Goal: Task Accomplishment & Management: Manage account settings

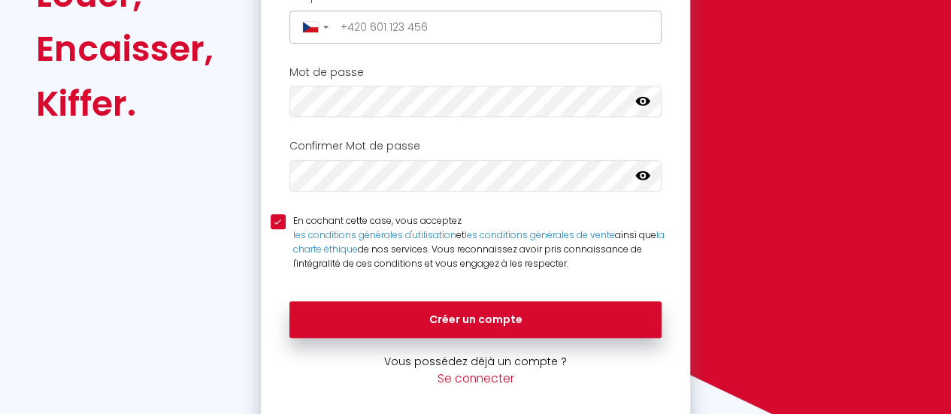
scroll to position [400, 0]
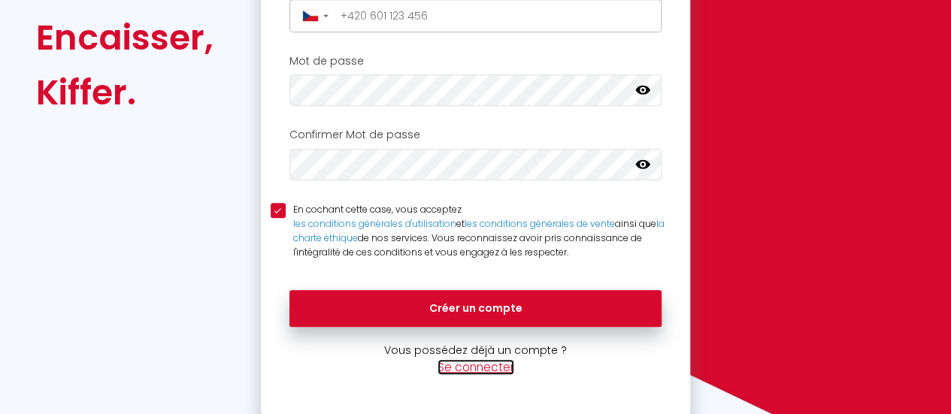
click at [473, 365] on link "Se connecter" at bounding box center [476, 367] width 77 height 16
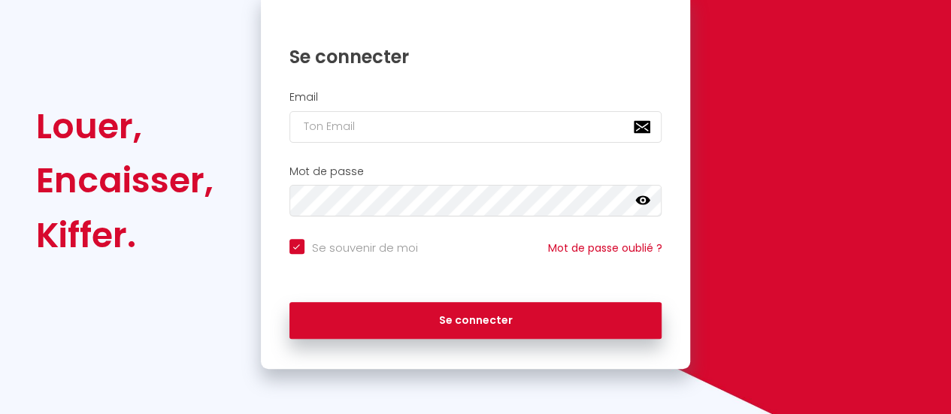
checkbox input "true"
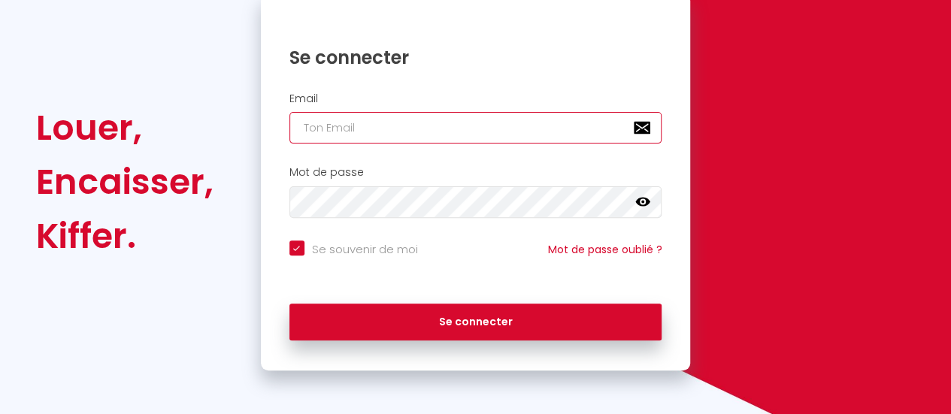
click at [390, 133] on input "email" at bounding box center [475, 128] width 373 height 32
type input "Pierre Pierre"
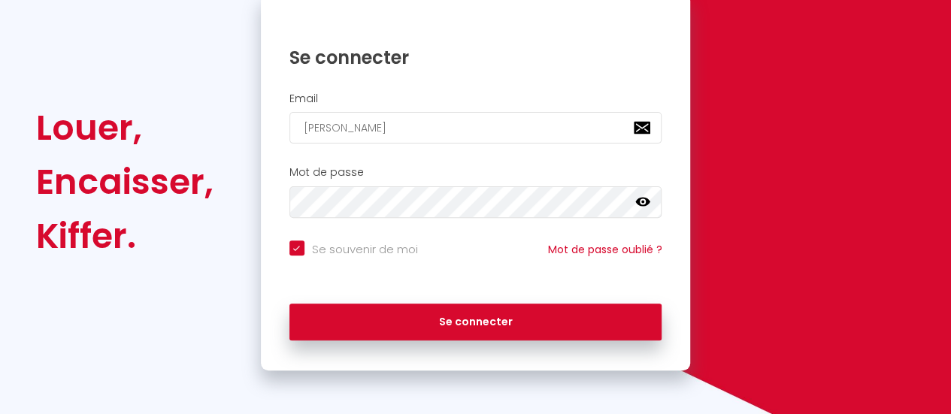
checkbox input "true"
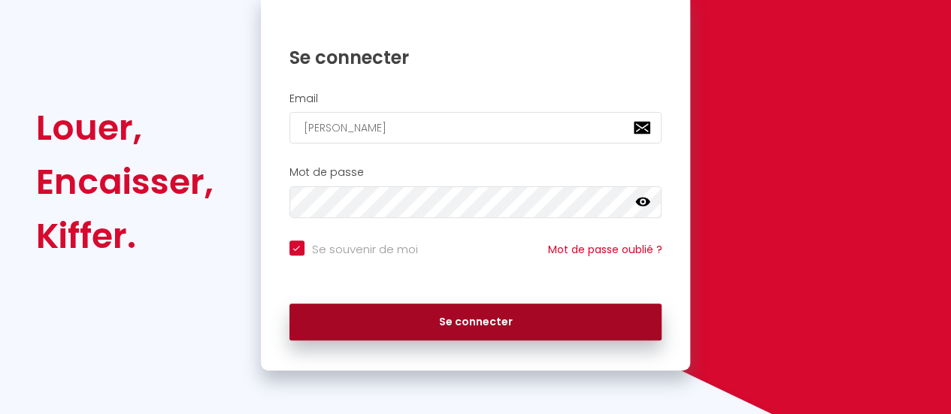
click at [450, 318] on button "Se connecter" at bounding box center [475, 323] width 373 height 38
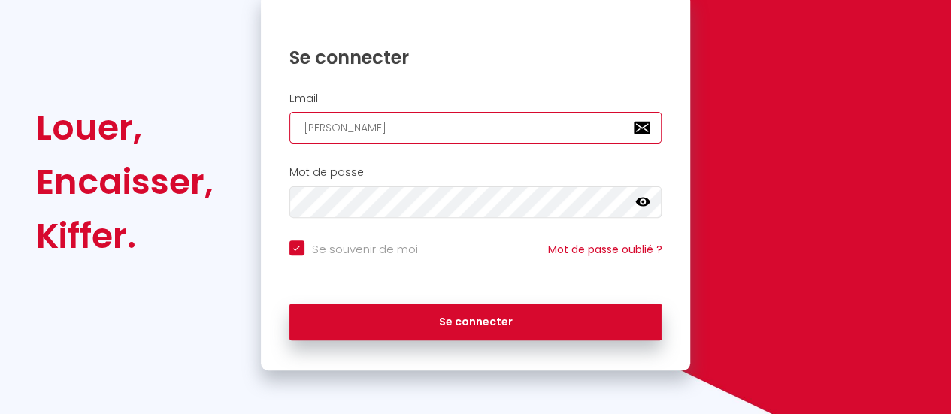
drag, startPoint x: 410, startPoint y: 118, endPoint x: 263, endPoint y: 115, distance: 146.7
click at [263, 115] on div "Email Pierre Pierre" at bounding box center [476, 118] width 430 height 52
type input "P"
checkbox input "true"
type input "PI"
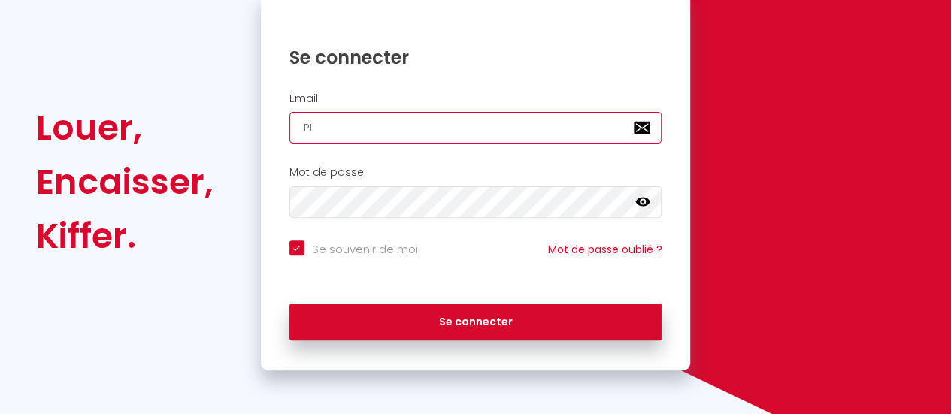
checkbox input "true"
type input "P"
checkbox input "true"
type input "PI"
checkbox input "true"
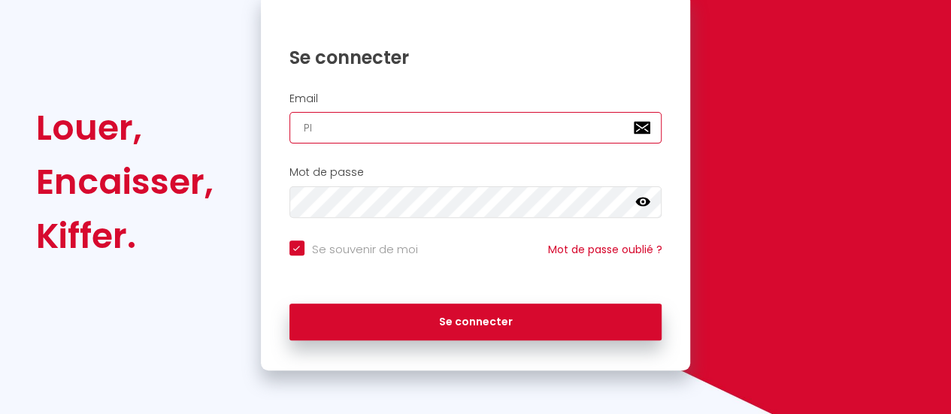
type input "P"
checkbox input "true"
type input "p"
checkbox input "true"
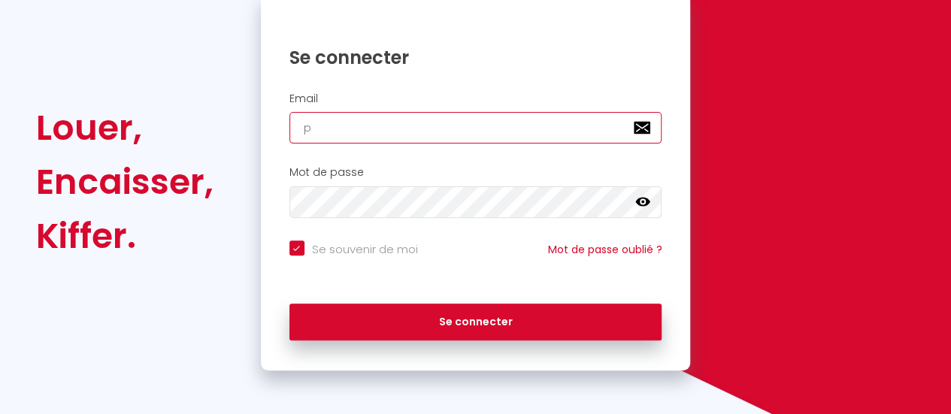
type input "pi"
checkbox input "true"
type input "pir"
checkbox input "true"
type input "[EMAIL_ADDRESS][DOMAIN_NAME]"
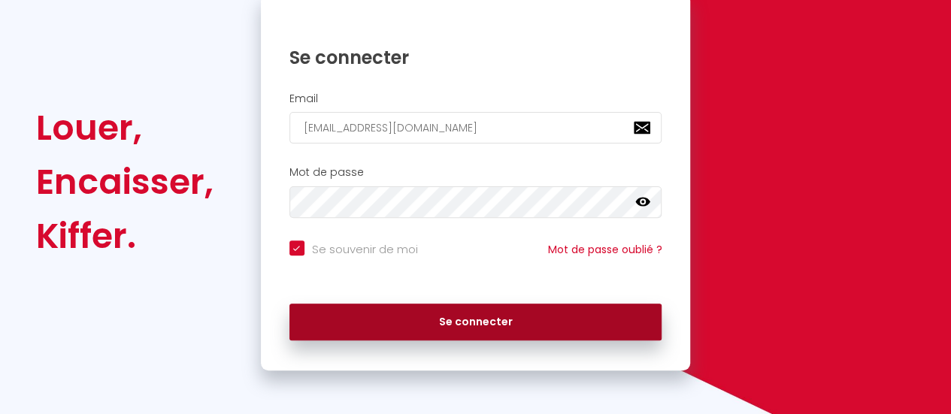
click at [438, 314] on button "Se connecter" at bounding box center [475, 323] width 373 height 38
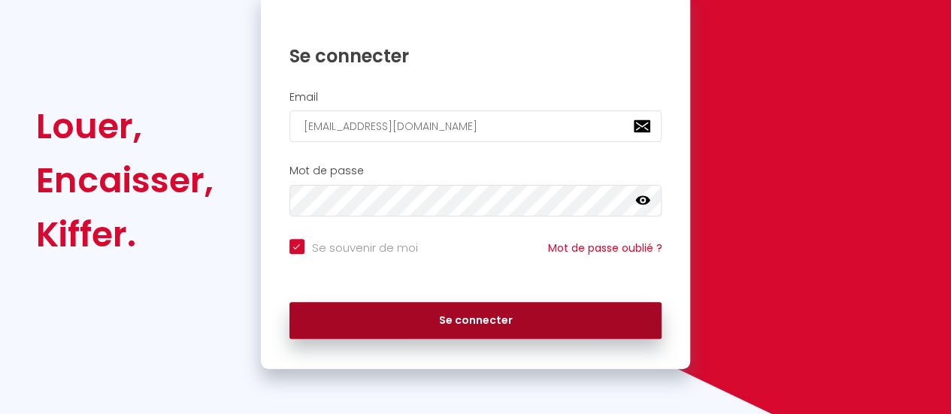
checkbox input "true"
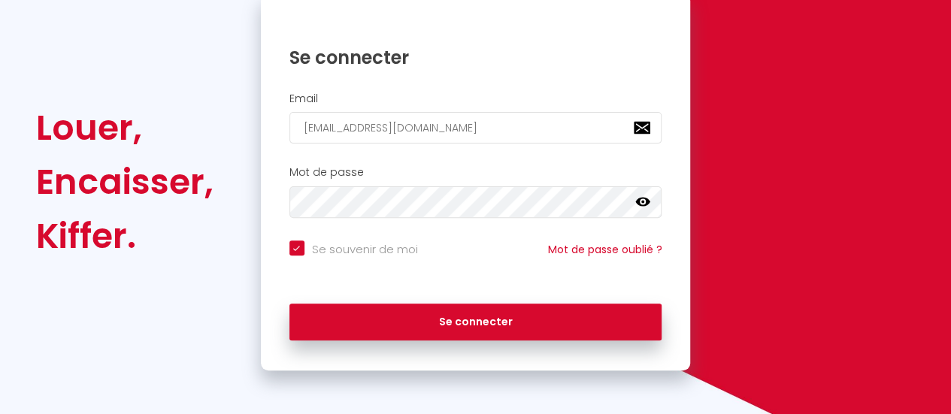
click at [645, 204] on icon at bounding box center [642, 202] width 15 height 9
click at [193, 188] on div "Louer, Encaisser, Kiffer. Se connecter Email pirenry@gmail.com Mot de passe fal…" at bounding box center [475, 181] width 899 height 377
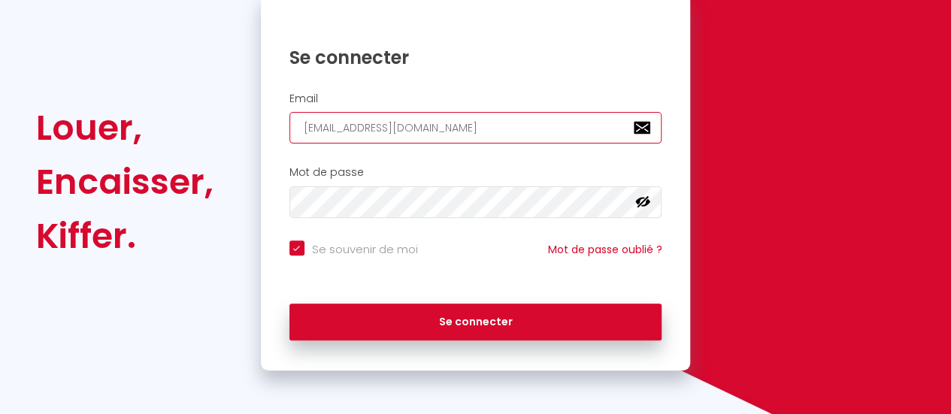
drag, startPoint x: 424, startPoint y: 129, endPoint x: 252, endPoint y: 138, distance: 172.4
click at [252, 138] on div "Se connecter Email pirenry@gmail.com Mot de passe false Se souvenir de moi Mot …" at bounding box center [475, 181] width 450 height 377
paste input "Pierre Pierre"
type input "Pierre Pierre"
checkbox input "true"
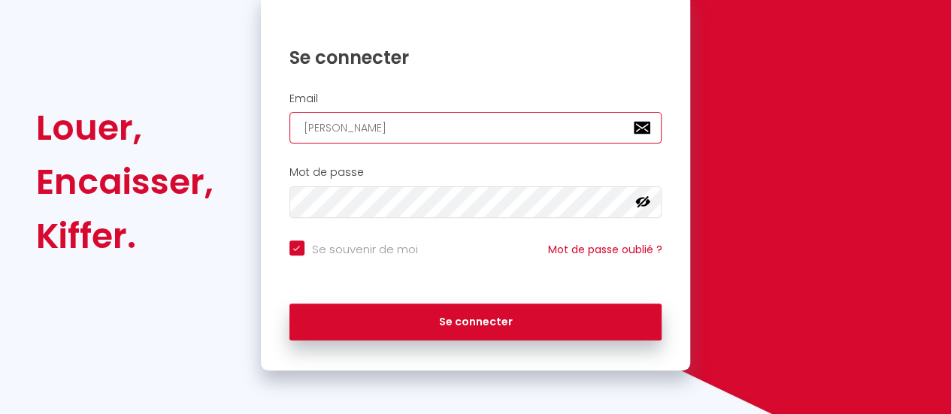
drag, startPoint x: 453, startPoint y: 121, endPoint x: 206, endPoint y: 125, distance: 247.4
click at [206, 125] on div "Louer, Encaisser, Kiffer. Se connecter Email Pierre Pierre Mot de passe false S…" at bounding box center [475, 181] width 899 height 377
type input "p"
checkbox input "true"
type input "pi"
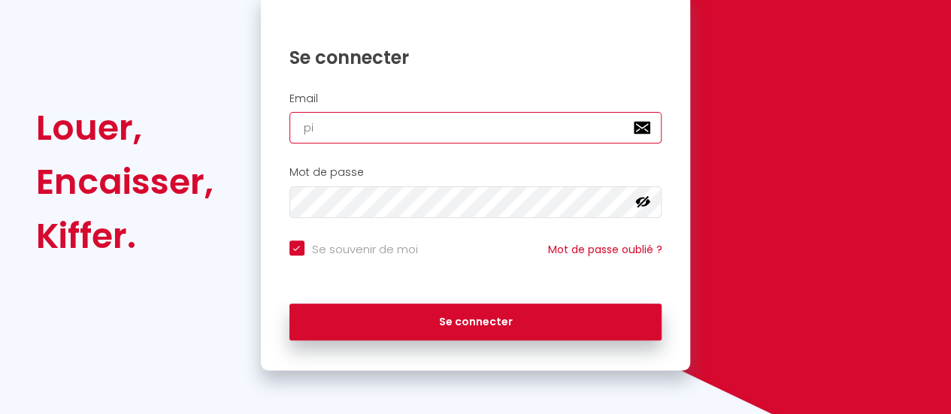
checkbox input "true"
type input "pir"
checkbox input "true"
type input "[EMAIL_ADDRESS][DOMAIN_NAME]"
drag, startPoint x: 440, startPoint y: 127, endPoint x: 187, endPoint y: 108, distance: 253.4
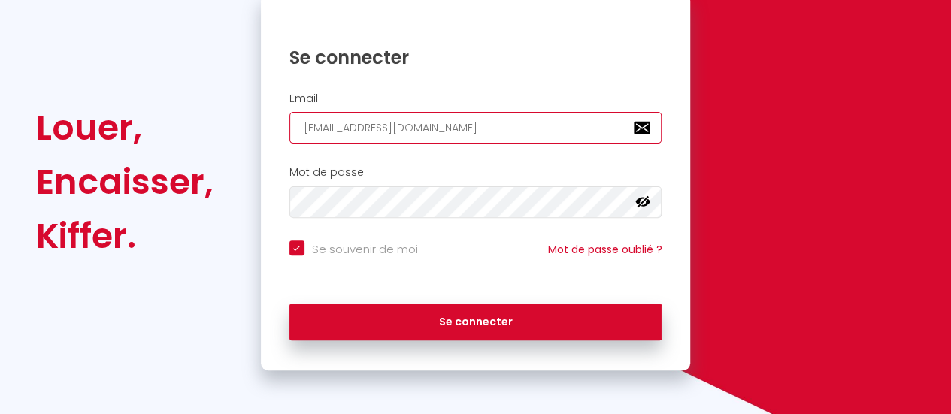
click at [187, 108] on div "Louer, Encaisser, Kiffer. Se connecter Email pirenry@gmail.com Mot de passe fal…" at bounding box center [475, 181] width 899 height 377
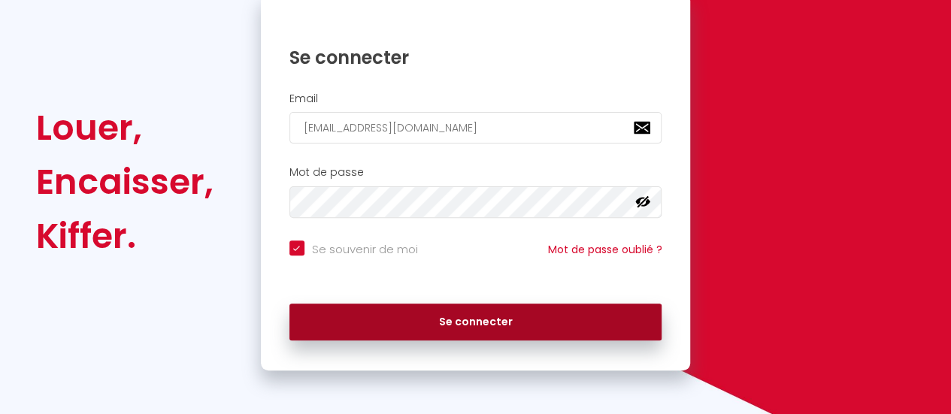
click at [456, 320] on button "Se connecter" at bounding box center [475, 323] width 373 height 38
checkbox input "true"
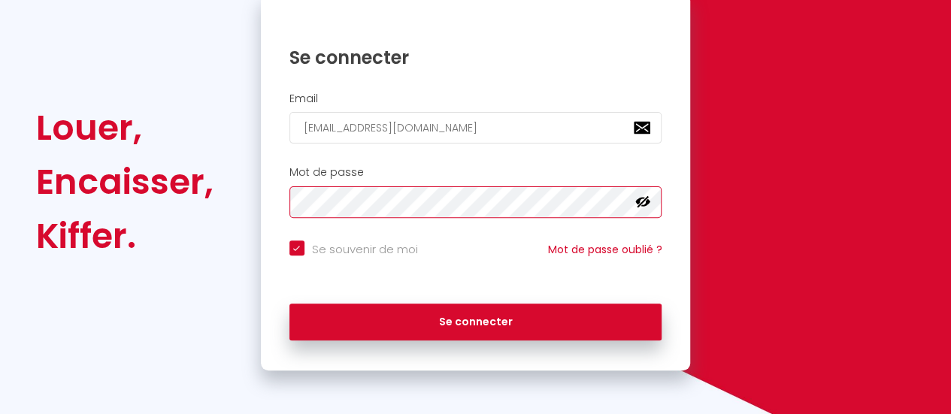
click at [210, 177] on div "Louer, Encaisser, Kiffer. Se connecter Email pirenry@gmail.com Mot de passe fal…" at bounding box center [475, 181] width 899 height 377
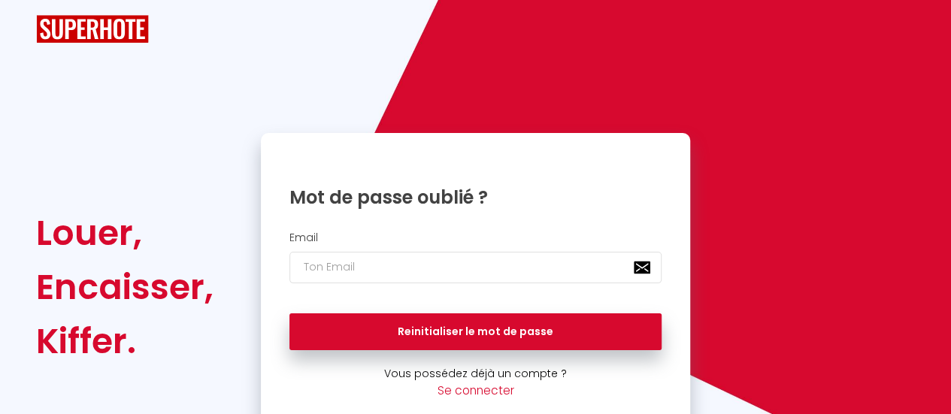
scroll to position [26, 0]
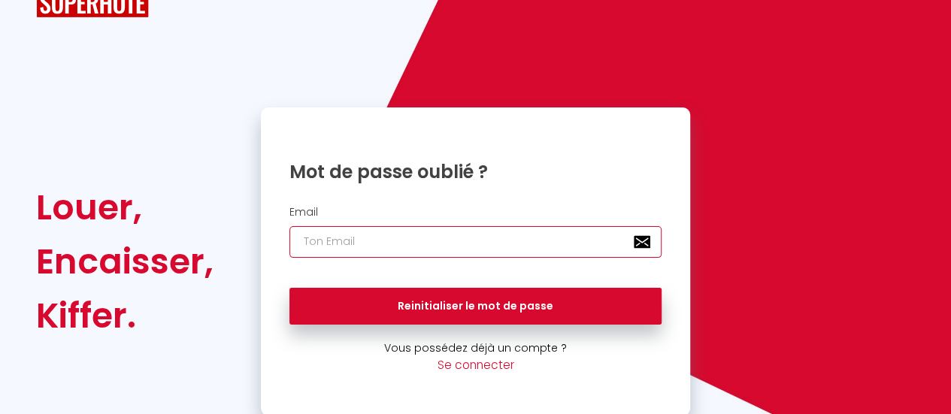
click at [385, 229] on input "email" at bounding box center [475, 242] width 373 height 32
type input "[EMAIL_ADDRESS][DOMAIN_NAME]"
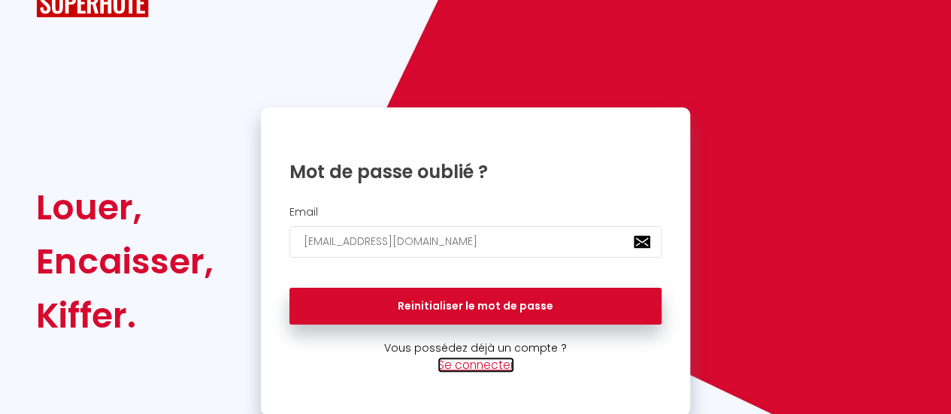
click at [468, 360] on link "Se connecter" at bounding box center [476, 365] width 77 height 16
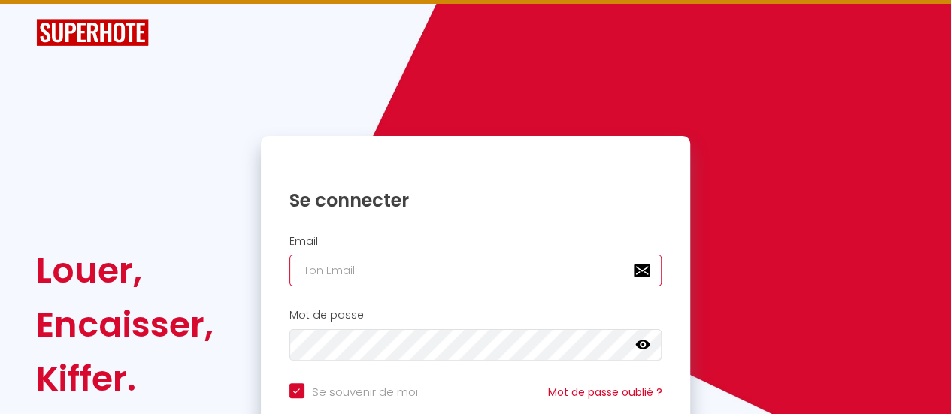
click at [422, 268] on input "email" at bounding box center [475, 271] width 373 height 32
type input "[EMAIL_ADDRESS][DOMAIN_NAME]"
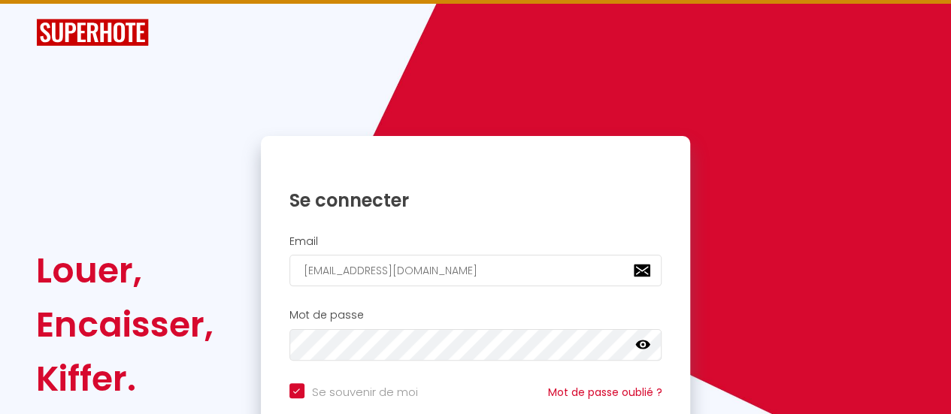
click at [642, 343] on icon at bounding box center [642, 345] width 15 height 9
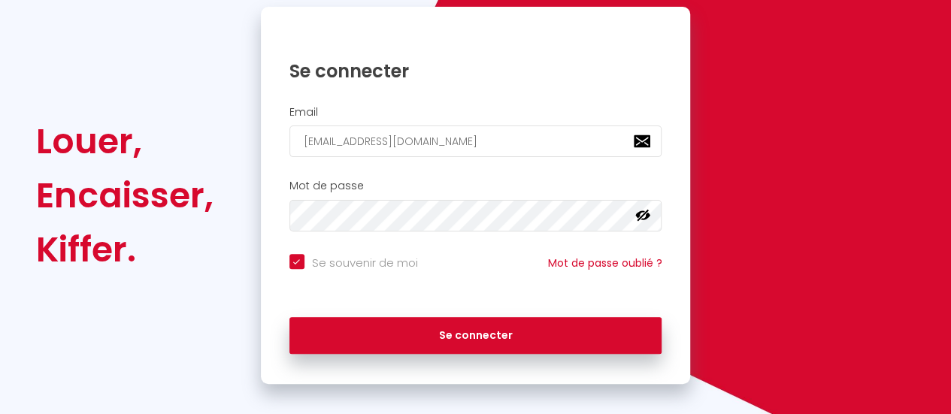
scroll to position [168, 0]
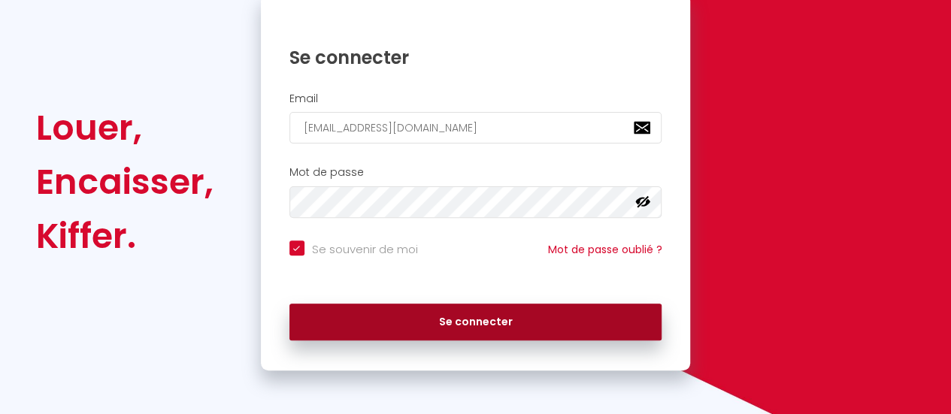
click at [449, 329] on button "Se connecter" at bounding box center [475, 323] width 373 height 38
checkbox input "true"
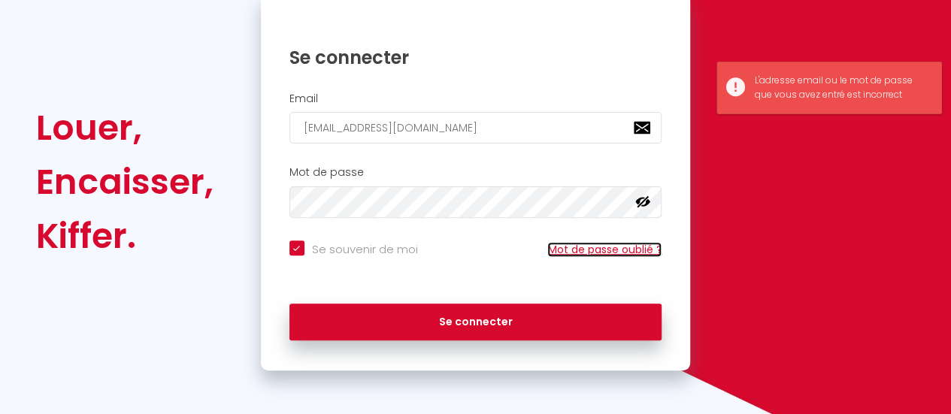
click at [596, 244] on link "Mot de passe oublié ?" at bounding box center [604, 249] width 114 height 15
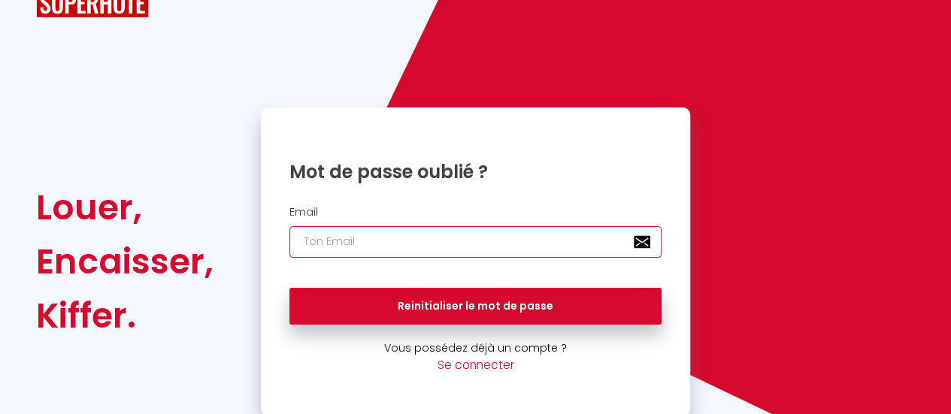
click at [403, 244] on input "email" at bounding box center [475, 242] width 373 height 32
type input "[EMAIL_ADDRESS][DOMAIN_NAME]"
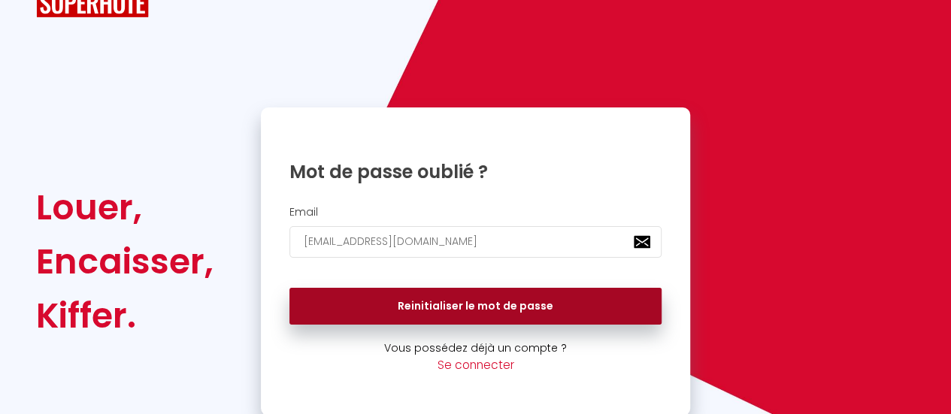
click at [451, 306] on button "Reinitialiser le mot de passe" at bounding box center [475, 307] width 373 height 38
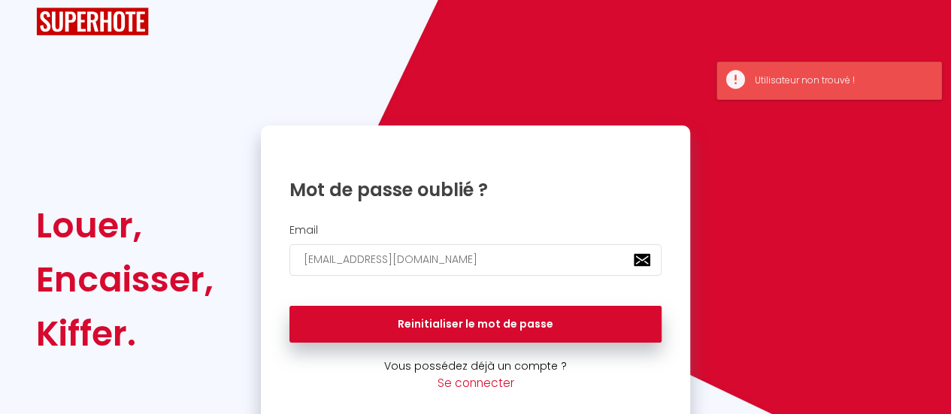
scroll to position [0, 0]
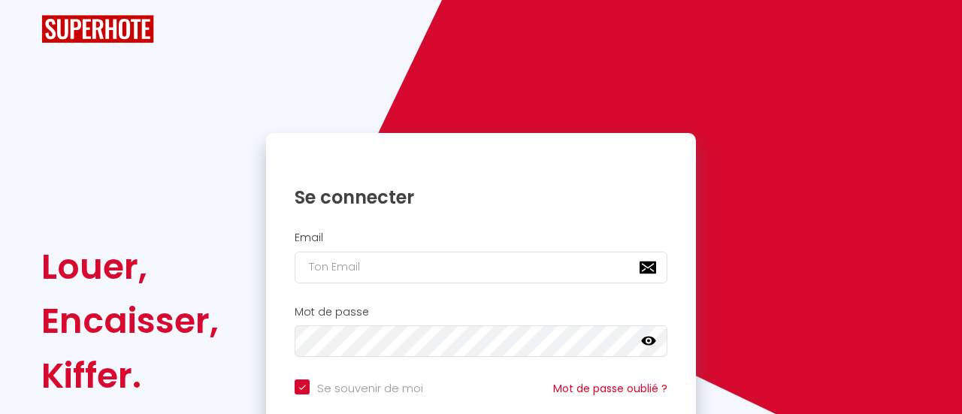
checkbox input "true"
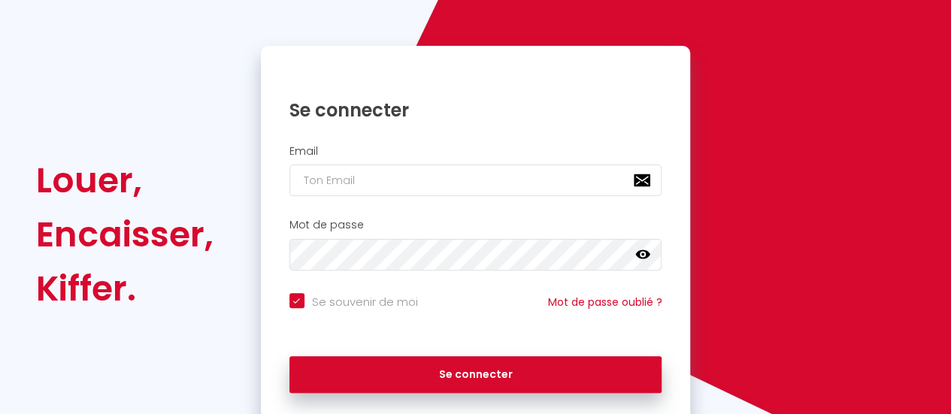
scroll to position [150, 0]
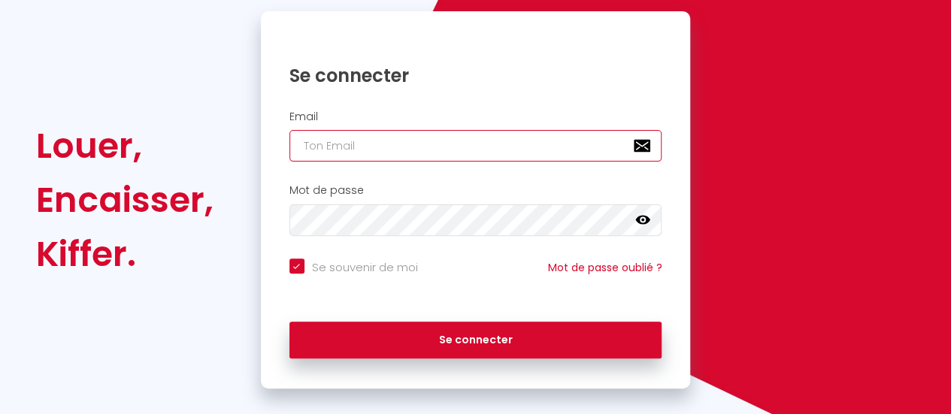
click at [484, 134] on input "email" at bounding box center [475, 146] width 373 height 32
type input "[EMAIL_ADDRESS][DOMAIN_NAME]"
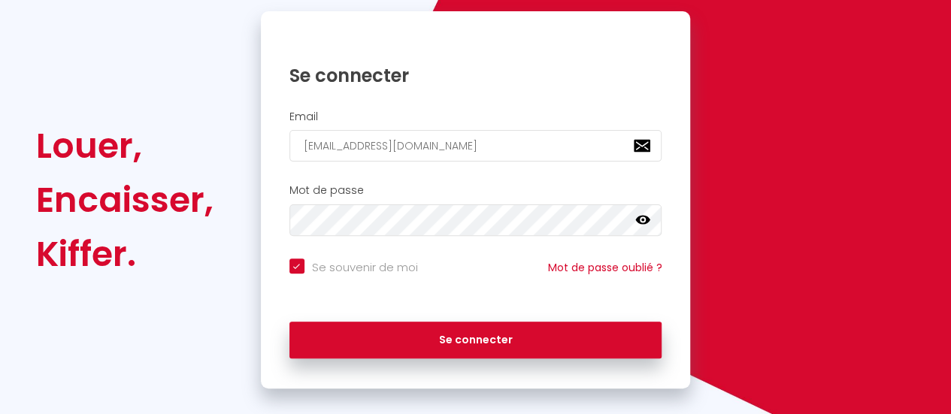
click at [645, 219] on icon at bounding box center [642, 220] width 15 height 15
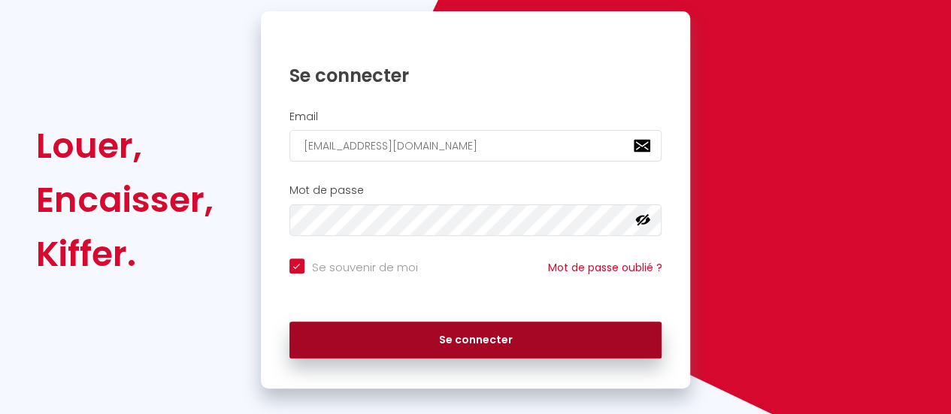
click at [505, 335] on button "Se connecter" at bounding box center [475, 341] width 373 height 38
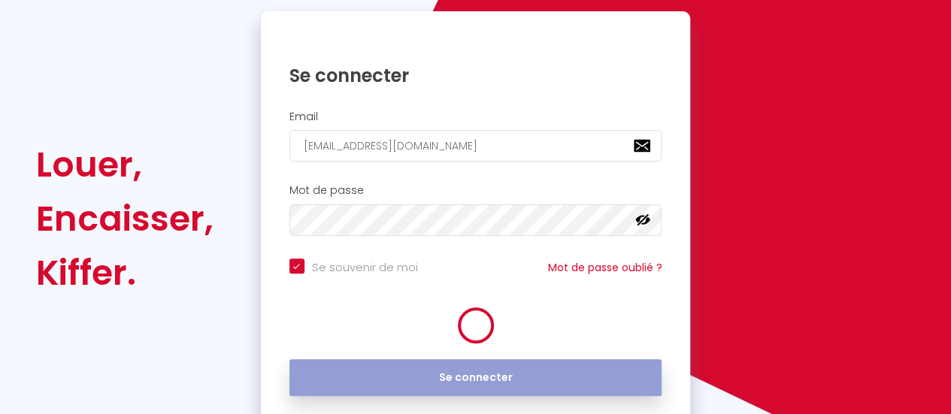
checkbox input "true"
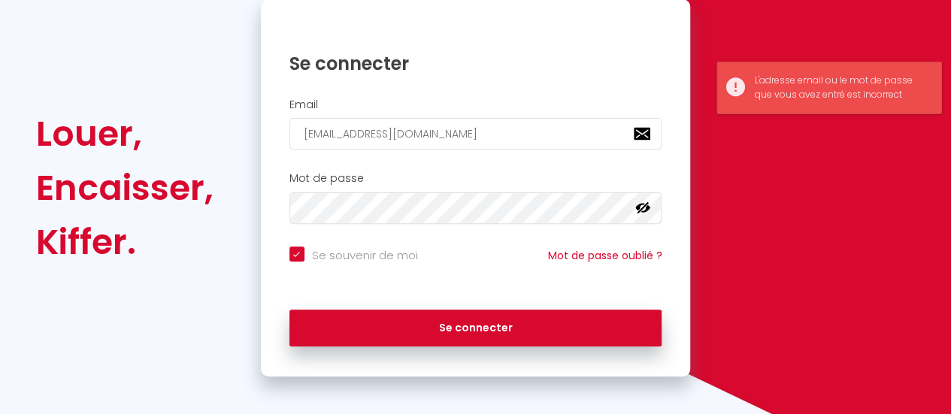
scroll to position [168, 0]
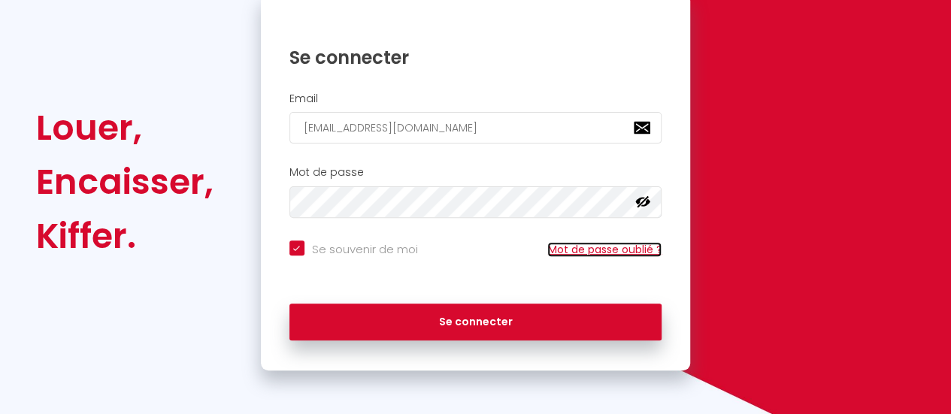
click at [586, 250] on link "Mot de passe oublié ?" at bounding box center [604, 249] width 114 height 15
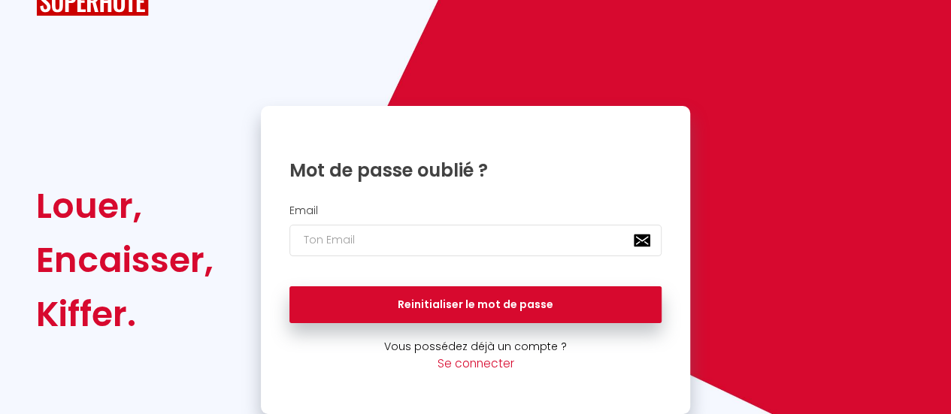
scroll to position [26, 0]
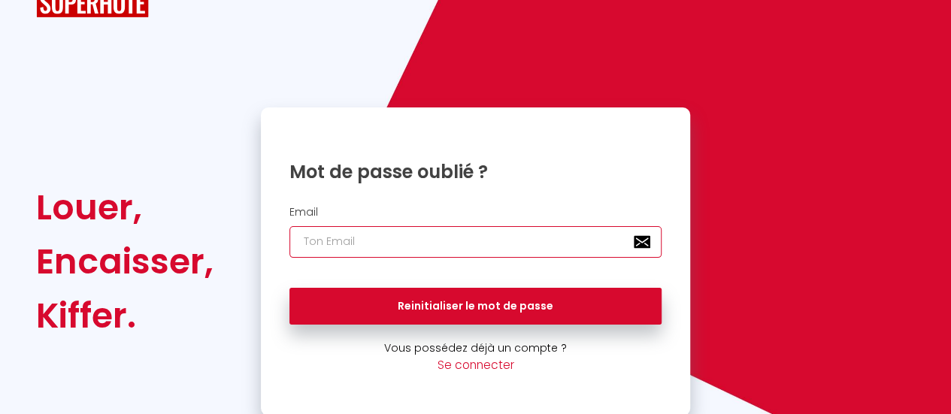
click at [423, 232] on input "email" at bounding box center [475, 242] width 373 height 32
type input "[EMAIL_ADDRESS][DOMAIN_NAME]"
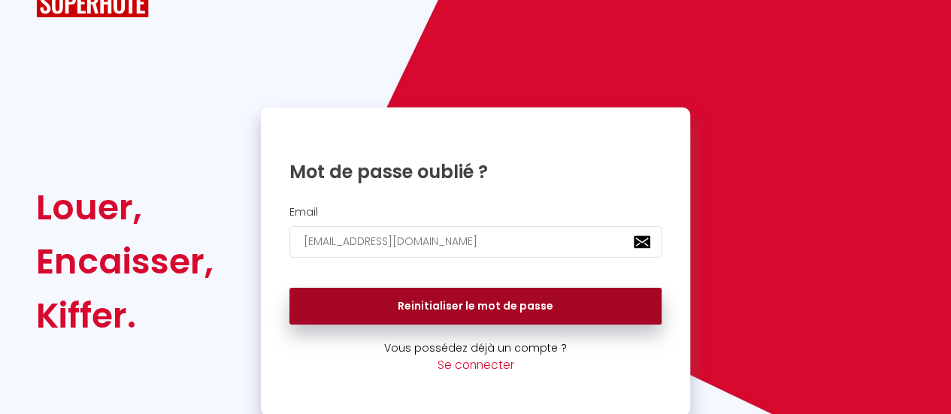
click at [490, 311] on button "Reinitialiser le mot de passe" at bounding box center [475, 307] width 373 height 38
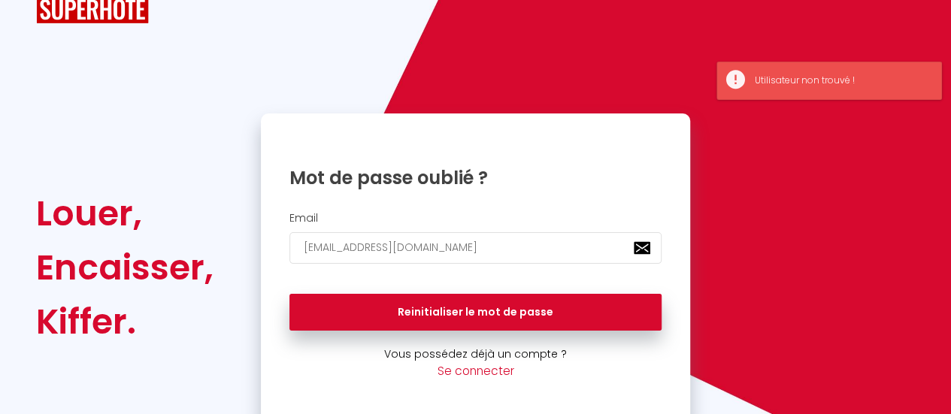
scroll to position [0, 0]
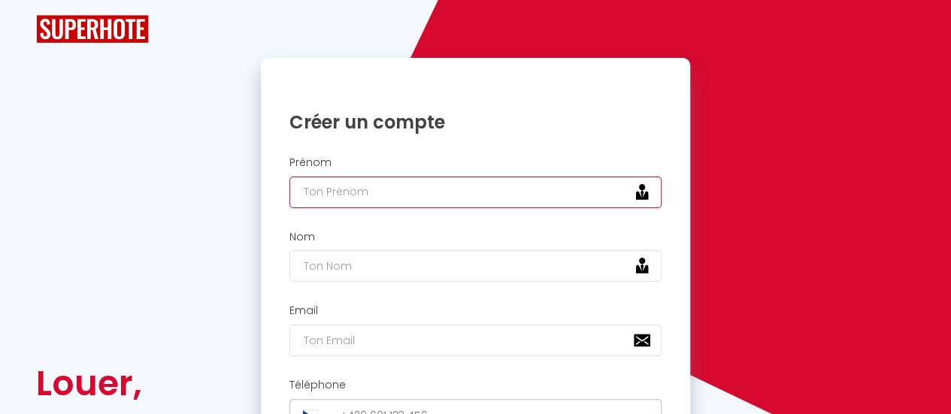
click at [403, 183] on input "text" at bounding box center [475, 193] width 373 height 32
type input "p"
type input "[PERSON_NAME]"
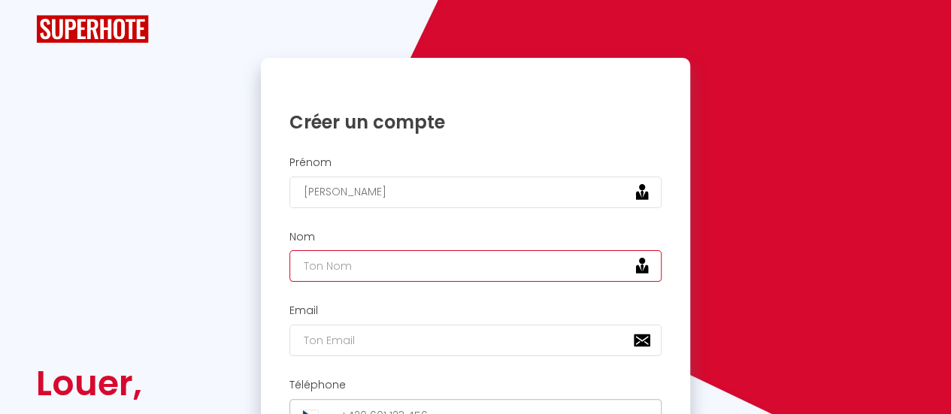
click at [371, 274] on input "text" at bounding box center [475, 266] width 373 height 32
type input "[PERSON_NAME]"
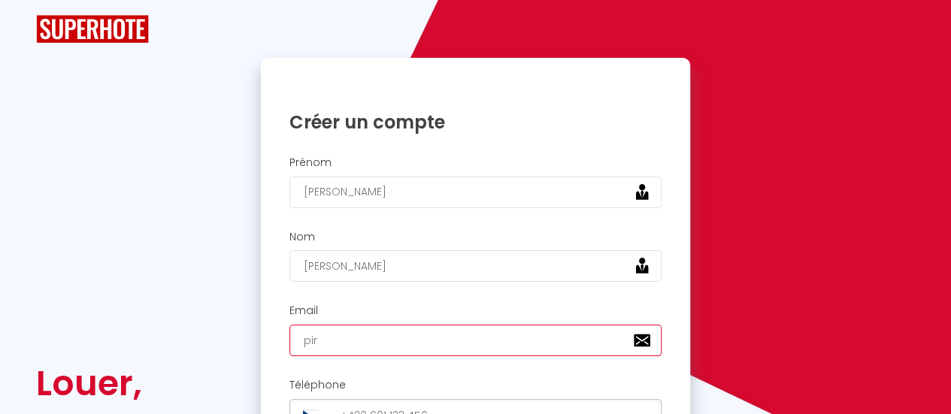
click at [317, 341] on input "pir" at bounding box center [475, 341] width 373 height 32
type input "[EMAIL_ADDRESS][DOMAIN_NAME]"
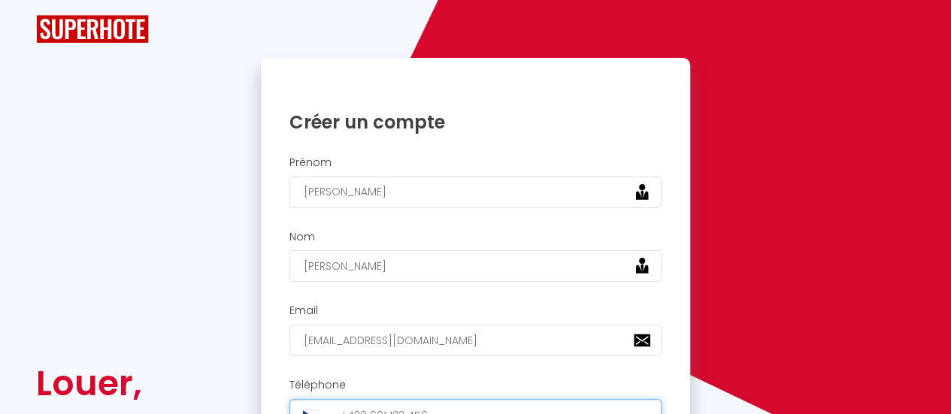
type input "[PHONE_NUMBER]"
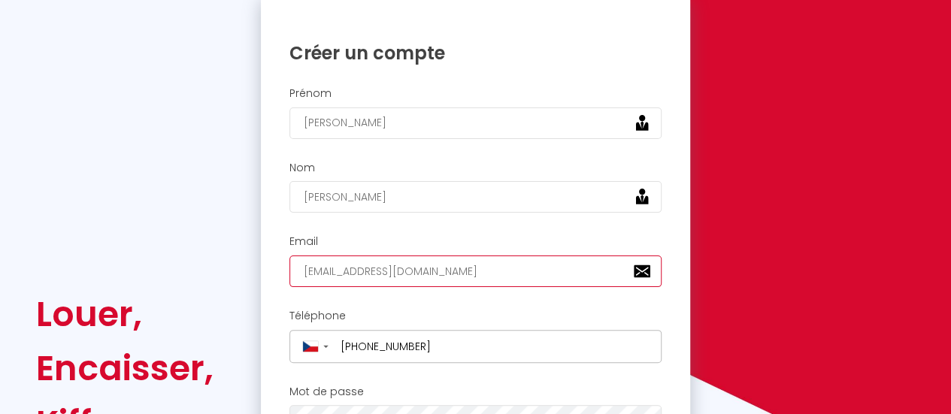
scroll to position [226, 0]
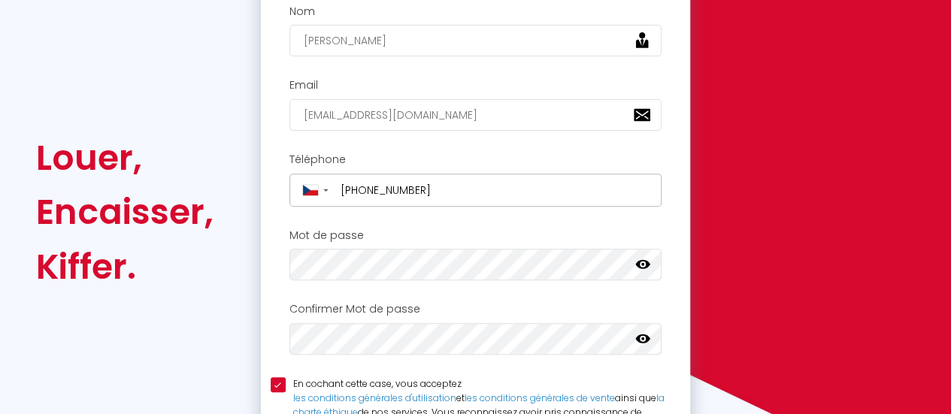
click at [644, 337] on icon at bounding box center [642, 339] width 15 height 9
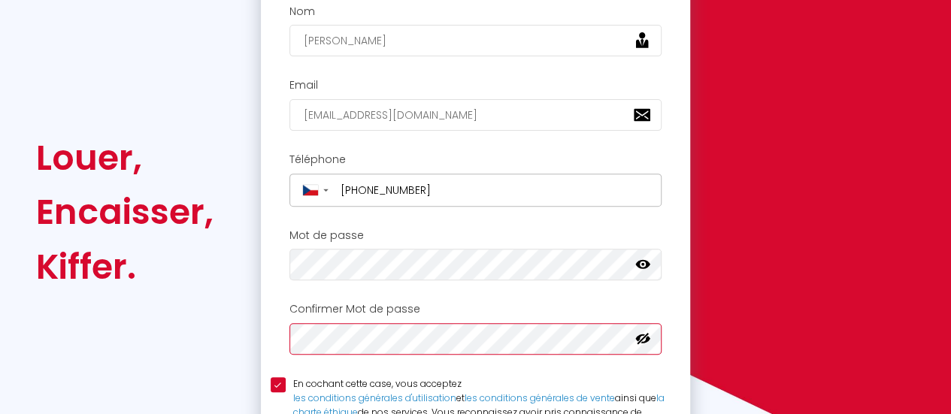
click at [217, 329] on div "Louer, Encaisser, [PERSON_NAME]. Veuillez créer votre compte Superhote depuis u…" at bounding box center [475, 212] width 899 height 761
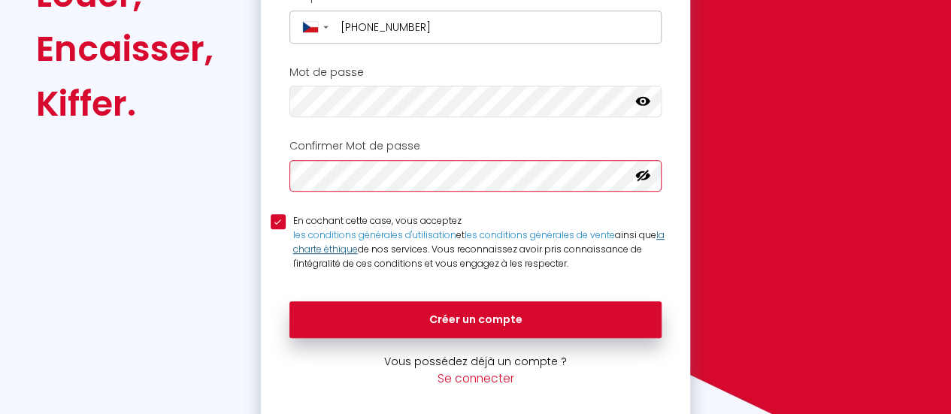
scroll to position [400, 0]
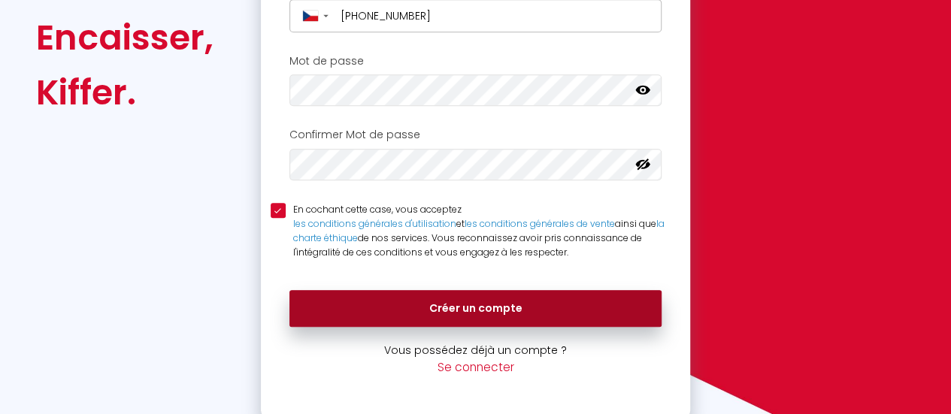
click at [480, 306] on button "Créer un compte" at bounding box center [475, 309] width 373 height 38
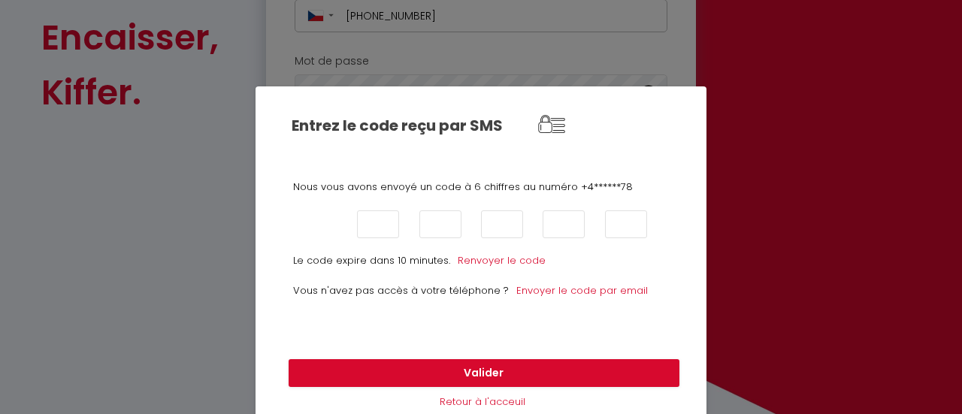
click at [305, 225] on input "text" at bounding box center [316, 225] width 42 height 28
type input "9"
type input "0"
type input "8"
type input "2"
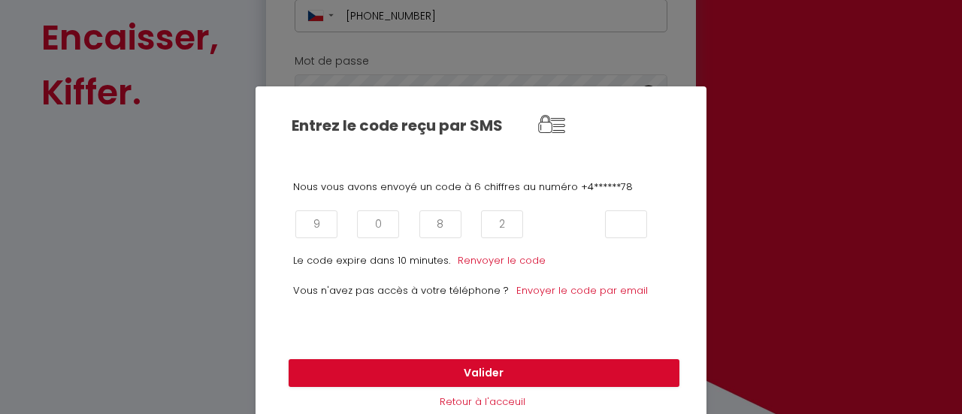
type input "2"
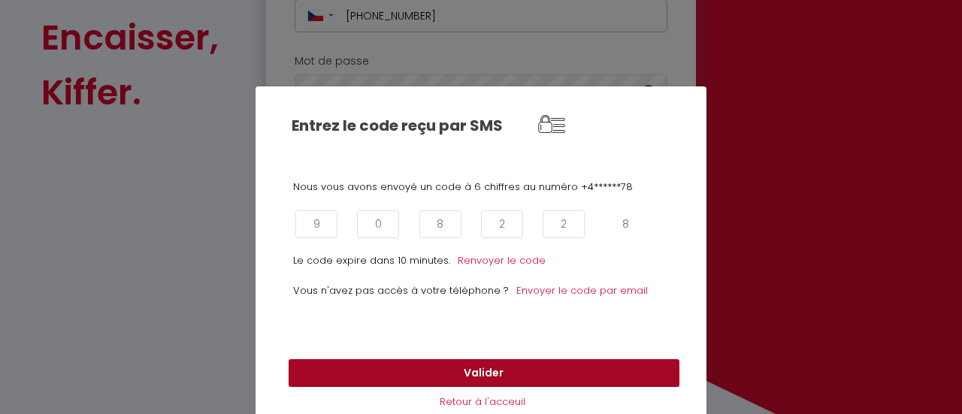
type input "8"
click at [479, 375] on button "Valider" at bounding box center [484, 373] width 391 height 29
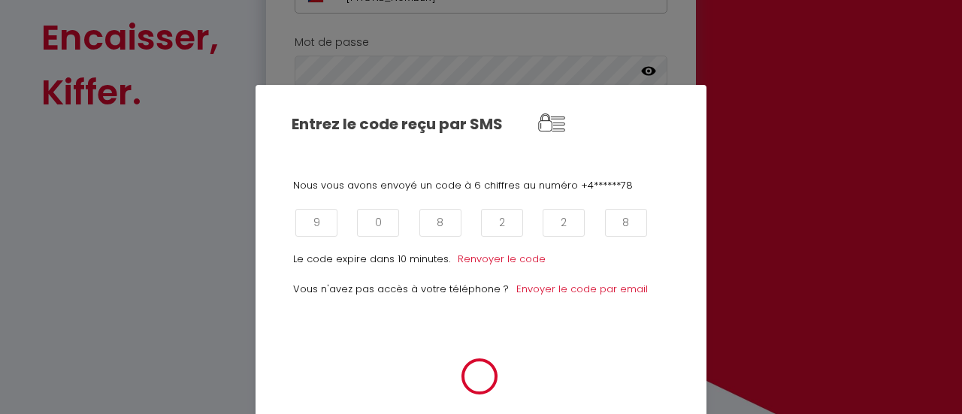
scroll to position [11, 0]
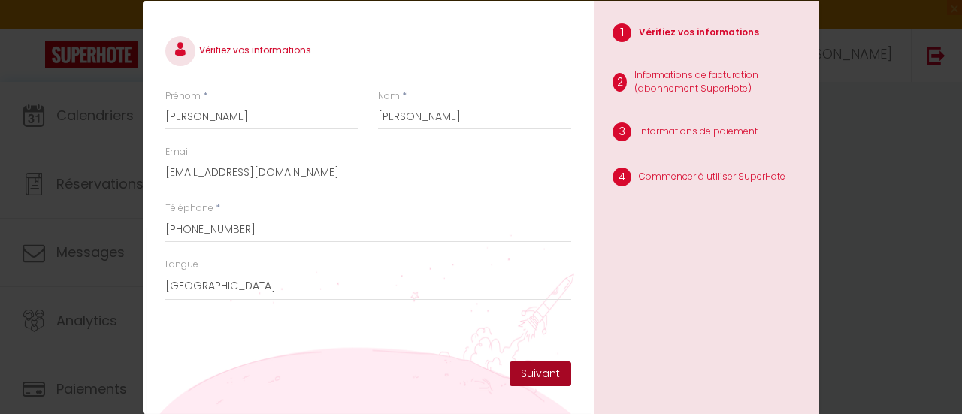
click at [538, 375] on button "Suivant" at bounding box center [541, 375] width 62 height 26
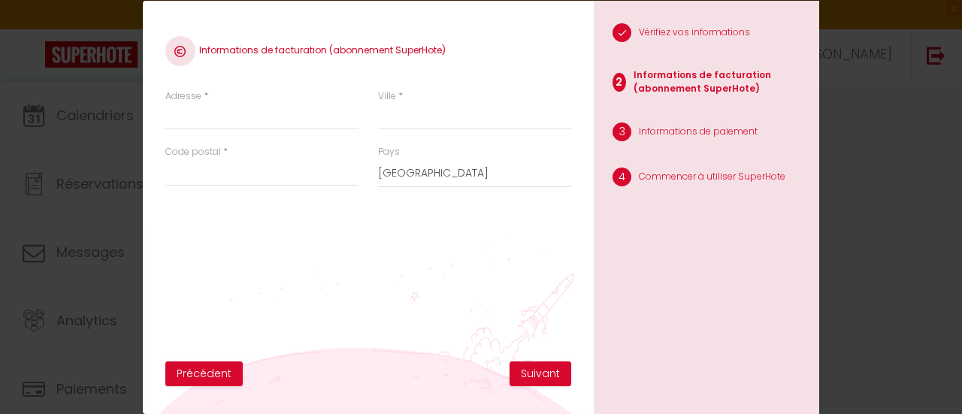
click at [220, 98] on div "Adresse *" at bounding box center [261, 109] width 193 height 41
click at [215, 110] on input "Adresse" at bounding box center [261, 116] width 193 height 27
type input "Popice 27"
type input "Jihlava"
type input "586 01"
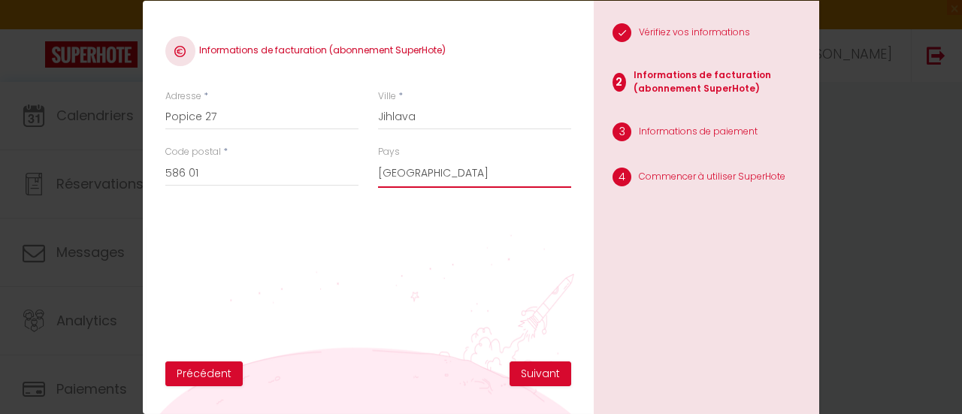
select select "59"
click at [536, 375] on button "Suivant" at bounding box center [541, 375] width 62 height 26
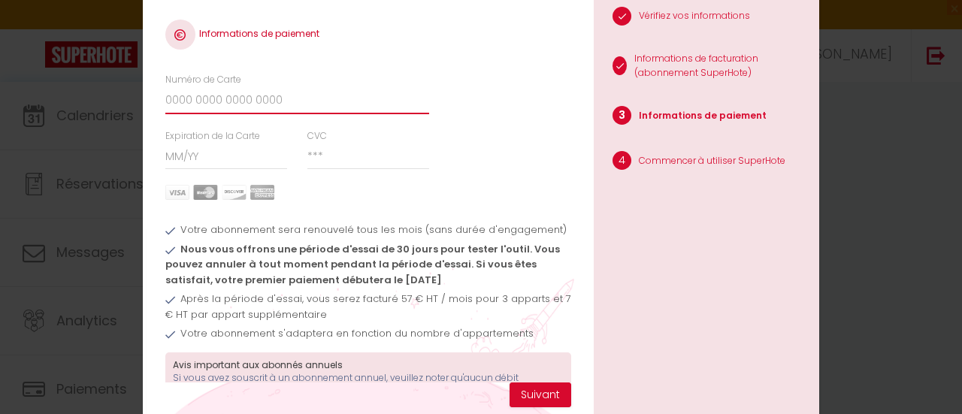
click at [283, 105] on input "Numéro de Carte" at bounding box center [297, 100] width 264 height 27
type input "5168342117964679"
type input "03/28"
click at [359, 160] on input "CVC" at bounding box center [369, 156] width 123 height 27
click at [320, 157] on input "CVC" at bounding box center [369, 156] width 123 height 27
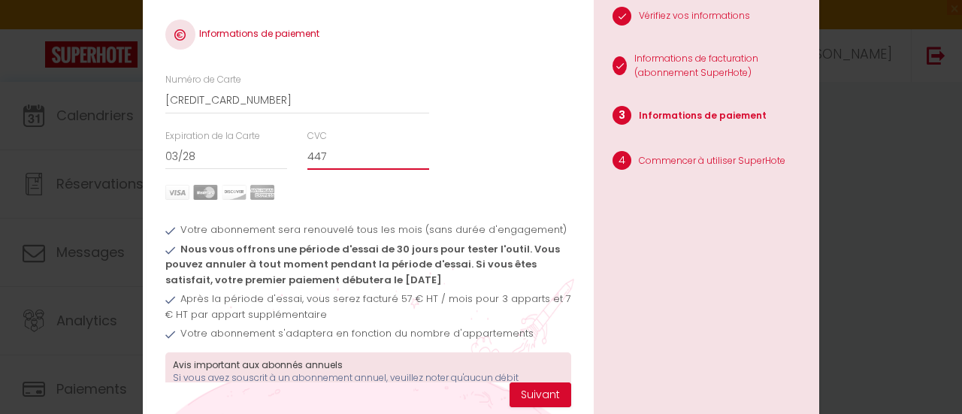
type input "447"
click at [400, 132] on div "CVC 447" at bounding box center [369, 149] width 123 height 41
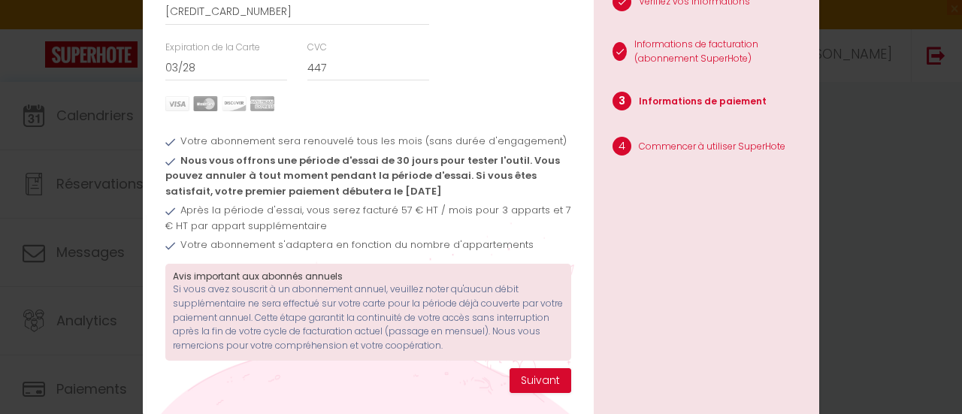
scroll to position [15, 0]
click at [518, 371] on button "Suivant" at bounding box center [541, 381] width 62 height 26
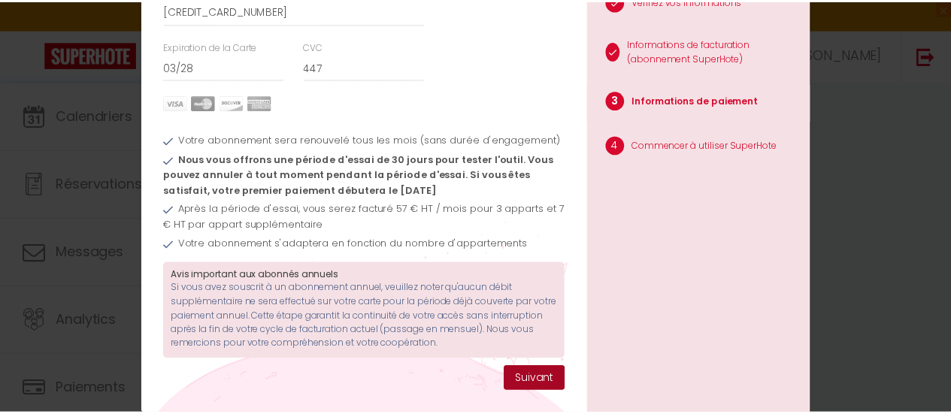
scroll to position [0, 0]
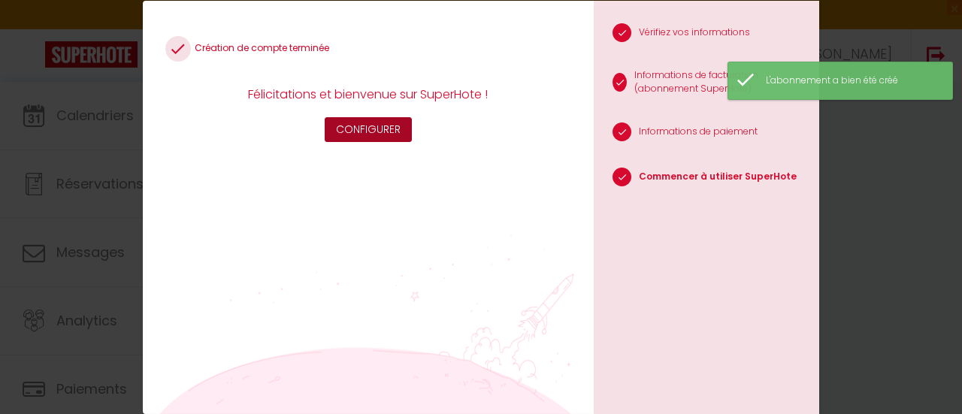
click at [377, 135] on button "Configurer" at bounding box center [368, 130] width 87 height 26
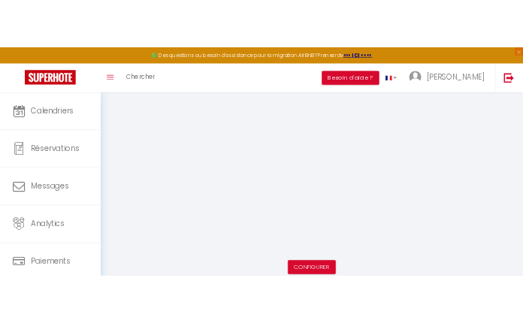
scroll to position [82, 0]
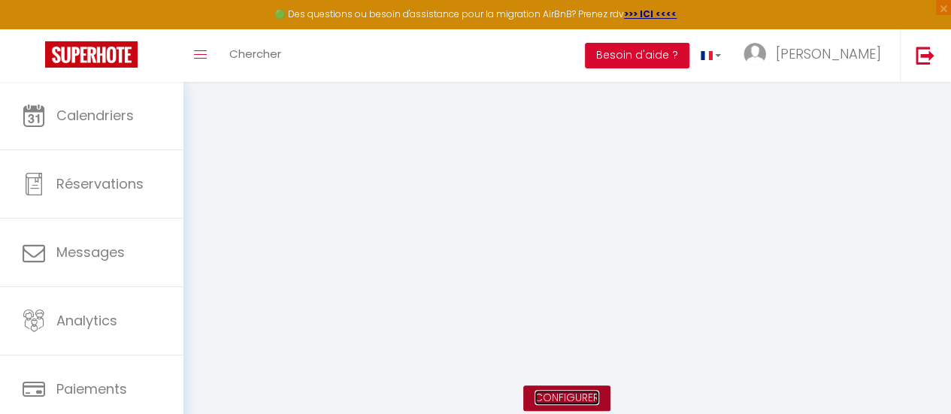
click at [541, 395] on link "Configurer" at bounding box center [567, 397] width 65 height 15
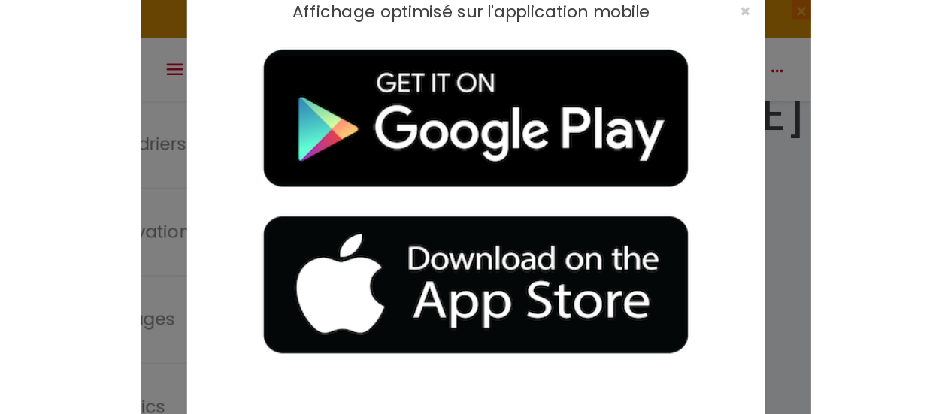
scroll to position [79, 0]
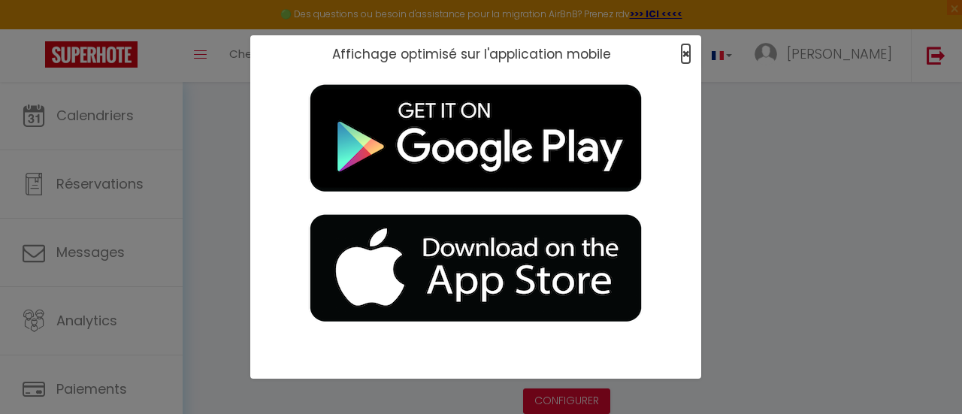
click at [687, 49] on span "×" at bounding box center [686, 53] width 8 height 19
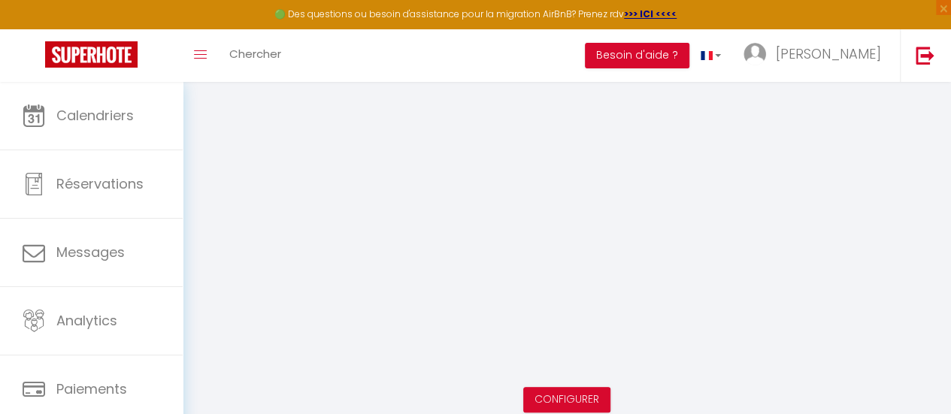
scroll to position [82, 0]
click at [552, 397] on link "Configurer" at bounding box center [567, 397] width 65 height 15
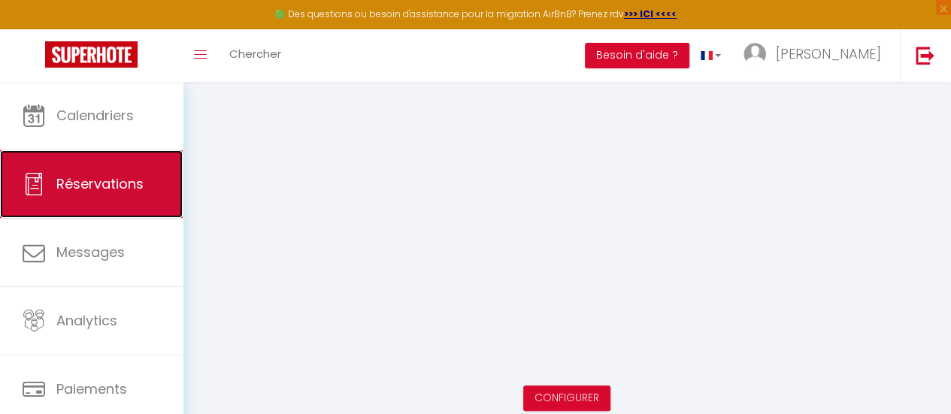
click at [96, 178] on span "Réservations" at bounding box center [99, 183] width 87 height 19
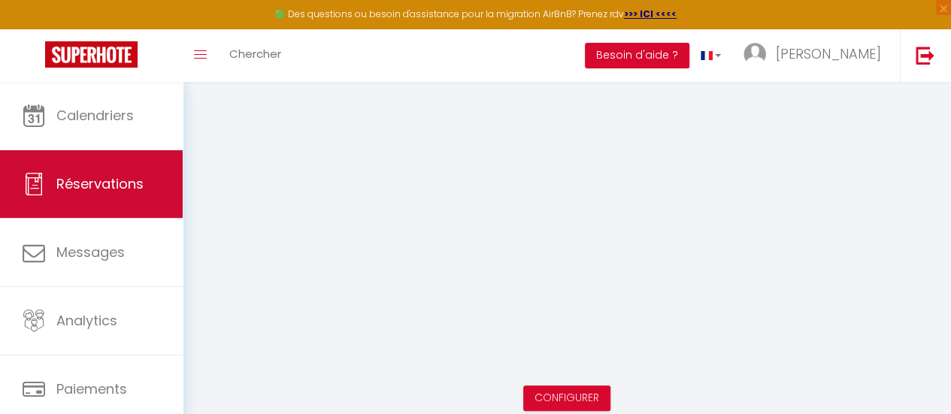
select select "not_cancelled"
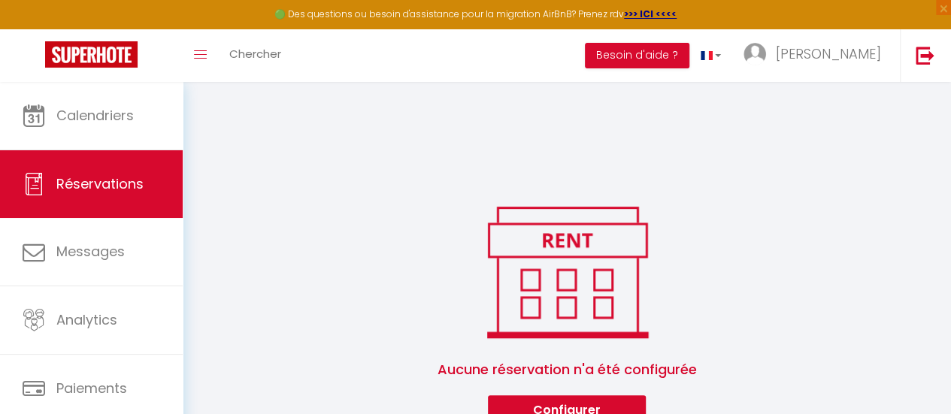
scroll to position [82, 0]
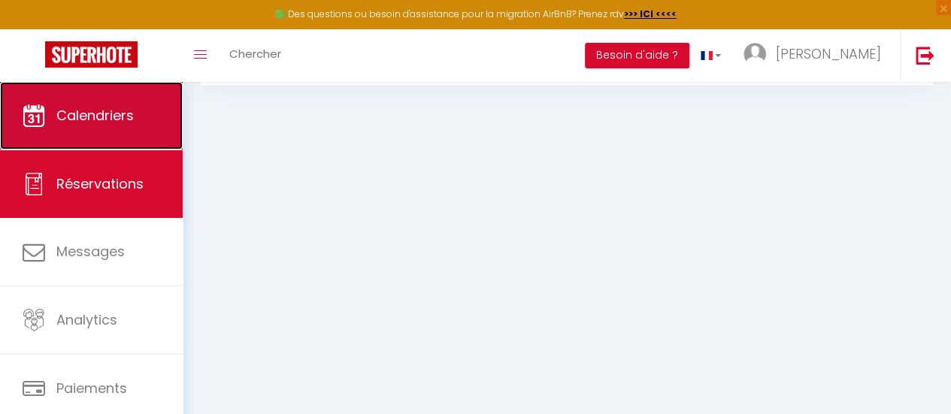
click at [111, 122] on span "Calendriers" at bounding box center [94, 115] width 77 height 19
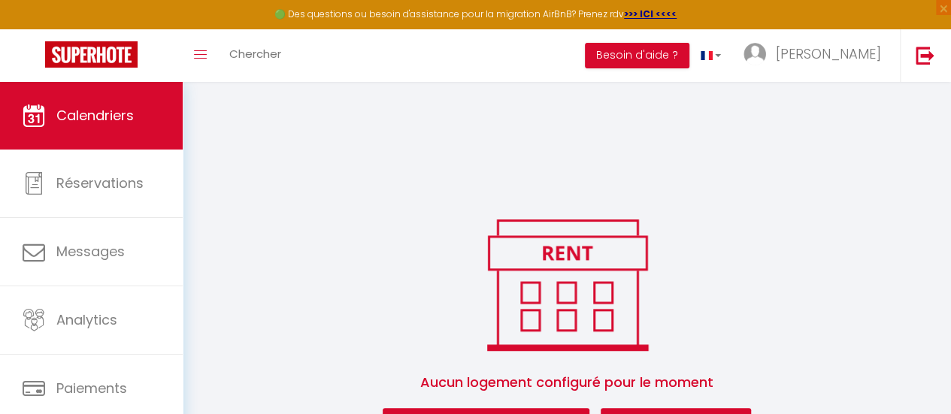
scroll to position [82, 0]
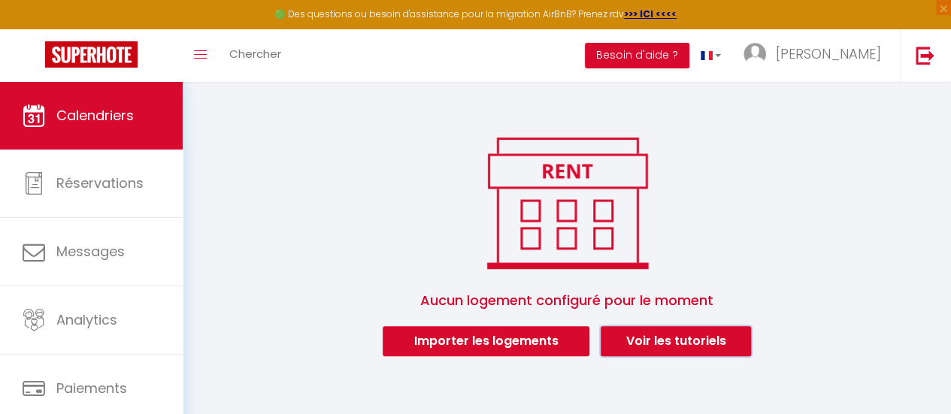
click at [642, 338] on link "Voir les tutoriels" at bounding box center [676, 341] width 150 height 30
click at [681, 341] on link "Voir les tutoriels" at bounding box center [676, 341] width 150 height 30
click at [943, 5] on span "×" at bounding box center [943, 7] width 15 height 15
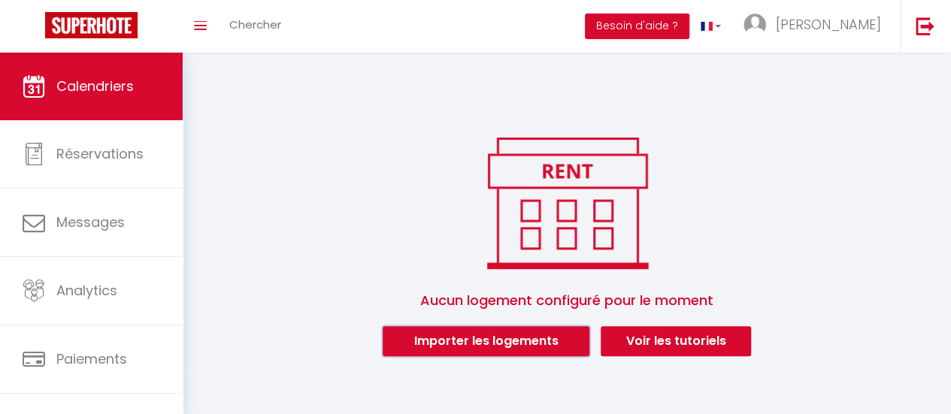
click at [510, 336] on button "Importer les logements" at bounding box center [486, 341] width 207 height 30
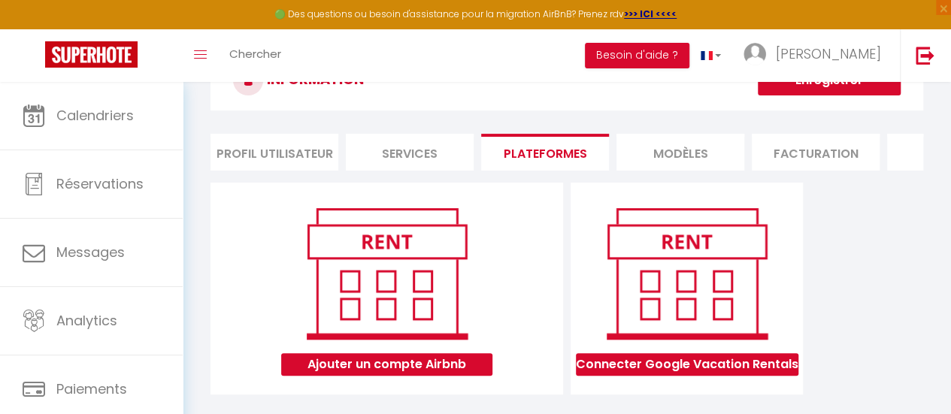
scroll to position [105, 0]
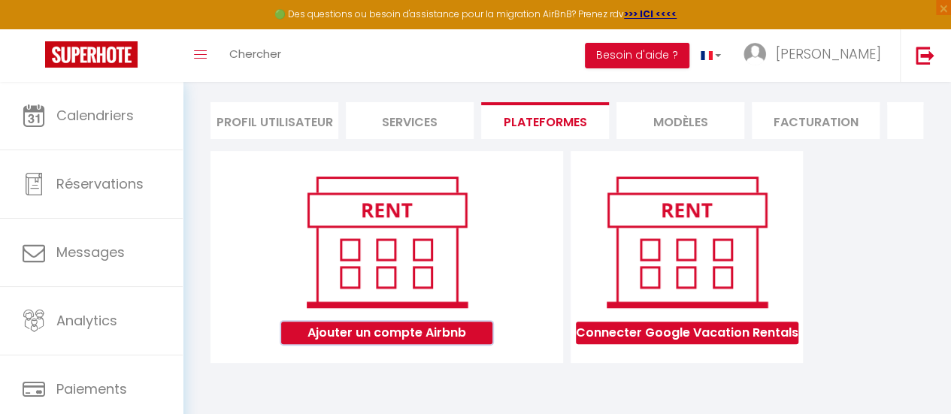
click at [365, 329] on button "Ajouter un compte Airbnb" at bounding box center [386, 333] width 211 height 23
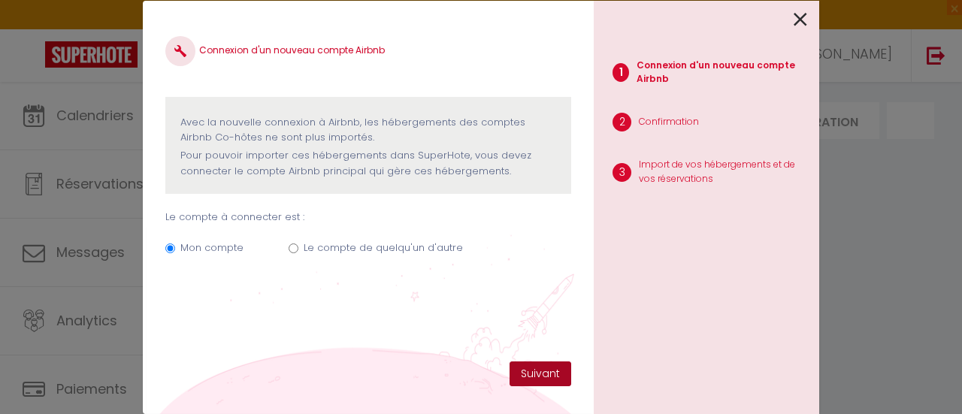
click at [565, 367] on button "Suivant" at bounding box center [541, 375] width 62 height 26
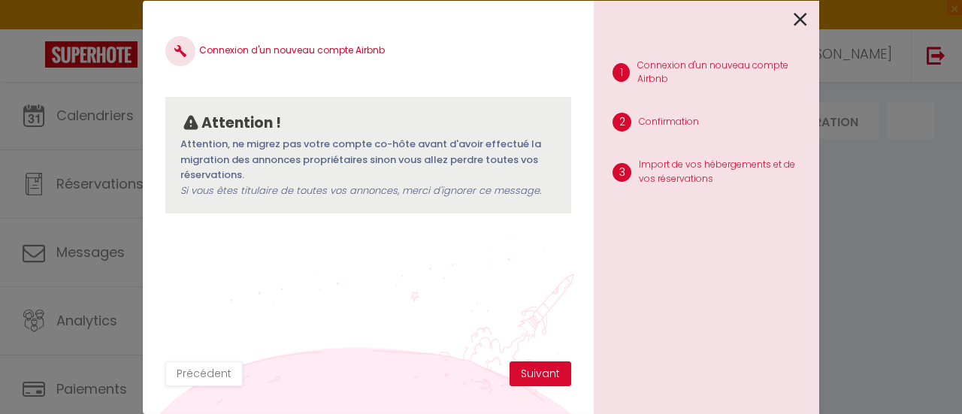
click at [806, 20] on icon at bounding box center [801, 19] width 14 height 23
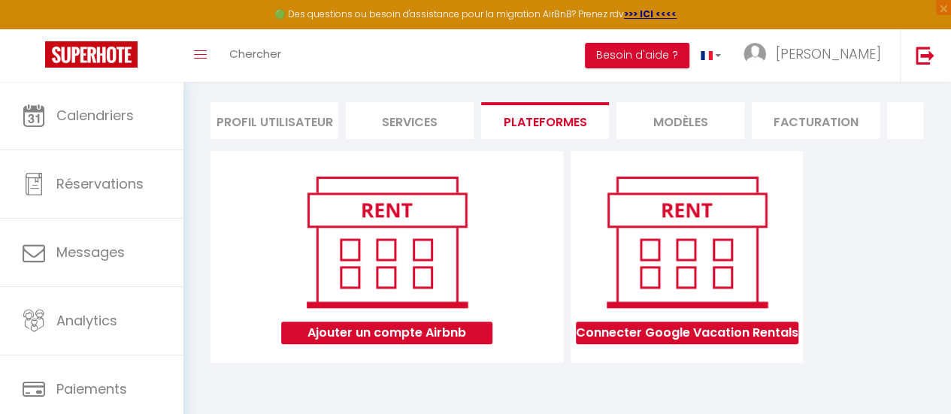
click at [263, 108] on li "Profil Utilisateur" at bounding box center [275, 120] width 128 height 37
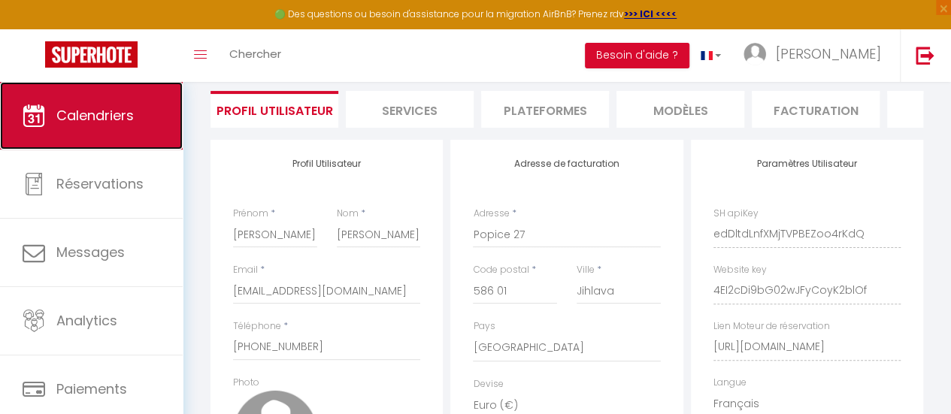
click at [125, 114] on span "Calendriers" at bounding box center [94, 115] width 77 height 19
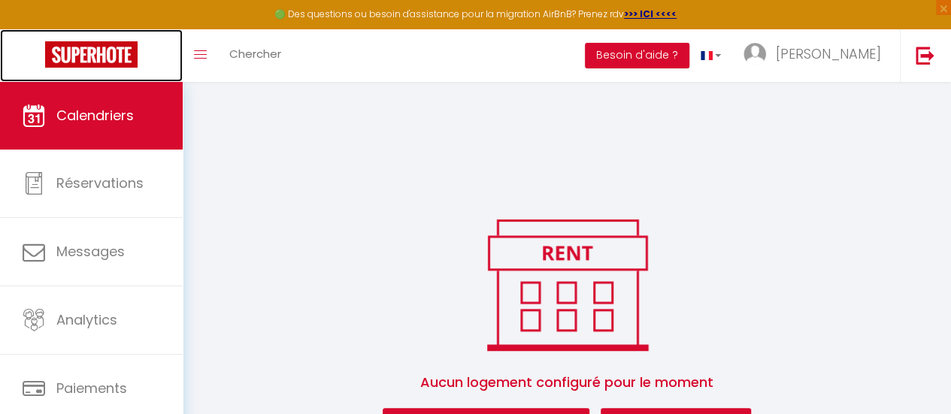
click at [101, 56] on img at bounding box center [91, 54] width 92 height 26
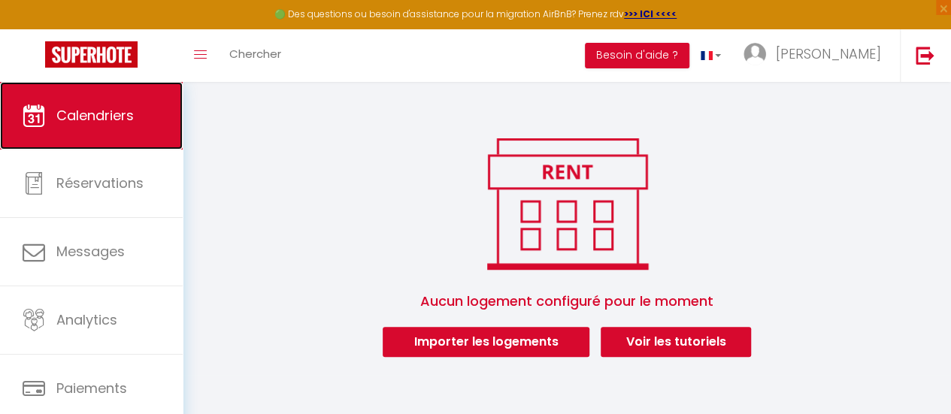
scroll to position [82, 0]
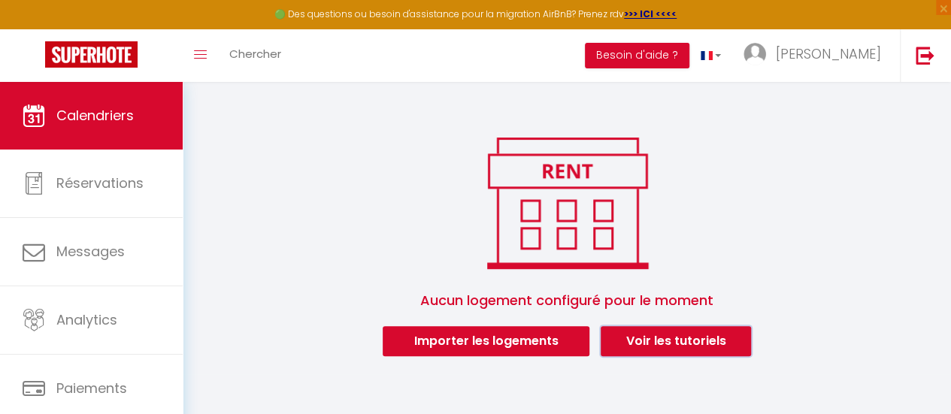
click at [663, 338] on link "Voir les tutoriels" at bounding box center [676, 341] width 150 height 30
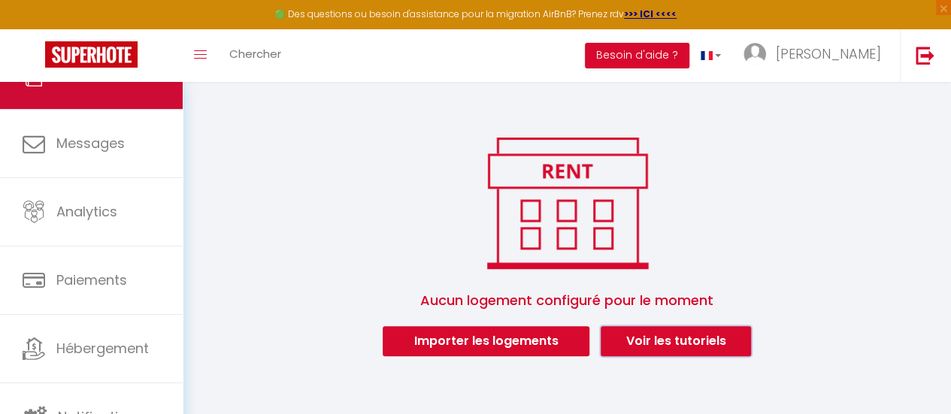
scroll to position [112, 0]
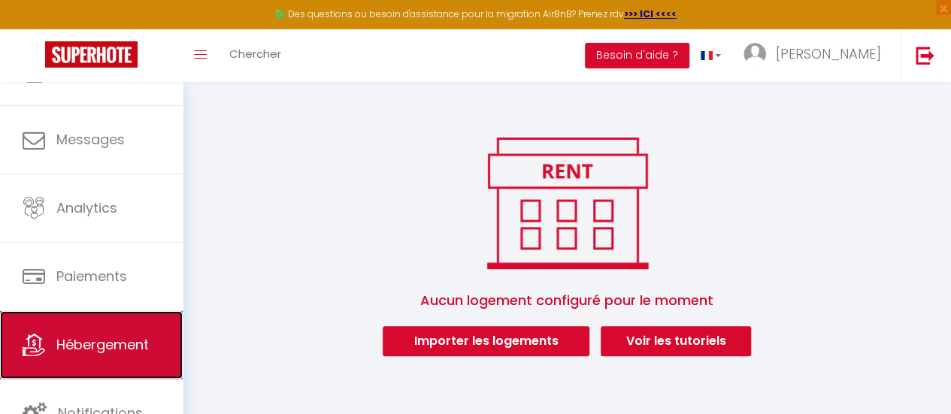
click at [83, 332] on link "Hébergement" at bounding box center [91, 345] width 183 height 68
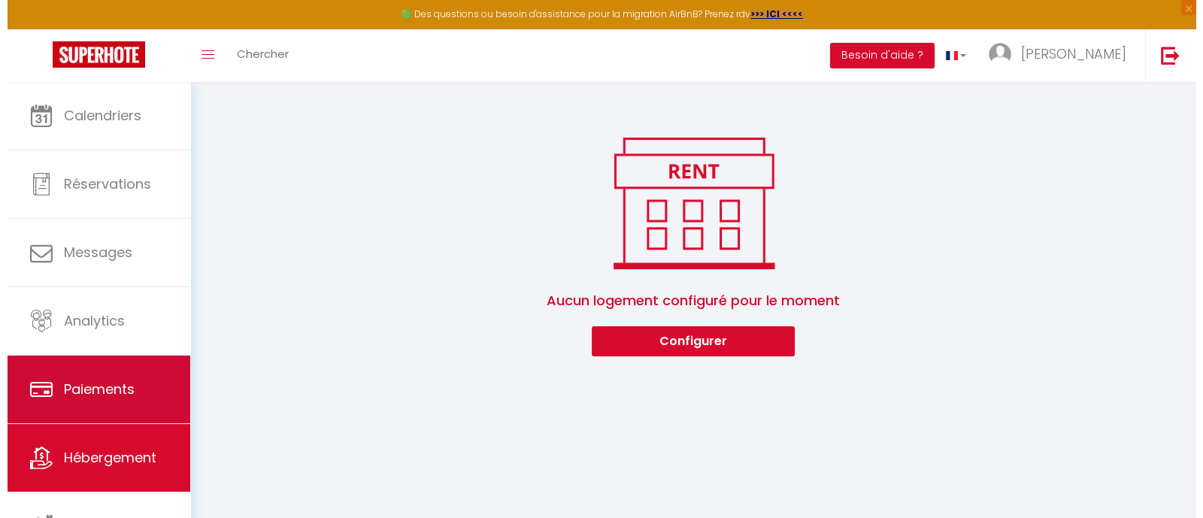
scroll to position [8, 0]
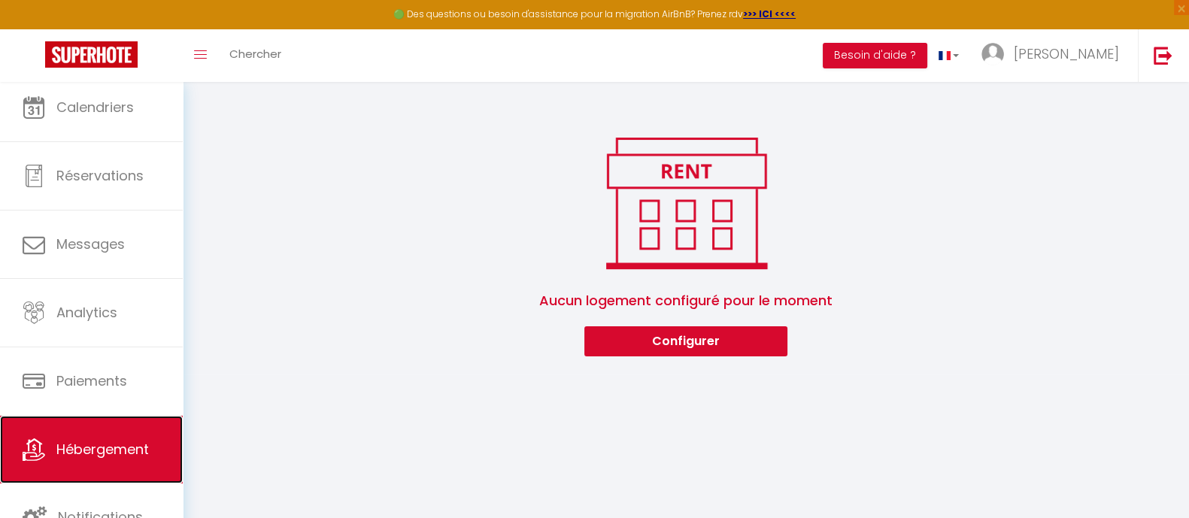
click at [44, 414] on icon at bounding box center [34, 449] width 23 height 23
click at [674, 340] on button "Configurer" at bounding box center [685, 341] width 203 height 30
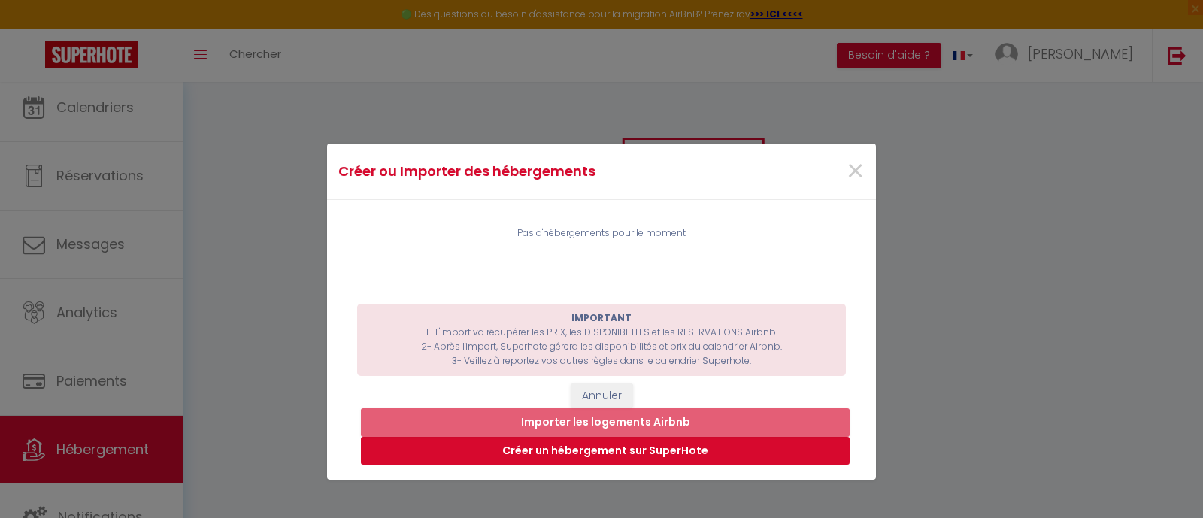
click at [561, 414] on button "Créer un hébergement sur SuperHote" at bounding box center [605, 451] width 489 height 29
select select "3"
select select "2"
select select "1"
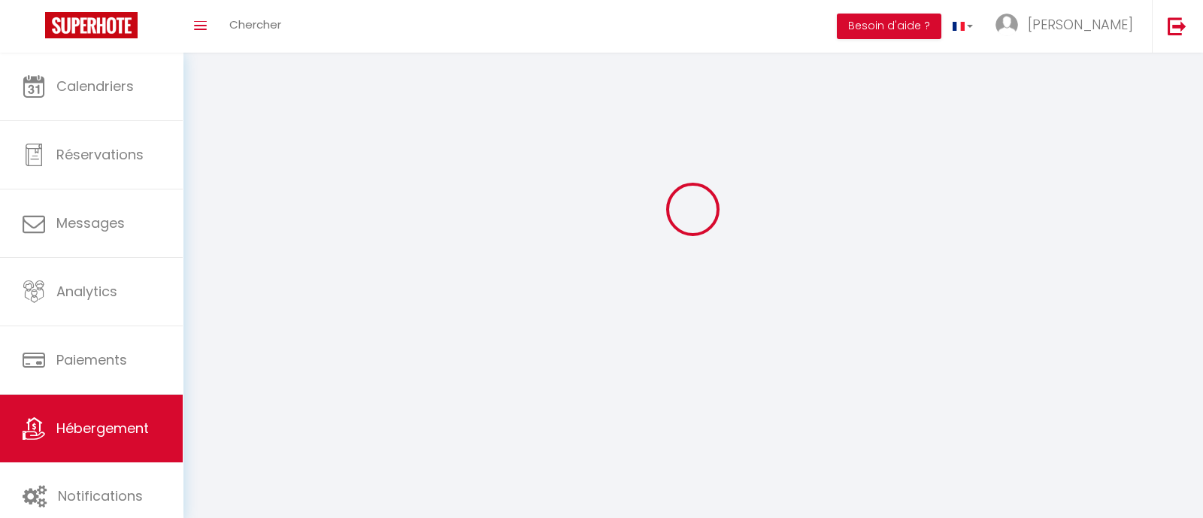
select select
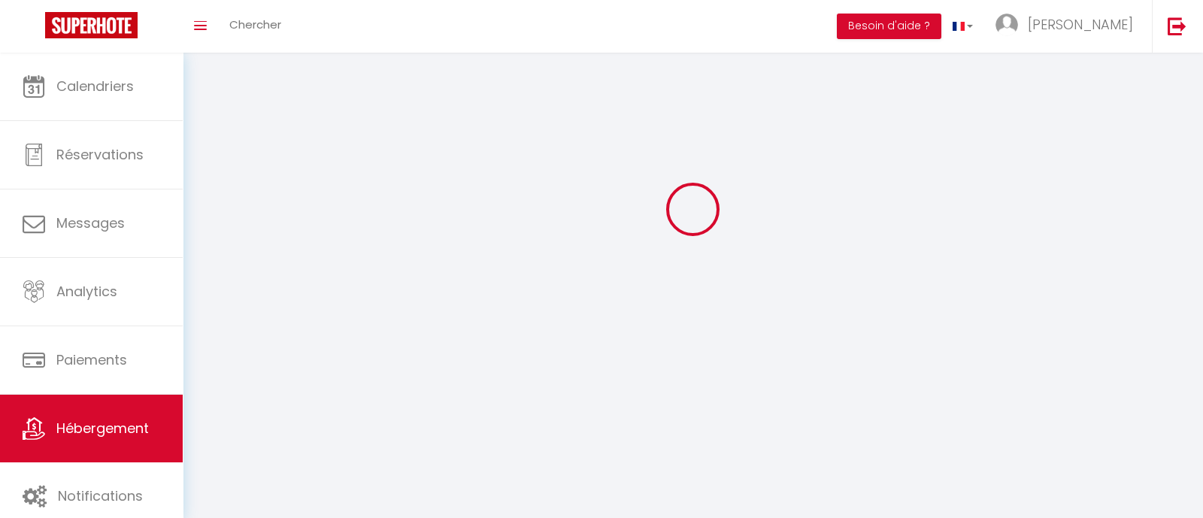
select select
checkbox input "false"
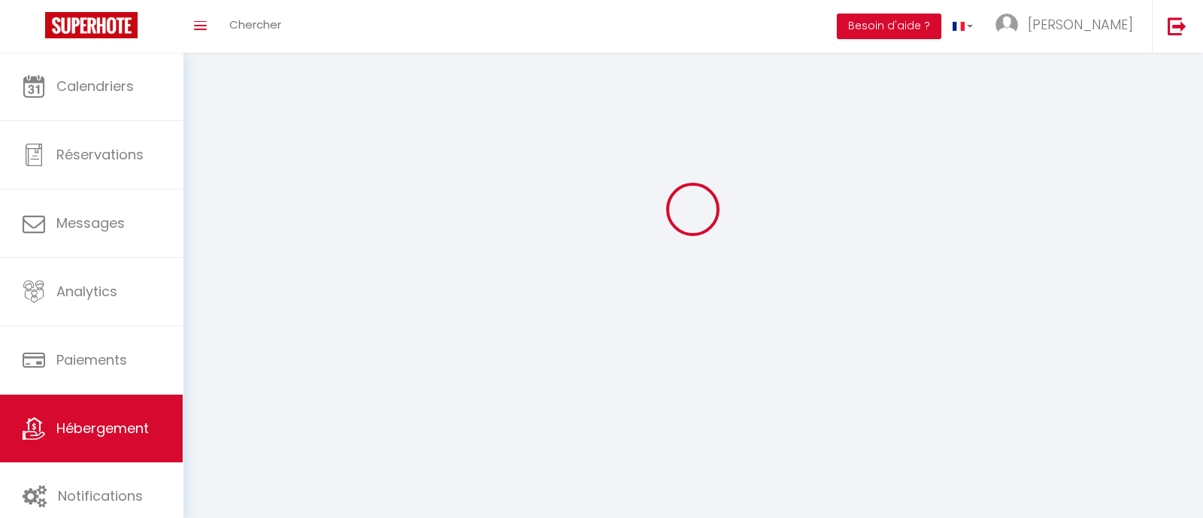
select select
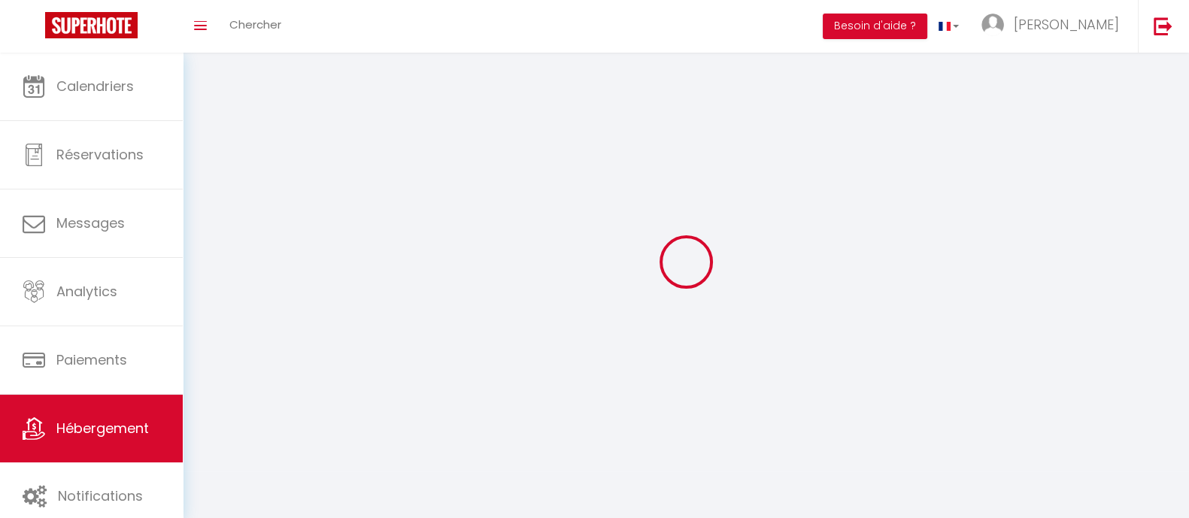
select select
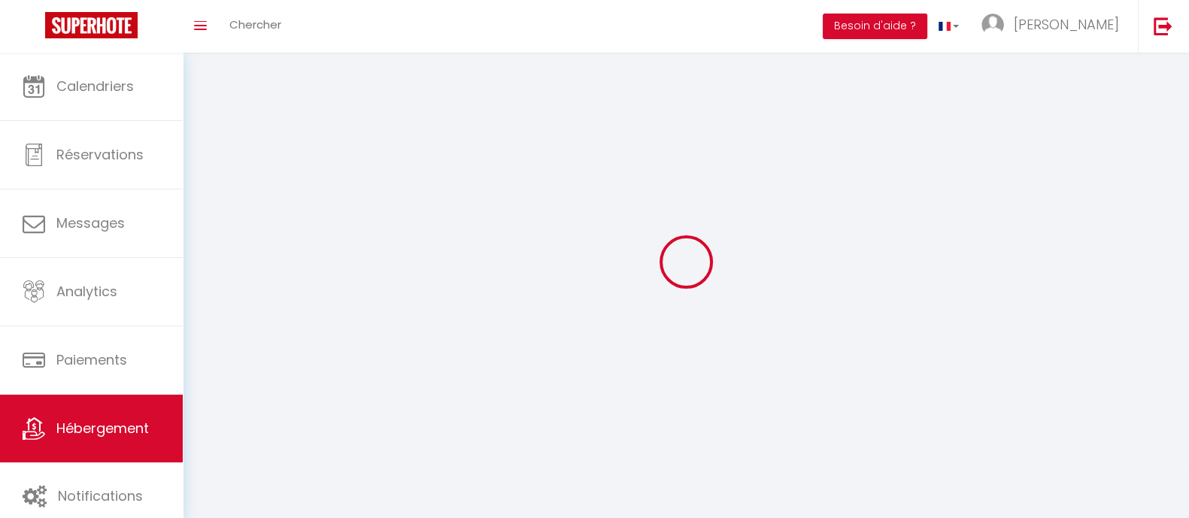
select select
checkbox input "false"
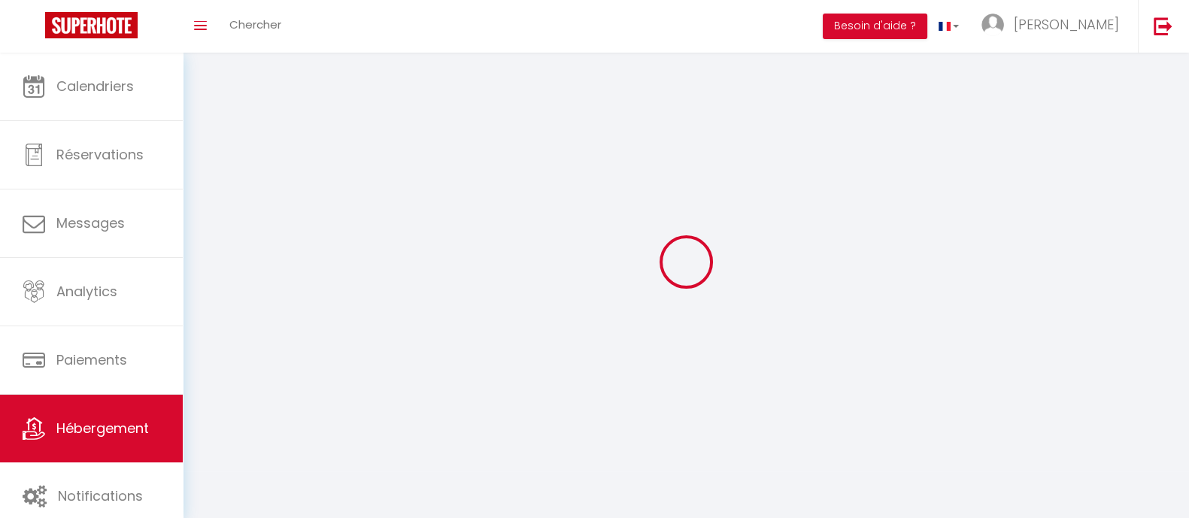
select select
select select "1"
select select "28"
select select
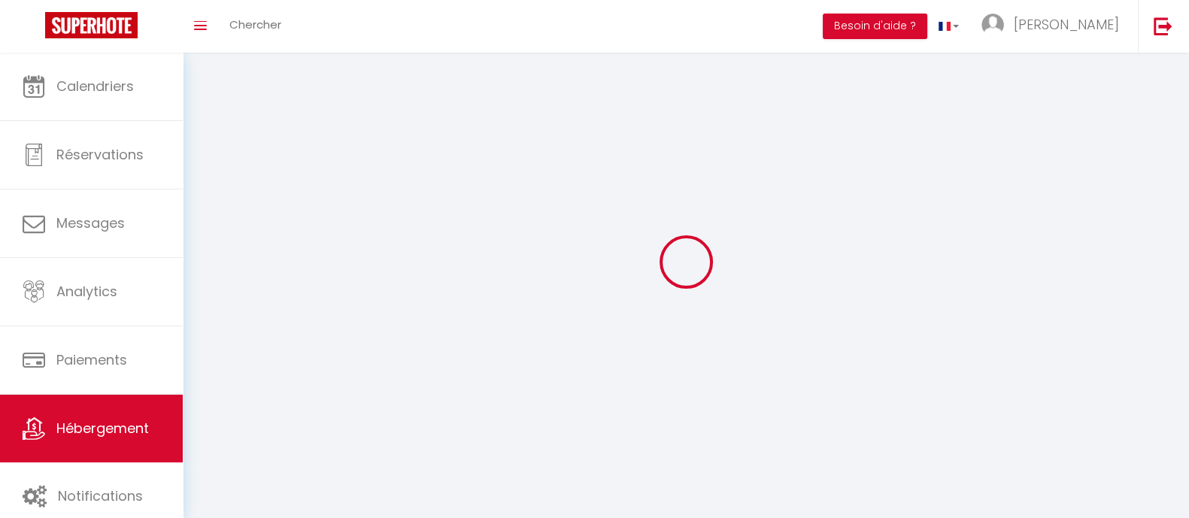
select select
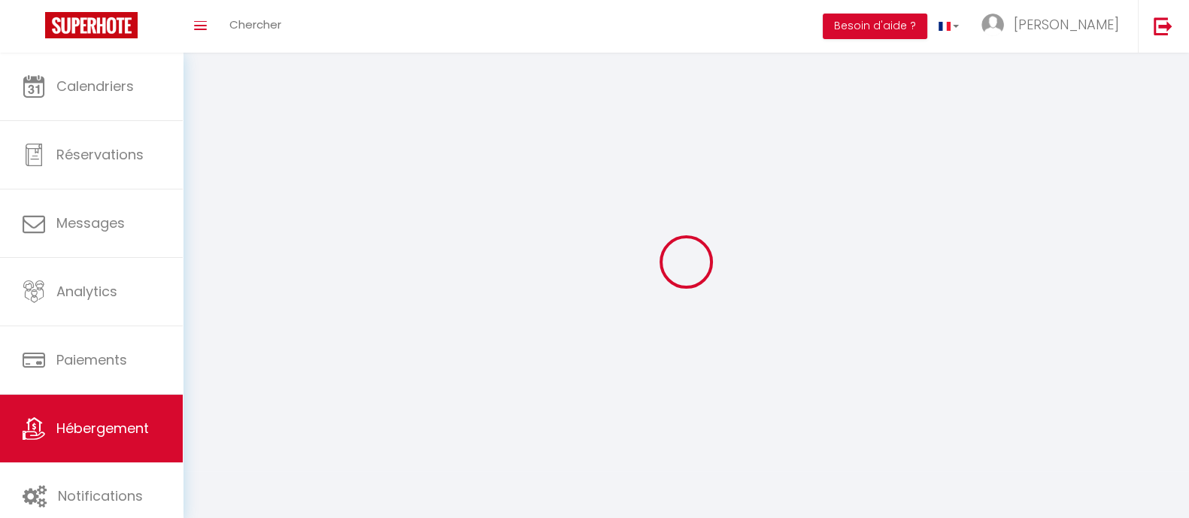
checkbox input "false"
select select
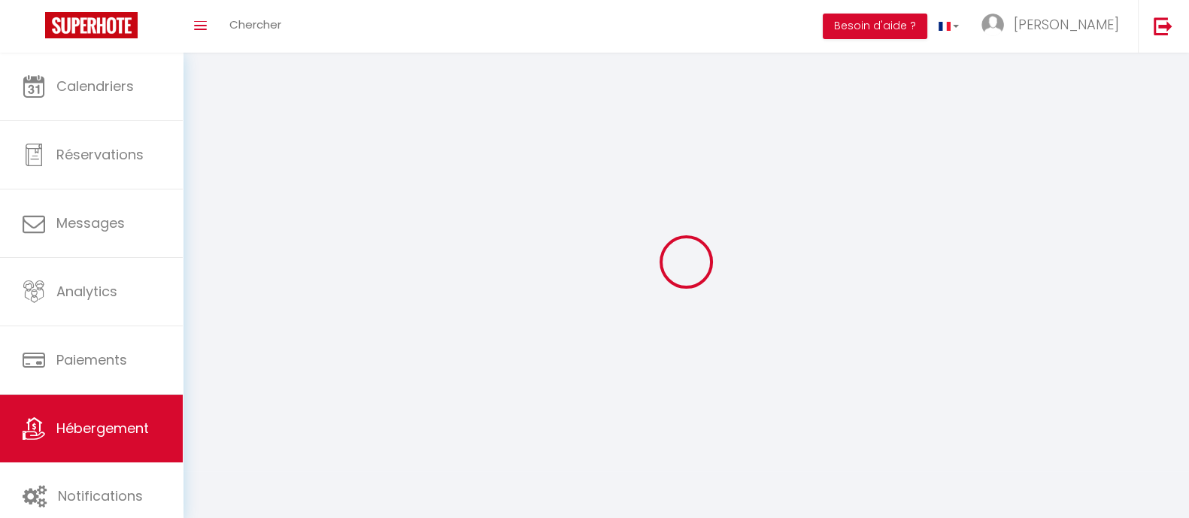
select select
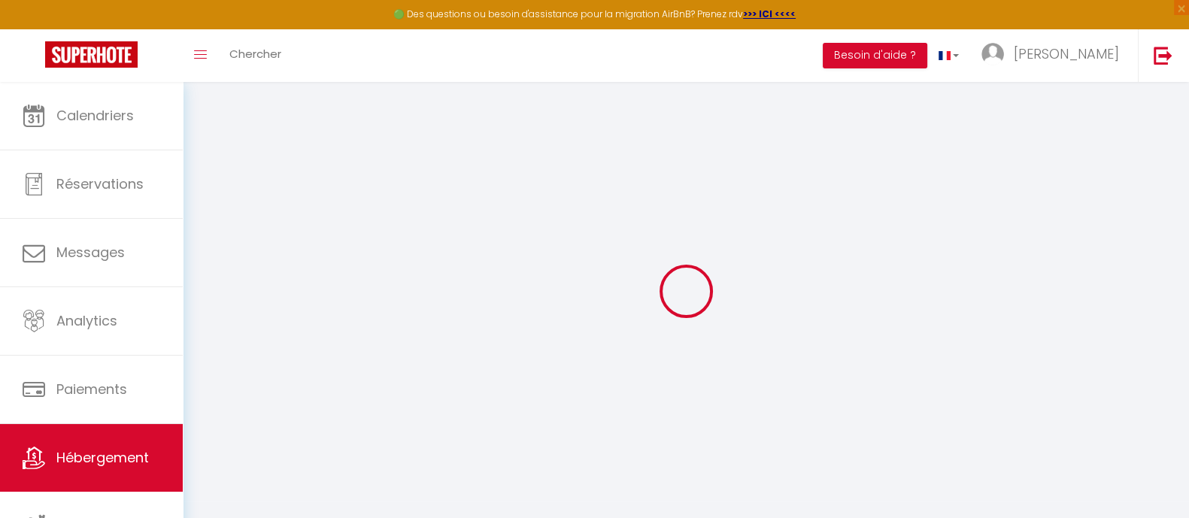
select select
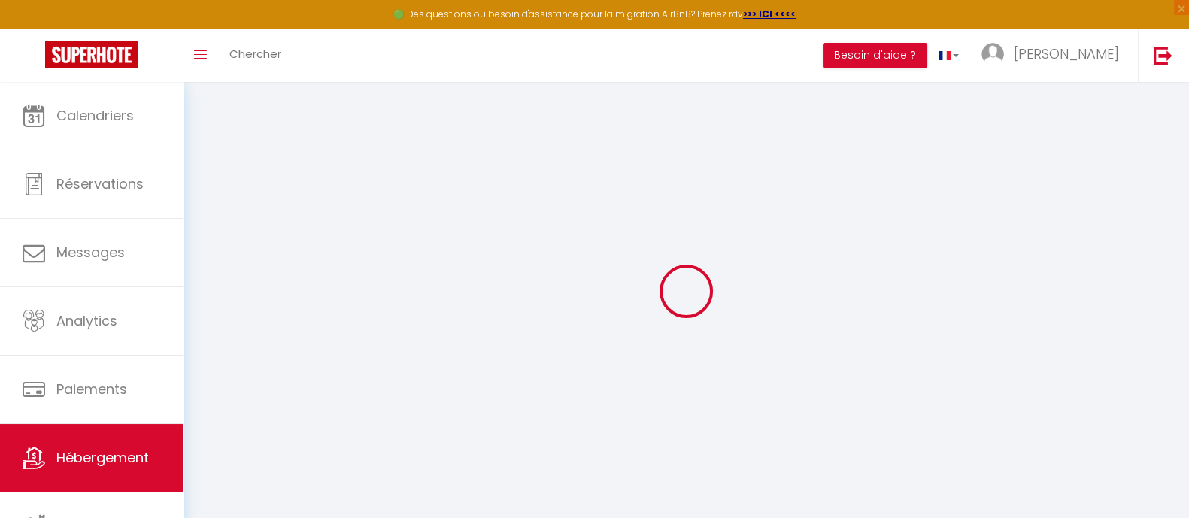
select select
checkbox input "false"
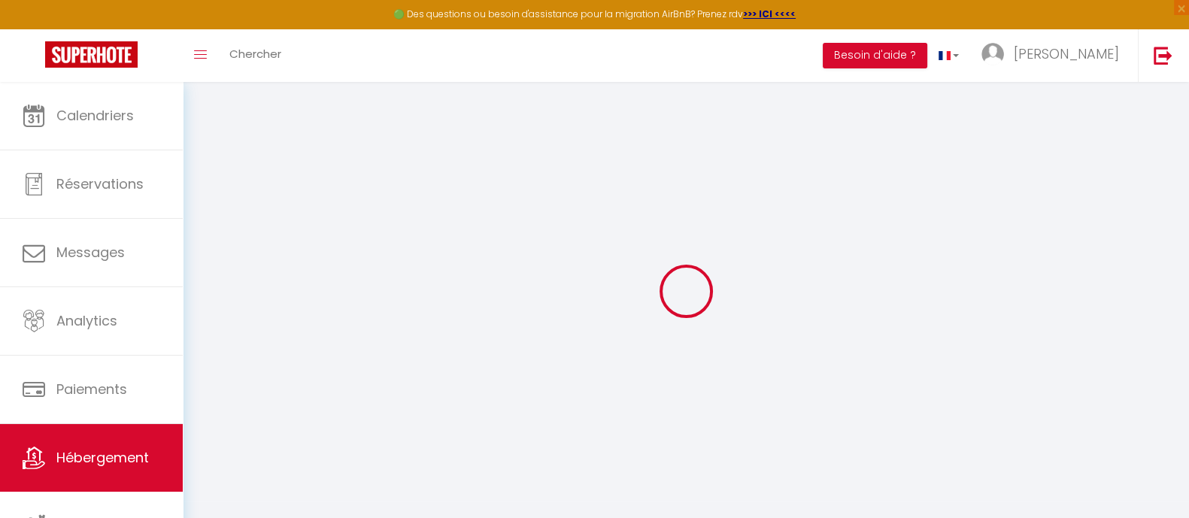
select select
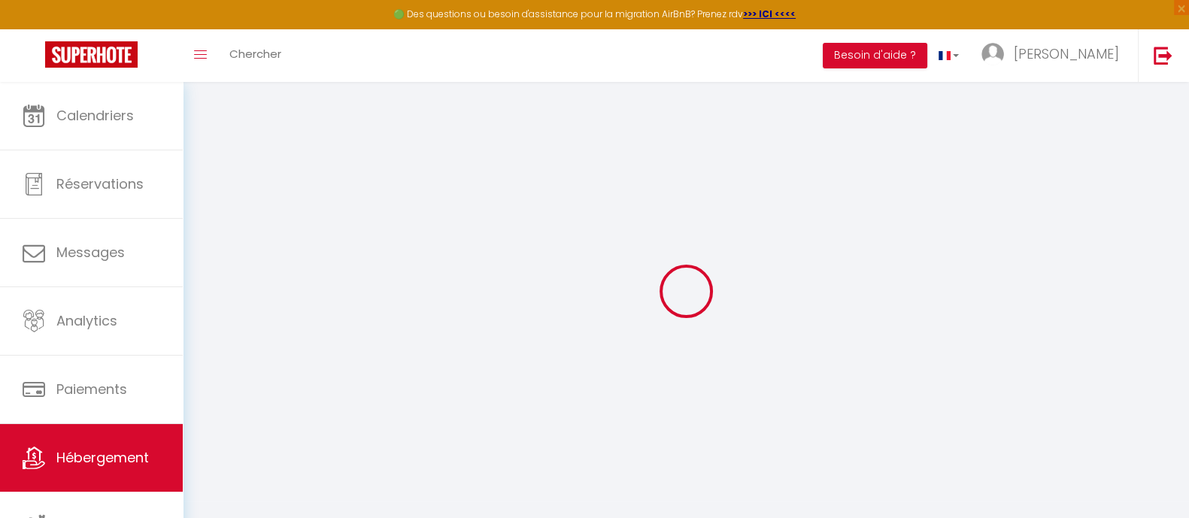
select select
checkbox input "false"
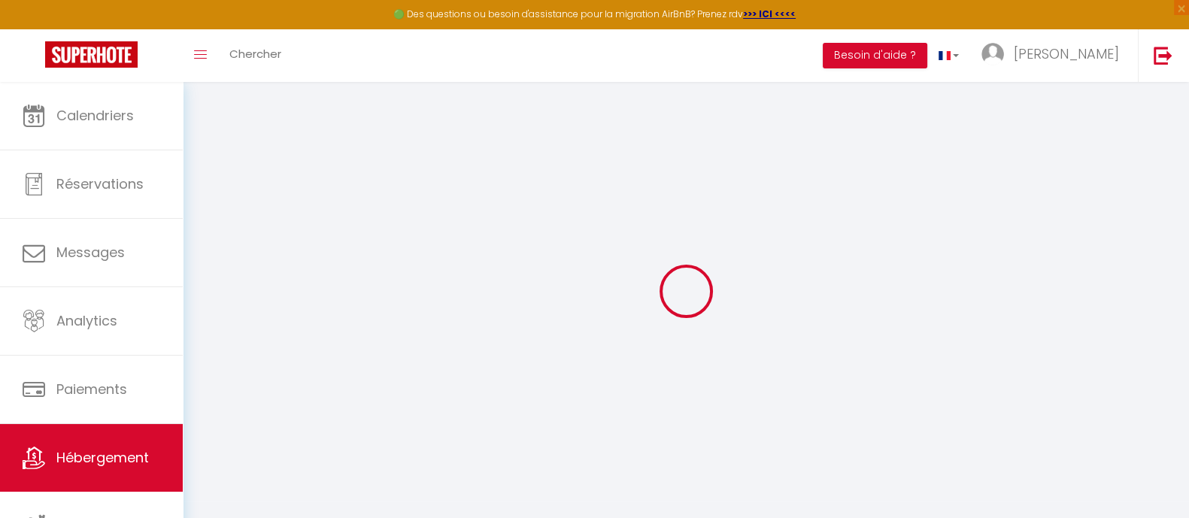
checkbox input "false"
select select
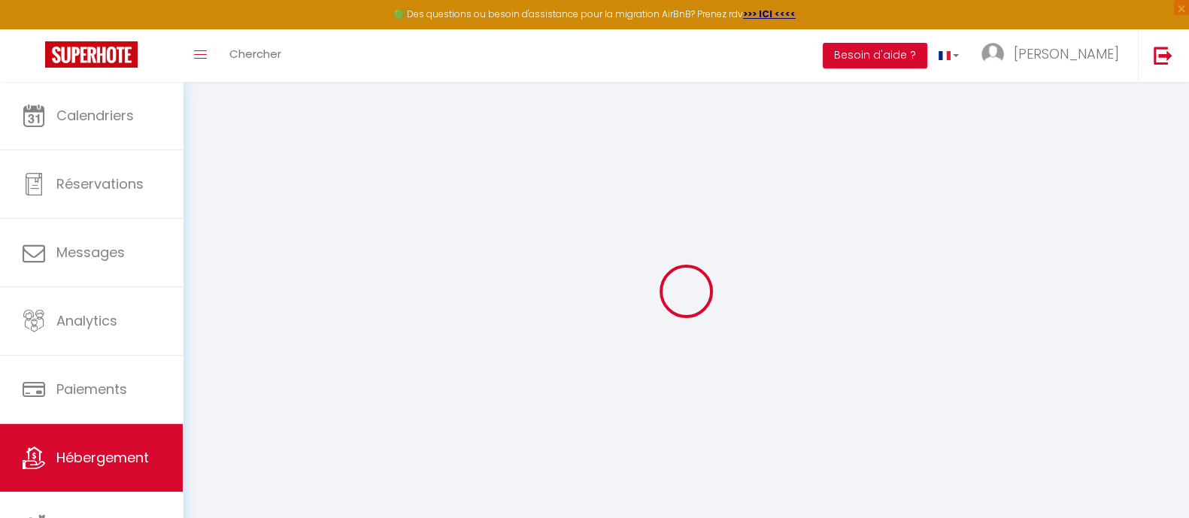
checkbox input "false"
select select
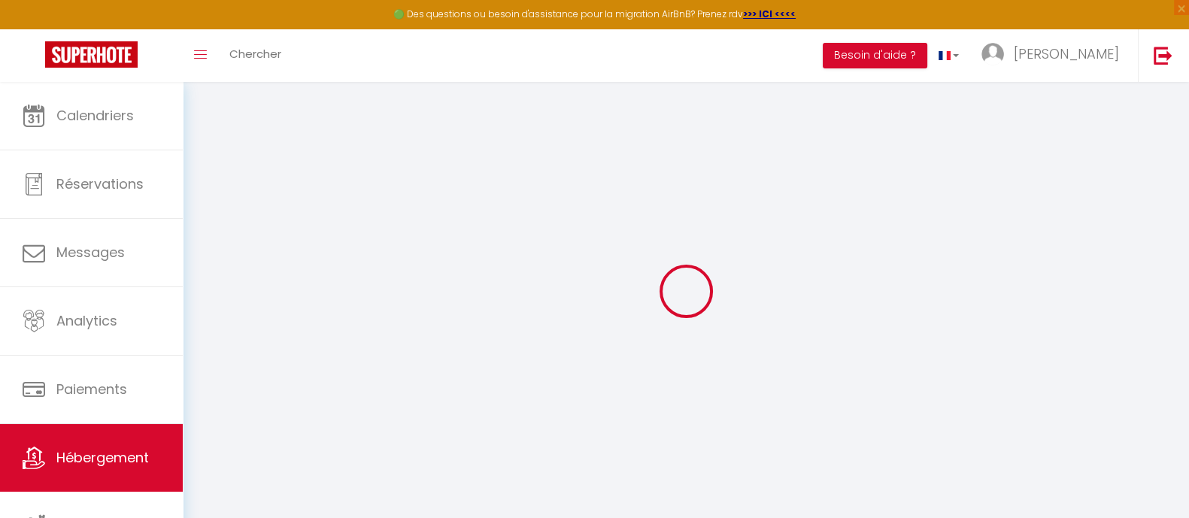
select select
select select "15:00"
select select "23:45"
select select "11:00"
select select "30"
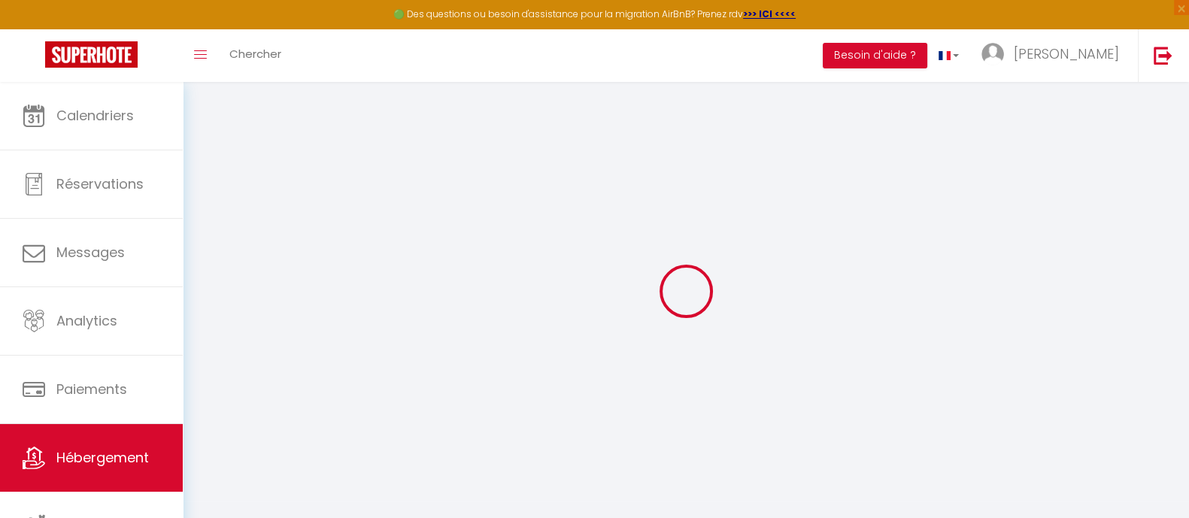
select select "120"
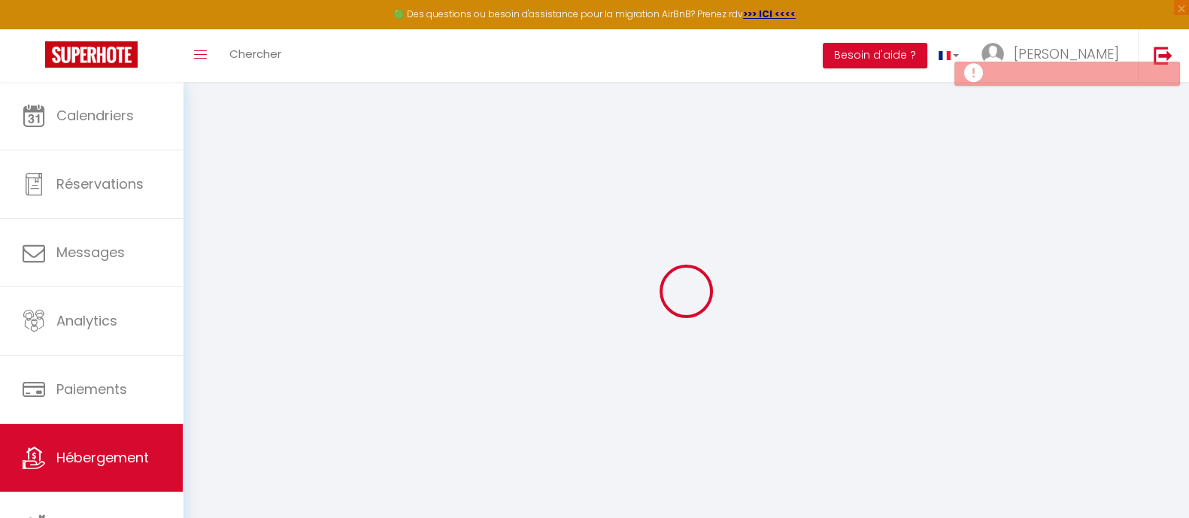
select select
checkbox input "false"
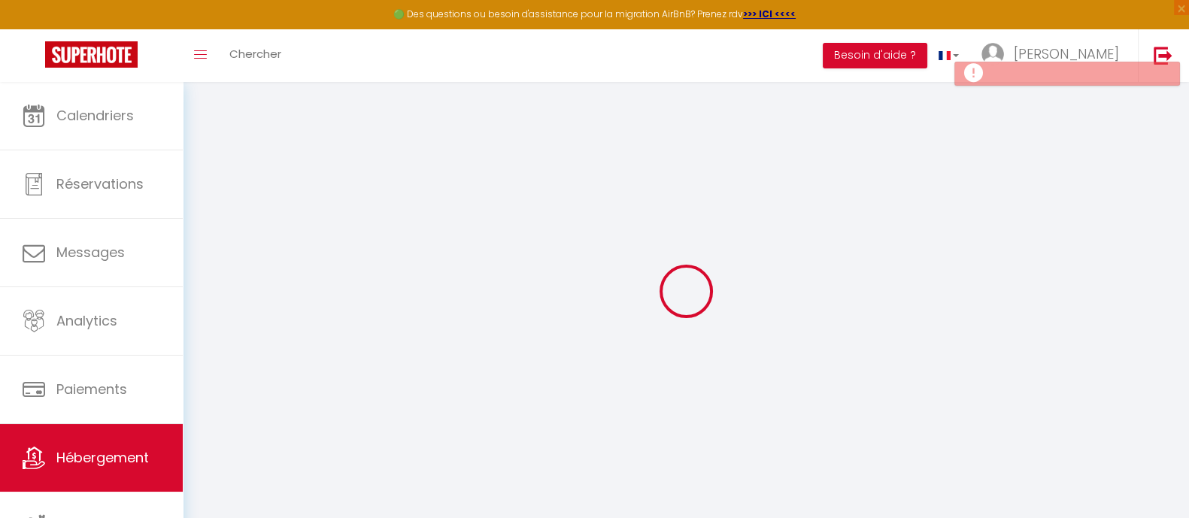
select select
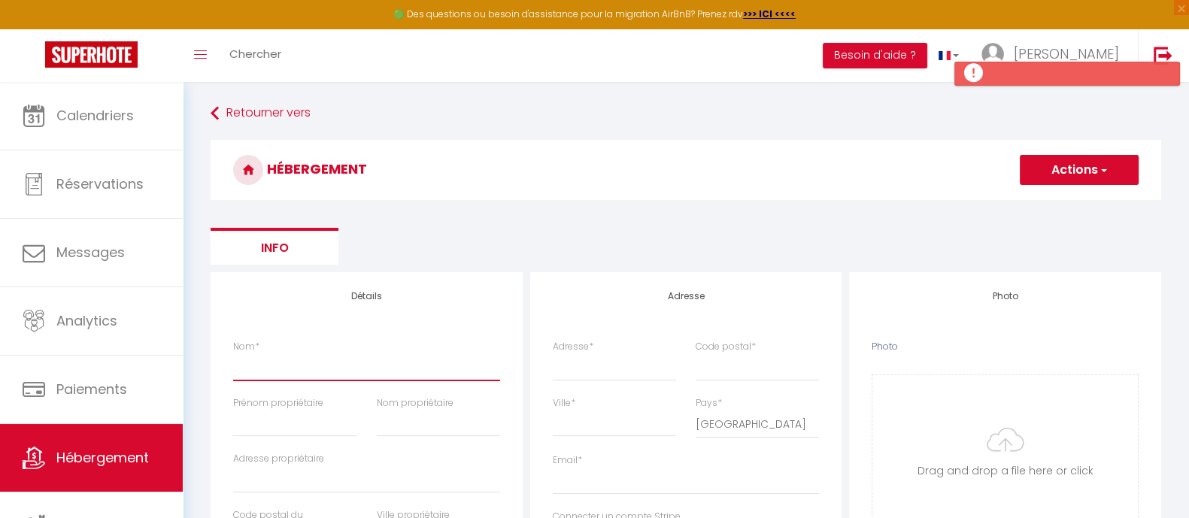
click at [292, 359] on input "Nom *" at bounding box center [366, 366] width 267 height 27
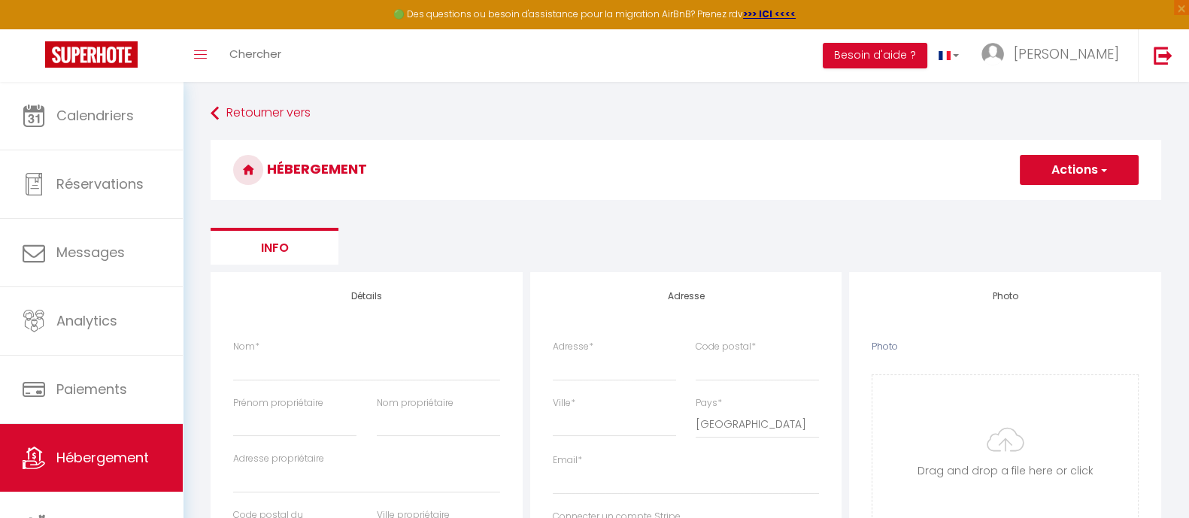
click at [962, 168] on span "button" at bounding box center [1103, 169] width 10 height 15
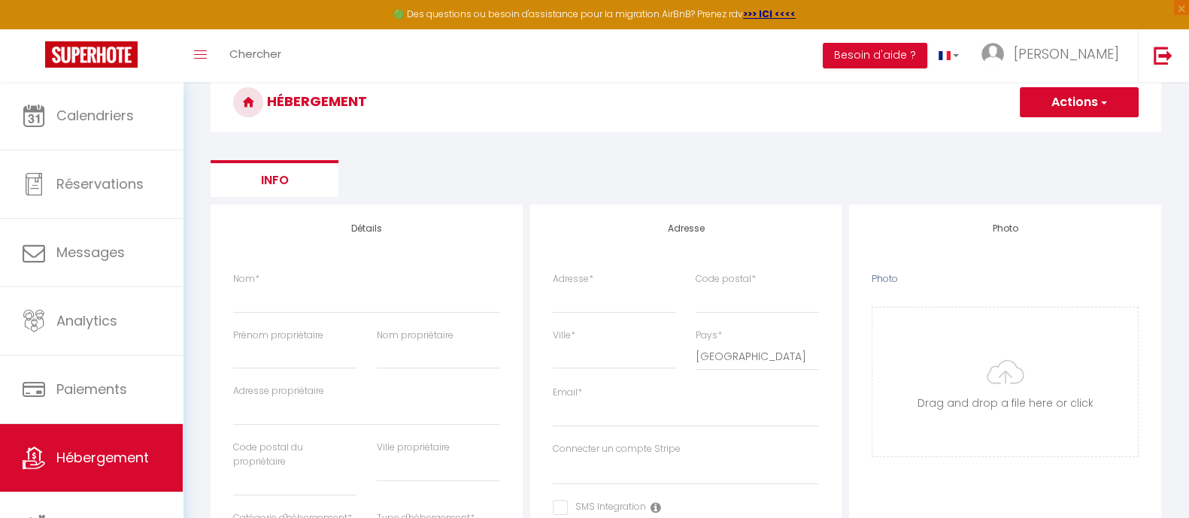
scroll to position [93, 0]
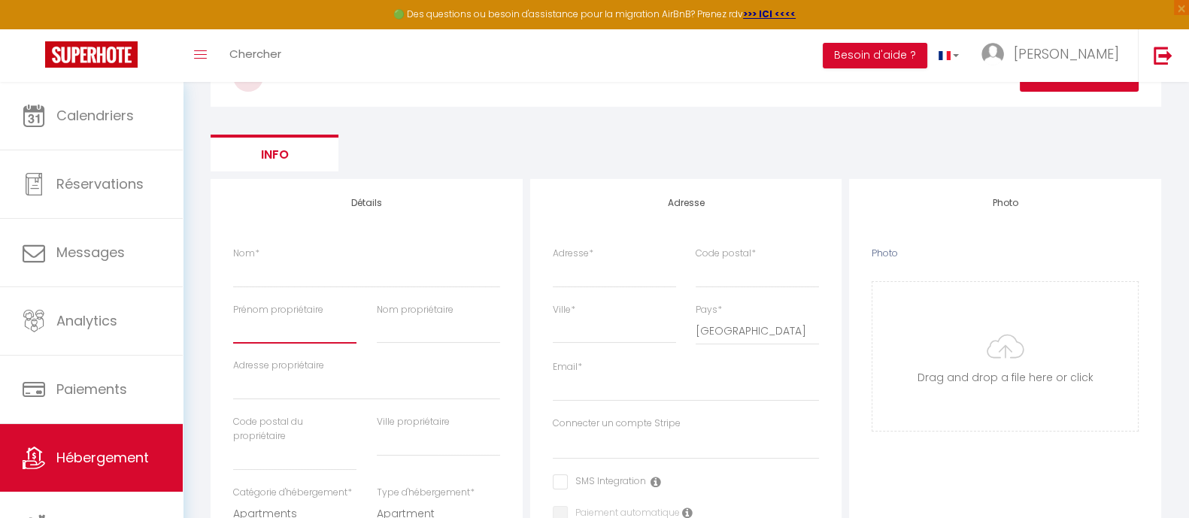
click at [282, 328] on input "Prénom propriétaire" at bounding box center [294, 330] width 123 height 27
type input "P"
select select
checkbox input "false"
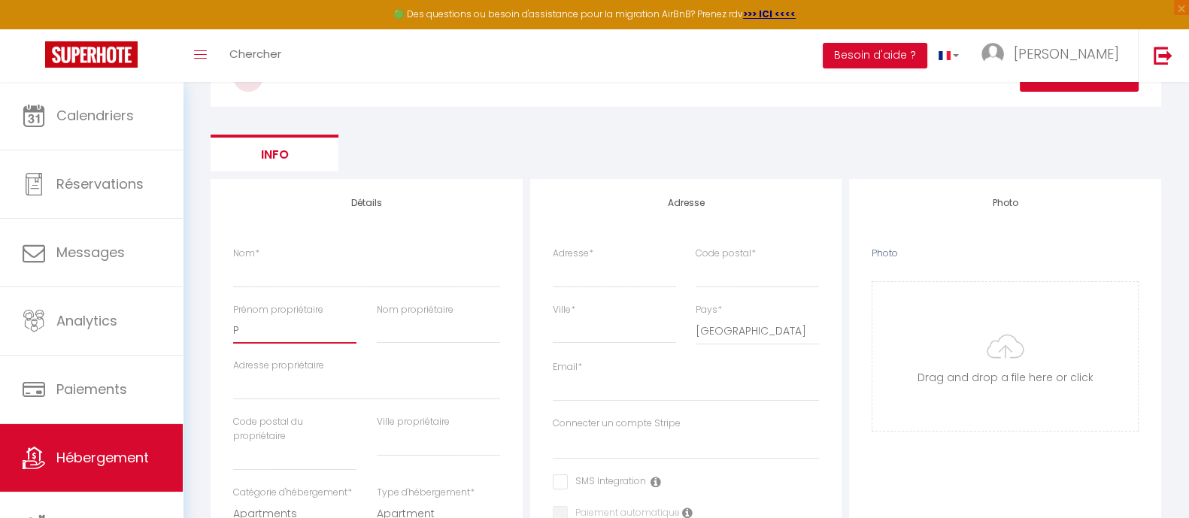
checkbox input "false"
select select
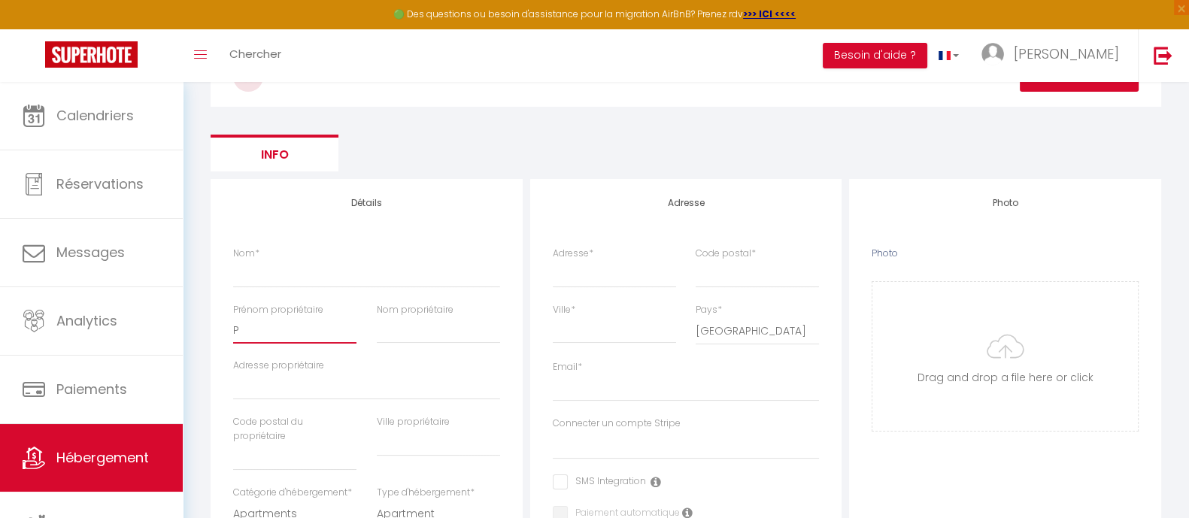
checkbox input "false"
select select
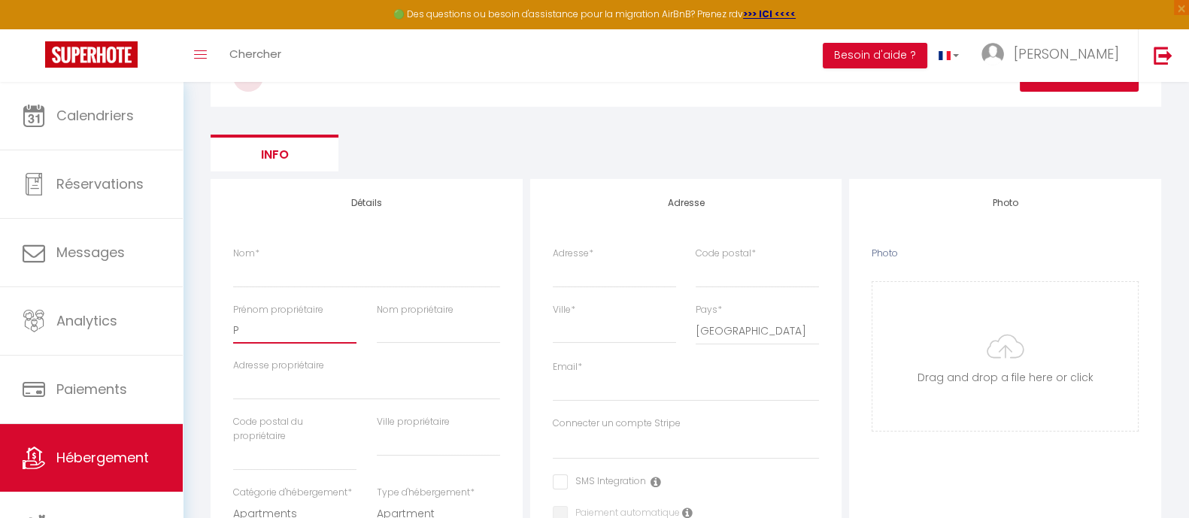
select select
type input "Pi"
select select
checkbox input "false"
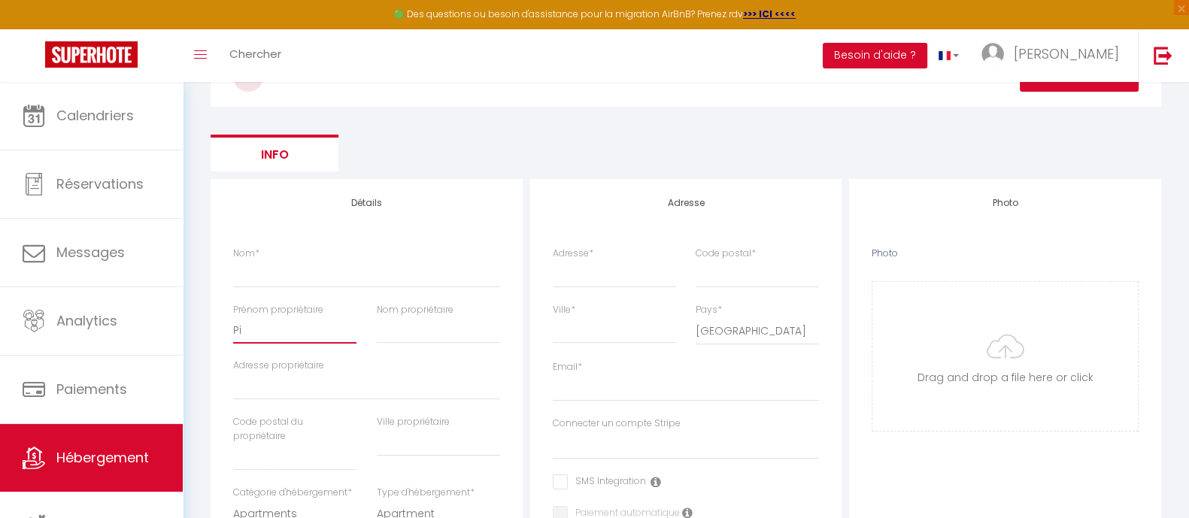
checkbox input "false"
select select
type input "Pie"
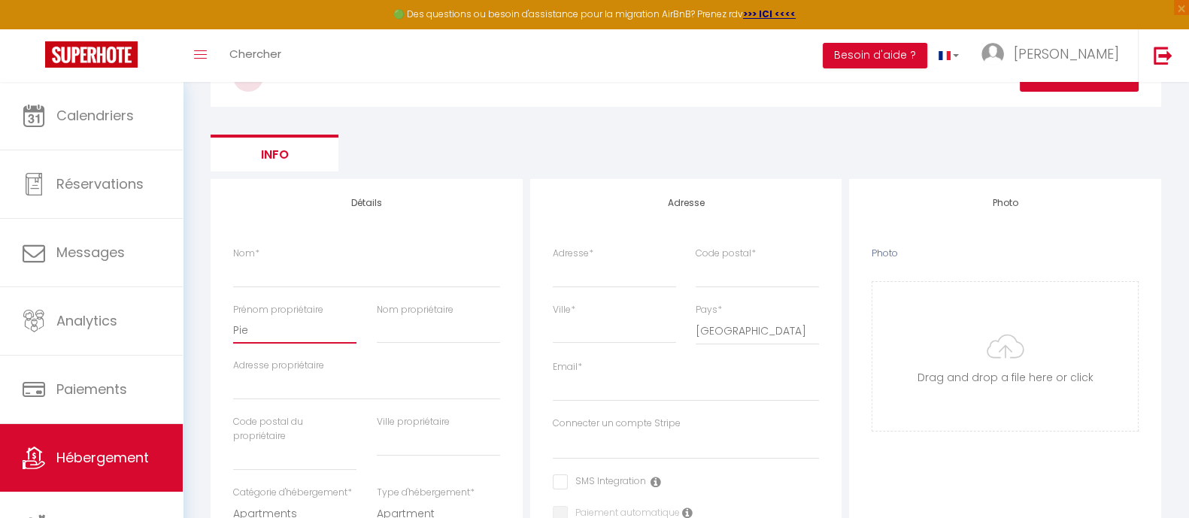
select select
checkbox input "false"
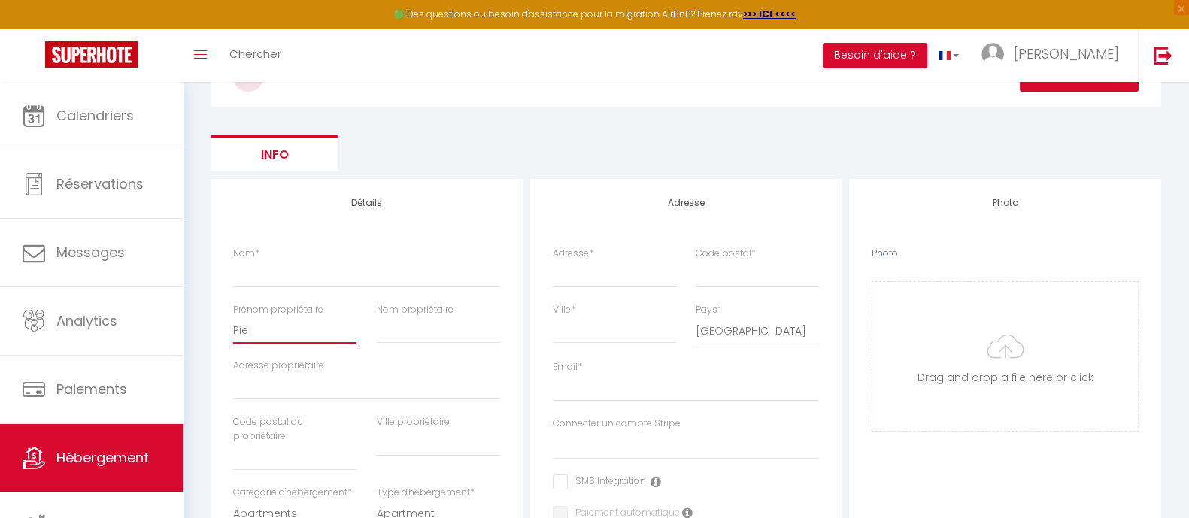
select select
type input "Pier"
select select
checkbox input "false"
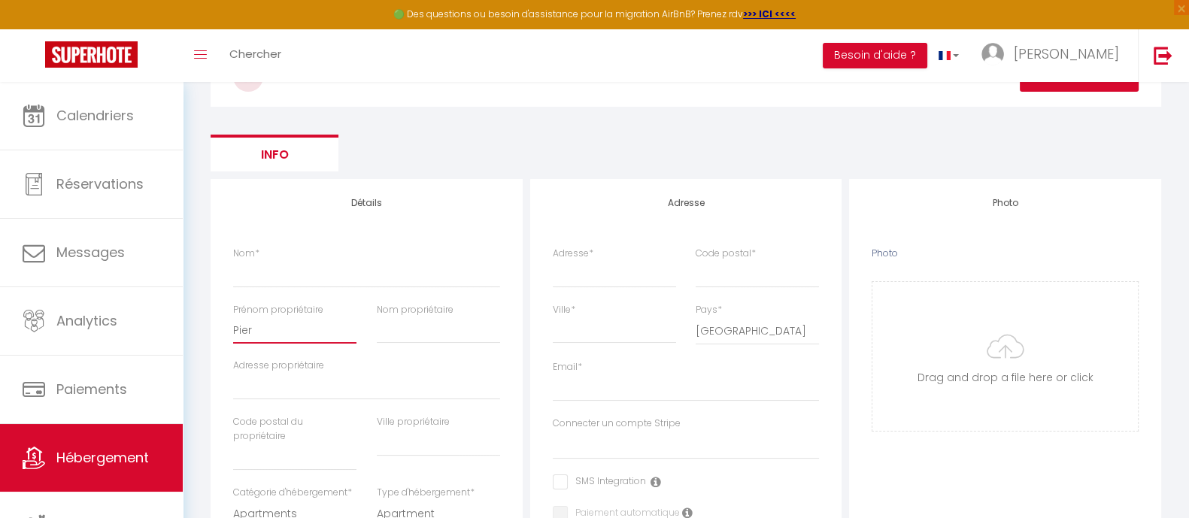
checkbox input "false"
select select
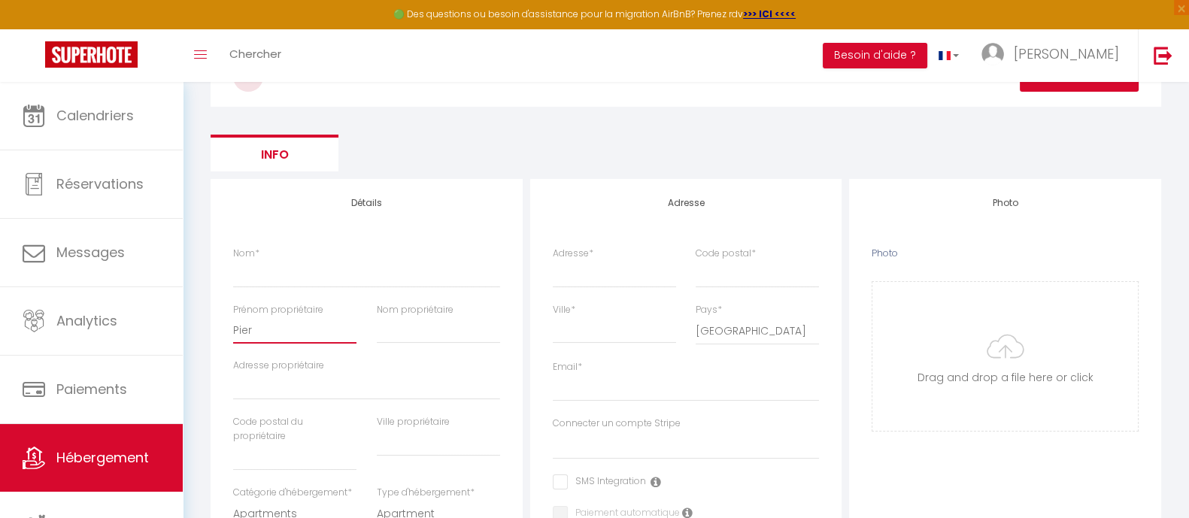
type input "Pierr"
select select
checkbox input "false"
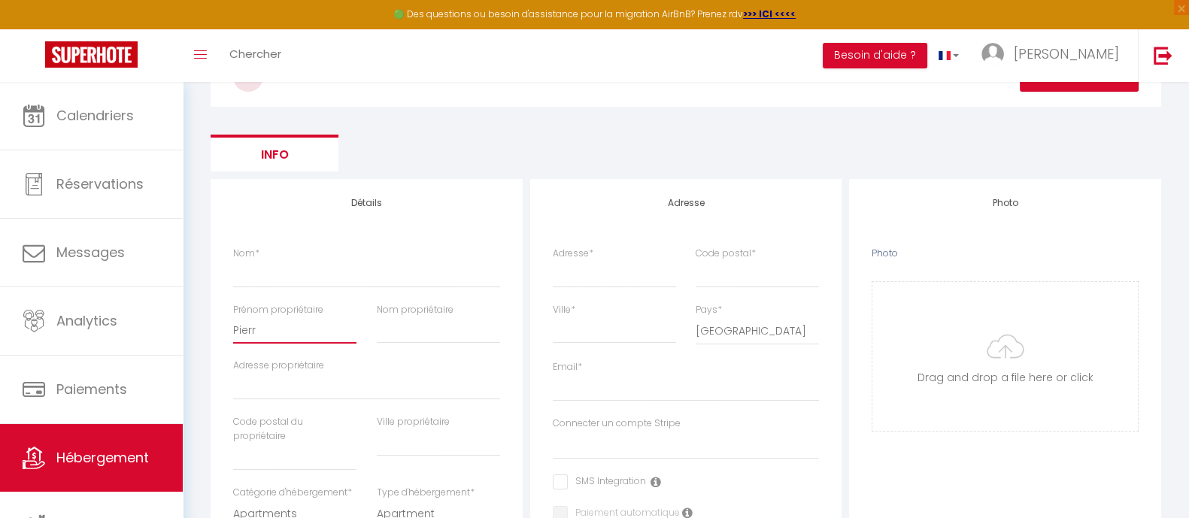
checkbox input "false"
select select
type input "[PERSON_NAME]"
select select
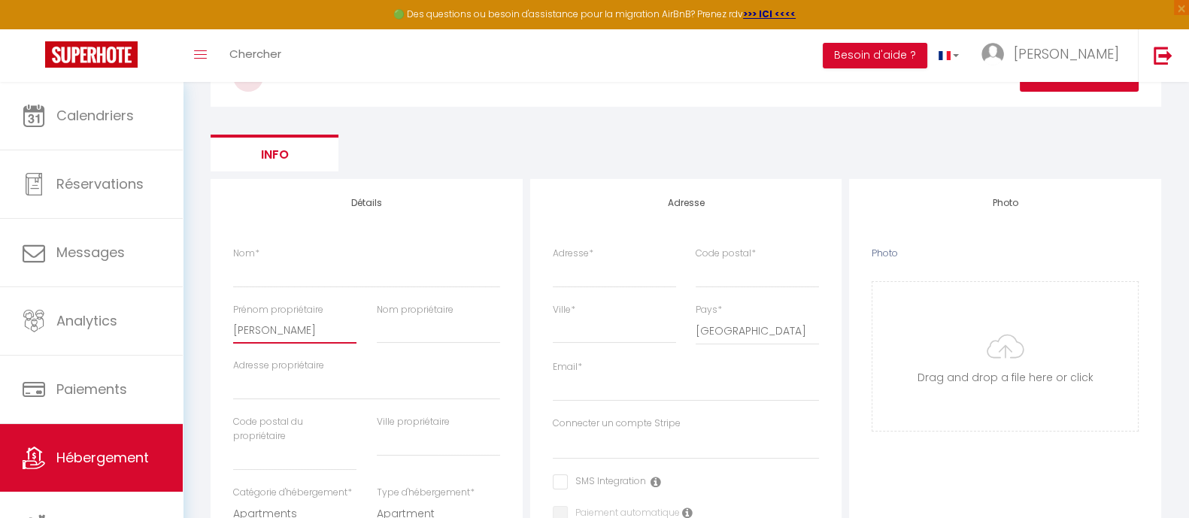
checkbox input "false"
select select
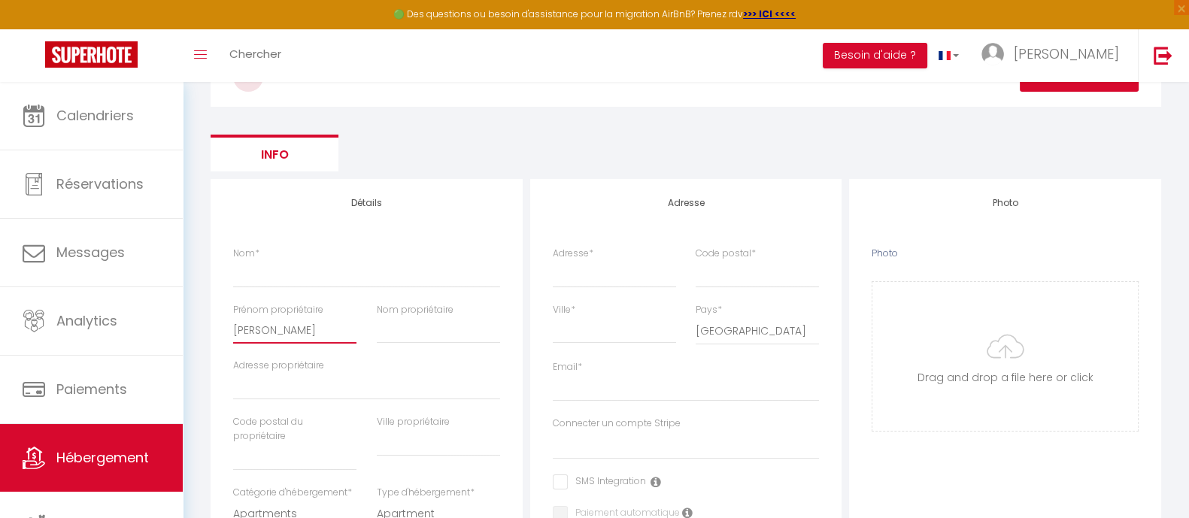
select select
type input "[PERSON_NAME]"
select select
checkbox input "false"
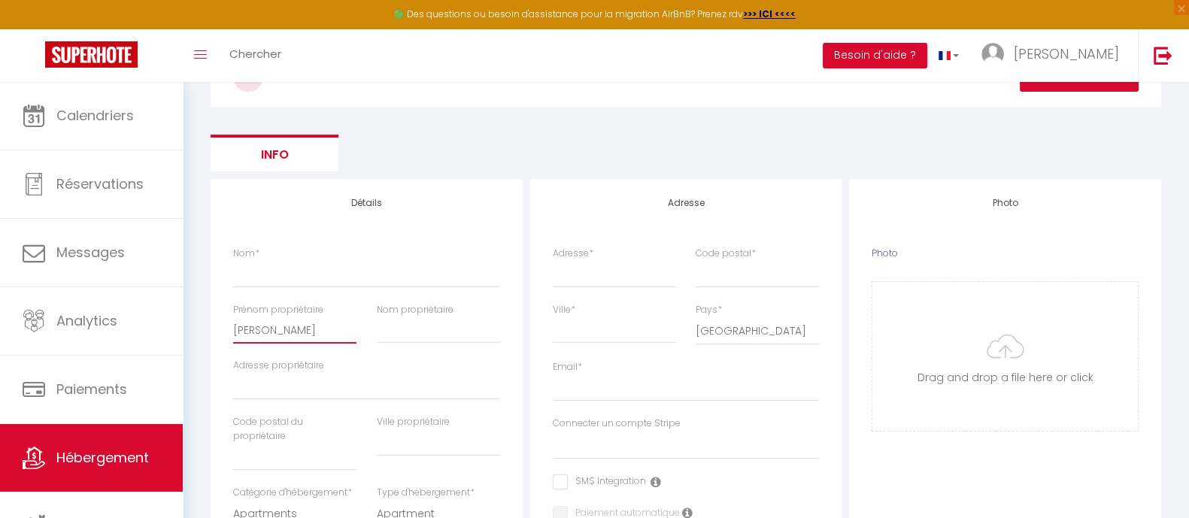
checkbox input "false"
select select
type input "[PERSON_NAME]"
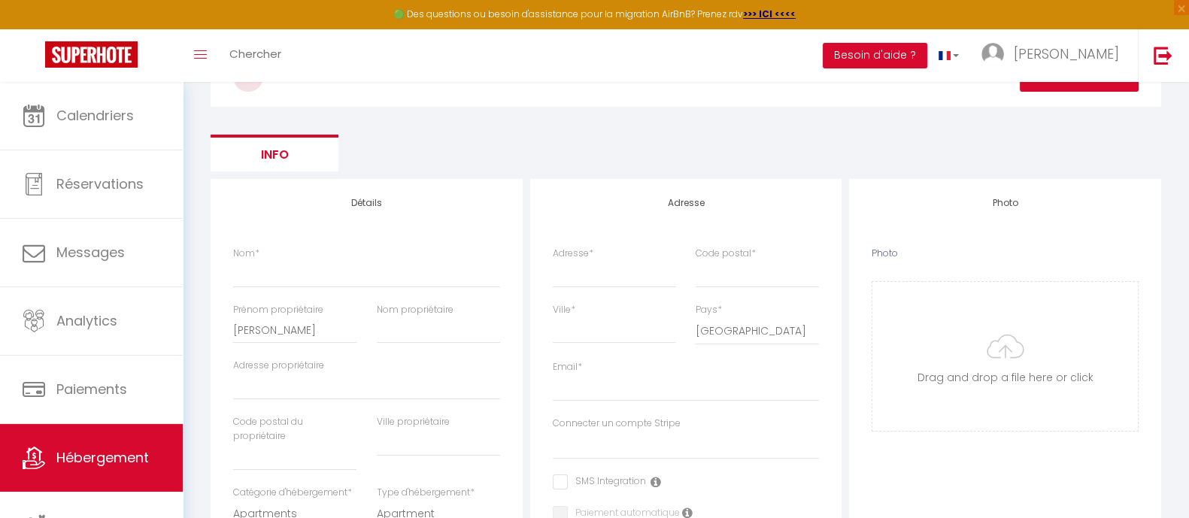
click at [297, 252] on div "Nom *" at bounding box center [366, 267] width 267 height 41
click at [401, 328] on input "Nom propriétaire" at bounding box center [438, 330] width 123 height 27
type input "H"
select select
checkbox input "false"
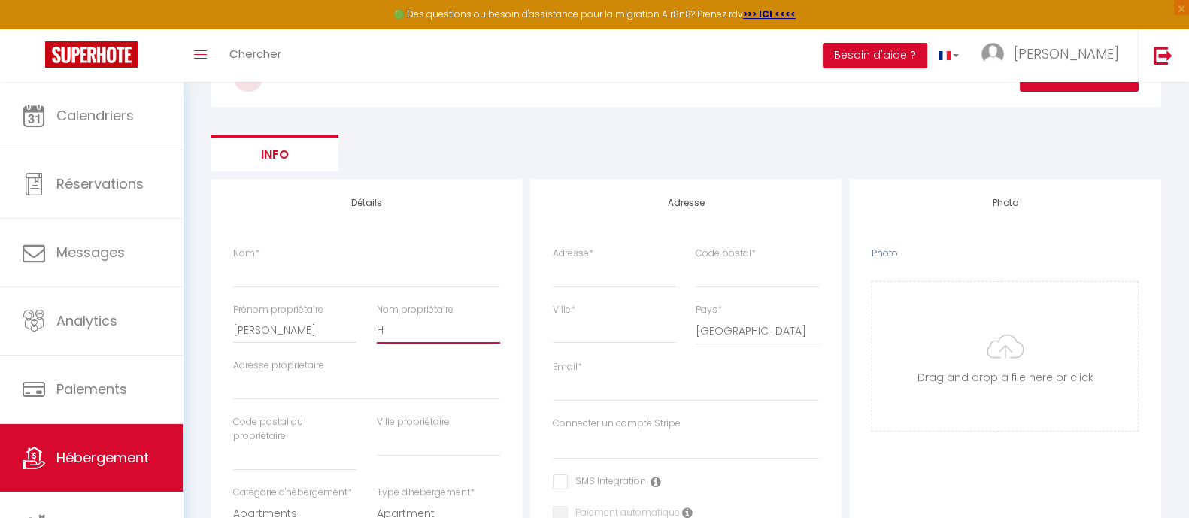
checkbox input "false"
select select
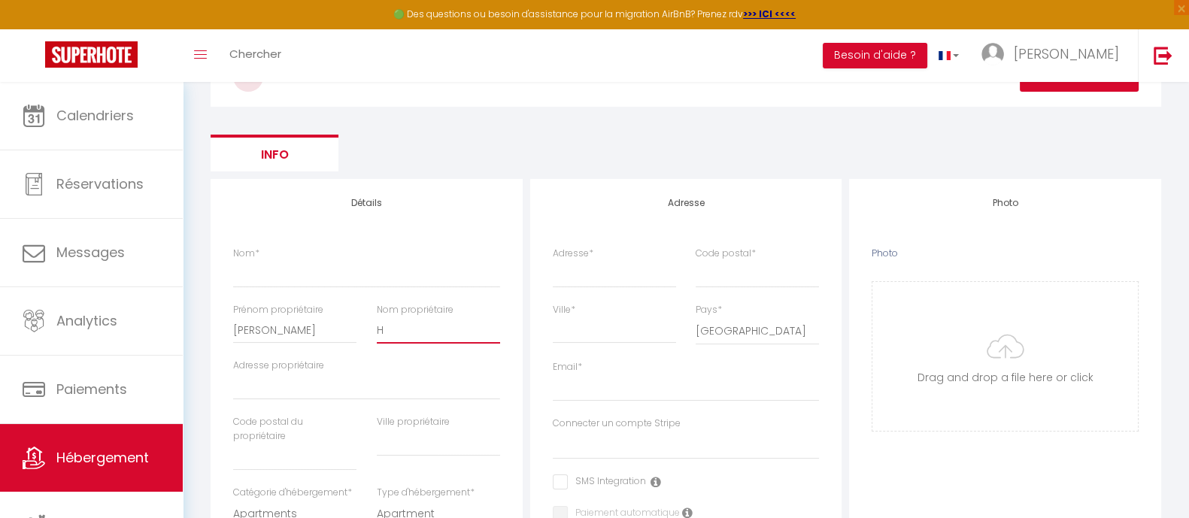
type input "HE"
select select
checkbox input "false"
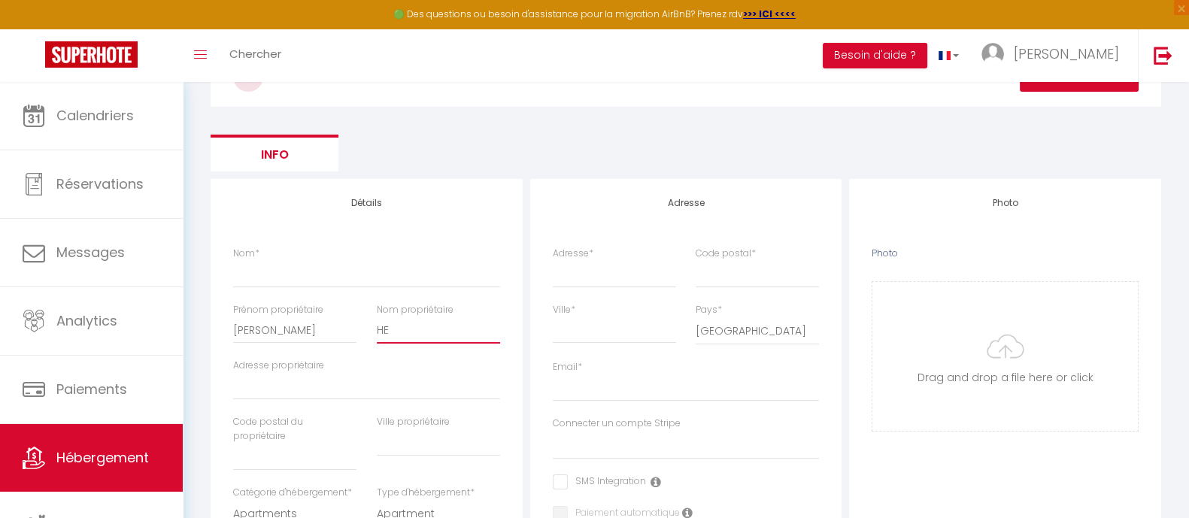
checkbox input "false"
select select
checkbox input "false"
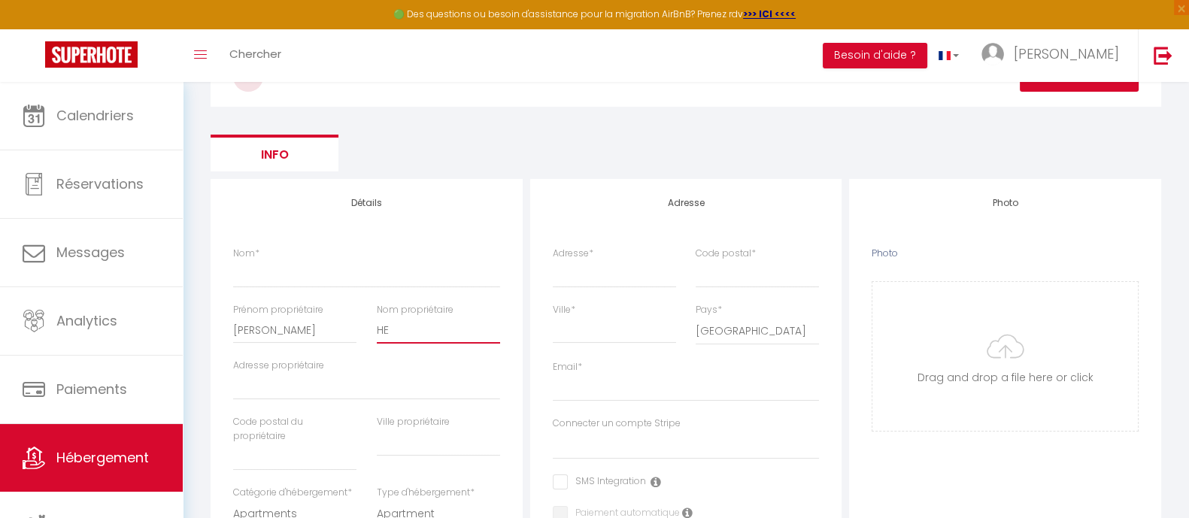
checkbox input "false"
select select
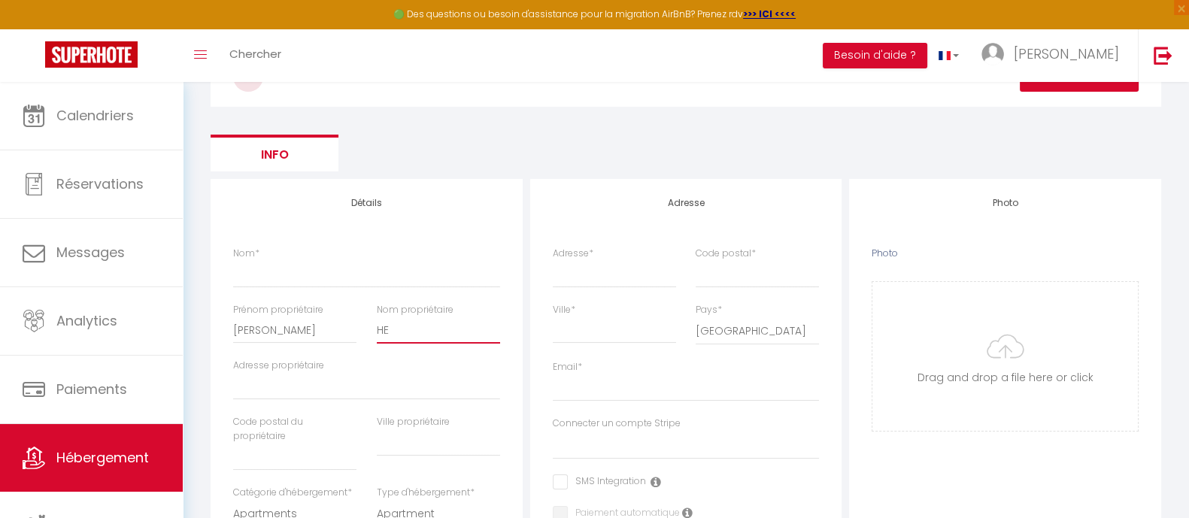
type input "HEn"
select select
checkbox input "false"
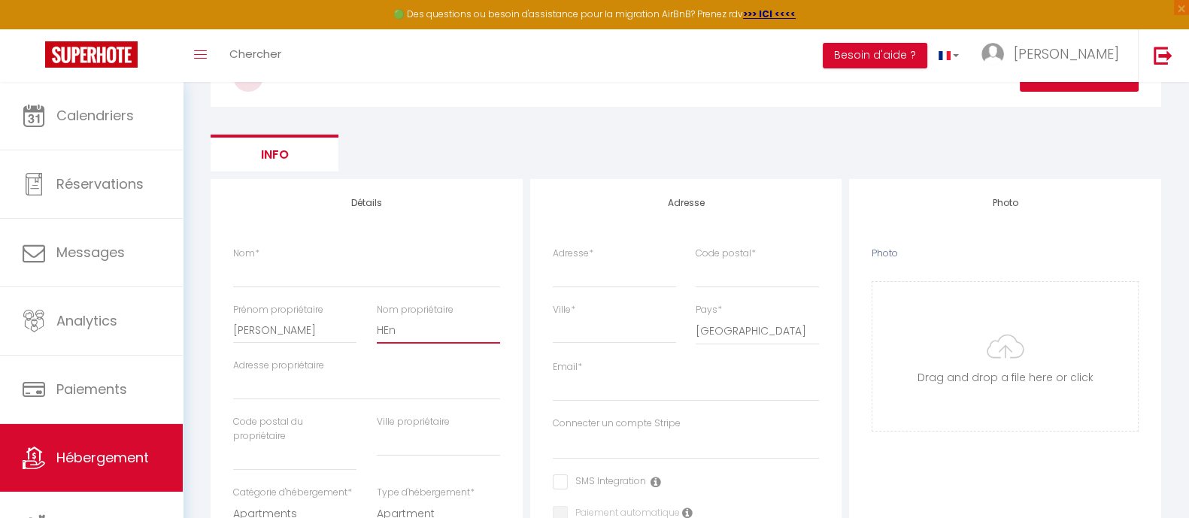
checkbox input "false"
select select
click at [275, 377] on input "Adresse propriétaire" at bounding box center [366, 386] width 267 height 27
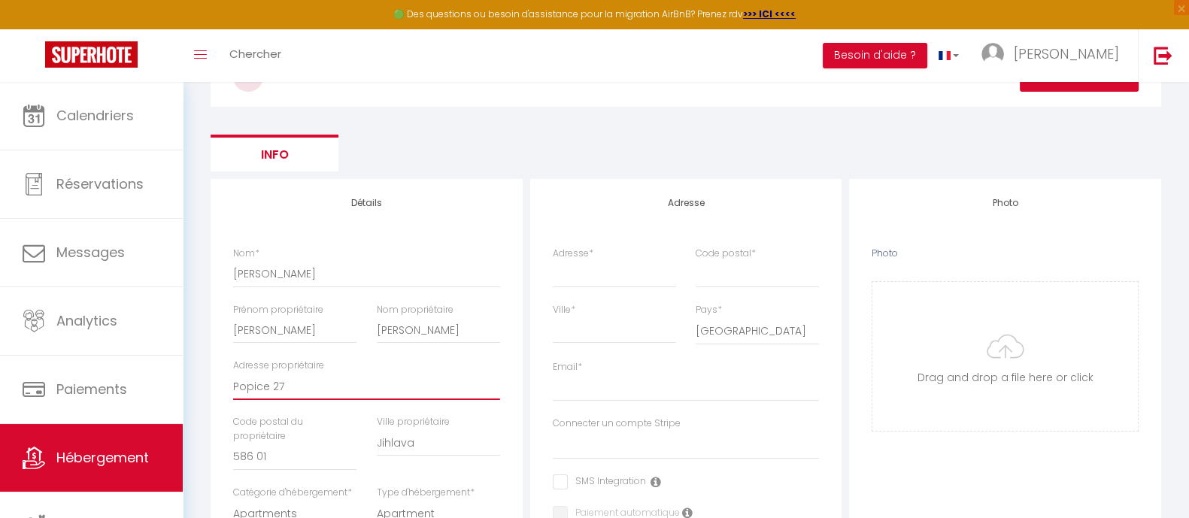
scroll to position [187, 0]
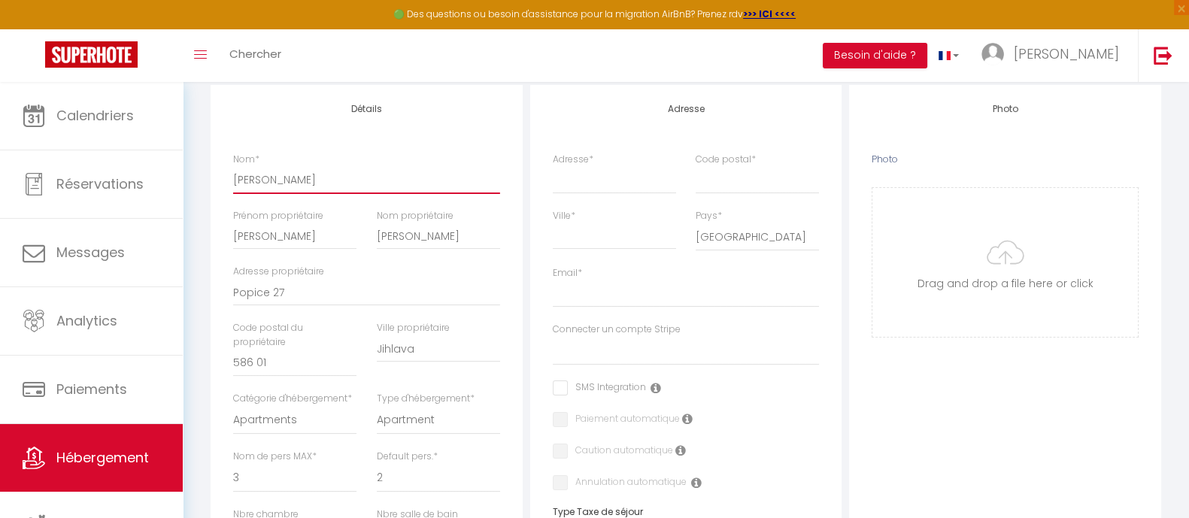
drag, startPoint x: 292, startPoint y: 178, endPoint x: 205, endPoint y: 174, distance: 87.3
click at [205, 174] on div "Retourner vers HÉBERGEMENT Actions Enregistrer Info Modèle personnalisé × Titre…" at bounding box center [686, 478] width 970 height 1131
paste input "Wooden house in [GEOGRAPHIC_DATA]"
click at [389, 132] on div "Détails Nom * Wooden house in Vysočina Prénom propriétaire Pierre Nom propriéta…" at bounding box center [367, 512] width 312 height 854
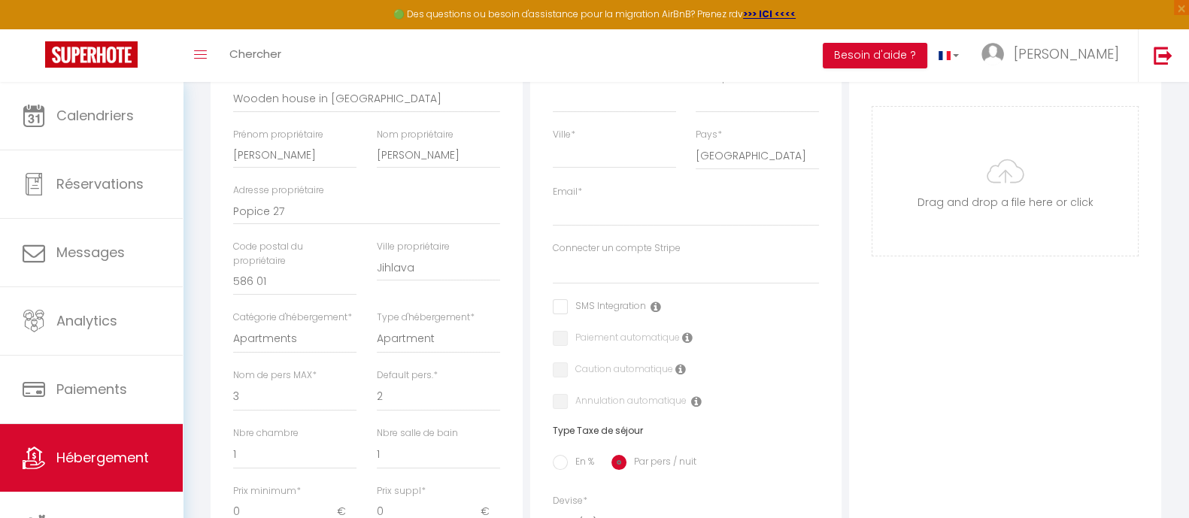
scroll to position [375, 0]
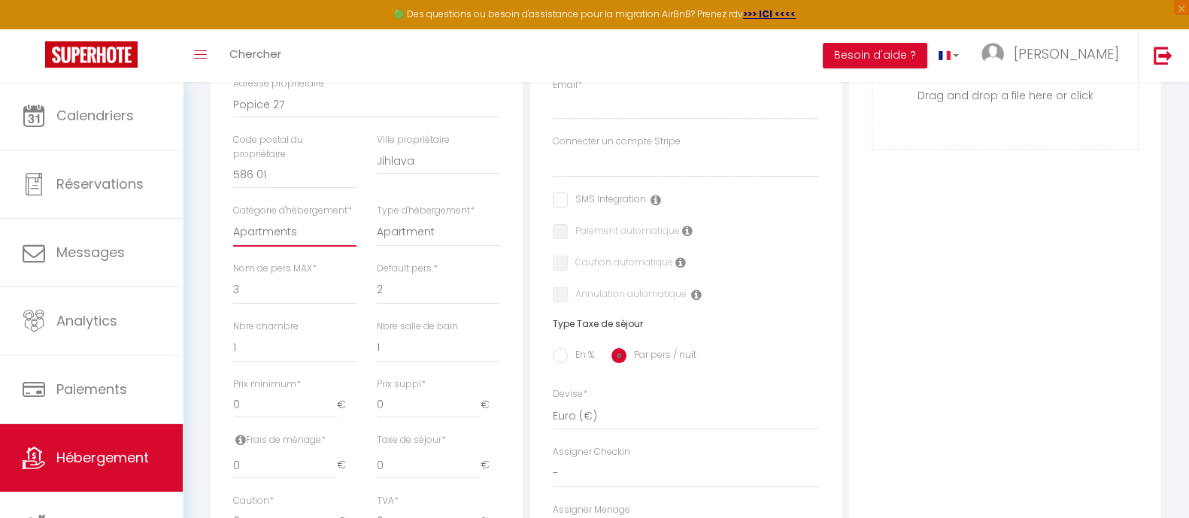
click at [285, 237] on select "Apartments Houses Secondary units Unique Homes BNB Others" at bounding box center [294, 232] width 123 height 29
click at [438, 232] on select "Apartment Condominium Loft Serviced Apartment" at bounding box center [438, 232] width 123 height 29
click at [297, 227] on select "Apartments Houses Secondary units Unique Homes BNB Others" at bounding box center [294, 232] width 123 height 29
click at [233, 218] on select "Apartments Houses Secondary units Unique Homes BNB Others" at bounding box center [294, 232] width 123 height 29
click at [384, 228] on select "House Cabin Villa Townhouse Cottage Bungalow Earthhouse Houseboat Hut Farm Stay…" at bounding box center [438, 232] width 123 height 29
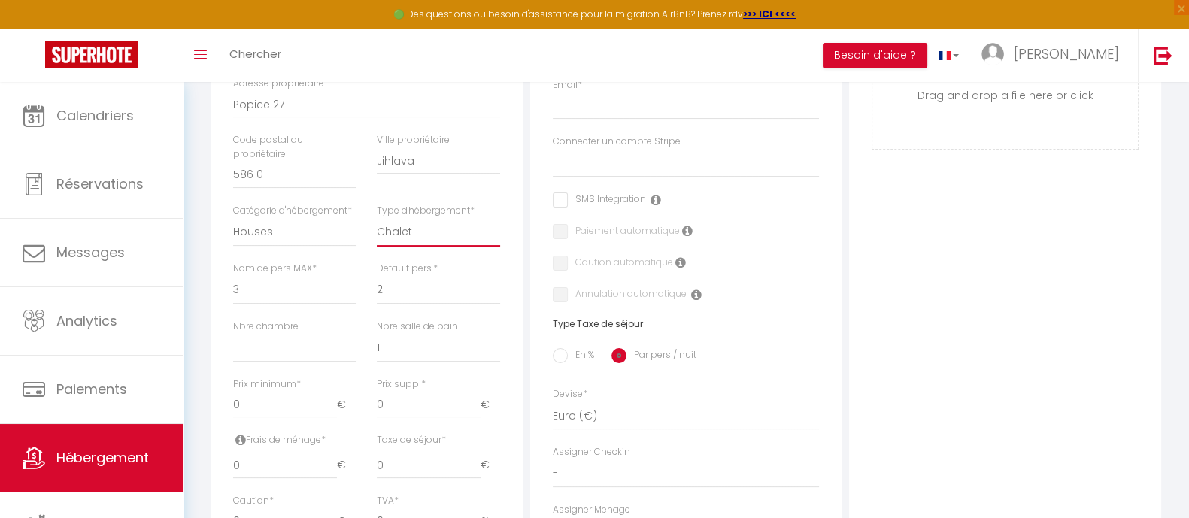
click at [377, 218] on select "House Cabin Villa Townhouse Cottage Bungalow Earthhouse Houseboat Hut Farm Stay…" at bounding box center [438, 232] width 123 height 29
click at [293, 295] on select "1 2 3 4 5 6 7 8 9 10 11 12 13 14" at bounding box center [294, 290] width 123 height 29
click at [210, 282] on div "Détails Nom * Wooden house in Vysočina Prénom propriétaire Pierre Nom propriéta…" at bounding box center [367, 376] width 320 height 958
click at [294, 286] on select "1 2 3 4 5 6 7 8 9 10 11 12 13 14" at bounding box center [294, 290] width 123 height 29
click at [233, 276] on select "1 2 3 4 5 6 7 8 9 10 11 12 13 14" at bounding box center [294, 290] width 123 height 29
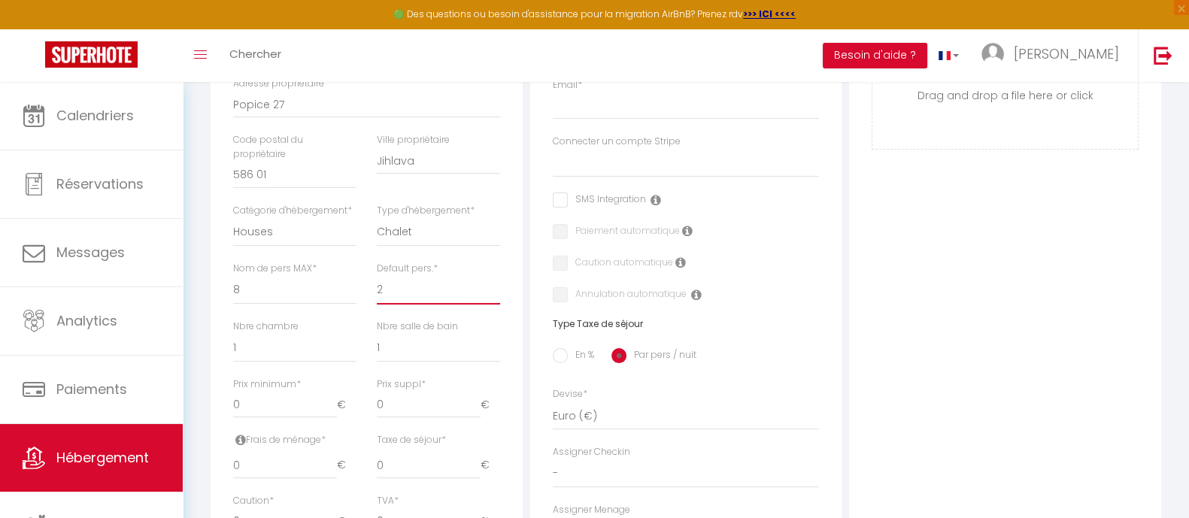
click at [399, 286] on select "1 2 3 4 5 6 7 8 9 10 11 12 13 14" at bounding box center [438, 290] width 123 height 29
click at [377, 276] on select "1 2 3 4 5 6 7 8 9 10 11 12 13 14" at bounding box center [438, 290] width 123 height 29
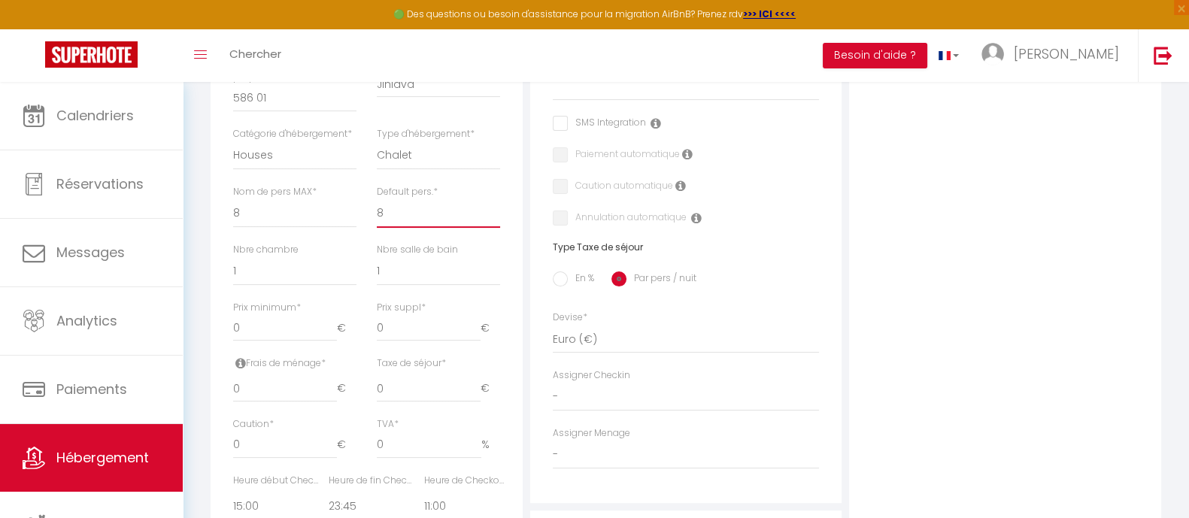
scroll to position [470, 0]
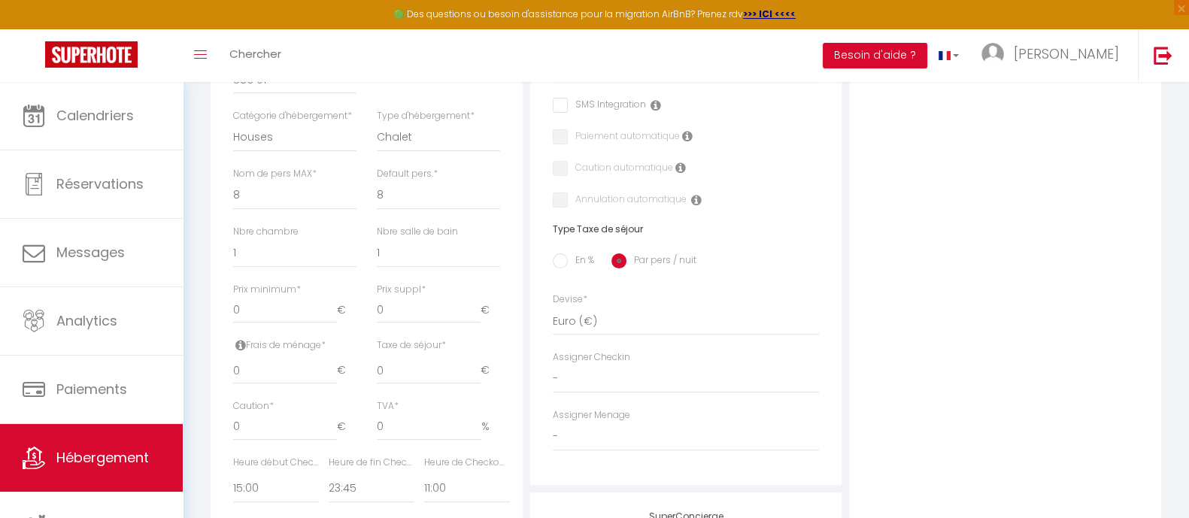
click at [435, 171] on span "*" at bounding box center [435, 173] width 5 height 13
click at [435, 181] on select "1 2 3 4 5 6 7 8 9 10 11 12 13 14" at bounding box center [438, 195] width 123 height 29
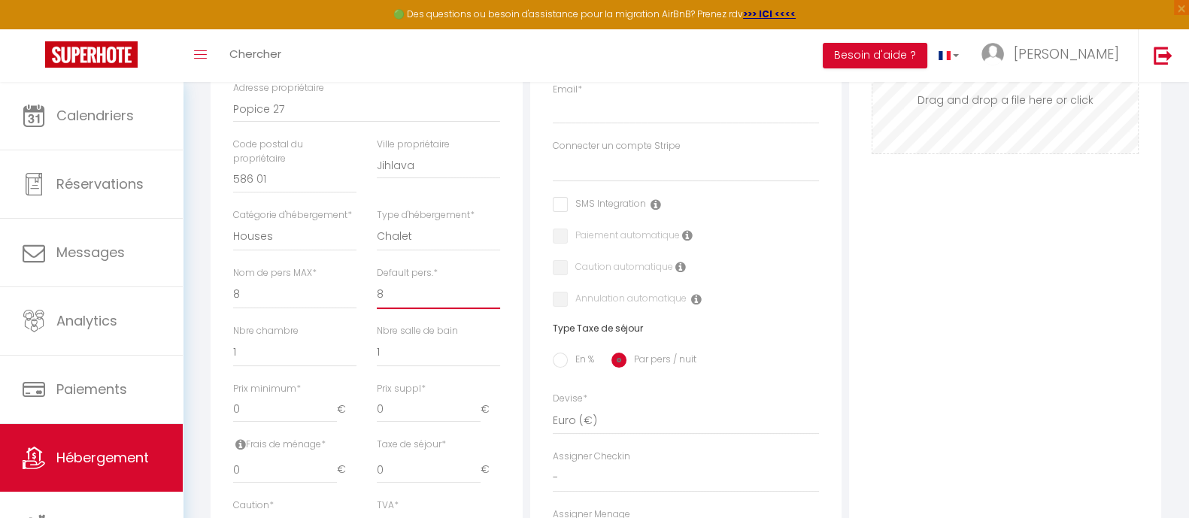
scroll to position [282, 0]
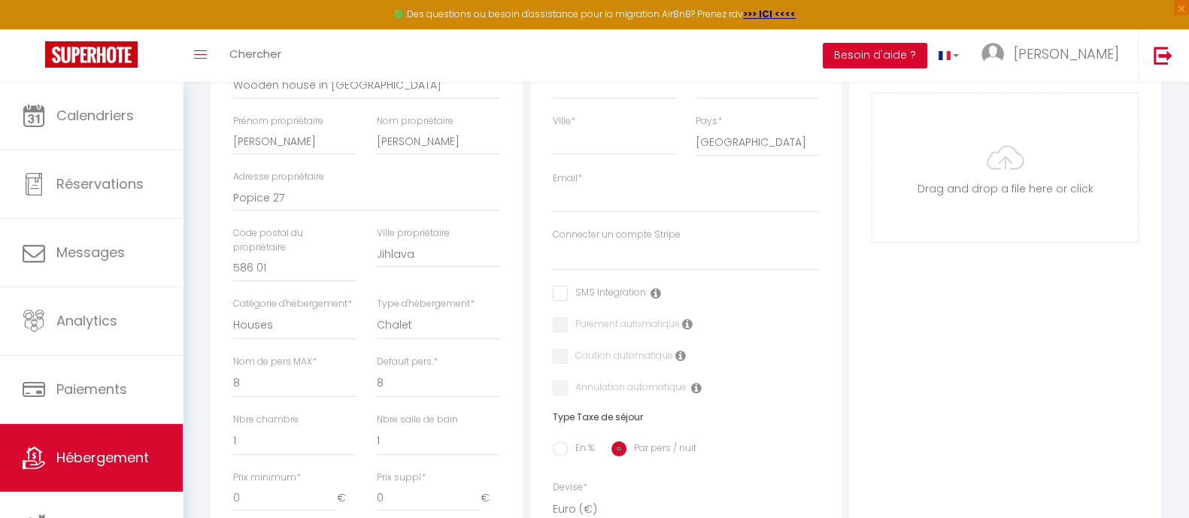
click at [927, 55] on button "Besoin d'aide ?" at bounding box center [875, 56] width 105 height 26
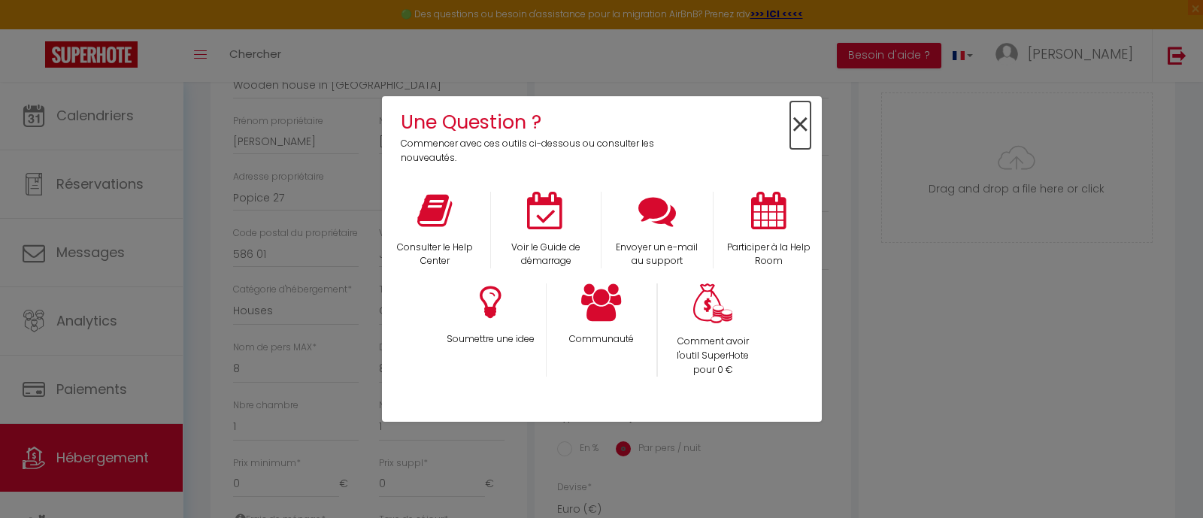
click at [799, 122] on span "×" at bounding box center [800, 125] width 20 height 47
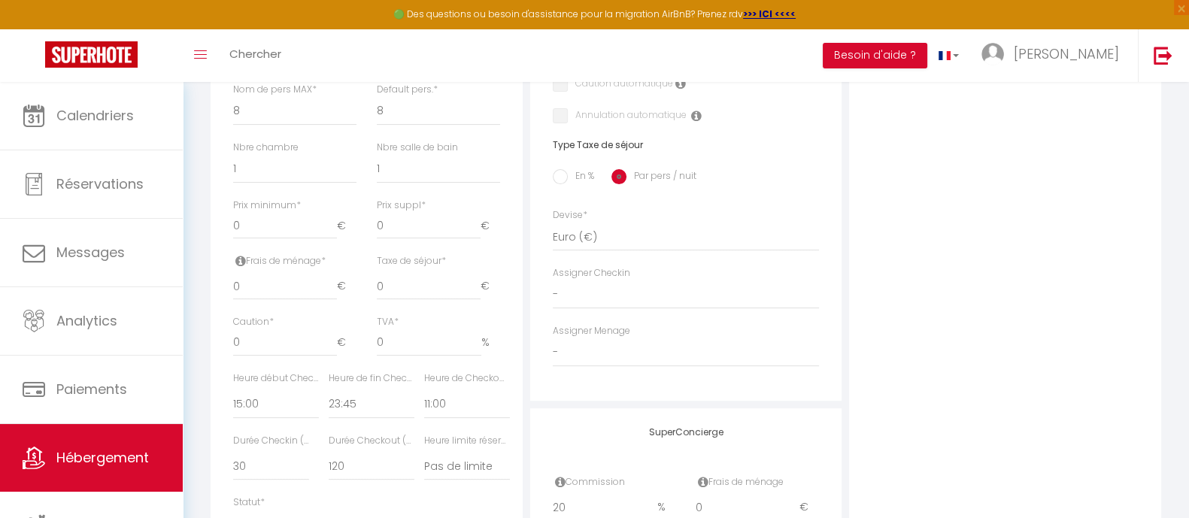
scroll to position [564, 0]
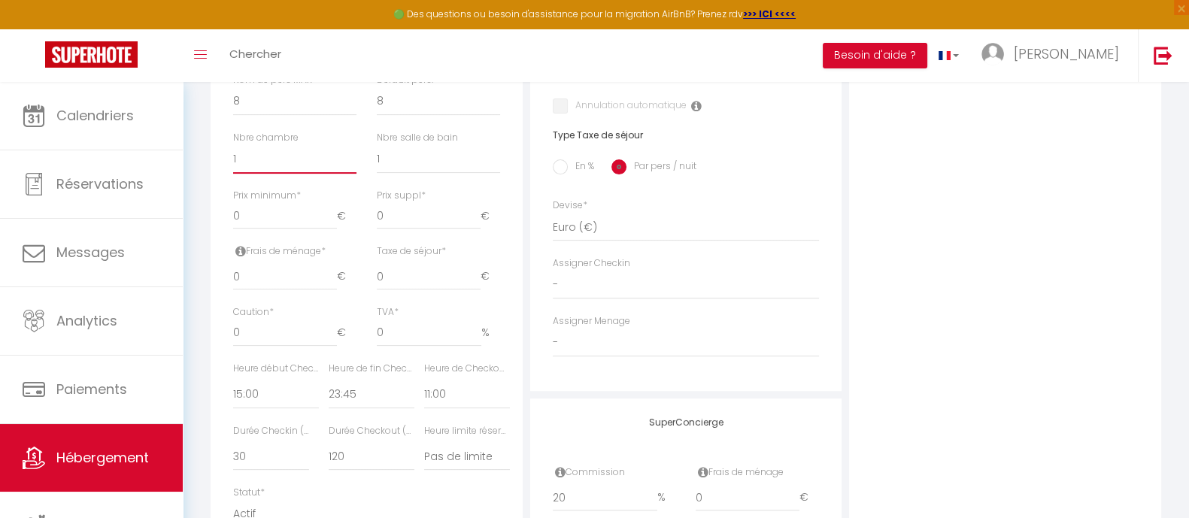
click at [262, 161] on select "0 1 2 3 4 5 6 7 8 9 10 11 12 13" at bounding box center [294, 158] width 123 height 29
click at [233, 144] on select "0 1 2 3 4 5 6 7 8 9 10 11 12 13" at bounding box center [294, 158] width 123 height 29
click at [298, 217] on input "0" at bounding box center [285, 215] width 104 height 27
drag, startPoint x: 298, startPoint y: 217, endPoint x: 214, endPoint y: 215, distance: 84.2
click at [214, 215] on div "Détails Nom * Wooden house in Vysočina Prénom propriétaire Pierre Nom propriéta…" at bounding box center [367, 135] width 312 height 854
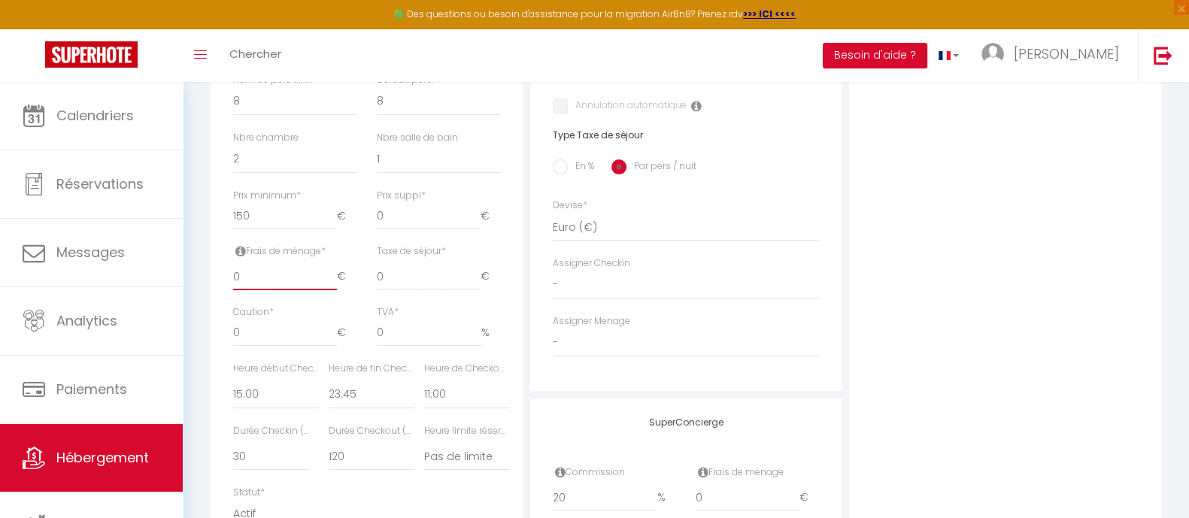
click at [272, 272] on input "0" at bounding box center [285, 276] width 104 height 27
drag, startPoint x: 271, startPoint y: 272, endPoint x: 207, endPoint y: 275, distance: 64.0
click at [207, 275] on div "Détails Nom * Wooden house in Vysočina Prénom propriétaire Pierre Nom propriéta…" at bounding box center [367, 187] width 320 height 958
click at [406, 266] on input "0" at bounding box center [429, 276] width 104 height 27
drag, startPoint x: 406, startPoint y: 265, endPoint x: 357, endPoint y: 274, distance: 49.7
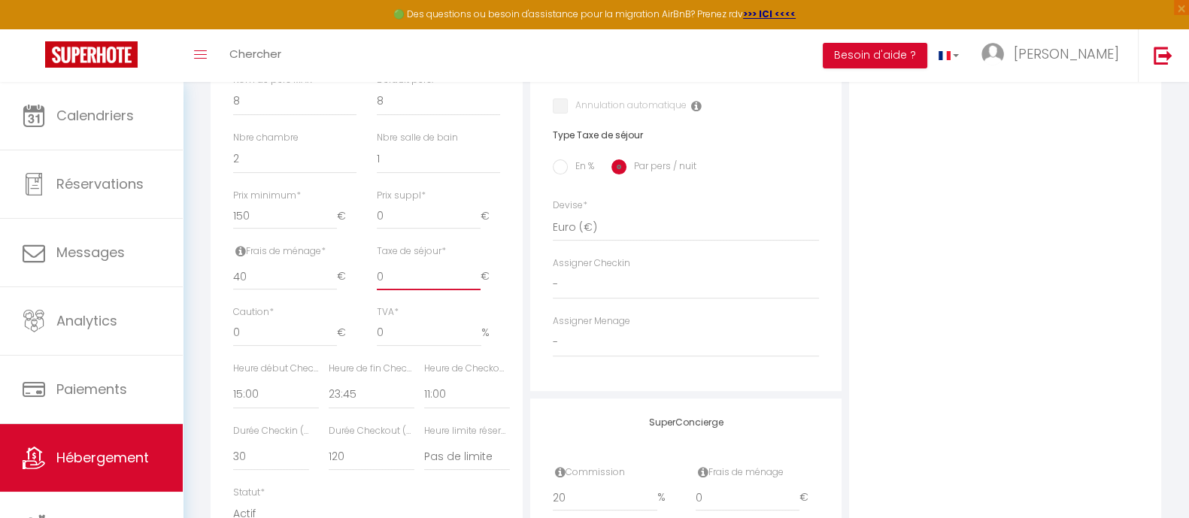
click at [357, 274] on div "Frais de ménage * 40 € Taxe de séjour * 0 € Taxe en % * Montant max taxe séjour…" at bounding box center [366, 274] width 286 height 61
click at [931, 221] on div "Photo Photo Drag and drop a file here or click Ooops, something wrong appended.…" at bounding box center [1005, 187] width 312 height 958
click at [609, 229] on select "United Arab Emirates dirham (د.إ) Afghan afghani (Af) Swazi lilangeni (L) Armen…" at bounding box center [686, 227] width 267 height 29
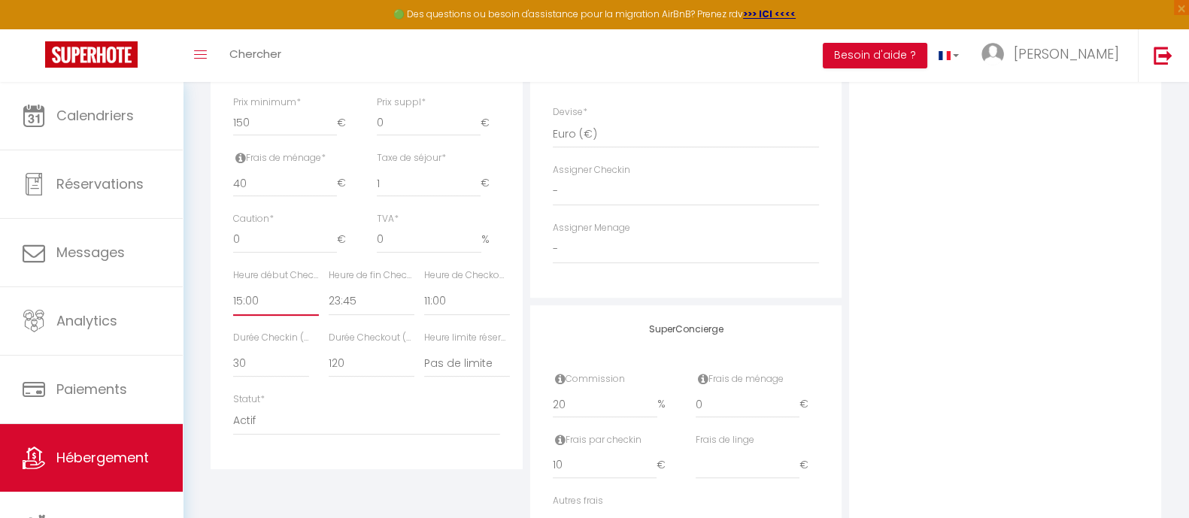
click at [257, 298] on select "00:00 00:15 00:30 00:45 01:00 01:15 01:30 01:45 02:00 02:15 02:30 02:45 03:00" at bounding box center [276, 301] width 86 height 29
click at [233, 287] on select "00:00 00:15 00:30 00:45 01:00 01:15 01:30 01:45 02:00 02:15 02:30 02:45 03:00" at bounding box center [276, 301] width 86 height 29
click at [374, 295] on select "00:00 00:15 00:30 00:45 01:00 01:15 01:30 01:45 02:00 02:15 02:30 02:45 03:00" at bounding box center [372, 301] width 86 height 29
click at [329, 287] on select "00:00 00:15 00:30 00:45 01:00 01:15 01:30 01:45 02:00 02:15 02:30 02:45 03:00" at bounding box center [372, 301] width 86 height 29
click at [370, 362] on select "15 30 45 60 75 90 105 120 135 150 165 180 195 210" at bounding box center [372, 363] width 86 height 29
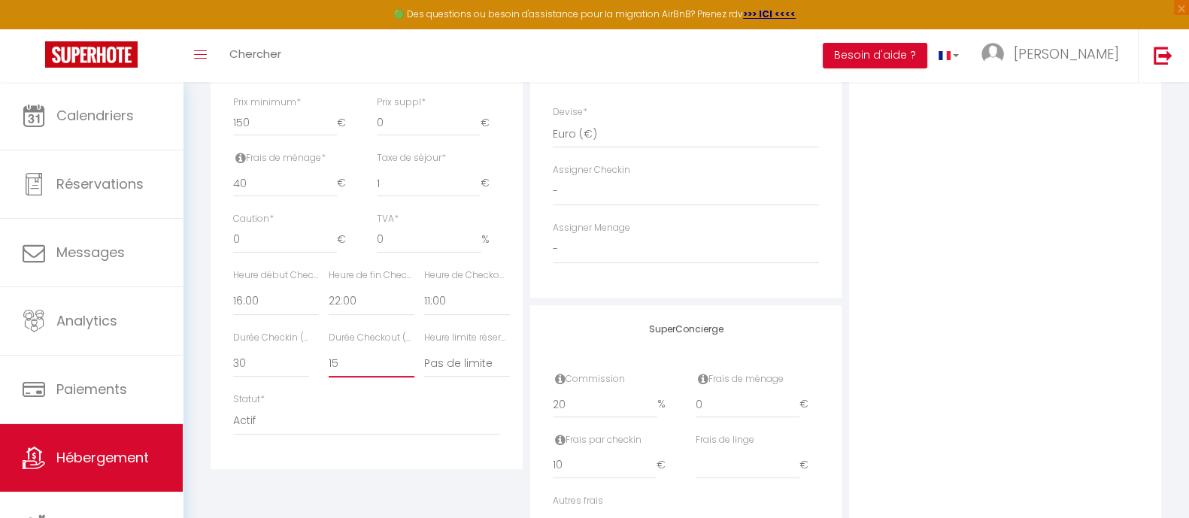
click at [329, 349] on select "15 30 45 60 75 90 105 120 135 150 165 180 195 210" at bounding box center [372, 363] width 86 height 29
click at [471, 360] on select "Pas de limite 01:00 02:00 03:00 04:00 05:00 06:00 07:00 08:00 09:00 10:00 11:00…" at bounding box center [467, 363] width 86 height 29
click at [464, 354] on select "Pas de limite 01:00 02:00 03:00 04:00 05:00 06:00 07:00 08:00 09:00 10:00 11:00…" at bounding box center [467, 363] width 86 height 29
click at [424, 349] on select "Pas de limite 01:00 02:00 03:00 04:00 05:00 06:00 07:00 08:00 09:00 10:00 11:00…" at bounding box center [467, 363] width 86 height 29
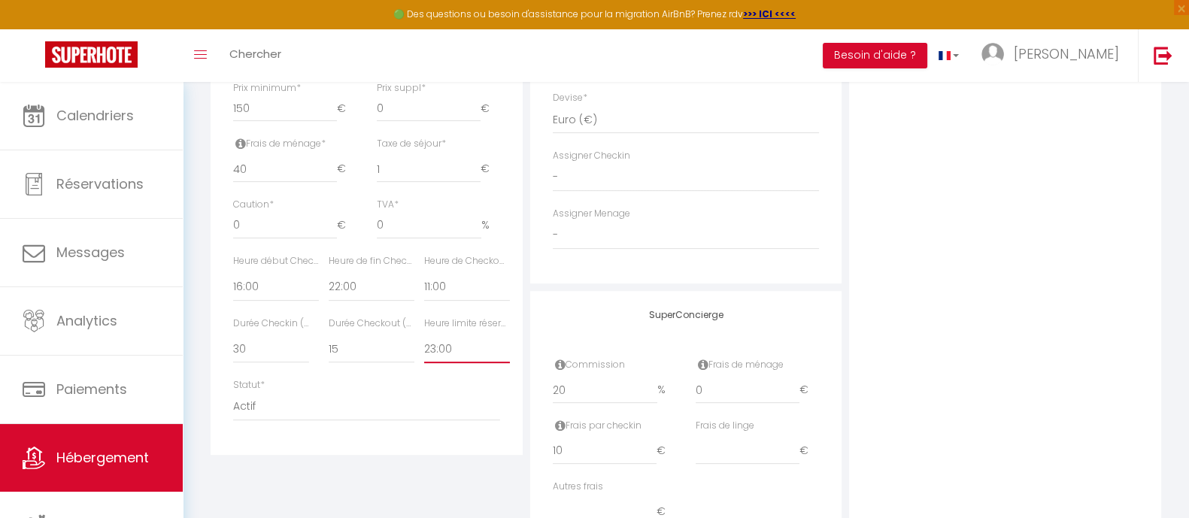
scroll to position [749, 0]
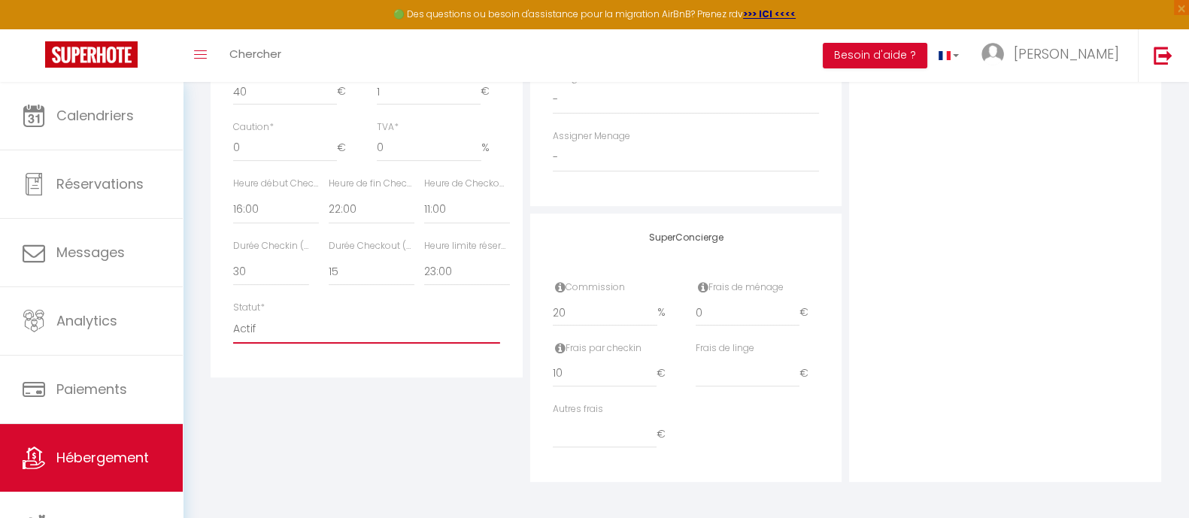
click at [281, 329] on select "Actif Pas actif" at bounding box center [366, 329] width 267 height 29
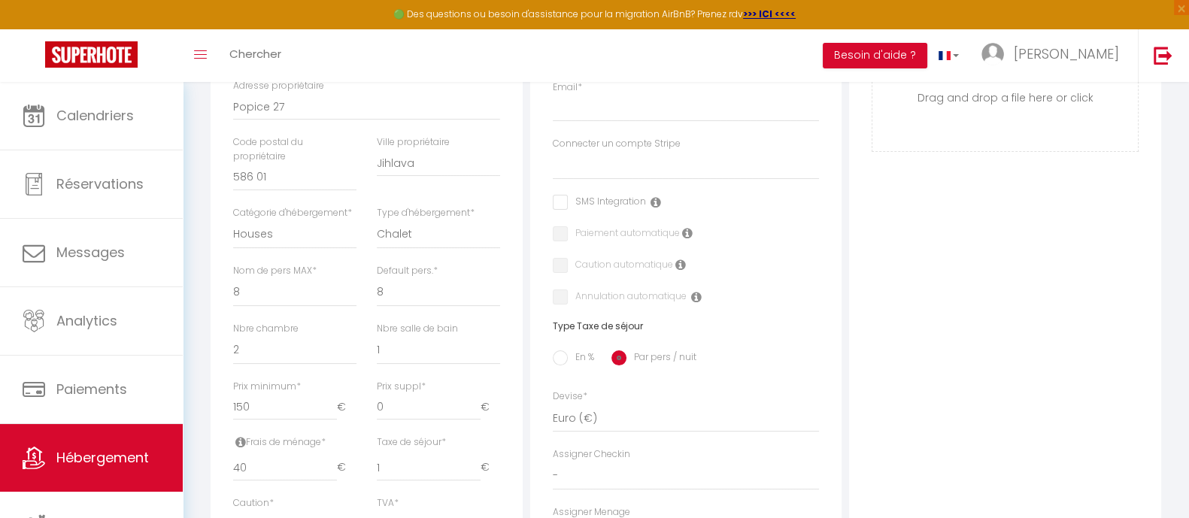
scroll to position [185, 0]
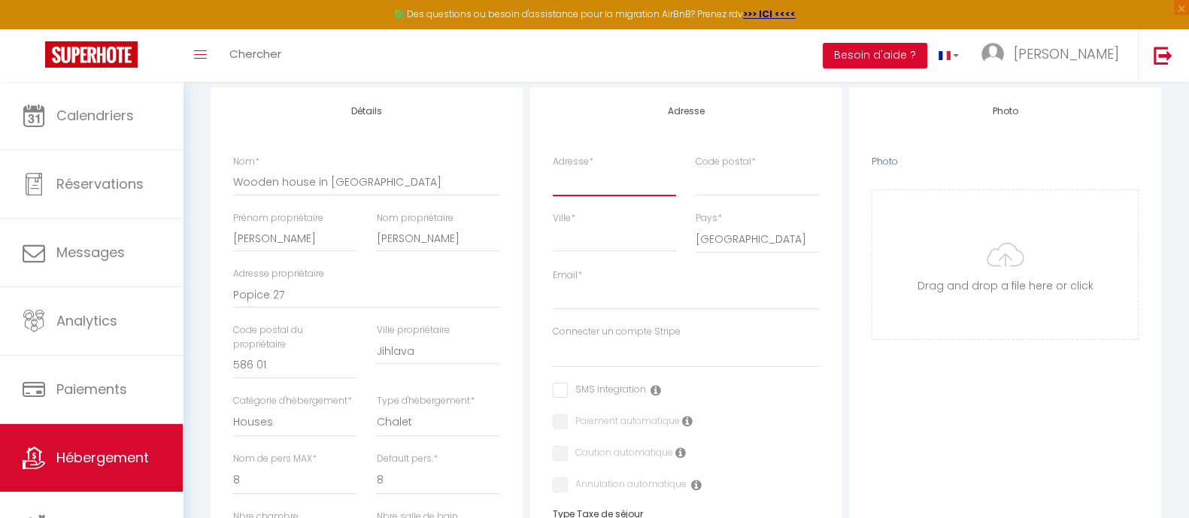
click at [595, 183] on input "Adresse *" at bounding box center [614, 181] width 123 height 27
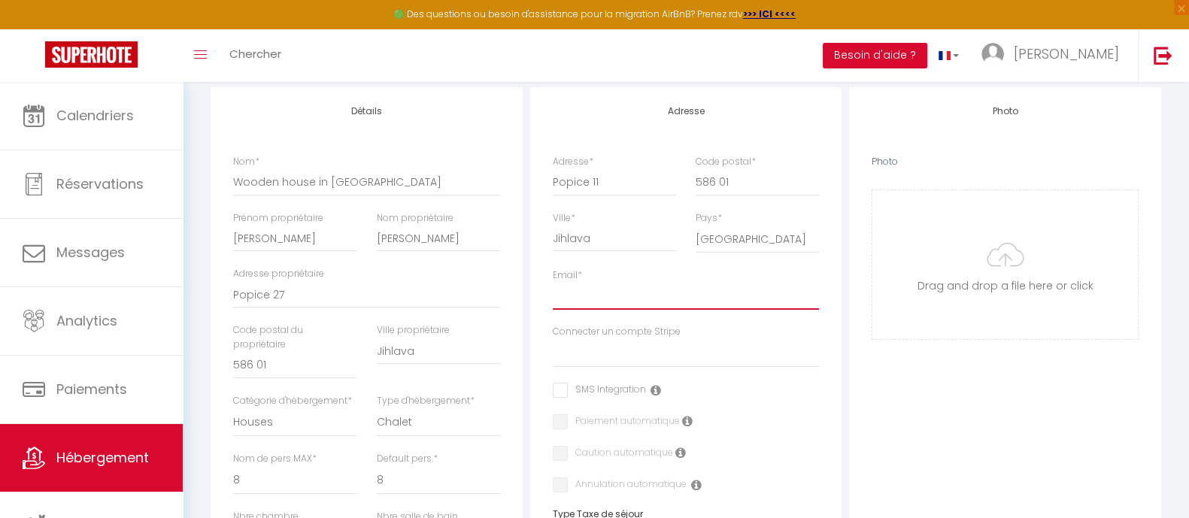
click at [648, 290] on input "Email *" at bounding box center [686, 296] width 267 height 27
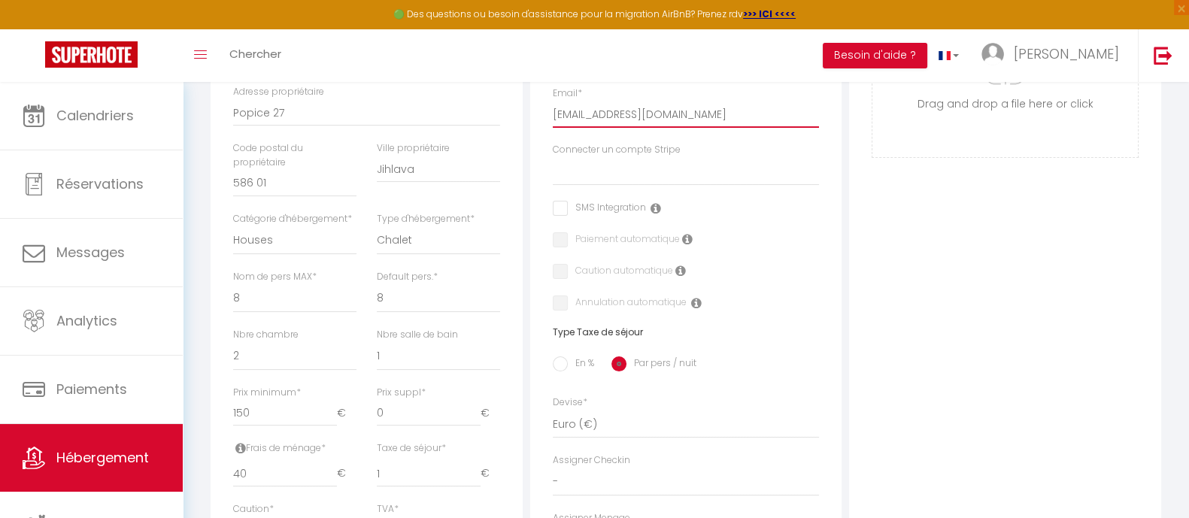
scroll to position [373, 0]
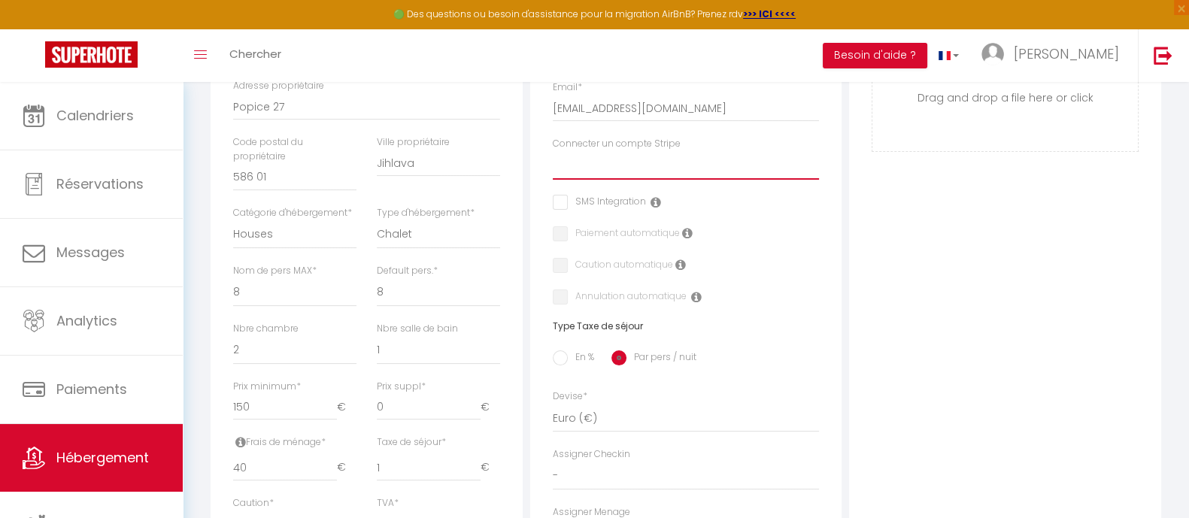
click at [570, 163] on select "Connecter un compte Stripe" at bounding box center [686, 165] width 267 height 29
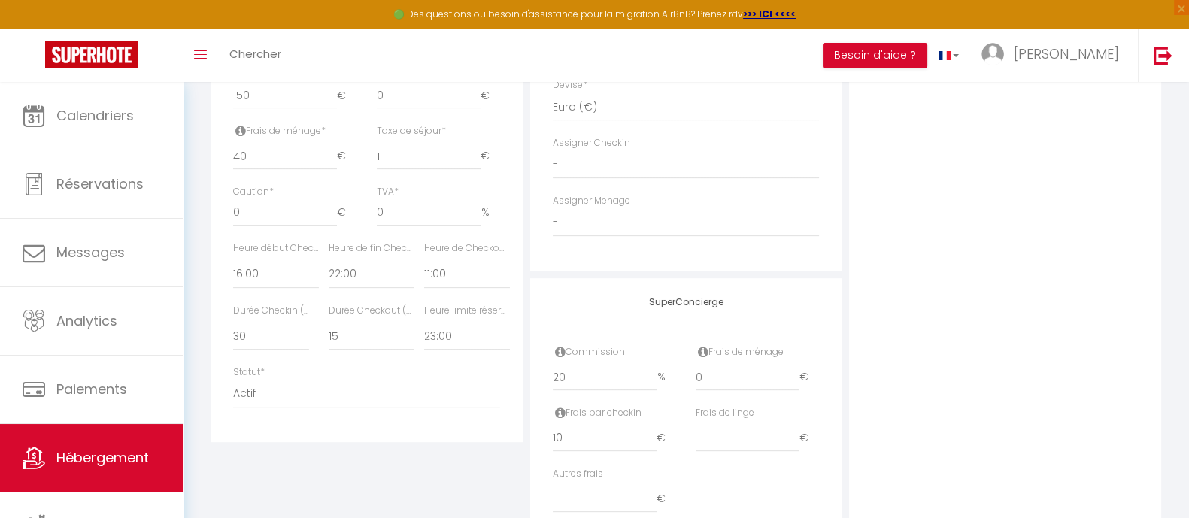
scroll to position [655, 0]
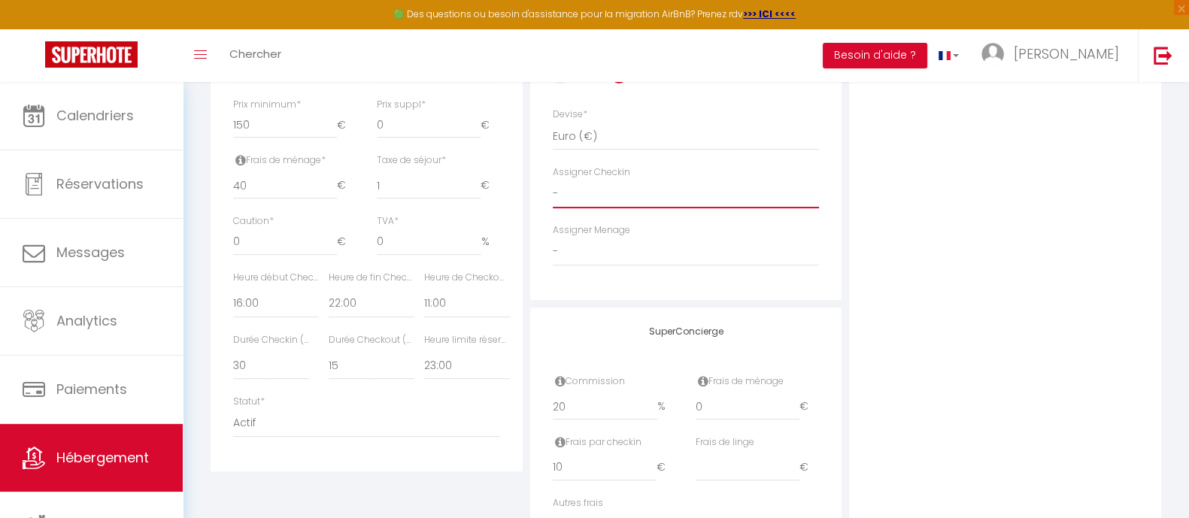
click at [590, 189] on select "-" at bounding box center [686, 194] width 267 height 29
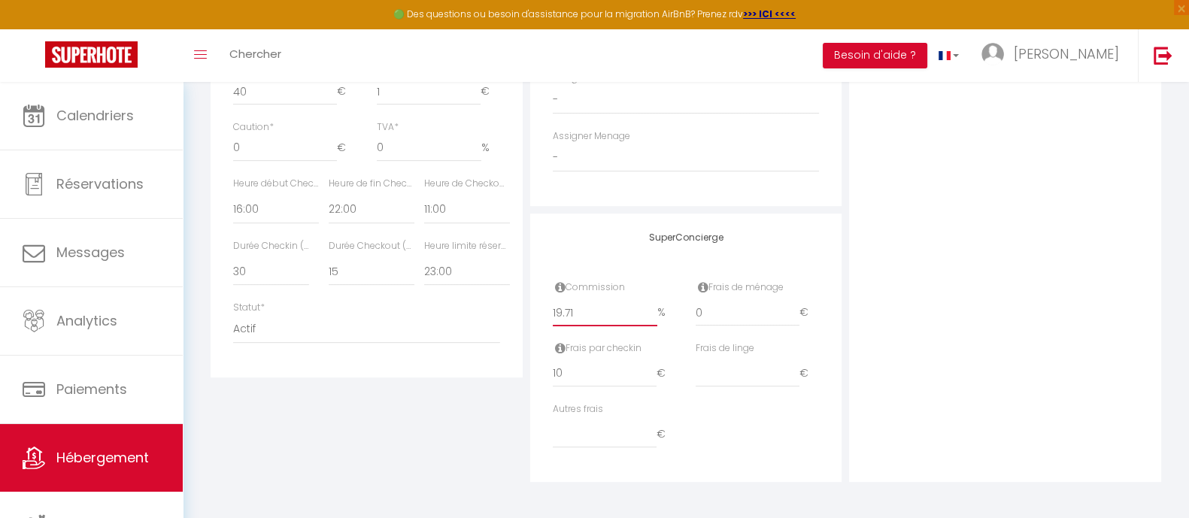
click at [651, 317] on input "19.71" at bounding box center [605, 312] width 105 height 27
drag, startPoint x: 574, startPoint y: 312, endPoint x: 506, endPoint y: 308, distance: 68.5
click at [508, 310] on div "Détails Nom * Wooden house in Vysočina Prénom propriétaire Pierre Nom propriéta…" at bounding box center [686, 2] width 958 height 958
click at [925, 276] on div "Photo Photo Drag and drop a file here or click Ooops, something wrong appended.…" at bounding box center [1005, 2] width 312 height 958
drag, startPoint x: 605, startPoint y: 374, endPoint x: 520, endPoint y: 376, distance: 85.0
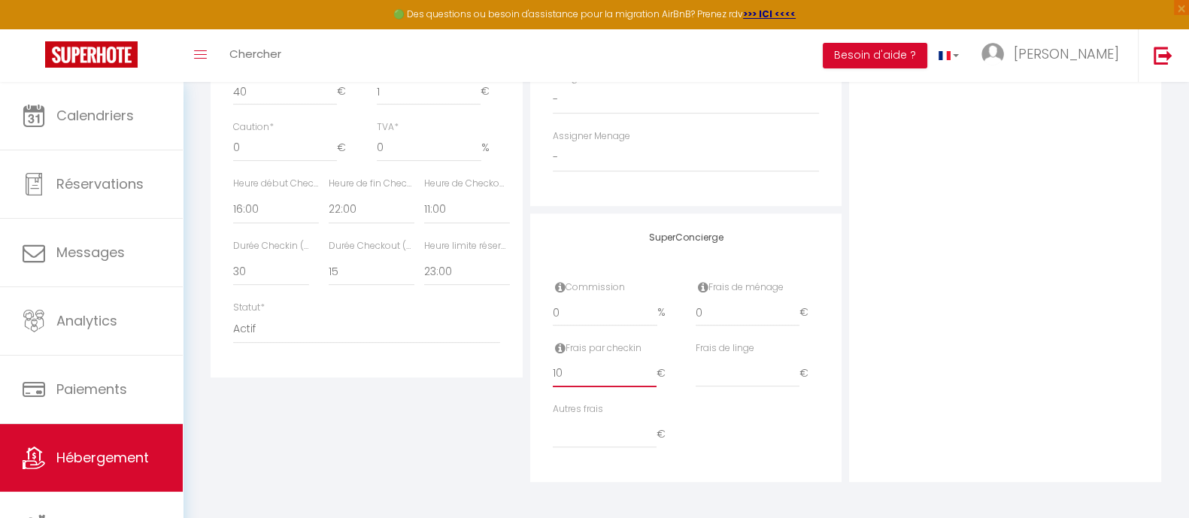
click at [520, 376] on div "Détails Nom * Wooden house in Vysočina Prénom propriétaire Pierre Nom propriéta…" at bounding box center [686, 2] width 958 height 958
click at [905, 329] on div "Photo Photo Drag and drop a file here or click Ooops, something wrong appended.…" at bounding box center [1005, 2] width 312 height 958
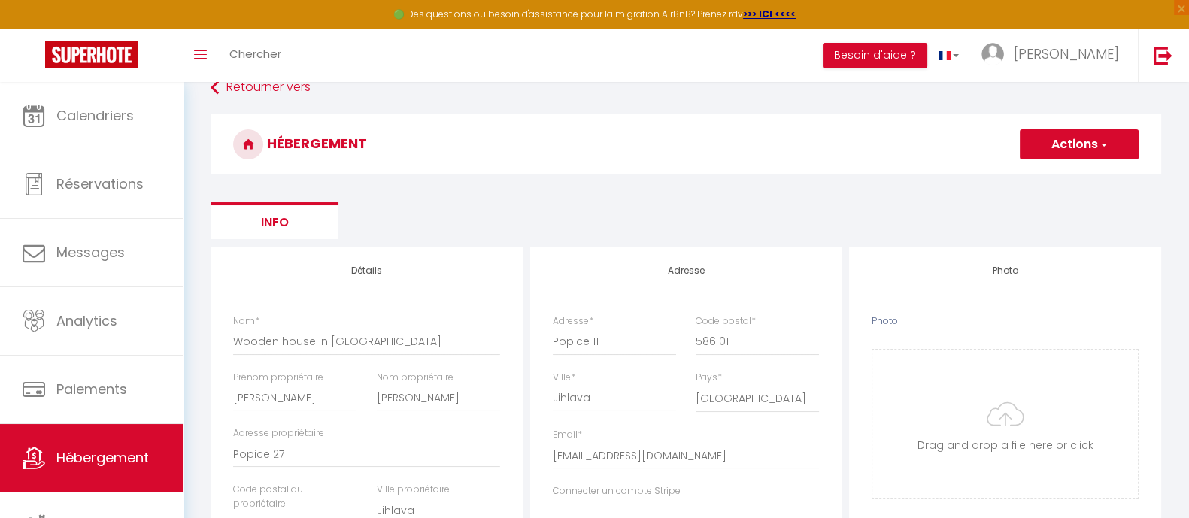
scroll to position [93, 0]
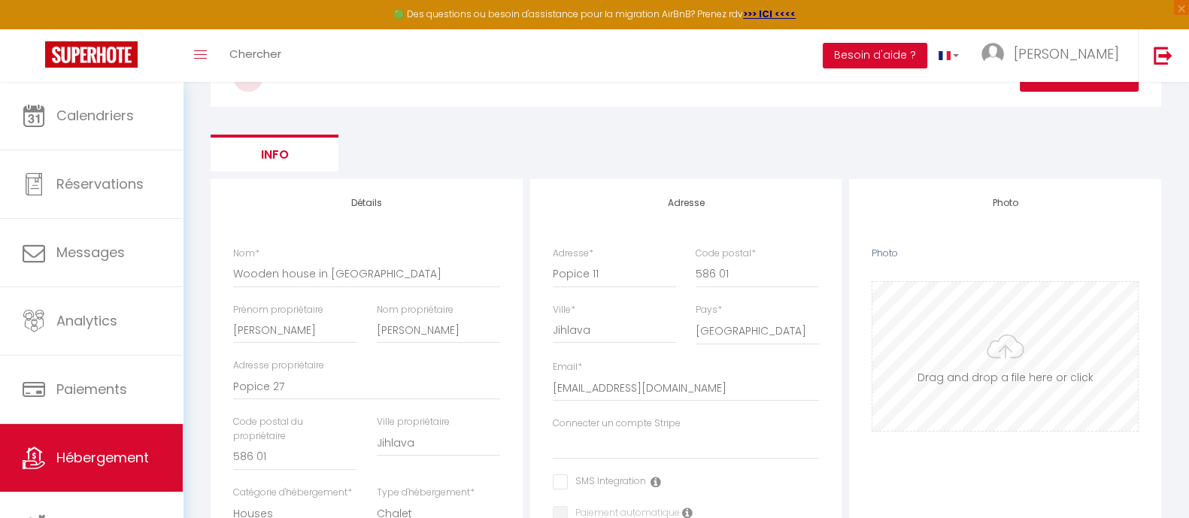
click at [962, 347] on input "Photo" at bounding box center [1004, 356] width 265 height 149
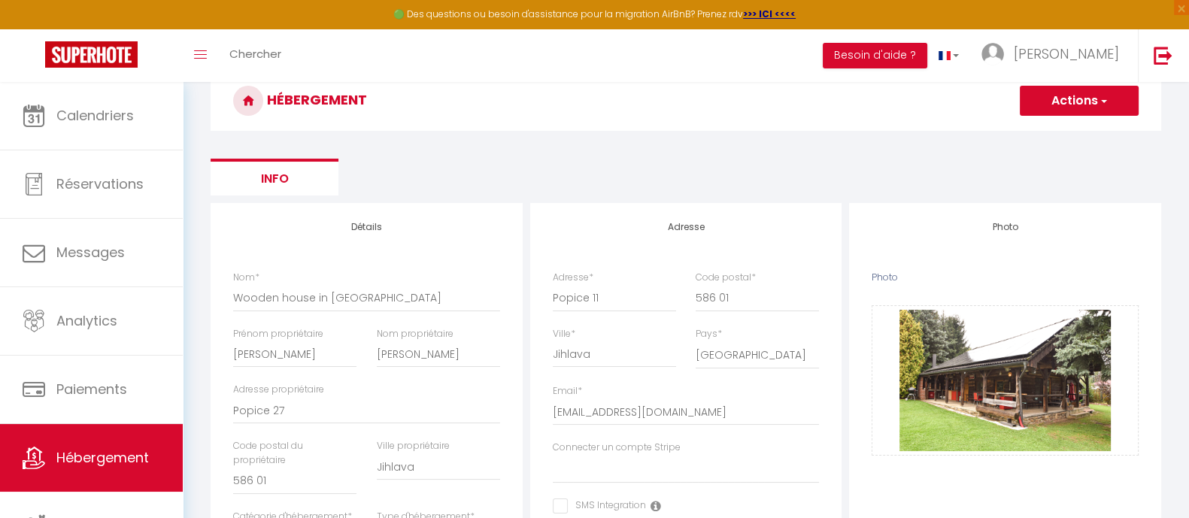
scroll to position [0, 0]
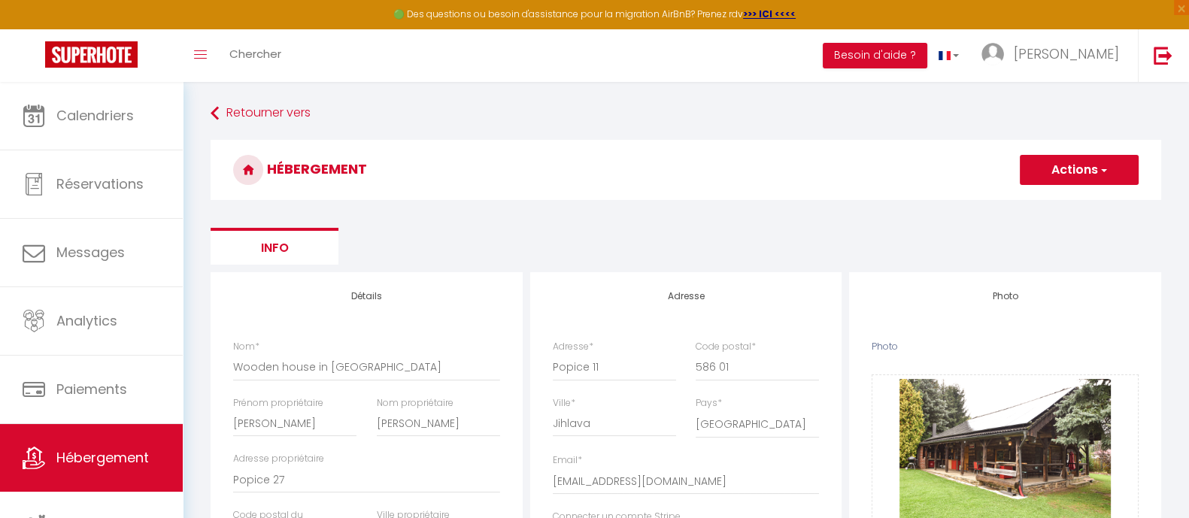
click at [962, 162] on button "Actions" at bounding box center [1079, 170] width 119 height 30
click at [962, 199] on input "Enregistrer" at bounding box center [1062, 202] width 56 height 15
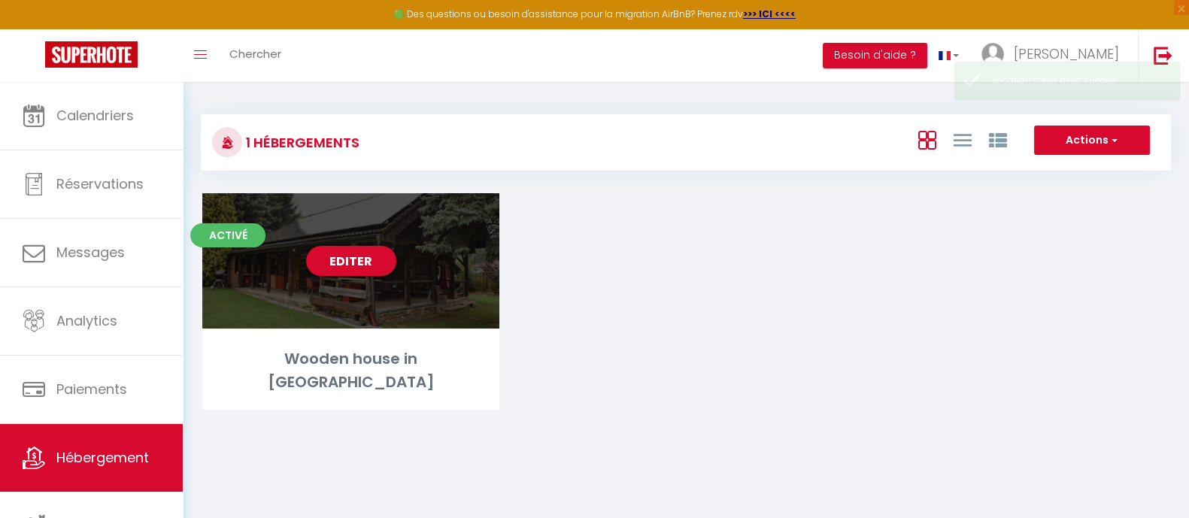
click at [353, 294] on div "Editer" at bounding box center [350, 260] width 297 height 135
click at [359, 250] on link "Editer" at bounding box center [351, 261] width 90 height 30
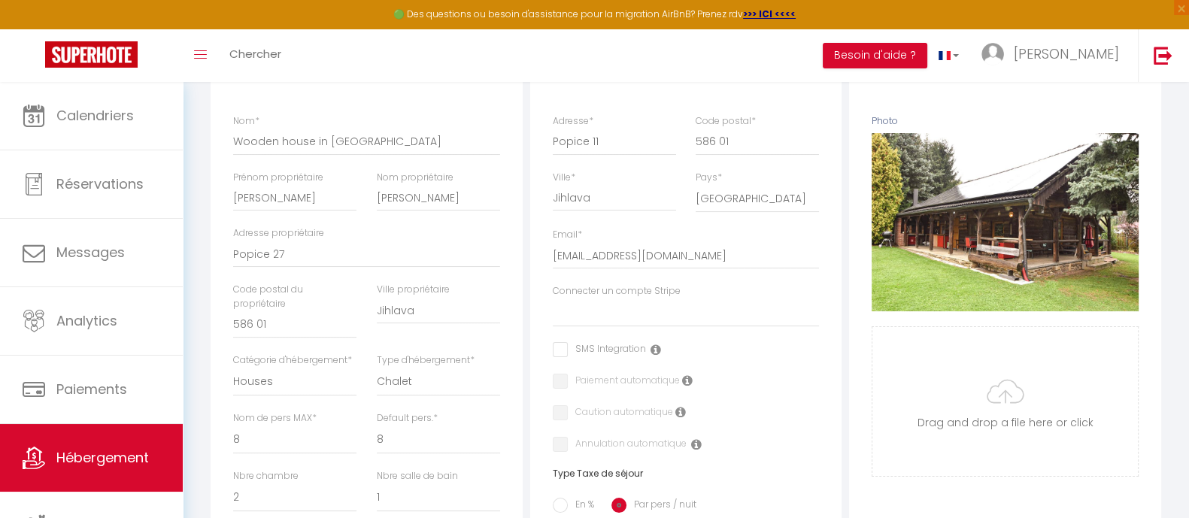
scroll to position [282, 0]
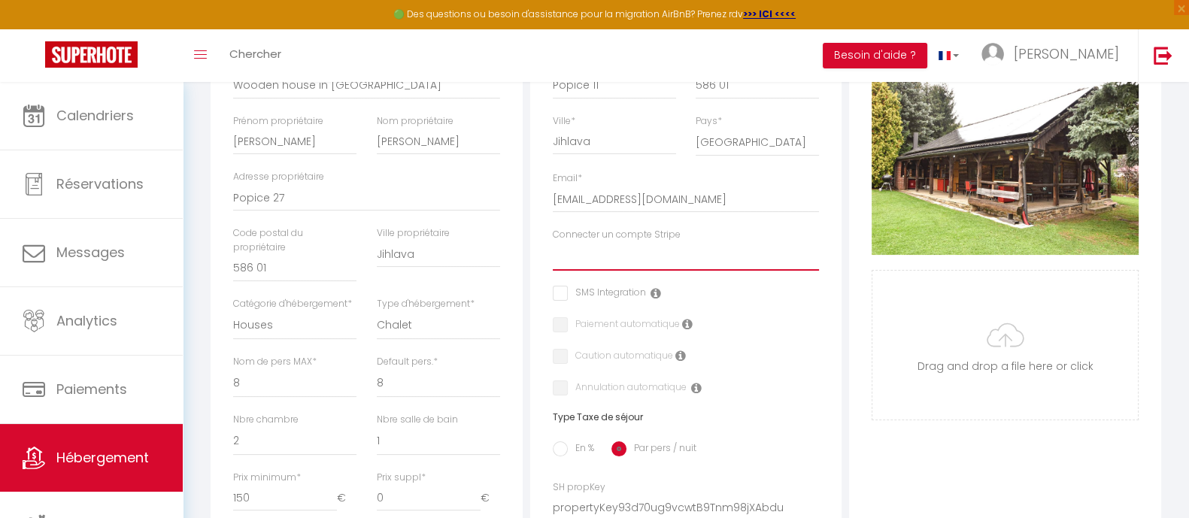
click at [620, 267] on select "Connecter un compte Stripe" at bounding box center [686, 256] width 267 height 29
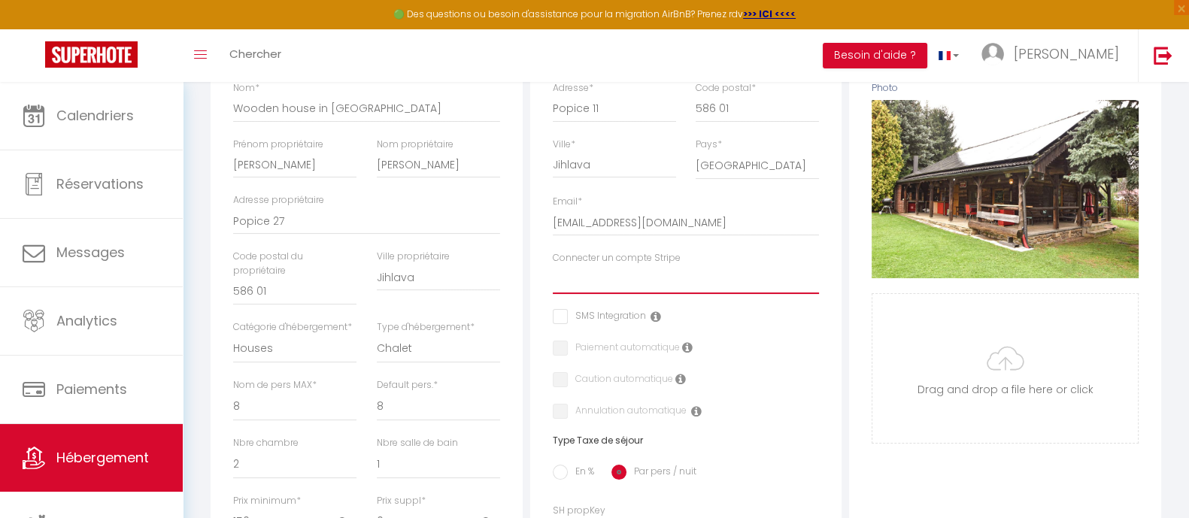
scroll to position [256, 0]
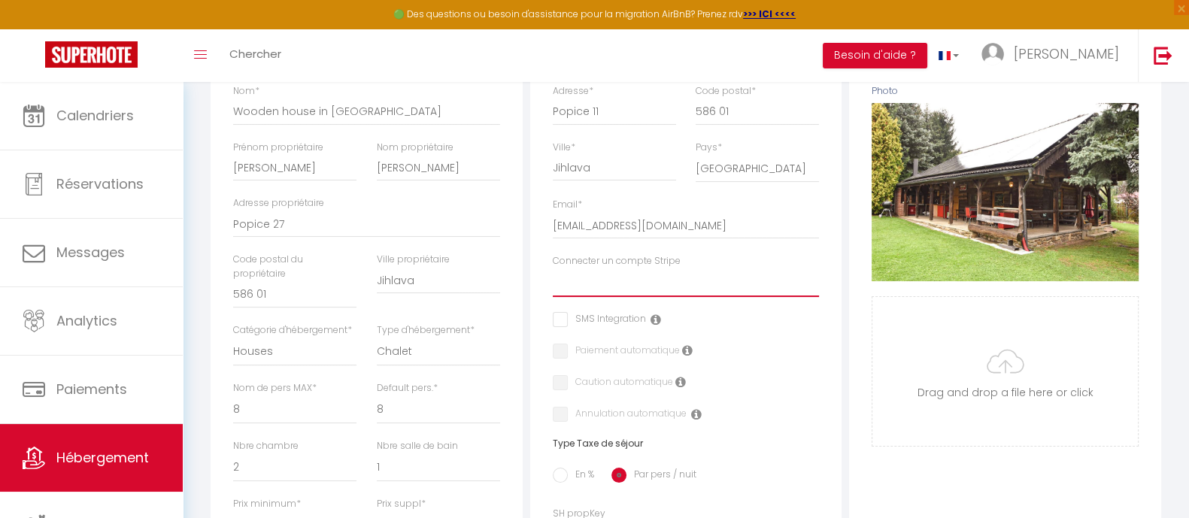
click at [647, 288] on select "Connecter un compte Stripe" at bounding box center [686, 282] width 267 height 29
click at [615, 268] on label "Connecter un compte Stripe" at bounding box center [617, 261] width 128 height 14
click at [615, 273] on select "Connecter un compte Stripe" at bounding box center [686, 282] width 267 height 29
click at [577, 294] on select "Connecter un compte Stripe" at bounding box center [686, 282] width 267 height 29
drag, startPoint x: 672, startPoint y: 276, endPoint x: 549, endPoint y: 277, distance: 123.3
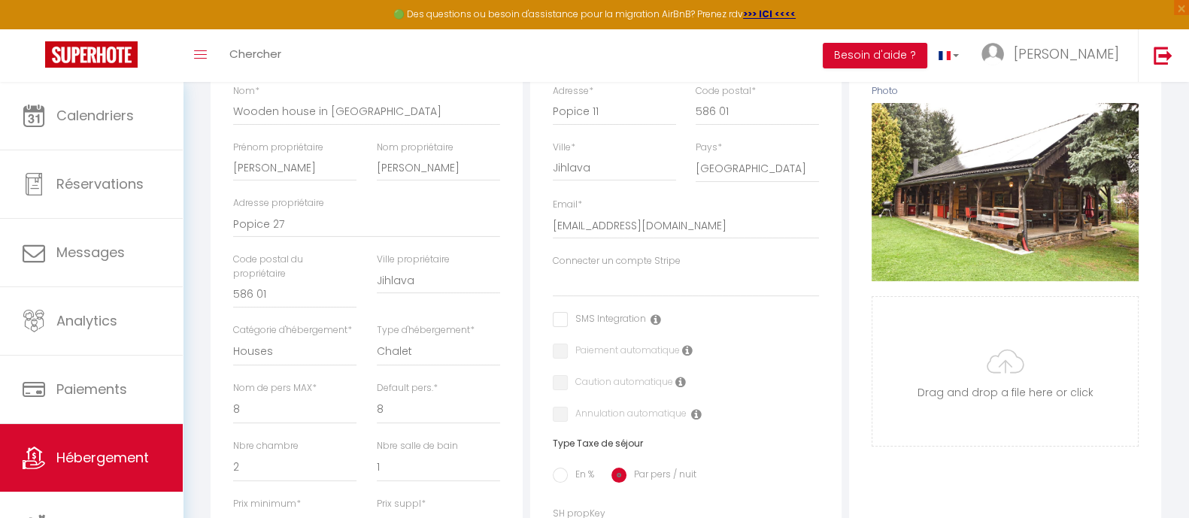
click at [549, 277] on div "Connecter un compte Stripe" at bounding box center [686, 283] width 286 height 58
click at [560, 292] on select "Connecter un compte Stripe" at bounding box center [686, 282] width 267 height 29
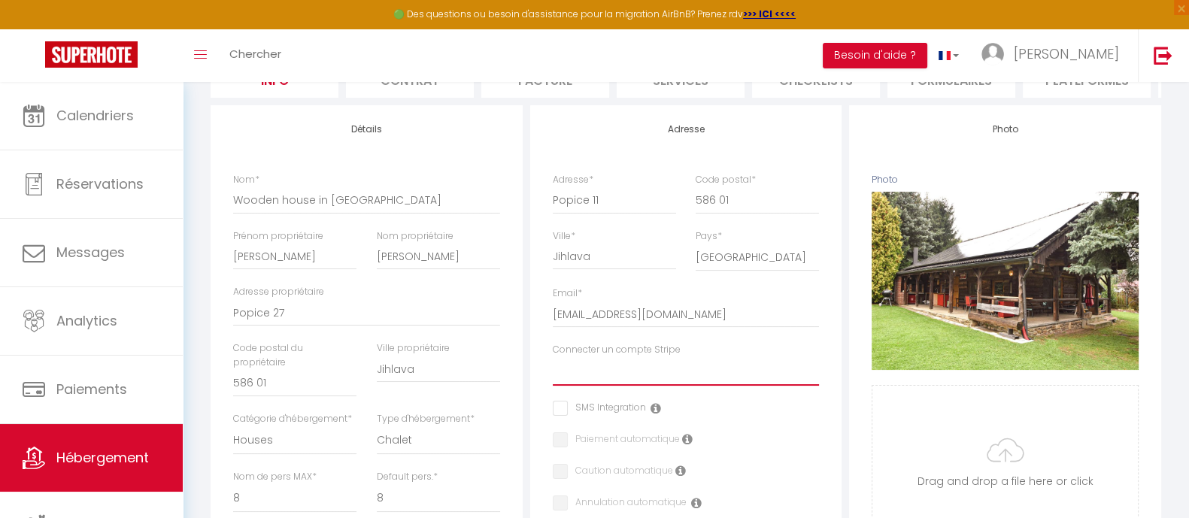
scroll to position [0, 0]
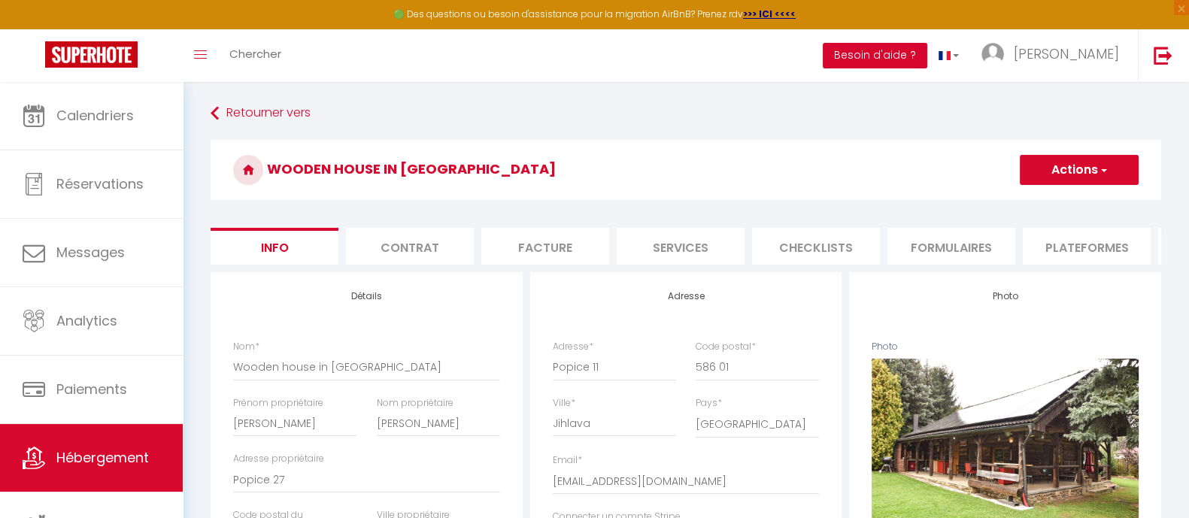
click at [927, 52] on button "Besoin d'aide ?" at bounding box center [875, 56] width 105 height 26
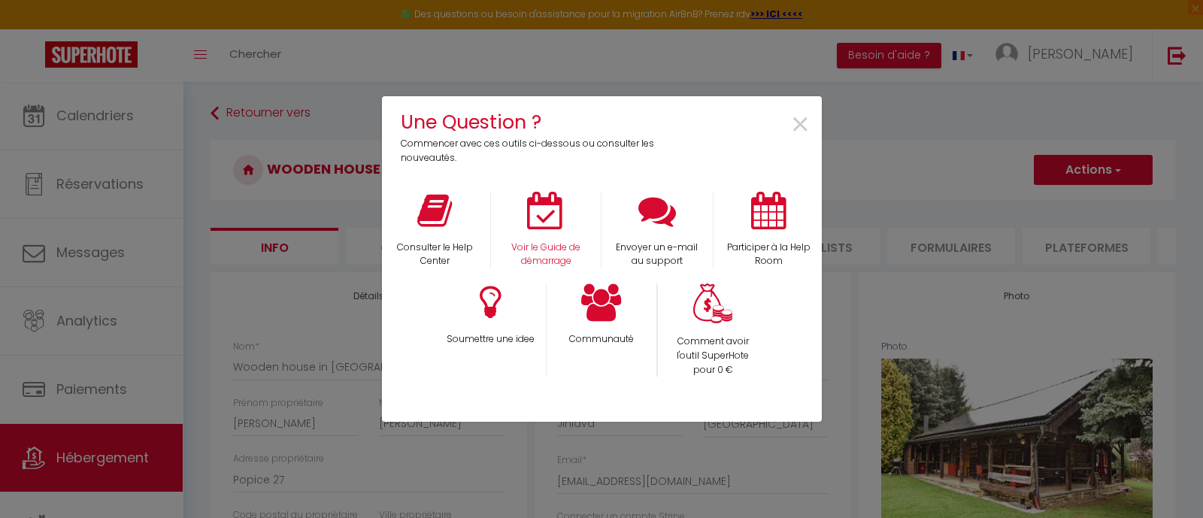
click at [567, 230] on div "Voir le Guide de démarrage" at bounding box center [545, 230] width 111 height 77
click at [291, 208] on div "Une Question ? Commencer avec ces outils ci-dessous ou consulter les nouveautés…" at bounding box center [601, 259] width 1203 height 518
click at [786, 117] on div "×" at bounding box center [747, 137] width 146 height 58
click at [808, 142] on span "×" at bounding box center [800, 125] width 20 height 47
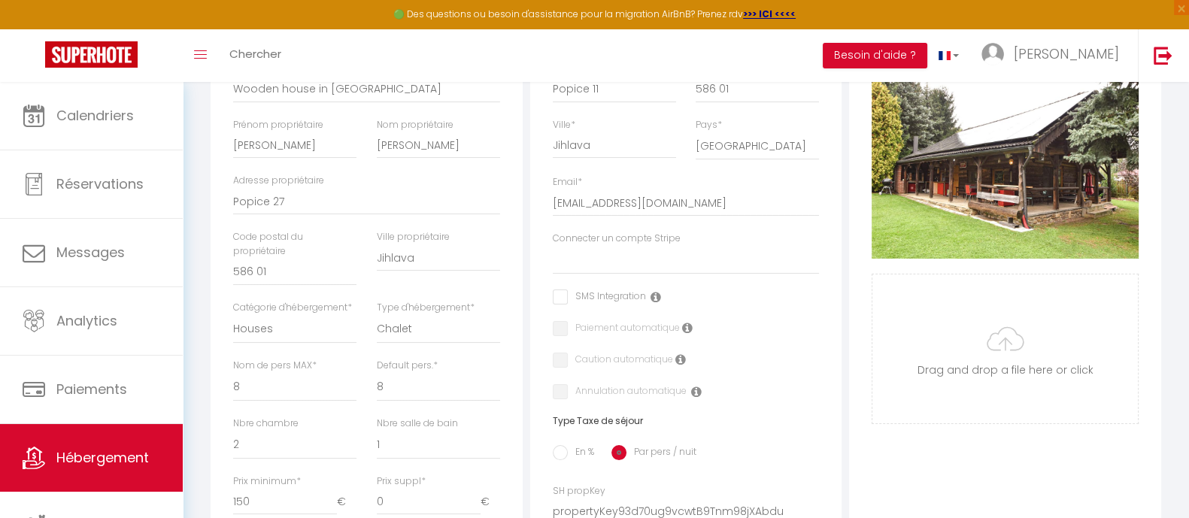
scroll to position [375, 0]
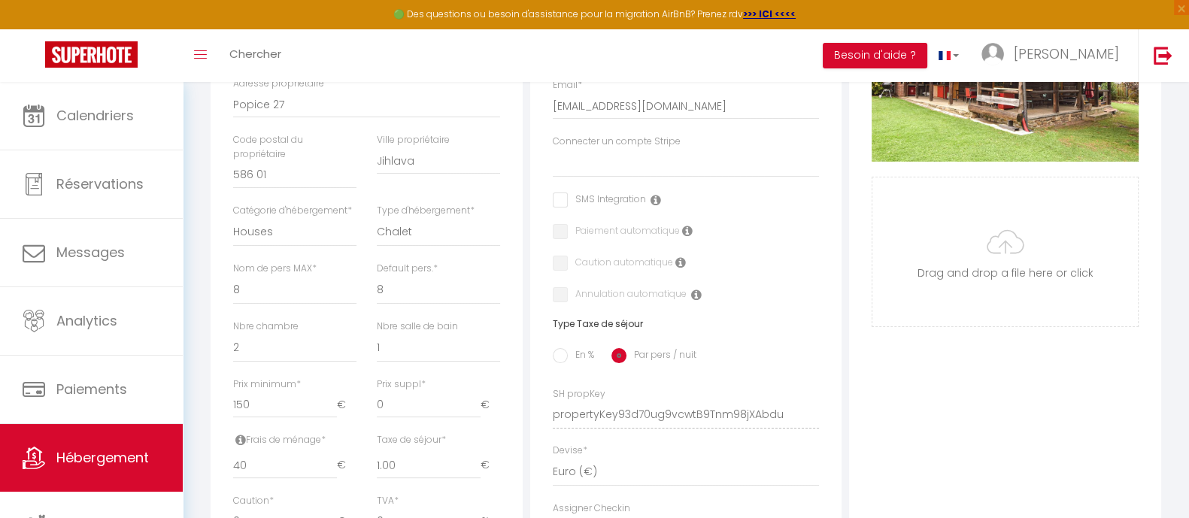
drag, startPoint x: 690, startPoint y: 153, endPoint x: 544, endPoint y: 159, distance: 146.0
click at [544, 159] on div "Connecter un compte Stripe" at bounding box center [686, 164] width 286 height 58
copy label "Connecter un compte Stripe"
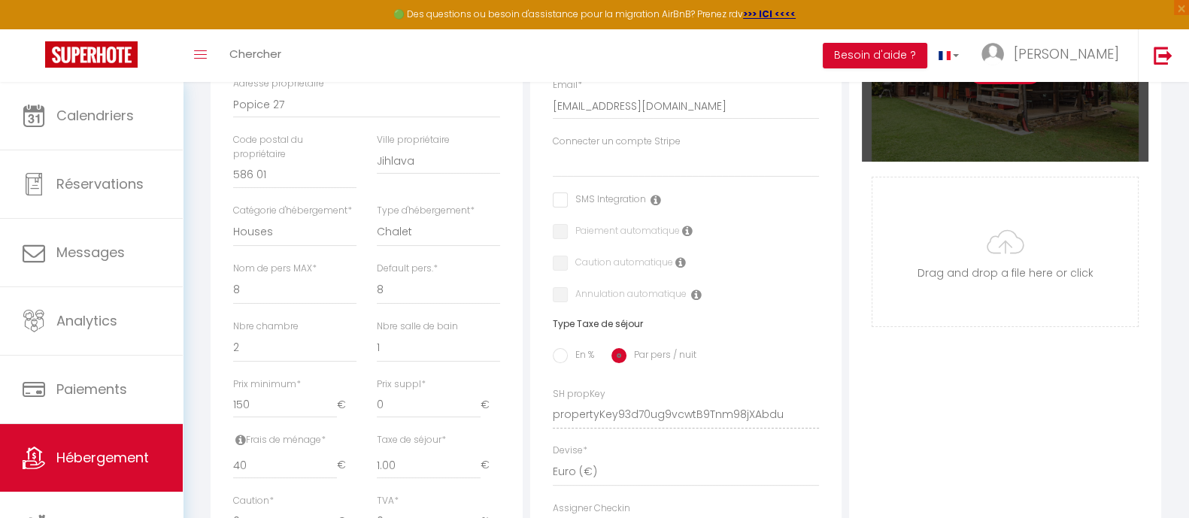
scroll to position [93, 0]
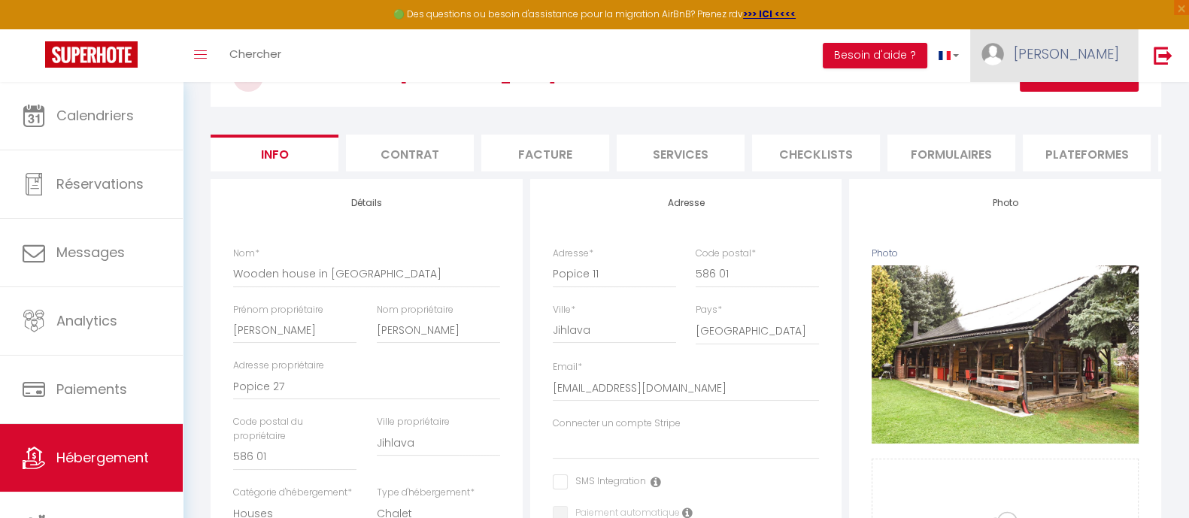
click at [962, 47] on img at bounding box center [992, 54] width 23 height 23
click at [962, 107] on link "Paramètres" at bounding box center [1077, 105] width 111 height 26
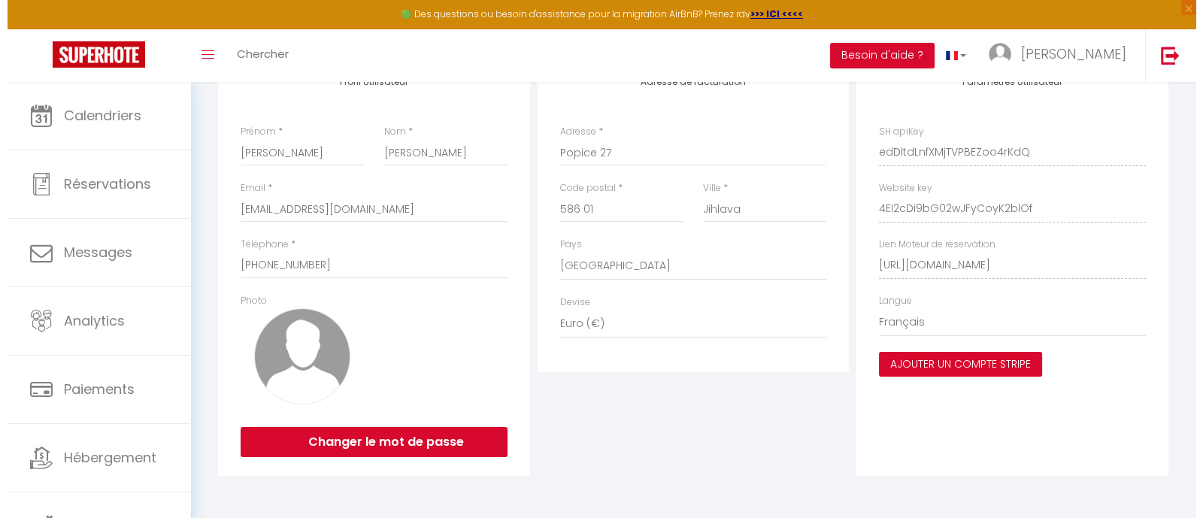
scroll to position [107, 0]
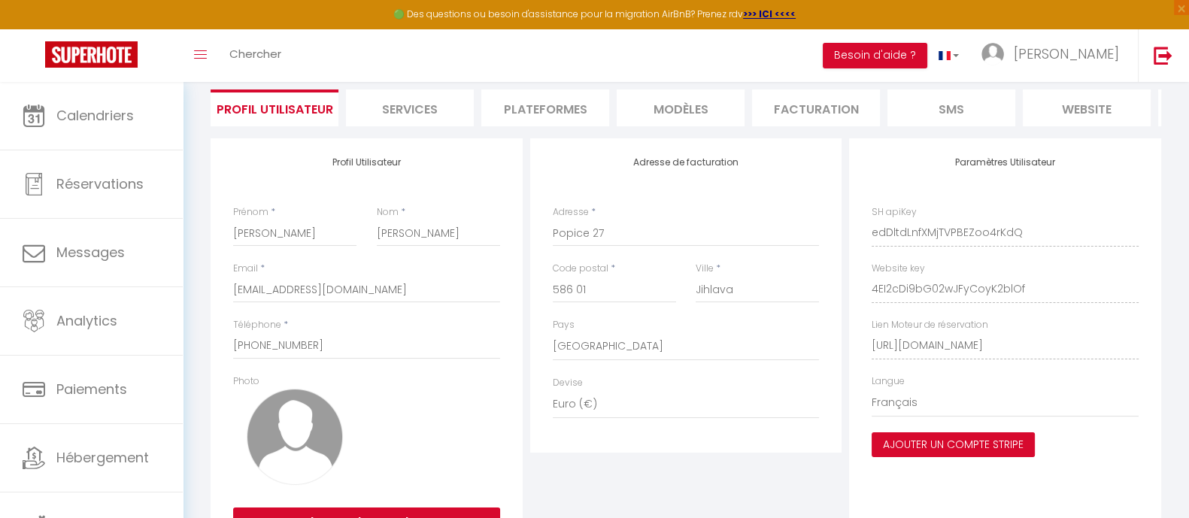
click at [935, 414] on button "Ajouter un compte Stripe" at bounding box center [952, 445] width 163 height 26
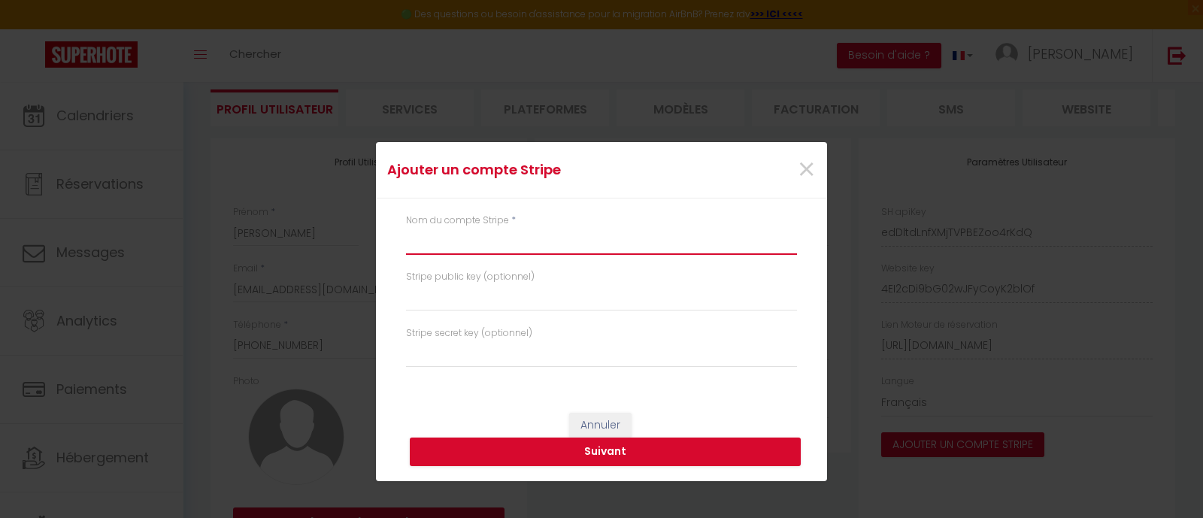
click at [486, 239] on input "text" at bounding box center [601, 241] width 391 height 27
drag, startPoint x: 652, startPoint y: 159, endPoint x: 477, endPoint y: 111, distance: 181.2
click at [477, 111] on div "Ajouter un compte Stripe × Nom du compte Stripe * Stripe public key (optionnel)…" at bounding box center [601, 259] width 451 height 518
click at [574, 248] on input "text" at bounding box center [601, 241] width 391 height 27
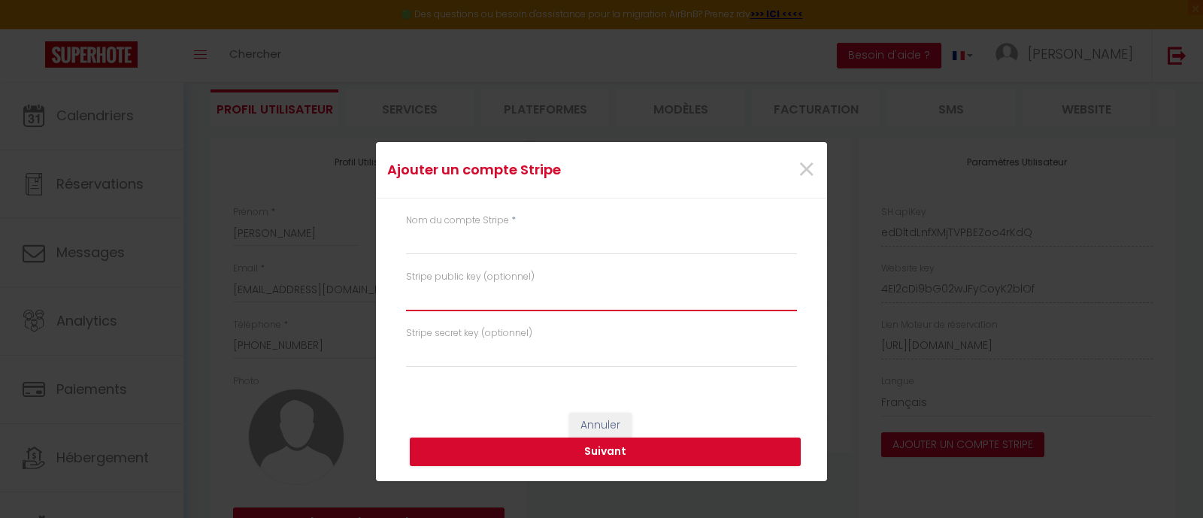
click at [432, 302] on input "text" at bounding box center [601, 297] width 391 height 27
paste input "pk_live_51Rt2cb37vjKHIaYhq52zGm8kvJkcLwf2jqfHKlcVhqrCf76d68uLmCyegh8sZwD1KUEebe…"
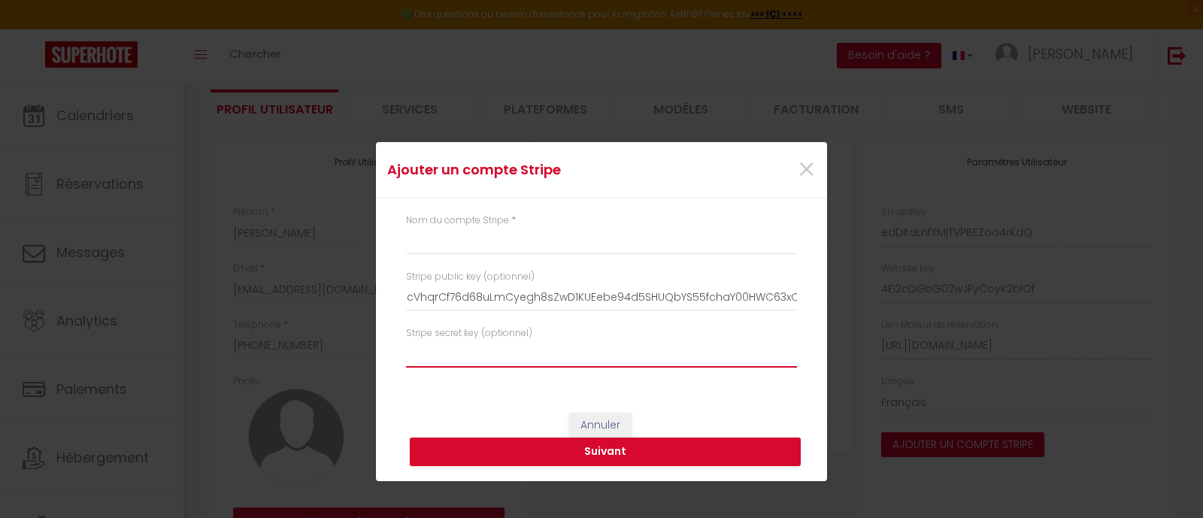
click at [465, 347] on input "text" at bounding box center [601, 354] width 391 height 27
paste input "pk_live_51Rt2cb37vjKHIaYhq52zGm8kvJkcLwf2jqfHKlcVhqrCf76d68uLmCyegh8sZwD1KUEebe…"
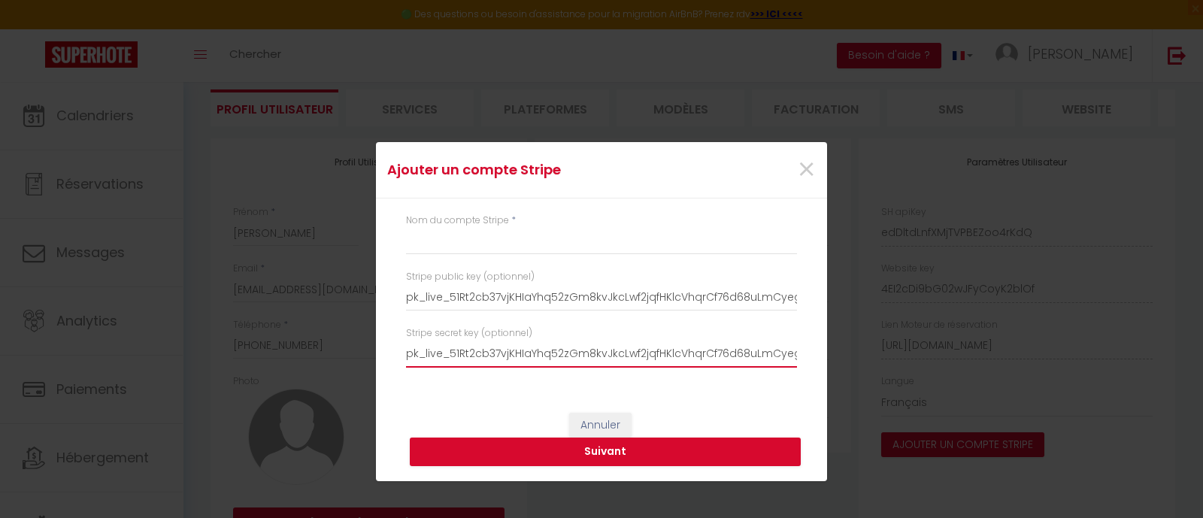
scroll to position [0, 268]
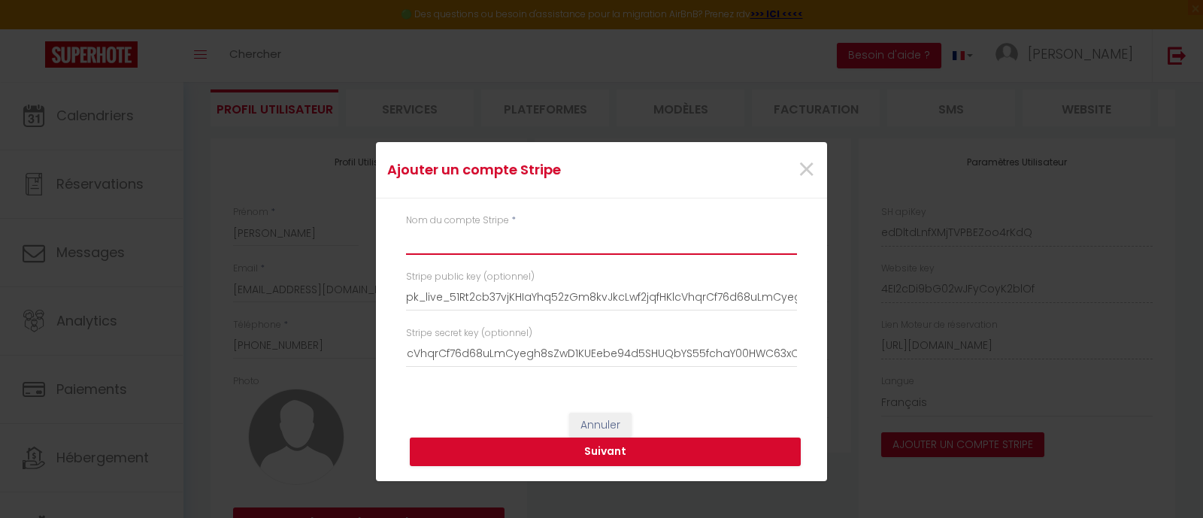
click at [515, 238] on input "text" at bounding box center [601, 241] width 391 height 27
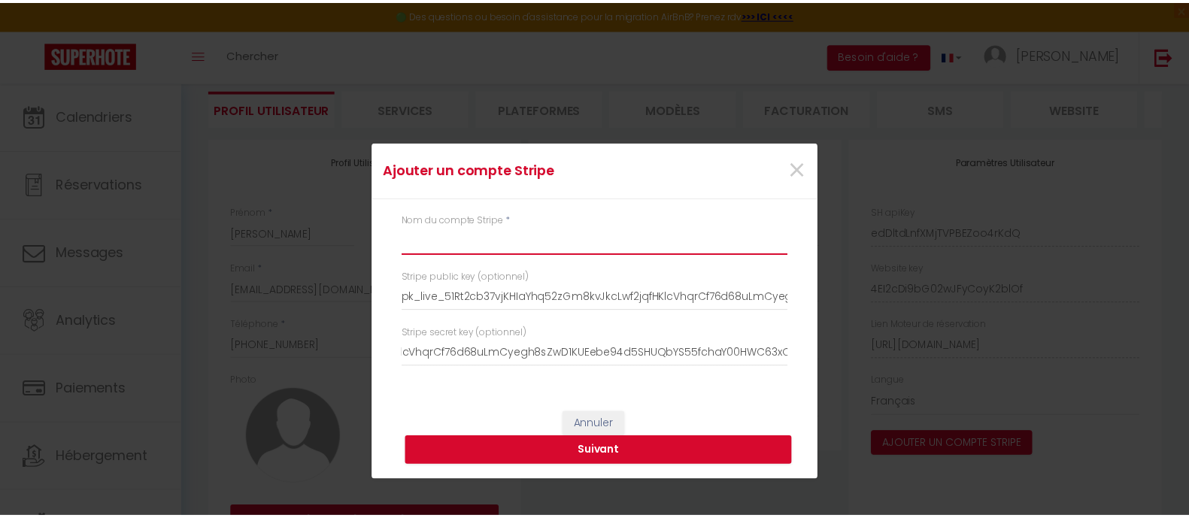
scroll to position [0, 0]
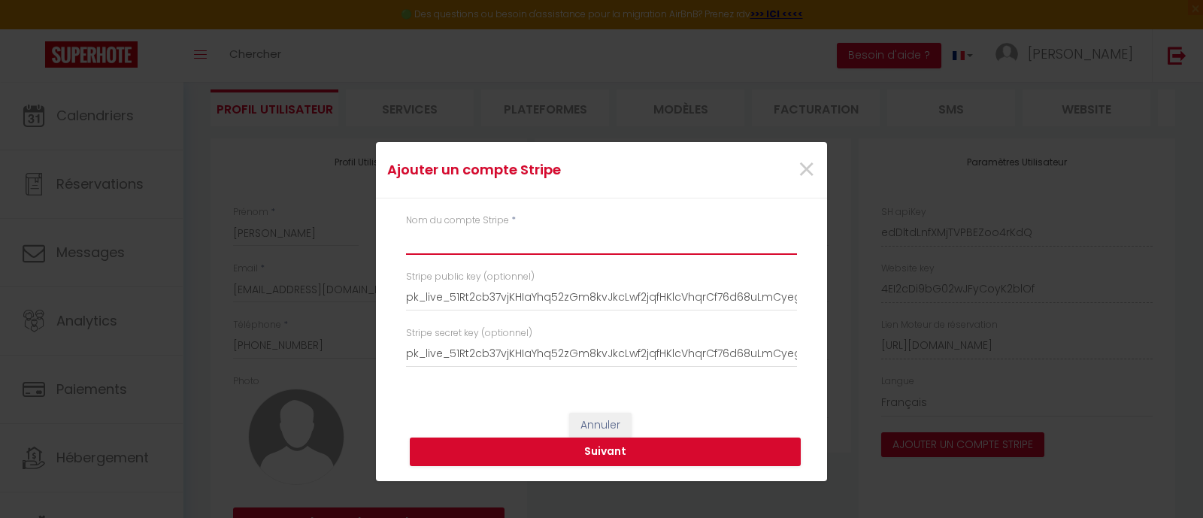
click at [450, 243] on input "text" at bounding box center [601, 241] width 391 height 27
paste input "Wooden house in [GEOGRAPHIC_DATA]"
click at [562, 414] on button "Suivant" at bounding box center [605, 452] width 391 height 29
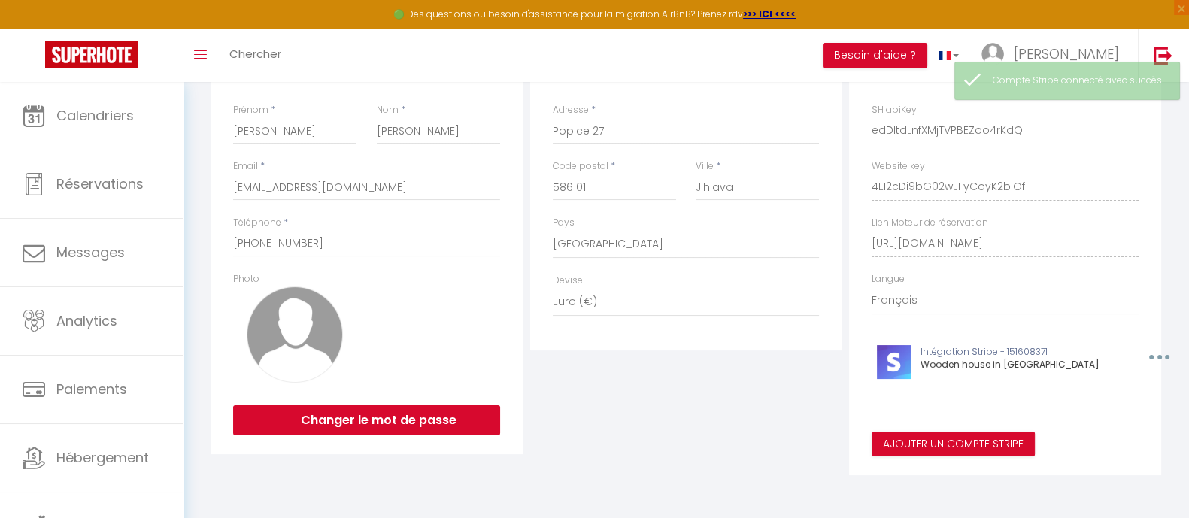
scroll to position [222, 0]
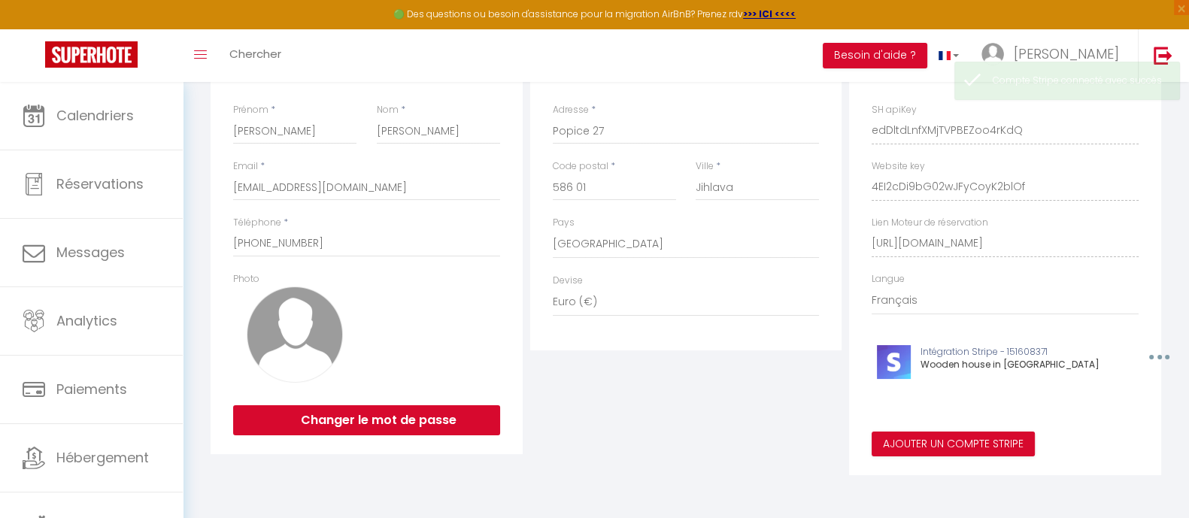
click at [89, 414] on div "Ajouter un compte Stripe × Nom du compte Stripe * Wooden house in Vysočina Stri…" at bounding box center [594, 259] width 1189 height 518
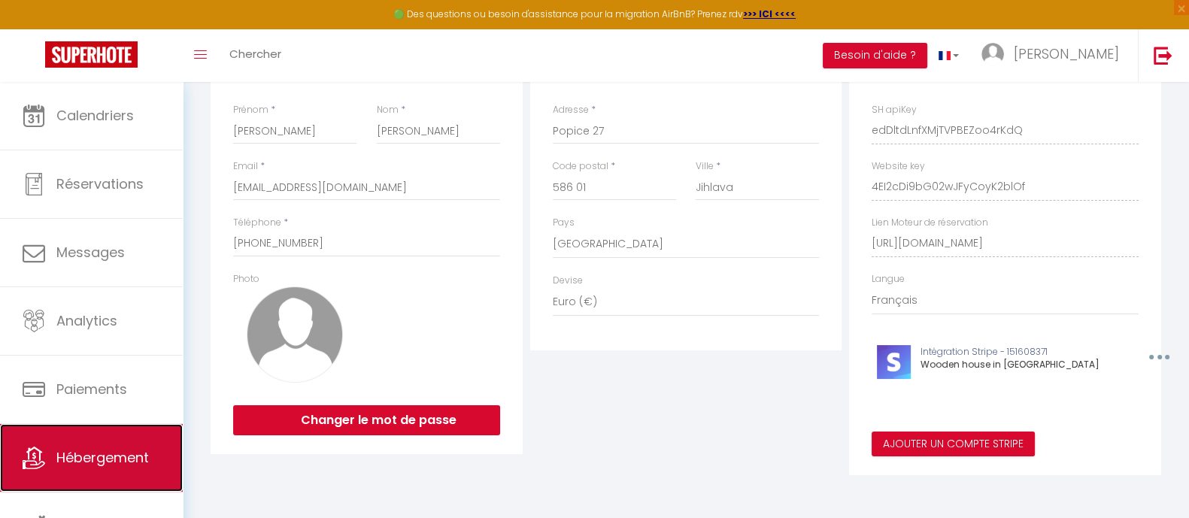
click at [86, 414] on span "Hébergement" at bounding box center [102, 457] width 92 height 19
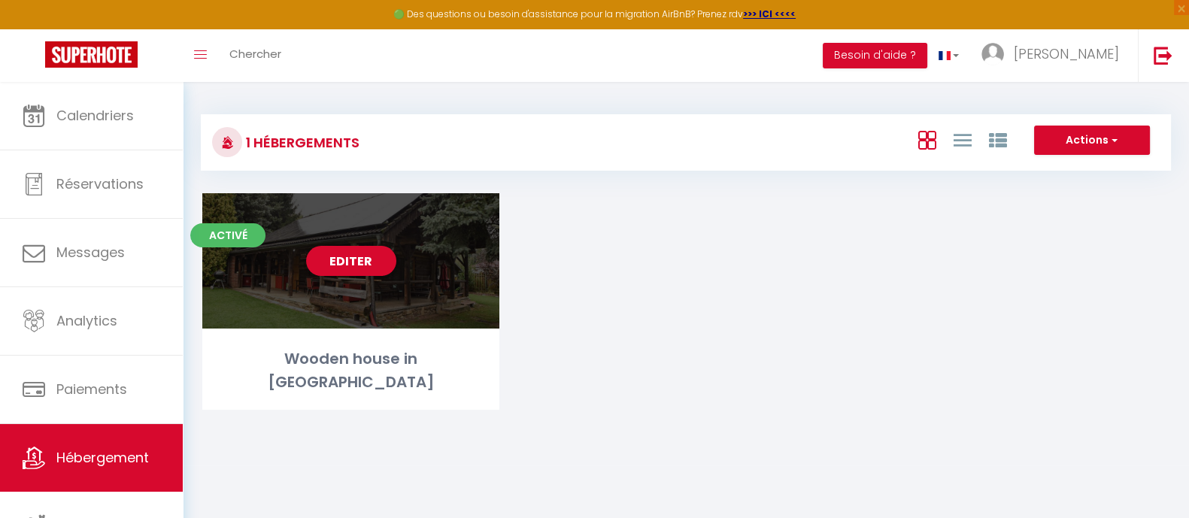
click at [398, 275] on div "Editer" at bounding box center [350, 260] width 297 height 135
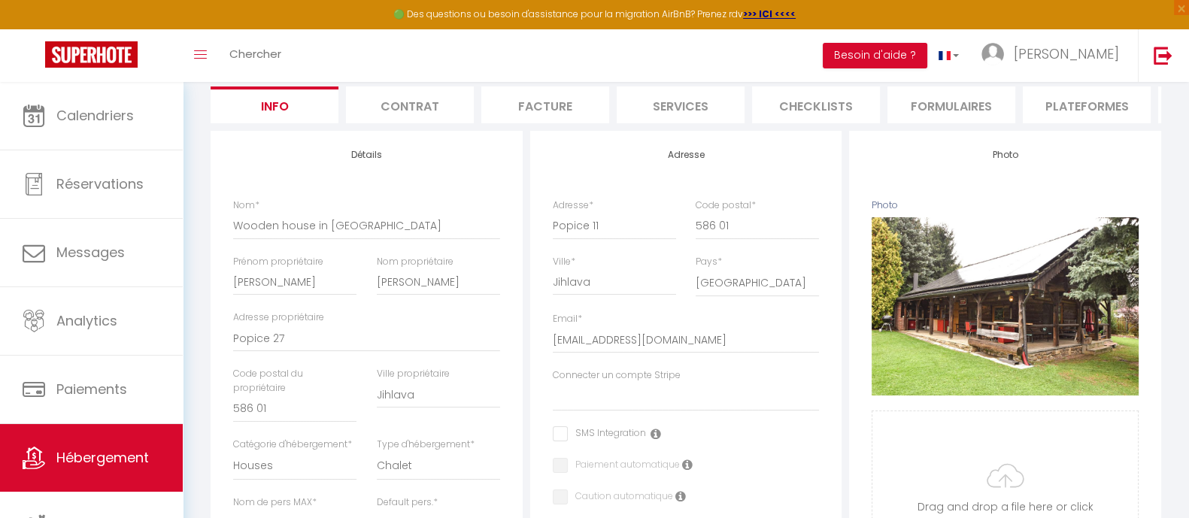
scroll to position [187, 0]
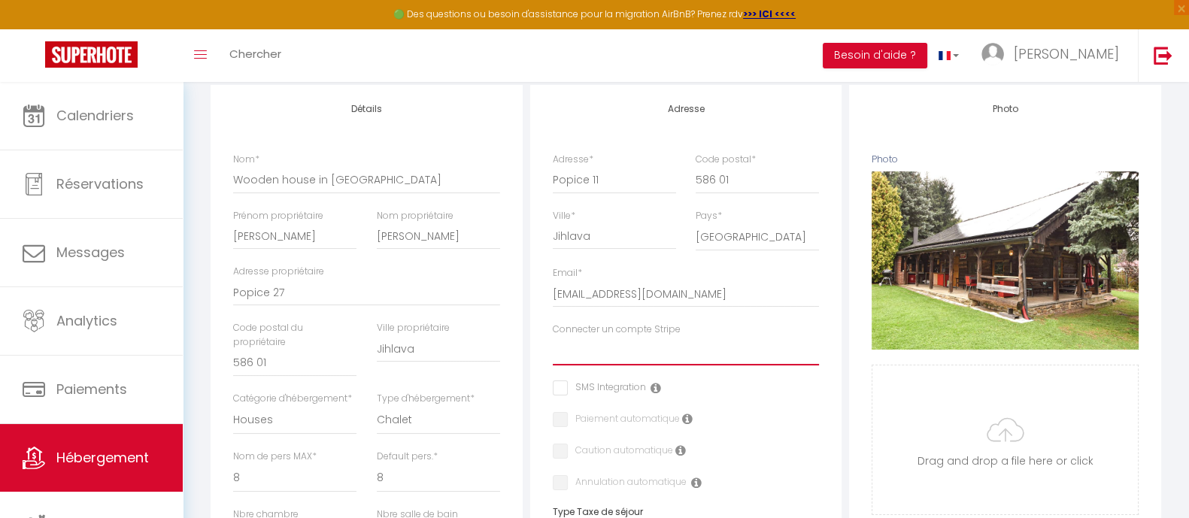
click at [639, 365] on select "Wooden house in [GEOGRAPHIC_DATA]" at bounding box center [686, 351] width 267 height 29
click at [553, 350] on select "Wooden house in [GEOGRAPHIC_DATA]" at bounding box center [686, 351] width 267 height 29
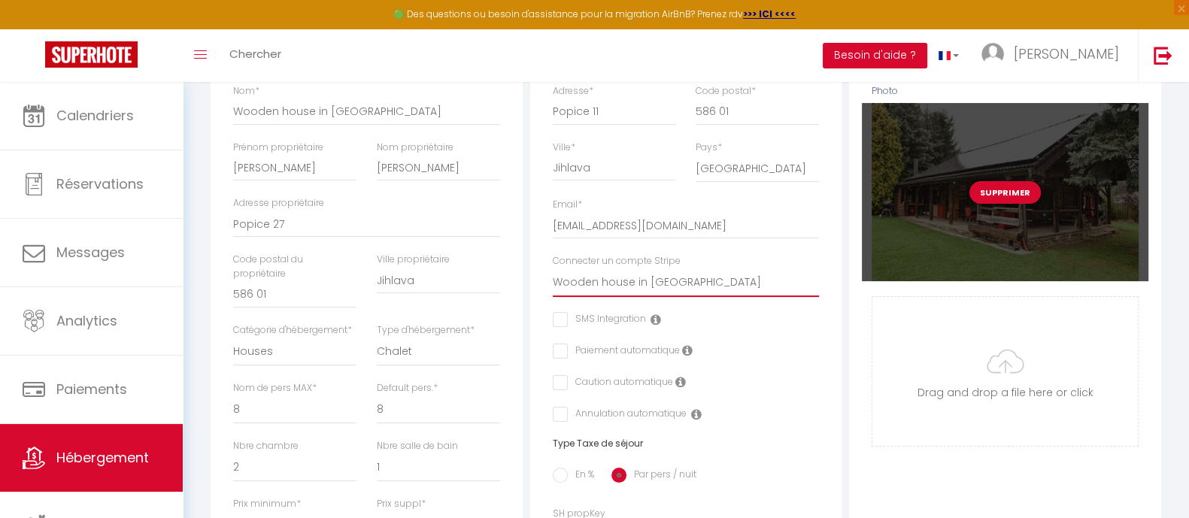
scroll to position [0, 0]
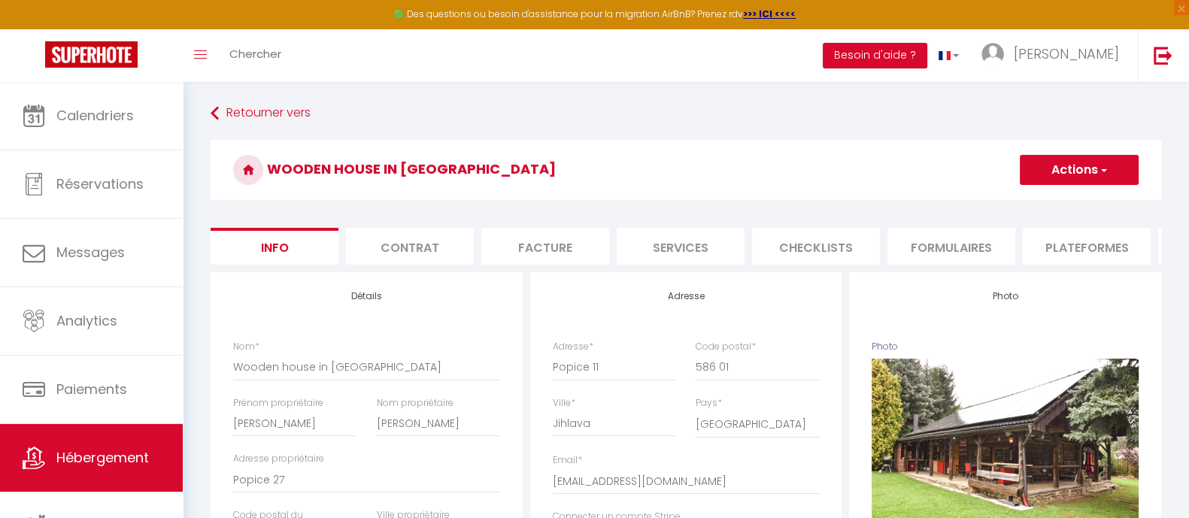
click at [962, 171] on button "Actions" at bounding box center [1079, 170] width 119 height 30
click at [962, 201] on input "Enregistrer" at bounding box center [1020, 202] width 56 height 15
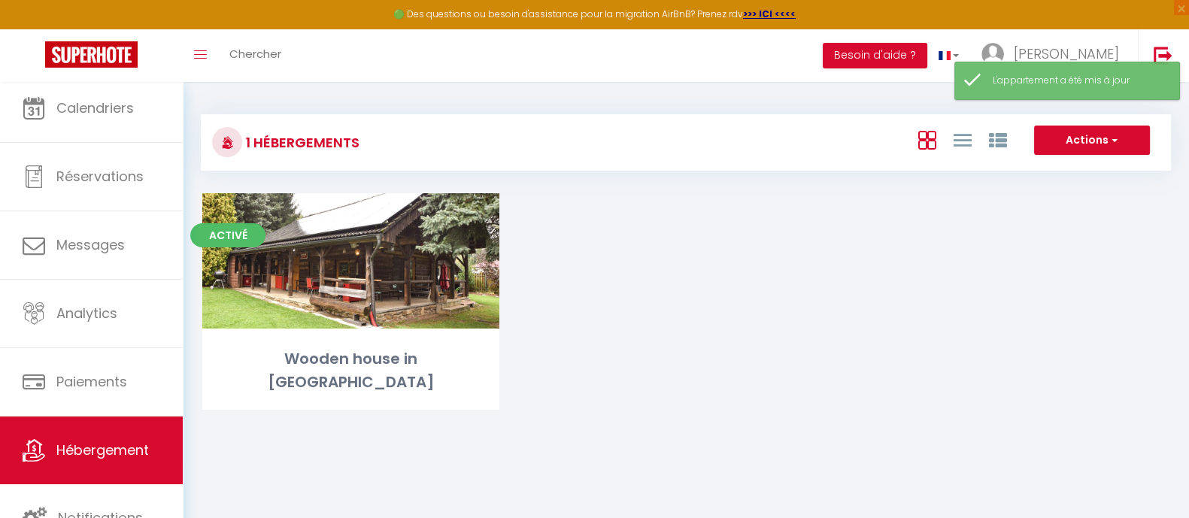
scroll to position [8, 0]
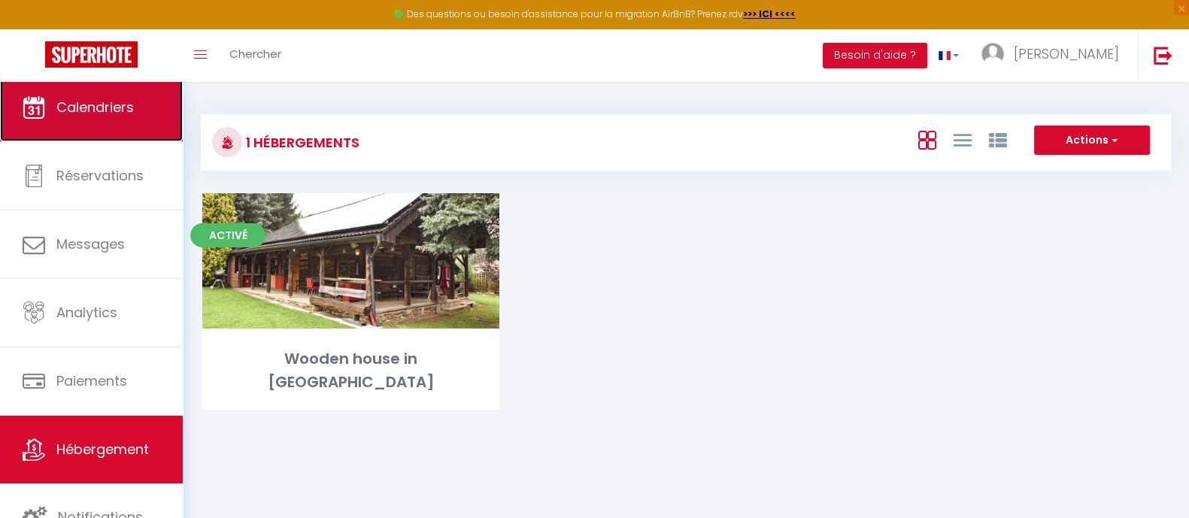
click at [68, 108] on span "Calendriers" at bounding box center [94, 107] width 77 height 19
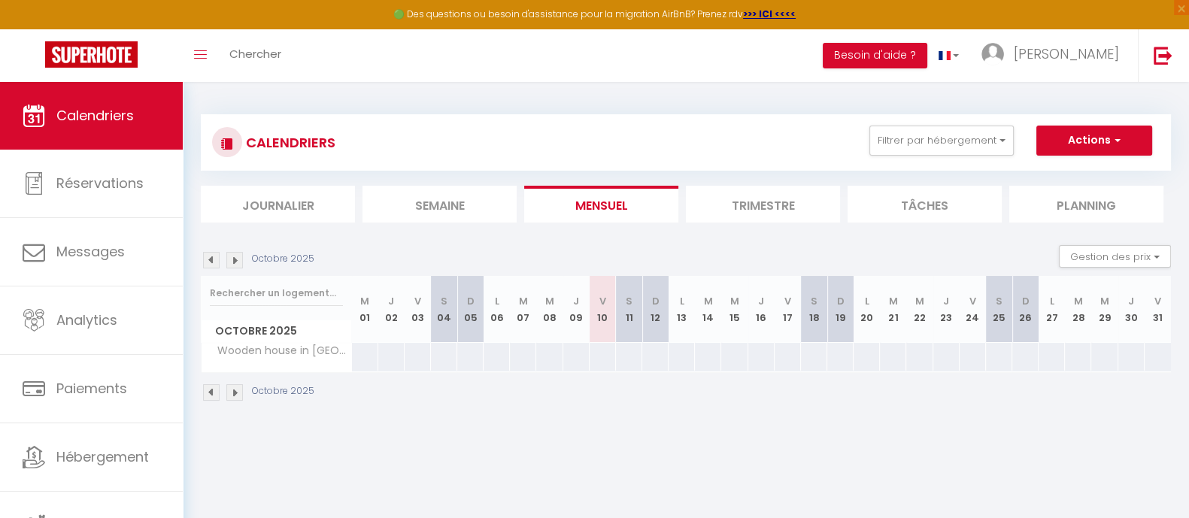
click at [283, 204] on li "Journalier" at bounding box center [278, 204] width 154 height 37
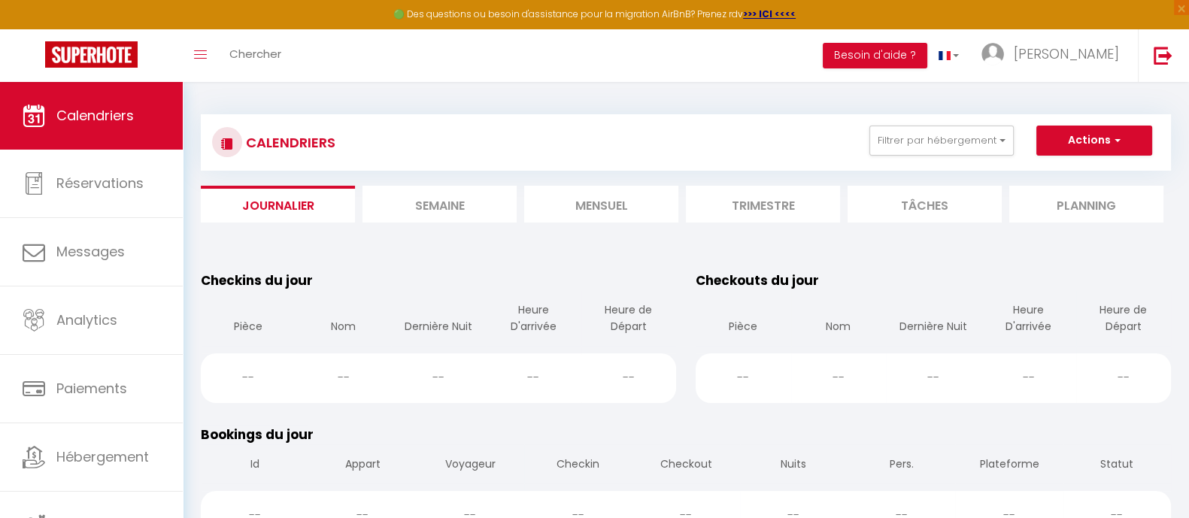
click at [417, 189] on li "Semaine" at bounding box center [439, 204] width 154 height 37
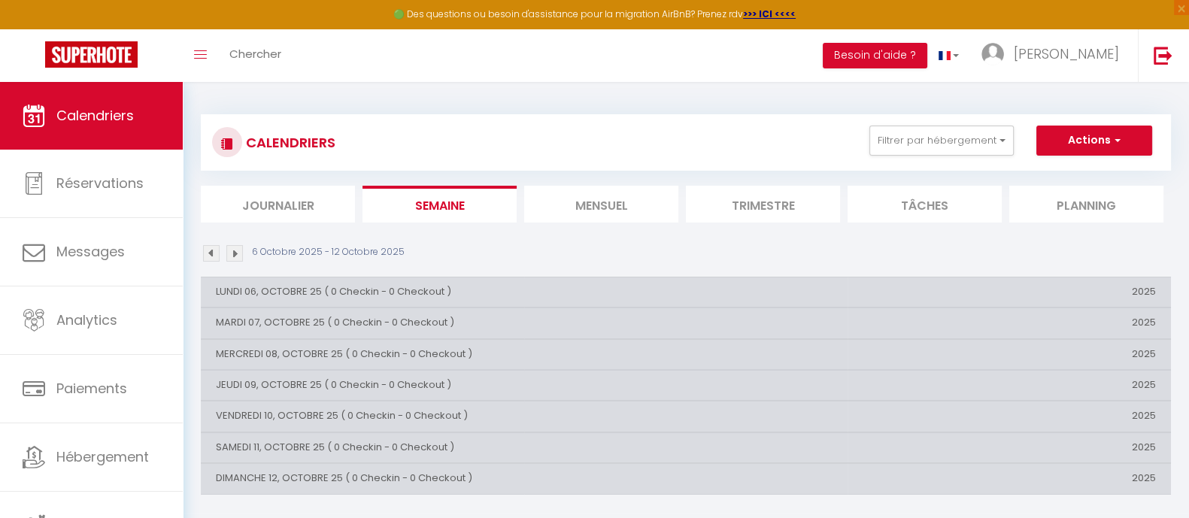
click at [574, 203] on li "Mensuel" at bounding box center [601, 204] width 154 height 37
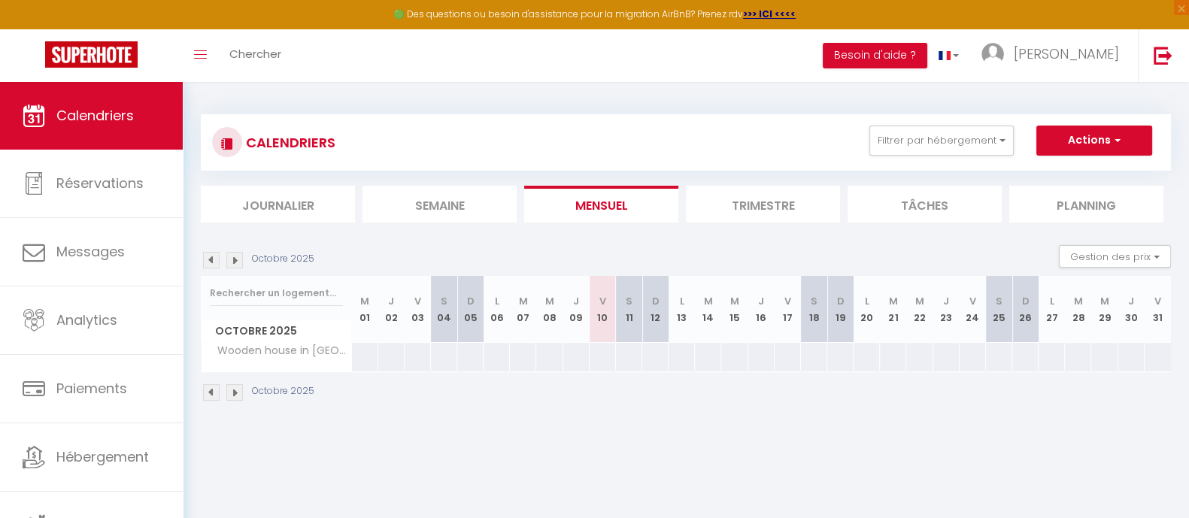
click at [752, 192] on li "Trimestre" at bounding box center [763, 204] width 154 height 37
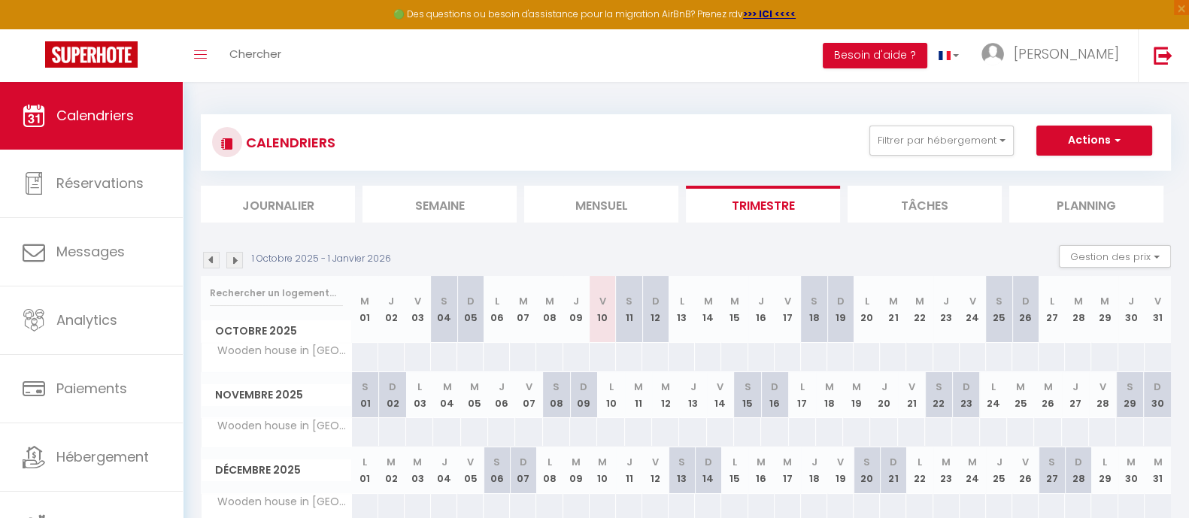
click at [926, 195] on li "Tâches" at bounding box center [924, 204] width 154 height 37
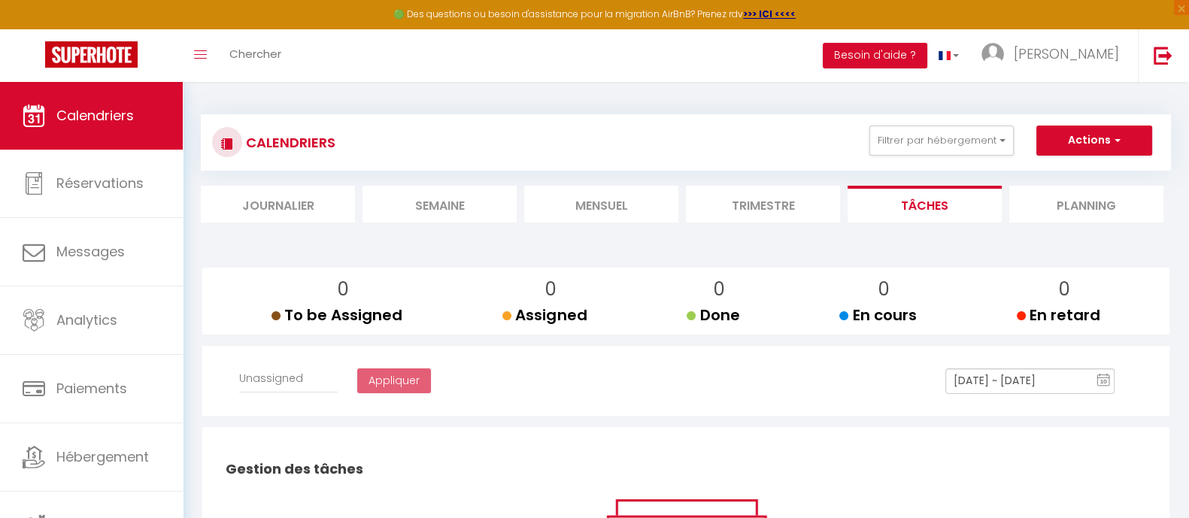
click at [962, 192] on li "Planning" at bounding box center [1086, 204] width 154 height 37
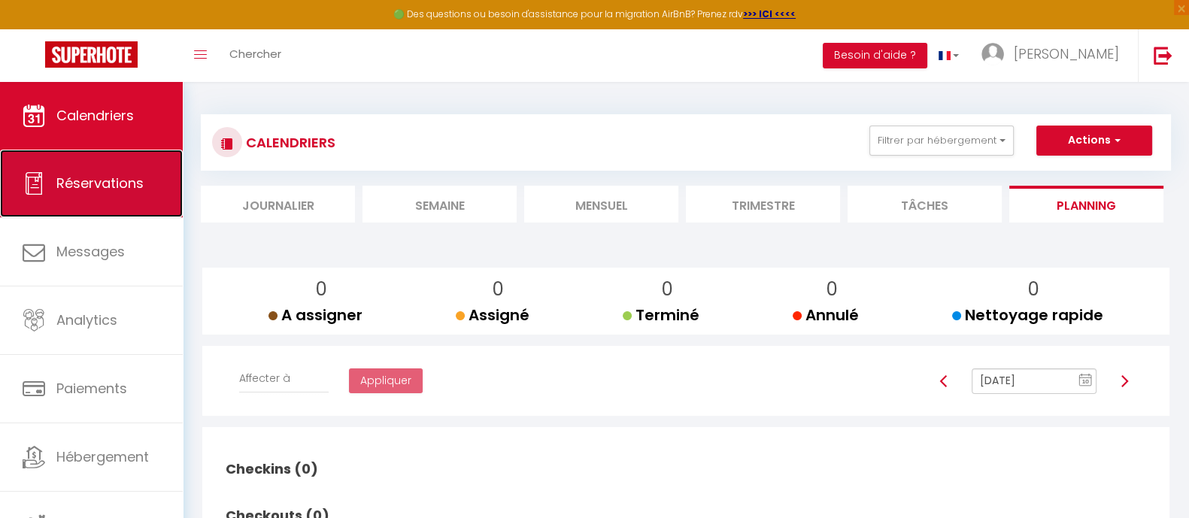
click at [72, 193] on link "Réservations" at bounding box center [91, 184] width 183 height 68
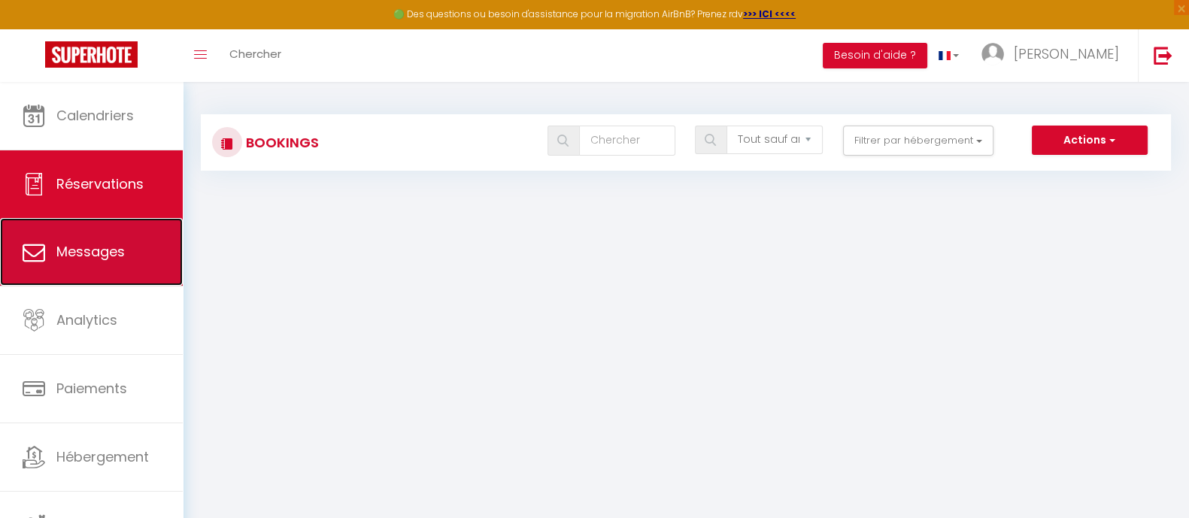
click at [74, 268] on link "Messages" at bounding box center [91, 252] width 183 height 68
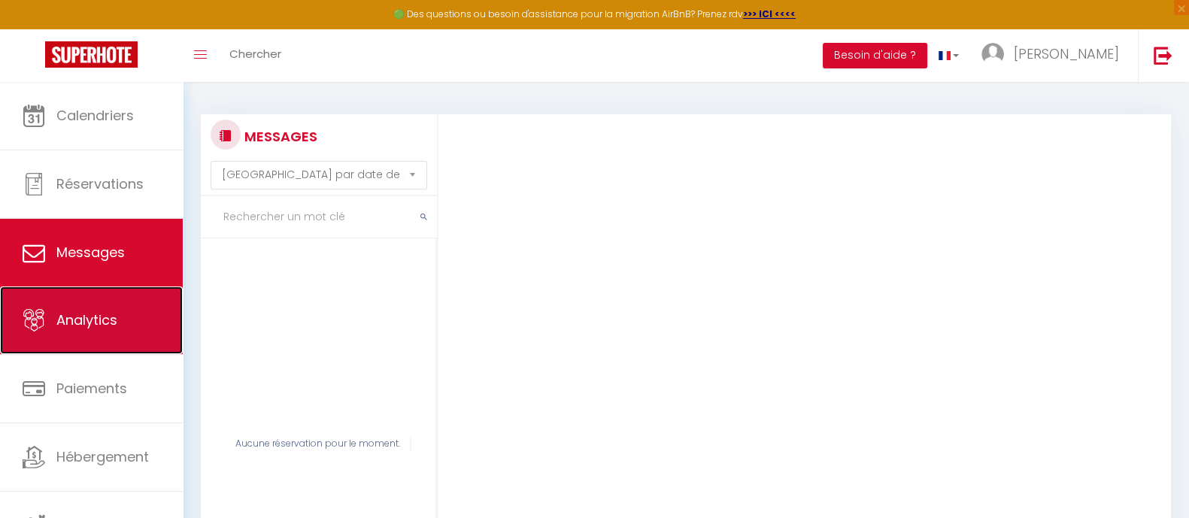
click at [74, 325] on span "Analytics" at bounding box center [86, 320] width 61 height 19
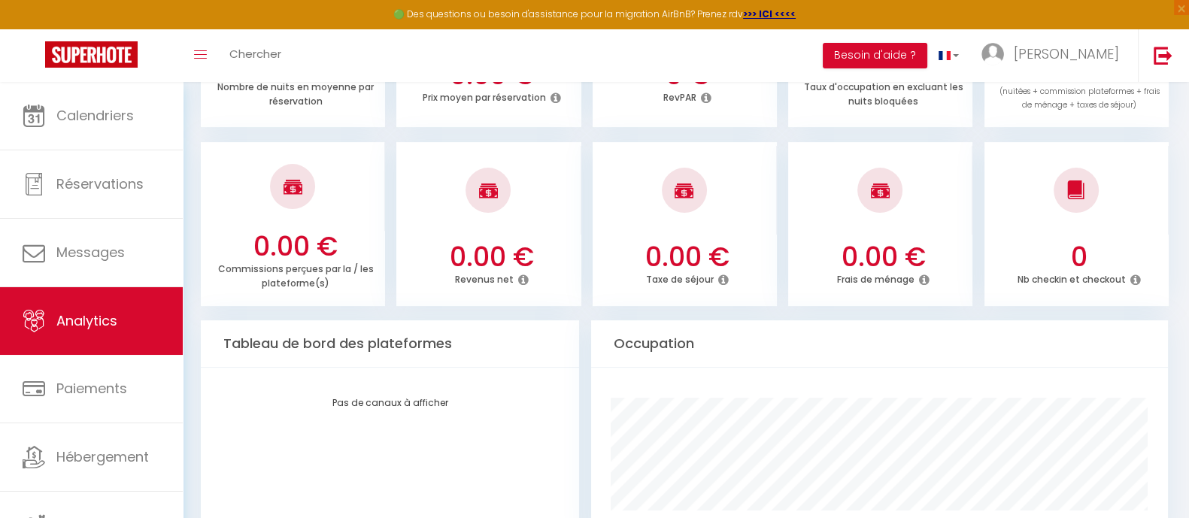
scroll to position [564, 0]
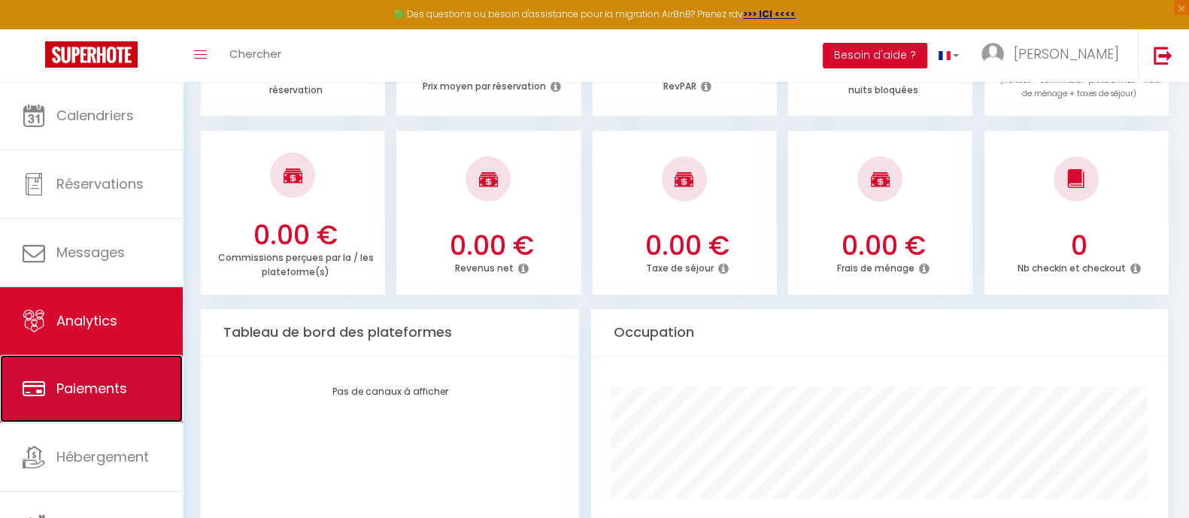
click at [147, 389] on link "Paiements" at bounding box center [91, 389] width 183 height 68
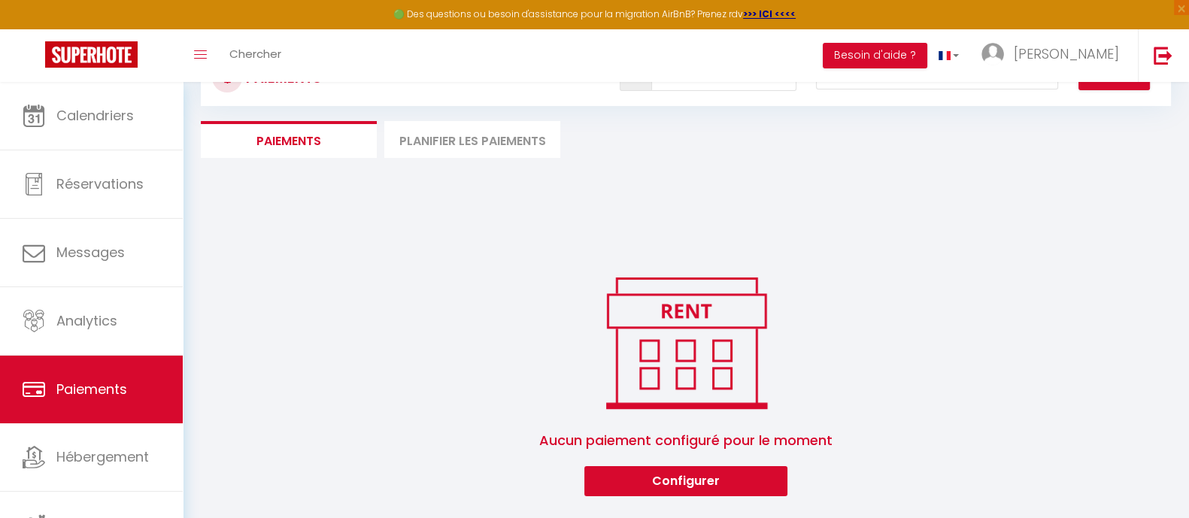
scroll to position [82, 0]
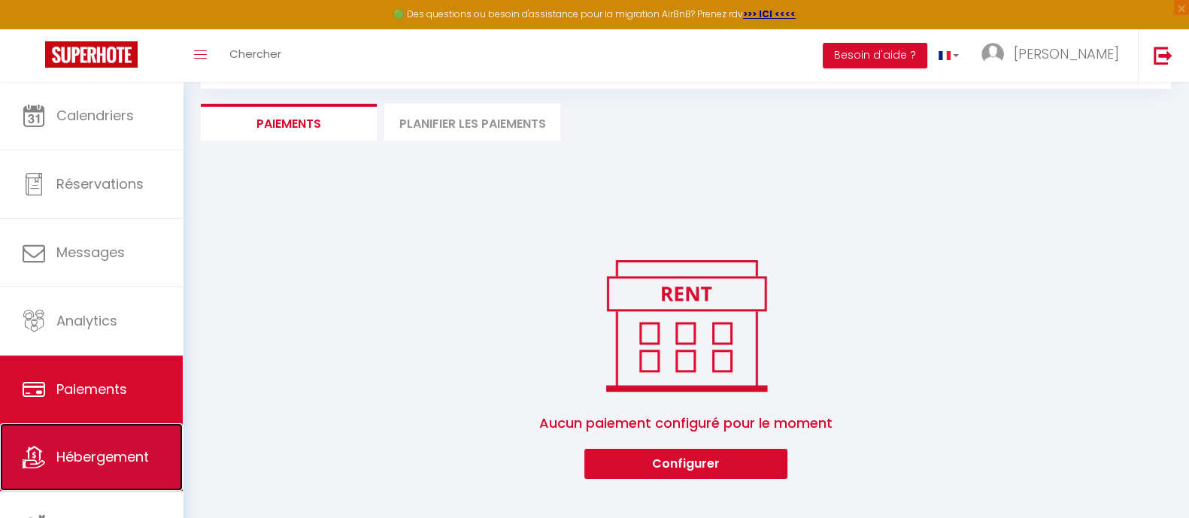
click at [64, 414] on span "Hébergement" at bounding box center [102, 456] width 92 height 19
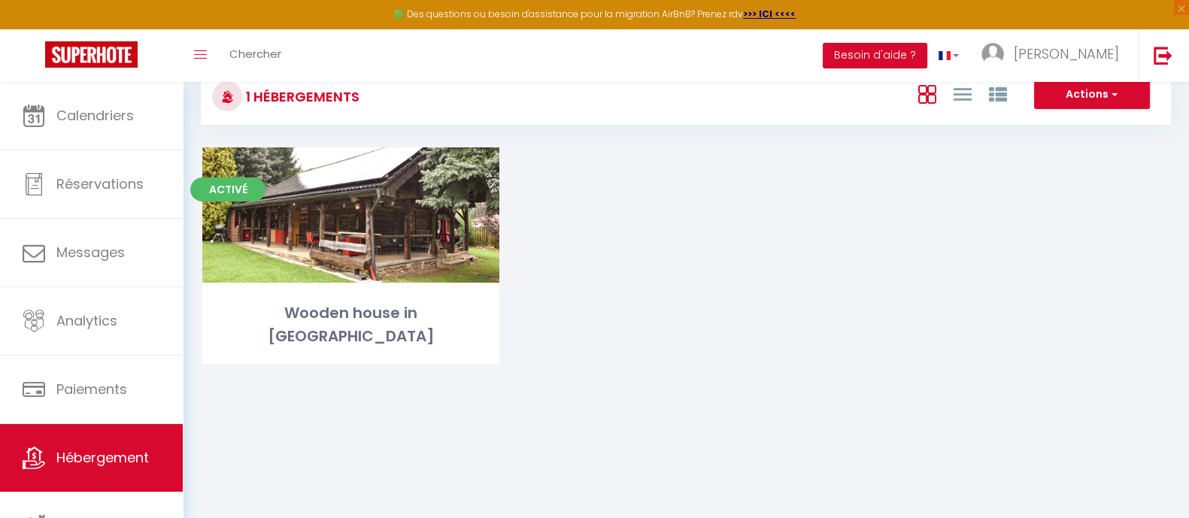
scroll to position [82, 0]
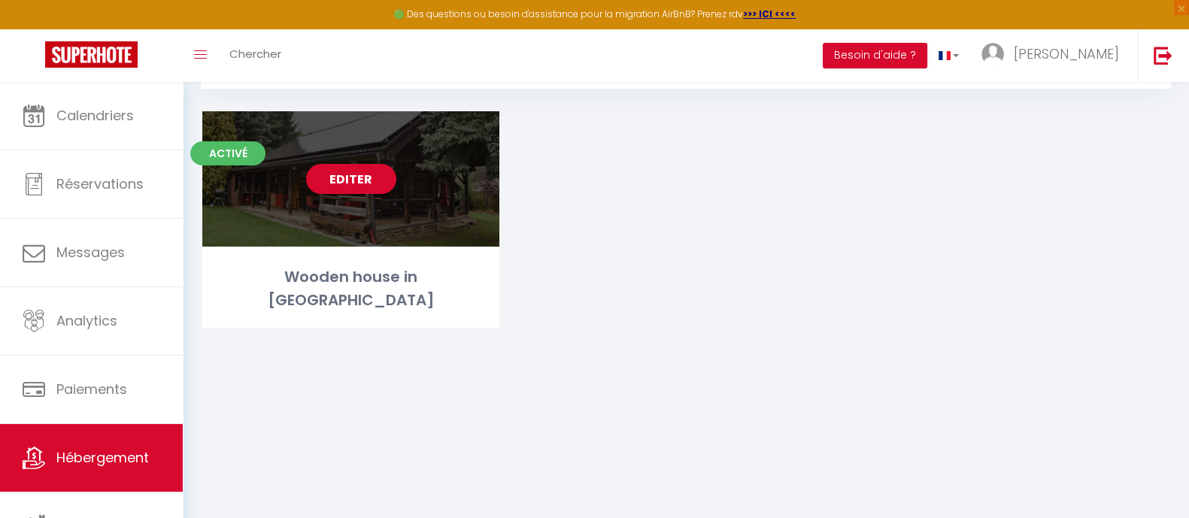
click at [348, 177] on link "Editer" at bounding box center [351, 179] width 90 height 30
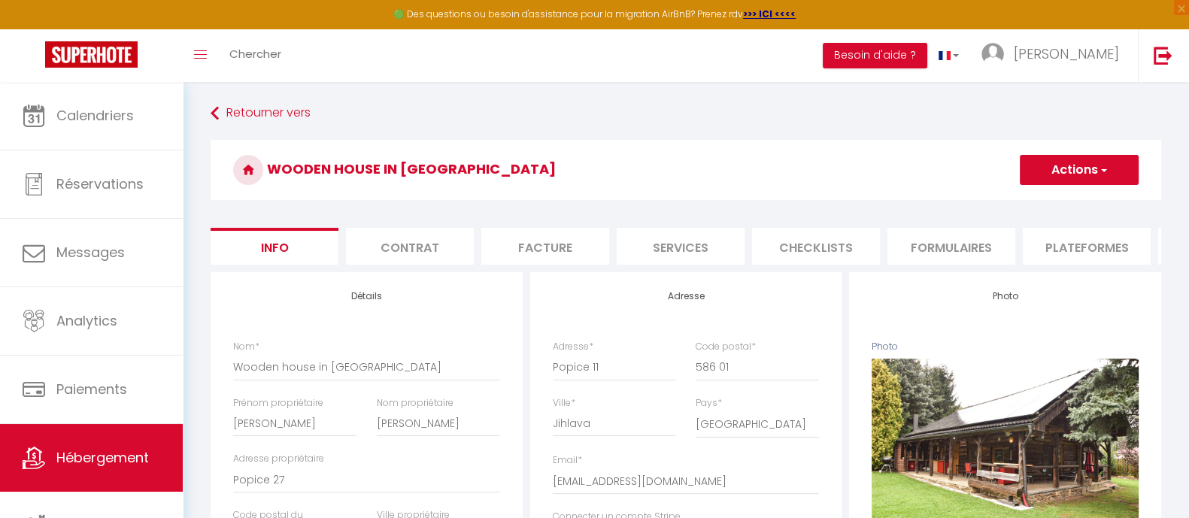
click at [421, 242] on li "Contrat" at bounding box center [410, 246] width 128 height 37
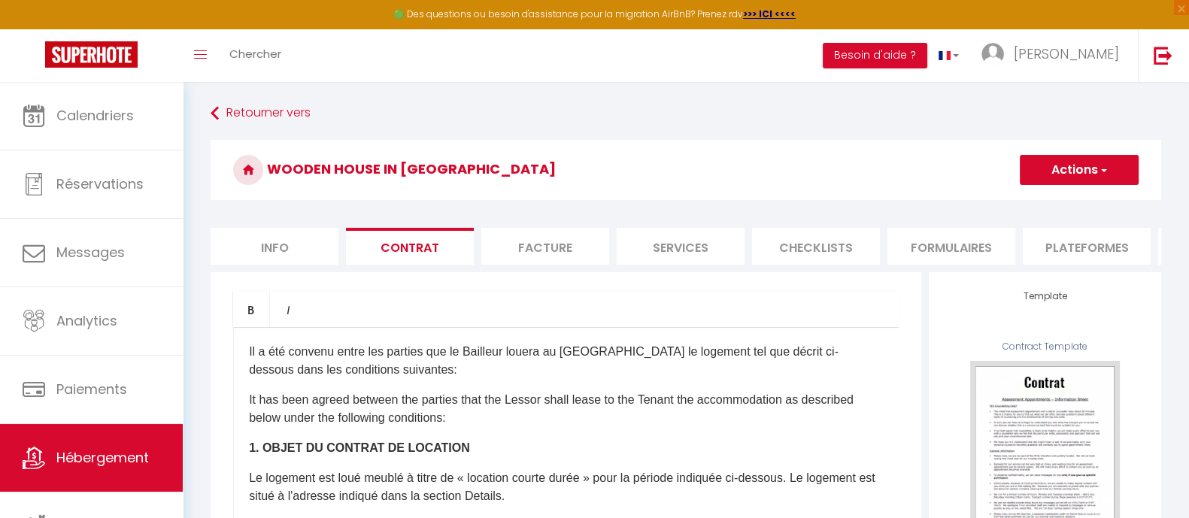
click at [519, 242] on li "Facture" at bounding box center [545, 246] width 128 height 37
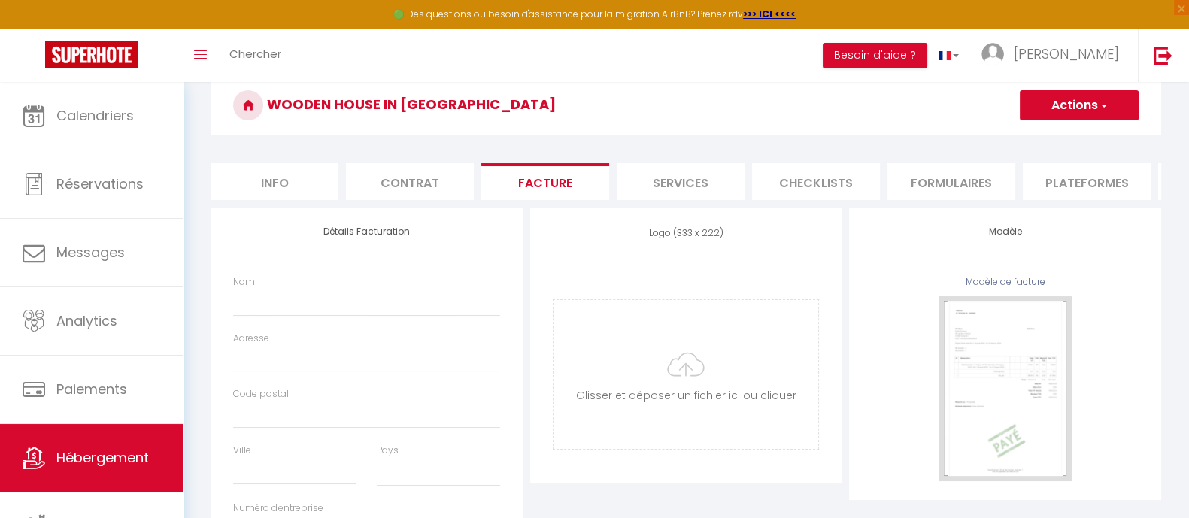
scroll to position [187, 0]
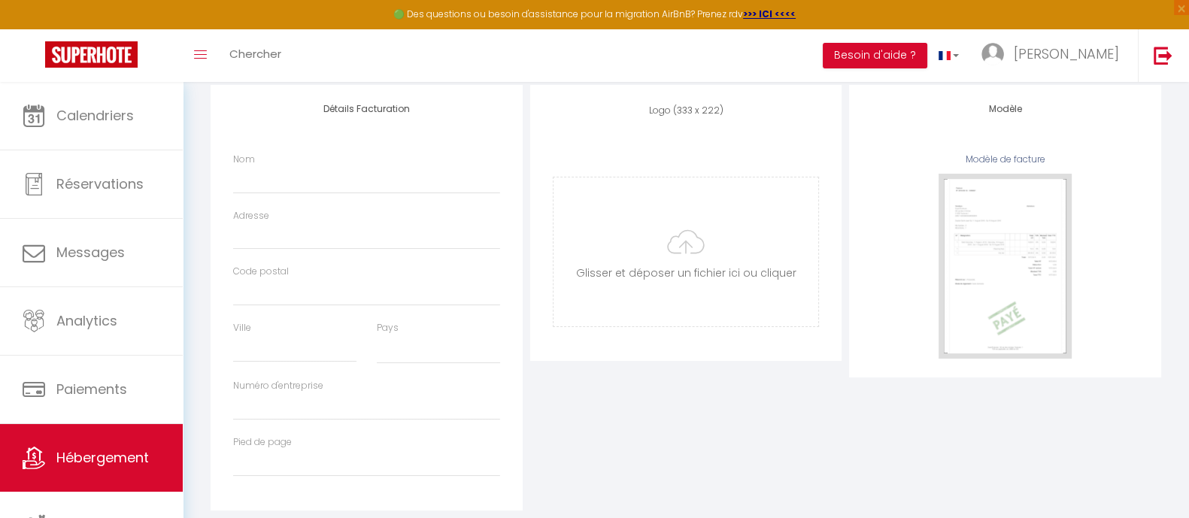
click at [286, 175] on div "Nom" at bounding box center [366, 173] width 267 height 41
click at [273, 189] on input "Nom" at bounding box center [366, 179] width 267 height 27
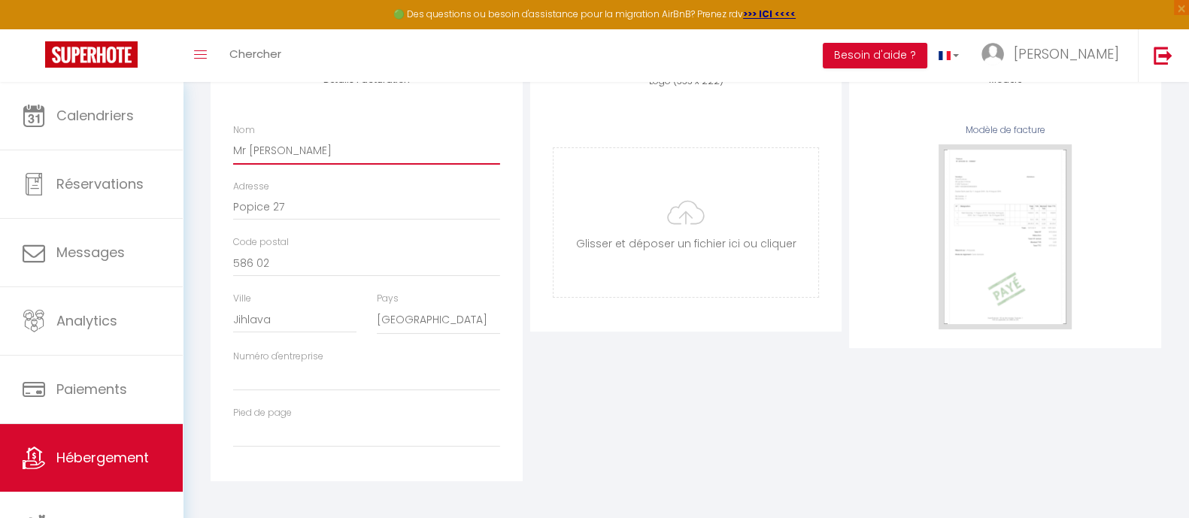
scroll to position [231, 0]
click at [289, 380] on input "Numéro d'entreprise" at bounding box center [366, 376] width 267 height 27
click at [258, 414] on input "Pied de page" at bounding box center [366, 433] width 267 height 27
click at [278, 374] on input "Numéro d'entreprise" at bounding box center [366, 376] width 267 height 27
click at [260, 379] on input "Numéro d'entreprise" at bounding box center [366, 376] width 267 height 27
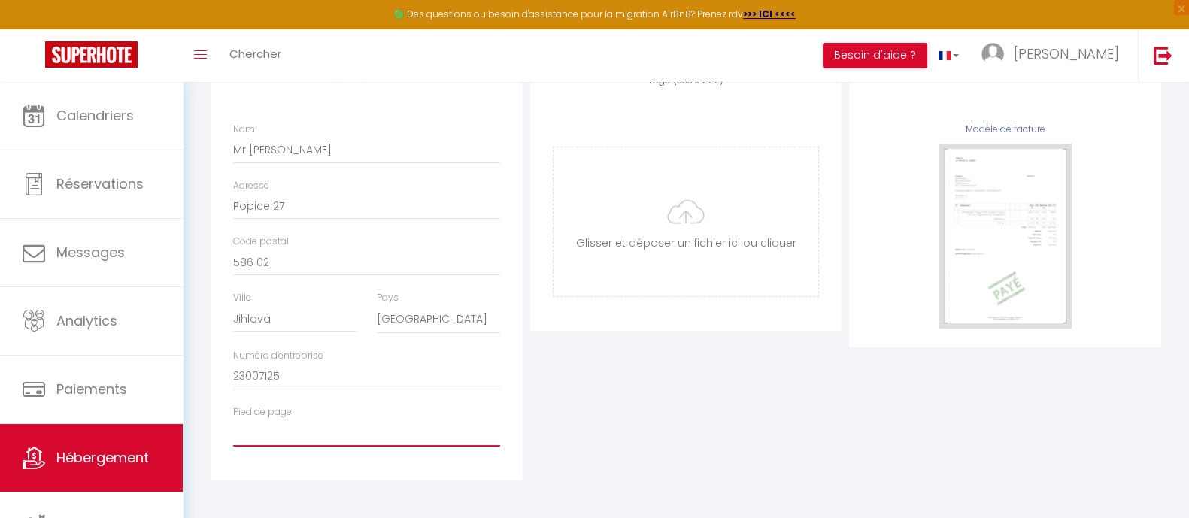
click at [308, 414] on input "Pied de page" at bounding box center [366, 433] width 267 height 27
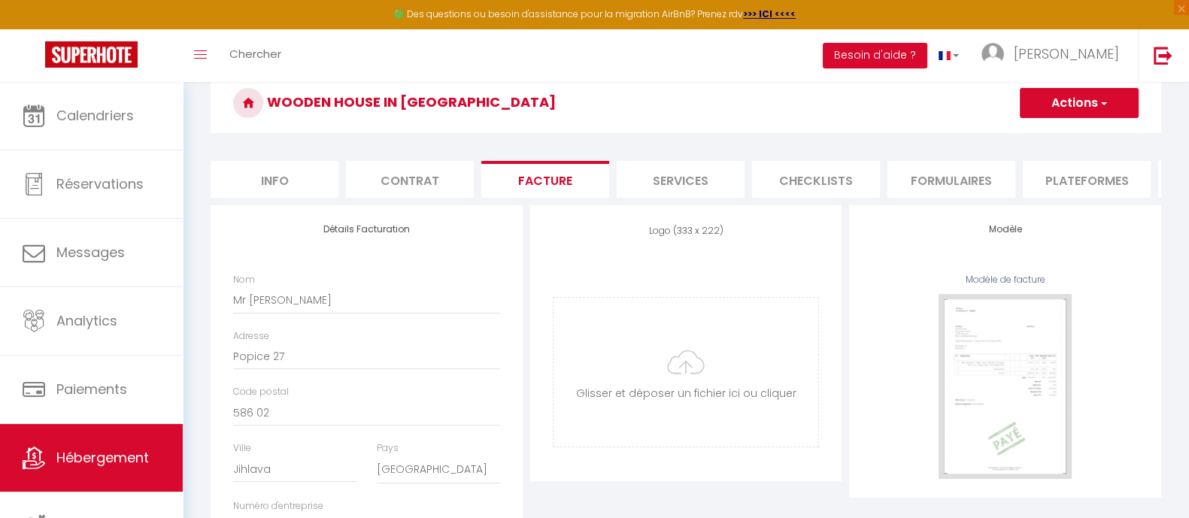
scroll to position [93, 0]
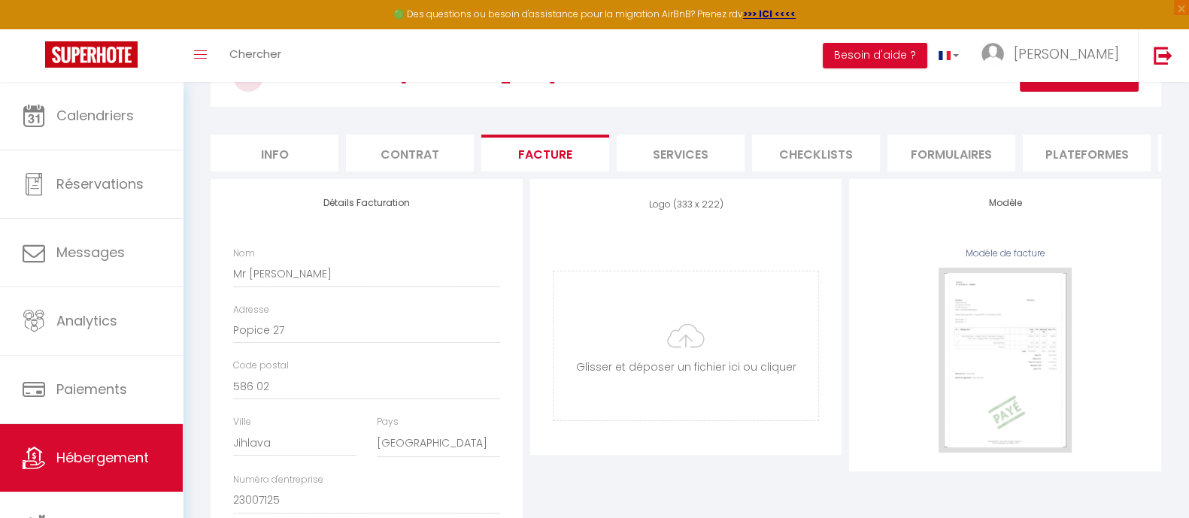
click at [674, 137] on li "Services" at bounding box center [681, 153] width 128 height 37
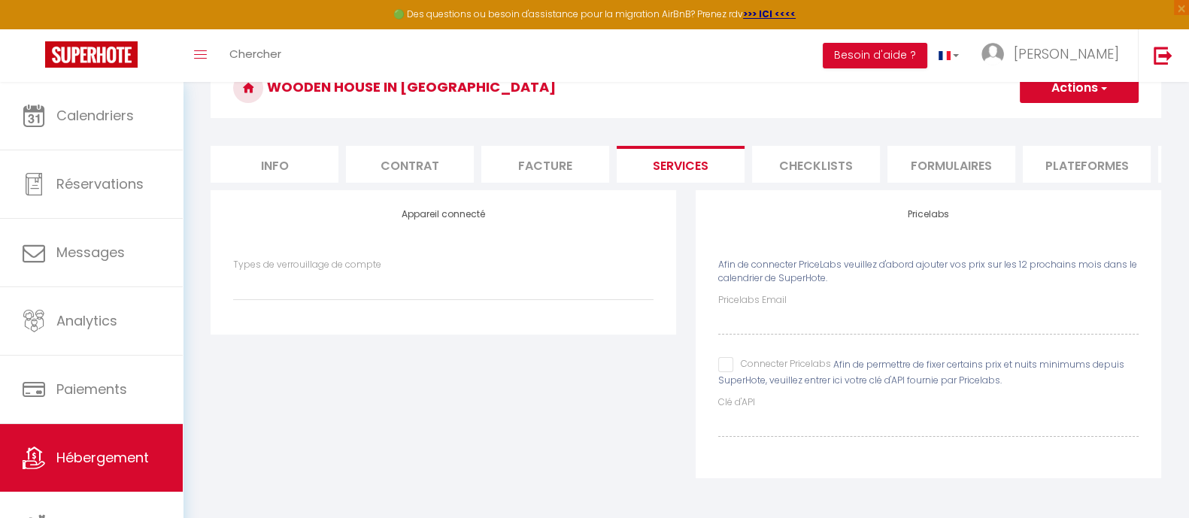
click at [820, 150] on li "Checklists" at bounding box center [816, 164] width 128 height 37
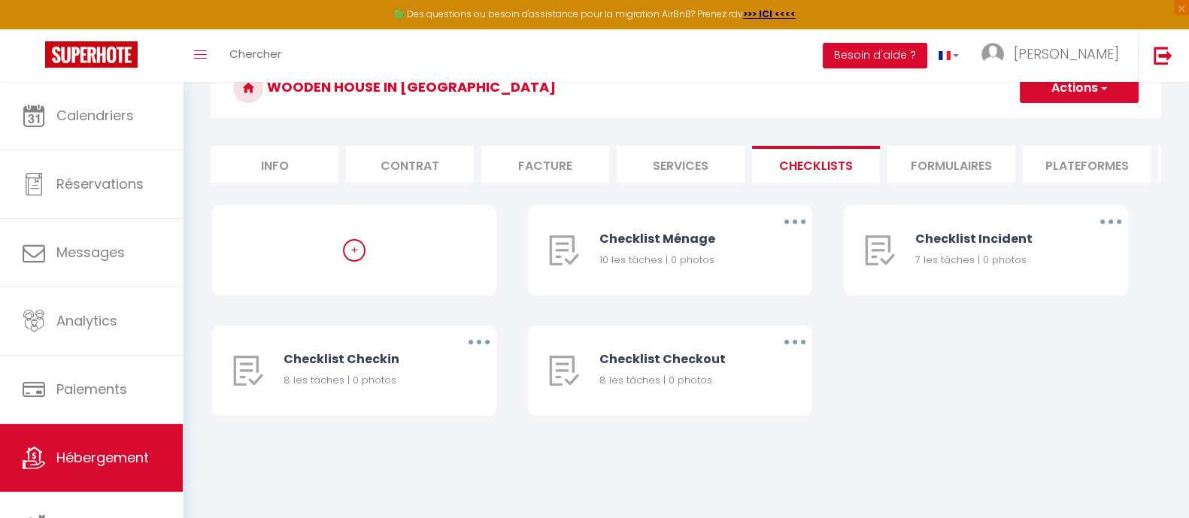
scroll to position [82, 0]
click at [962, 165] on li "Formulaires" at bounding box center [951, 164] width 128 height 37
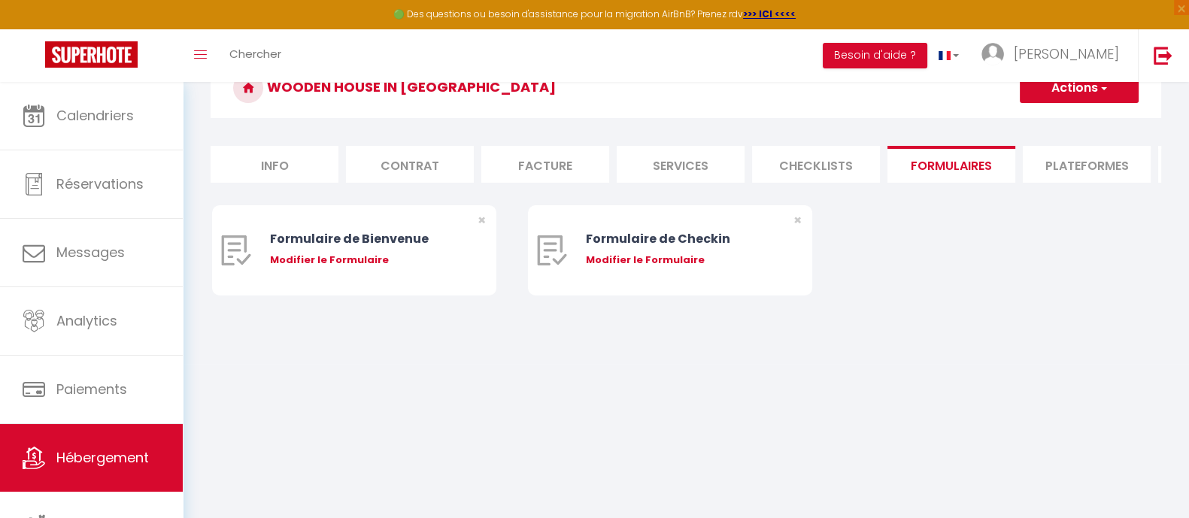
click at [962, 167] on li "Plateformes" at bounding box center [1087, 164] width 128 height 37
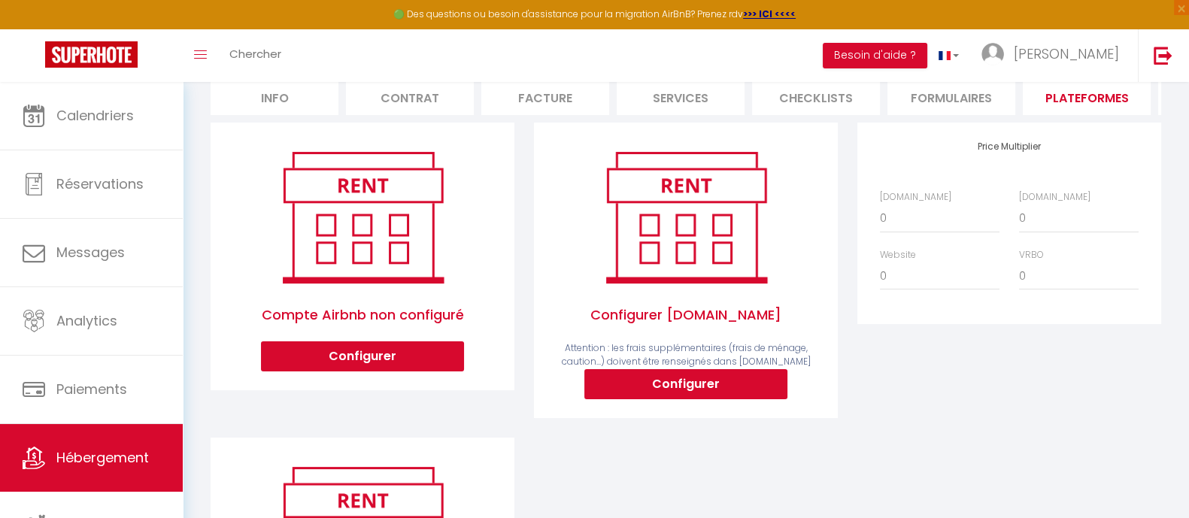
scroll to position [187, 0]
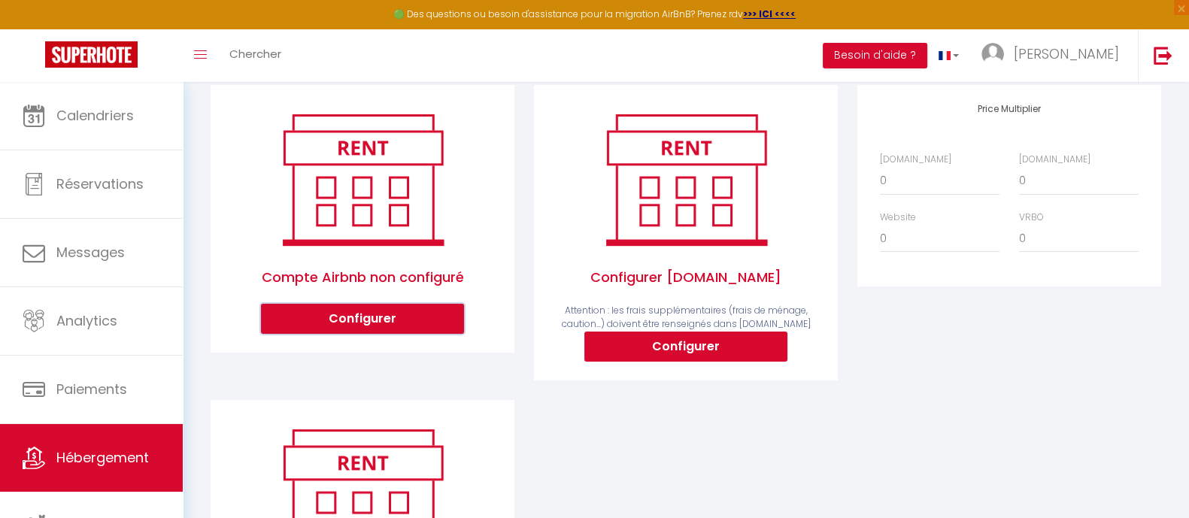
click at [342, 328] on button "Configurer" at bounding box center [362, 319] width 203 height 30
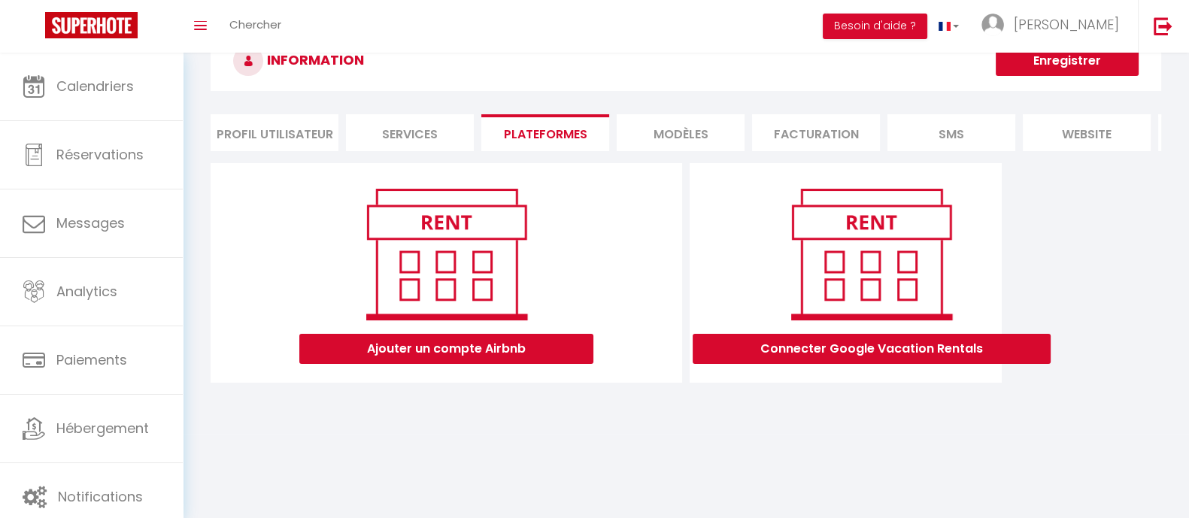
scroll to position [82, 0]
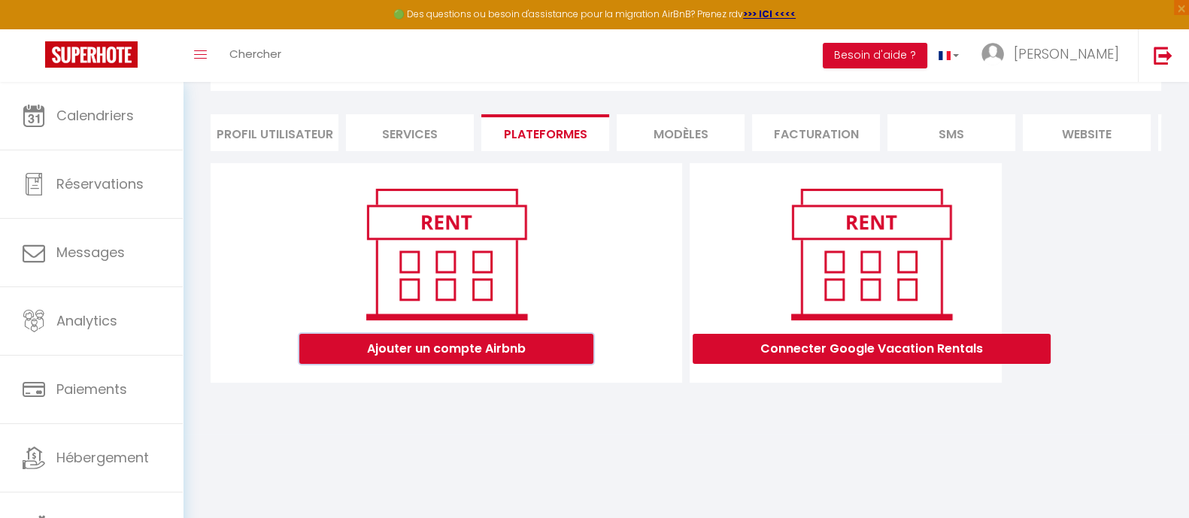
click at [439, 363] on button "Ajouter un compte Airbnb" at bounding box center [446, 349] width 294 height 30
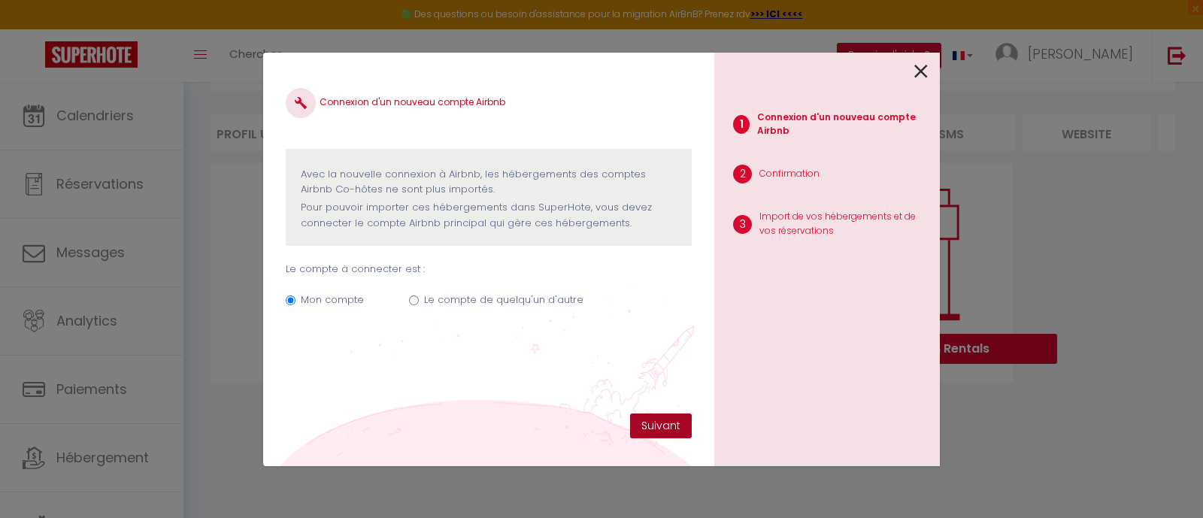
click at [657, 414] on button "Suivant" at bounding box center [661, 427] width 62 height 26
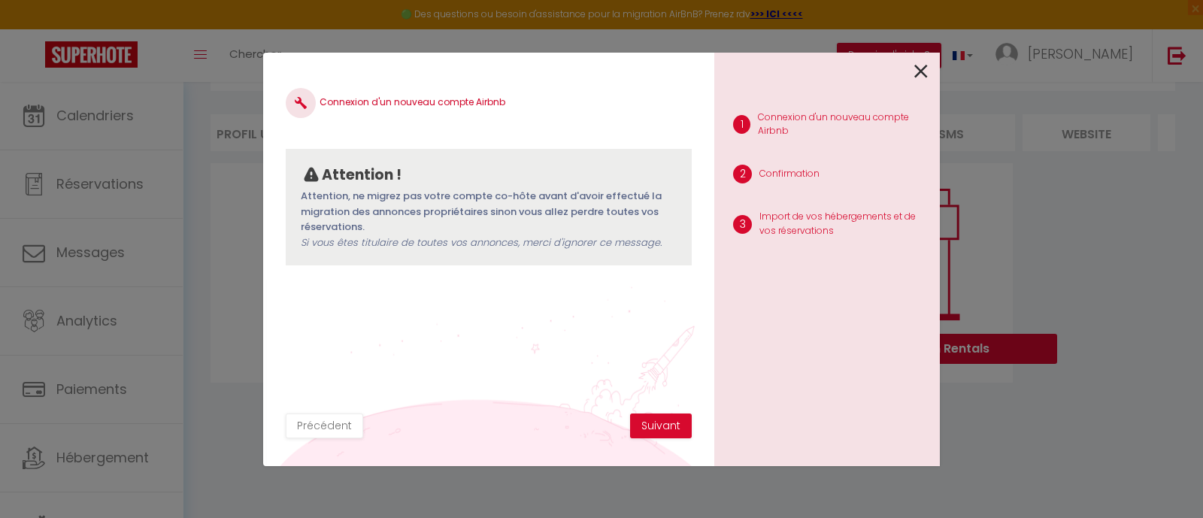
click at [917, 65] on icon at bounding box center [921, 71] width 14 height 23
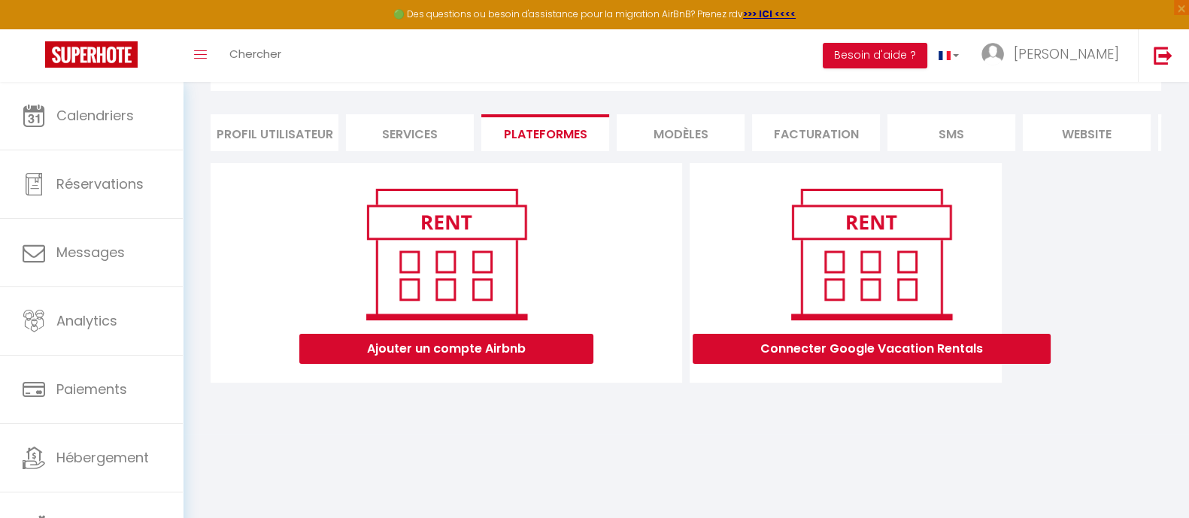
click at [710, 135] on li "MODÈLES" at bounding box center [681, 132] width 128 height 37
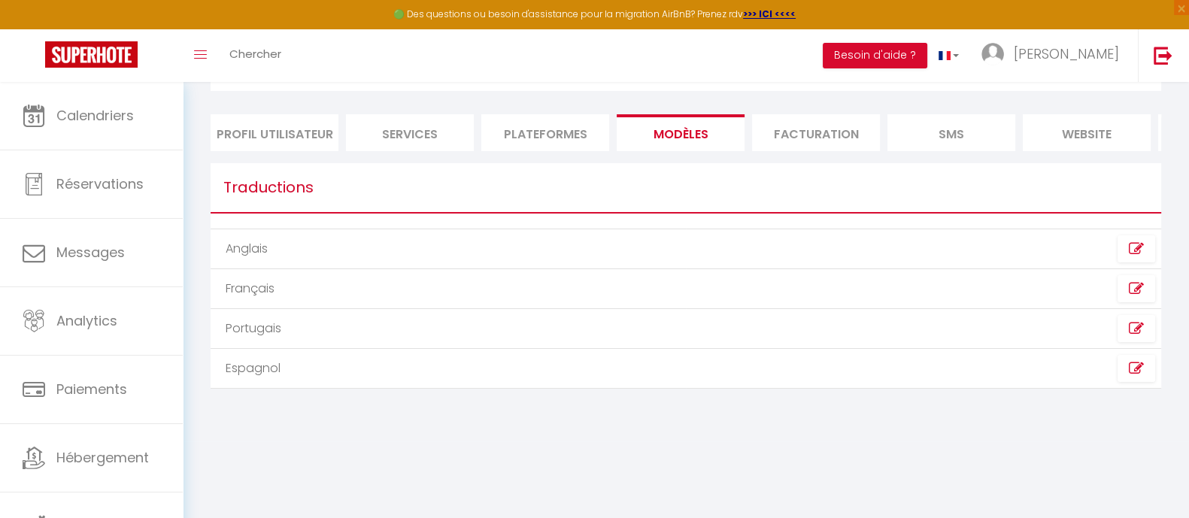
click at [808, 128] on li "Facturation" at bounding box center [816, 132] width 128 height 37
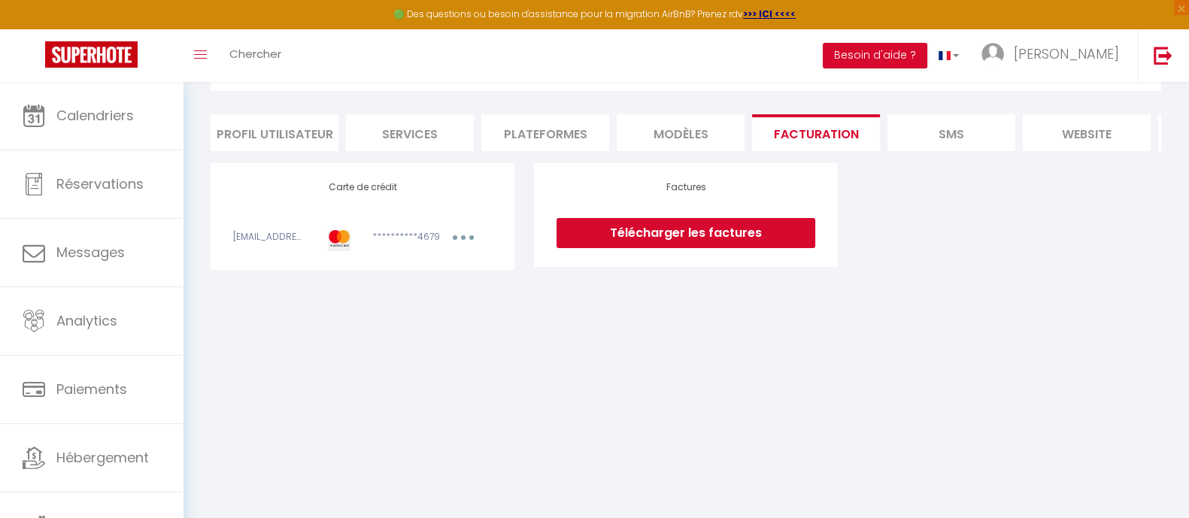
click at [956, 128] on li "SMS" at bounding box center [951, 132] width 128 height 37
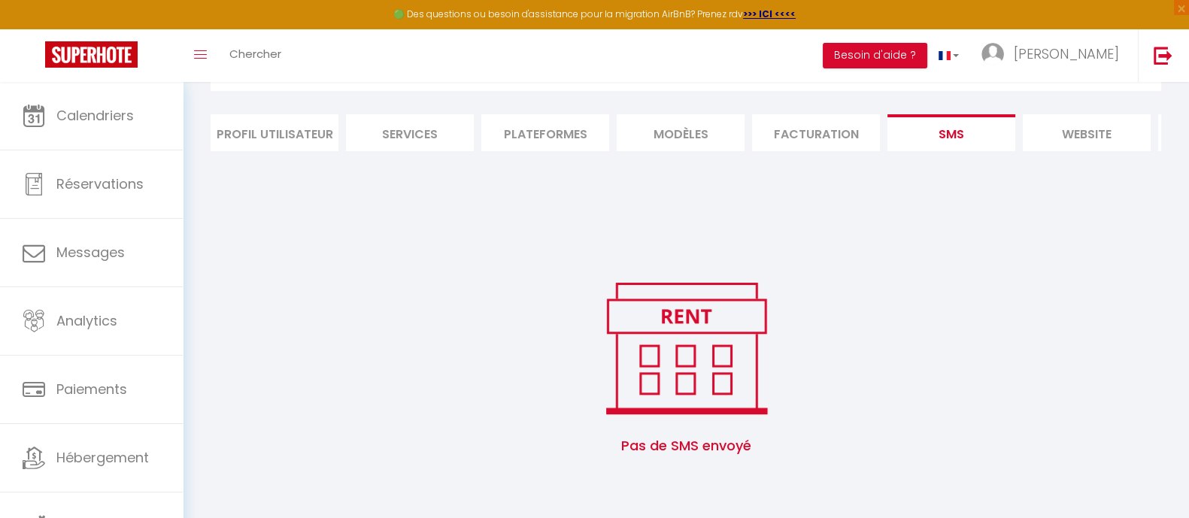
scroll to position [91, 0]
click at [962, 114] on li "website" at bounding box center [1087, 132] width 128 height 37
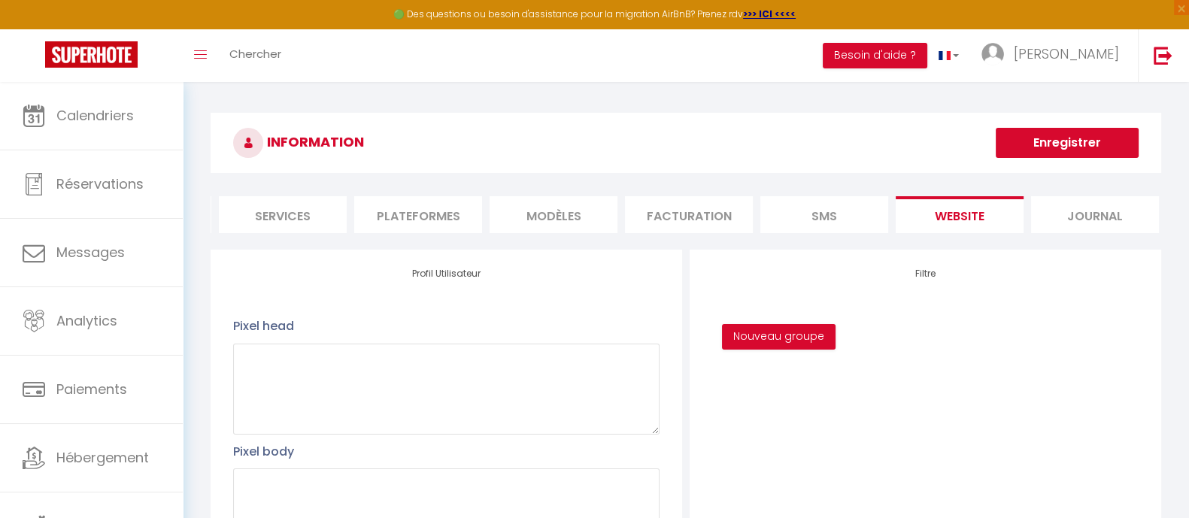
scroll to position [0, 132]
click at [962, 220] on li "Journal" at bounding box center [1090, 214] width 128 height 37
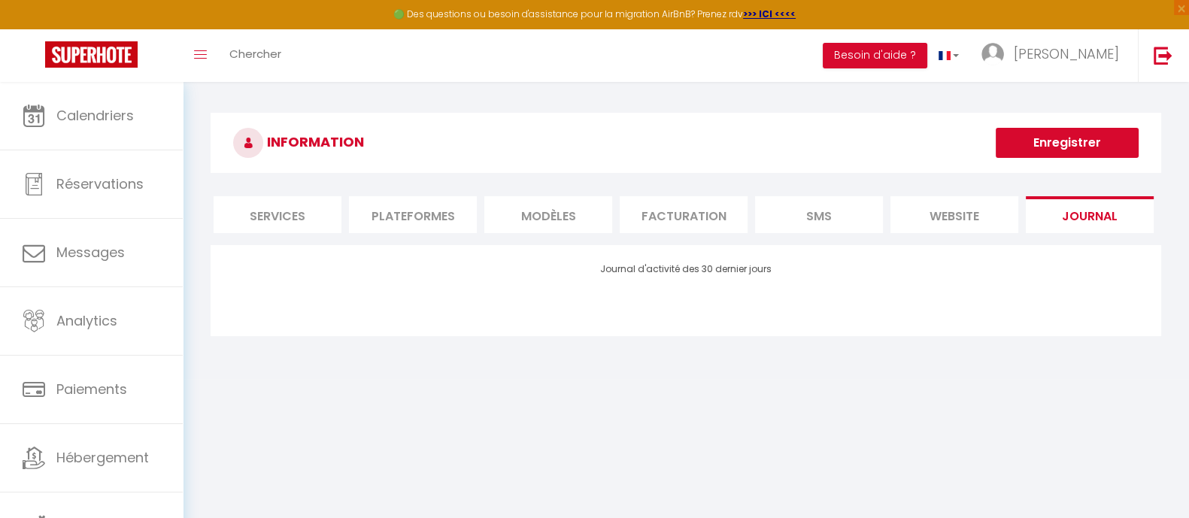
click at [386, 414] on body "🟢 Des questions ou besoin d'assistance pour la migration AirBnB? Prenez rdv >>>…" at bounding box center [594, 341] width 1189 height 518
click at [962, 221] on li "website" at bounding box center [954, 214] width 128 height 37
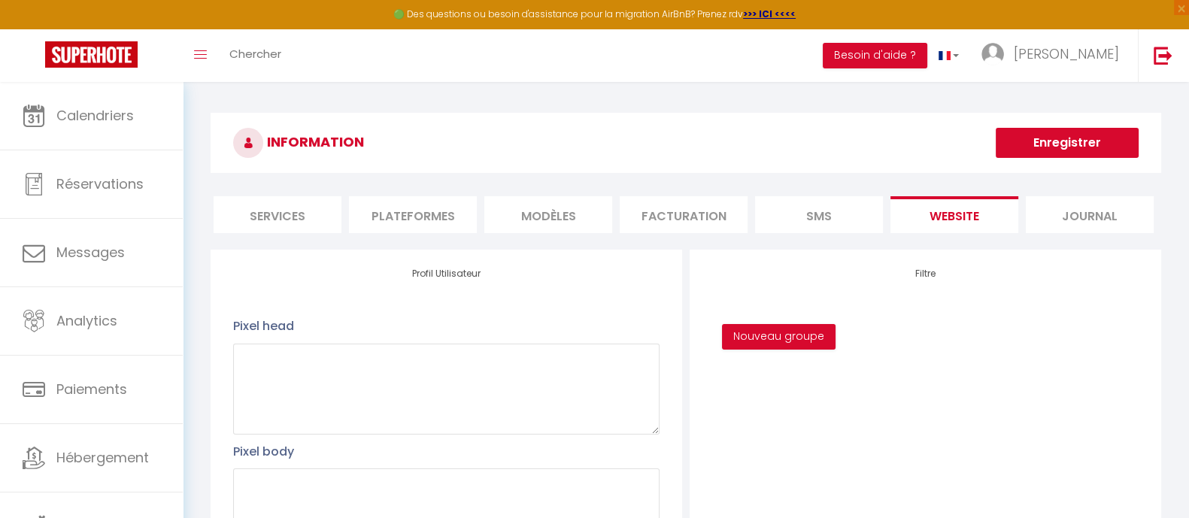
click at [829, 214] on li "SMS" at bounding box center [819, 214] width 128 height 37
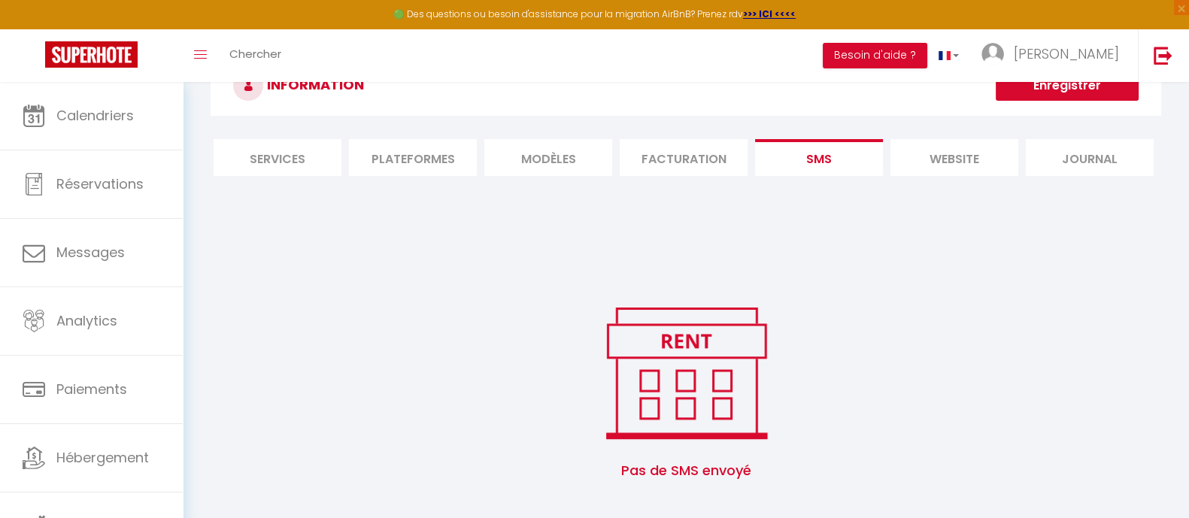
scroll to position [91, 0]
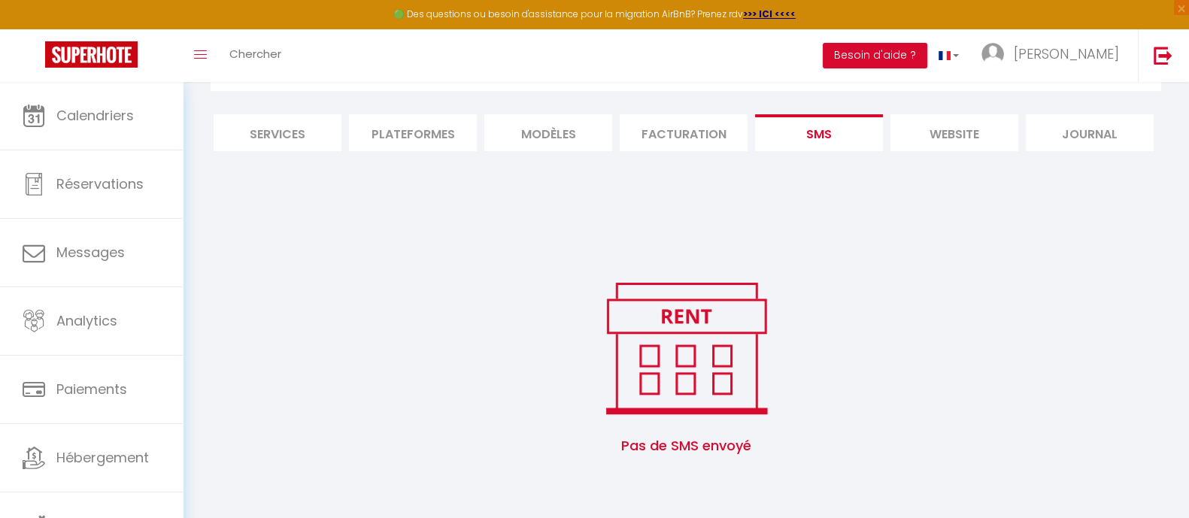
click at [421, 121] on li "Plateformes" at bounding box center [413, 132] width 128 height 37
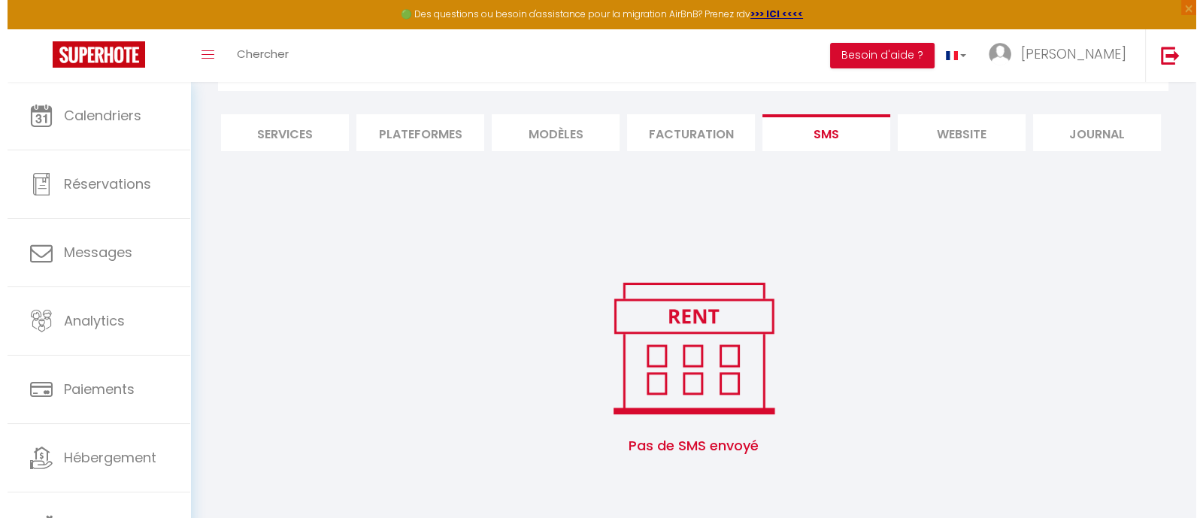
scroll to position [82, 0]
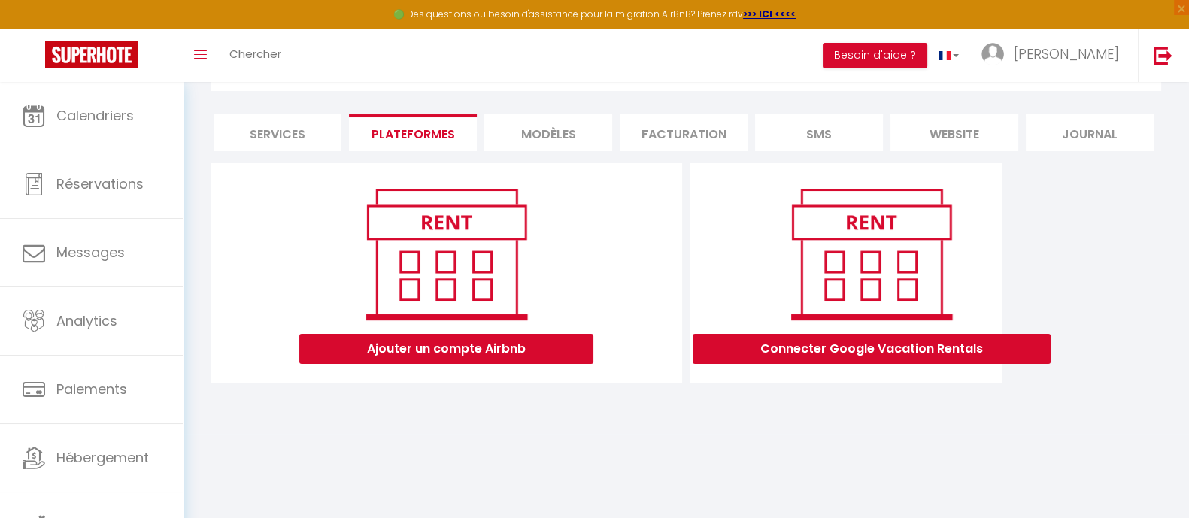
click at [424, 299] on img at bounding box center [446, 254] width 192 height 144
click at [421, 364] on button "Ajouter un compte Airbnb" at bounding box center [446, 349] width 294 height 30
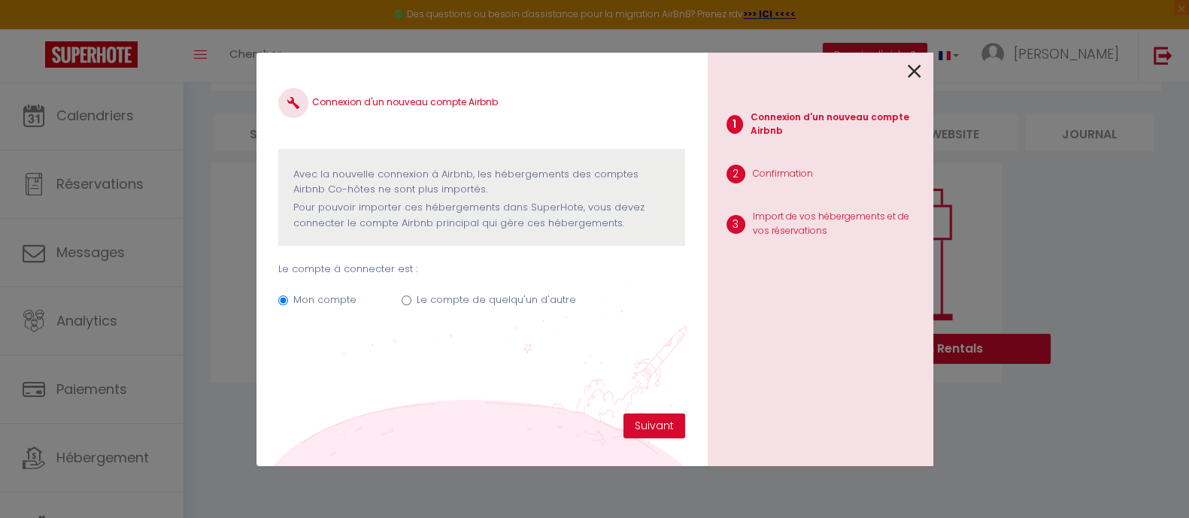
scroll to position [0, 118]
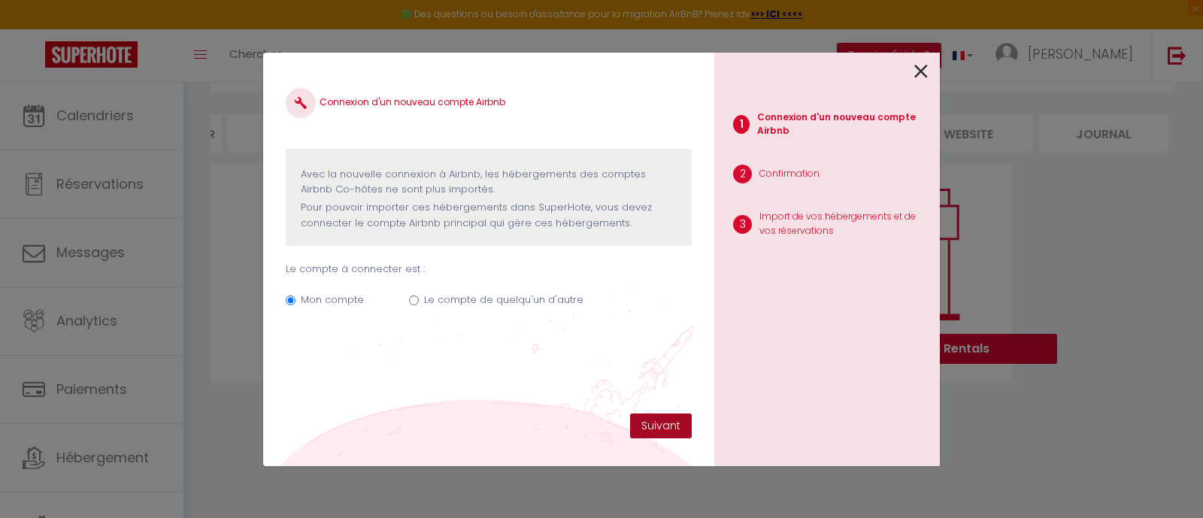
click at [658, 414] on button "Suivant" at bounding box center [661, 427] width 62 height 26
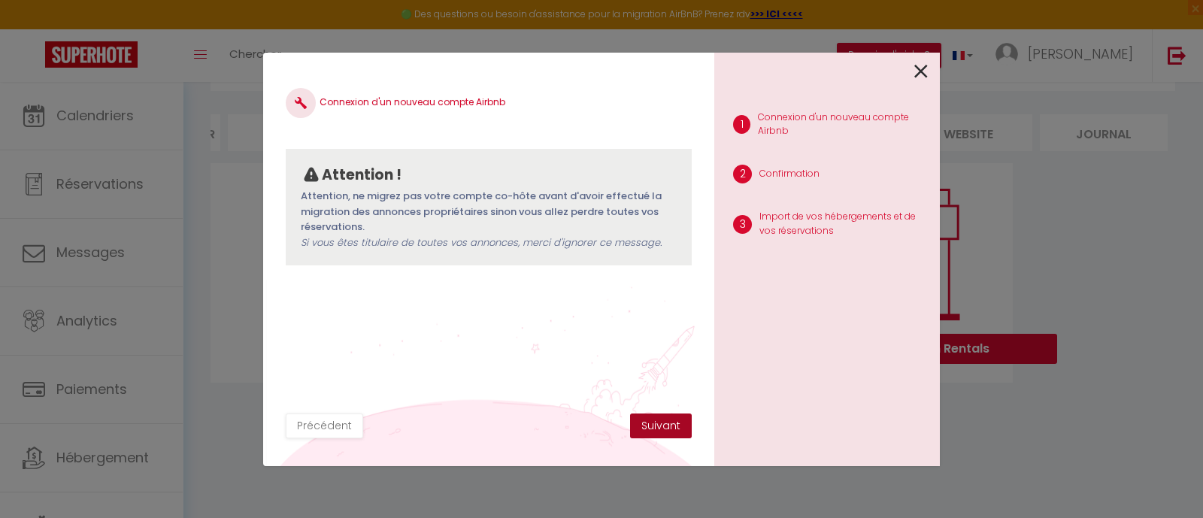
click at [658, 414] on button "Suivant" at bounding box center [661, 427] width 62 height 26
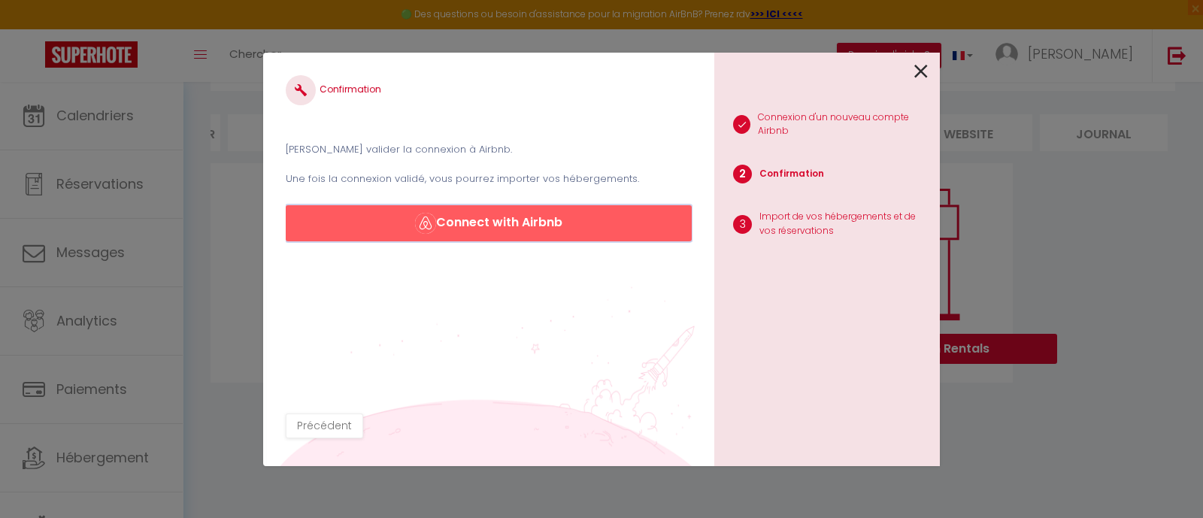
click at [568, 223] on button "Connect with Airbnb" at bounding box center [489, 223] width 406 height 36
click at [471, 225] on button "Connect with Airbnb" at bounding box center [489, 223] width 406 height 36
click at [418, 217] on img "button" at bounding box center [425, 223] width 21 height 21
click at [915, 78] on icon at bounding box center [921, 71] width 14 height 23
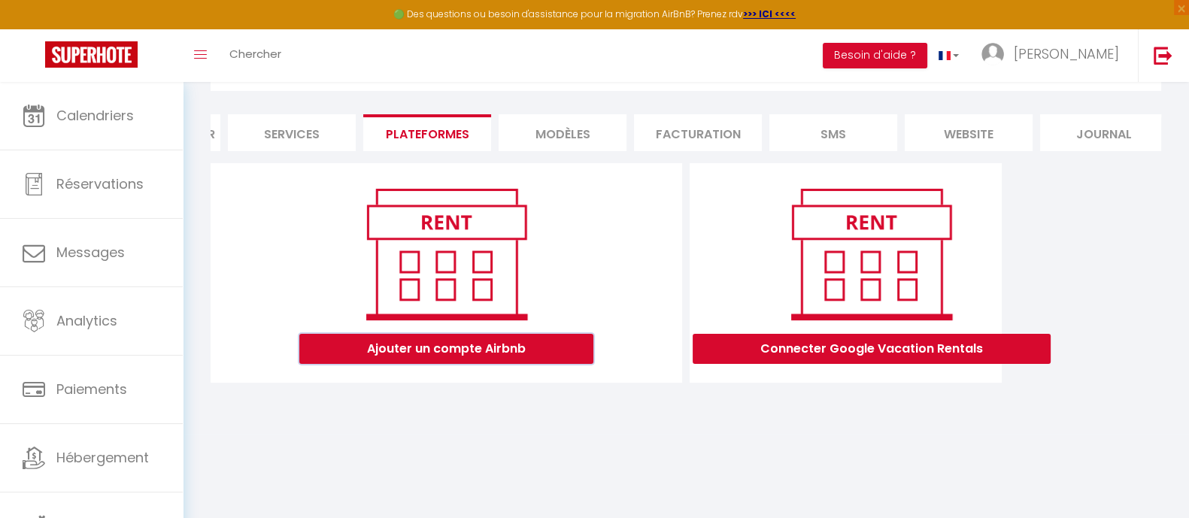
click at [449, 364] on button "Ajouter un compte Airbnb" at bounding box center [446, 349] width 294 height 30
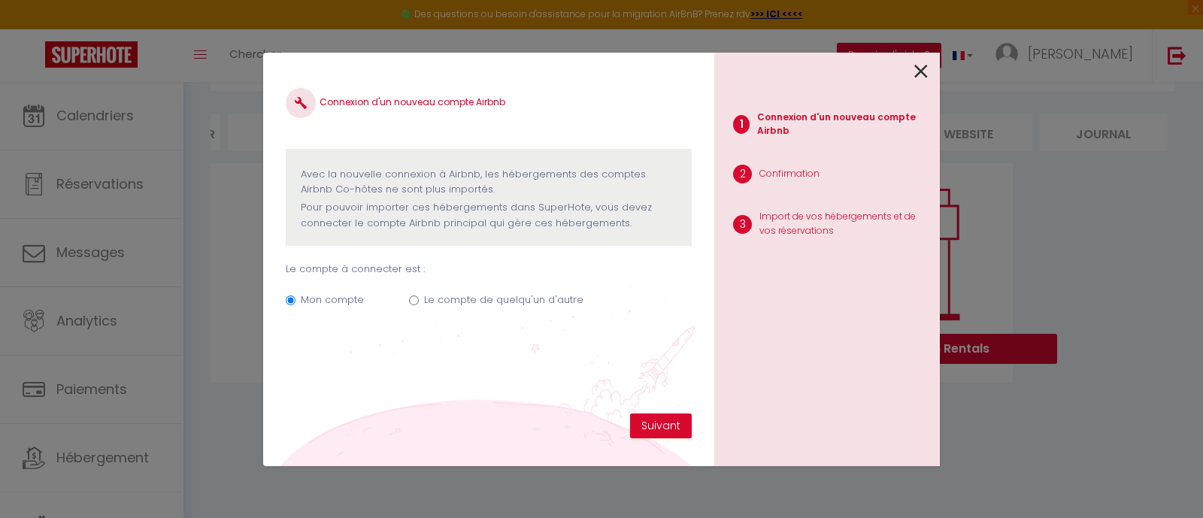
click at [926, 69] on icon at bounding box center [921, 71] width 14 height 23
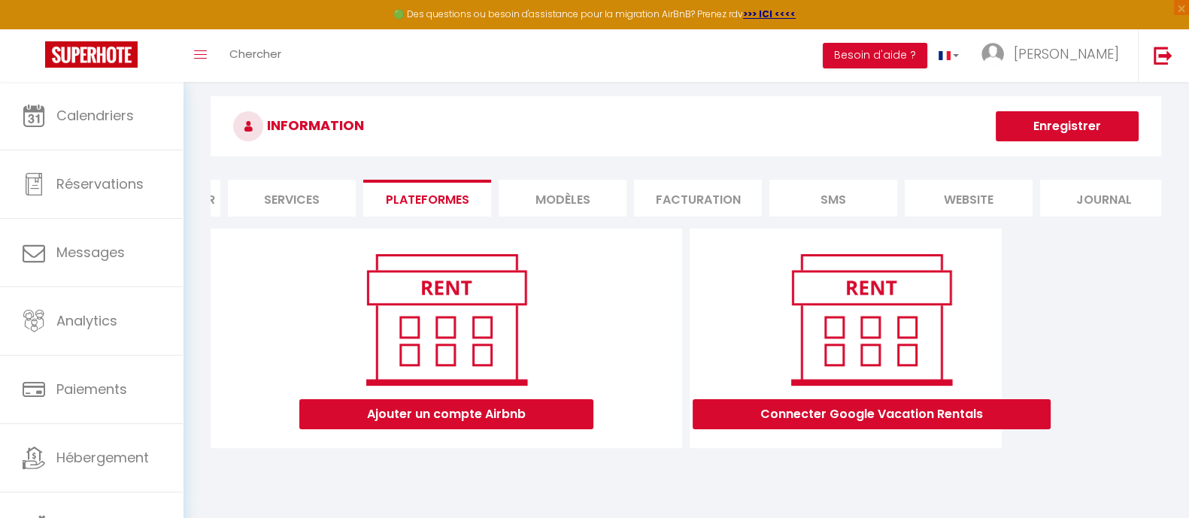
scroll to position [0, 0]
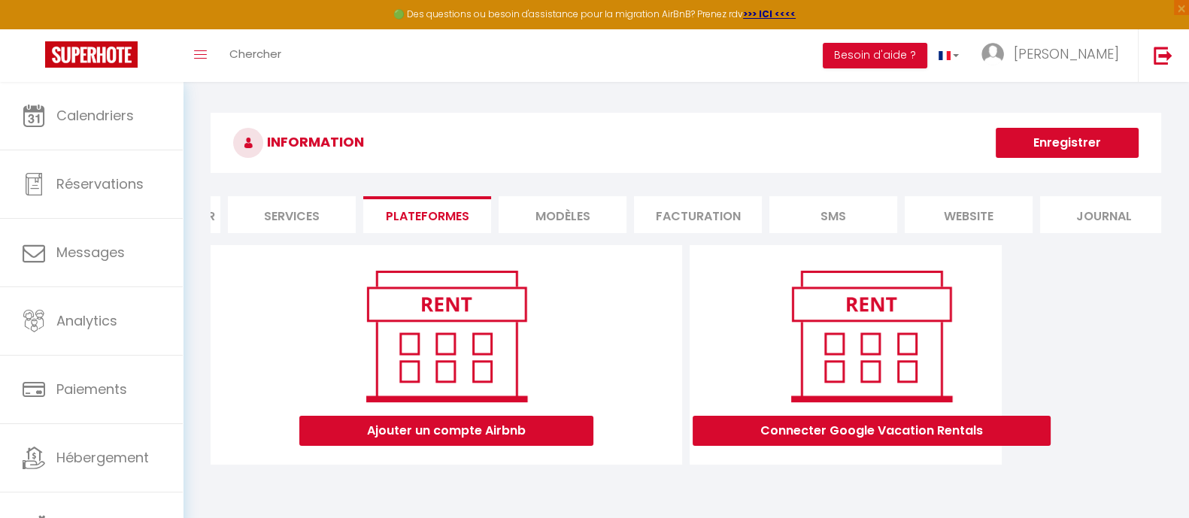
click at [392, 205] on li "Plateformes" at bounding box center [427, 214] width 128 height 37
click at [448, 414] on button "Ajouter un compte Airbnb" at bounding box center [446, 431] width 294 height 30
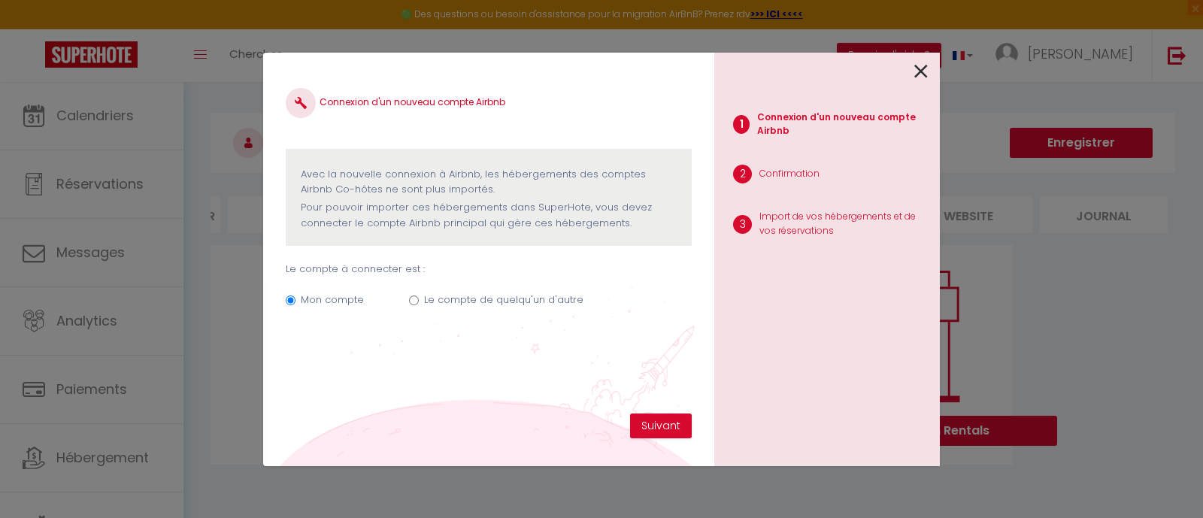
click at [328, 302] on label "Mon compte" at bounding box center [332, 299] width 63 height 15
click at [295, 302] on input "Mon compte" at bounding box center [291, 300] width 10 height 10
click at [657, 414] on button "Suivant" at bounding box center [661, 427] width 62 height 26
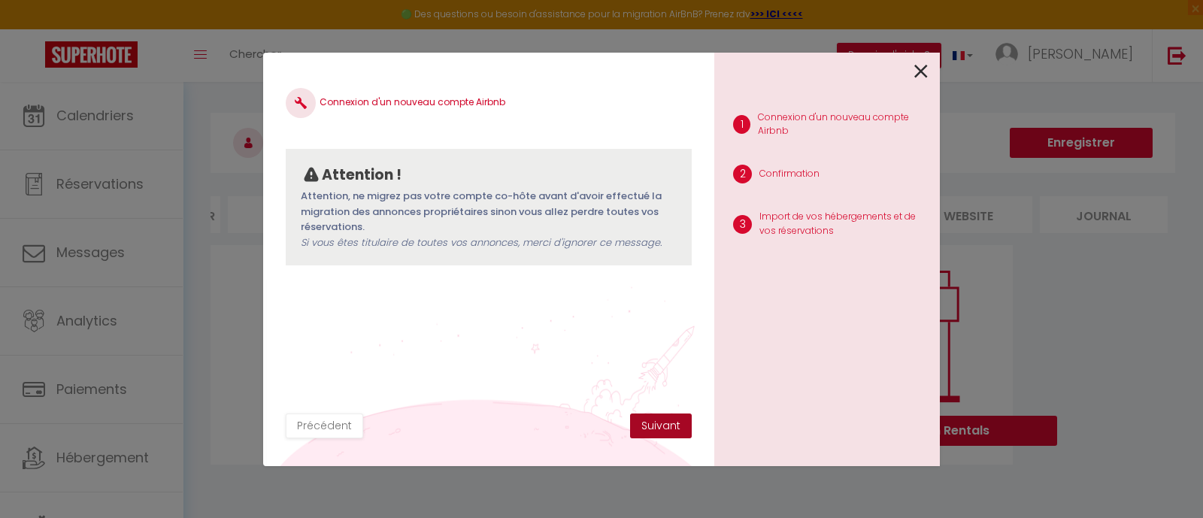
click at [657, 414] on button "Suivant" at bounding box center [661, 427] width 62 height 26
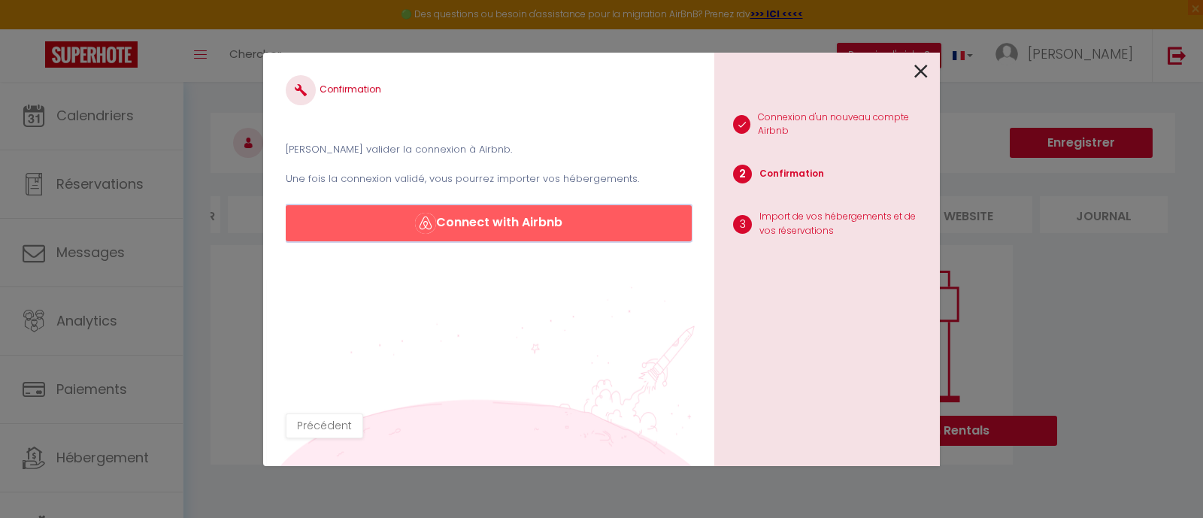
click at [542, 229] on button "Connect with Airbnb" at bounding box center [489, 223] width 406 height 36
click at [915, 65] on icon at bounding box center [921, 71] width 14 height 23
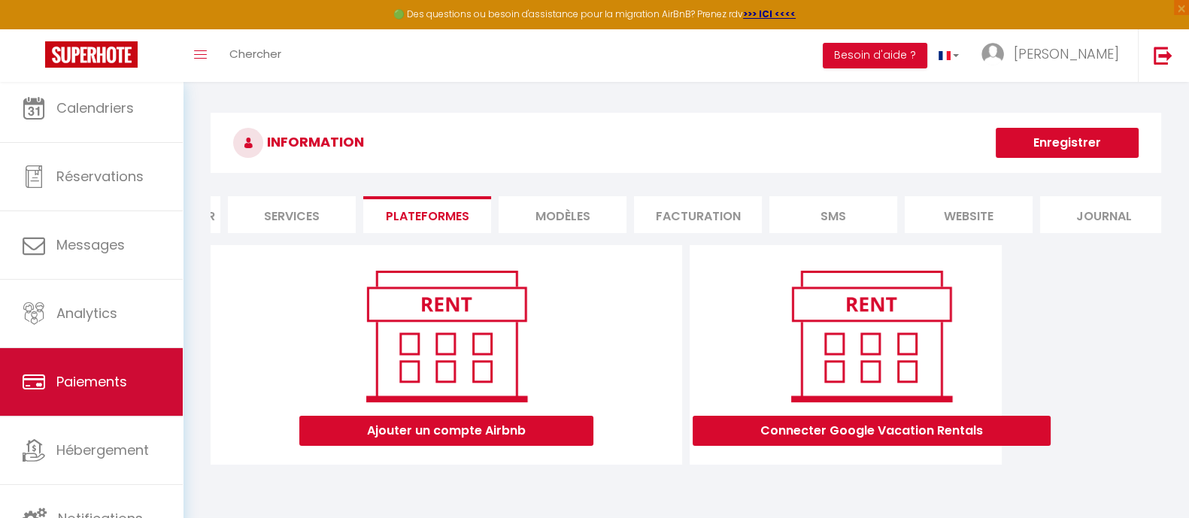
scroll to position [9, 0]
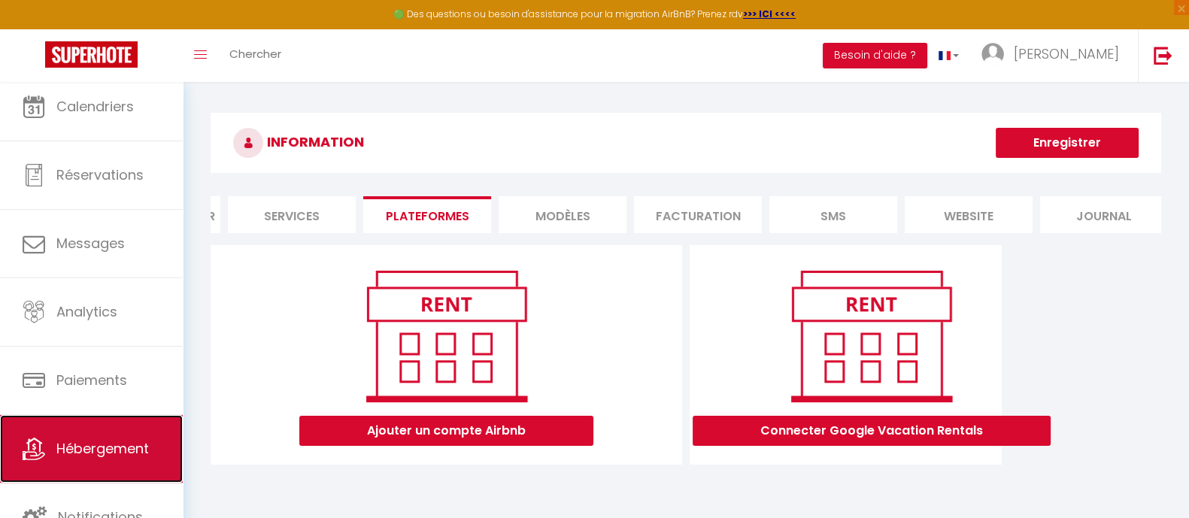
click at [73, 414] on span "Hébergement" at bounding box center [102, 448] width 92 height 19
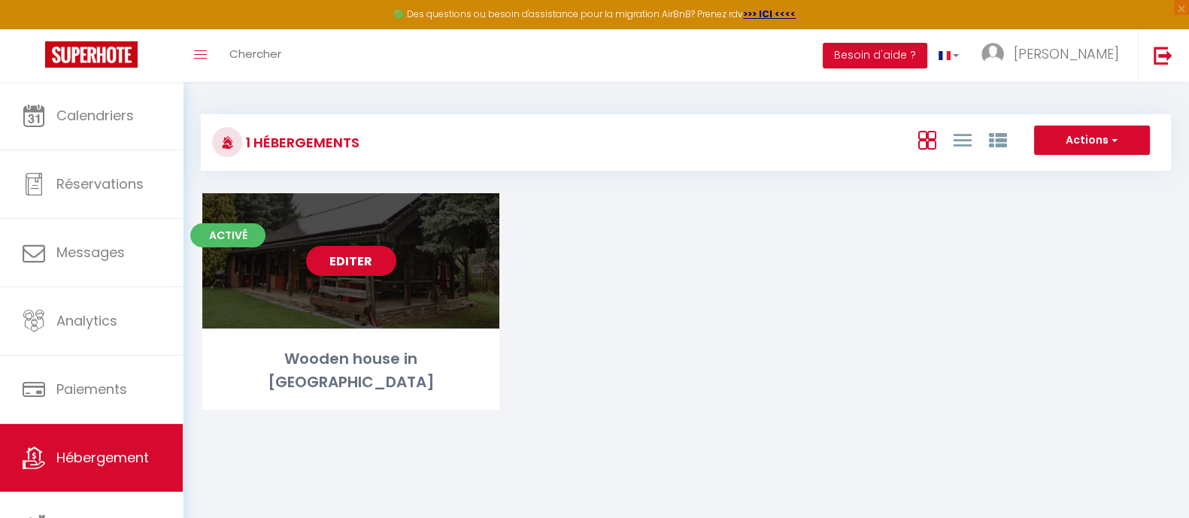
click at [366, 265] on link "Editer" at bounding box center [351, 261] width 90 height 30
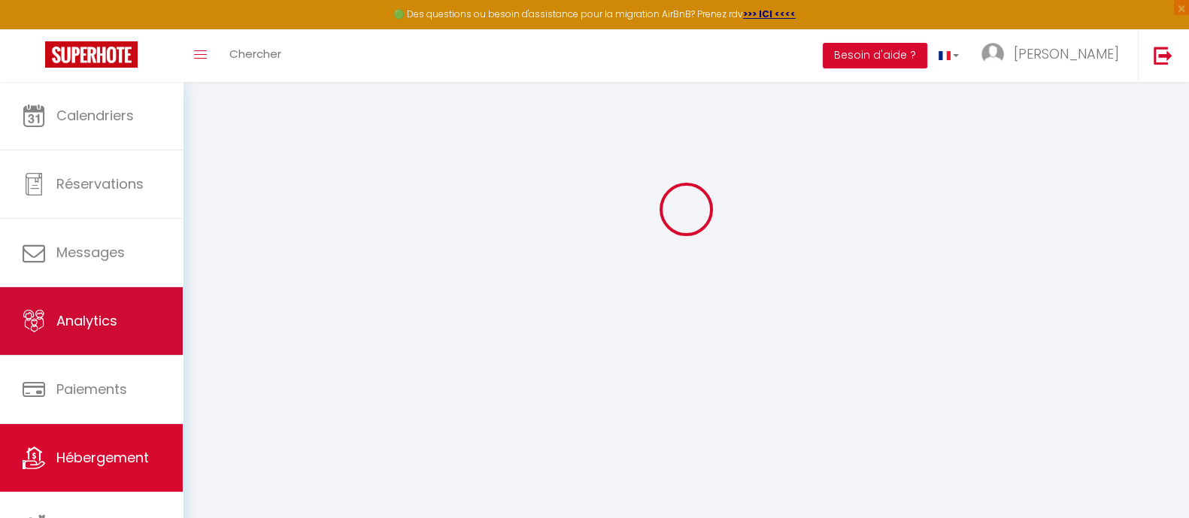
scroll to position [8, 0]
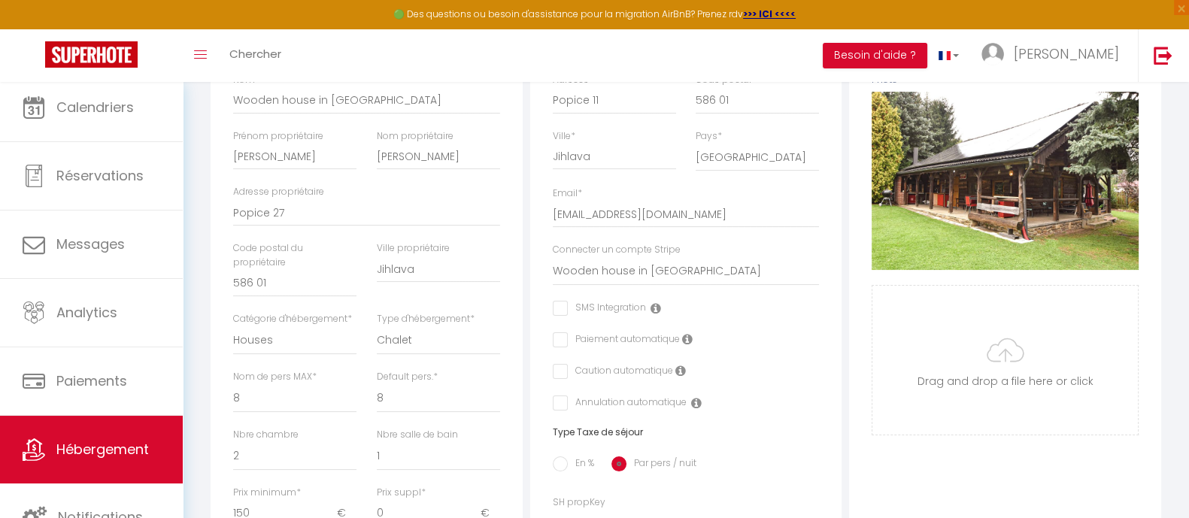
scroll to position [364, 0]
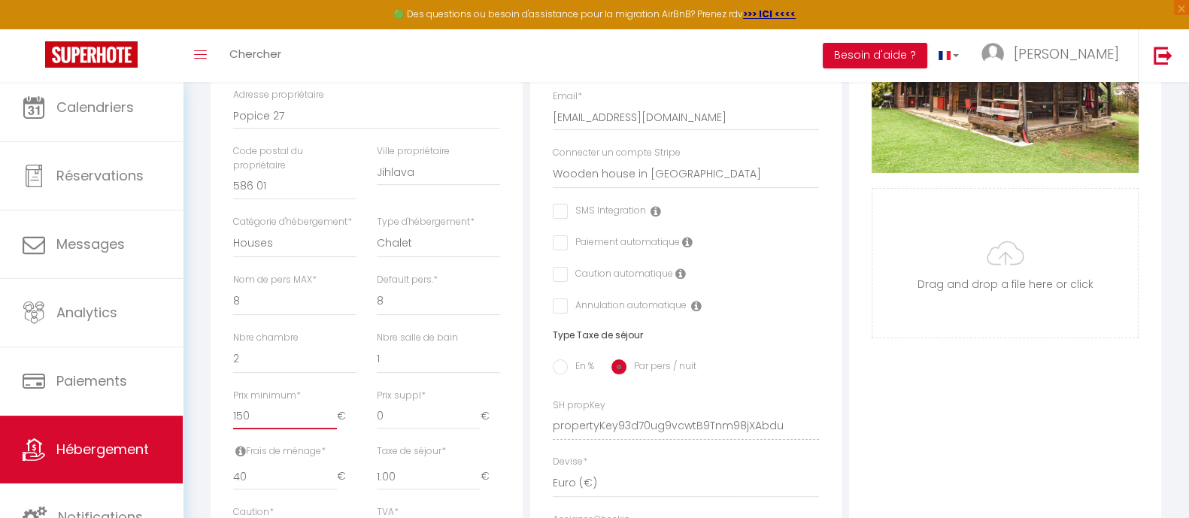
drag, startPoint x: 245, startPoint y: 426, endPoint x: 199, endPoint y: 418, distance: 46.6
click at [199, 414] on div "Retourner vers Wooden house in Vysočina Actions Enregistrer Dupliquer Supprimer…" at bounding box center [686, 339] width 1006 height 1243
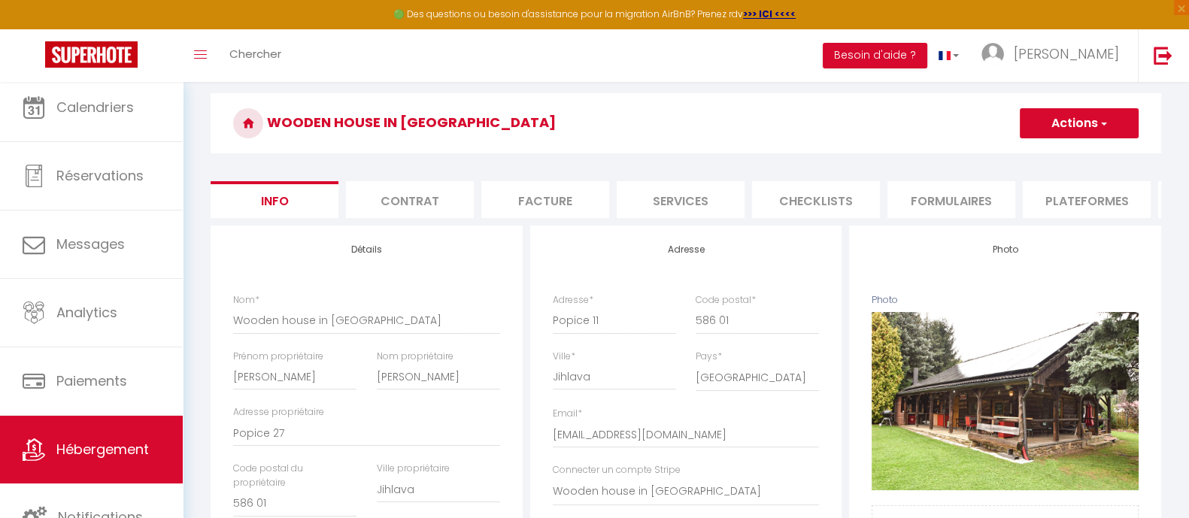
scroll to position [0, 0]
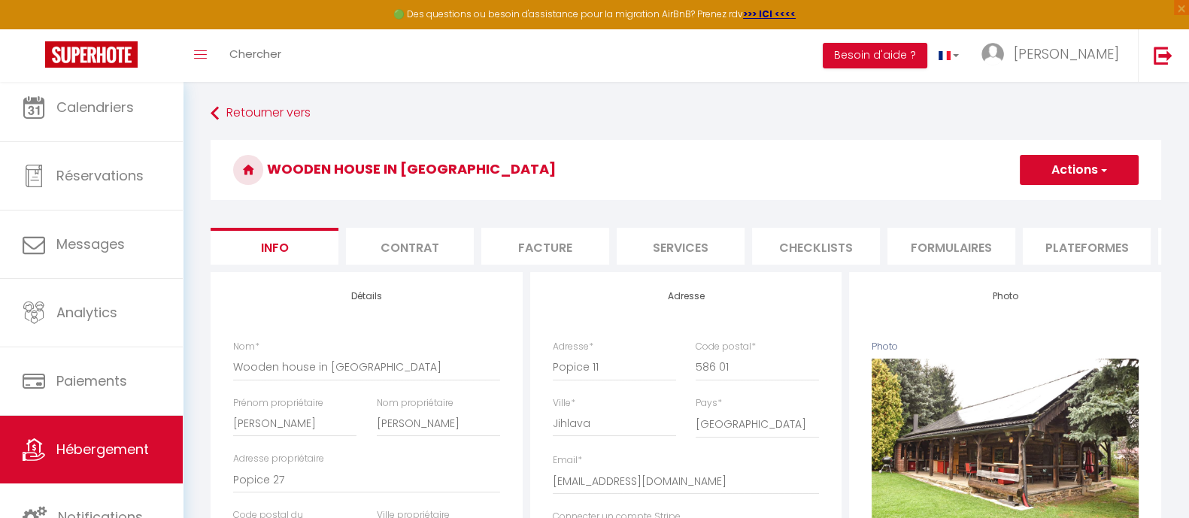
click at [962, 165] on button "Actions" at bounding box center [1079, 170] width 119 height 30
click at [962, 202] on link "Enregistrer" at bounding box center [1057, 203] width 161 height 20
click at [962, 171] on button "Actions" at bounding box center [1079, 170] width 119 height 30
click at [962, 200] on input "Enregistrer" at bounding box center [1020, 202] width 56 height 15
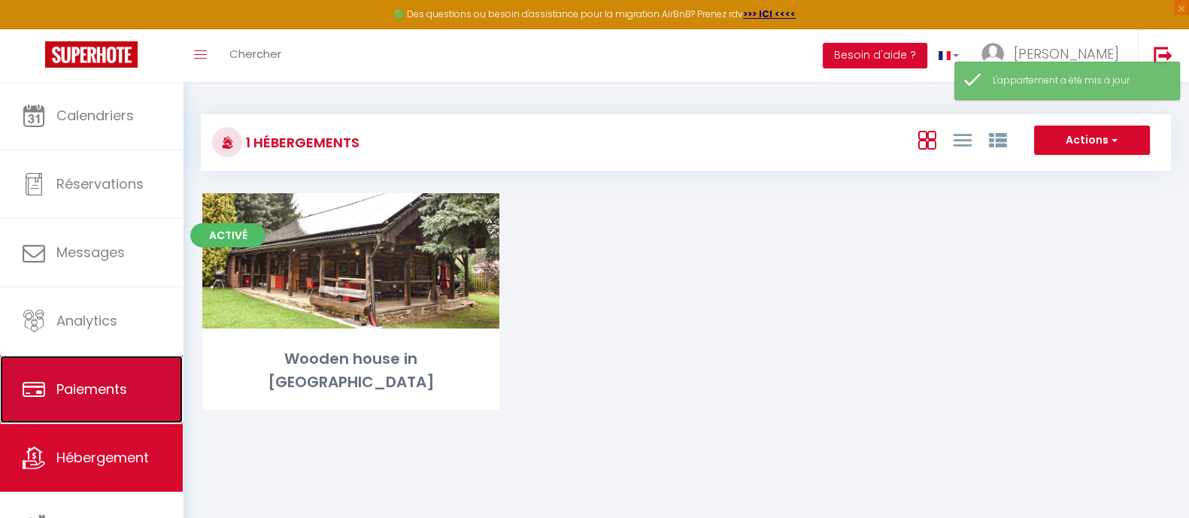
click at [65, 388] on span "Paiements" at bounding box center [91, 389] width 71 height 19
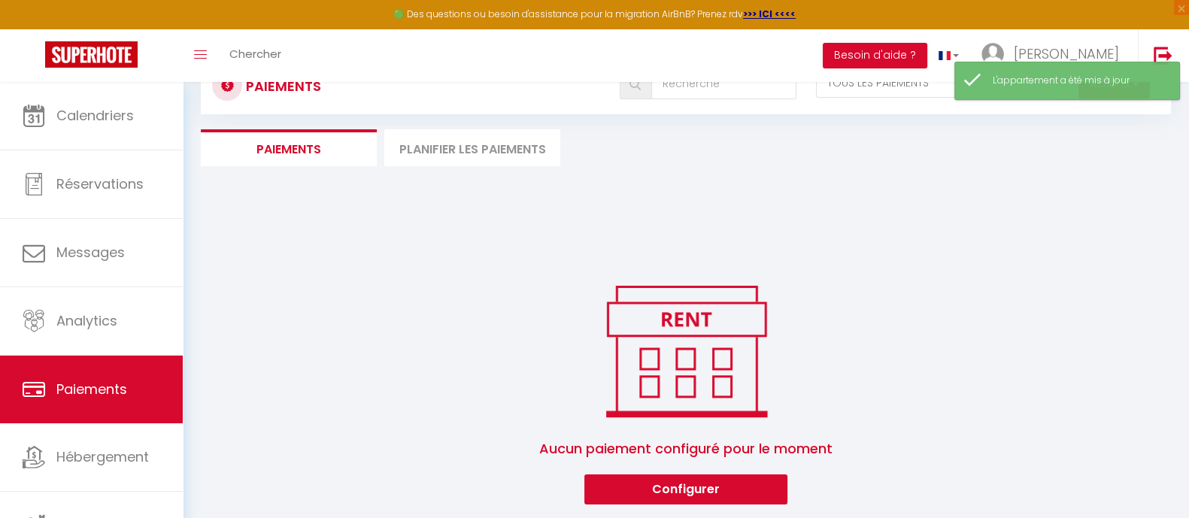
scroll to position [82, 0]
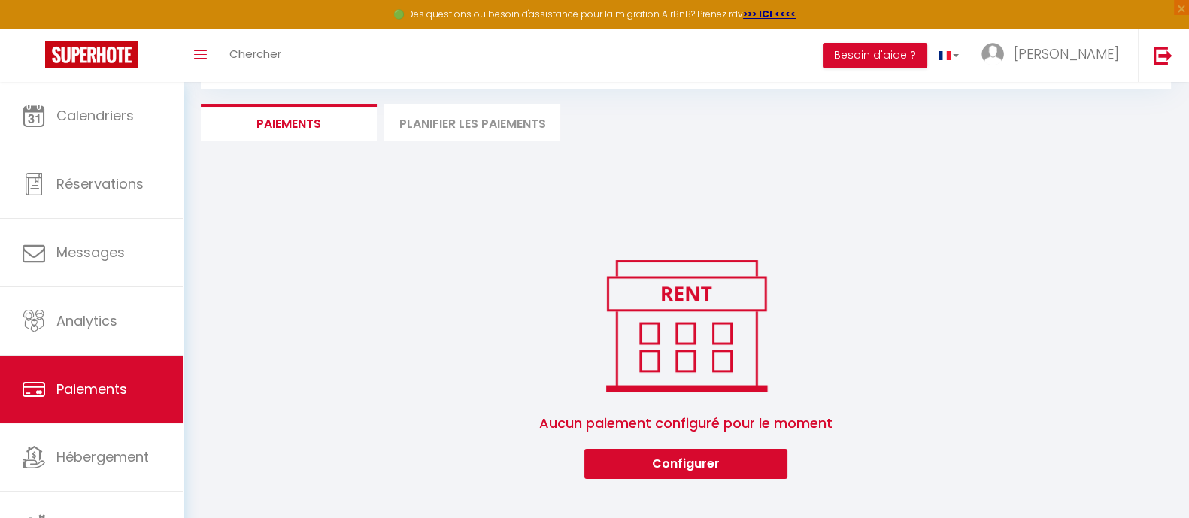
click at [500, 120] on li "Planifier les paiements" at bounding box center [472, 122] width 176 height 37
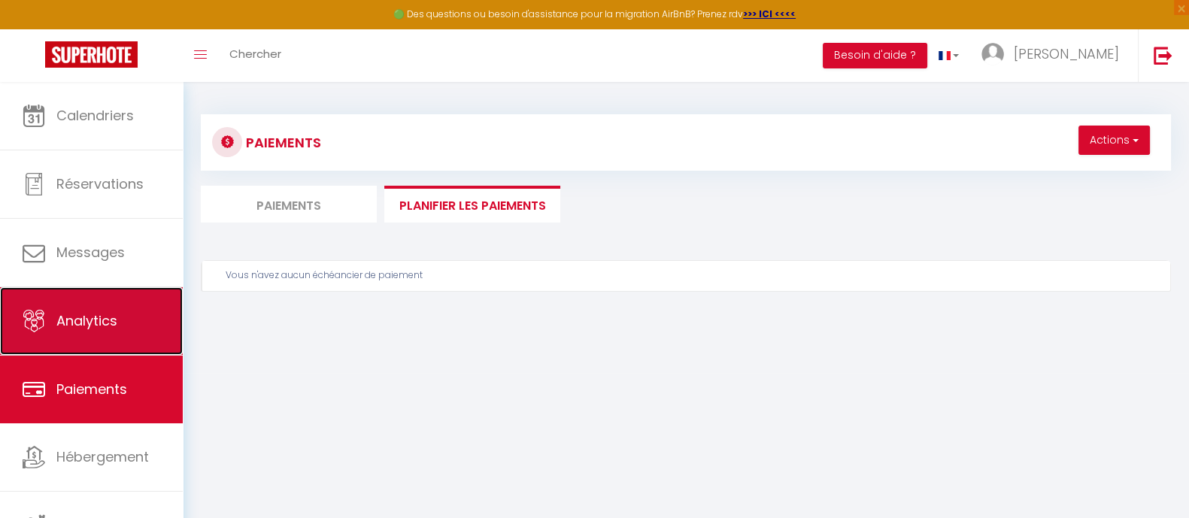
click at [124, 347] on link "Analytics" at bounding box center [91, 321] width 183 height 68
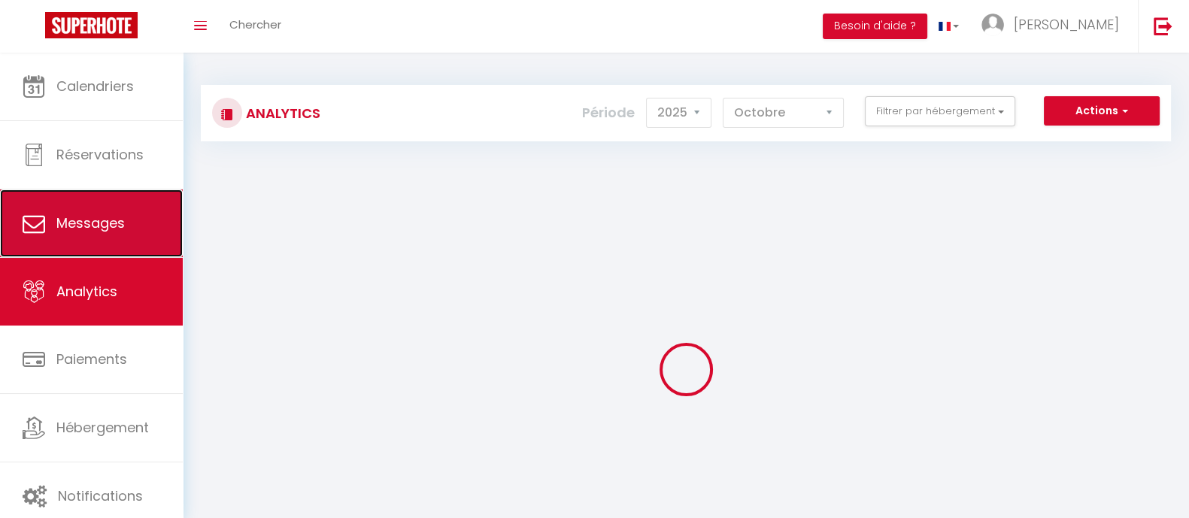
click at [123, 251] on link "Messages" at bounding box center [91, 223] width 183 height 68
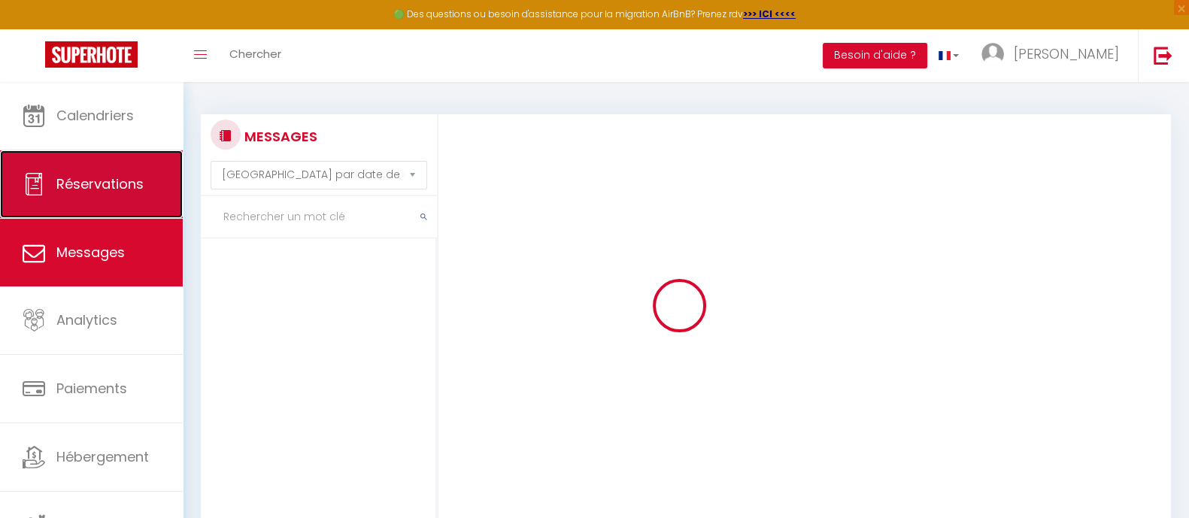
click at [109, 166] on link "Réservations" at bounding box center [91, 184] width 183 height 68
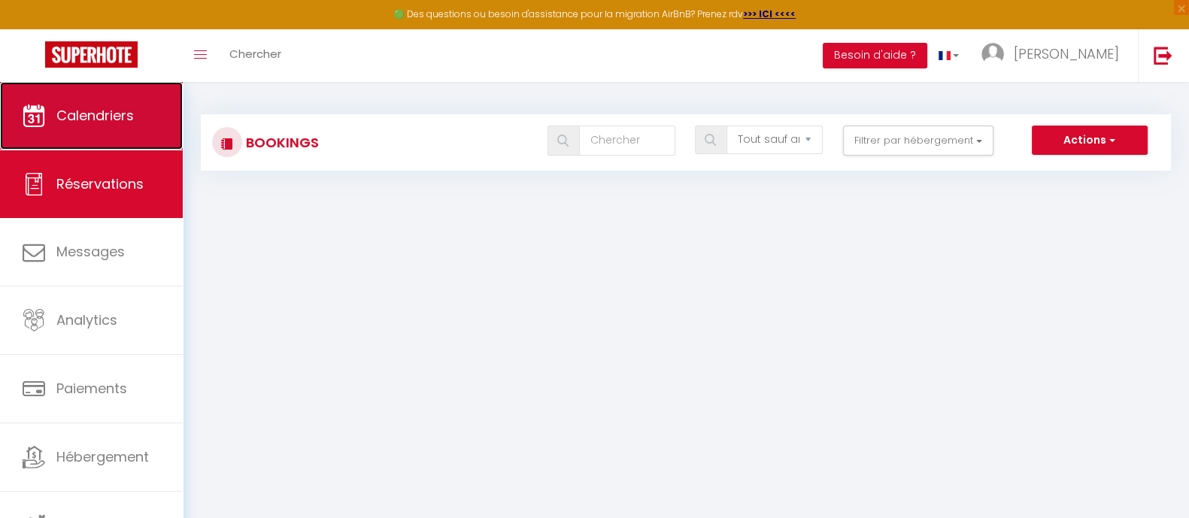
click at [110, 106] on span "Calendriers" at bounding box center [94, 115] width 77 height 19
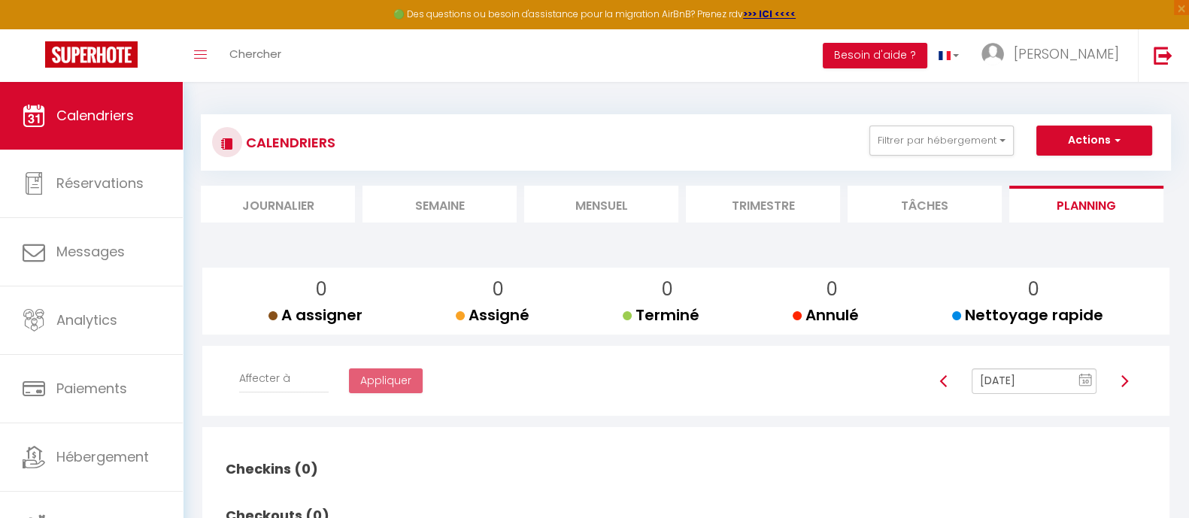
click at [282, 195] on li "Journalier" at bounding box center [278, 204] width 154 height 37
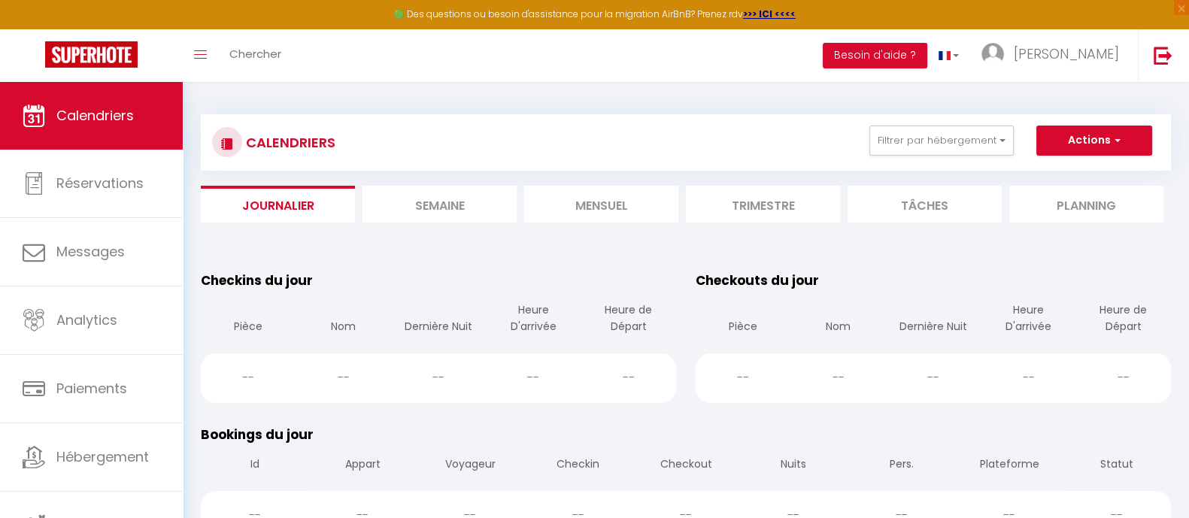
click at [600, 195] on li "Mensuel" at bounding box center [601, 204] width 154 height 37
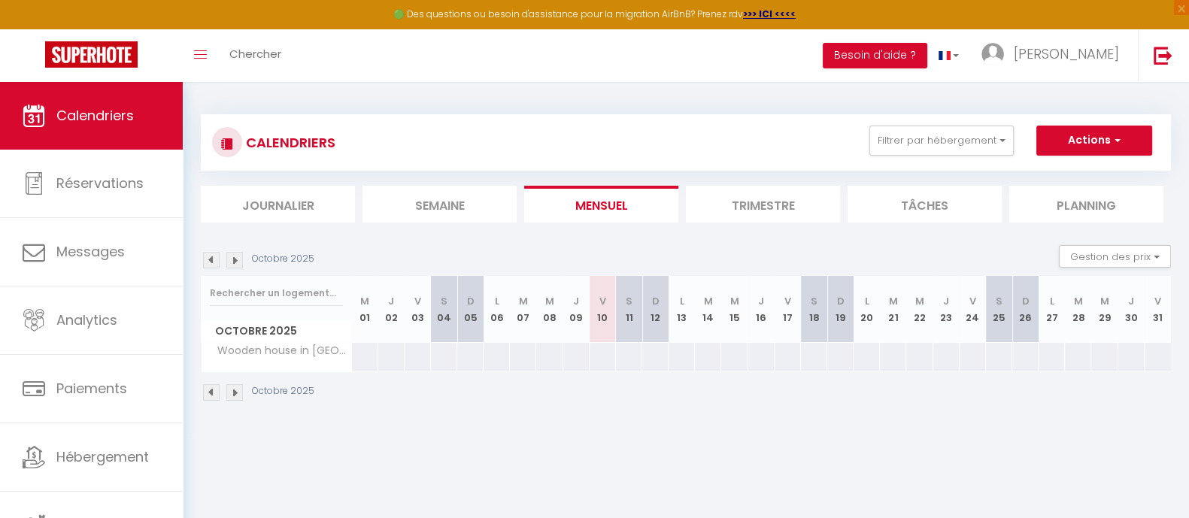
click at [830, 359] on div at bounding box center [839, 357] width 27 height 28
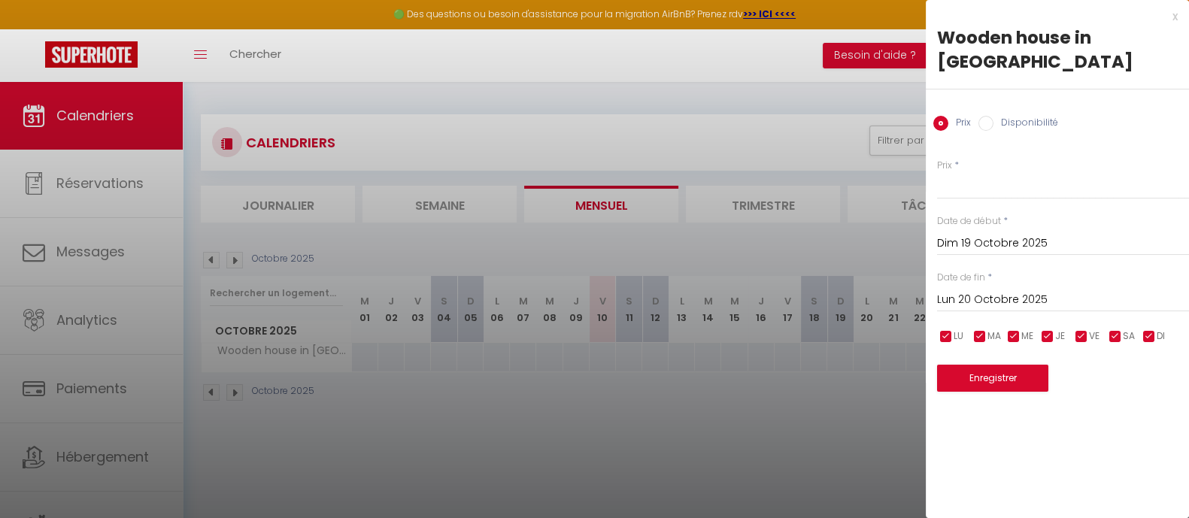
click at [620, 411] on div at bounding box center [594, 259] width 1189 height 518
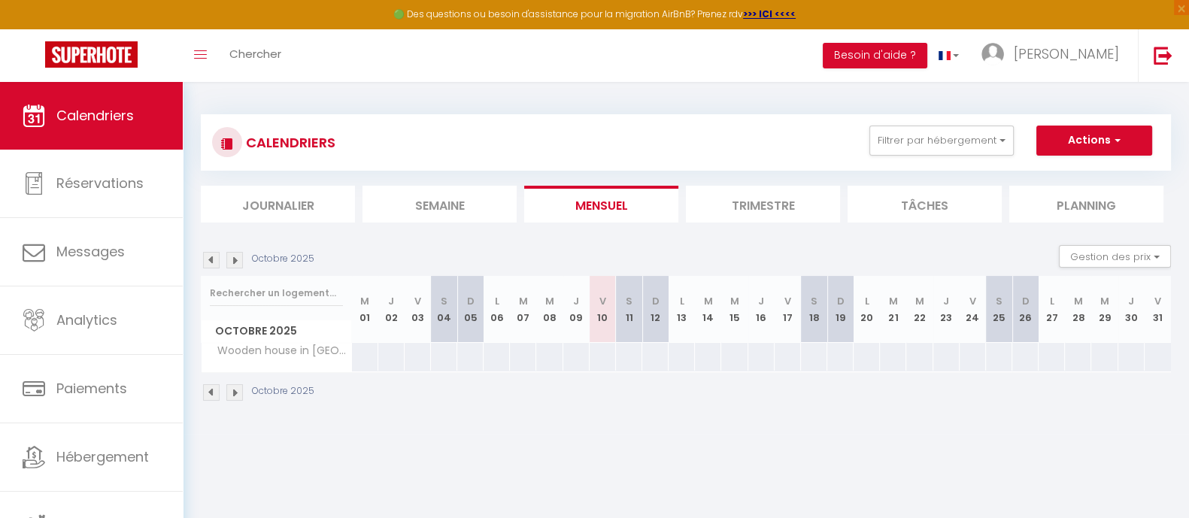
click at [357, 357] on div at bounding box center [364, 357] width 27 height 28
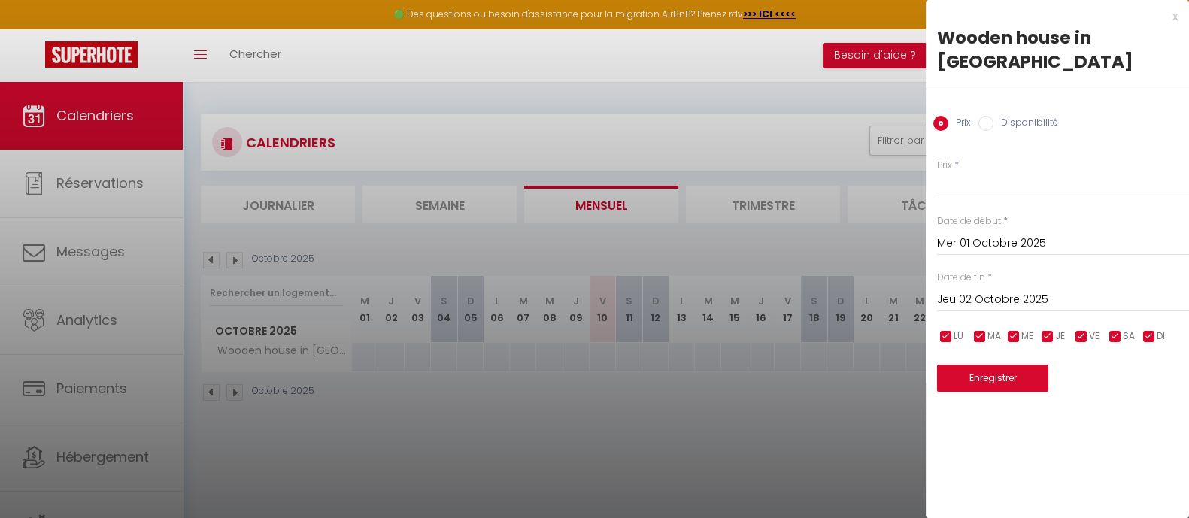
click at [534, 412] on div at bounding box center [594, 259] width 1189 height 518
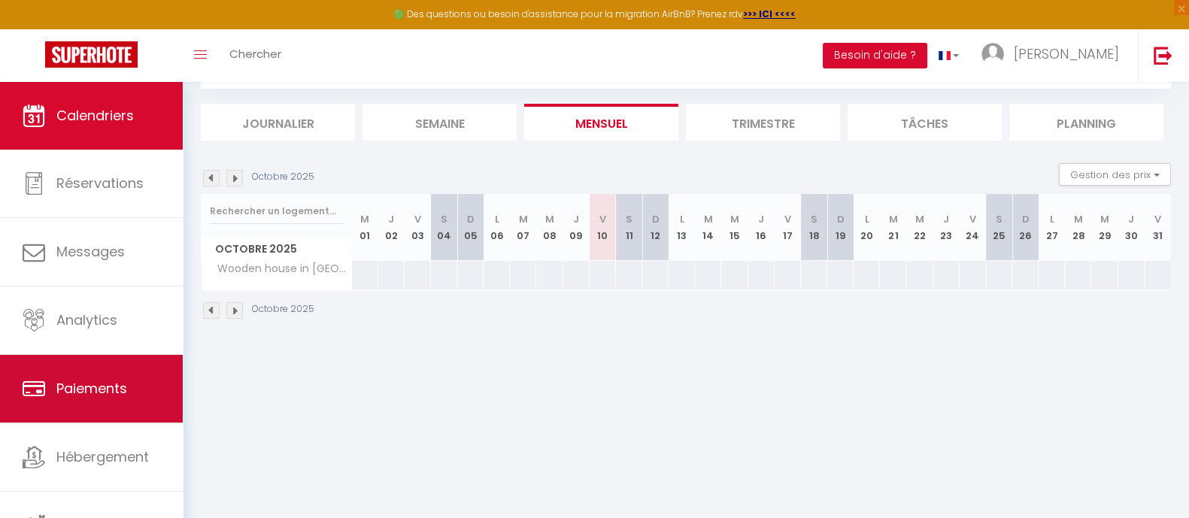
scroll to position [8, 0]
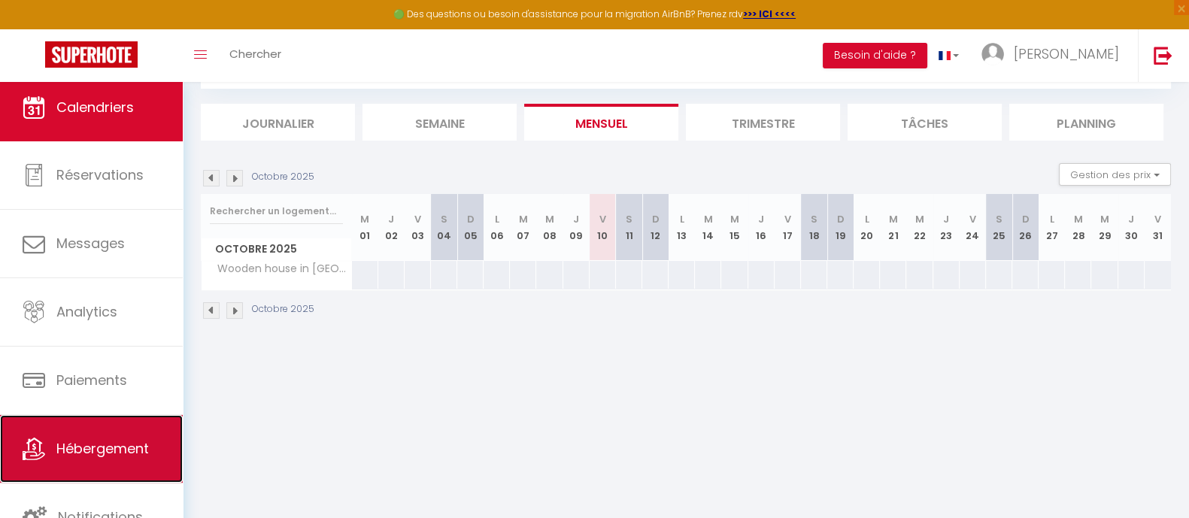
click at [80, 414] on link "Hébergement" at bounding box center [91, 449] width 183 height 68
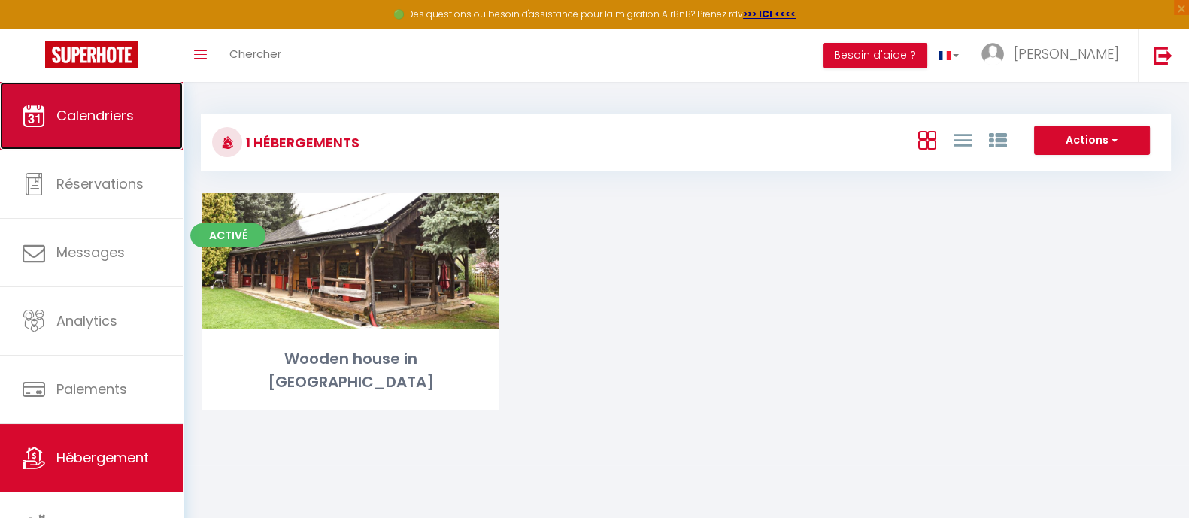
click at [121, 109] on span "Calendriers" at bounding box center [94, 115] width 77 height 19
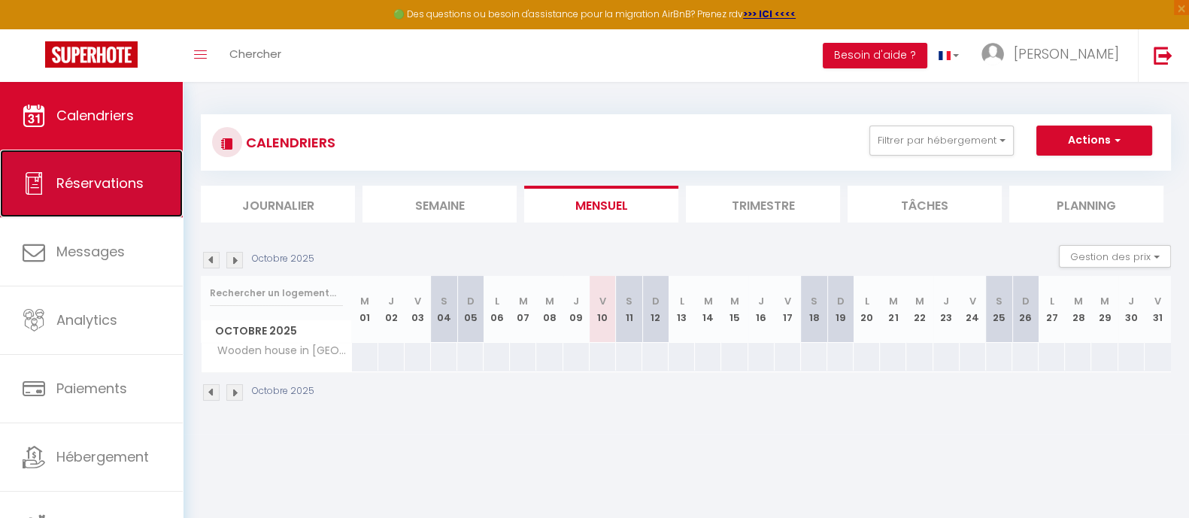
click at [98, 182] on span "Réservations" at bounding box center [99, 183] width 87 height 19
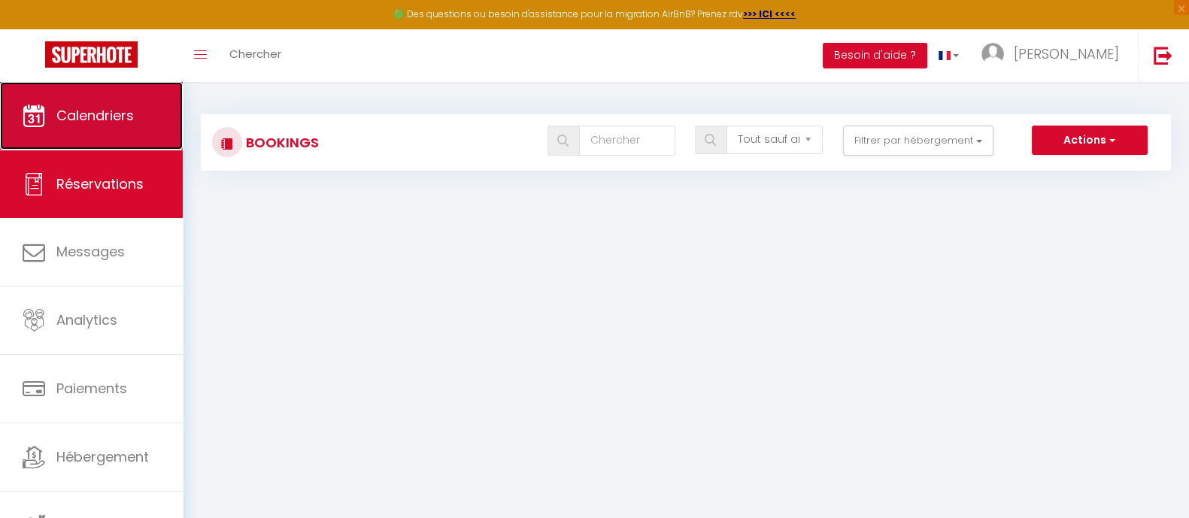
click at [108, 103] on link "Calendriers" at bounding box center [91, 116] width 183 height 68
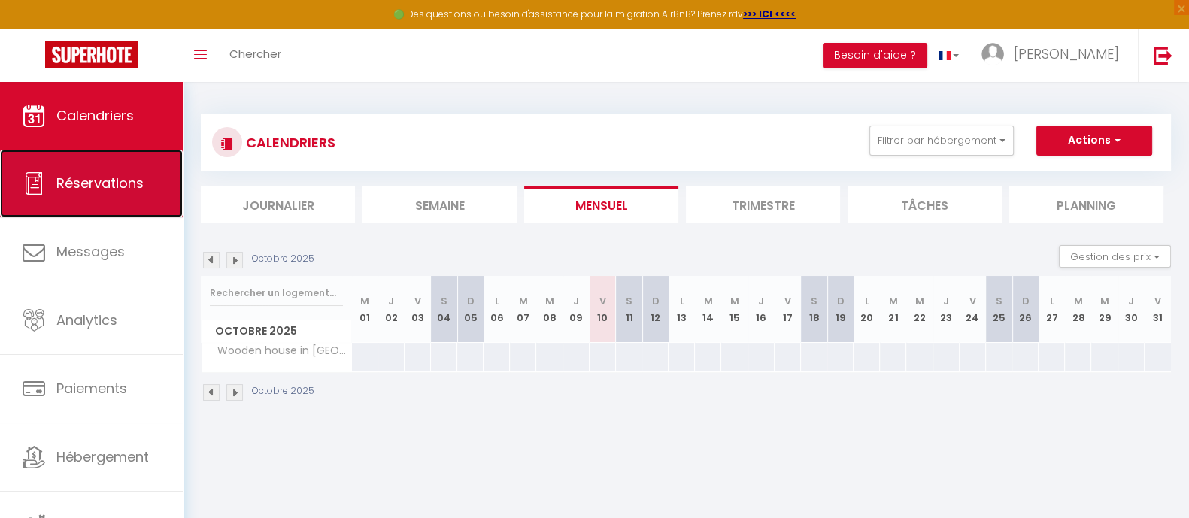
click at [102, 186] on span "Réservations" at bounding box center [99, 183] width 87 height 19
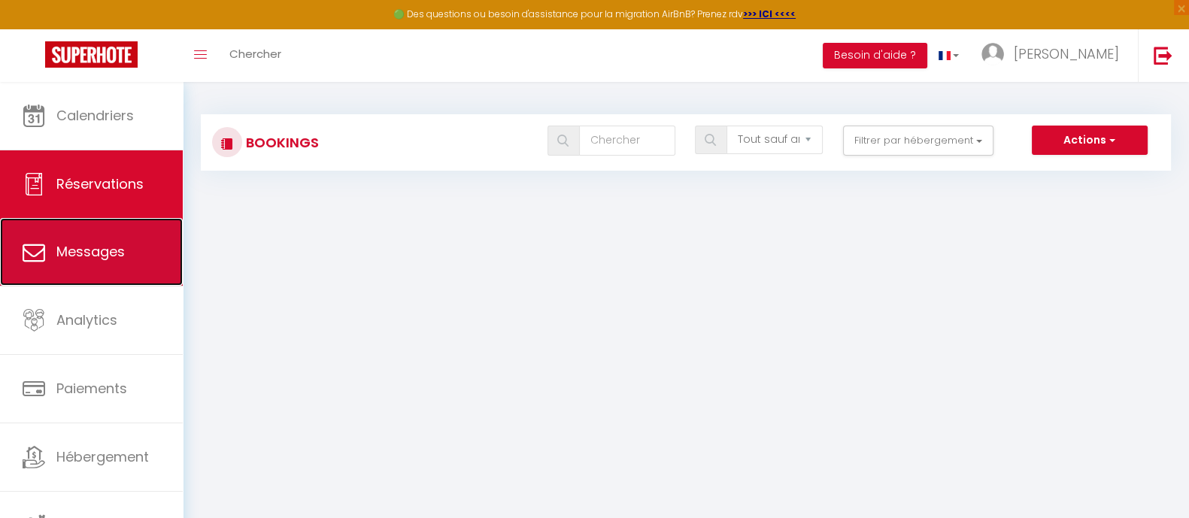
click at [131, 261] on link "Messages" at bounding box center [91, 252] width 183 height 68
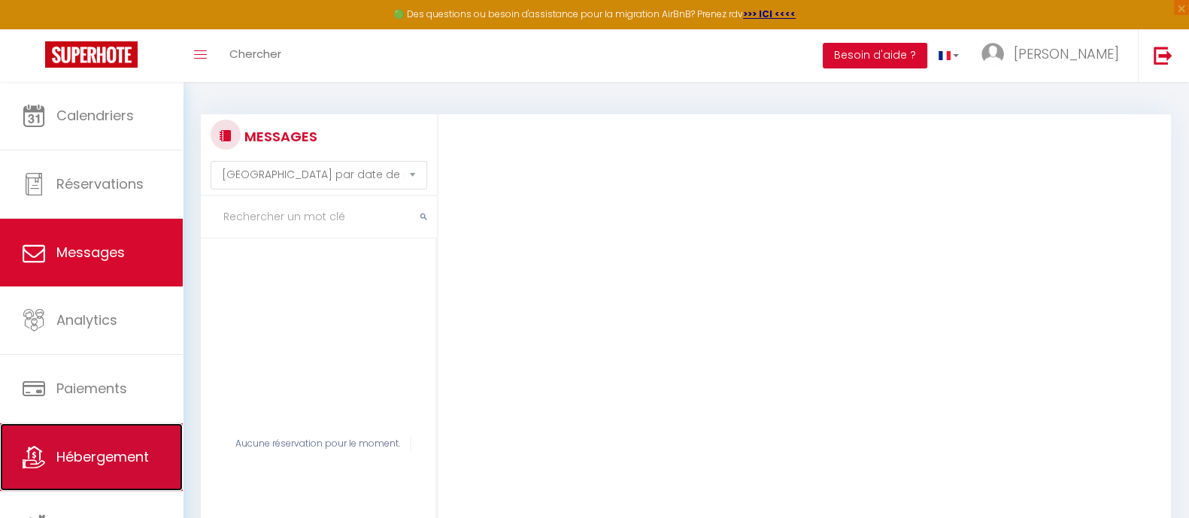
click at [71, 414] on span "Hébergement" at bounding box center [102, 456] width 92 height 19
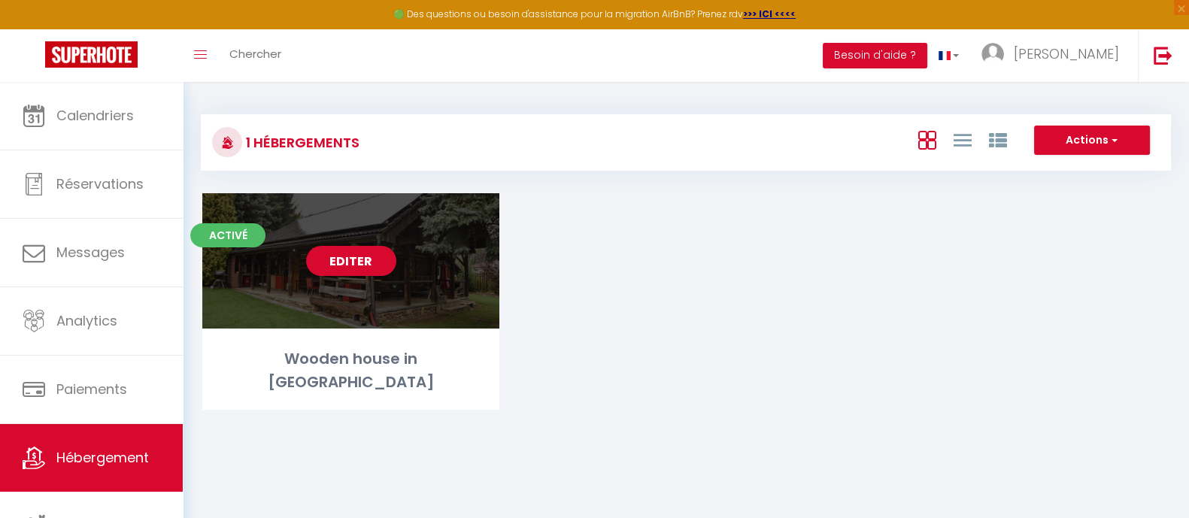
click at [344, 261] on link "Editer" at bounding box center [351, 261] width 90 height 30
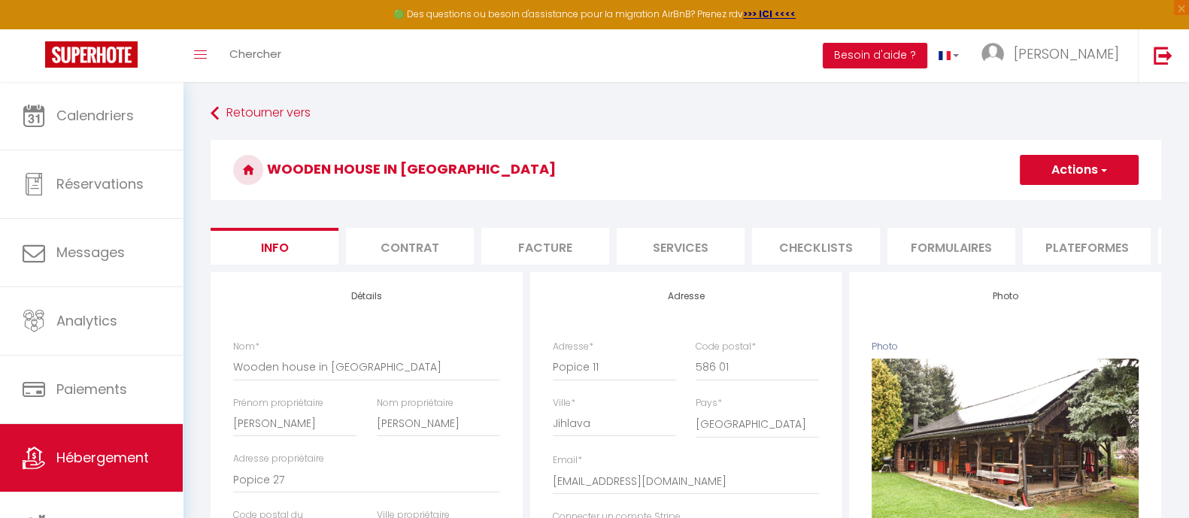
click at [962, 244] on li "Plateformes" at bounding box center [1087, 246] width 128 height 37
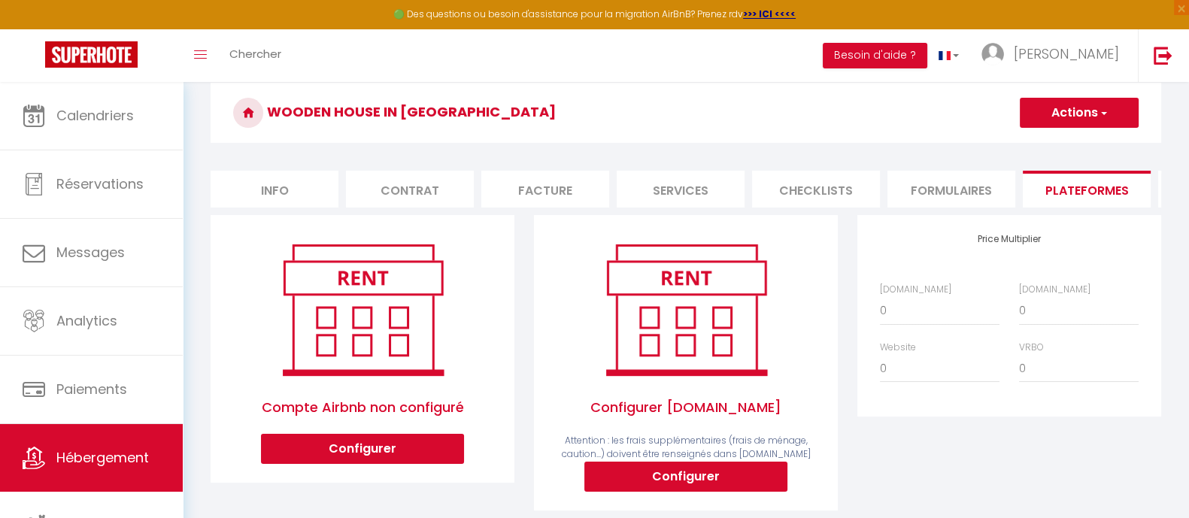
scroll to position [187, 0]
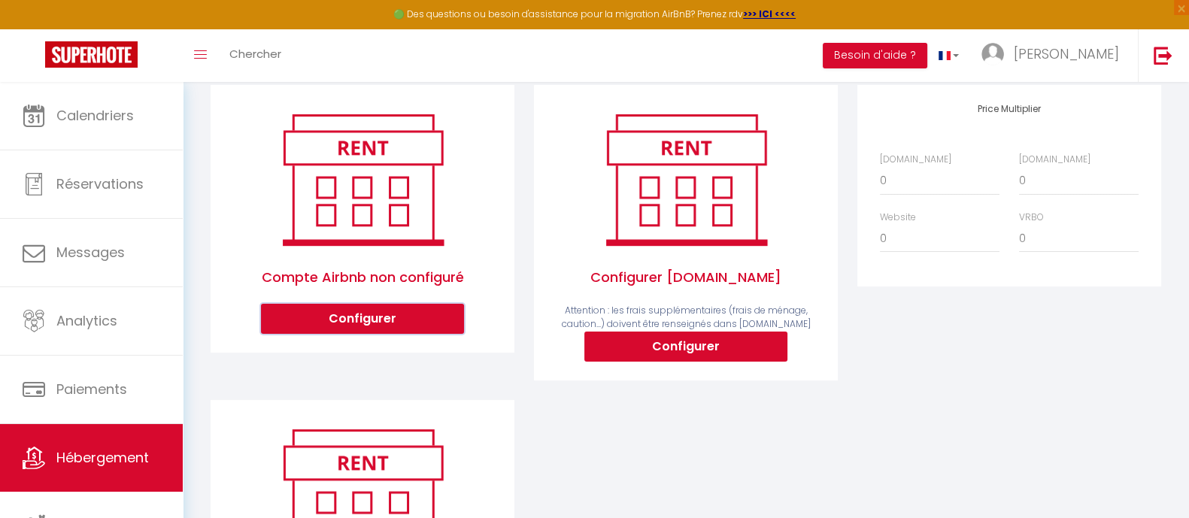
click at [347, 332] on button "Configurer" at bounding box center [362, 319] width 203 height 30
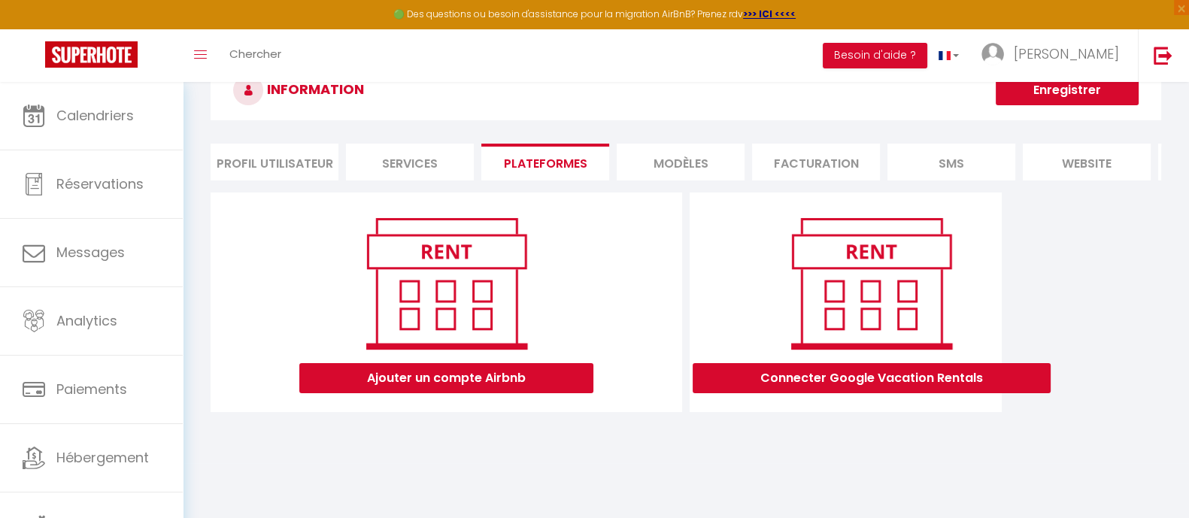
scroll to position [82, 0]
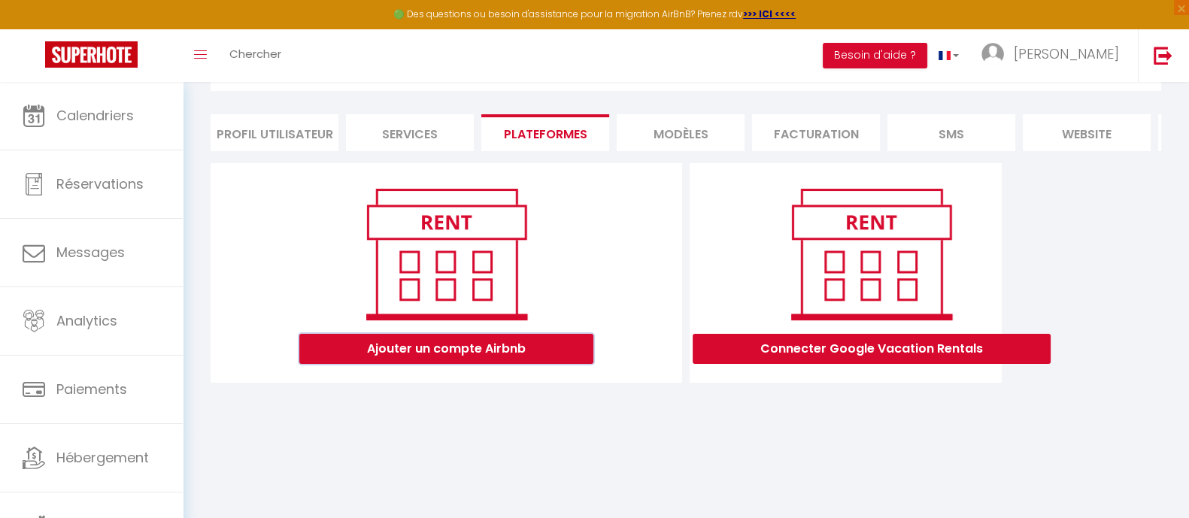
click at [455, 362] on button "Ajouter un compte Airbnb" at bounding box center [446, 349] width 294 height 30
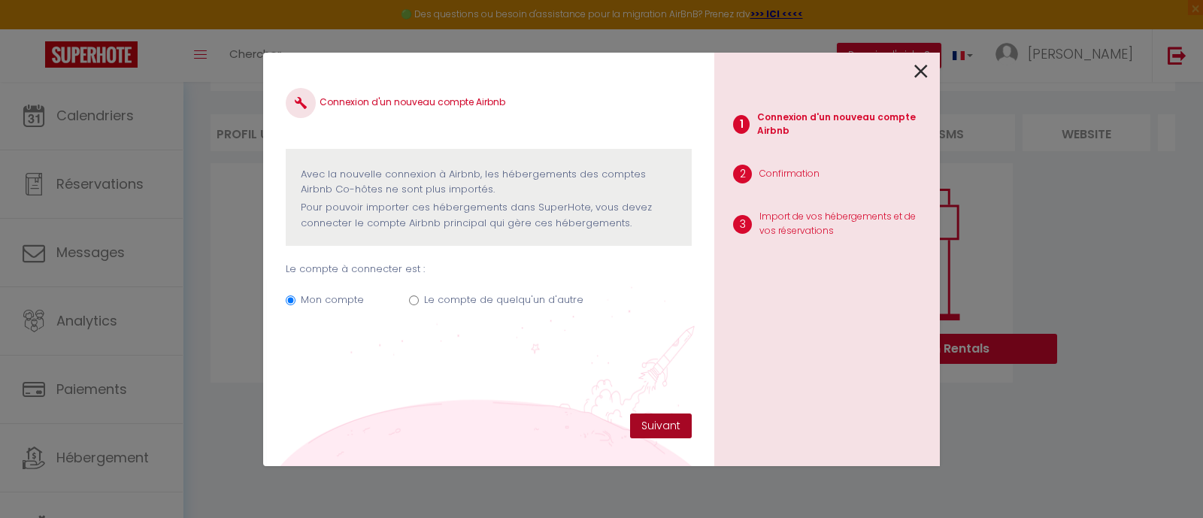
click at [655, 414] on button "Suivant" at bounding box center [661, 427] width 62 height 26
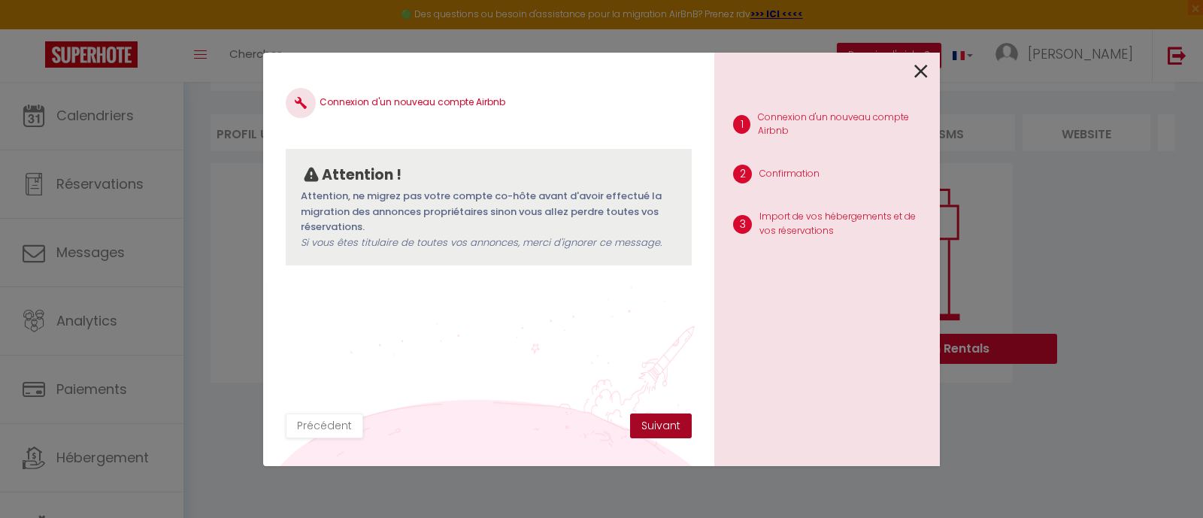
click at [655, 414] on button "Suivant" at bounding box center [661, 427] width 62 height 26
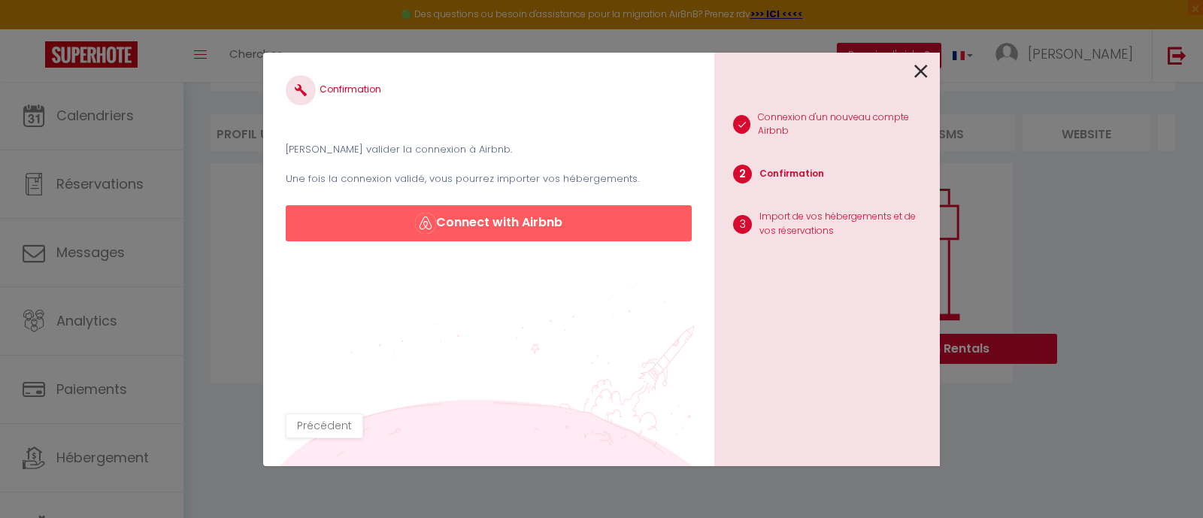
click at [655, 414] on div "Confirmation Veuillez valider la connexion à Airbnb. Une fois la connexion vali…" at bounding box center [488, 260] width 451 height 414
click at [583, 242] on div "Confirmation Veuillez valider la connexion à Airbnb. Une fois la connexion vali…" at bounding box center [489, 244] width 406 height 338
click at [587, 232] on button "Connect with Airbnb" at bounding box center [489, 223] width 406 height 36
click at [561, 223] on button "Connect with Airbnb" at bounding box center [489, 223] width 406 height 36
click at [781, 228] on p "Import de vos hébergements et de vos réservations" at bounding box center [843, 224] width 168 height 29
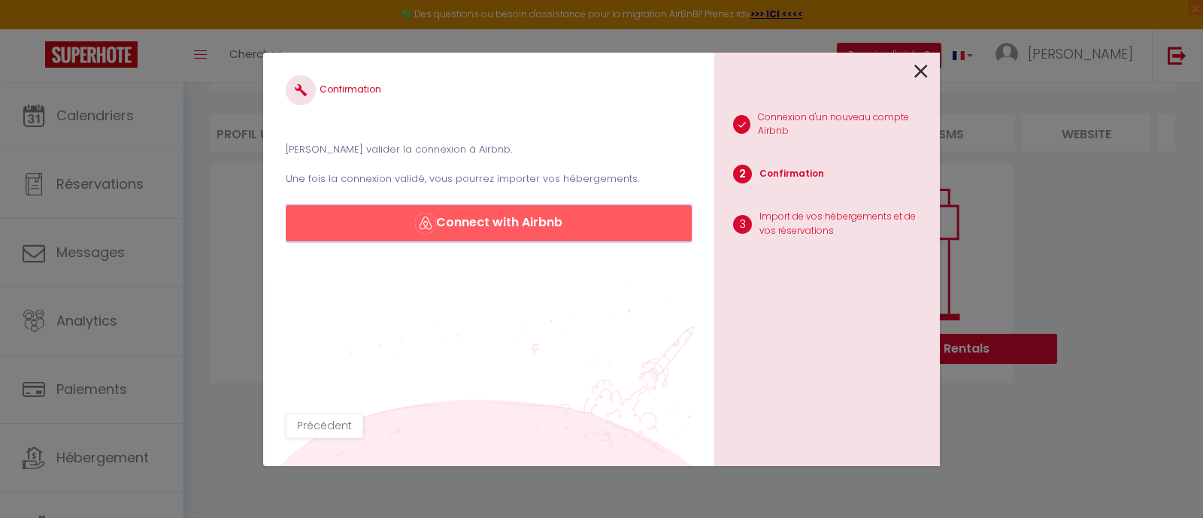
click at [636, 231] on button "Connect with Airbnb" at bounding box center [489, 223] width 406 height 36
click at [923, 73] on icon at bounding box center [921, 71] width 14 height 23
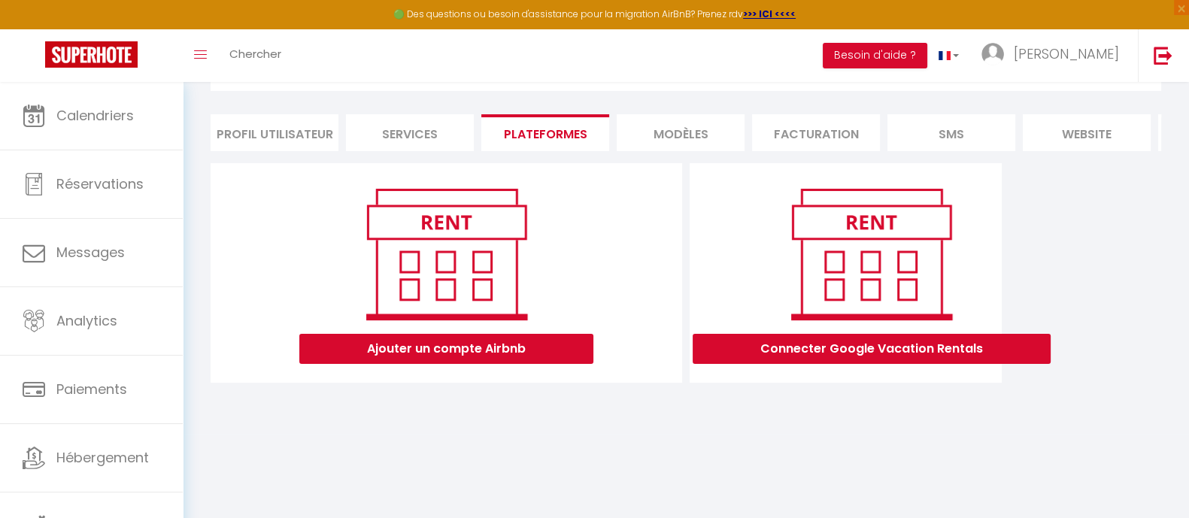
click at [546, 122] on li "Plateformes" at bounding box center [545, 132] width 128 height 37
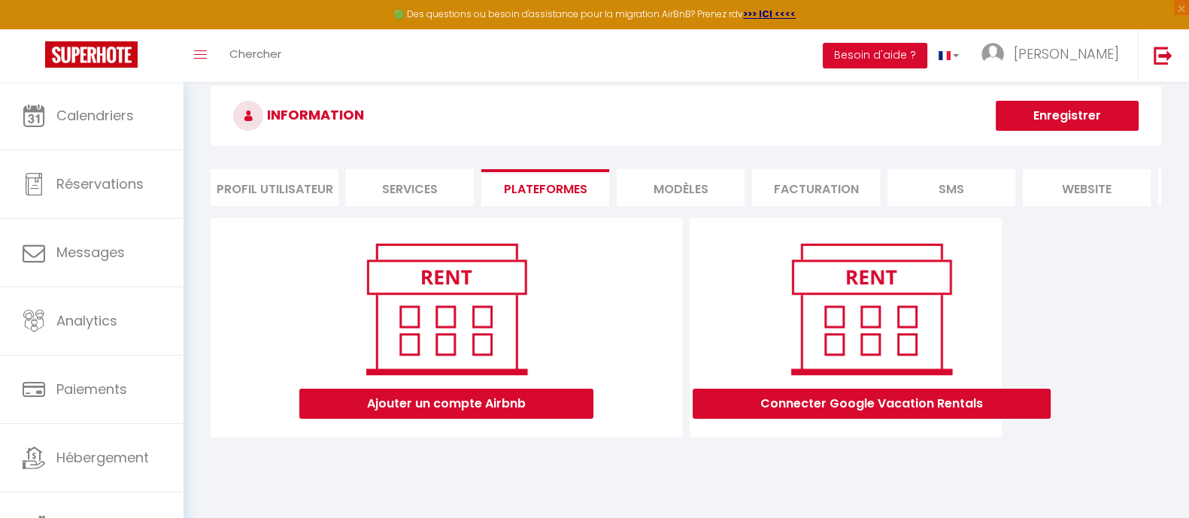
scroll to position [0, 0]
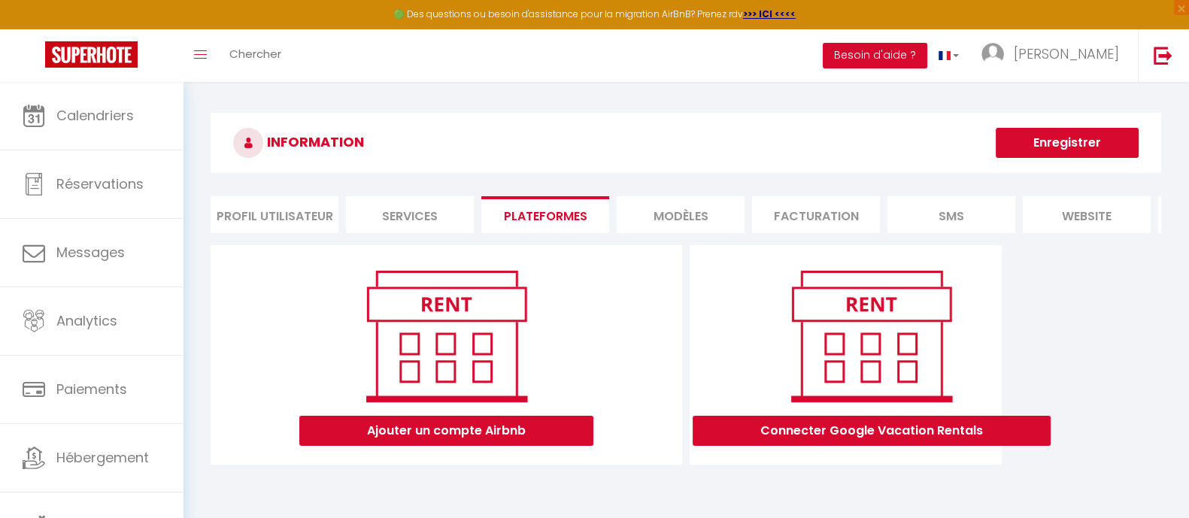
click at [688, 213] on li "MODÈLES" at bounding box center [681, 214] width 128 height 37
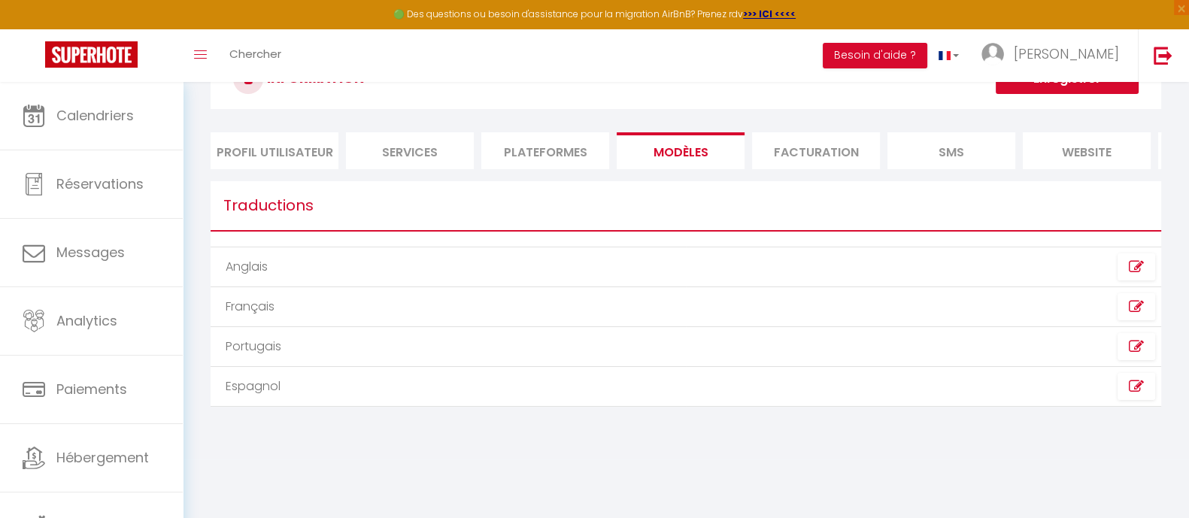
scroll to position [82, 0]
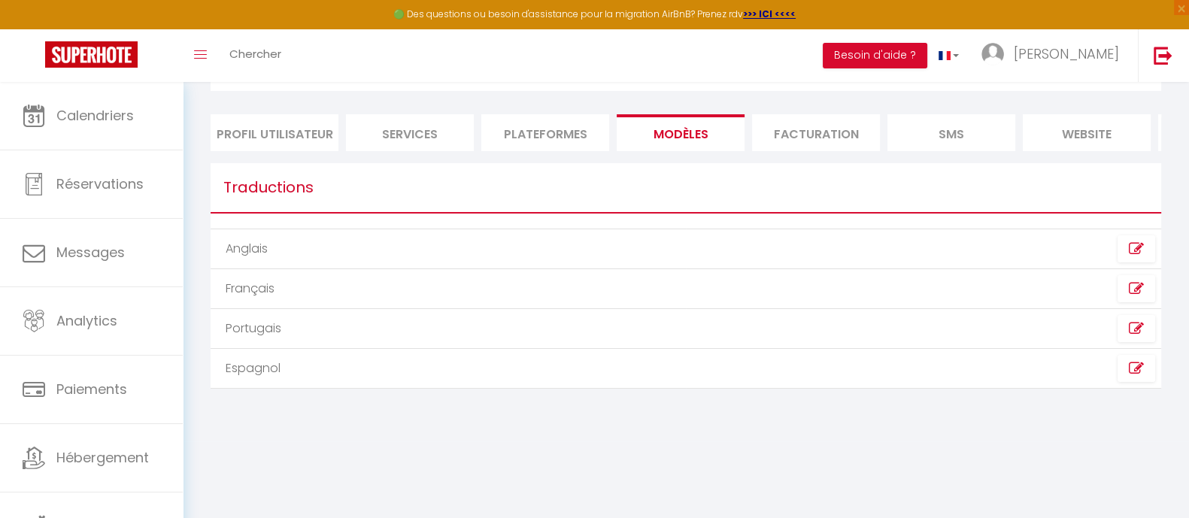
click at [809, 129] on li "Facturation" at bounding box center [816, 132] width 128 height 37
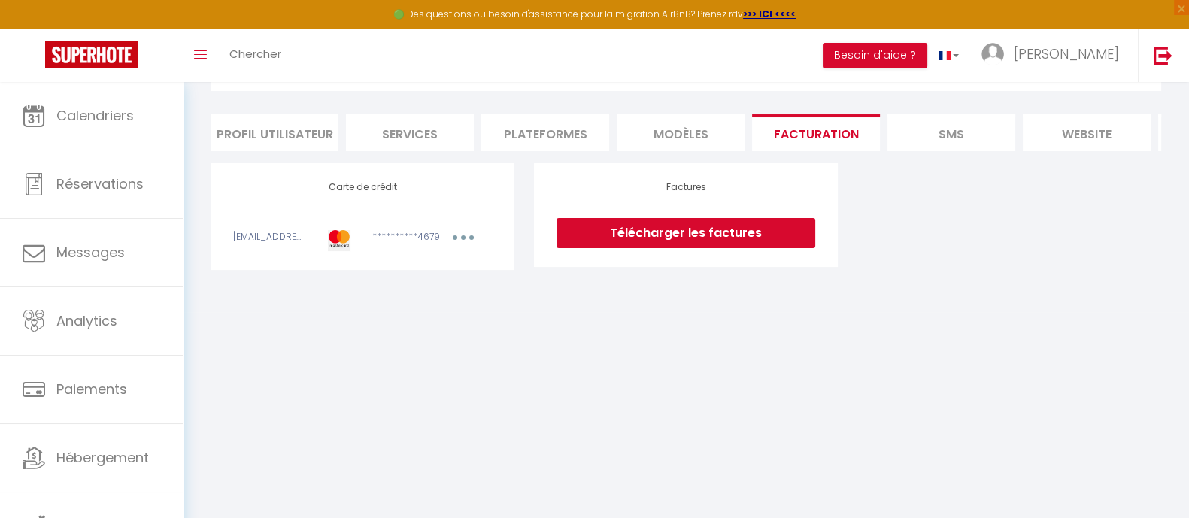
click at [264, 130] on li "Profil Utilisateur" at bounding box center [275, 132] width 128 height 37
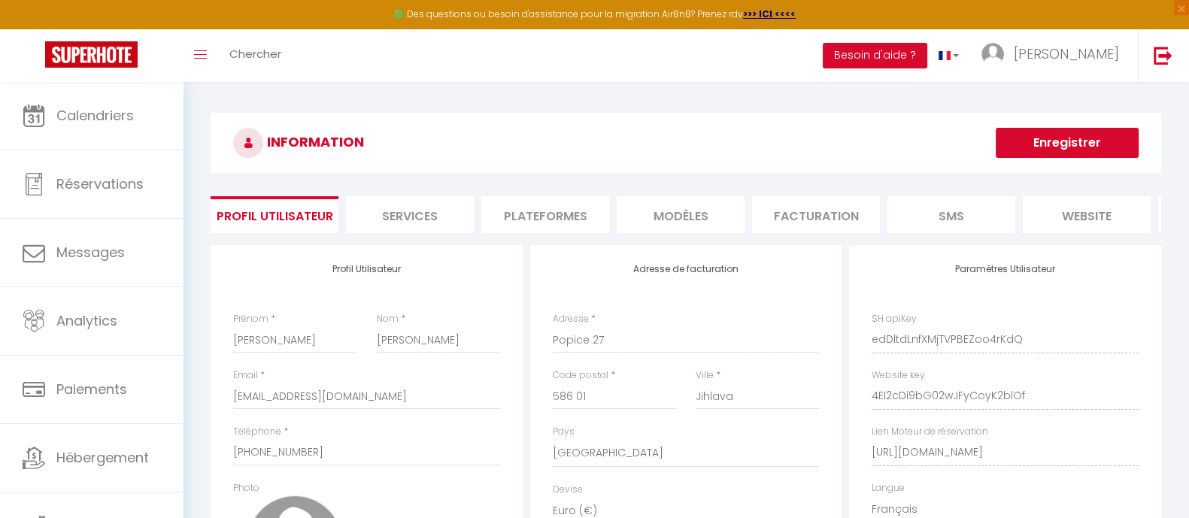
click at [429, 206] on li "Services" at bounding box center [410, 214] width 128 height 37
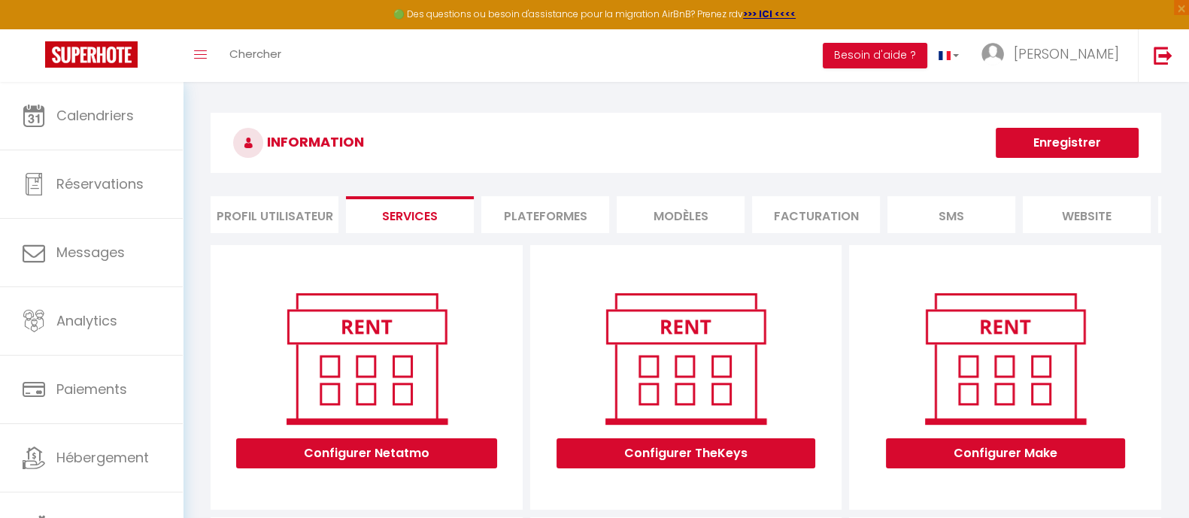
click at [517, 208] on li "Plateformes" at bounding box center [545, 214] width 128 height 37
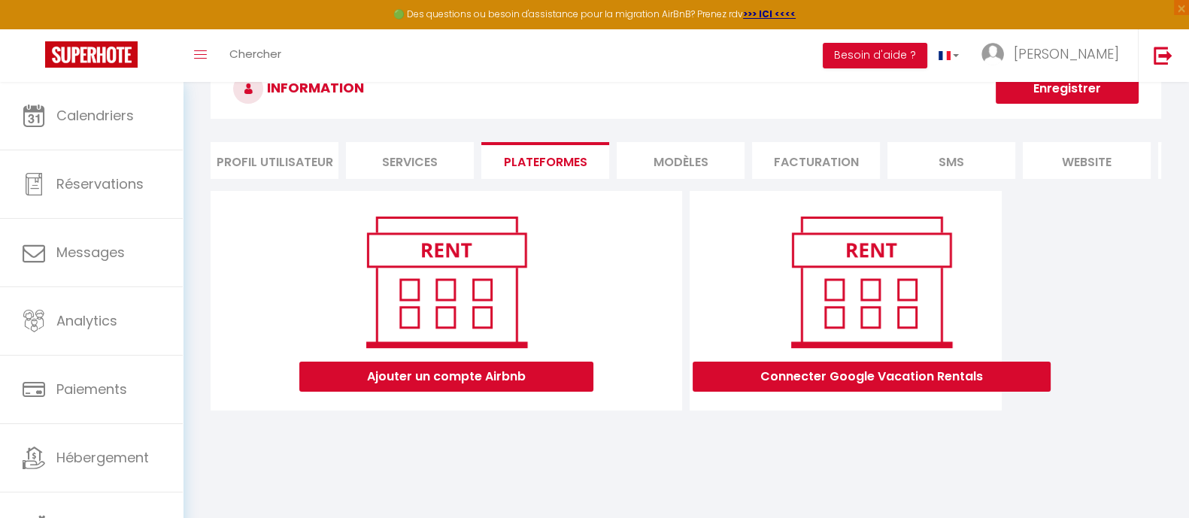
scroll to position [82, 0]
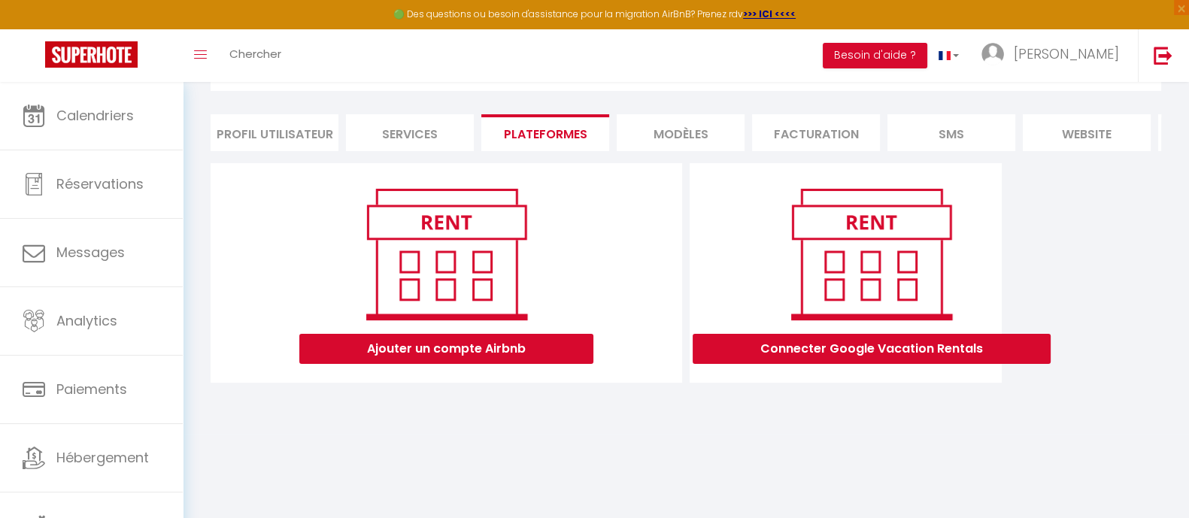
click at [684, 137] on li "MODÈLES" at bounding box center [681, 132] width 128 height 37
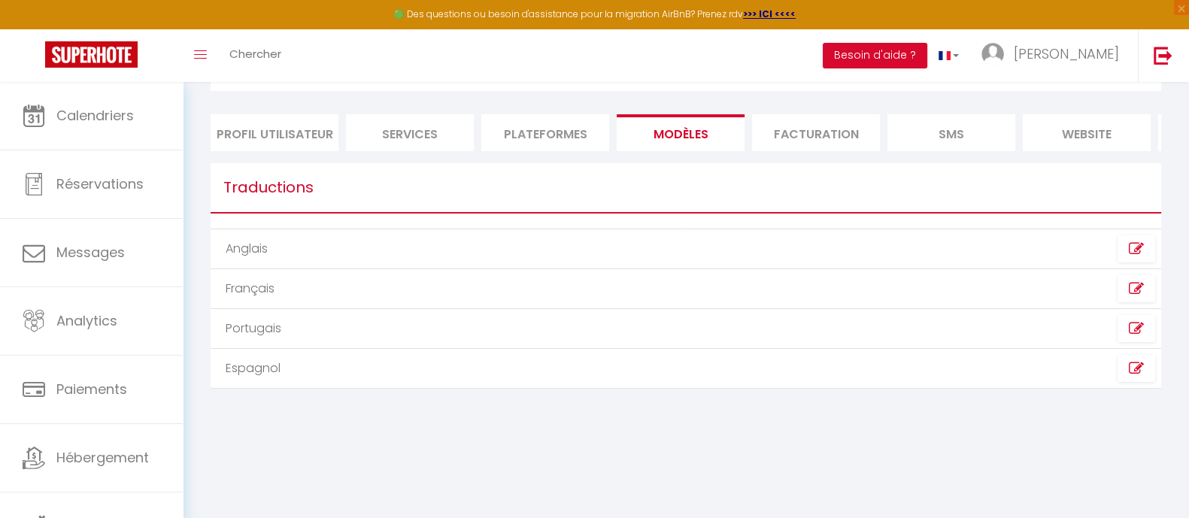
click at [804, 121] on li "Facturation" at bounding box center [816, 132] width 128 height 37
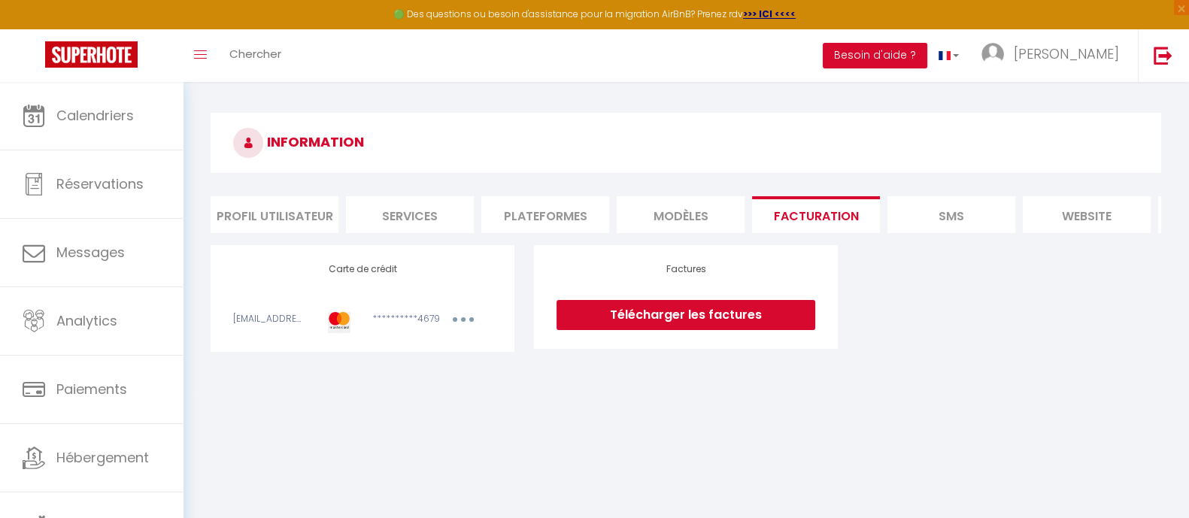
click at [952, 208] on li "SMS" at bounding box center [951, 214] width 128 height 37
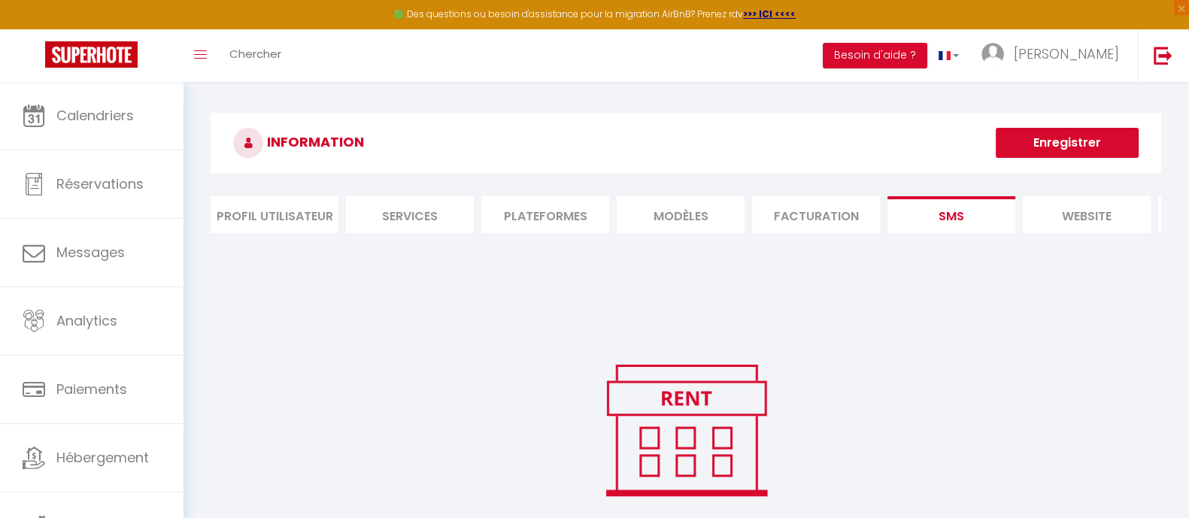
scroll to position [91, 0]
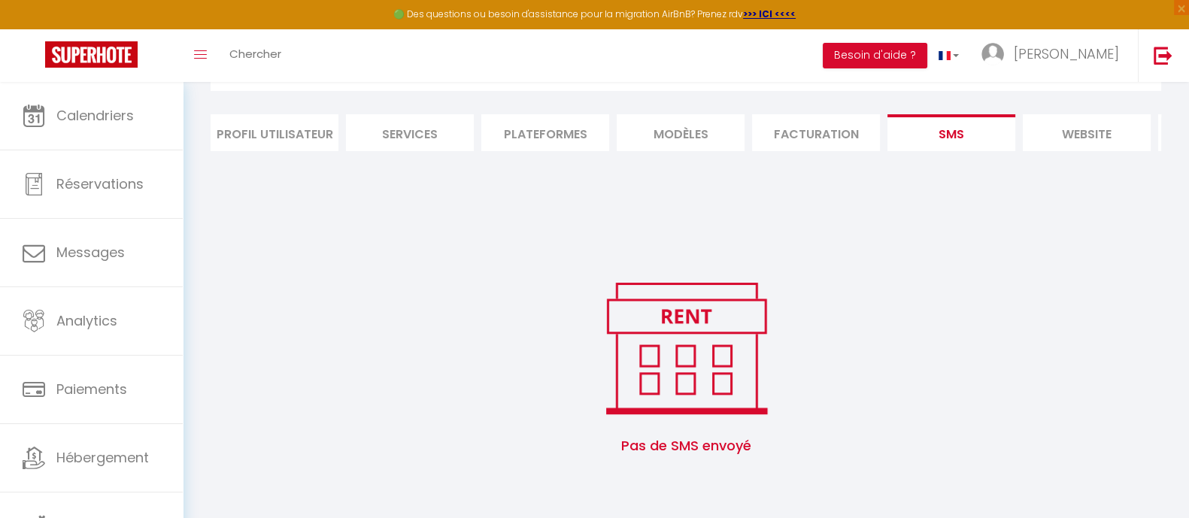
click at [962, 114] on li "website" at bounding box center [1087, 132] width 128 height 37
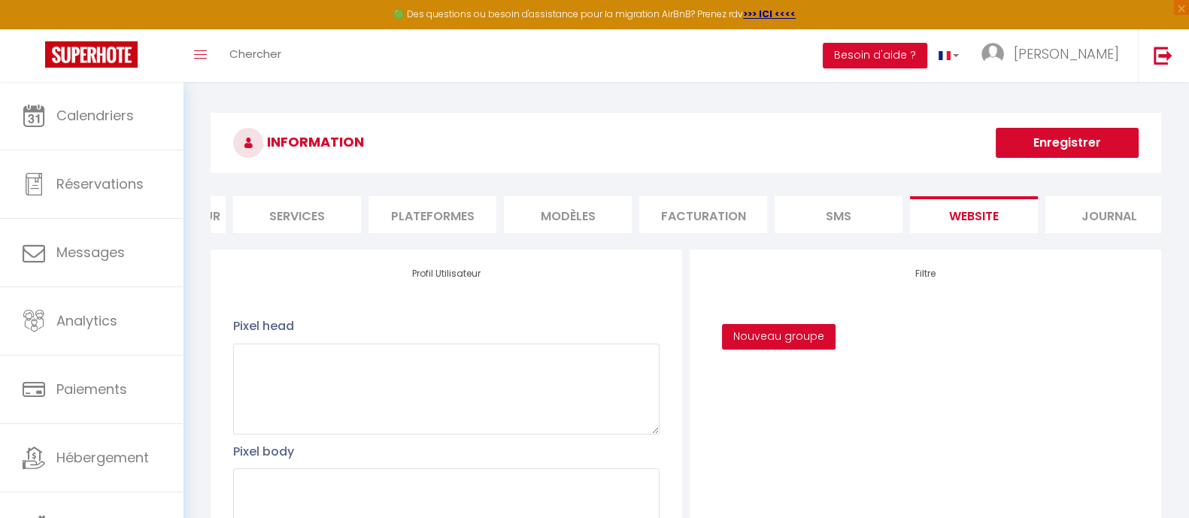
scroll to position [0, 132]
click at [962, 215] on li "Journal" at bounding box center [1090, 214] width 128 height 37
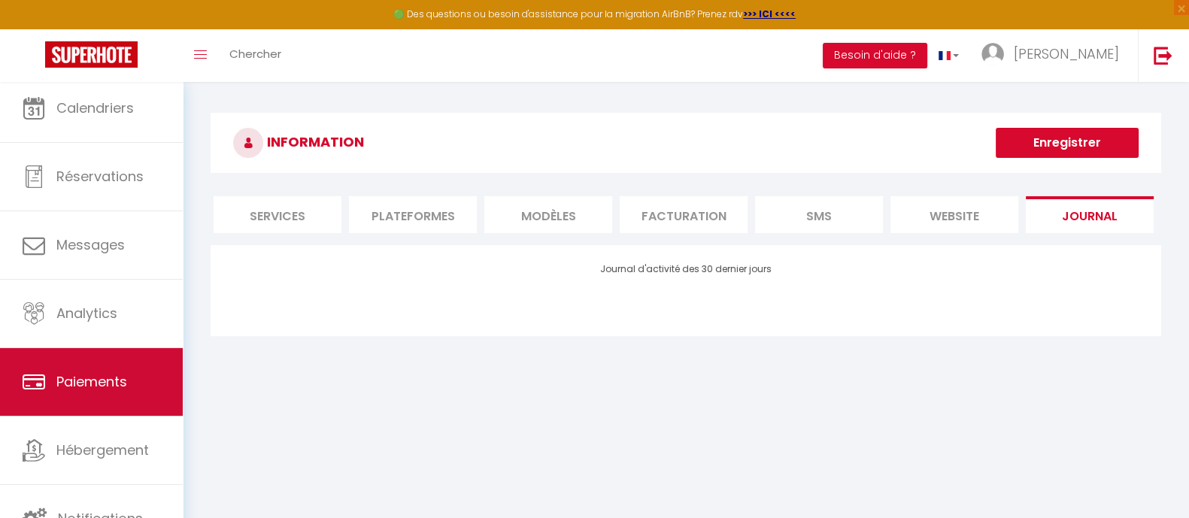
scroll to position [9, 0]
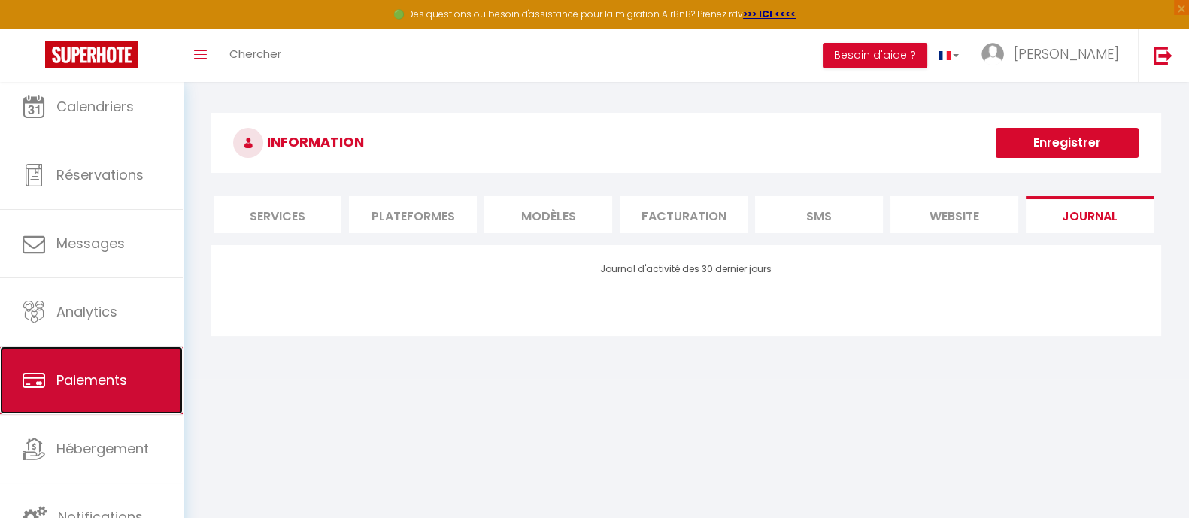
click at [74, 385] on span "Paiements" at bounding box center [91, 380] width 71 height 19
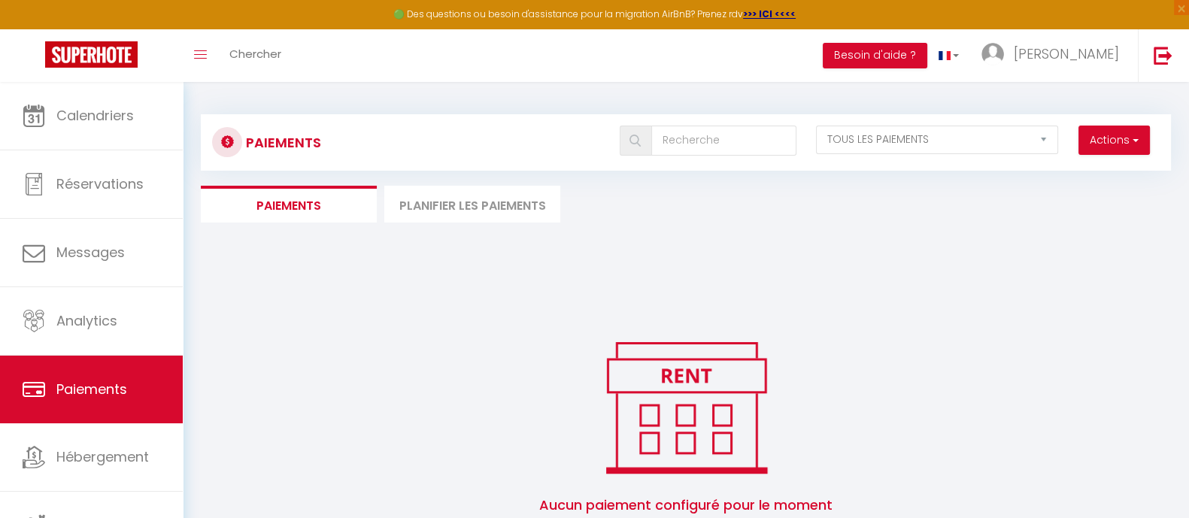
click at [462, 203] on li "Planifier les paiements" at bounding box center [472, 204] width 176 height 37
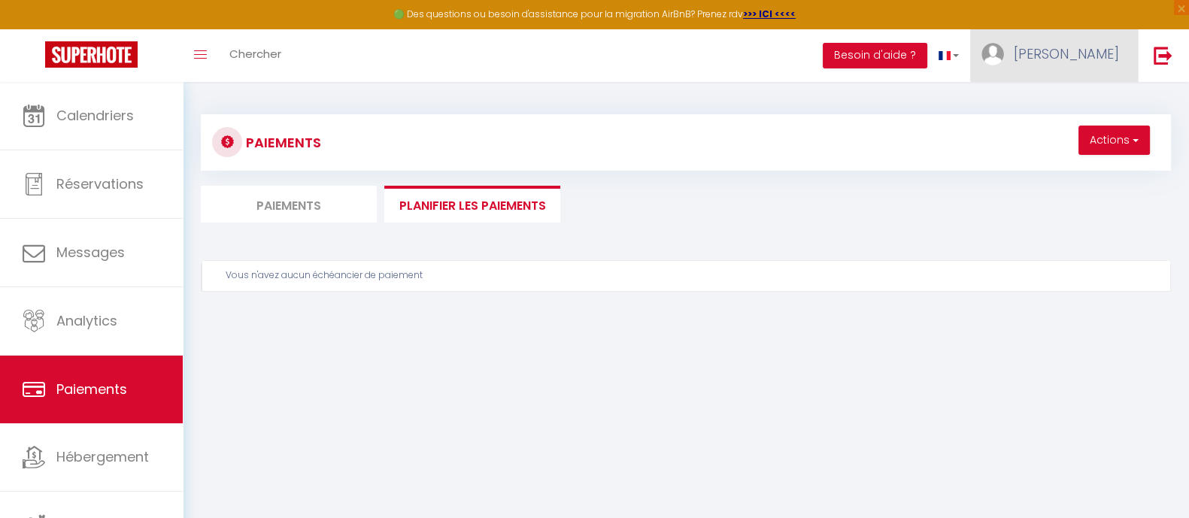
click at [962, 47] on span "[PERSON_NAME]" at bounding box center [1066, 53] width 105 height 19
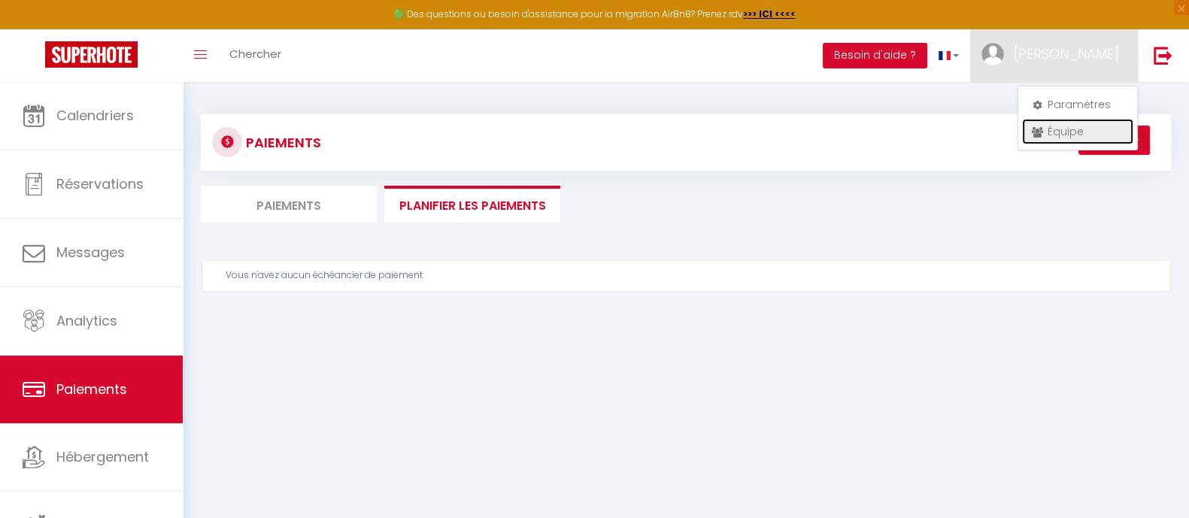
click at [962, 130] on link "Équipe" at bounding box center [1077, 132] width 111 height 26
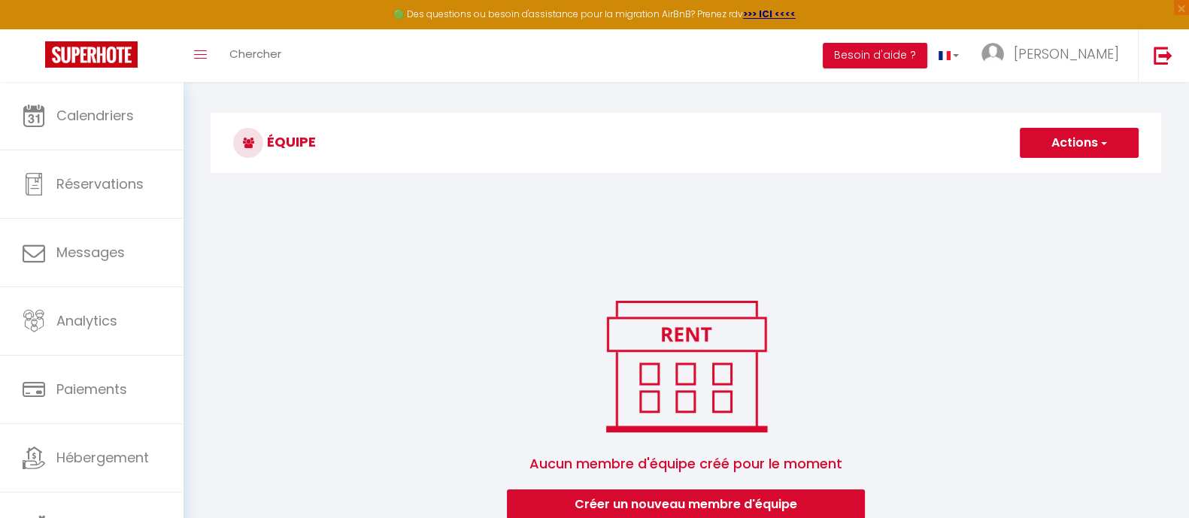
click at [962, 146] on button "Actions" at bounding box center [1079, 143] width 119 height 30
click at [962, 171] on link "Ajouter un nouvel utilisateur" at bounding box center [1048, 176] width 177 height 20
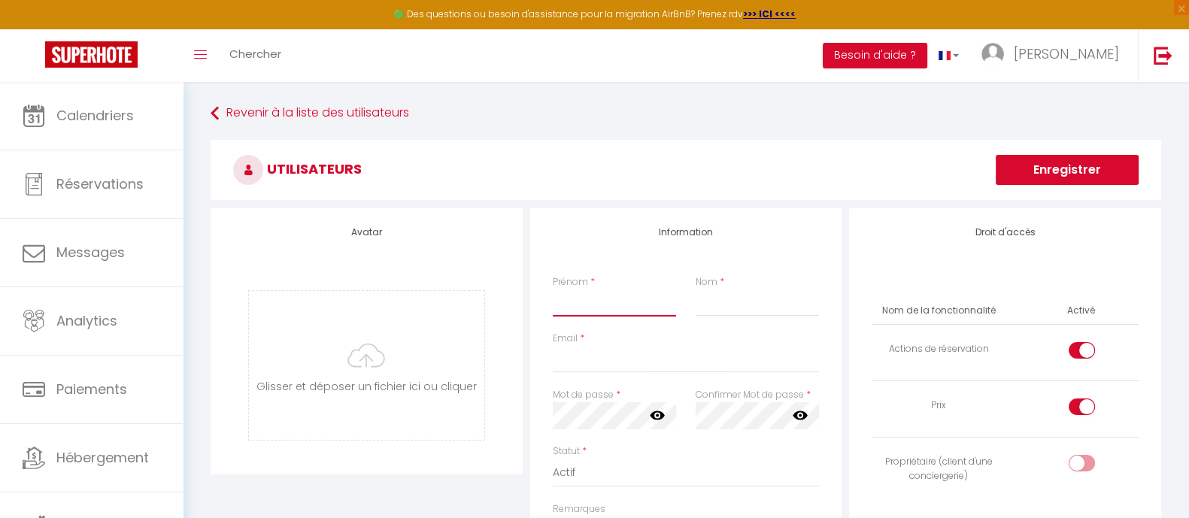
click at [576, 297] on input "Prénom" at bounding box center [614, 302] width 123 height 27
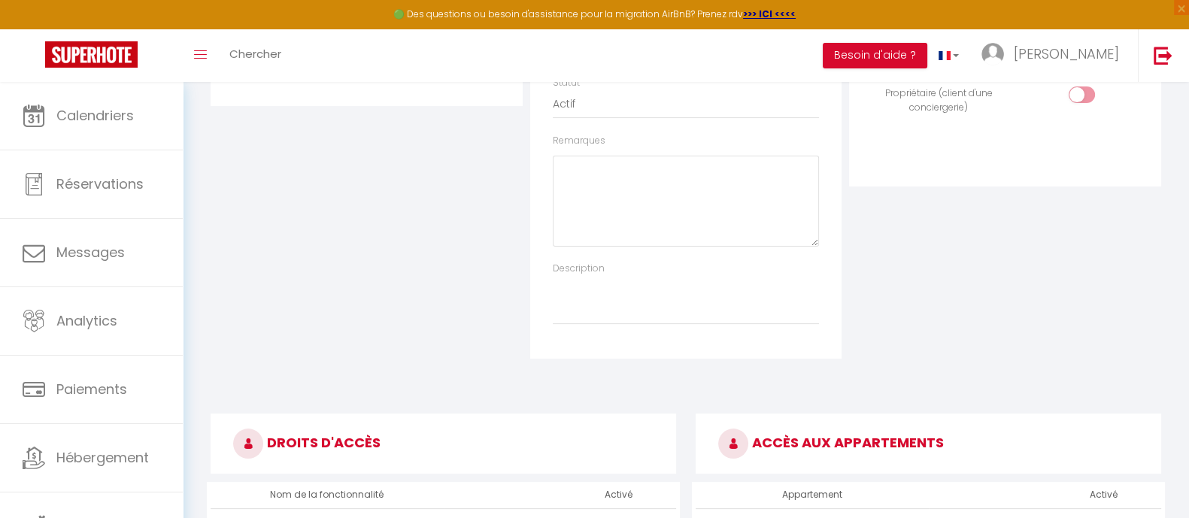
scroll to position [470, 0]
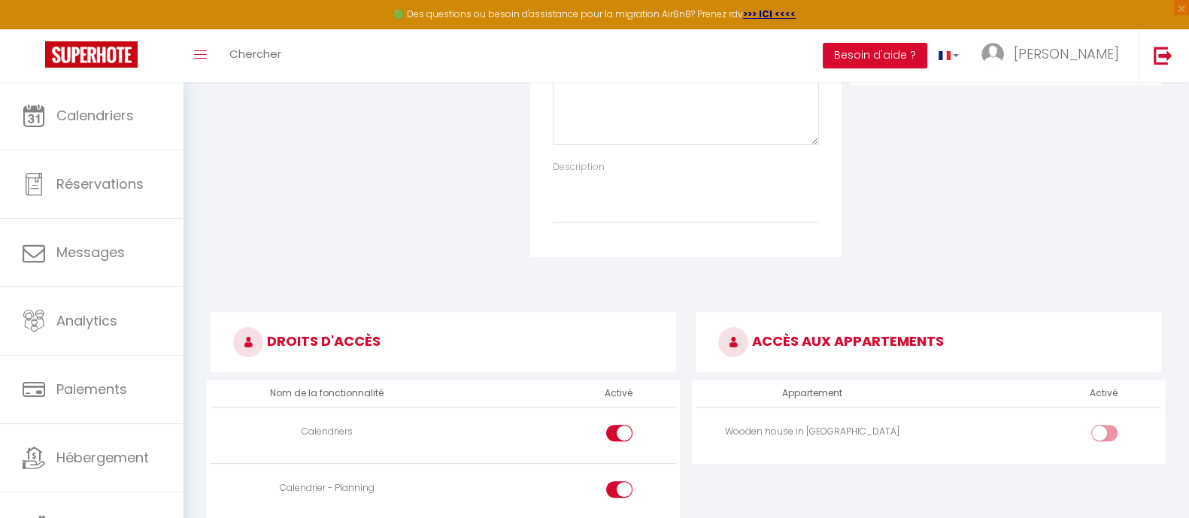
click at [962, 414] on input "checkbox" at bounding box center [1117, 436] width 26 height 23
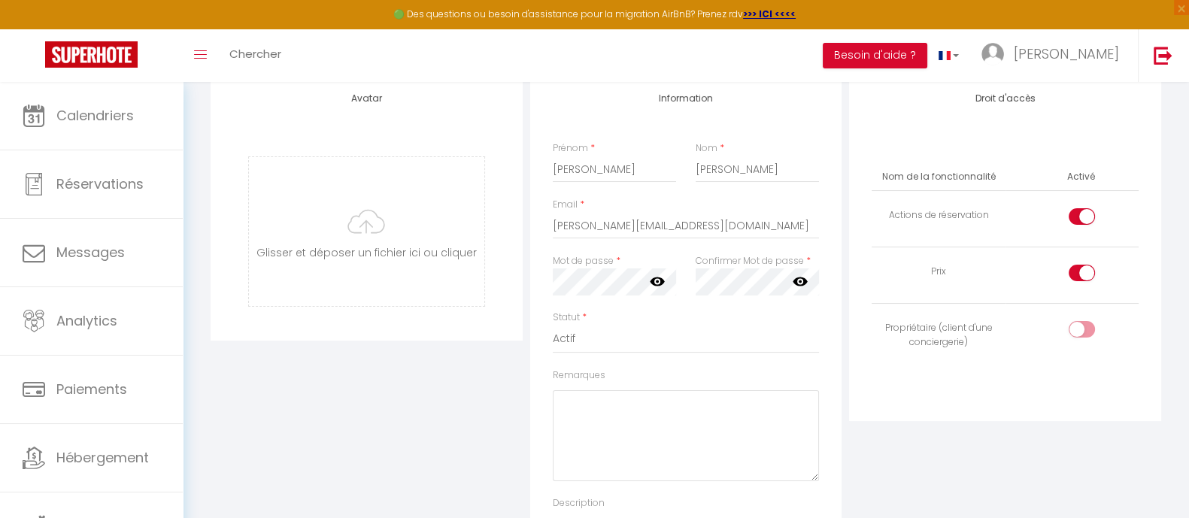
scroll to position [93, 0]
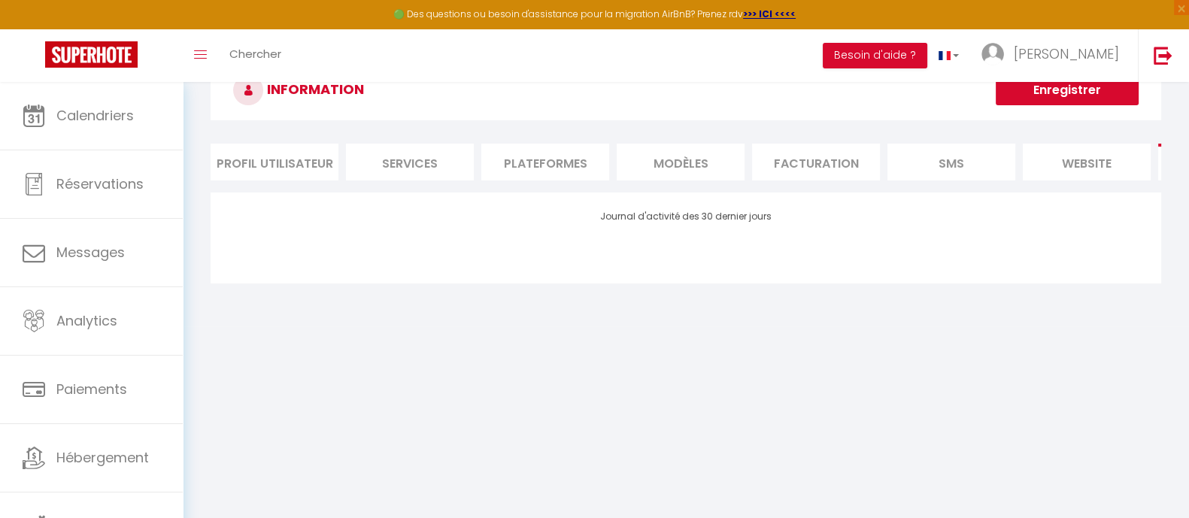
scroll to position [82, 0]
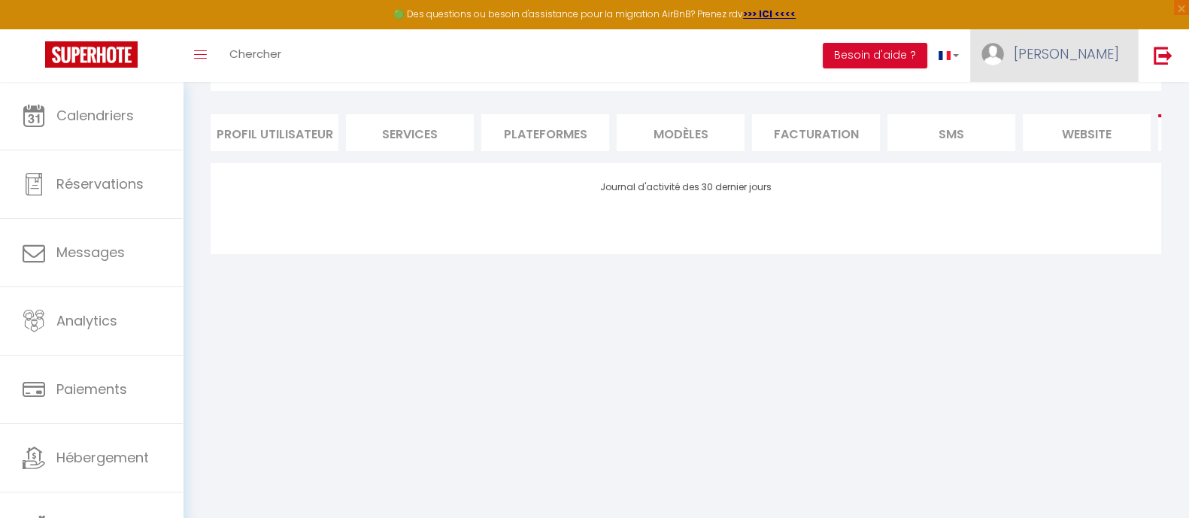
click at [962, 47] on span "[PERSON_NAME]" at bounding box center [1066, 53] width 105 height 19
click at [962, 124] on link "Équipe" at bounding box center [1077, 132] width 111 height 26
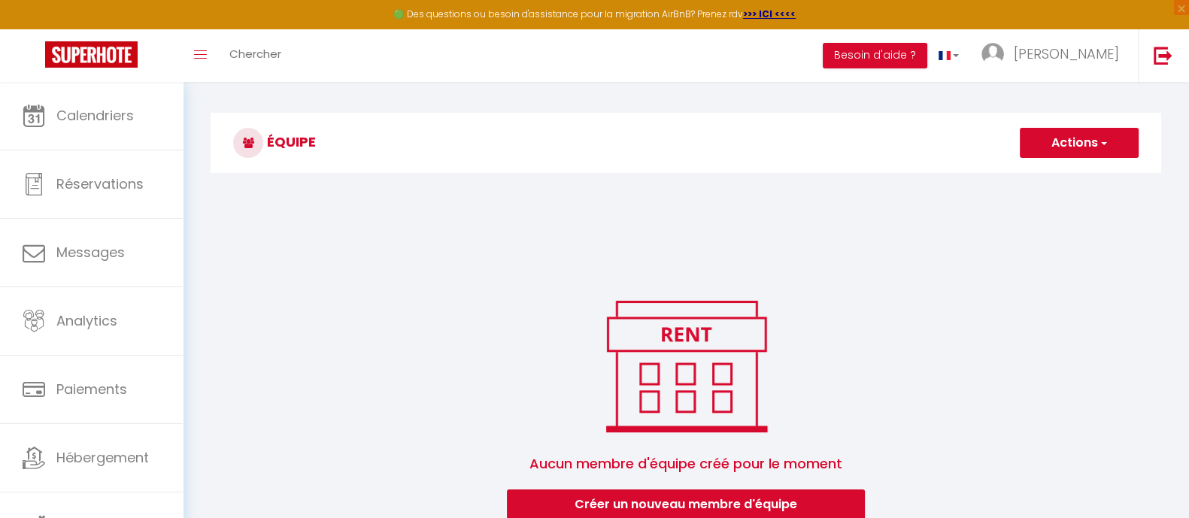
click at [962, 140] on button "Actions" at bounding box center [1079, 143] width 119 height 30
click at [962, 175] on link "Ajouter un nouvel utilisateur" at bounding box center [1048, 176] width 177 height 20
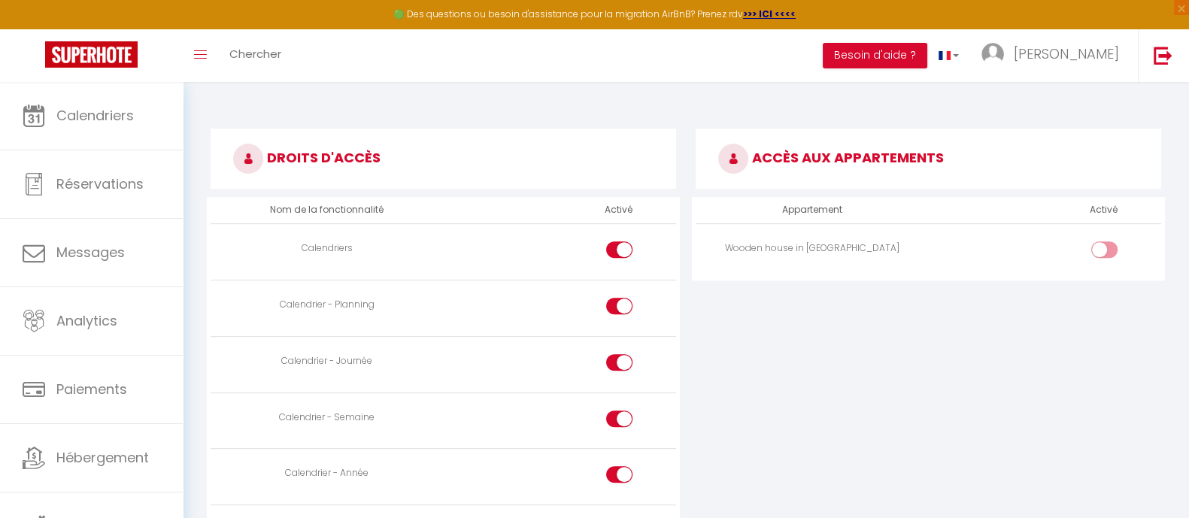
scroll to position [657, 0]
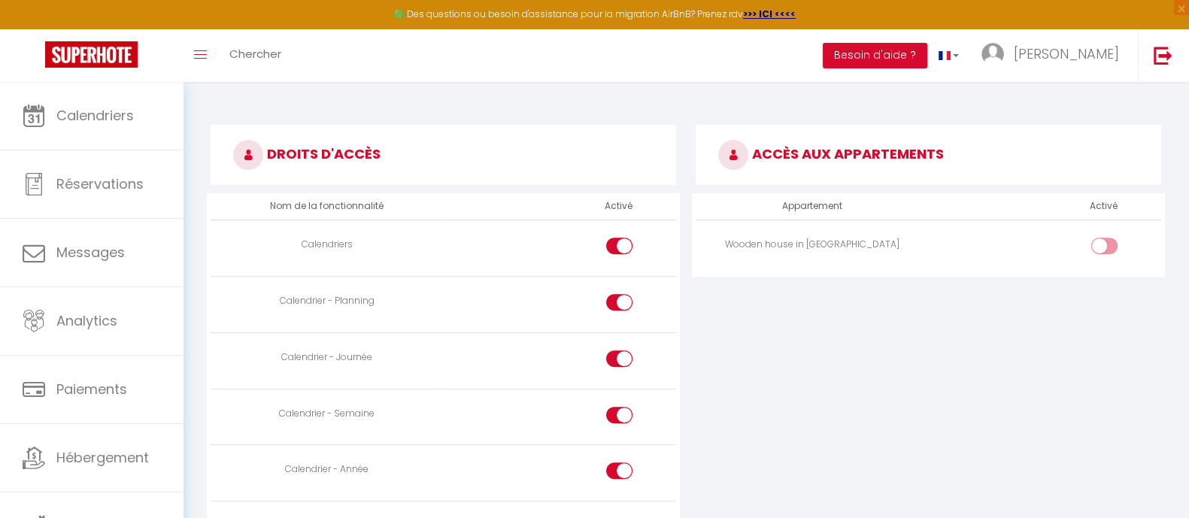
click at [962, 244] on input "checkbox" at bounding box center [1117, 249] width 26 height 23
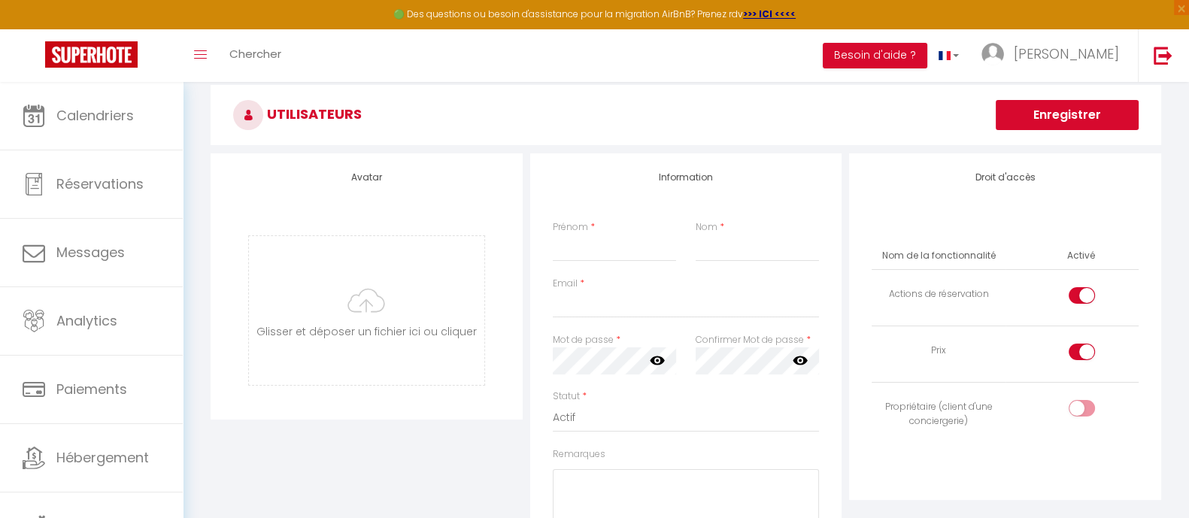
scroll to position [93, 0]
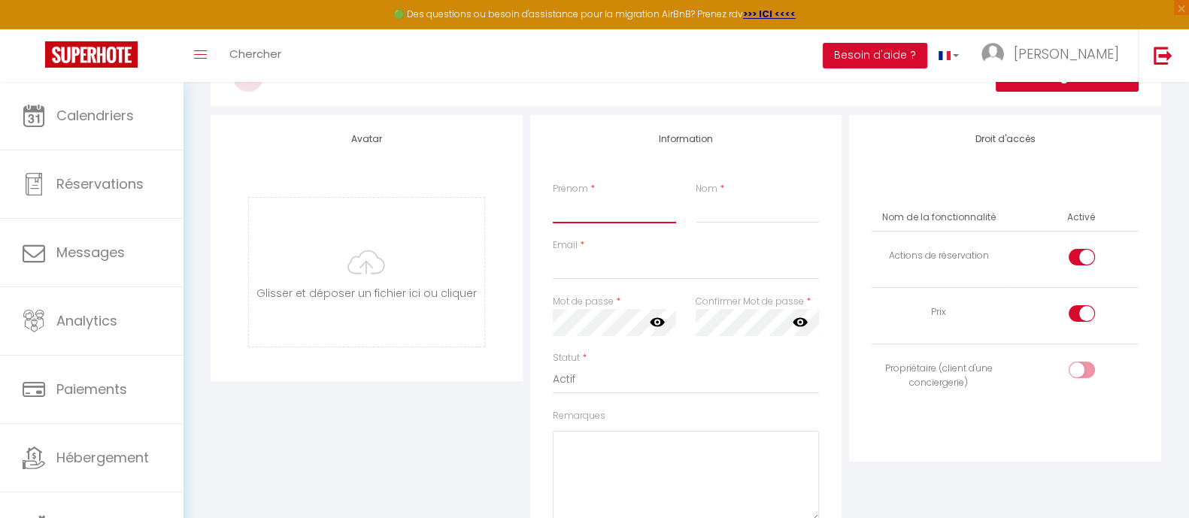
click at [613, 202] on input "Prénom" at bounding box center [614, 209] width 123 height 27
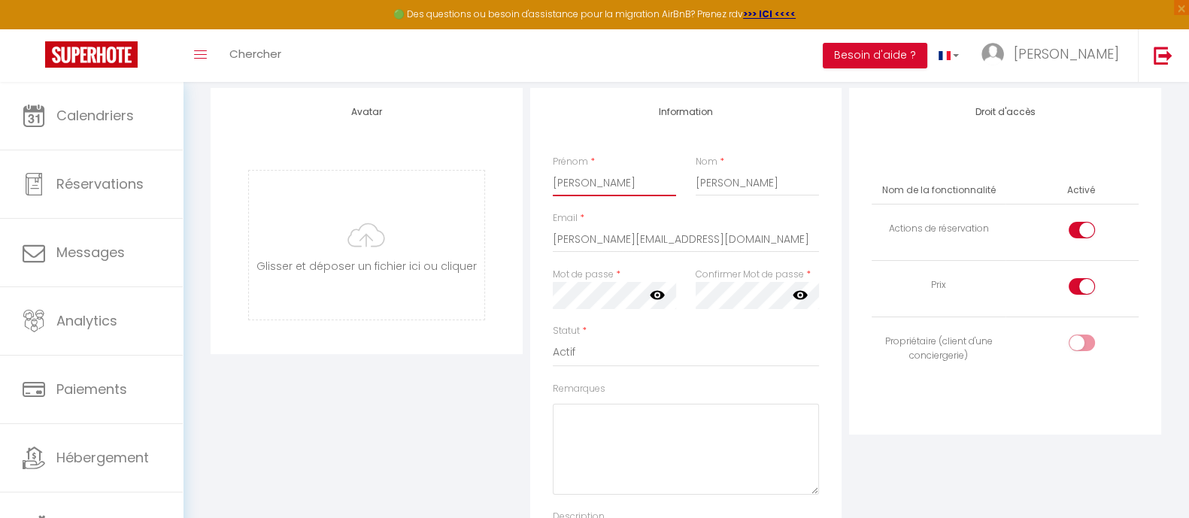
scroll to position [187, 0]
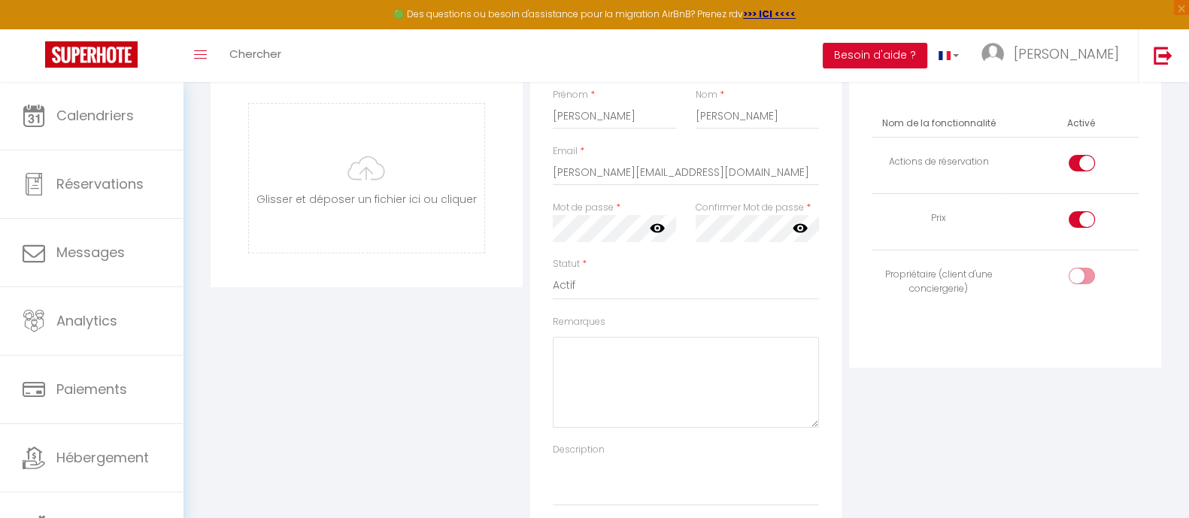
click at [395, 365] on div "Avatar Glisser et déposer un fichier ici ou cliquer Ooops, something wrong happ…" at bounding box center [367, 280] width 320 height 519
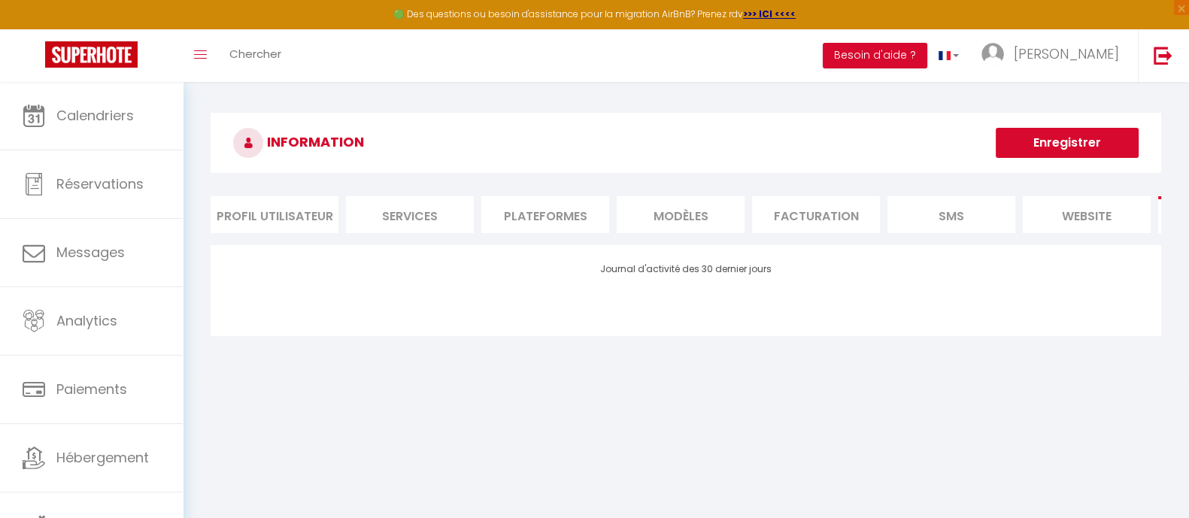
click at [605, 10] on div "🟢 Des questions ou besoin d'assistance pour la migration AirBnB? Prenez rdv >>>…" at bounding box center [594, 14] width 1189 height 29
click at [769, 9] on strong ">>> ICI <<<<" at bounding box center [769, 14] width 53 height 13
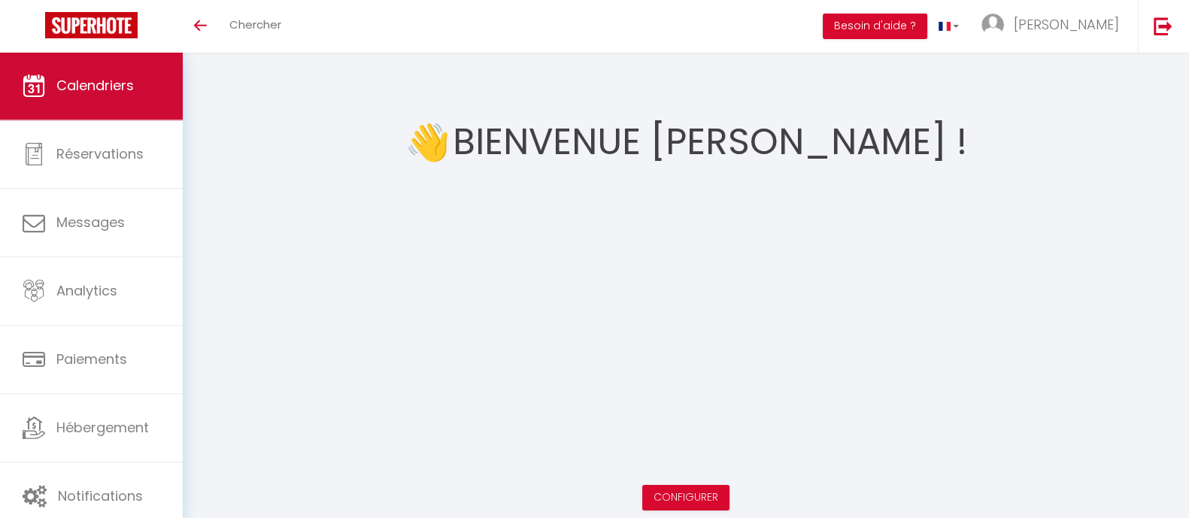
click at [105, 92] on span "Calendriers" at bounding box center [94, 85] width 77 height 19
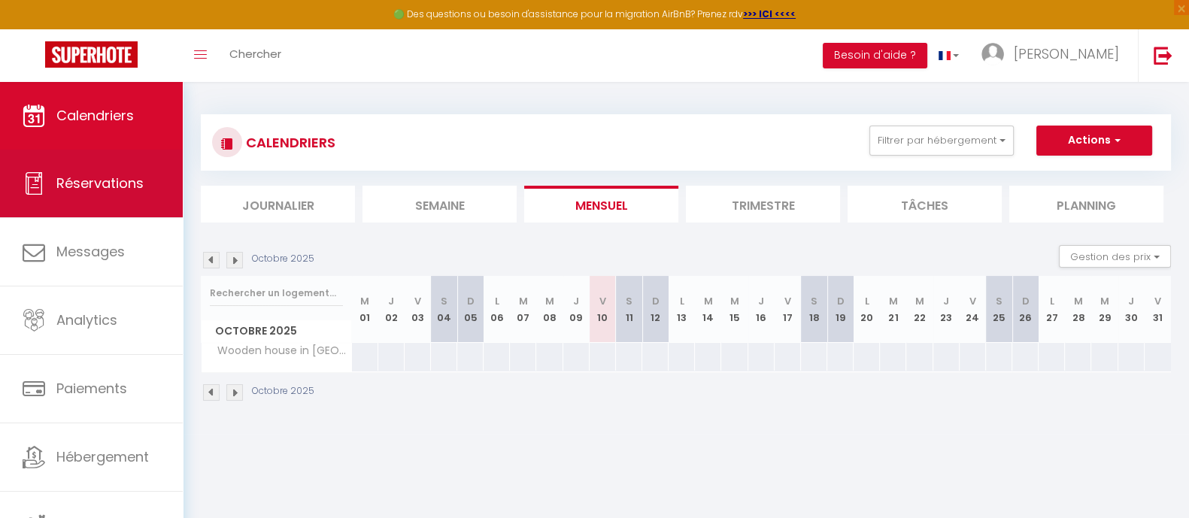
scroll to position [8, 0]
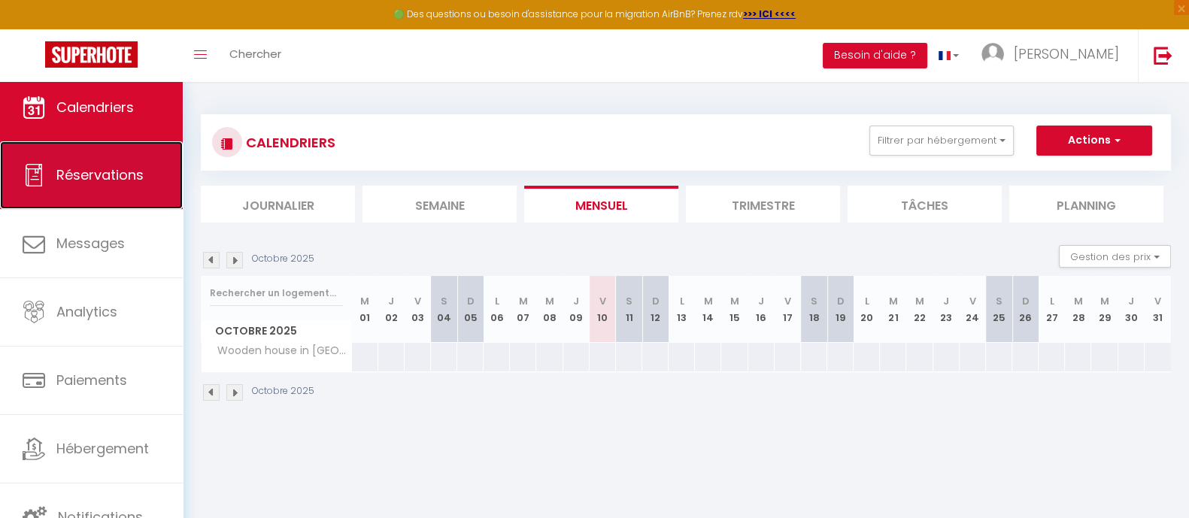
click at [104, 175] on span "Réservations" at bounding box center [99, 174] width 87 height 19
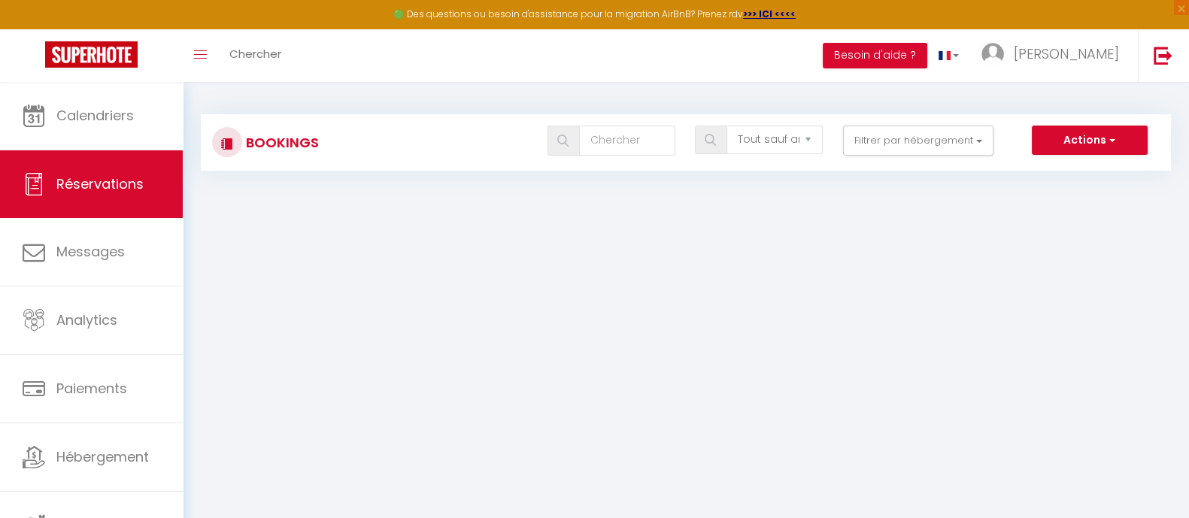
scroll to position [8, 0]
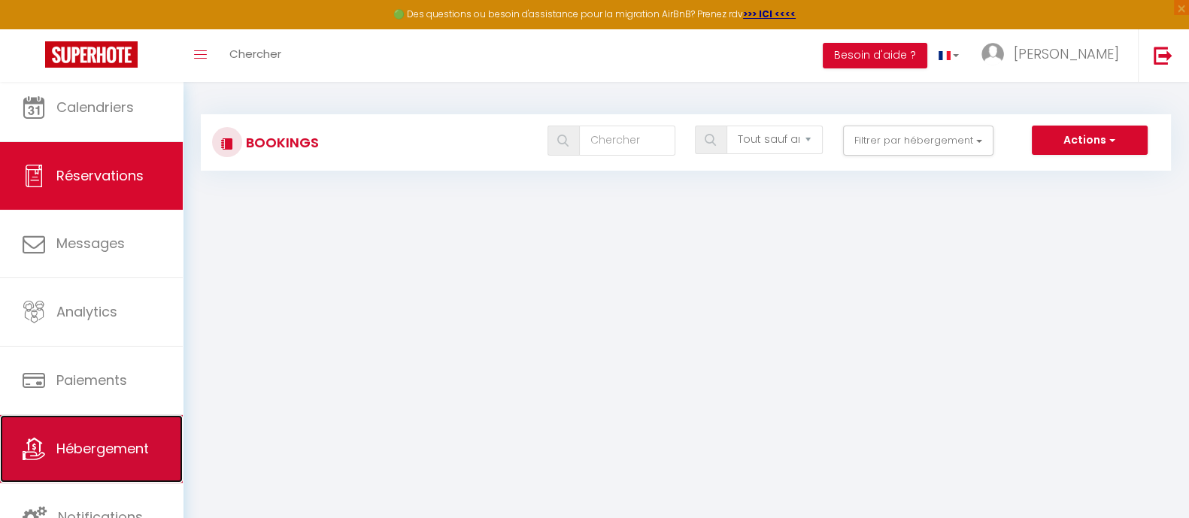
click at [68, 450] on span "Hébergement" at bounding box center [102, 448] width 92 height 19
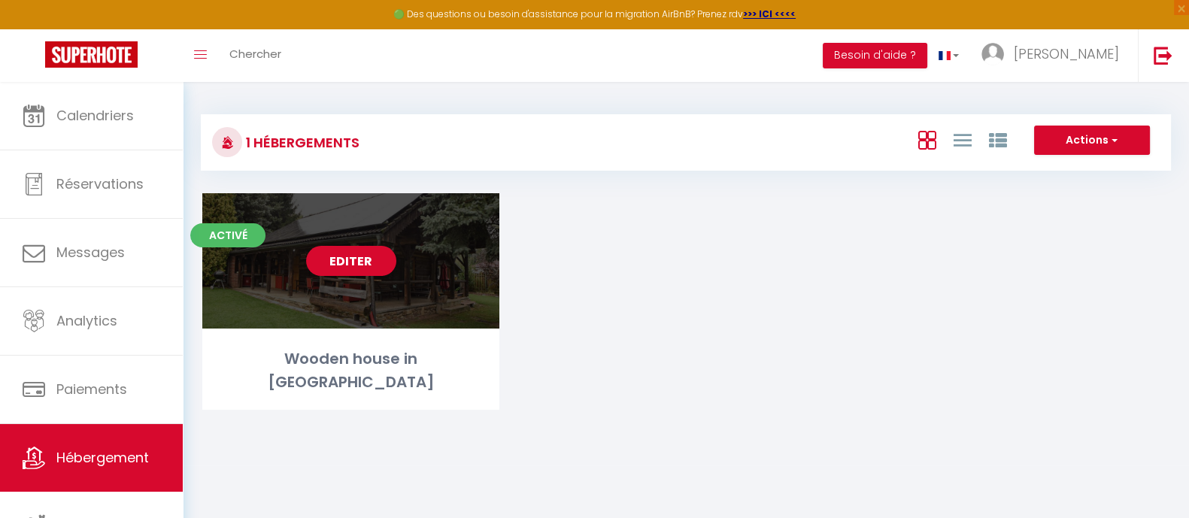
click at [368, 261] on link "Editer" at bounding box center [351, 261] width 90 height 30
select select "3"
select select "2"
select select "1"
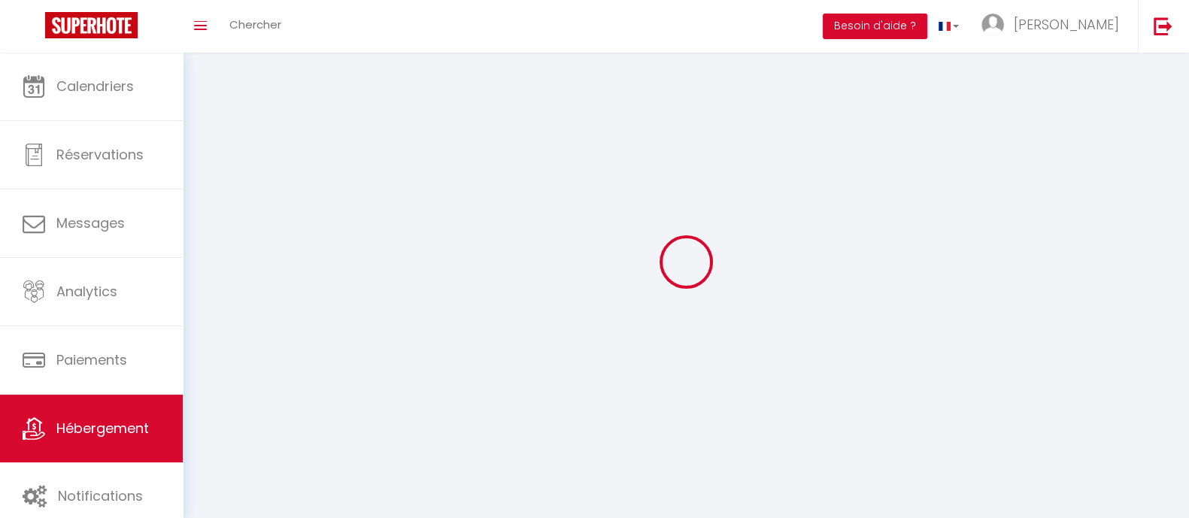
select select
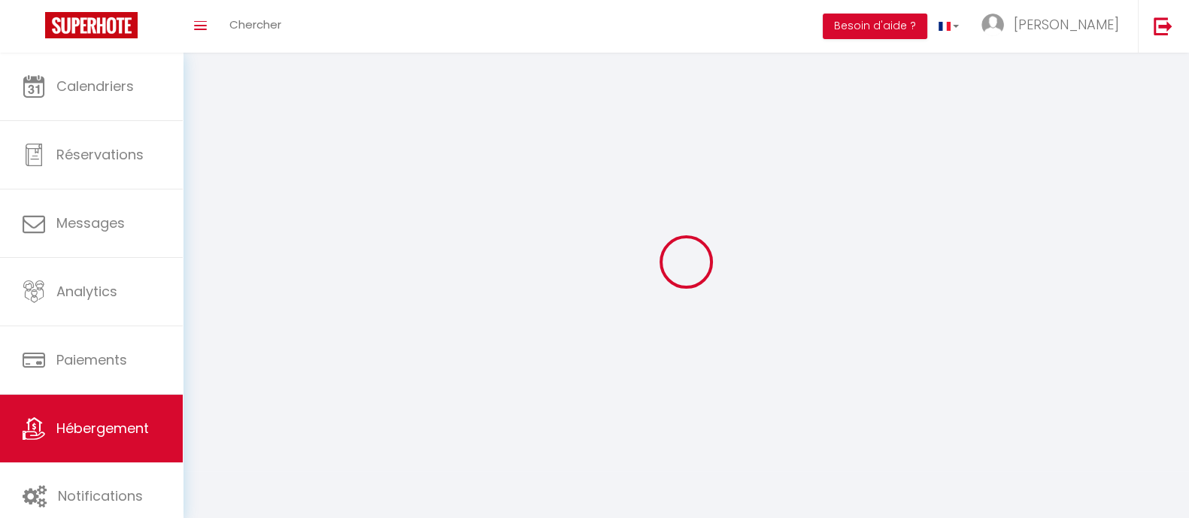
select select
checkbox input "false"
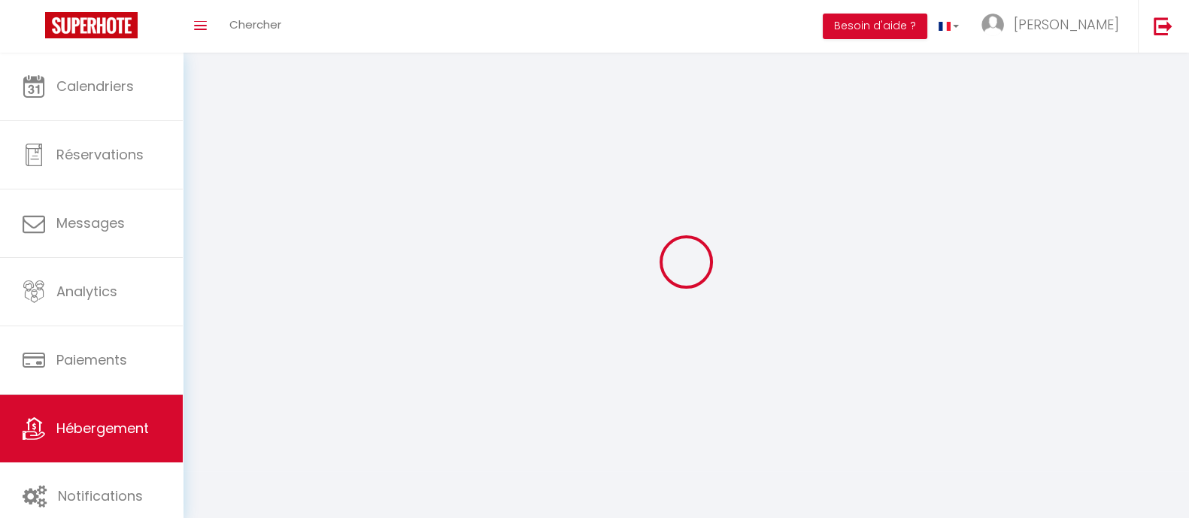
select select
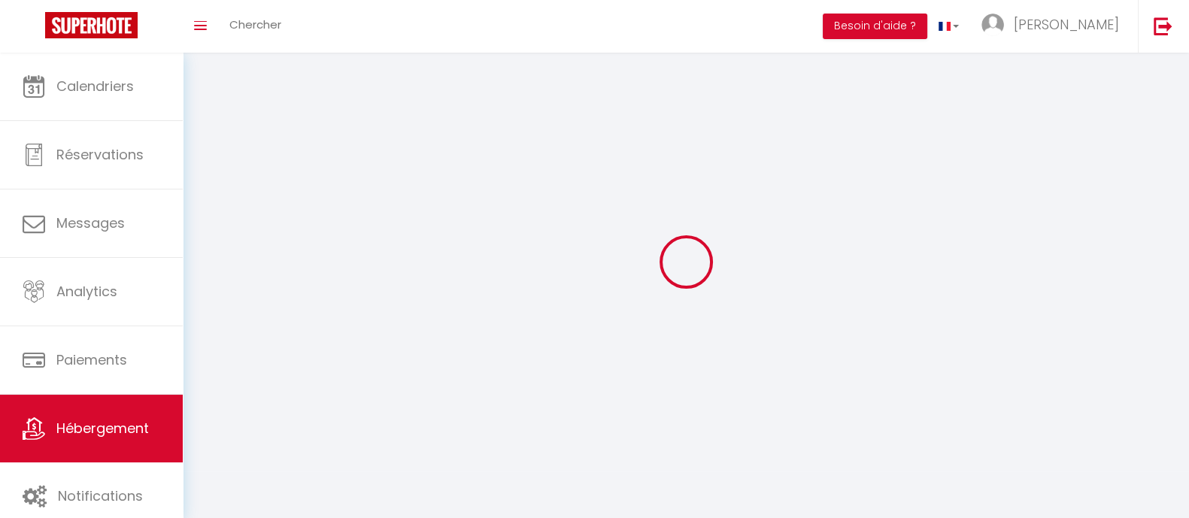
select select
checkbox input "false"
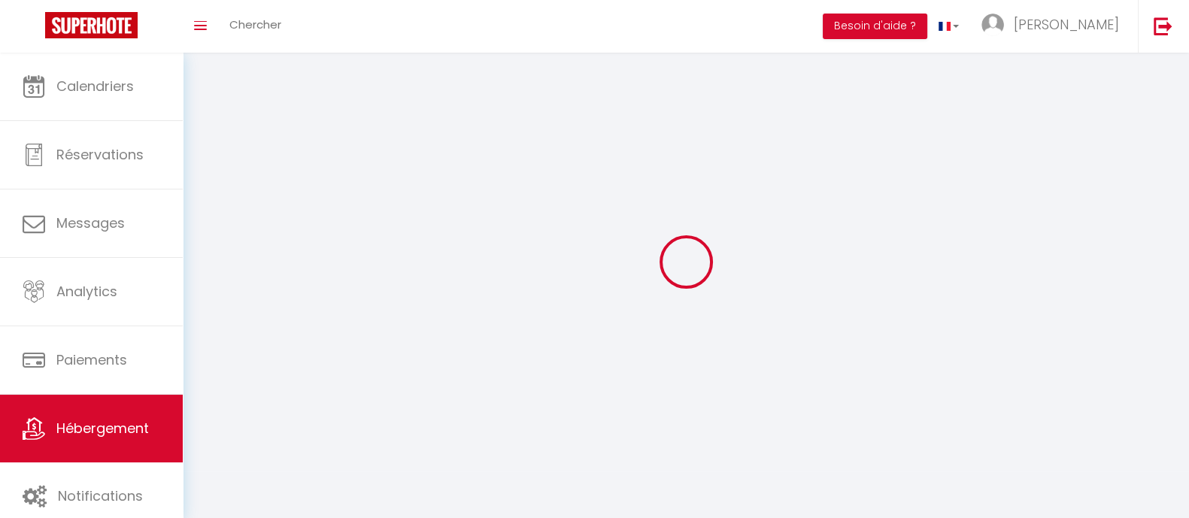
checkbox input "false"
select select
select select "1"
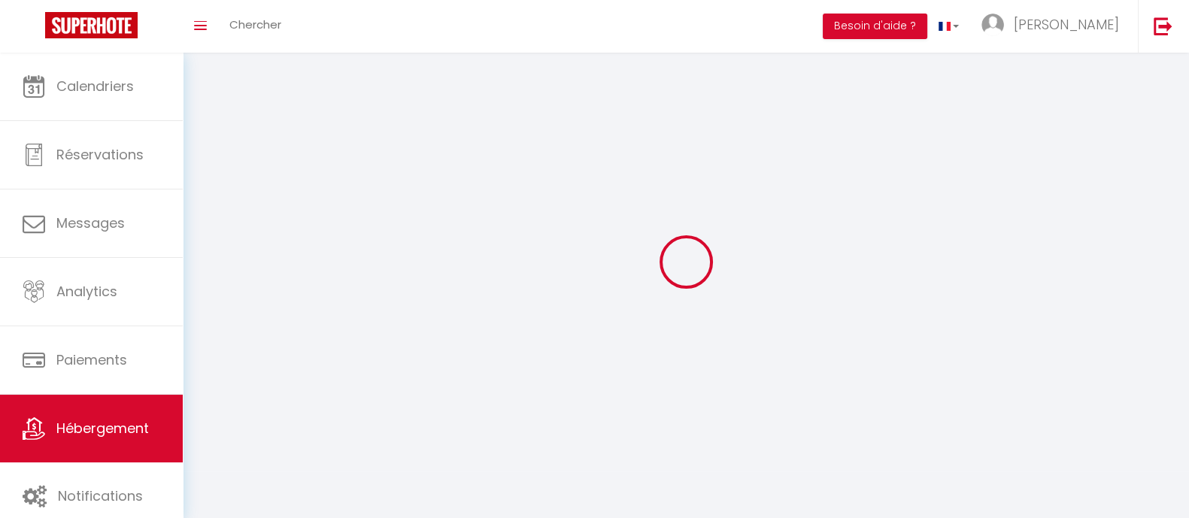
select select
select select "28"
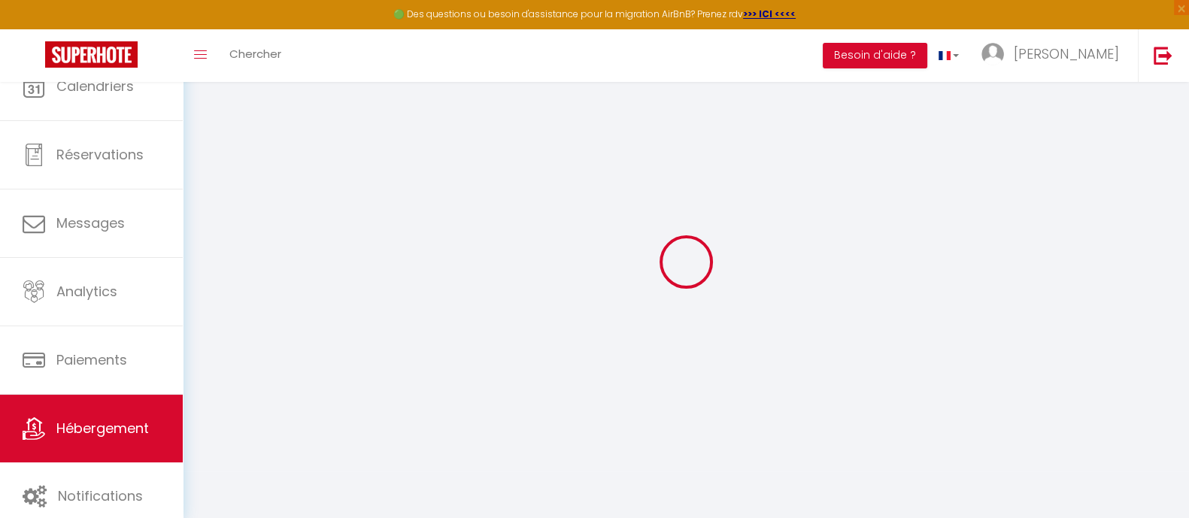
select select
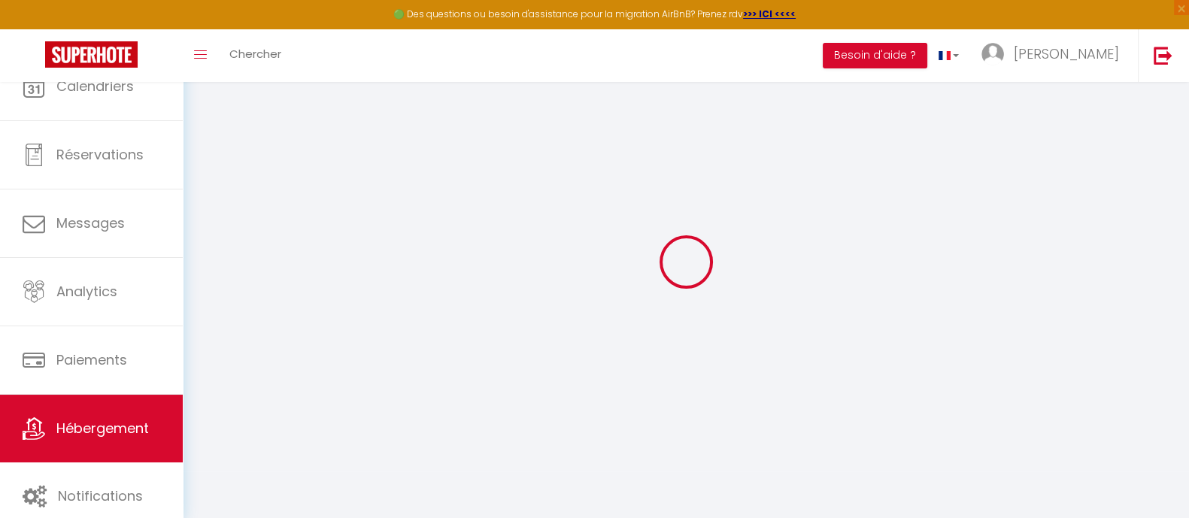
select select
checkbox input "false"
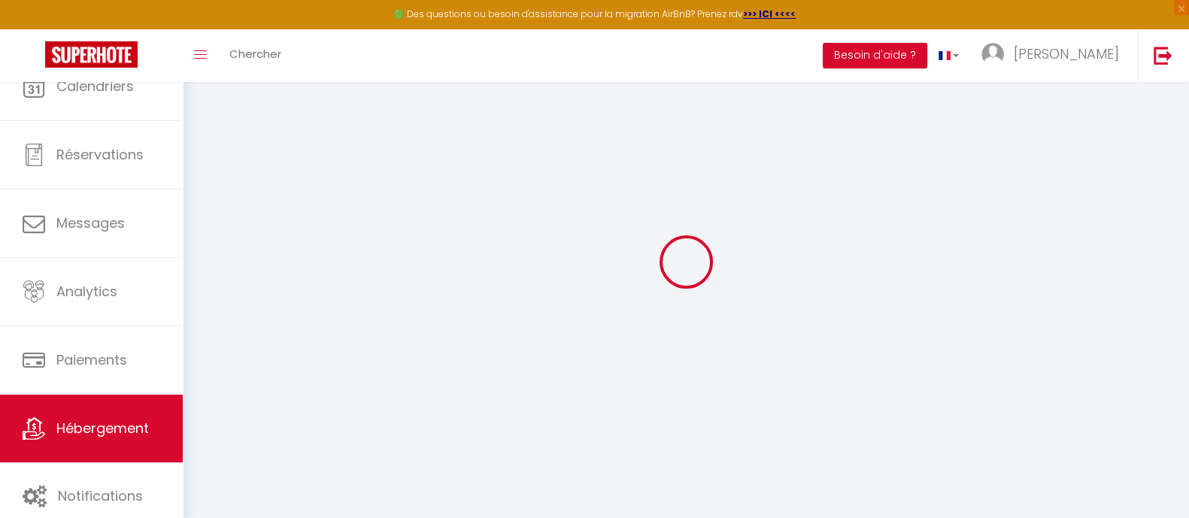
select select
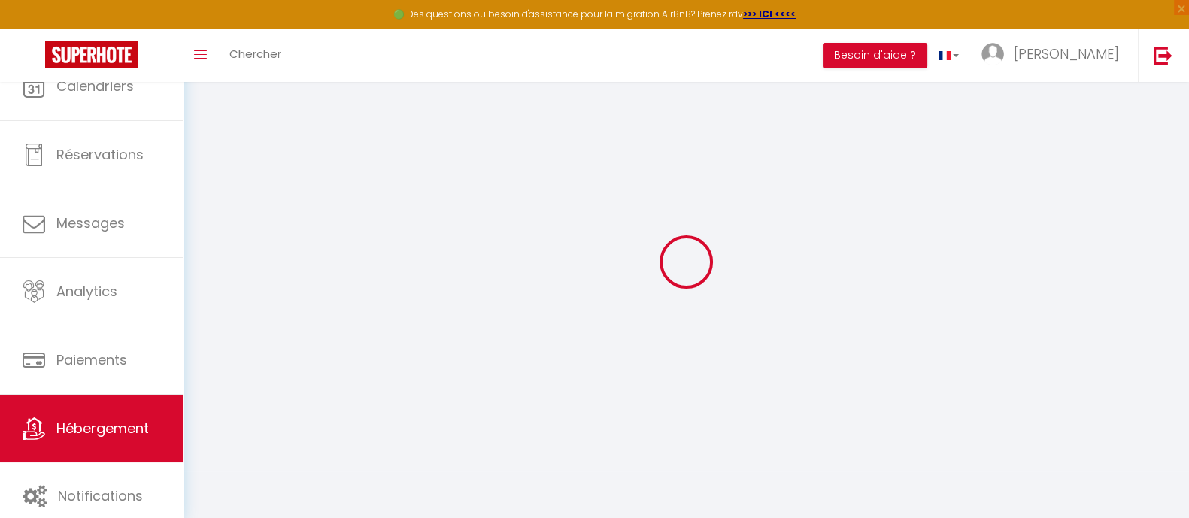
select select
checkbox input "false"
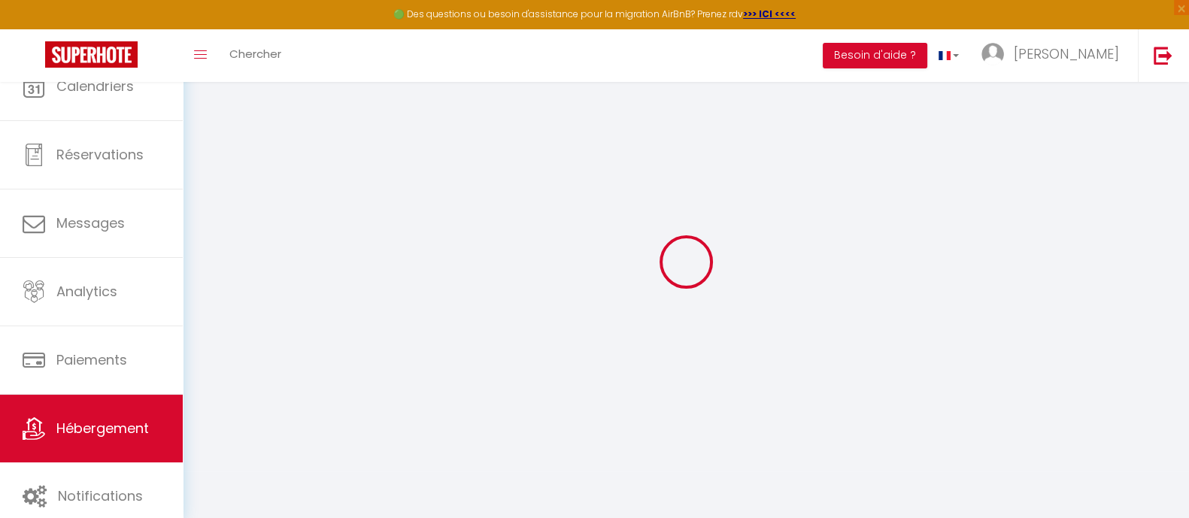
checkbox input "false"
select select
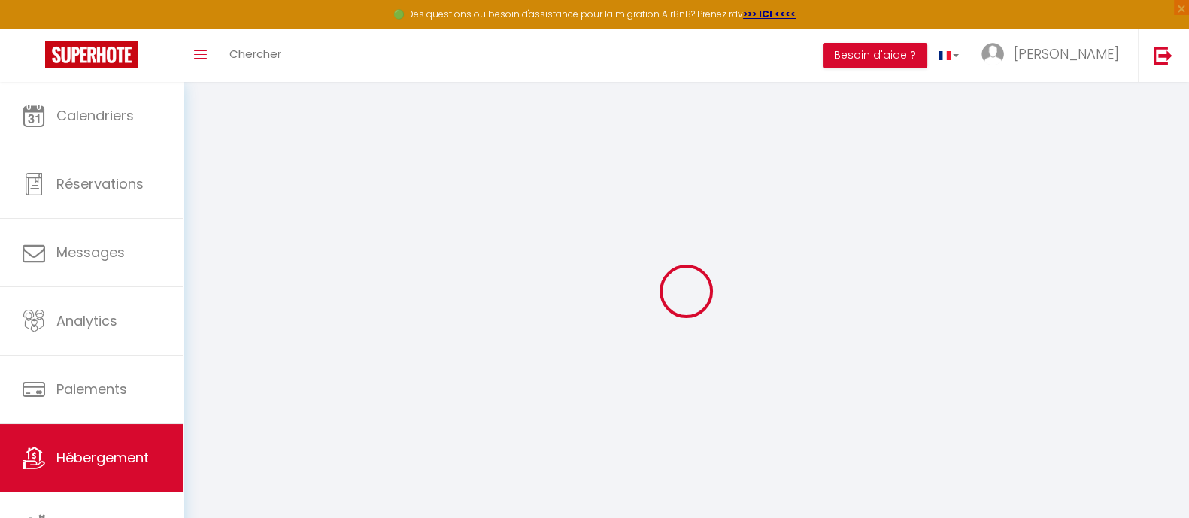
select select
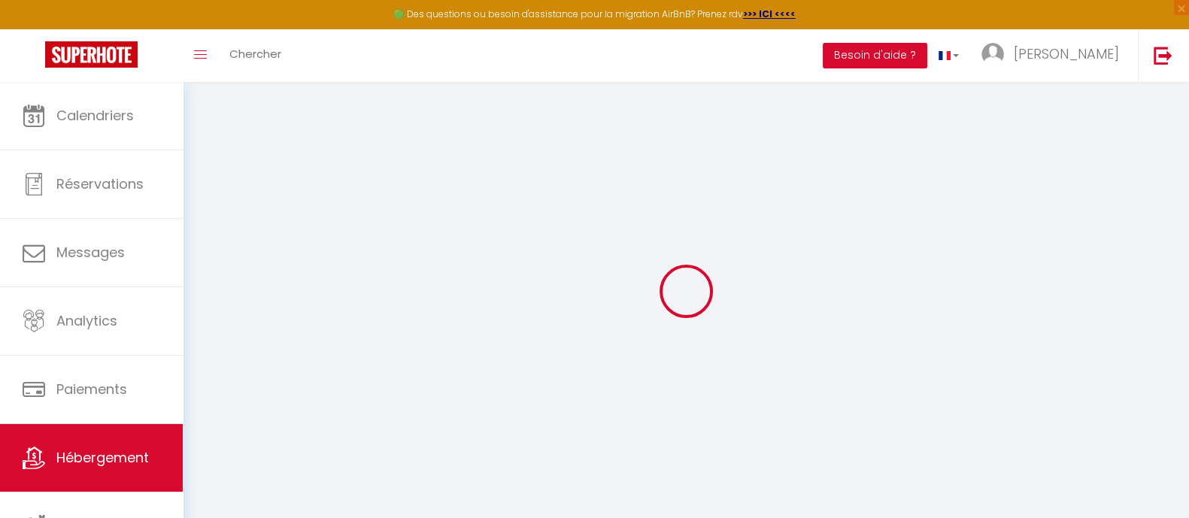
select select
checkbox input "false"
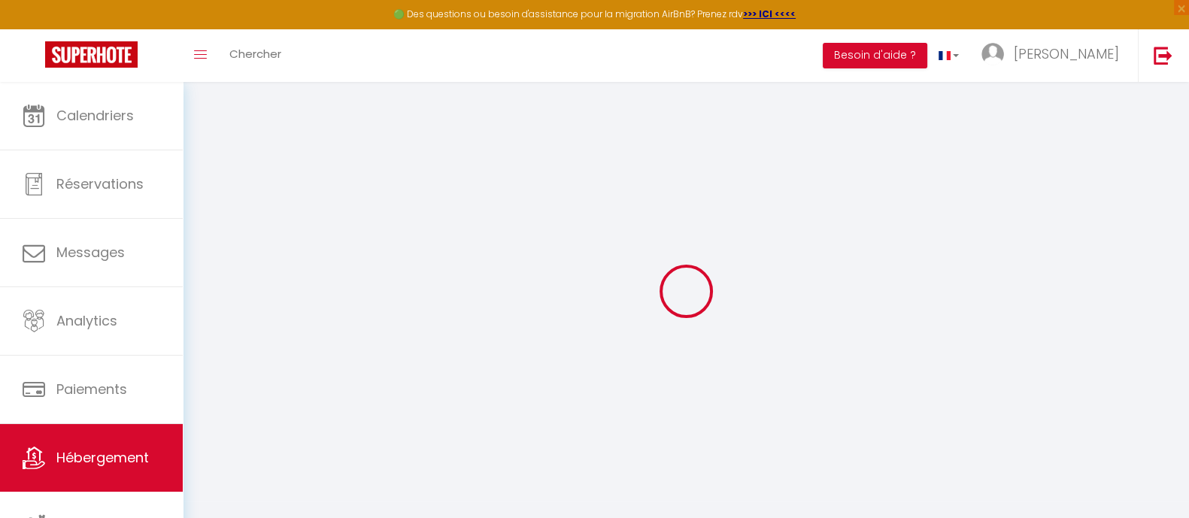
select select
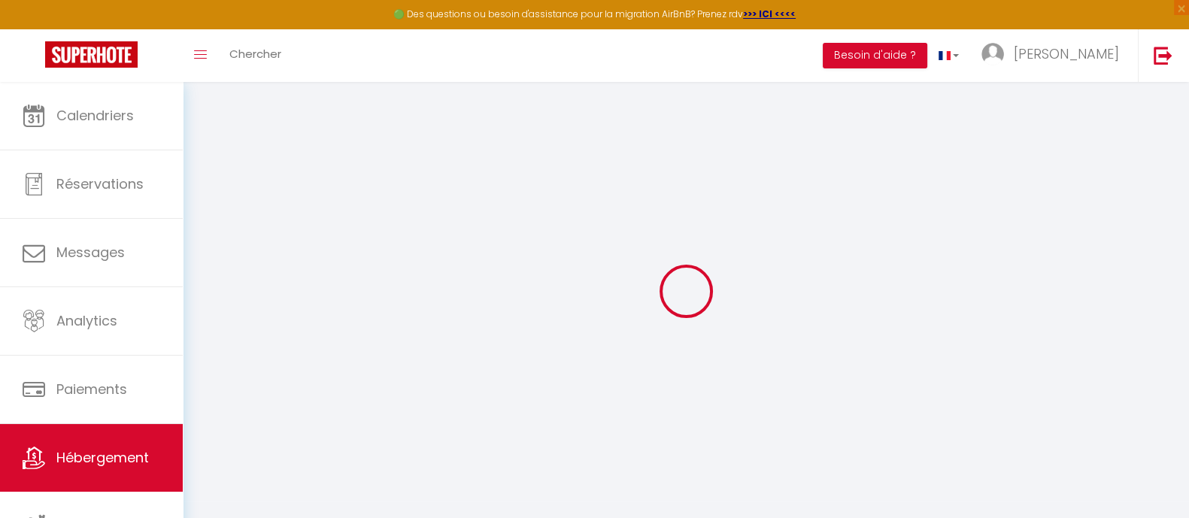
select select
checkbox input "false"
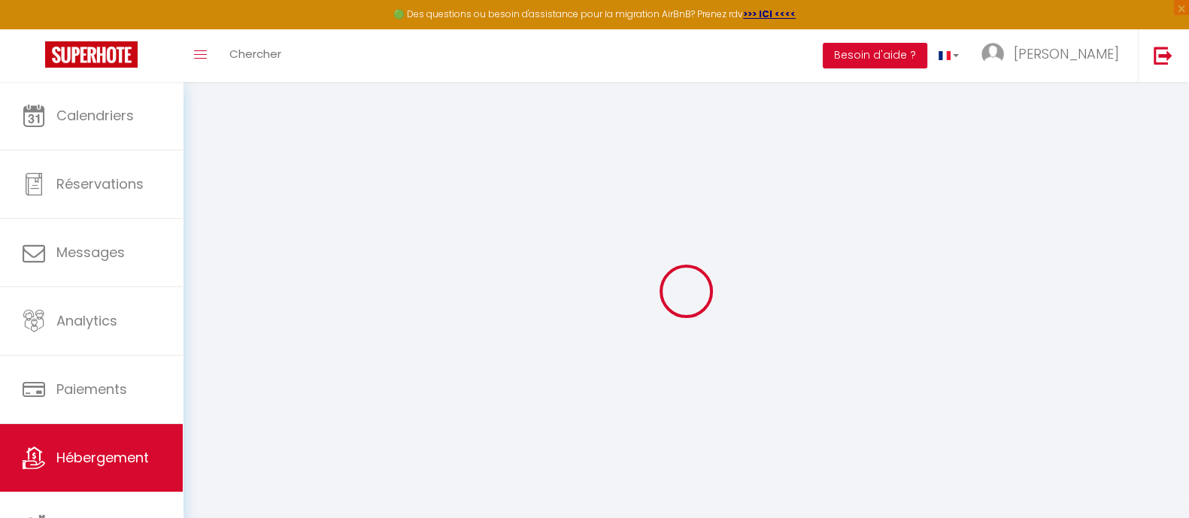
checkbox input "false"
select select
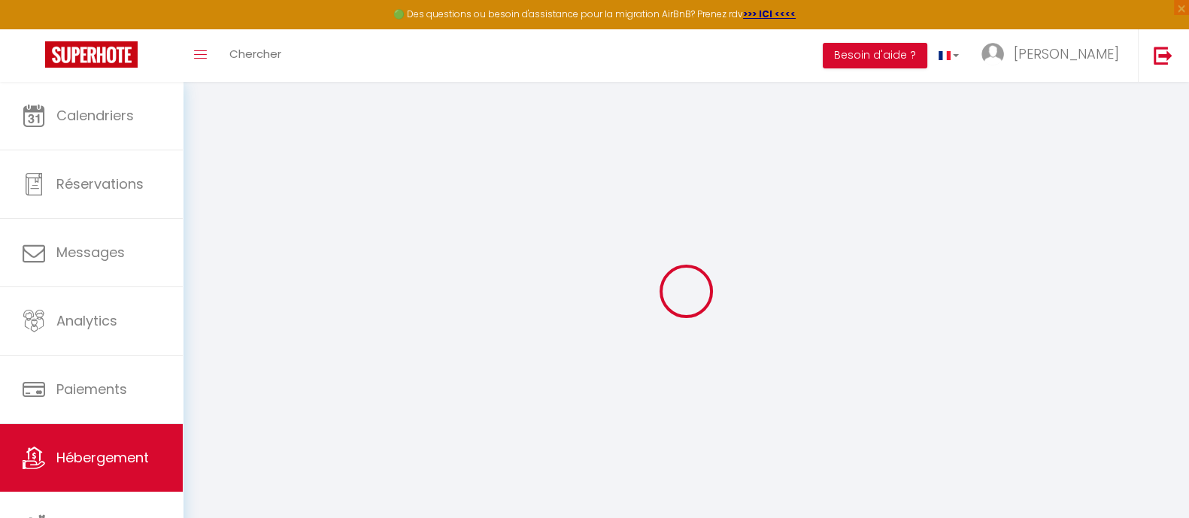
select select
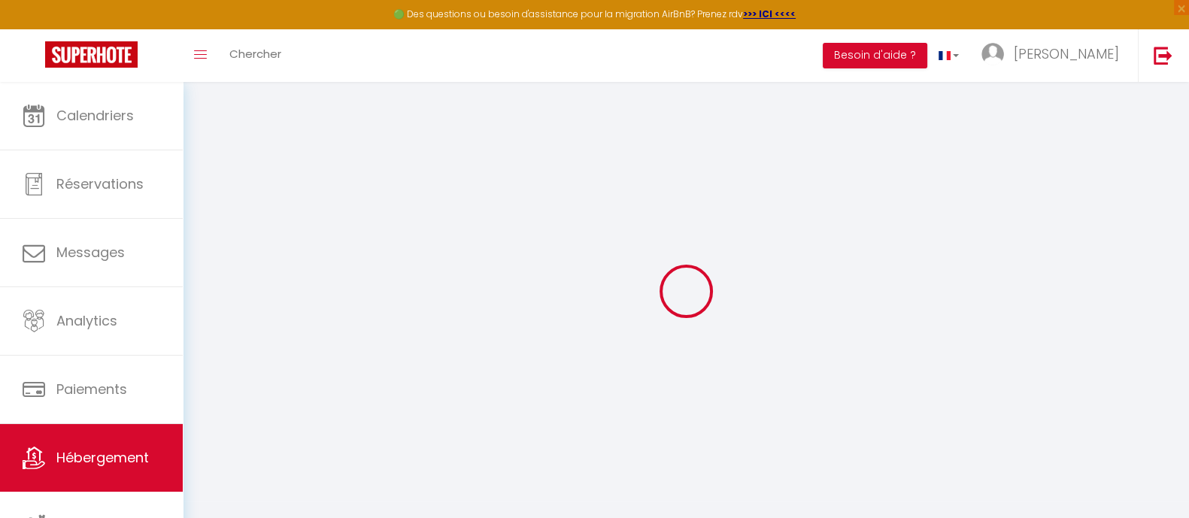
checkbox input "false"
select select
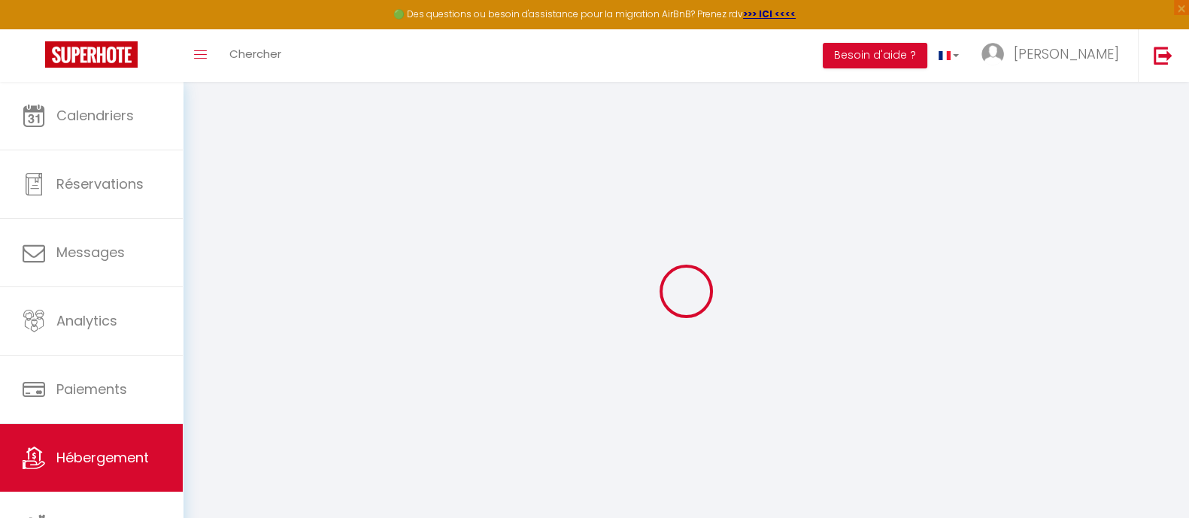
select select
type input "Wooden house in [GEOGRAPHIC_DATA]"
type input "[PERSON_NAME]"
type input "Popice 27"
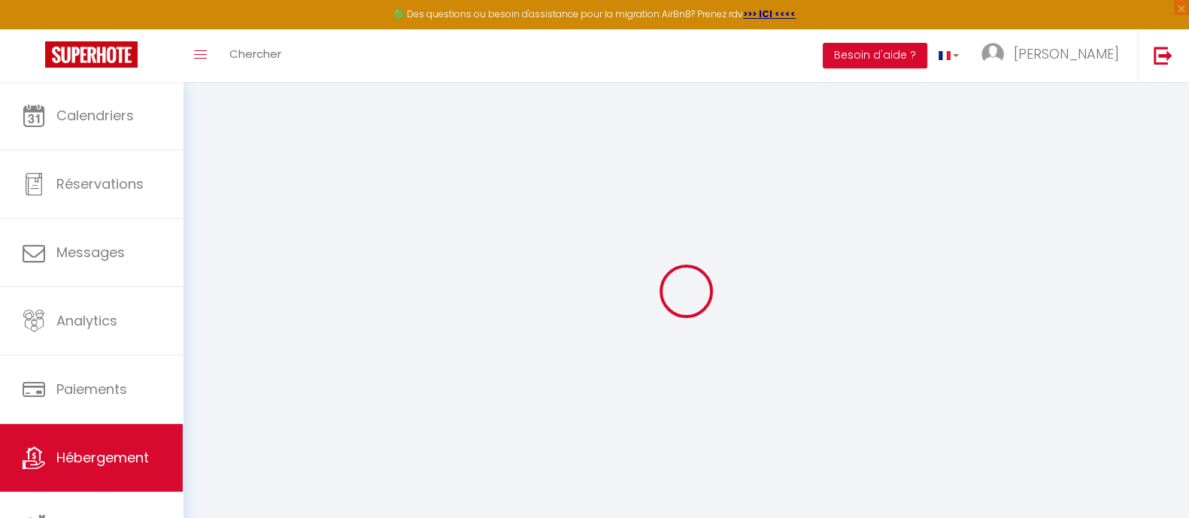
type input "586 01"
type input "Jihlava"
select select "houses"
select select "8"
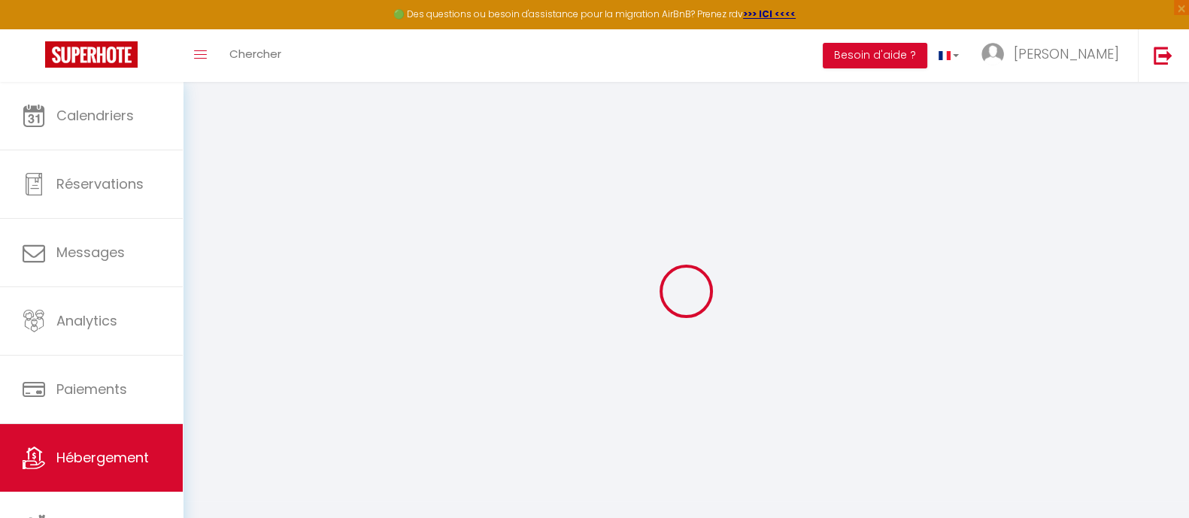
select select "2"
type input "180"
type input "40"
type input "1.00"
select select
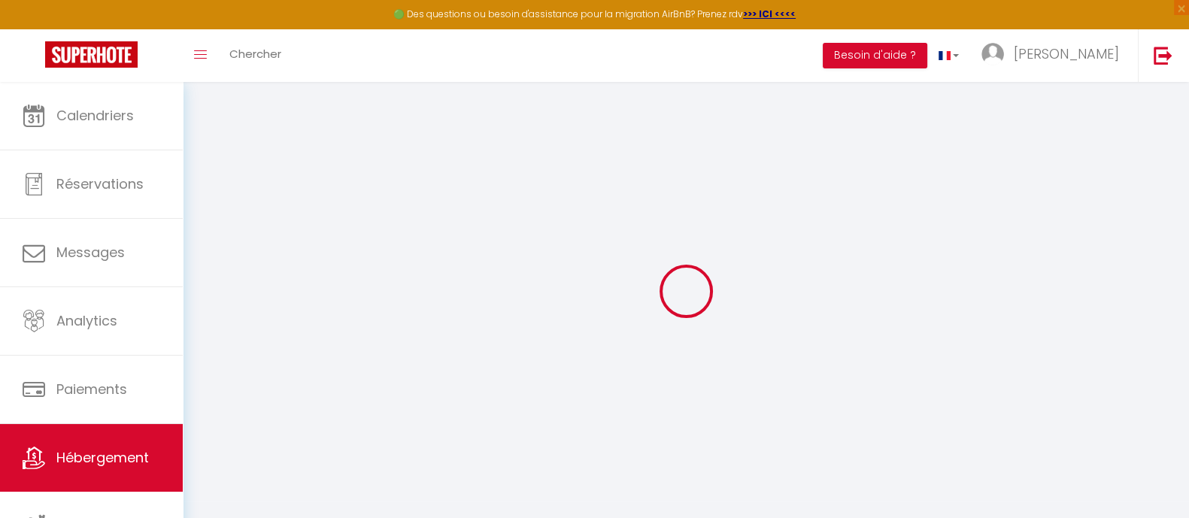
select select
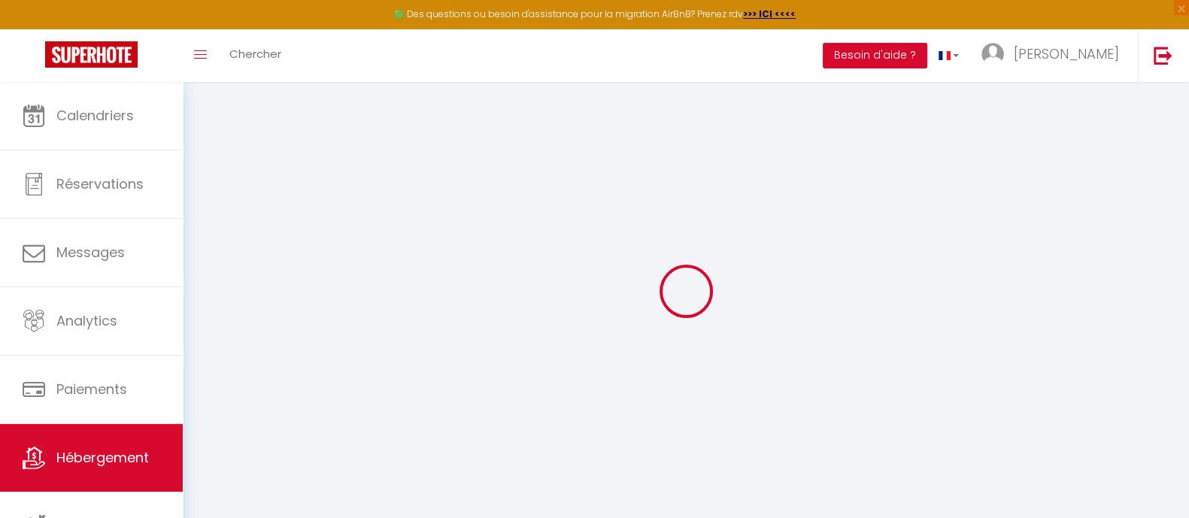
type input "Popice 11"
type input "586 01"
type input "Jihlava"
select select "59"
type input "[EMAIL_ADDRESS][DOMAIN_NAME]"
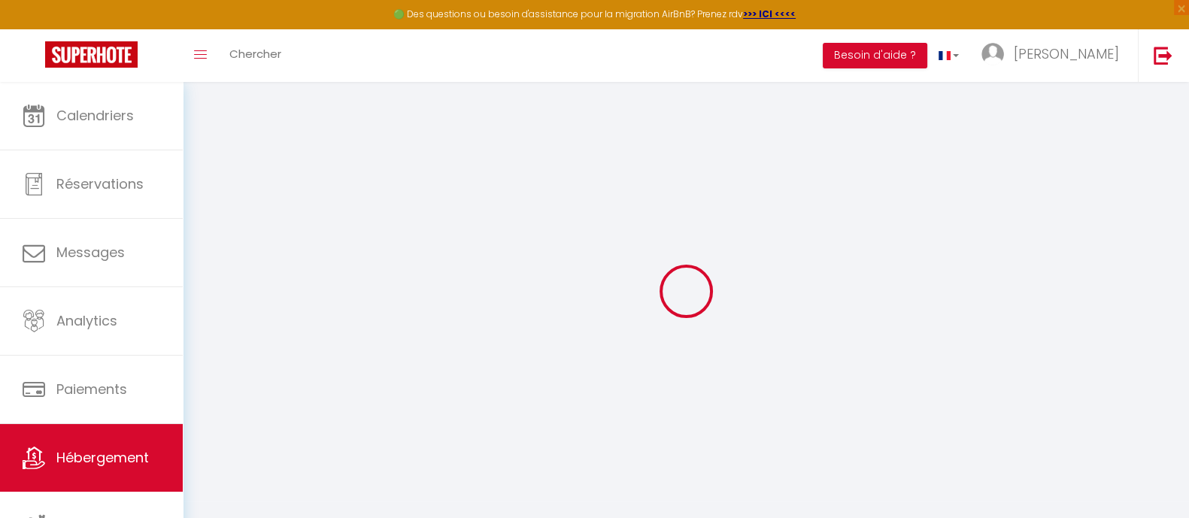
select select "16263"
checkbox input "false"
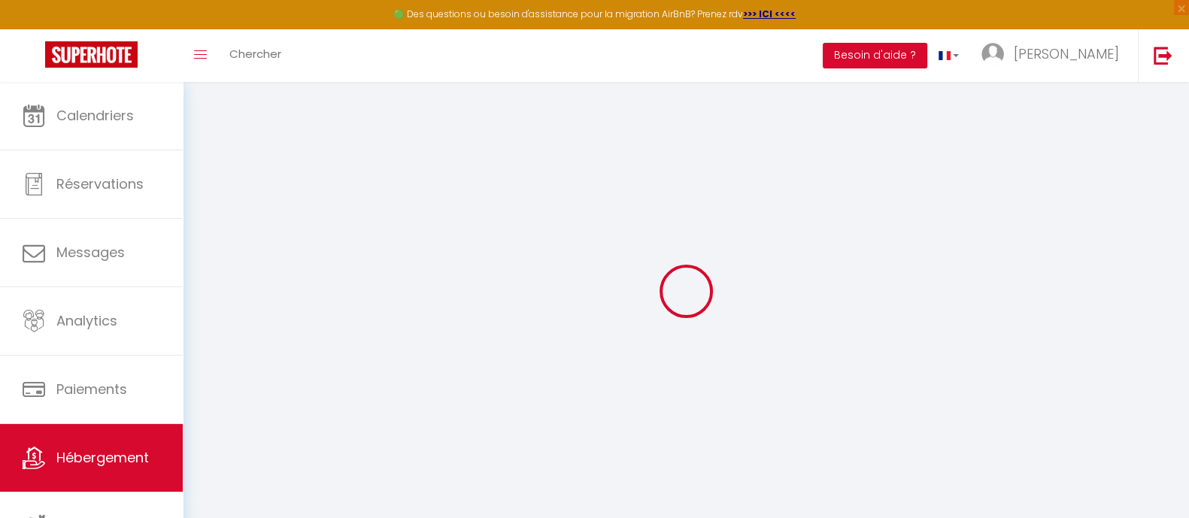
select select
type input "0"
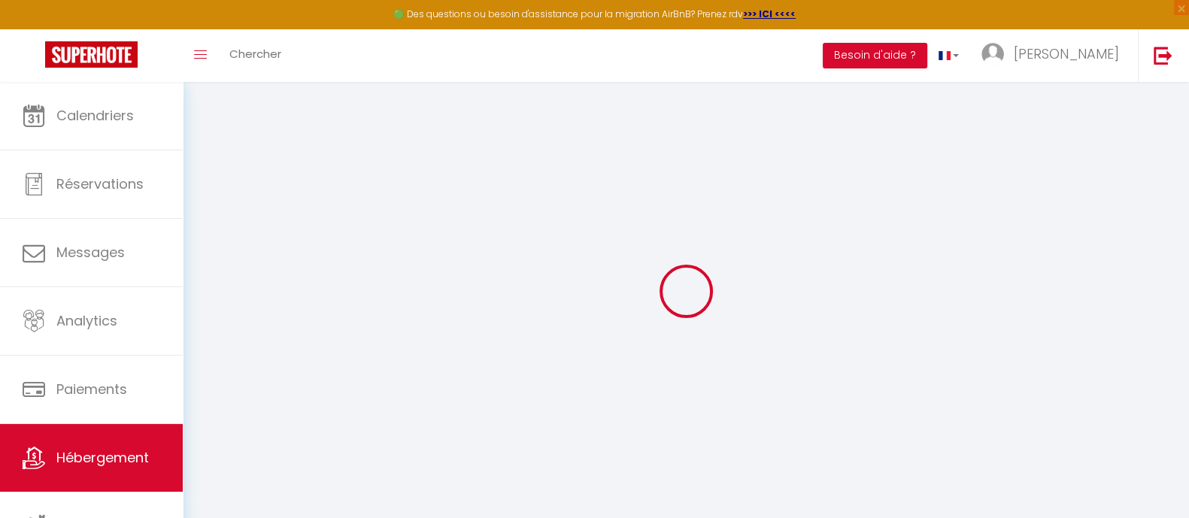
type input "0"
select select
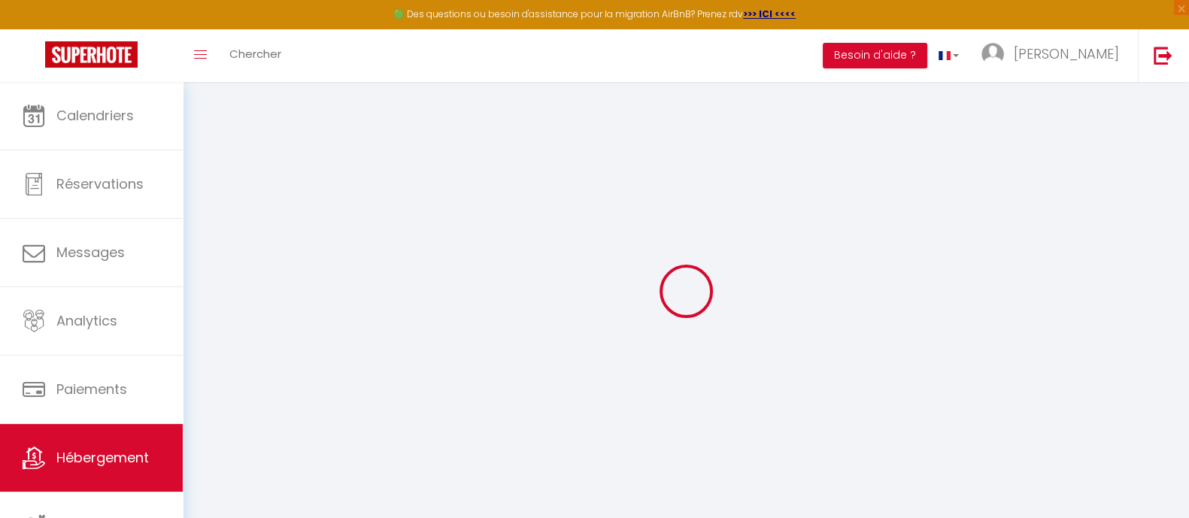
select select
checkbox input "false"
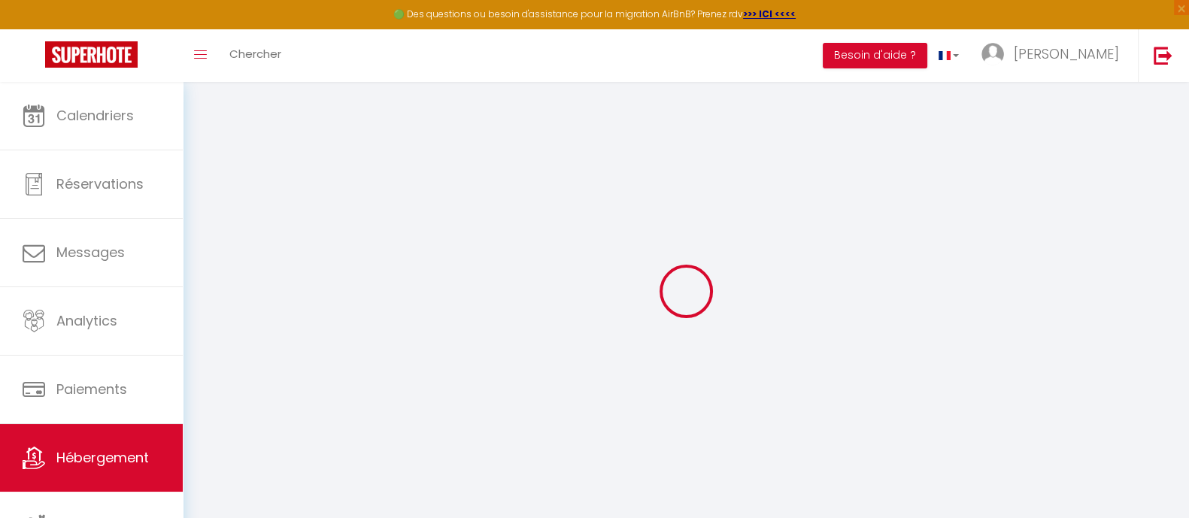
checkbox input "false"
select select
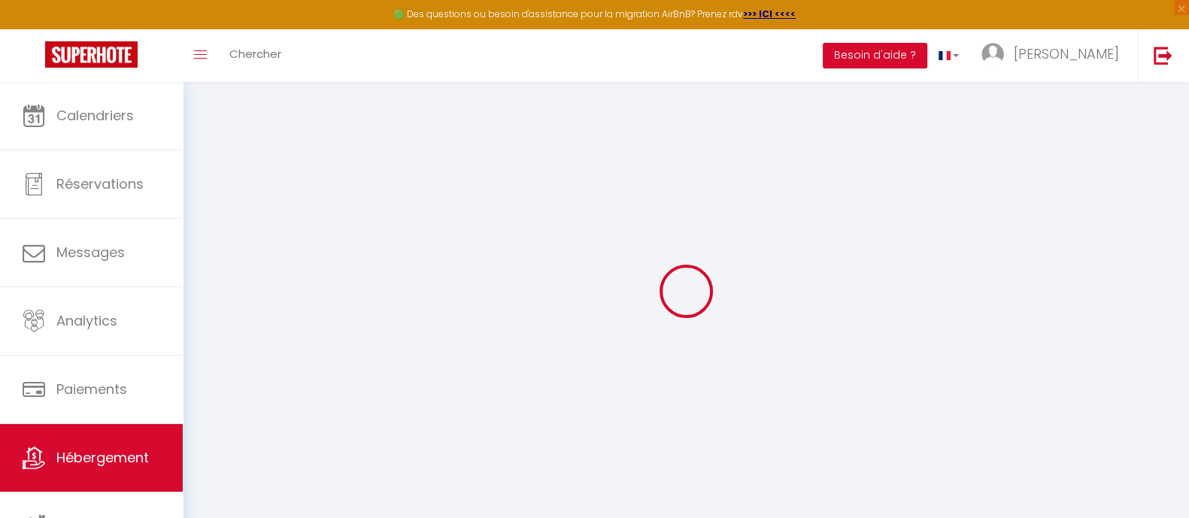
select select
checkbox input "false"
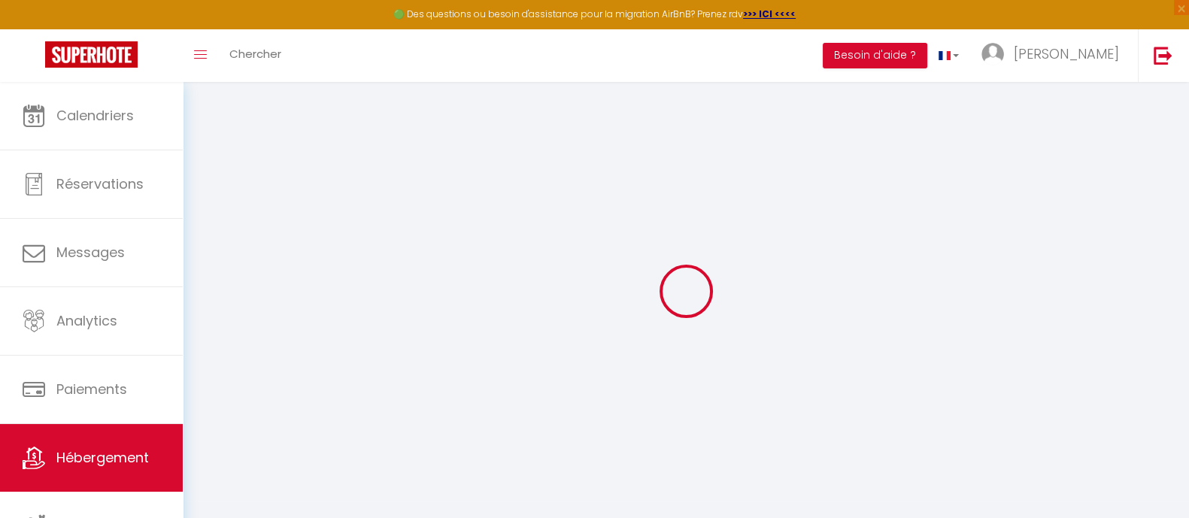
checkbox input "false"
select select "chalet"
checkbox input "false"
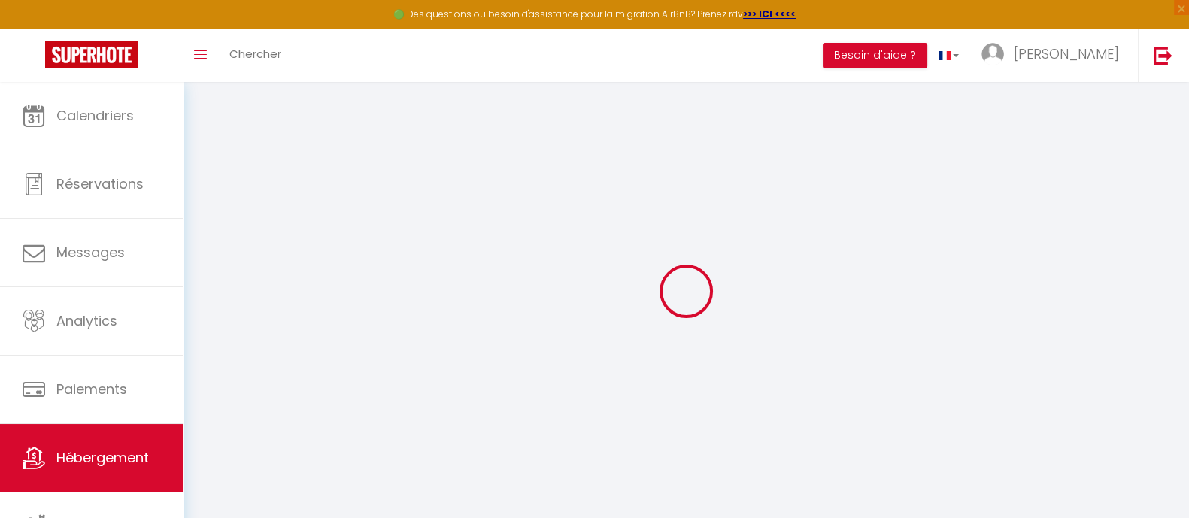
checkbox input "false"
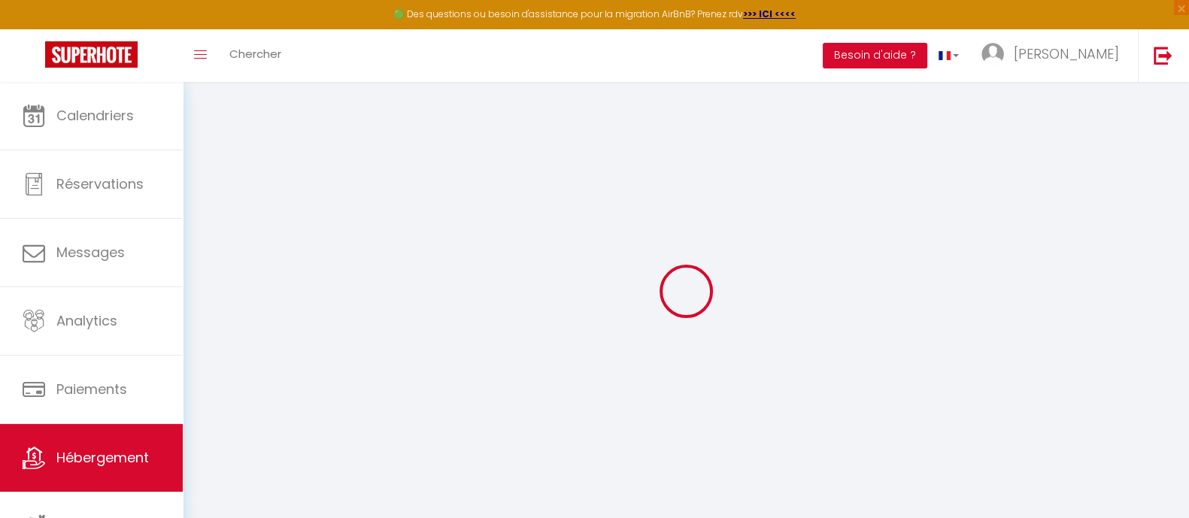
select select "16:00"
select select "22:00"
select select "11:00"
select select "30"
select select "15"
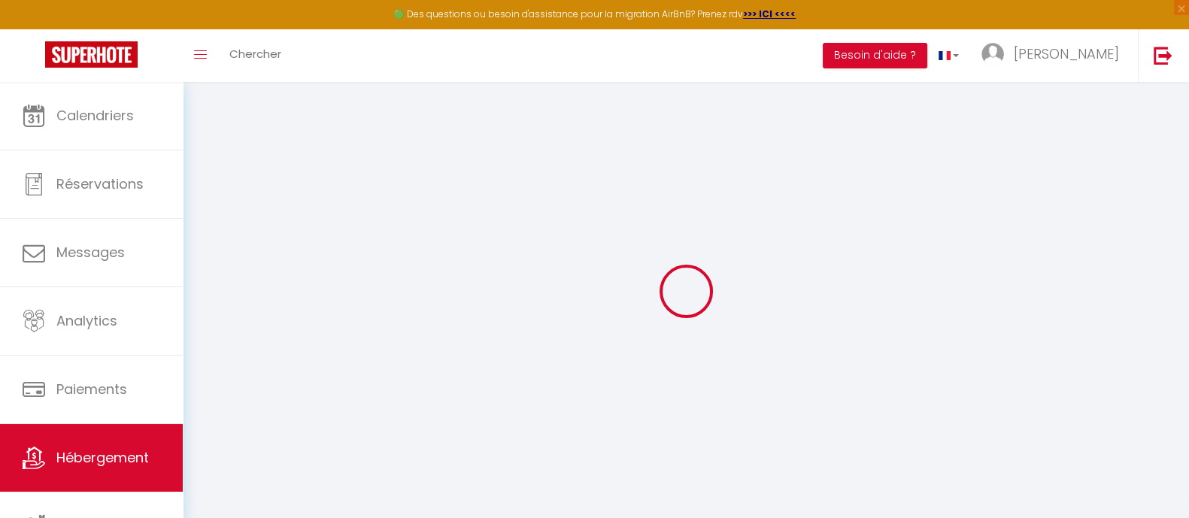
select select "23:00"
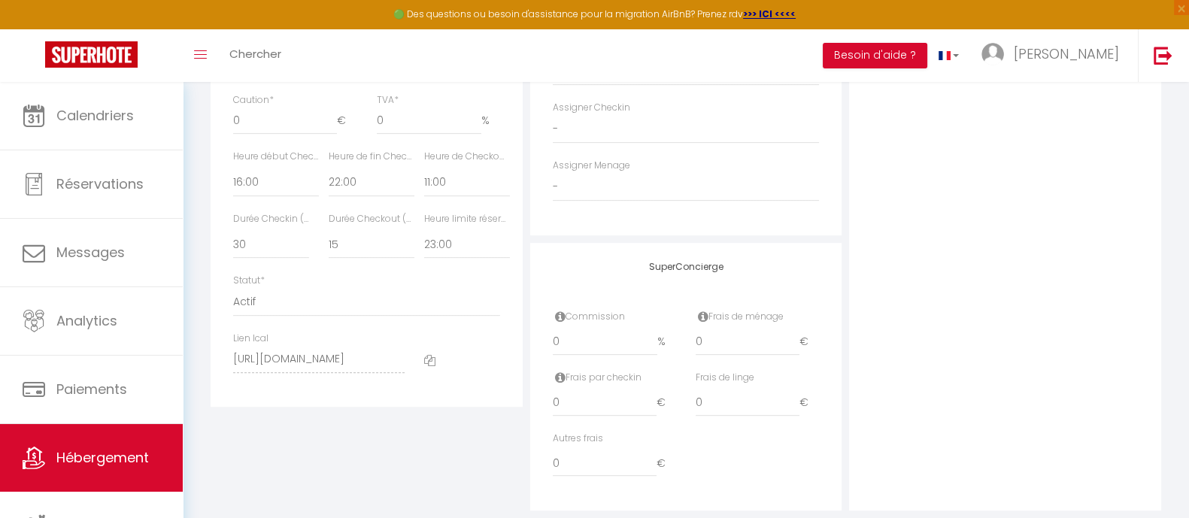
scroll to position [820, 0]
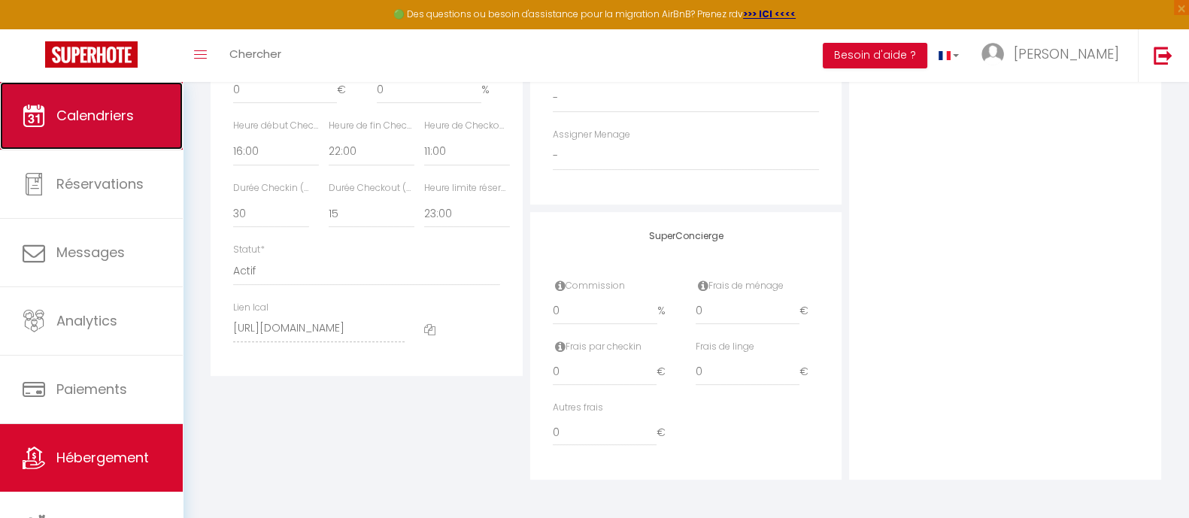
click at [95, 117] on span "Calendriers" at bounding box center [94, 115] width 77 height 19
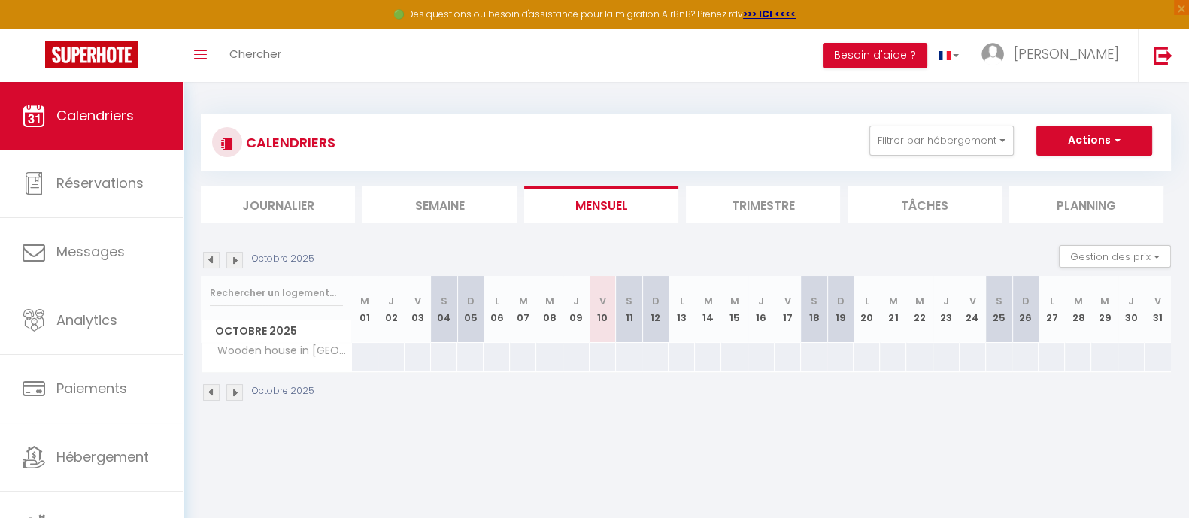
click at [926, 205] on li "Tâches" at bounding box center [924, 204] width 154 height 37
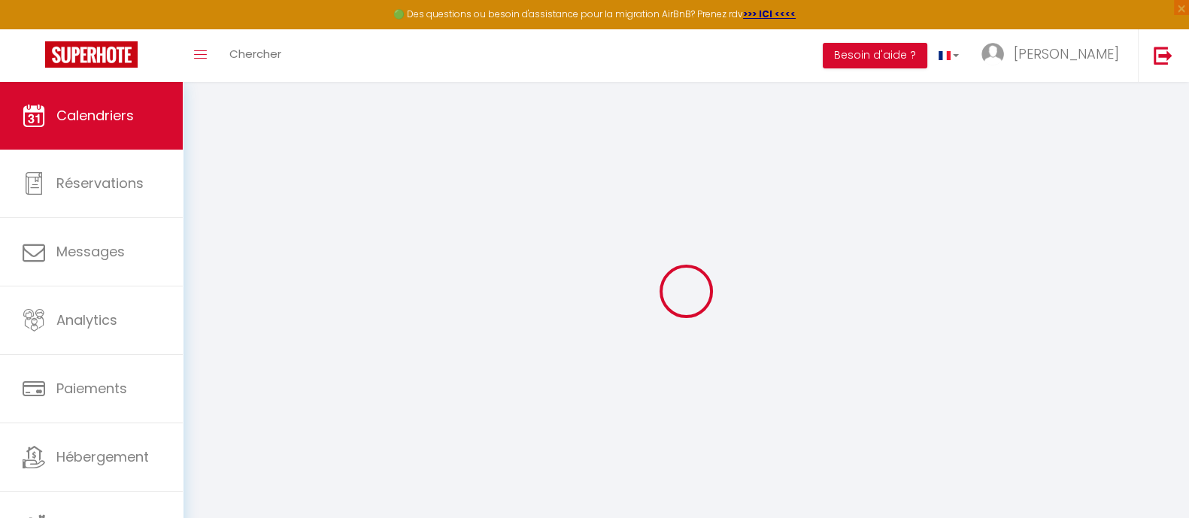
select select
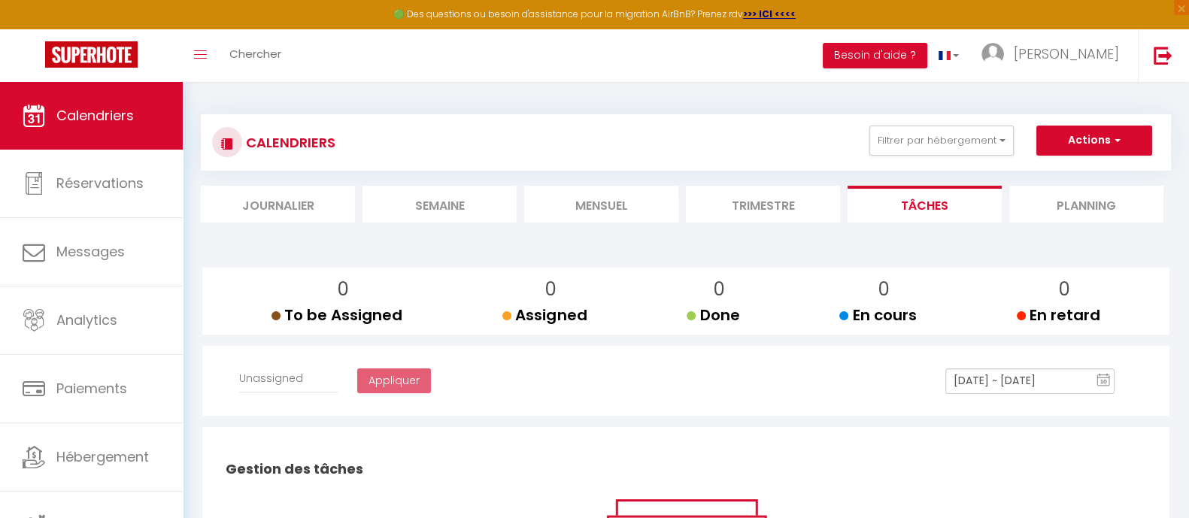
click at [1065, 205] on li "Planning" at bounding box center [1086, 204] width 154 height 37
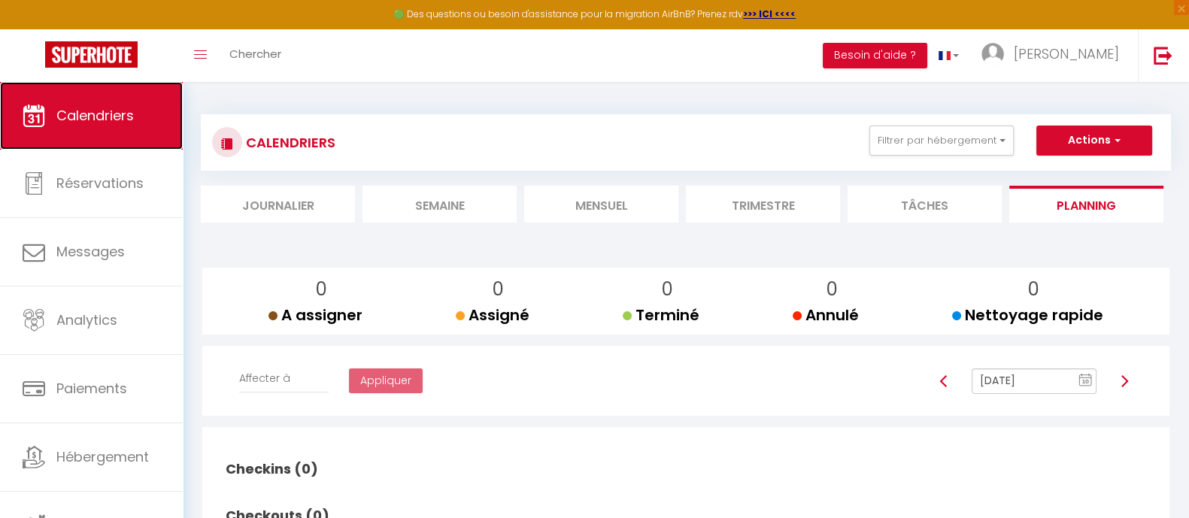
click at [83, 106] on span "Calendriers" at bounding box center [94, 115] width 77 height 19
click at [327, 150] on h3 "CALENDRIERS" at bounding box center [288, 143] width 93 height 34
click at [255, 202] on li "Journalier" at bounding box center [278, 204] width 154 height 37
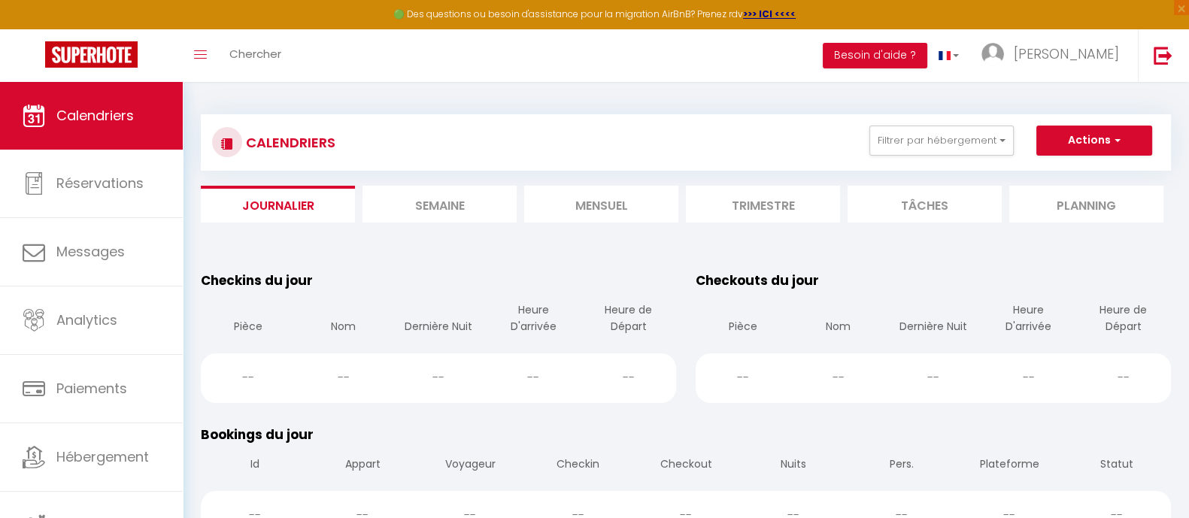
click at [423, 205] on li "Semaine" at bounding box center [439, 204] width 154 height 37
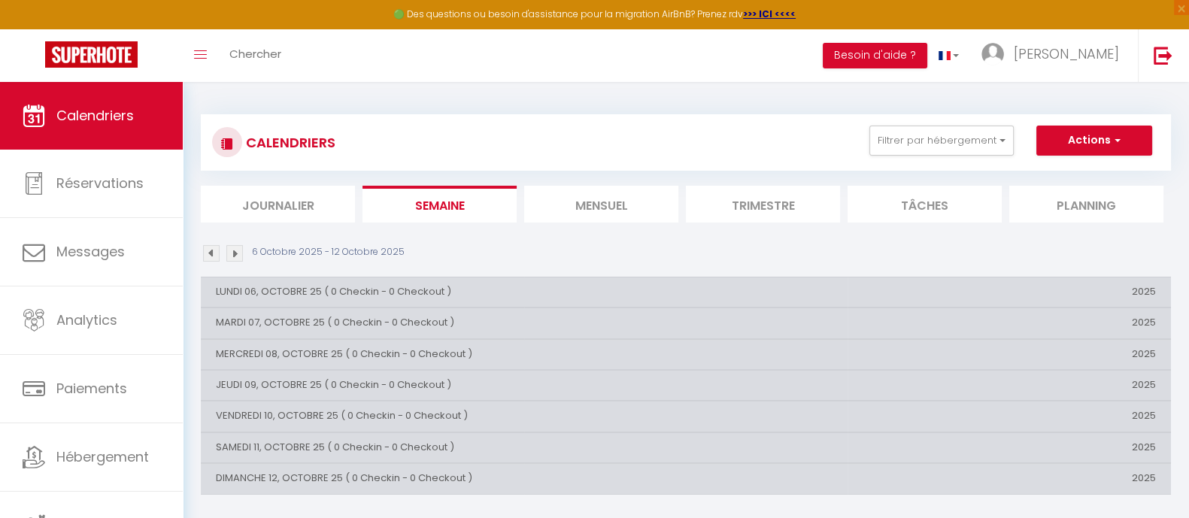
click at [641, 207] on li "Mensuel" at bounding box center [601, 204] width 154 height 37
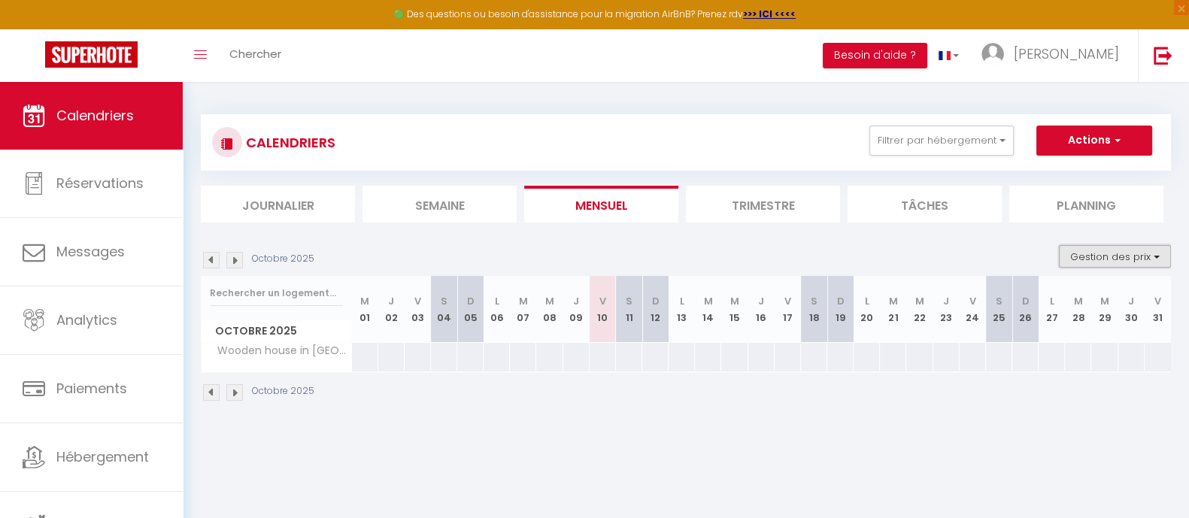
click at [1135, 249] on button "Gestion des prix" at bounding box center [1115, 256] width 112 height 23
click at [959, 489] on body "🟢 Des questions ou besoin d'assistance pour la migration AirBnB? Prenez rdv >>>…" at bounding box center [594, 341] width 1189 height 518
click at [789, 203] on li "Trimestre" at bounding box center [763, 204] width 154 height 37
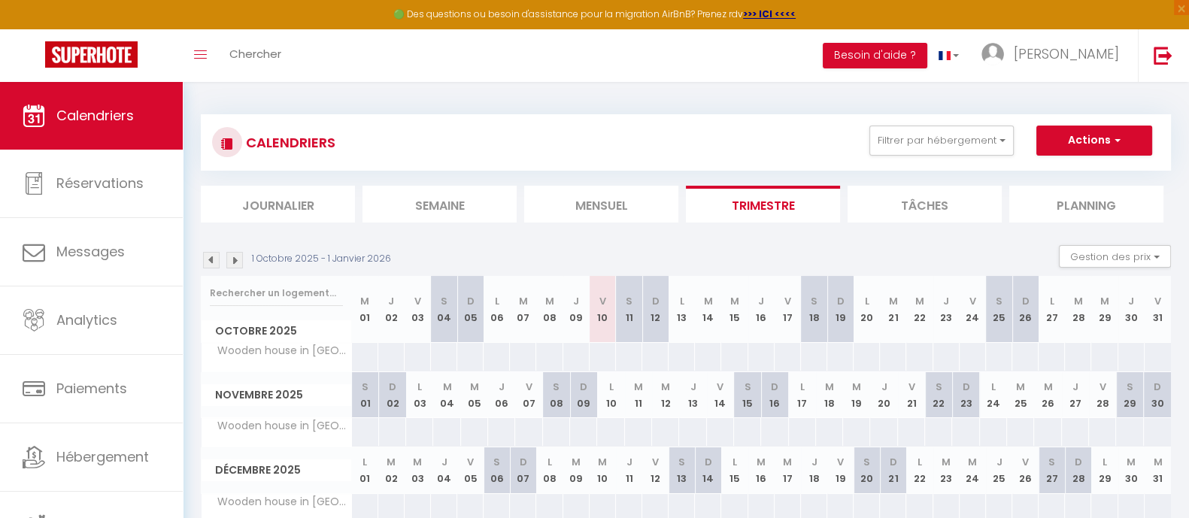
scroll to position [82, 0]
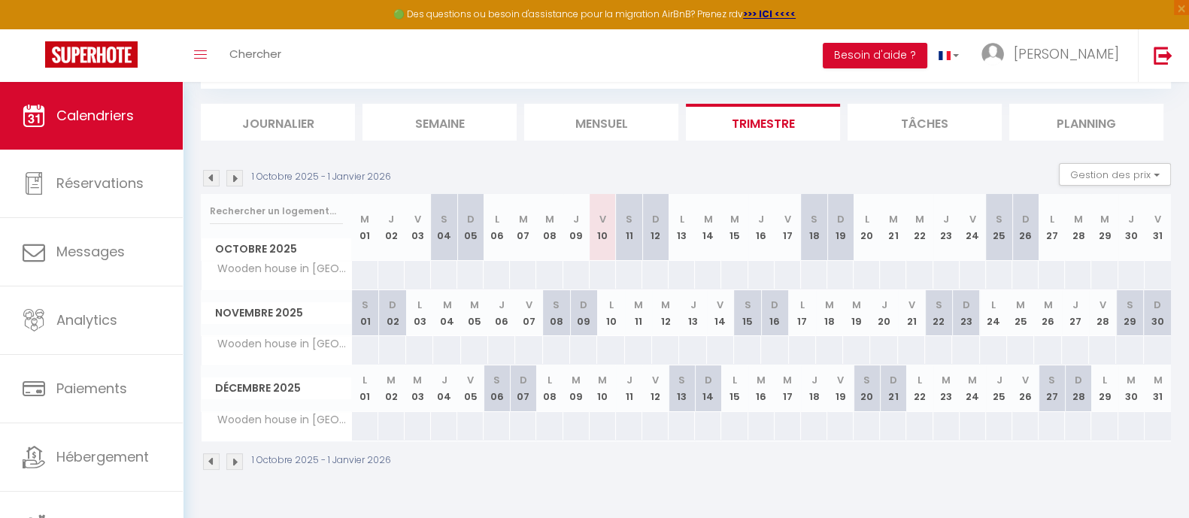
click at [921, 114] on li "Tâches" at bounding box center [924, 122] width 154 height 37
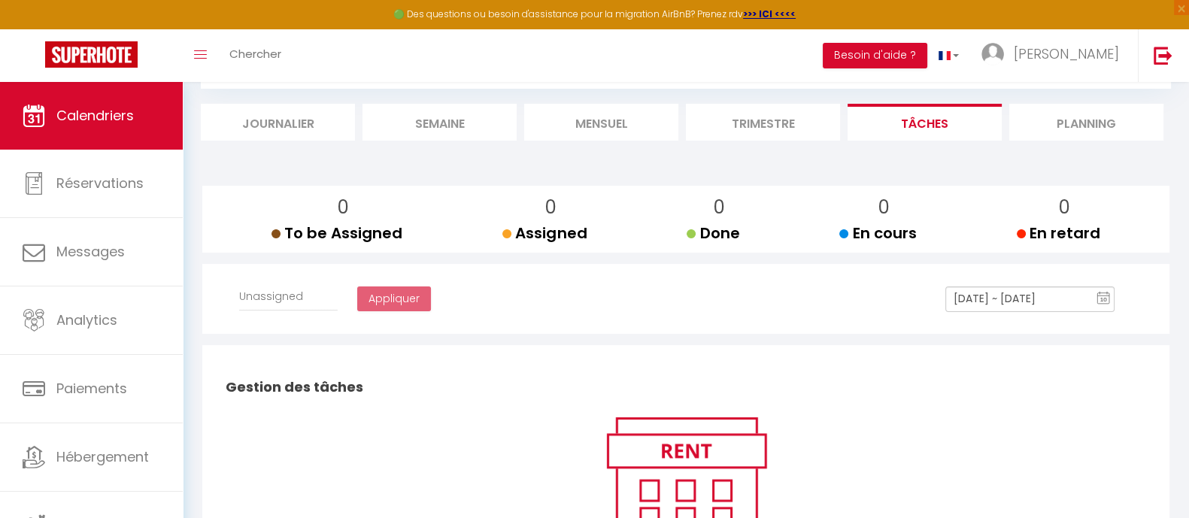
select select
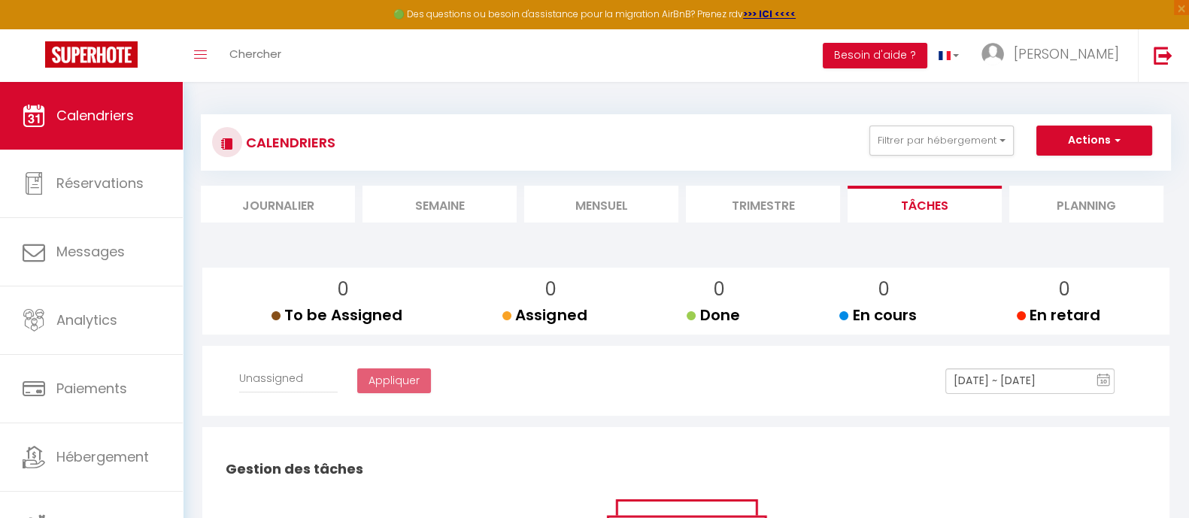
click at [1083, 211] on li "Planning" at bounding box center [1086, 204] width 154 height 37
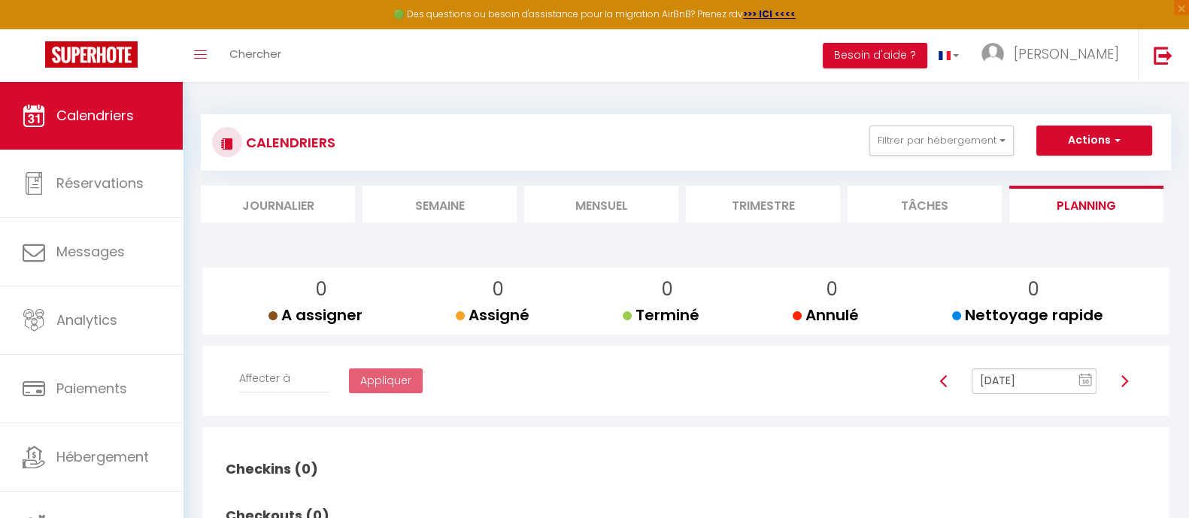
click at [922, 201] on li "Tâches" at bounding box center [924, 204] width 154 height 37
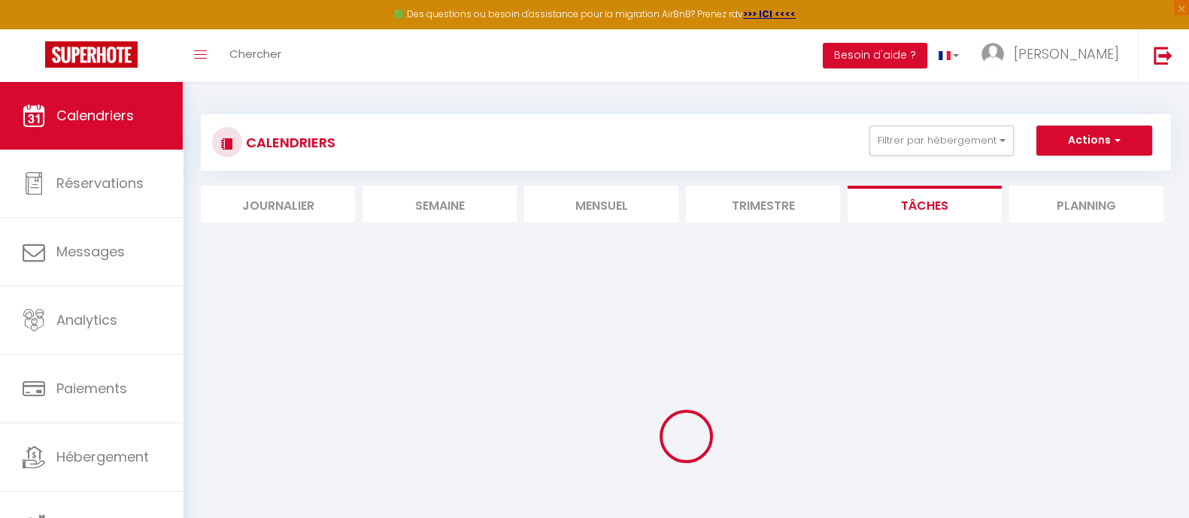
select select
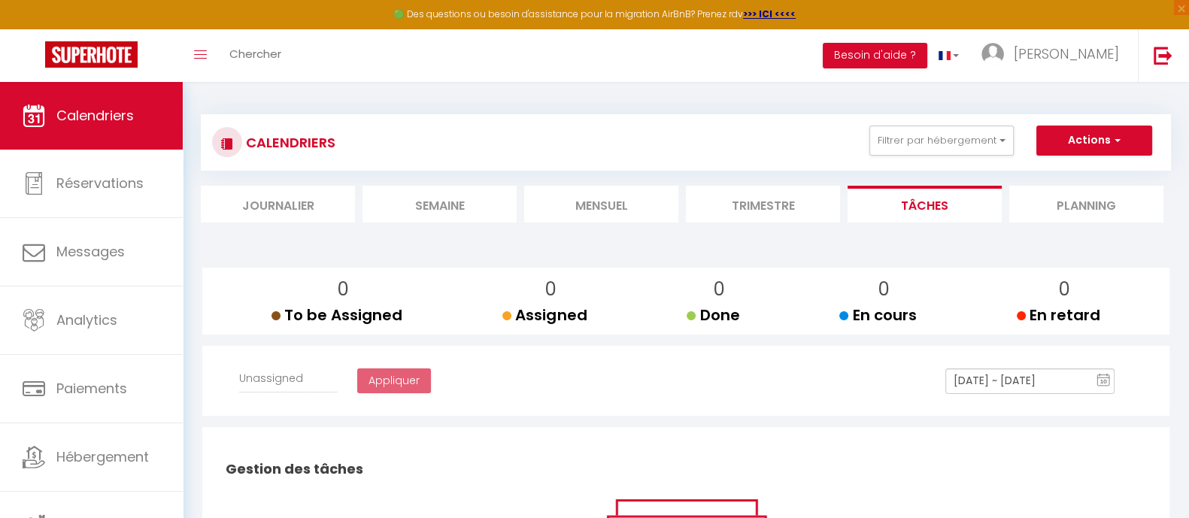
click at [1114, 202] on li "Planning" at bounding box center [1086, 204] width 154 height 37
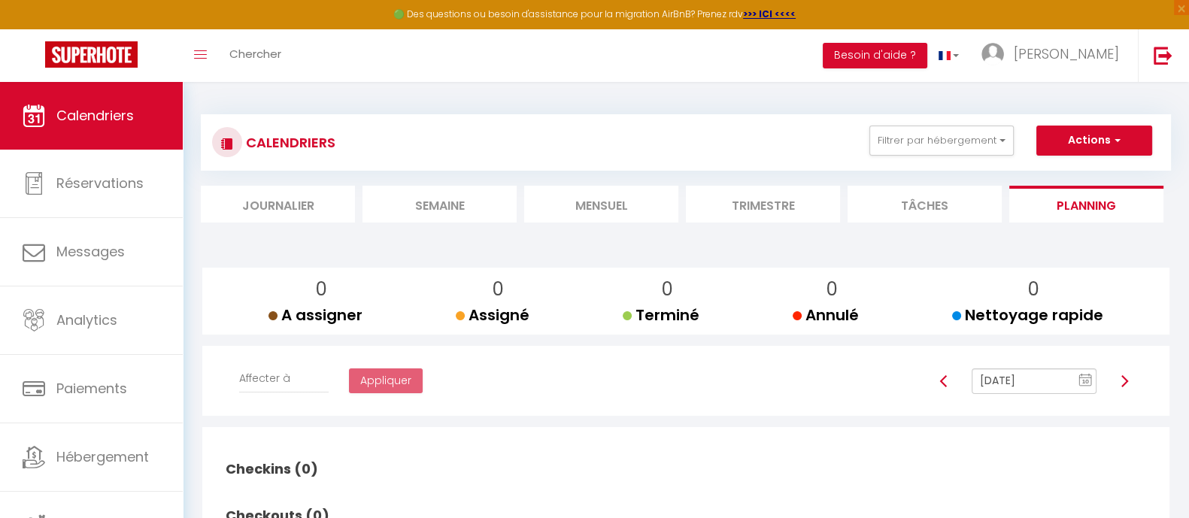
click at [277, 200] on li "Journalier" at bounding box center [278, 204] width 154 height 37
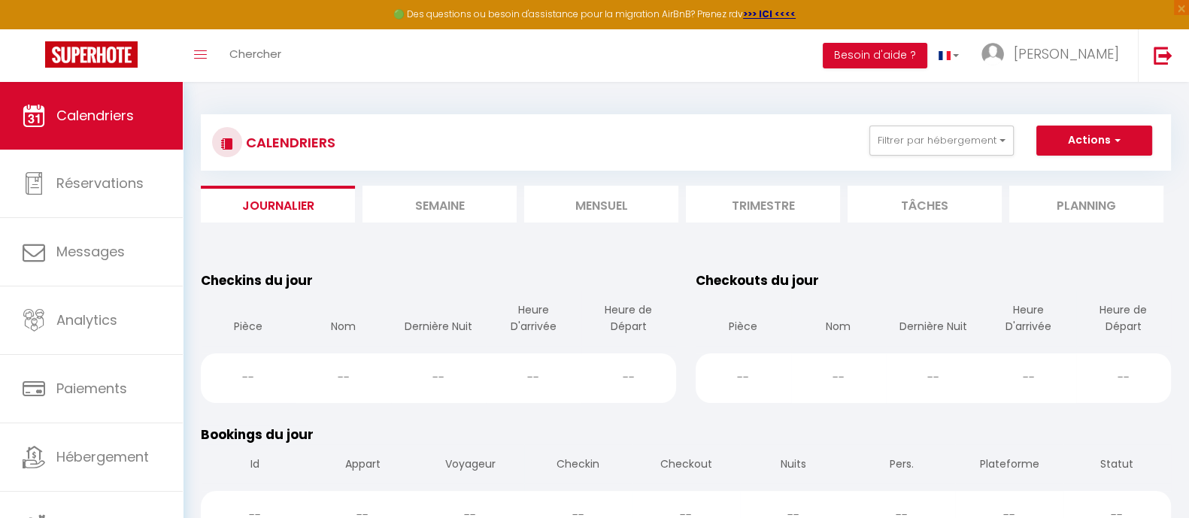
click at [463, 213] on li "Semaine" at bounding box center [439, 204] width 154 height 37
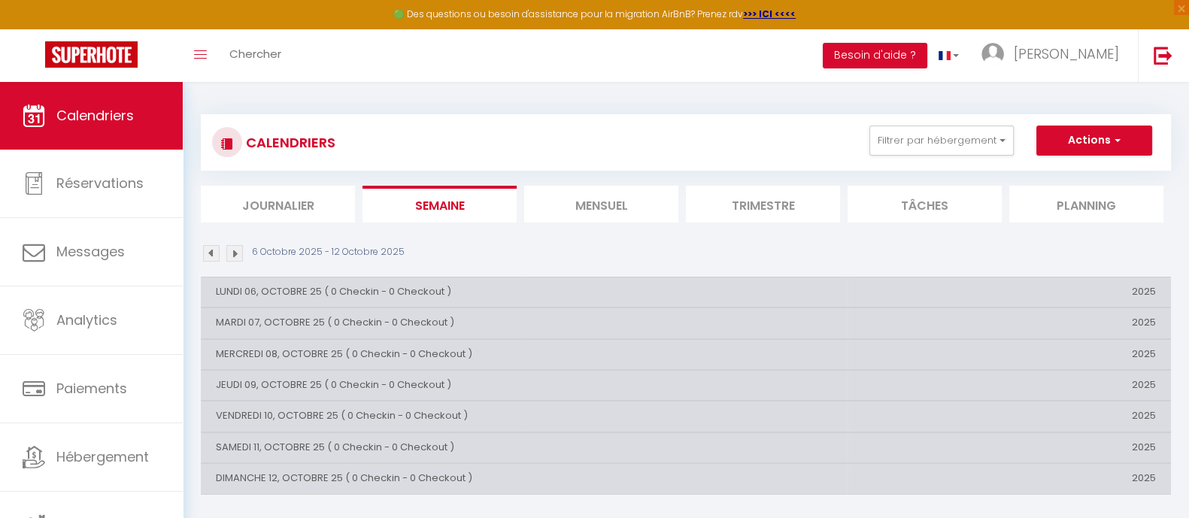
click at [617, 208] on li "Mensuel" at bounding box center [601, 204] width 154 height 37
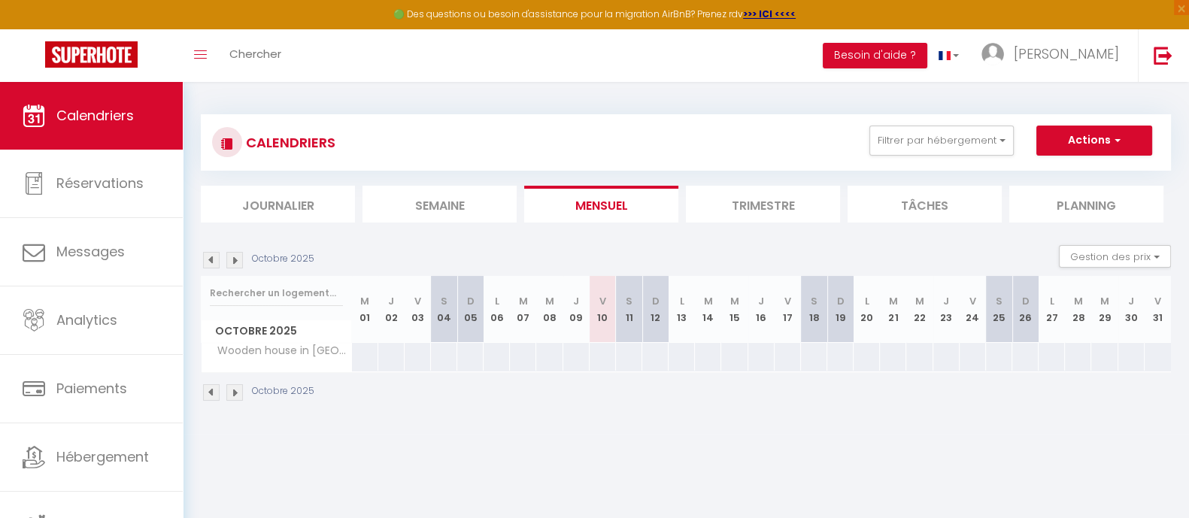
click at [608, 356] on div at bounding box center [602, 357] width 27 height 28
type input "Ven 10 Octobre 2025"
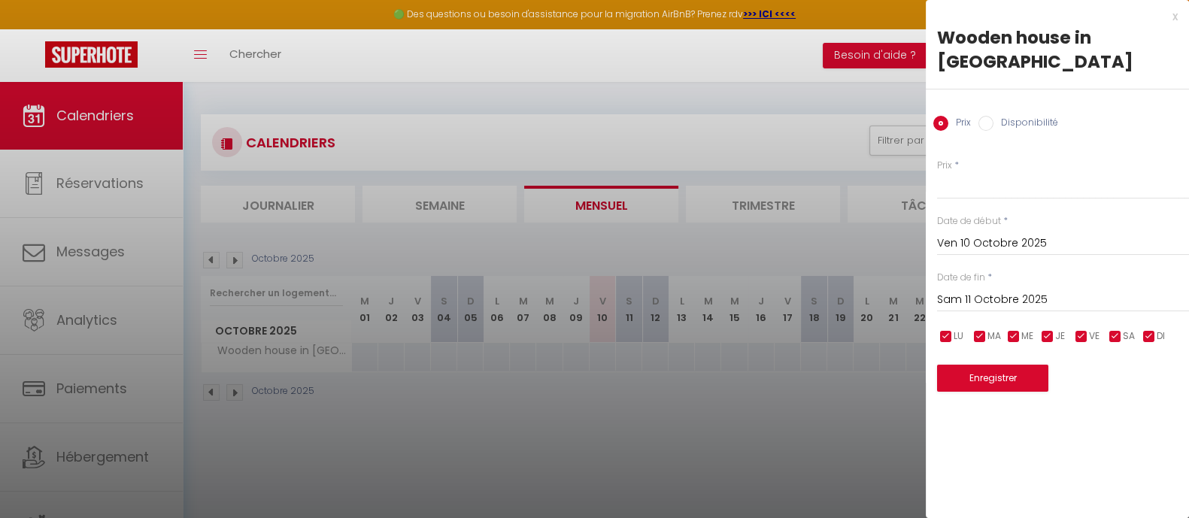
click at [1002, 290] on input "Sam 11 Octobre 2025" at bounding box center [1063, 300] width 252 height 20
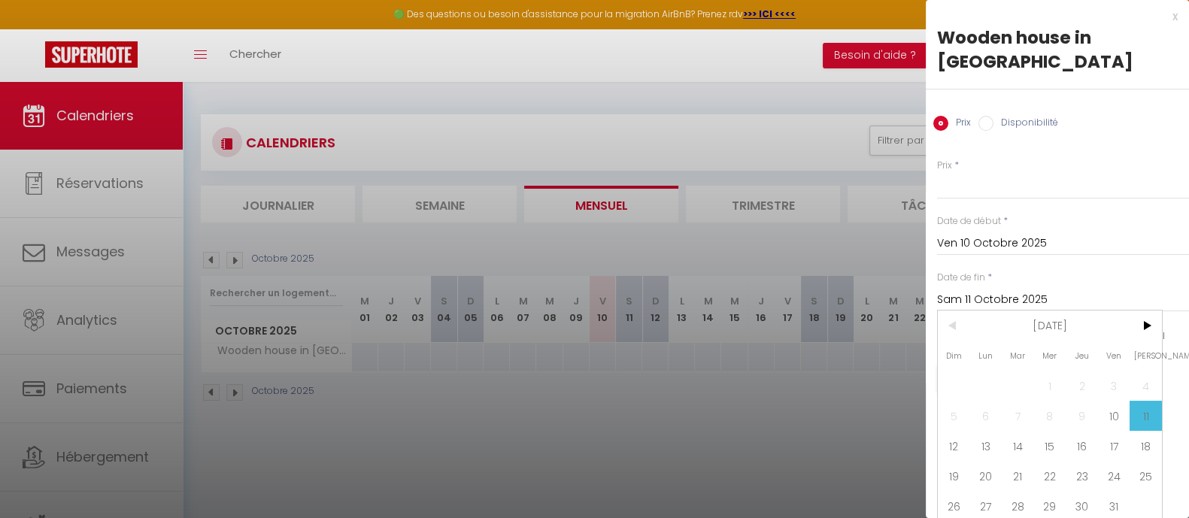
click at [1067, 290] on input "Sam 11 Octobre 2025" at bounding box center [1063, 300] width 252 height 20
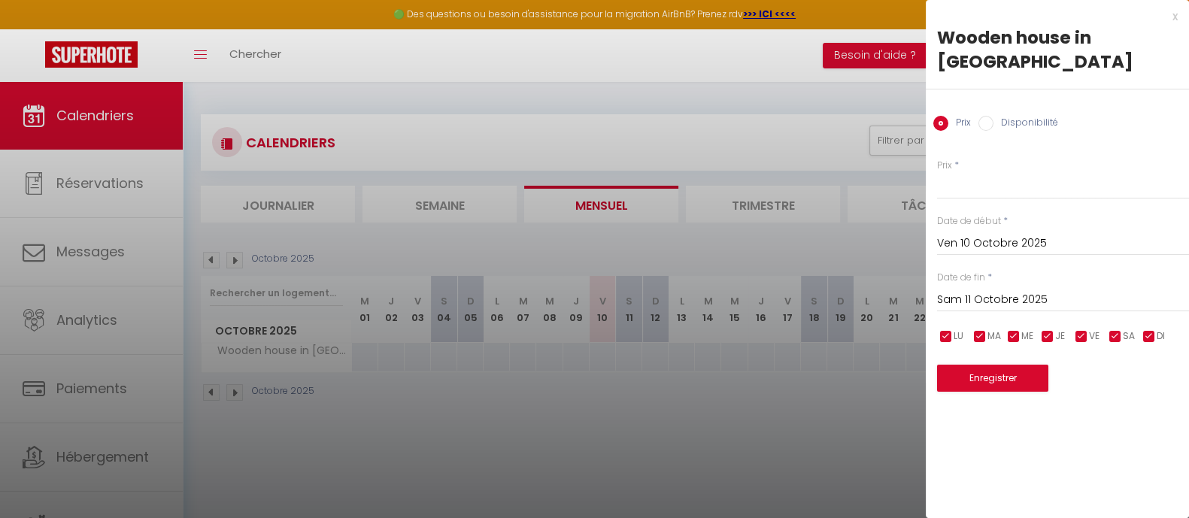
click at [1061, 290] on input "Sam 11 Octobre 2025" at bounding box center [1063, 300] width 252 height 20
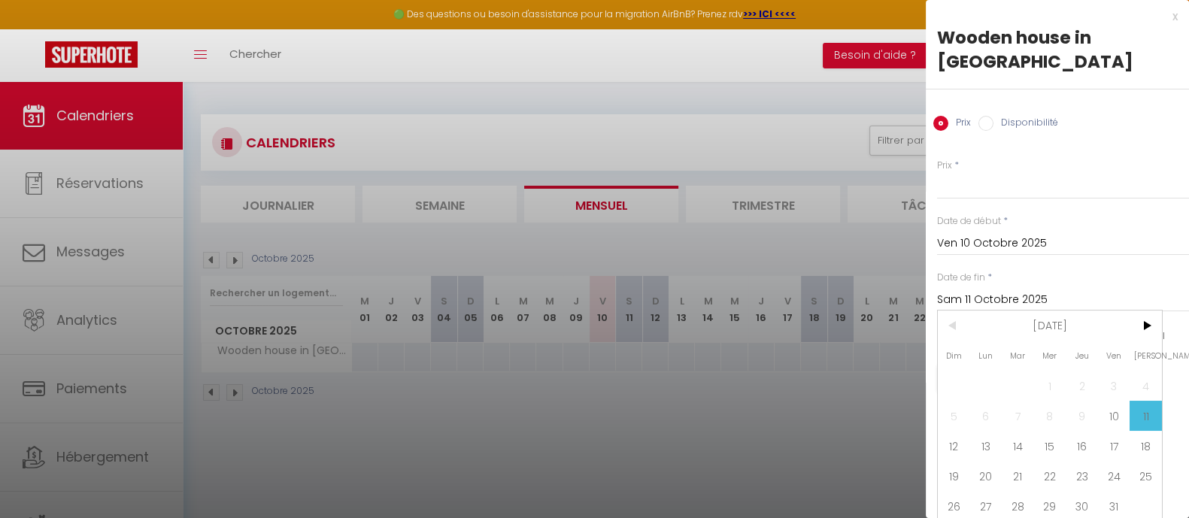
click at [1041, 290] on input "Sam 11 Octobre 2025" at bounding box center [1063, 300] width 252 height 20
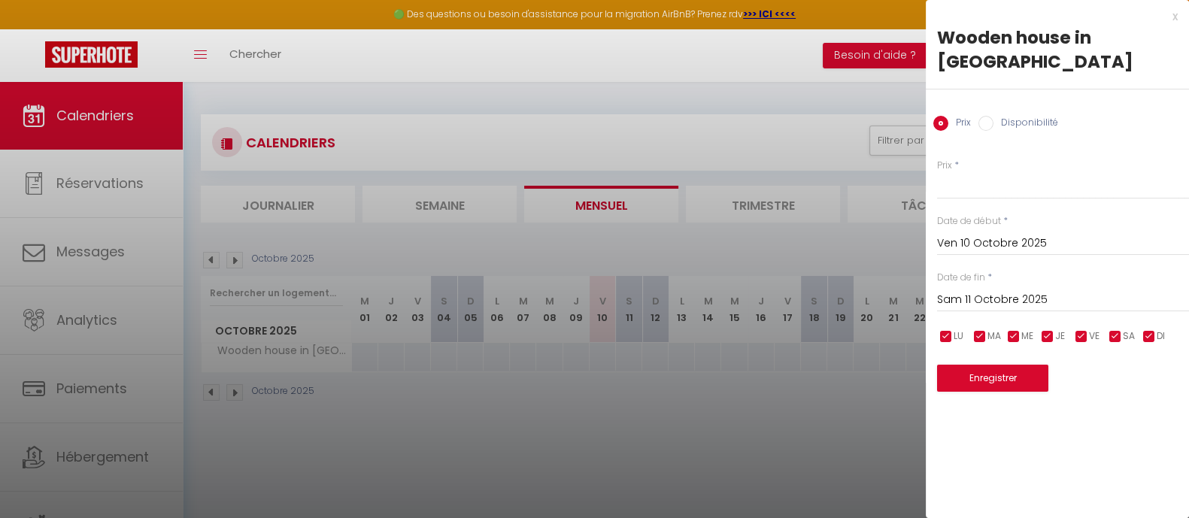
click at [1041, 290] on input "Sam 11 Octobre 2025" at bounding box center [1063, 300] width 252 height 20
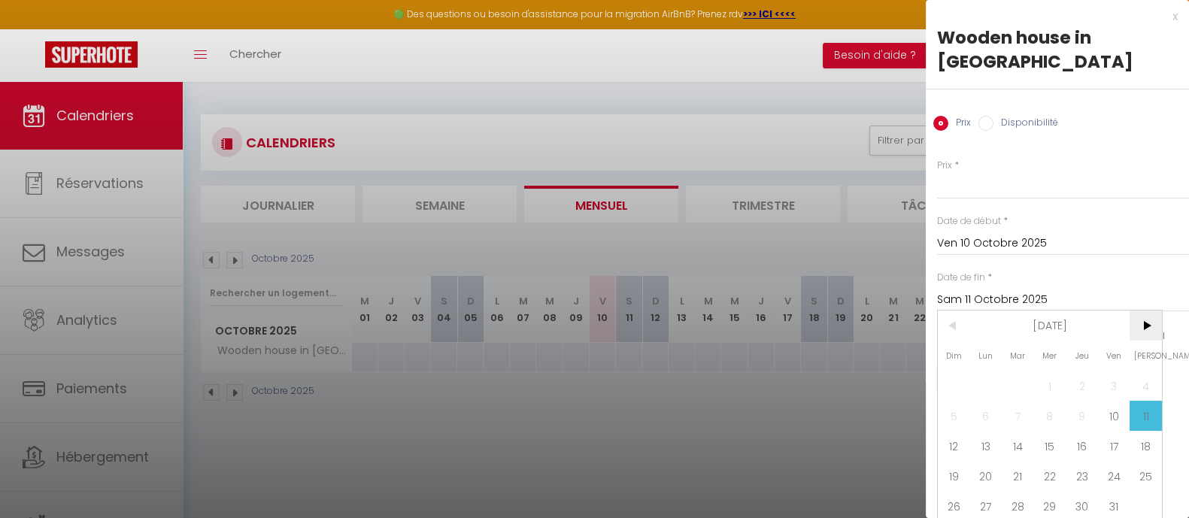
click at [1143, 311] on span ">" at bounding box center [1145, 326] width 32 height 30
click at [1143, 295] on input "Sam 11 Octobre 2025" at bounding box center [1063, 300] width 252 height 20
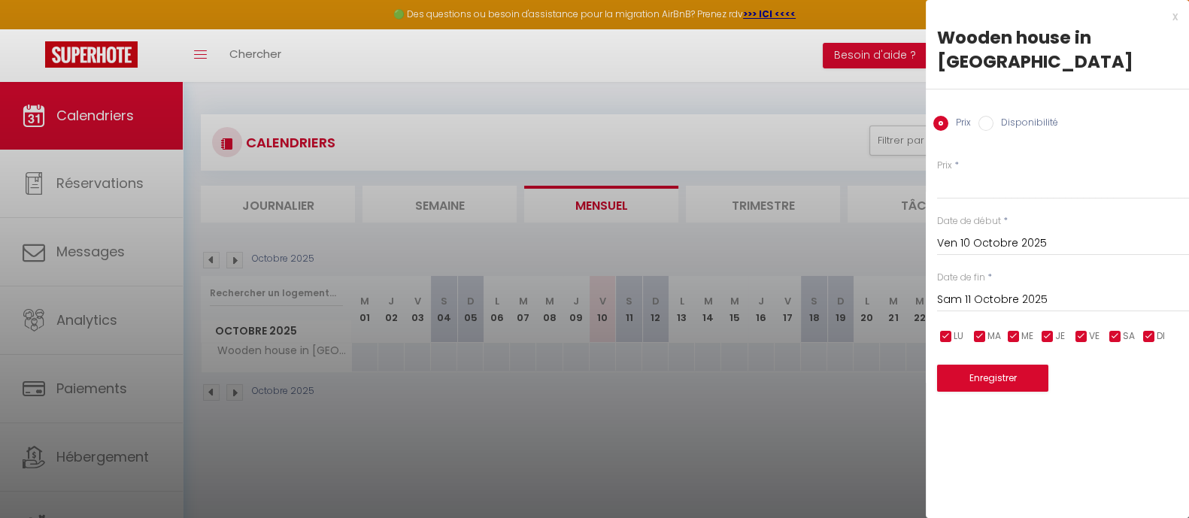
click at [1143, 295] on div "Prix * Statut * Disponible Indisponible Date de début * Ven 10 Octobre 2025 < […" at bounding box center [1057, 266] width 263 height 253
drag, startPoint x: 1074, startPoint y: 268, endPoint x: 1045, endPoint y: 274, distance: 29.1
click at [1073, 290] on input "Sam 11 Octobre 2025" at bounding box center [1063, 300] width 252 height 20
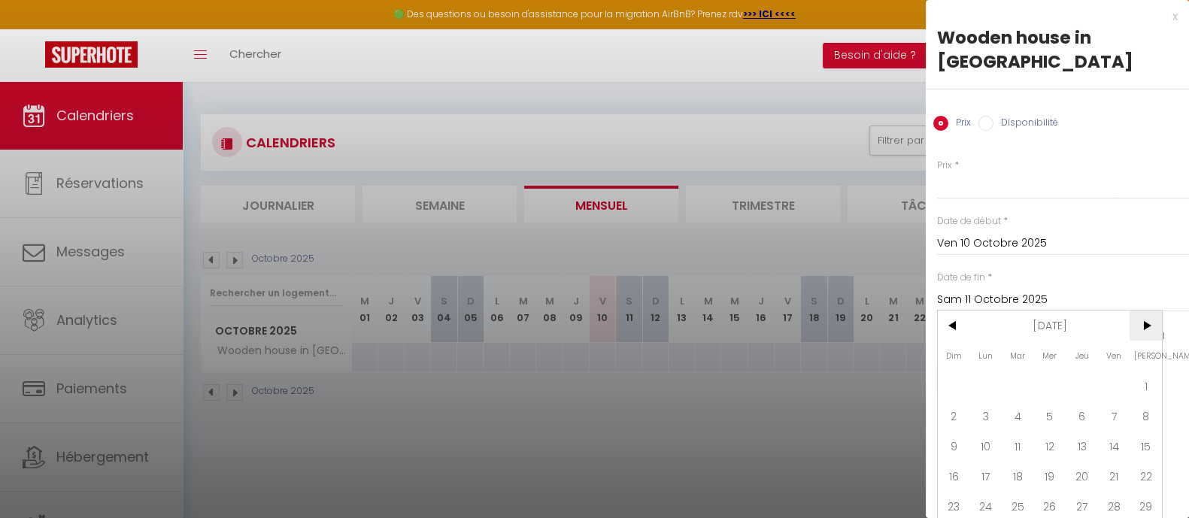
click at [1139, 322] on span ">" at bounding box center [1145, 326] width 32 height 30
click at [1140, 341] on span "[PERSON_NAME]" at bounding box center [1145, 356] width 32 height 30
click at [1147, 311] on span ">" at bounding box center [1145, 326] width 32 height 30
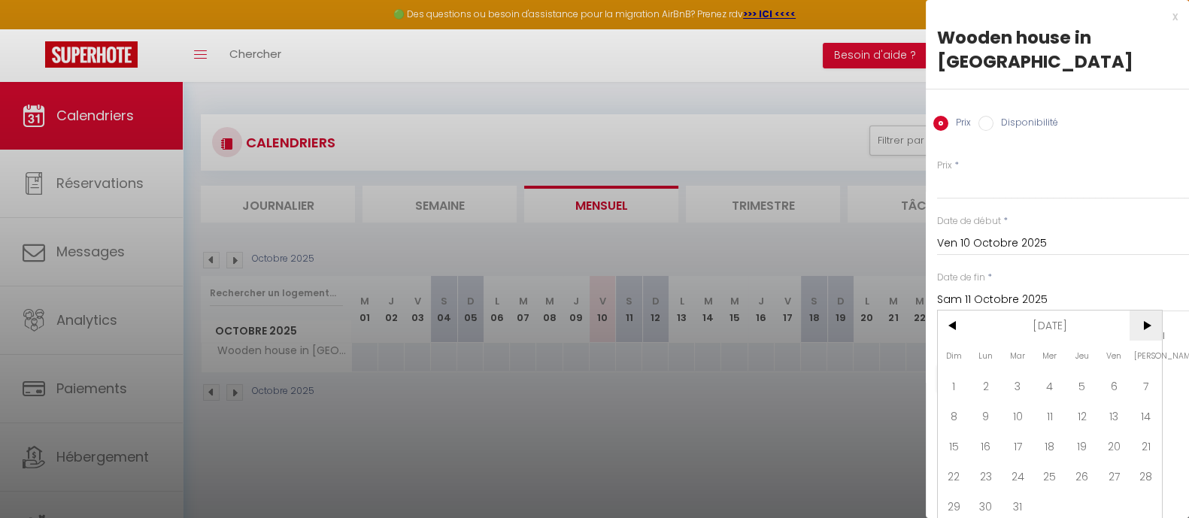
click at [1147, 311] on span ">" at bounding box center [1145, 326] width 32 height 30
click at [1150, 317] on span ">" at bounding box center [1145, 326] width 32 height 30
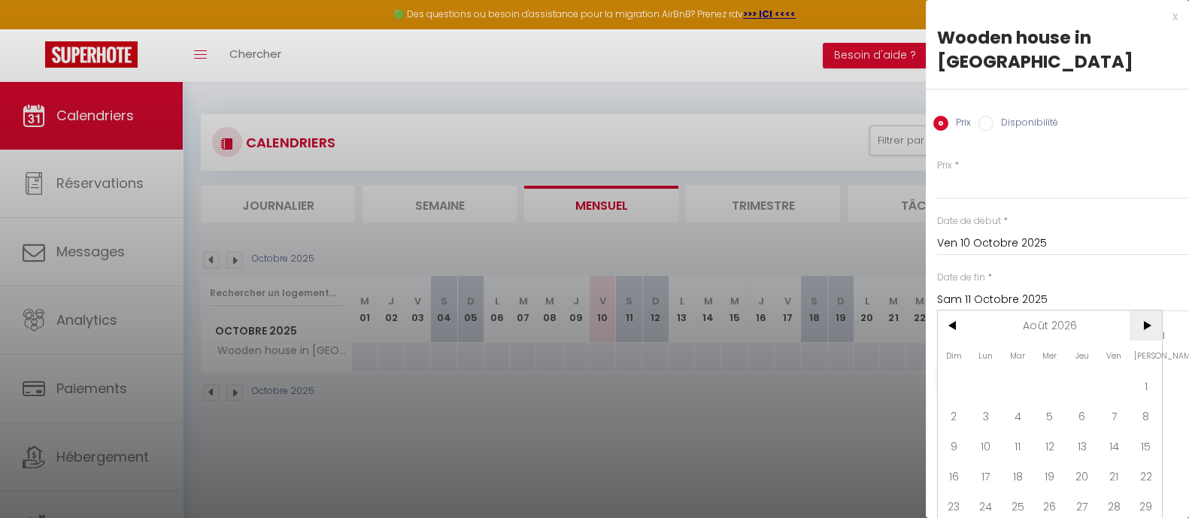
click at [1150, 317] on span ">" at bounding box center [1145, 326] width 32 height 30
click at [950, 325] on span "<" at bounding box center [954, 326] width 32 height 30
click at [955, 445] on span "11" at bounding box center [954, 446] width 32 height 30
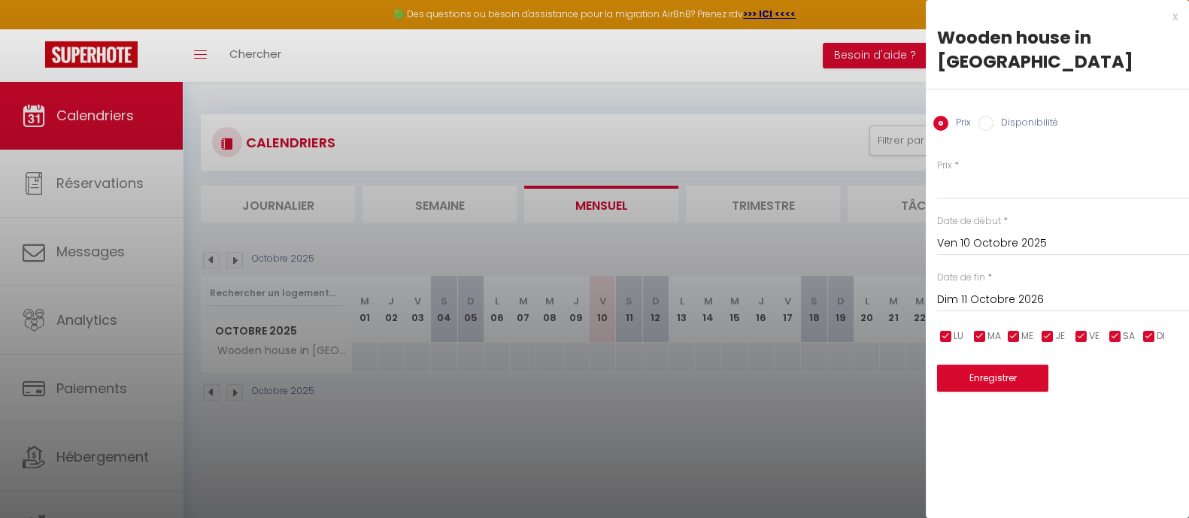
click at [1029, 290] on input "Dim 11 Octobre 2026" at bounding box center [1063, 300] width 252 height 20
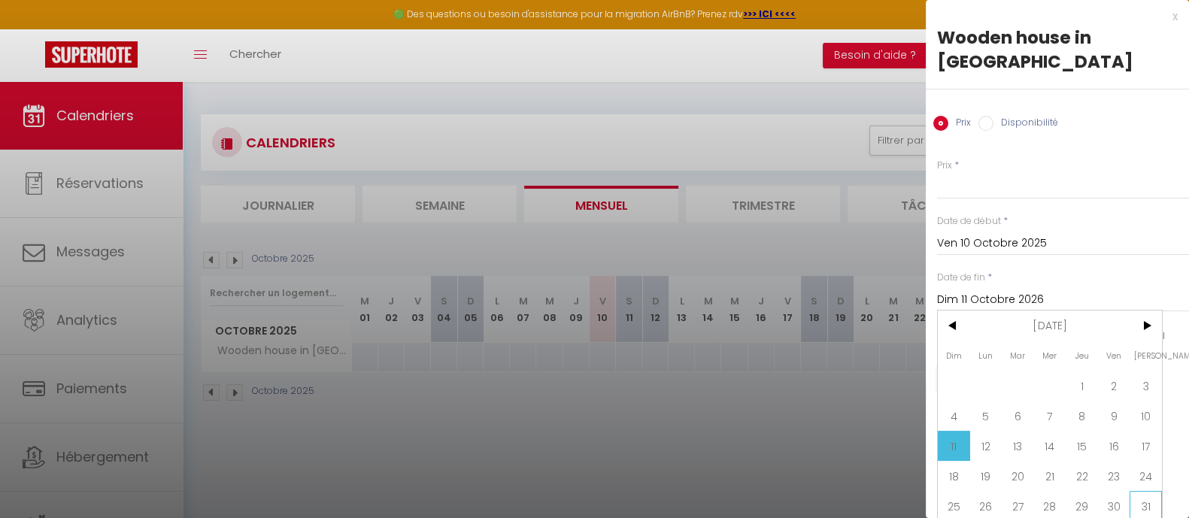
click at [1140, 491] on span "31" at bounding box center [1145, 506] width 32 height 30
type input "[PERSON_NAME] 31 Octobre 2026"
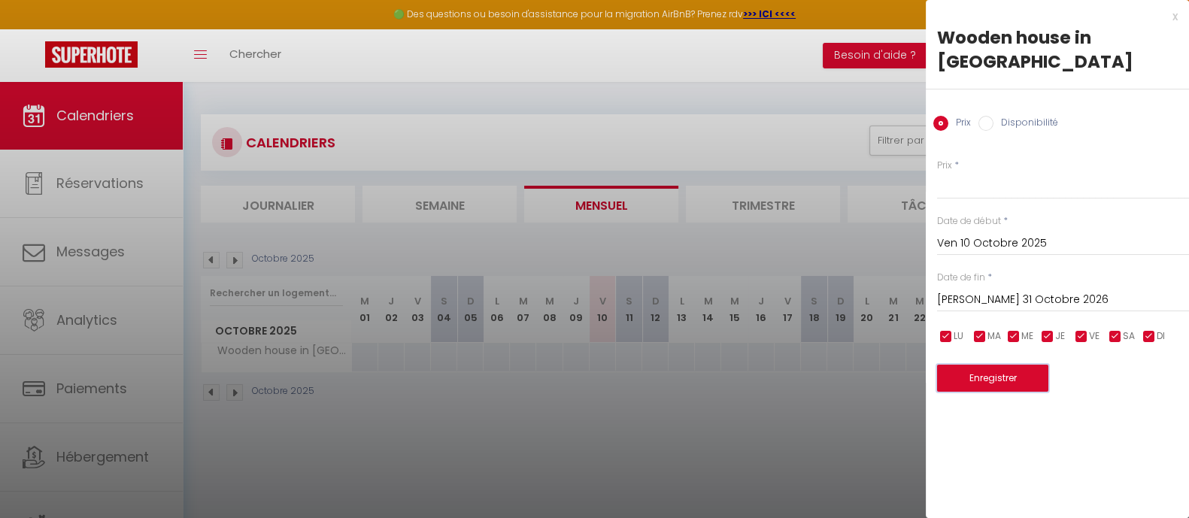
click at [1001, 365] on button "Enregistrer" at bounding box center [992, 378] width 111 height 27
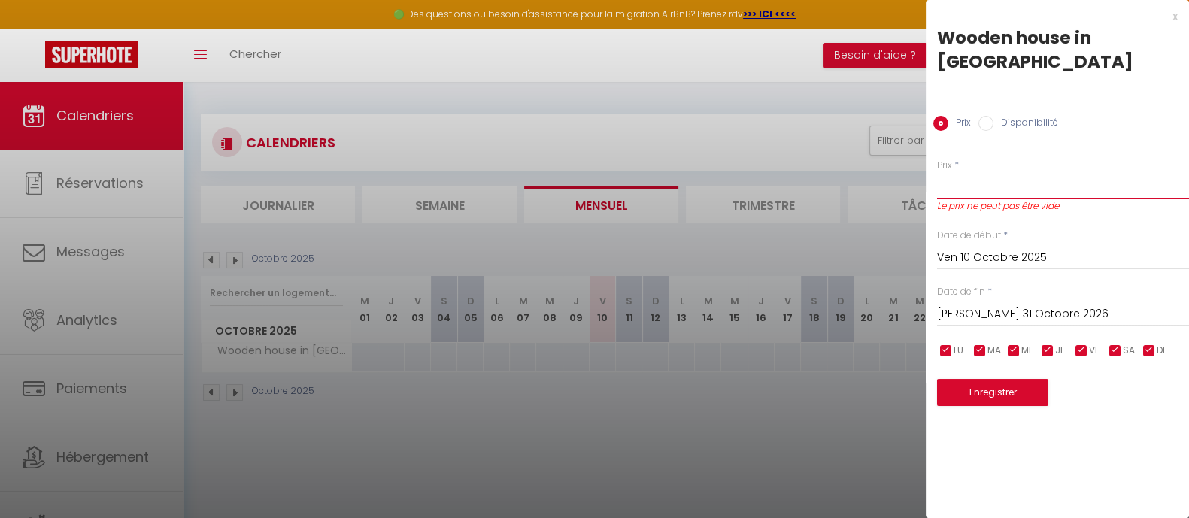
click at [986, 172] on input "Prix" at bounding box center [1063, 185] width 252 height 27
type input "180"
click at [986, 379] on button "Enregistrer" at bounding box center [992, 392] width 111 height 27
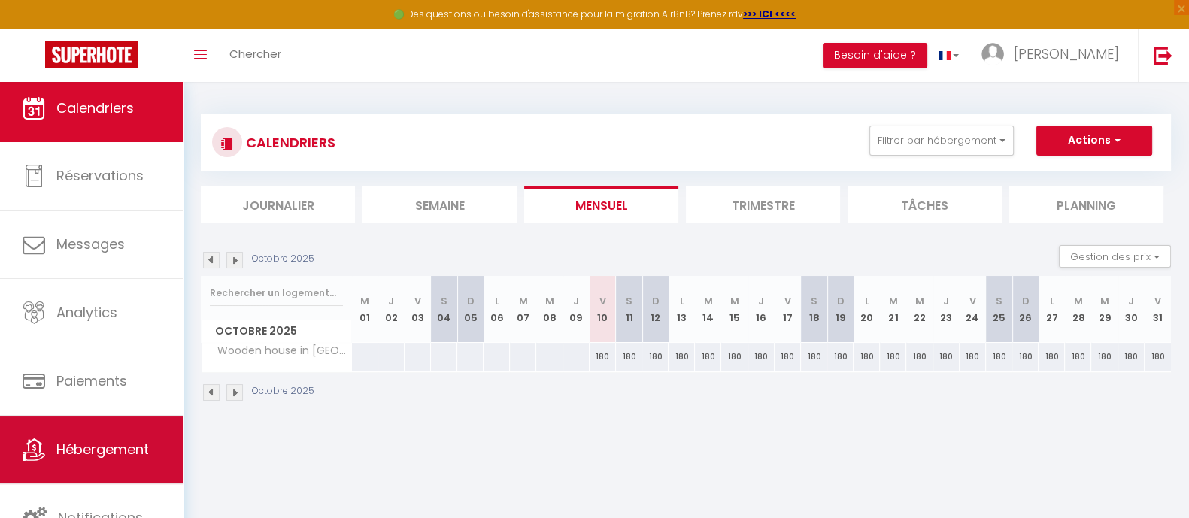
scroll to position [8, 0]
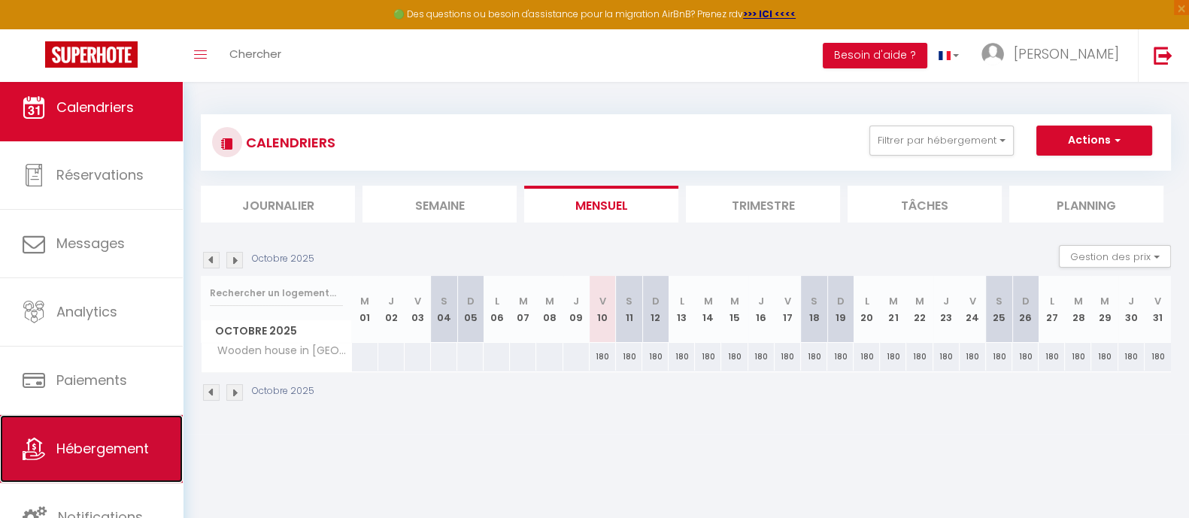
click at [90, 449] on span "Hébergement" at bounding box center [102, 448] width 92 height 19
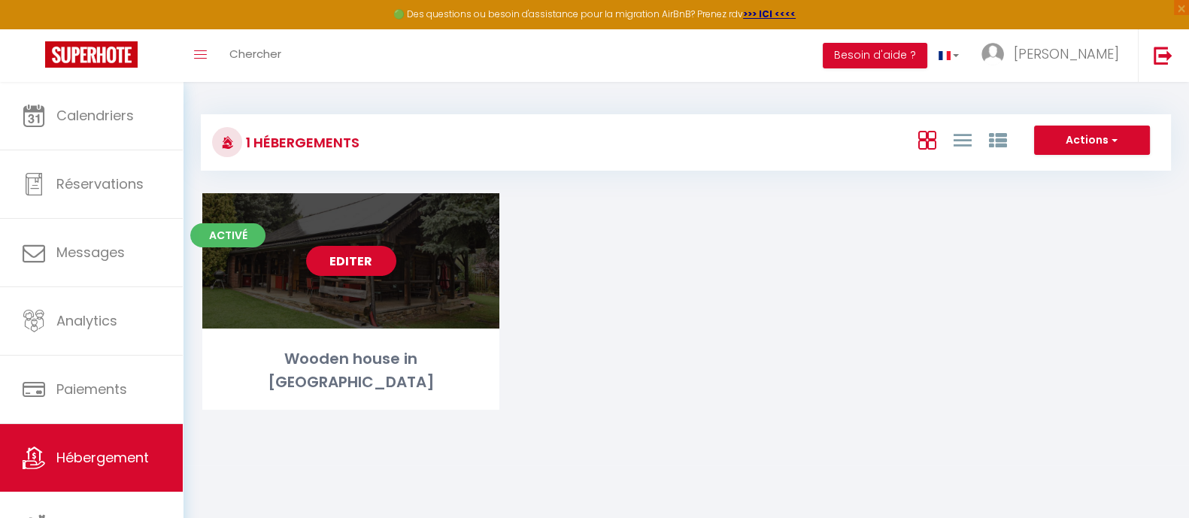
click at [331, 268] on link "Editer" at bounding box center [351, 261] width 90 height 30
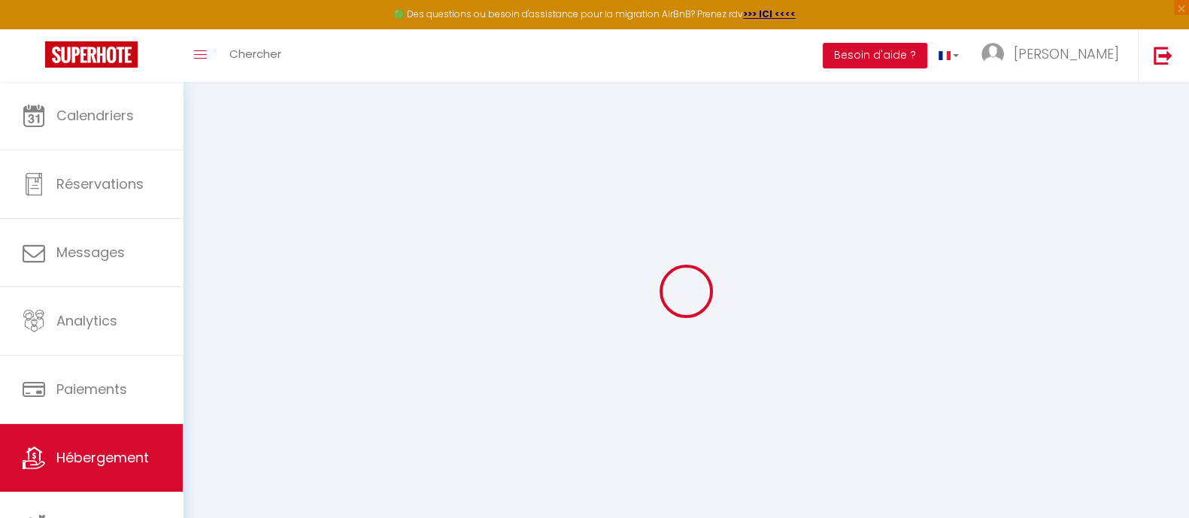
select select
checkbox input "false"
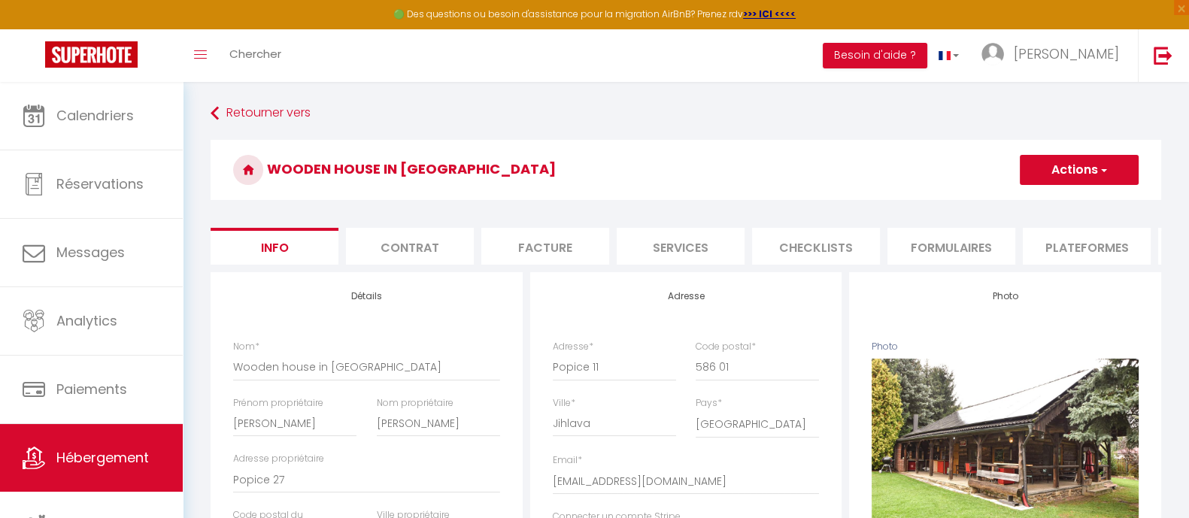
click at [665, 235] on li "Services" at bounding box center [681, 246] width 128 height 37
select select
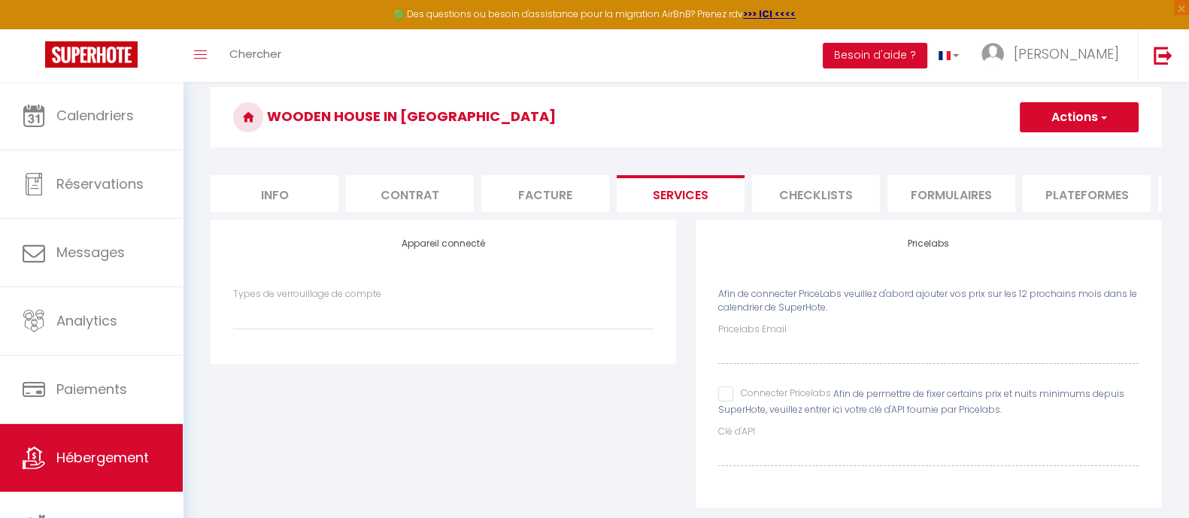
scroll to position [93, 0]
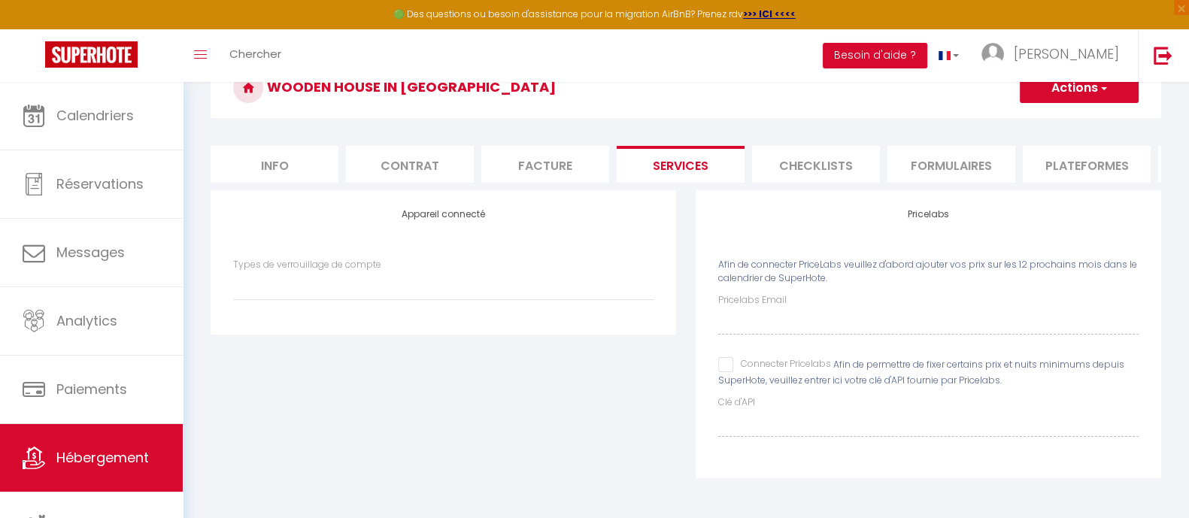
click at [718, 374] on div "Connecter Pricelabs" at bounding box center [774, 365] width 113 height 17
click at [726, 366] on input "Connecter Pricelabs" at bounding box center [774, 364] width 113 height 15
checkbox input "true"
select select
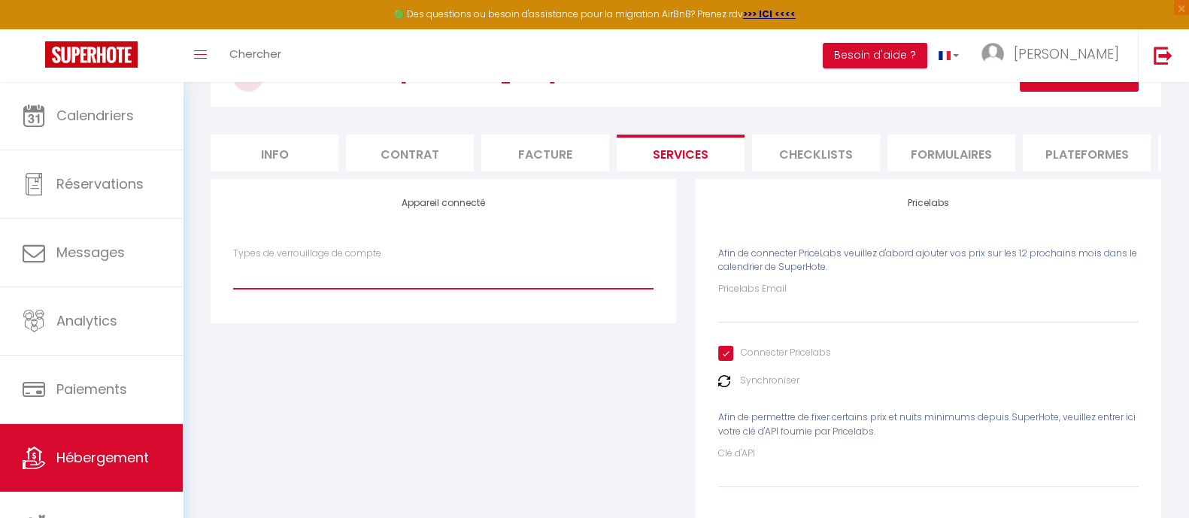
click at [429, 276] on select "Types de verrouillage de compte" at bounding box center [443, 274] width 420 height 29
click at [431, 278] on select "Types de verrouillage de compte" at bounding box center [443, 274] width 420 height 29
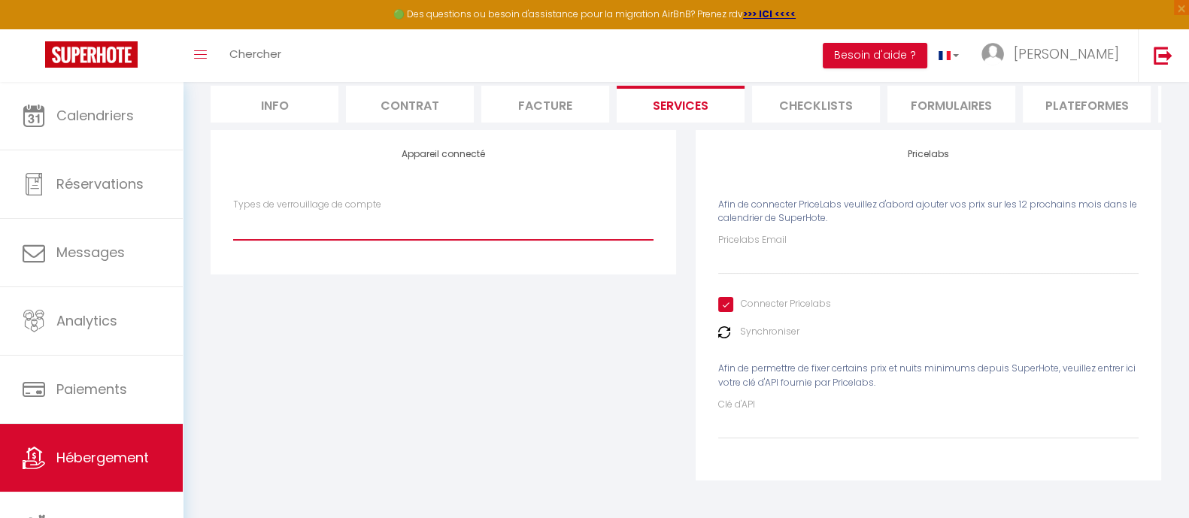
scroll to position [155, 0]
click at [728, 335] on img at bounding box center [724, 332] width 12 height 12
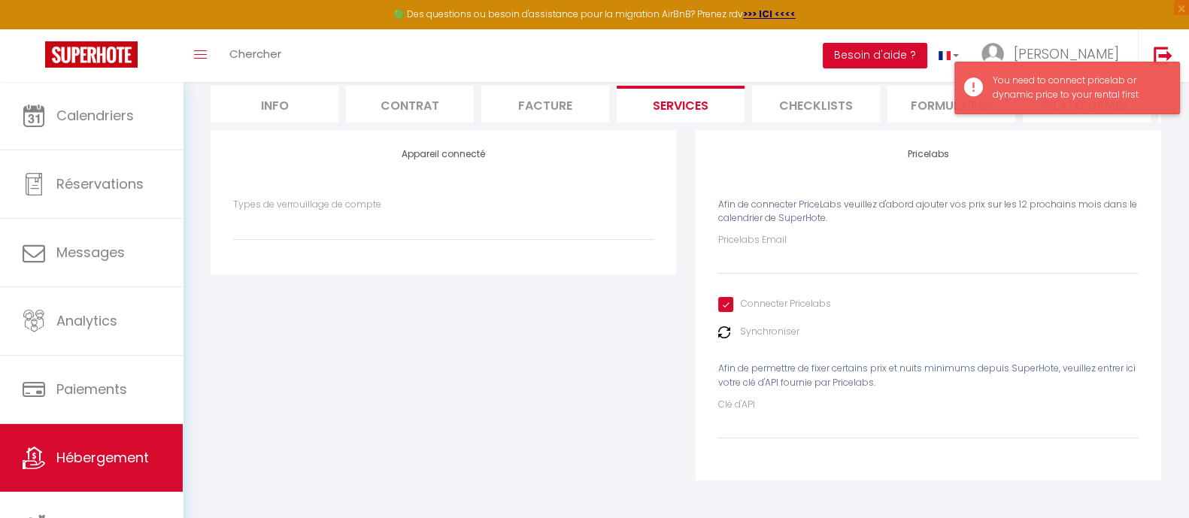
click at [1077, 90] on div "You need to connect pricelab or dynamic price to your rental first" at bounding box center [1078, 88] width 171 height 29
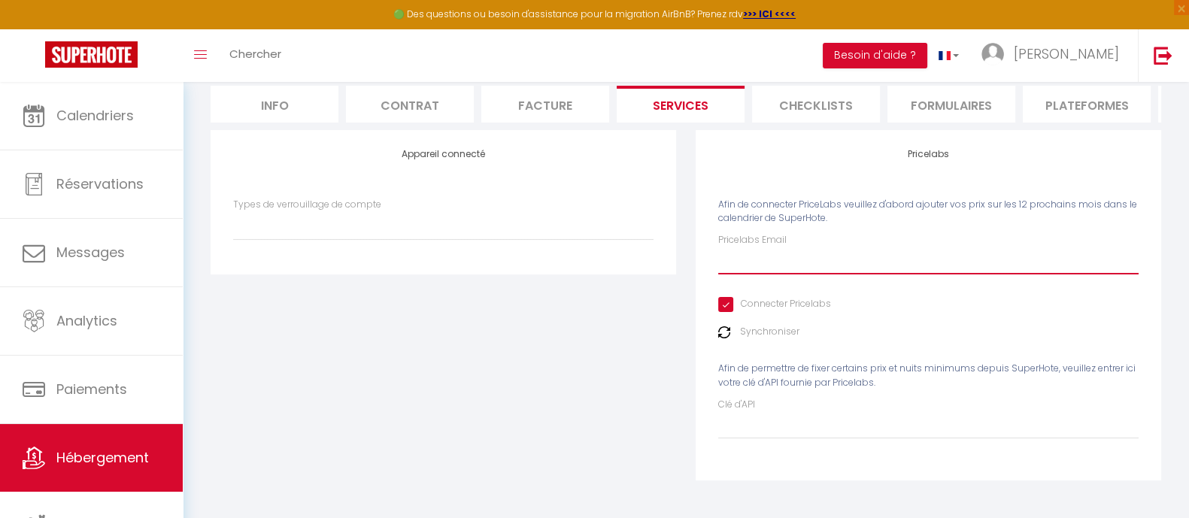
click at [758, 250] on input "Pricelabs Email" at bounding box center [928, 260] width 420 height 27
type input "[EMAIL_ADDRESS][DOMAIN_NAME]"
select select
click at [650, 370] on div "Appareil connecté Types de verrouillage de compte" at bounding box center [443, 315] width 485 height 370
click at [736, 334] on div "Synchroniser" at bounding box center [928, 332] width 420 height 14
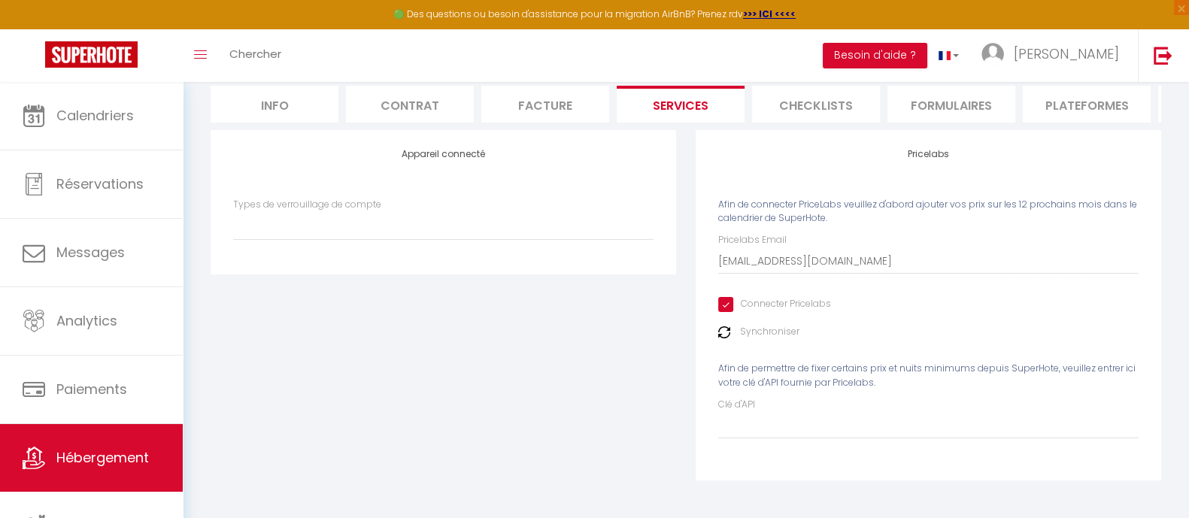
click at [728, 330] on img at bounding box center [724, 332] width 12 height 12
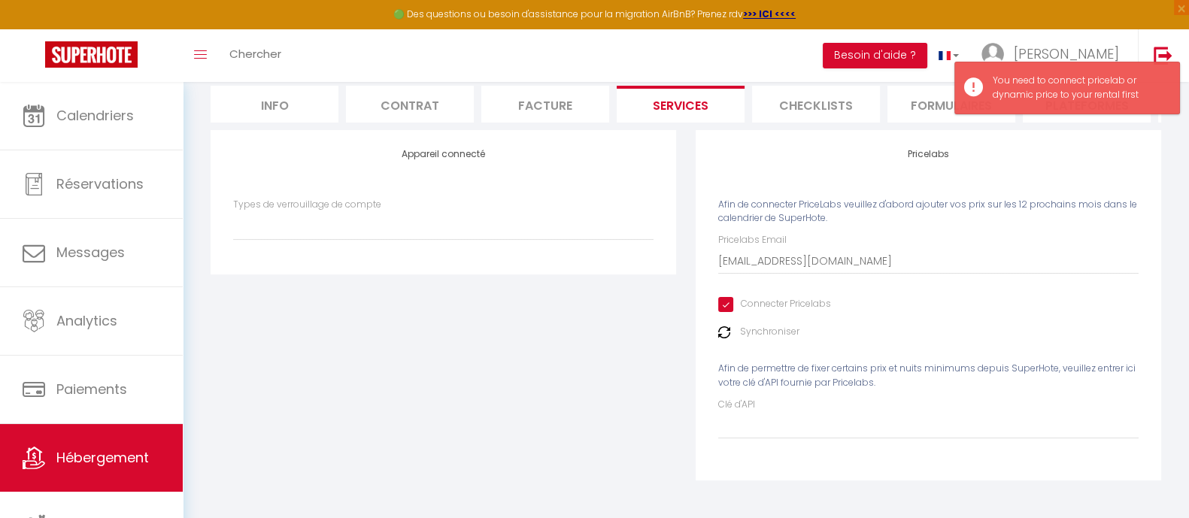
click at [779, 332] on label "Synchroniser" at bounding box center [769, 332] width 59 height 14
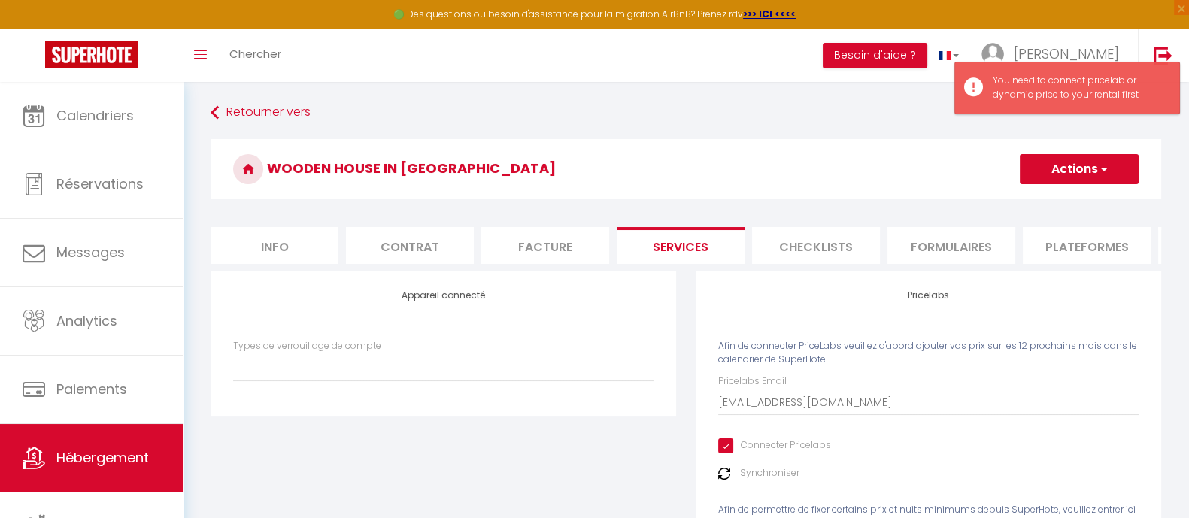
scroll to position [0, 0]
click at [1096, 159] on button "Actions" at bounding box center [1079, 170] width 119 height 30
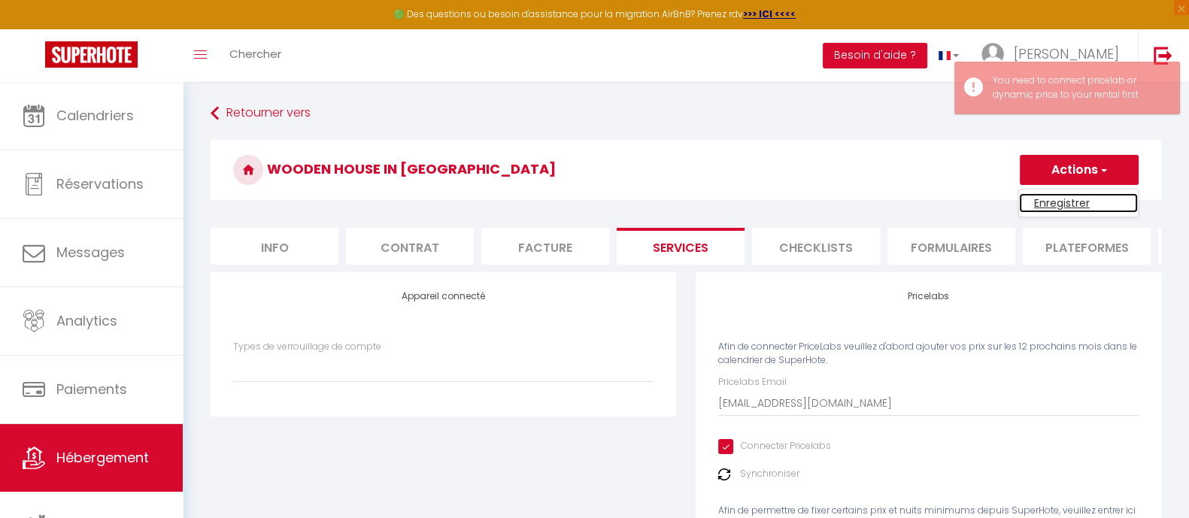
click at [1071, 208] on link "Enregistrer" at bounding box center [1078, 203] width 119 height 20
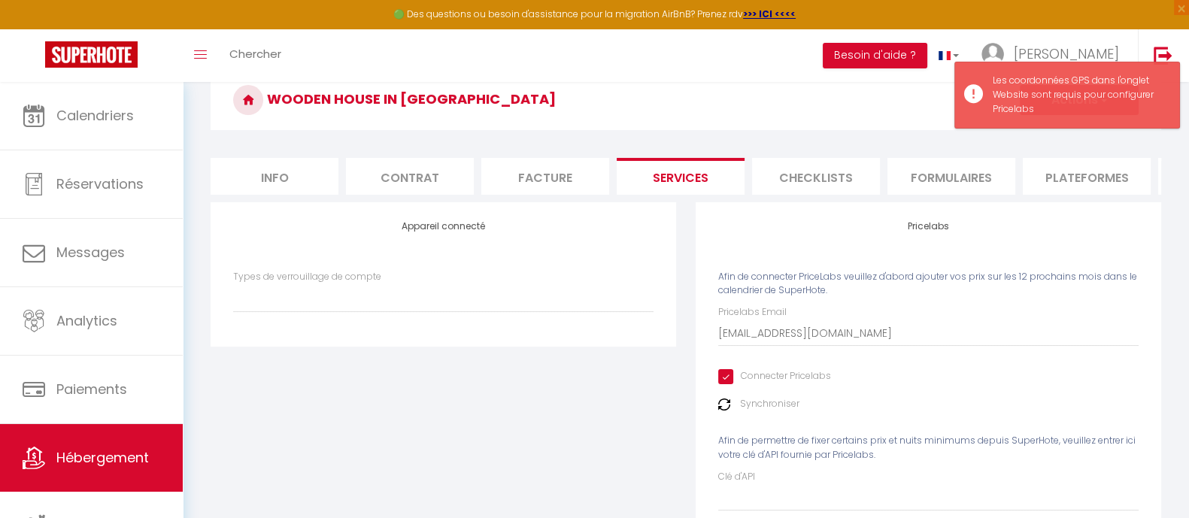
scroll to position [155, 0]
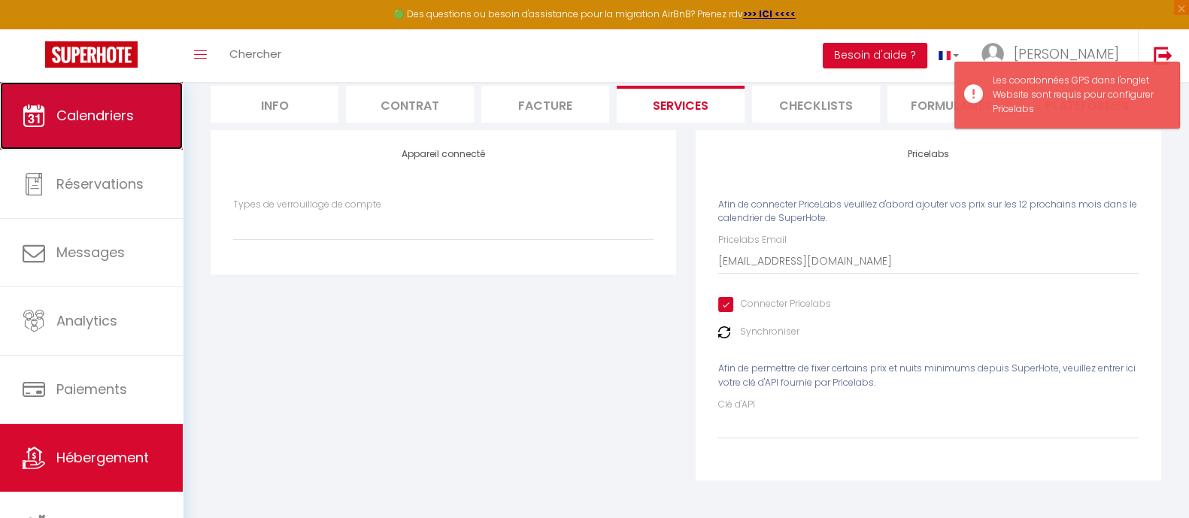
click at [102, 116] on span "Calendriers" at bounding box center [94, 115] width 77 height 19
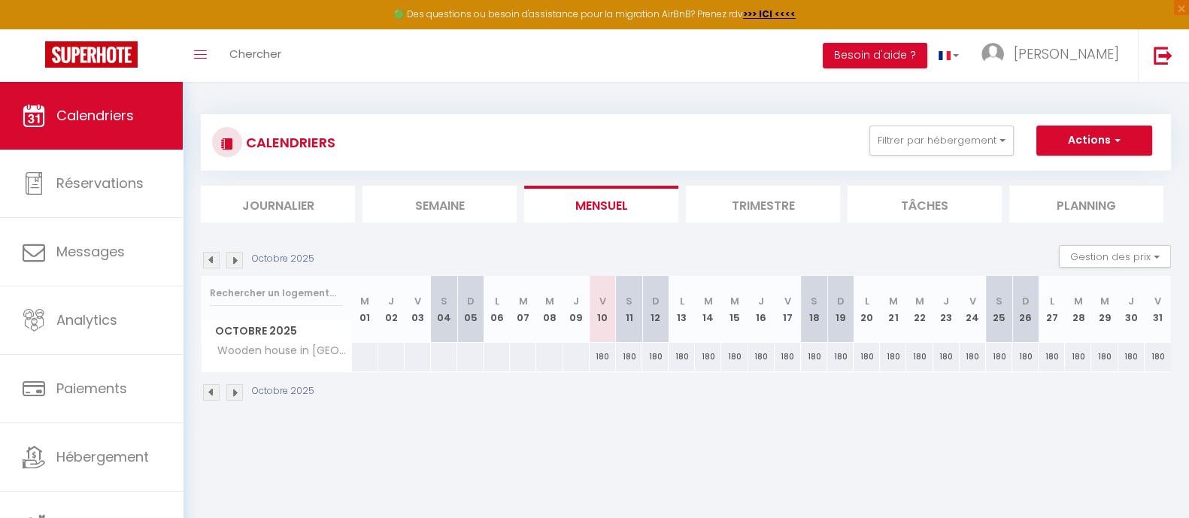
click at [591, 356] on div "180" at bounding box center [602, 357] width 26 height 28
type input "180"
type input "Ven 10 Octobre 2025"
type input "Sam 11 Octobre 2025"
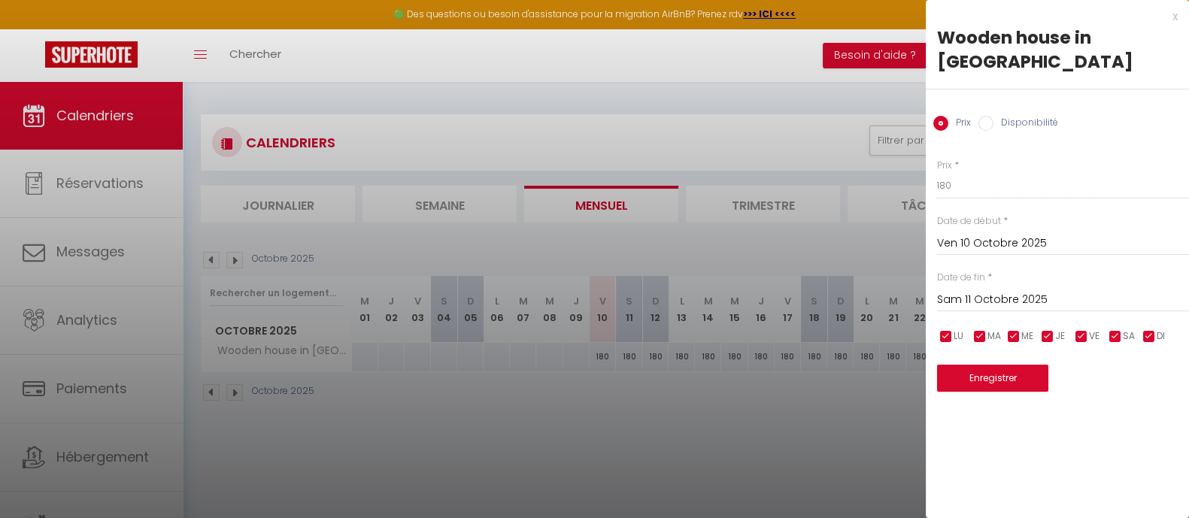
click at [1038, 290] on input "Sam 11 Octobre 2025" at bounding box center [1063, 300] width 252 height 20
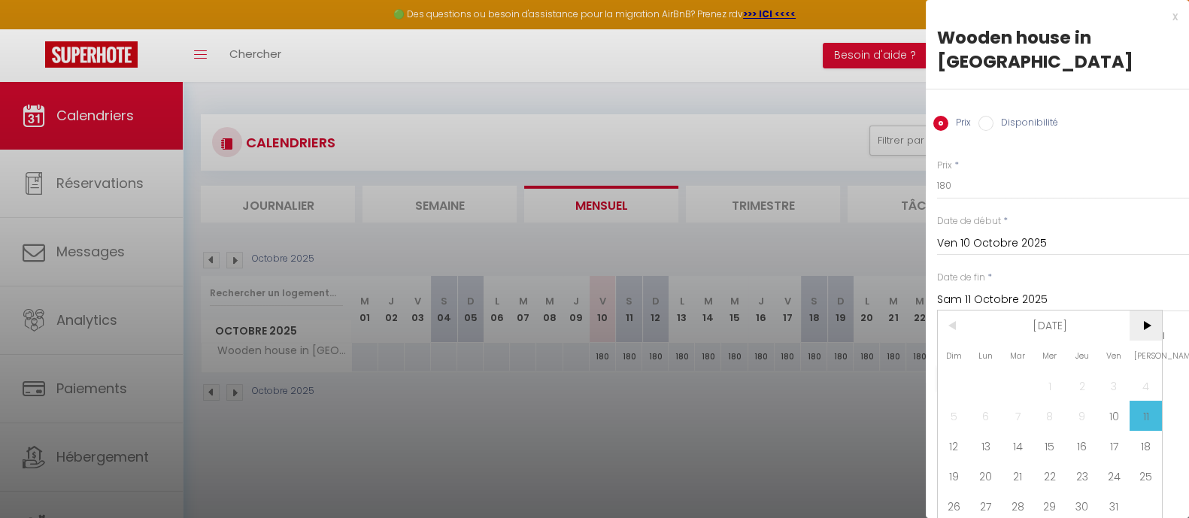
click at [1145, 311] on span ">" at bounding box center [1145, 326] width 32 height 30
click at [1150, 323] on span ">" at bounding box center [1145, 326] width 32 height 30
click at [1150, 341] on span "[PERSON_NAME]" at bounding box center [1145, 356] width 32 height 30
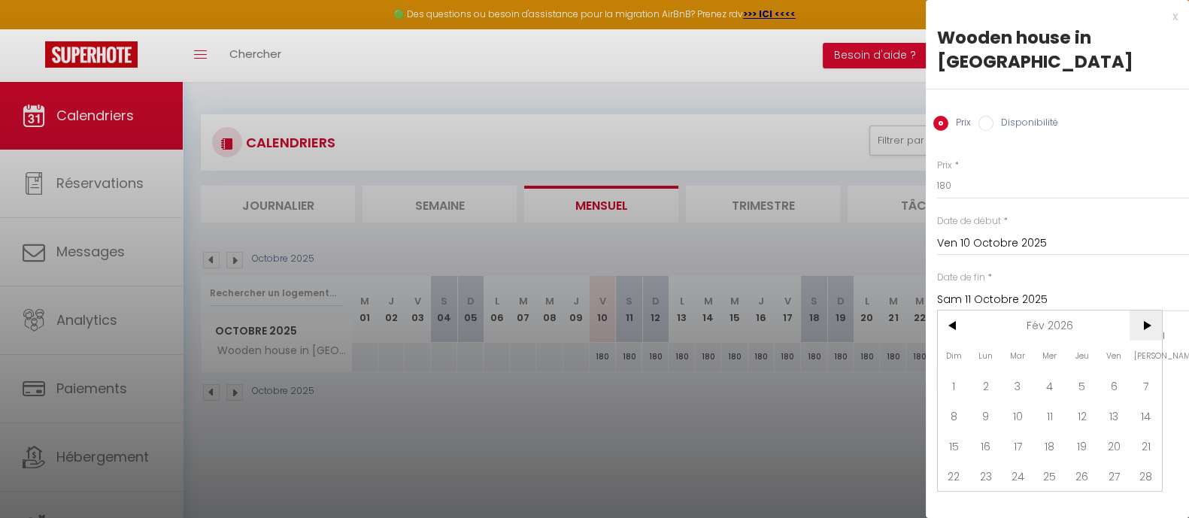
click at [1150, 311] on span ">" at bounding box center [1145, 326] width 32 height 30
click at [1150, 305] on input "Sam 11 Octobre 2025" at bounding box center [1063, 300] width 252 height 20
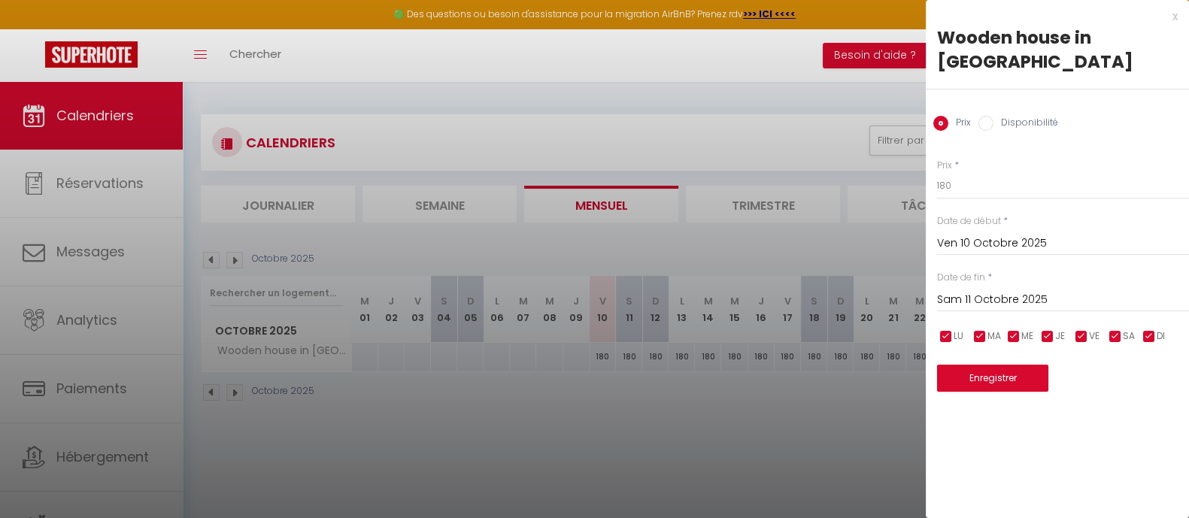
click at [1056, 285] on div "[PERSON_NAME] 11 Octobre 2025 < Mai 2026 > Dim Lun Mar Mer Jeu Ven Sam 1 2 3 4 …" at bounding box center [1063, 298] width 252 height 27
click at [999, 290] on input "Sam 11 Octobre 2025" at bounding box center [1063, 300] width 252 height 20
click at [992, 116] on input "Disponibilité" at bounding box center [985, 123] width 15 height 15
radio input "true"
click at [940, 116] on input "Prix" at bounding box center [940, 123] width 15 height 15
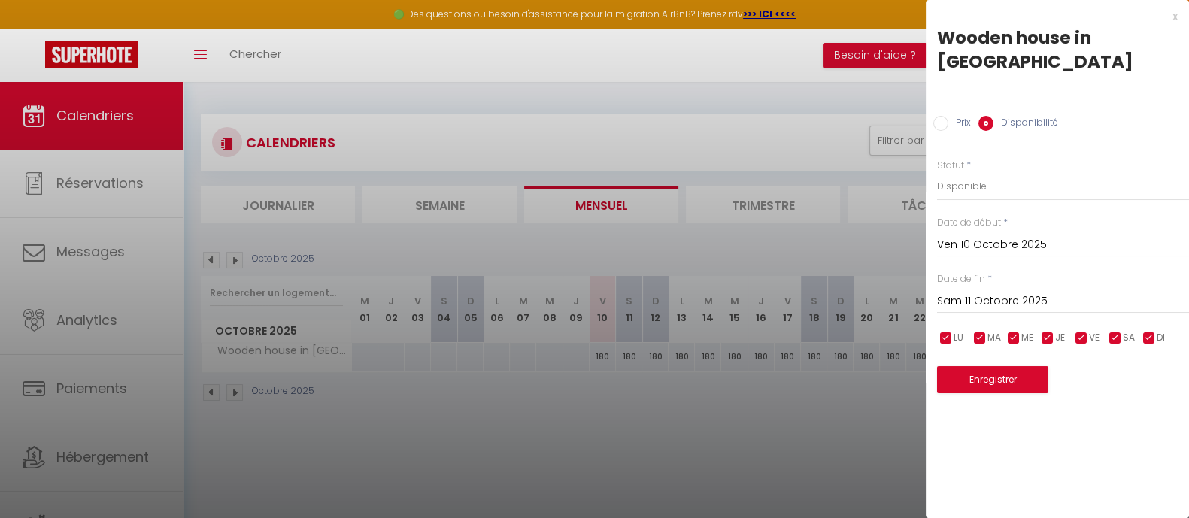
radio input "true"
click at [986, 116] on input "Disponibilité" at bounding box center [985, 123] width 15 height 15
radio input "true"
click at [935, 116] on input "Prix" at bounding box center [940, 123] width 15 height 15
radio input "true"
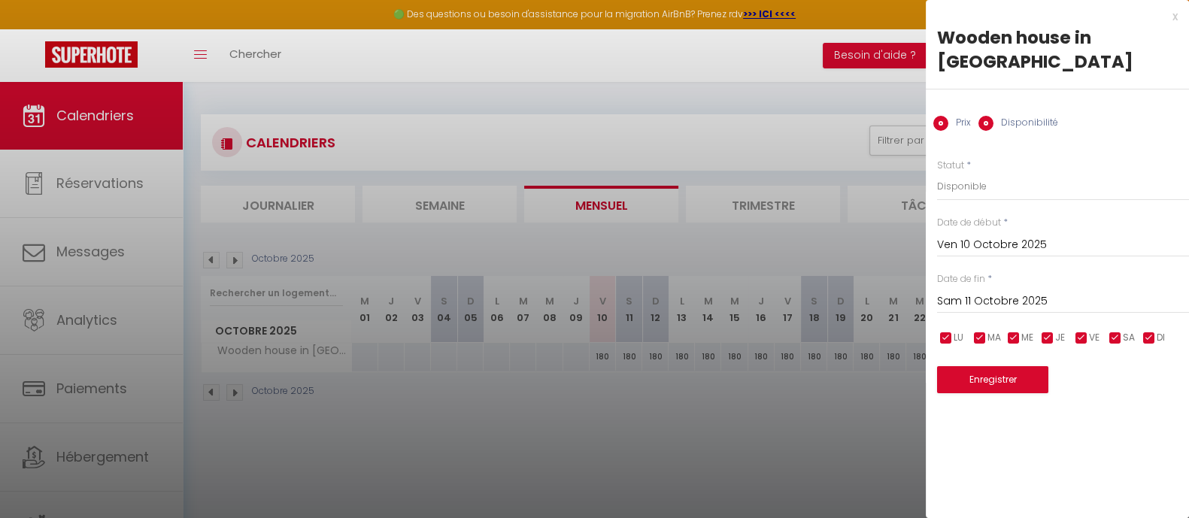
radio input "false"
click at [1010, 290] on input "Sam 11 Octobre 2025" at bounding box center [1063, 300] width 252 height 20
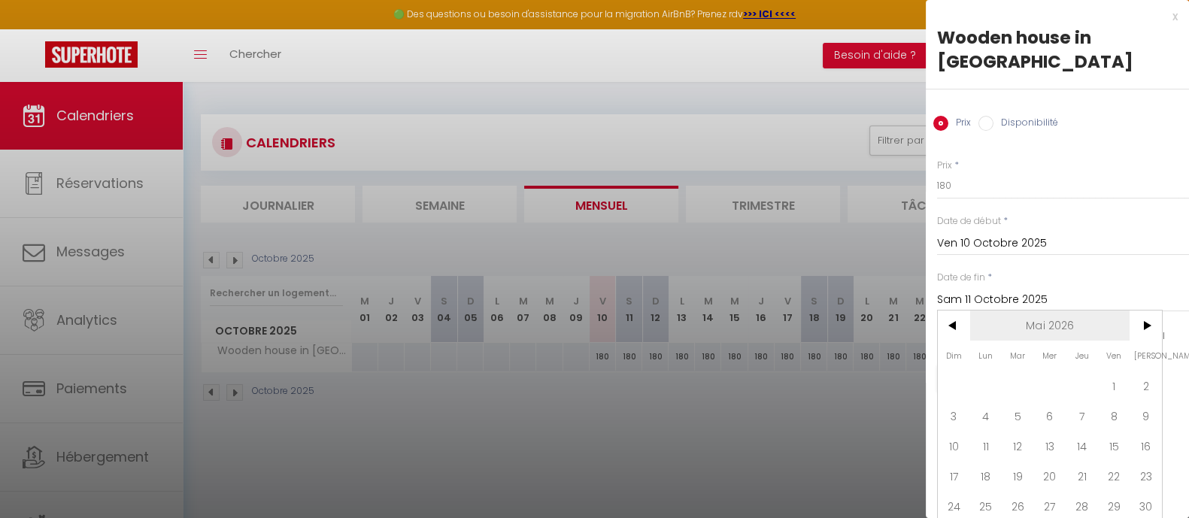
click at [1072, 325] on span "Mai 2026" at bounding box center [1050, 326] width 160 height 30
click at [1064, 311] on span "2026" at bounding box center [1050, 326] width 160 height 30
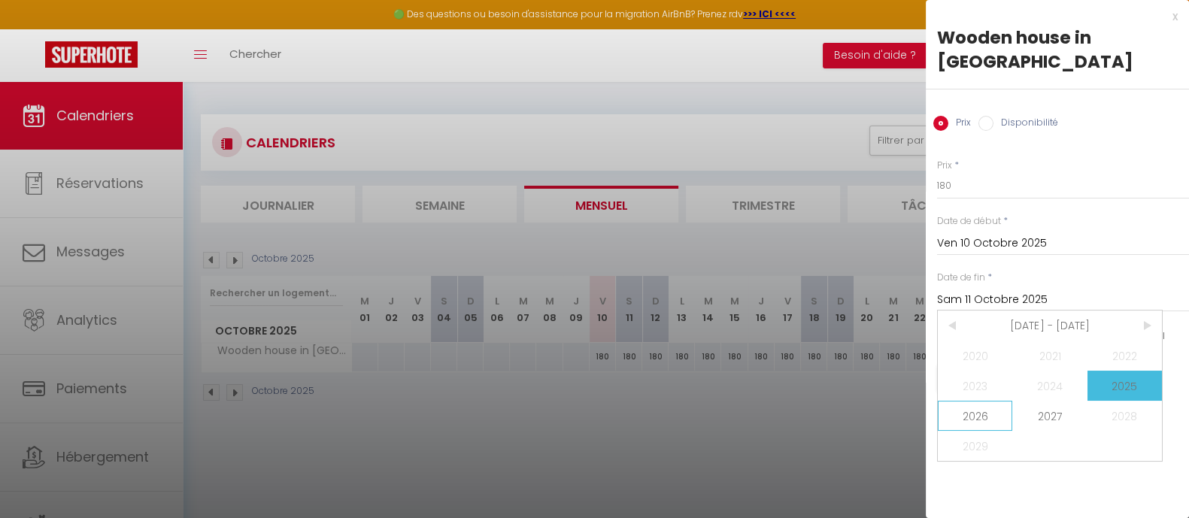
click at [980, 401] on span "2026" at bounding box center [975, 416] width 74 height 30
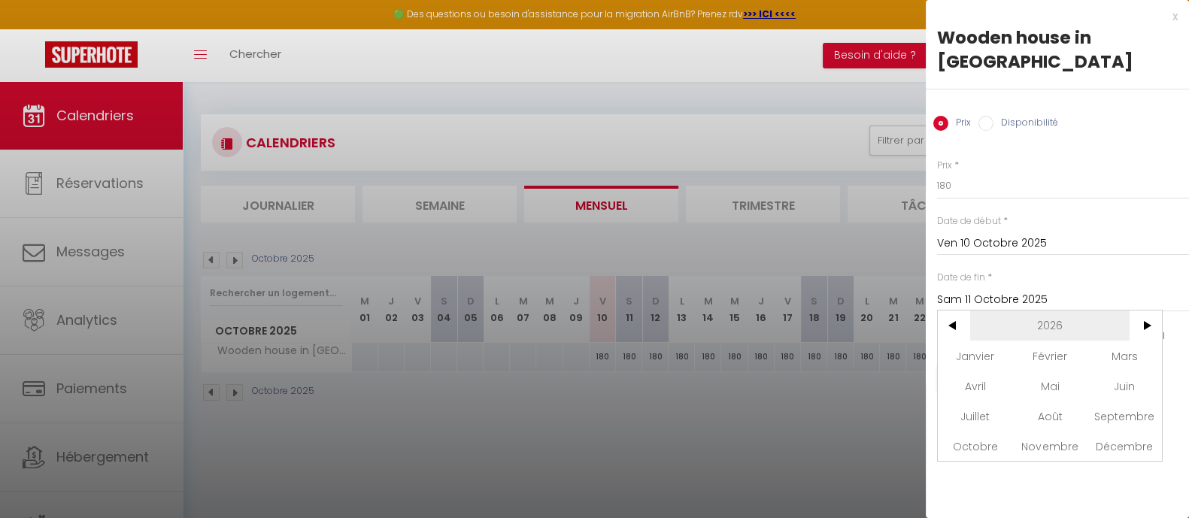
click at [1042, 311] on span "2026" at bounding box center [1050, 326] width 160 height 30
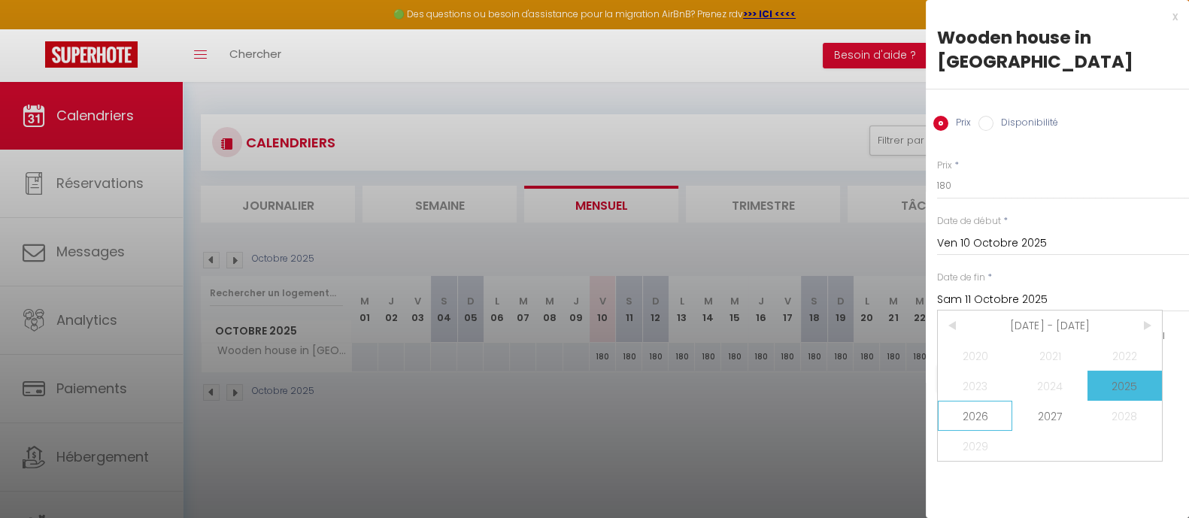
click at [993, 401] on span "2026" at bounding box center [975, 416] width 74 height 30
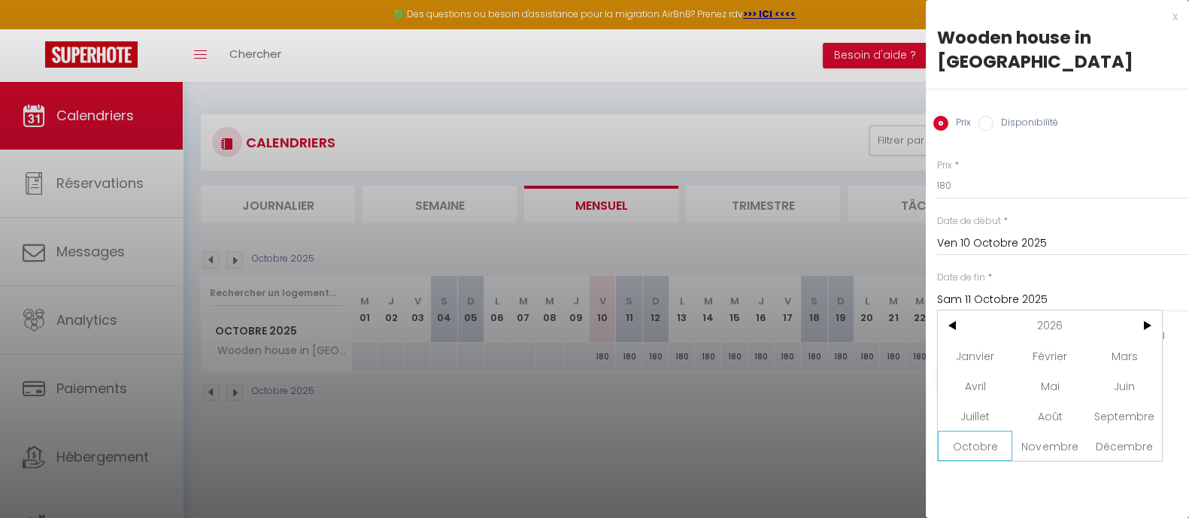
click at [995, 431] on span "Octobre" at bounding box center [975, 446] width 74 height 30
click at [1154, 491] on span "31" at bounding box center [1145, 506] width 32 height 30
type input "[PERSON_NAME] 31 Octobre 2026"
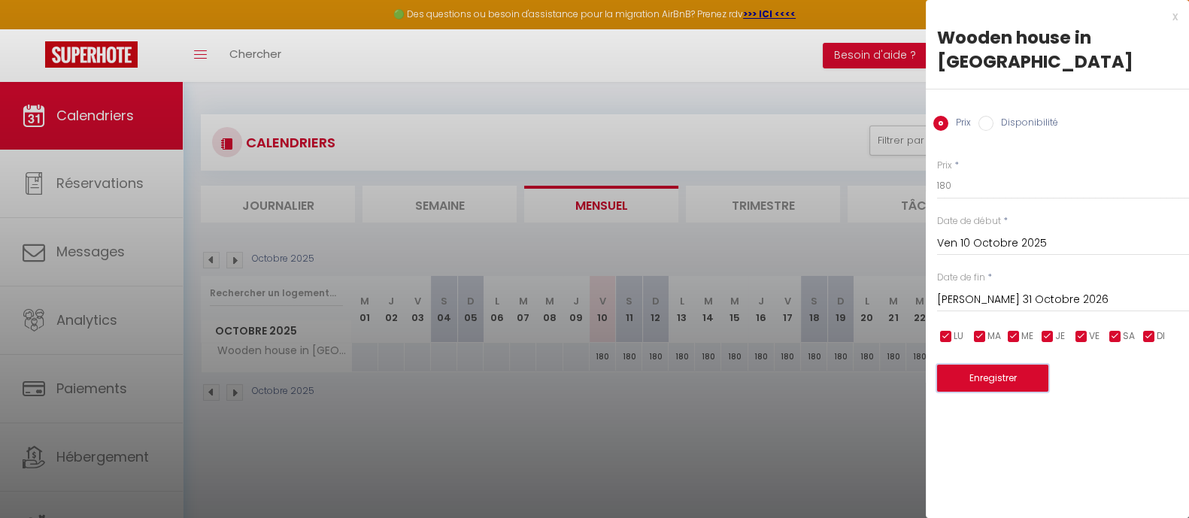
click at [1029, 365] on button "Enregistrer" at bounding box center [992, 378] width 111 height 27
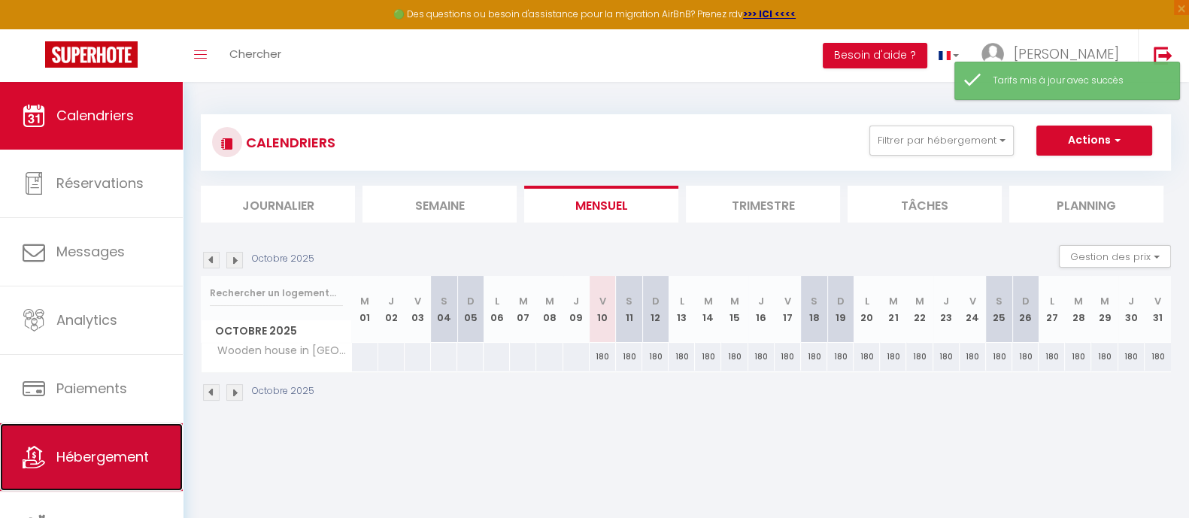
click at [75, 434] on link "Hébergement" at bounding box center [91, 457] width 183 height 68
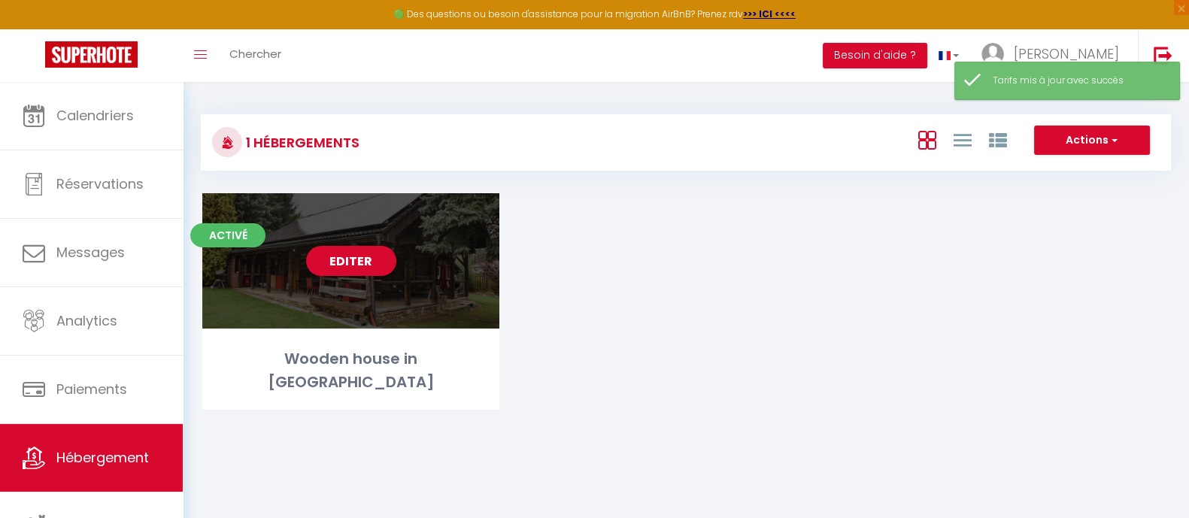
click at [332, 271] on link "Editer" at bounding box center [351, 261] width 90 height 30
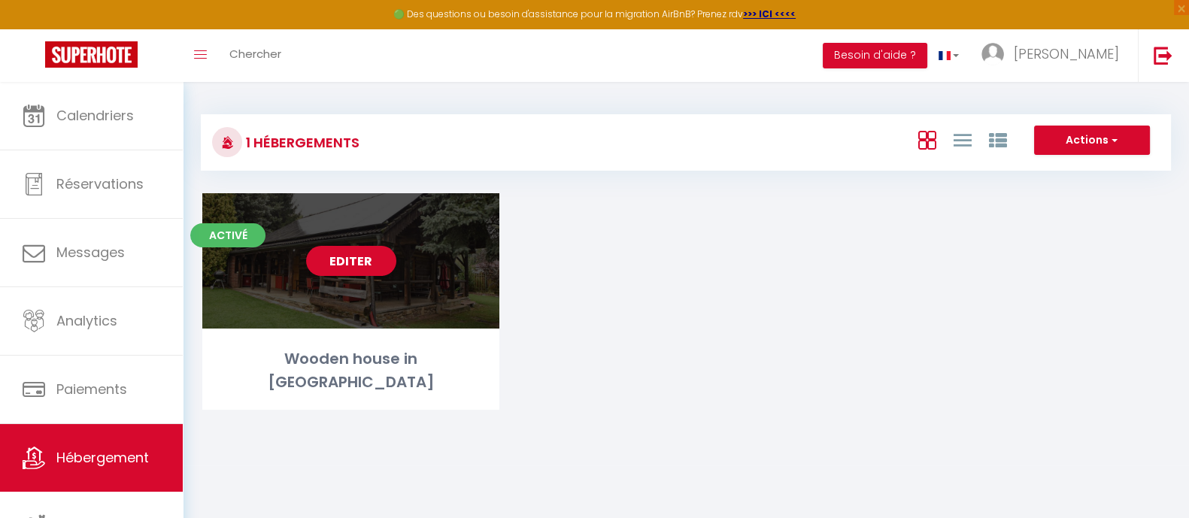
click at [353, 260] on link "Editer" at bounding box center [351, 261] width 90 height 30
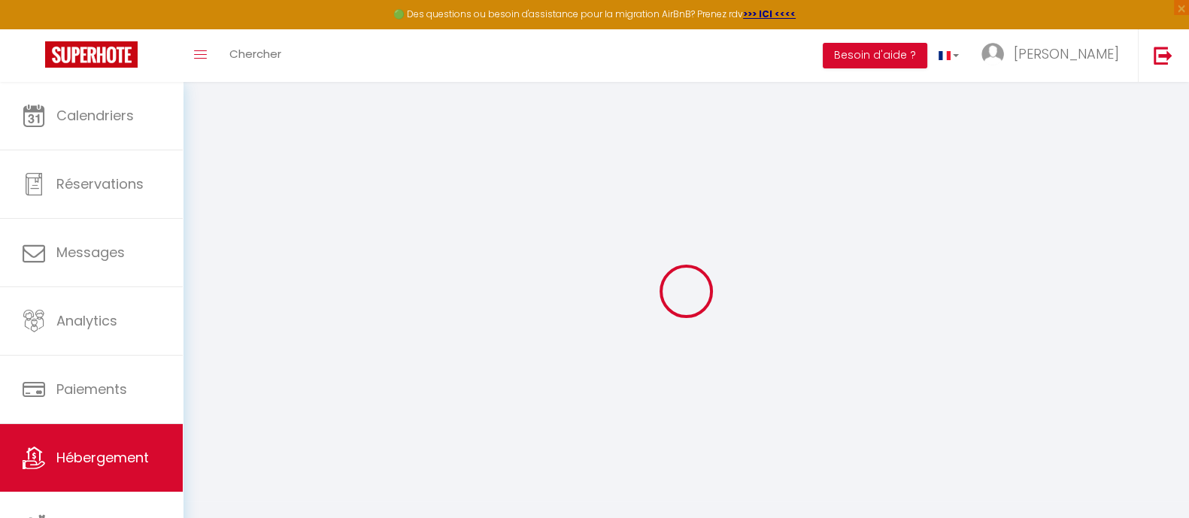
select select
select select "16:00"
select select "22:00"
select select "11:00"
select select "30"
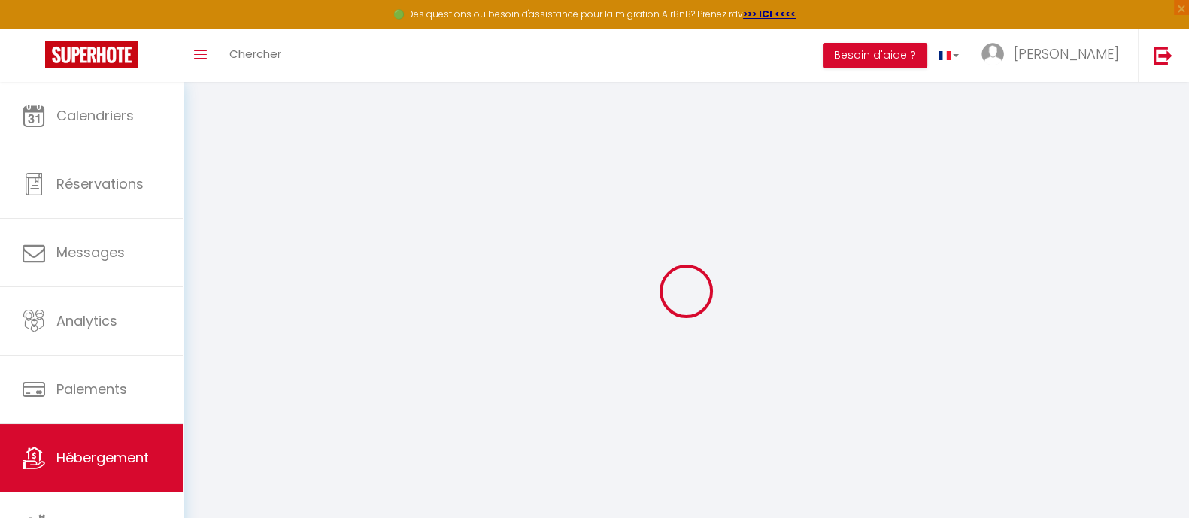
select select "15"
select select "23:00"
checkbox input "false"
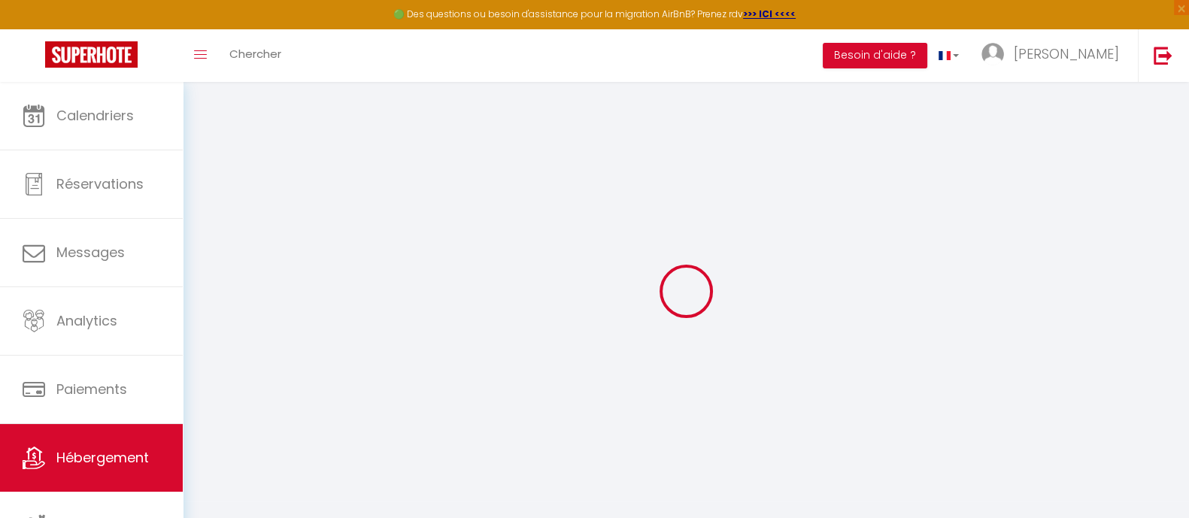
checkbox input "false"
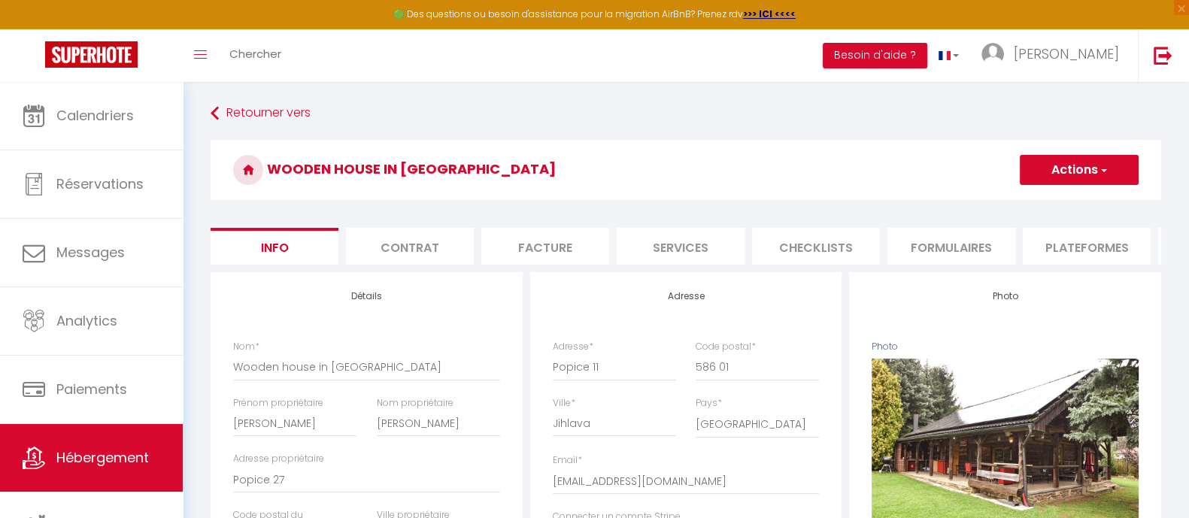
click at [711, 254] on li "Services" at bounding box center [681, 246] width 128 height 37
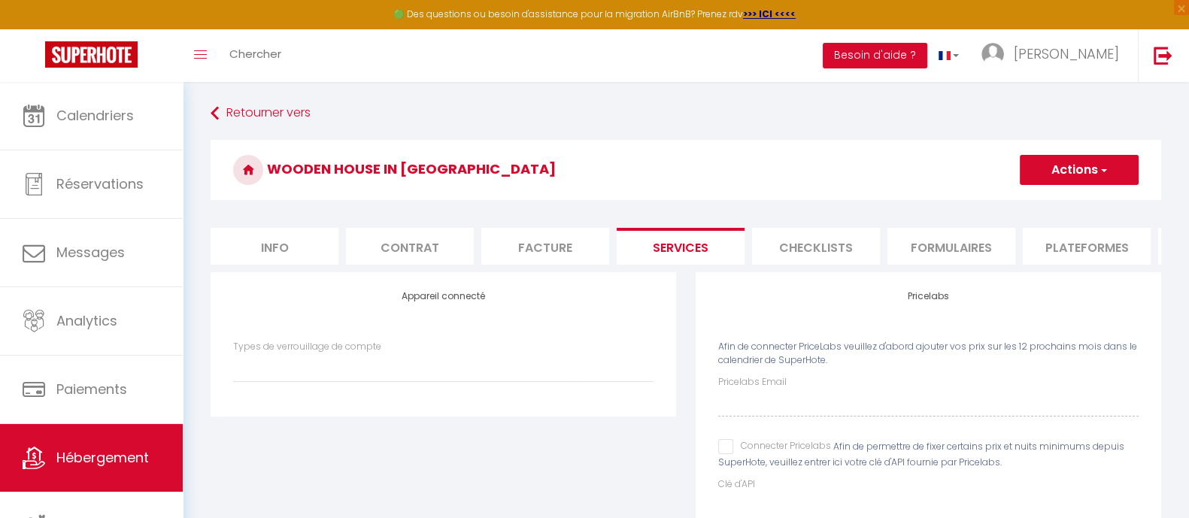
select select
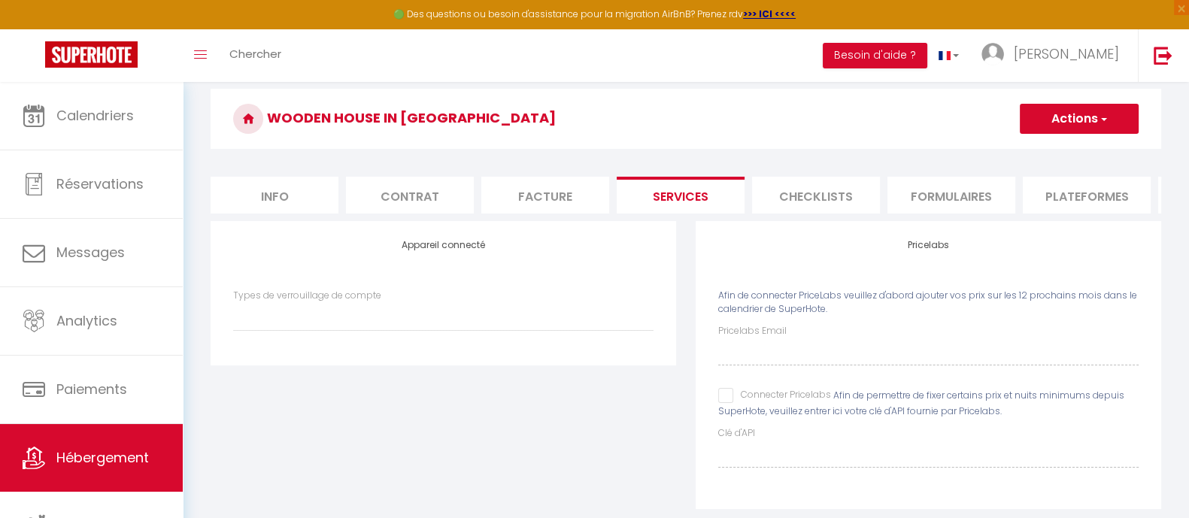
scroll to position [93, 0]
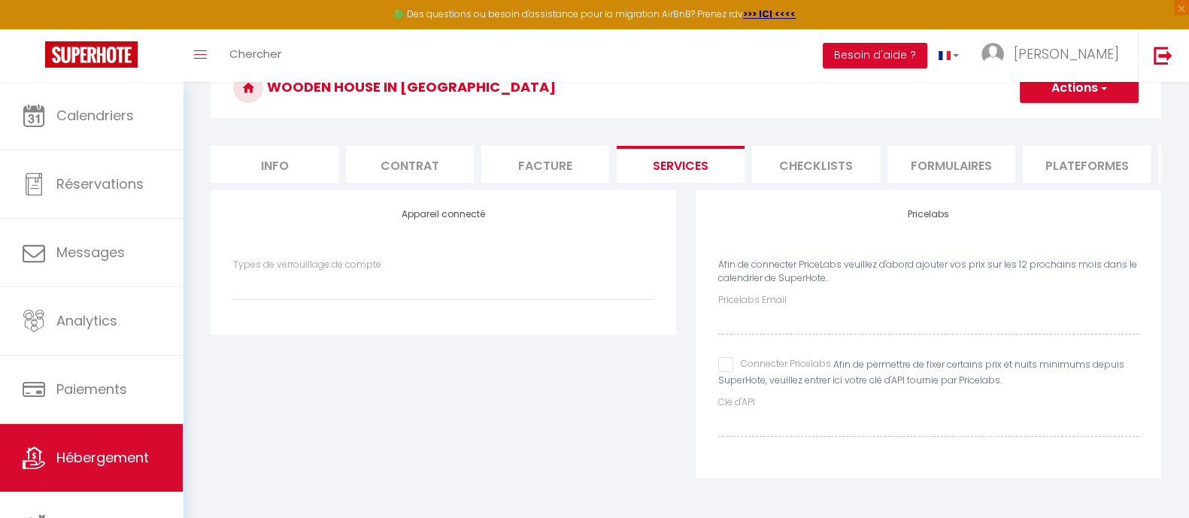
click at [725, 370] on input "Connecter Pricelabs" at bounding box center [774, 364] width 113 height 15
checkbox input "true"
select select
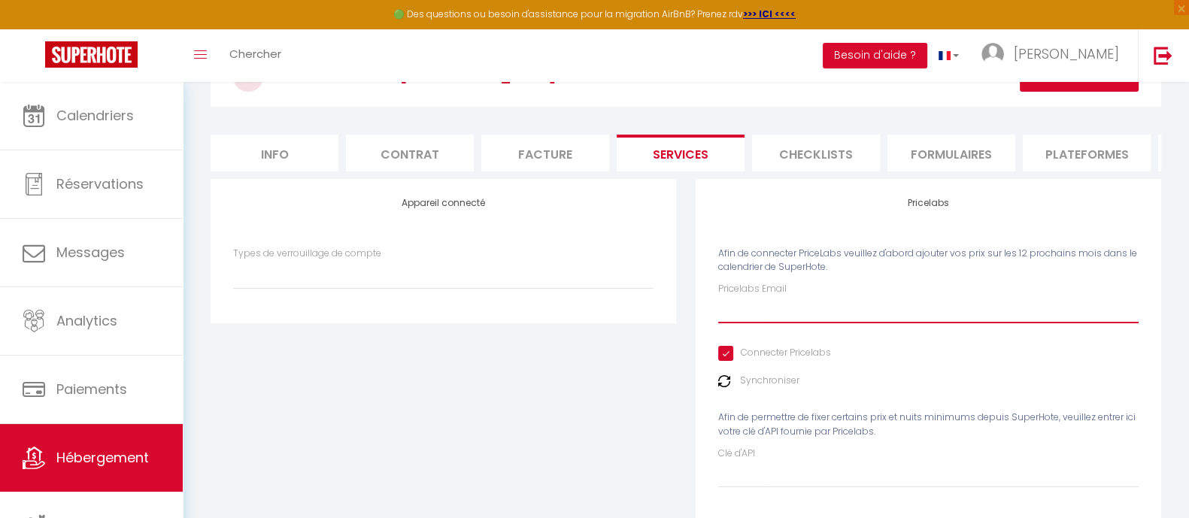
click at [750, 323] on input "Pricelabs Email" at bounding box center [928, 309] width 420 height 27
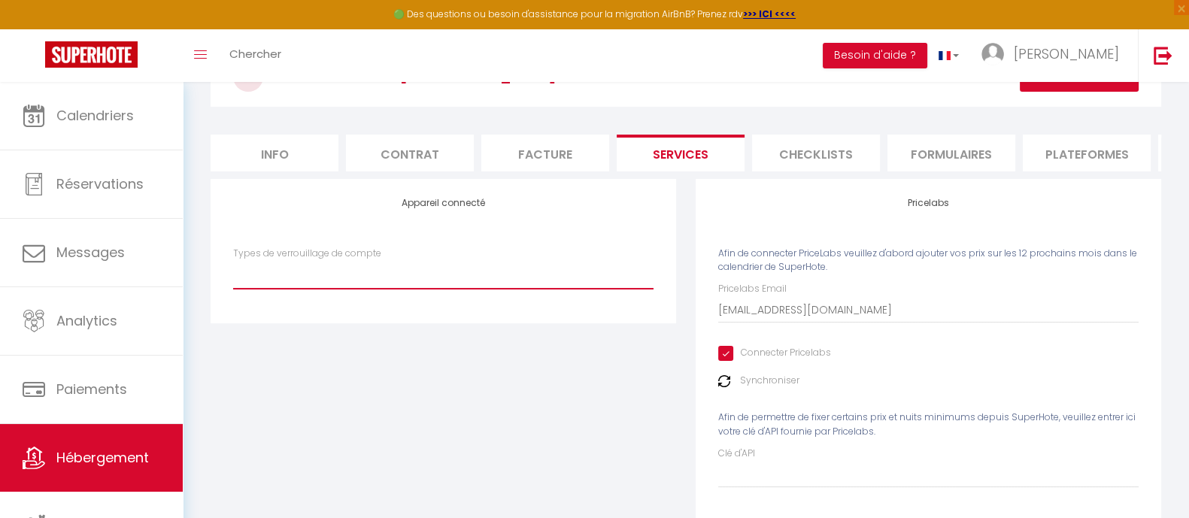
click at [311, 283] on select "Types de verrouillage de compte" at bounding box center [443, 274] width 420 height 29
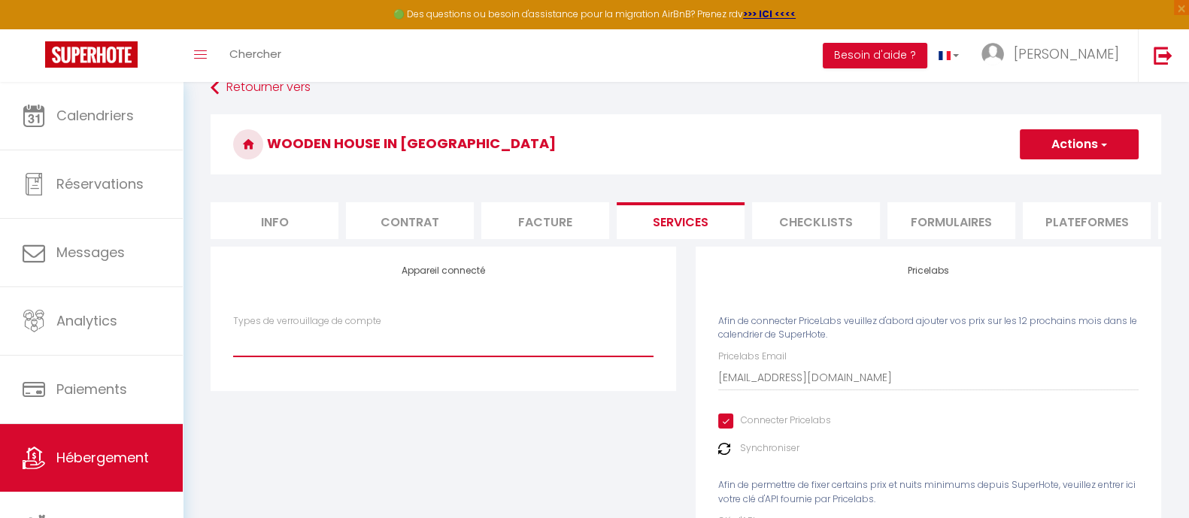
scroll to position [0, 0]
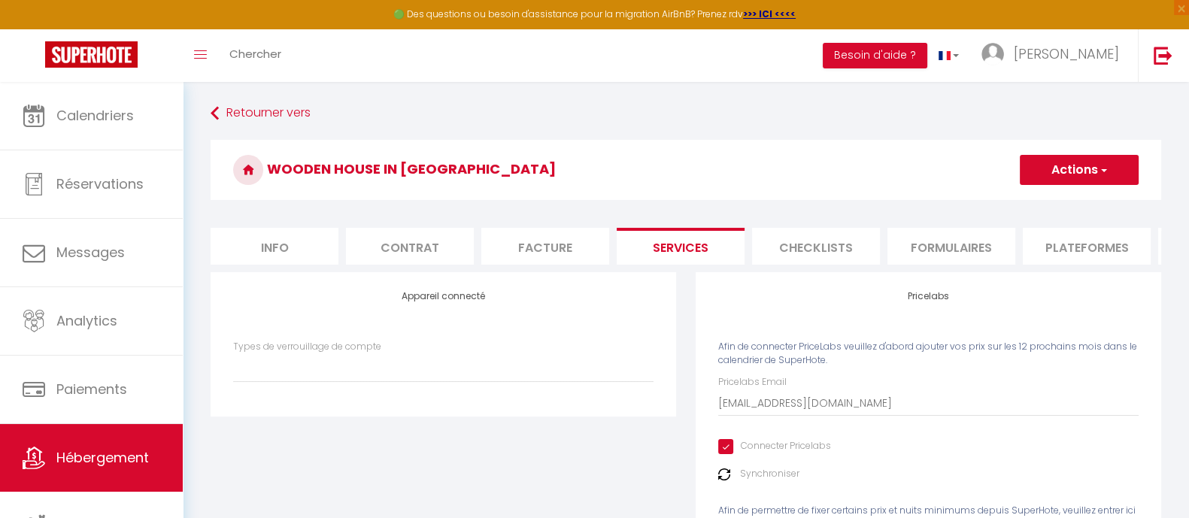
click at [1104, 172] on span "button" at bounding box center [1103, 169] width 10 height 15
click at [1078, 204] on link "Enregistrer" at bounding box center [1078, 203] width 119 height 20
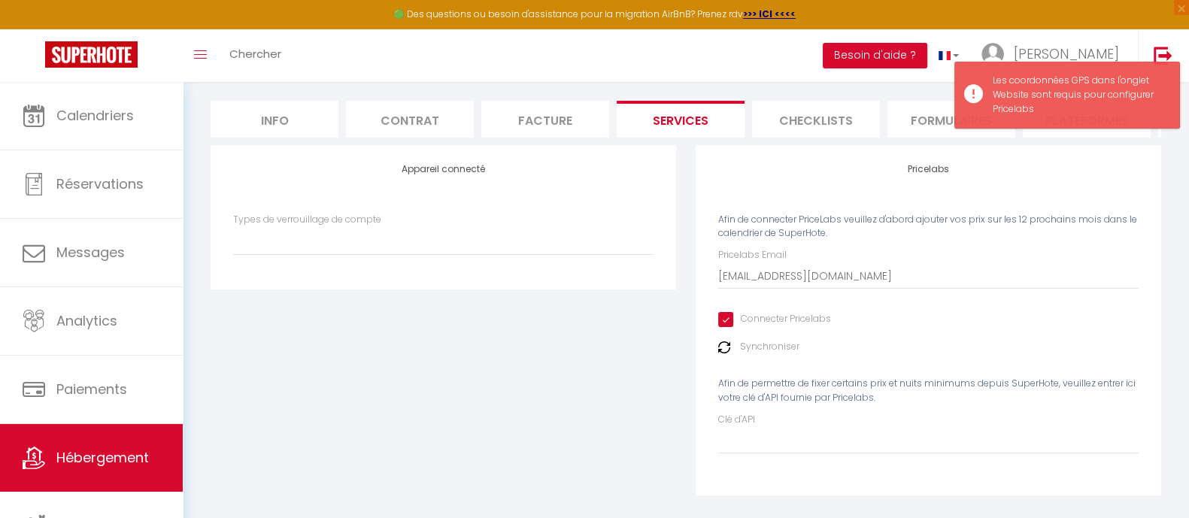
scroll to position [155, 0]
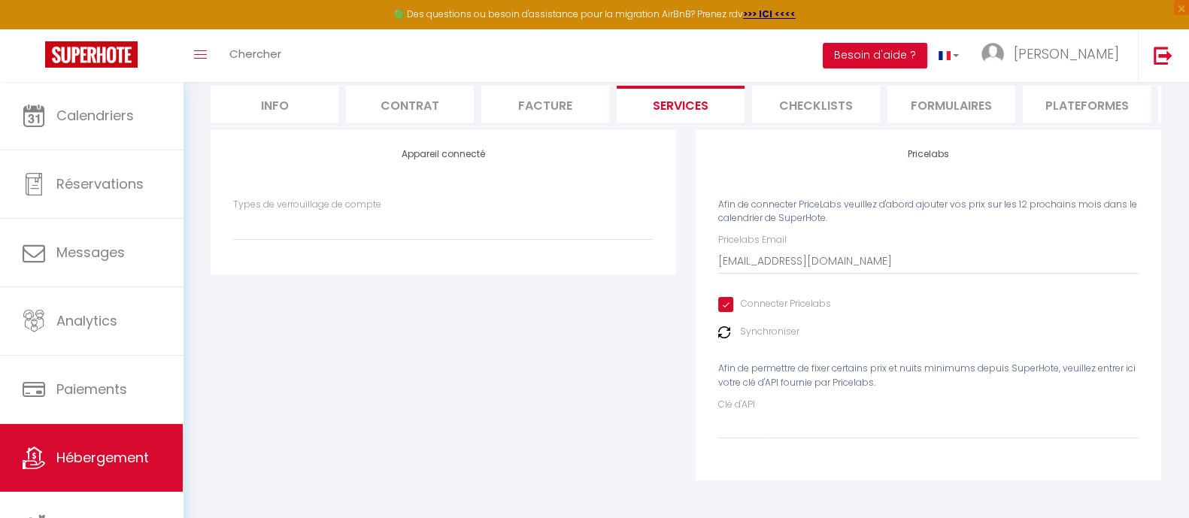
click at [741, 405] on label "Clé d'API" at bounding box center [736, 405] width 37 height 14
click at [741, 412] on input "Clé d'API" at bounding box center [928, 425] width 420 height 27
click at [349, 212] on label "Types de verrouillage de compte" at bounding box center [307, 205] width 148 height 14
click at [349, 212] on select "Types de verrouillage de compte" at bounding box center [443, 225] width 420 height 29
click at [744, 329] on label "Synchroniser" at bounding box center [769, 332] width 59 height 14
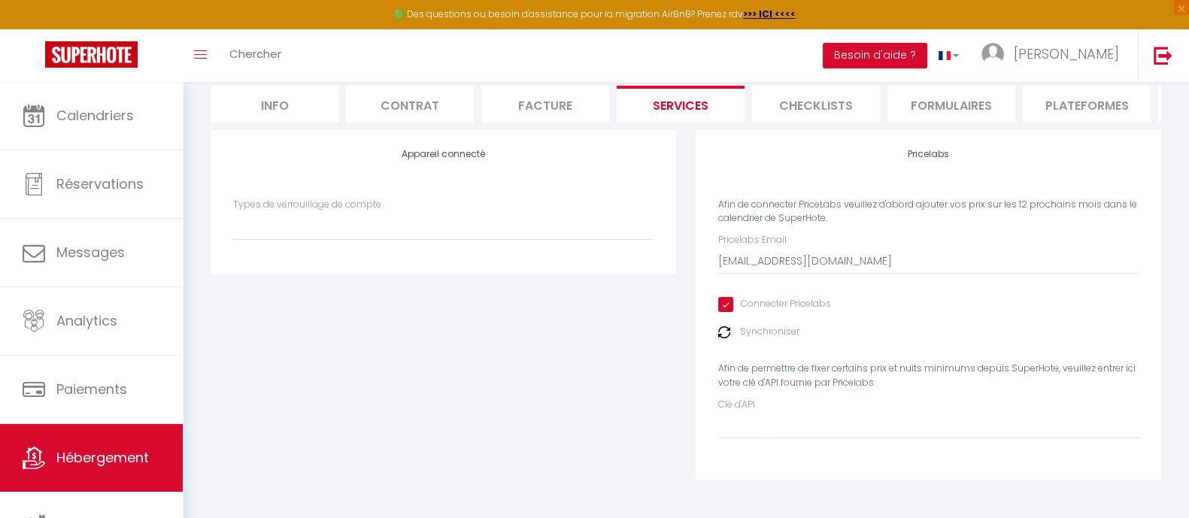
click at [720, 326] on div "Synchroniser" at bounding box center [928, 332] width 420 height 14
click at [721, 333] on img at bounding box center [724, 332] width 12 height 12
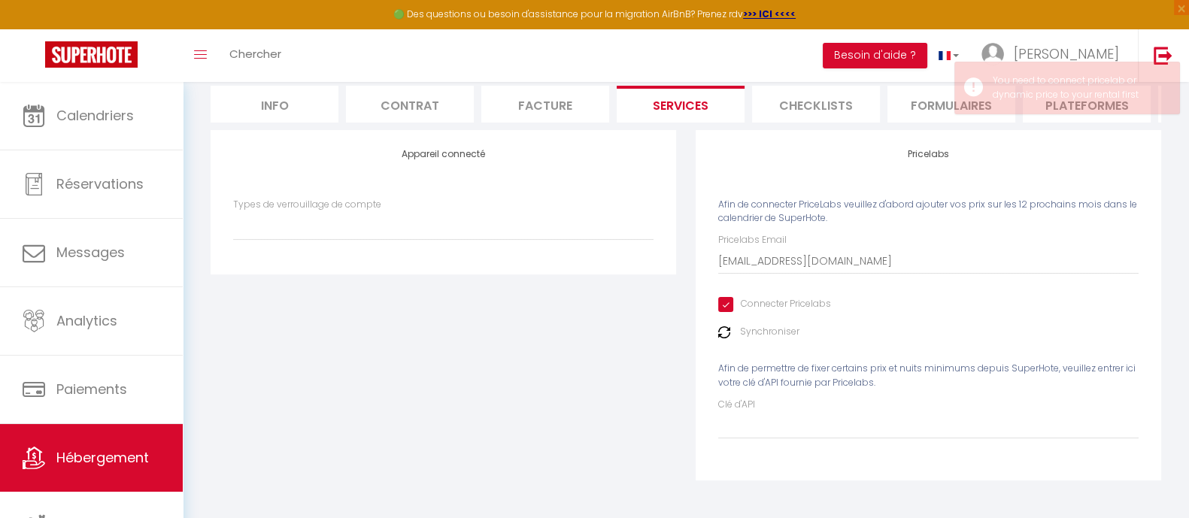
click at [766, 328] on label "Synchroniser" at bounding box center [769, 332] width 59 height 14
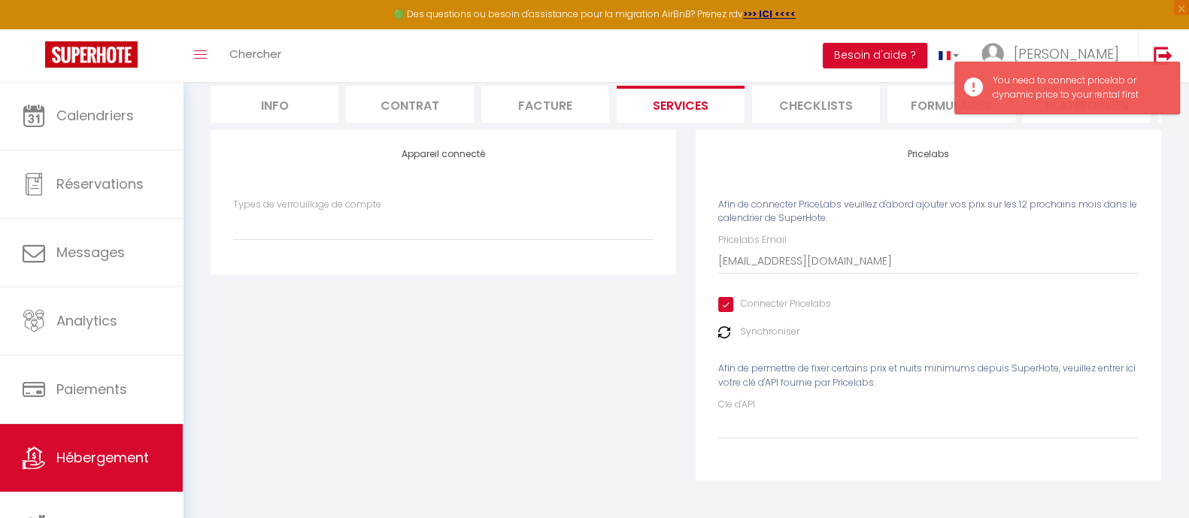
click at [241, 204] on label "Types de verrouillage de compte" at bounding box center [307, 205] width 148 height 14
click at [241, 211] on select "Types de verrouillage de compte" at bounding box center [443, 225] width 420 height 29
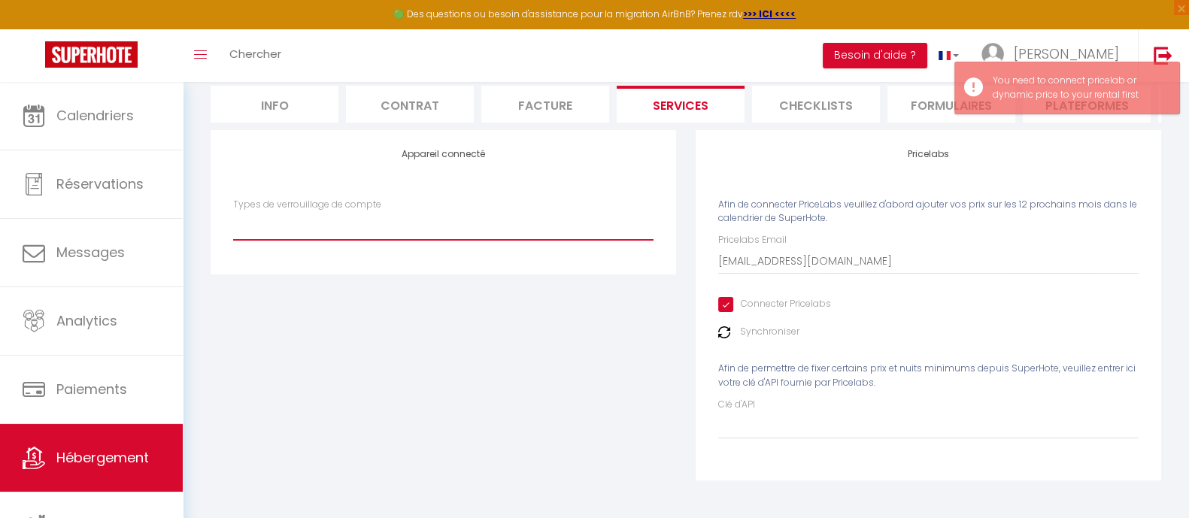
click at [301, 224] on select "Types de verrouillage de compte" at bounding box center [443, 225] width 420 height 29
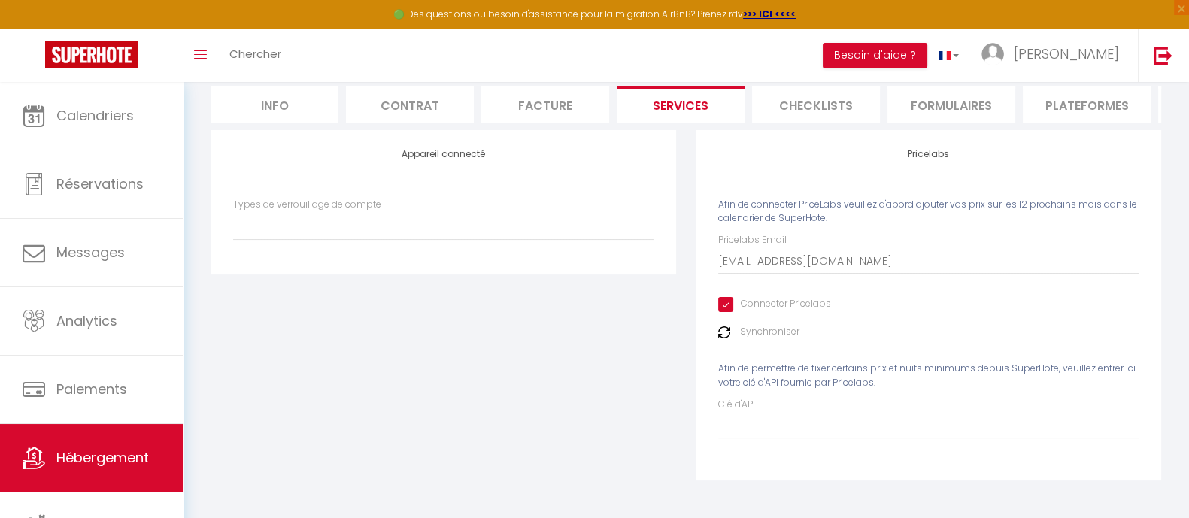
click at [771, 333] on label "Synchroniser" at bounding box center [769, 332] width 59 height 14
click at [744, 406] on label "Clé d'API" at bounding box center [736, 405] width 37 height 14
click at [744, 412] on input "Clé d'API" at bounding box center [928, 425] width 420 height 27
drag, startPoint x: 876, startPoint y: 385, endPoint x: 744, endPoint y: 387, distance: 131.6
click at [744, 387] on div "Pricelabs Email [EMAIL_ADDRESS][DOMAIN_NAME] Connecter Pricelabs Synchroniser A…" at bounding box center [928, 335] width 420 height 205
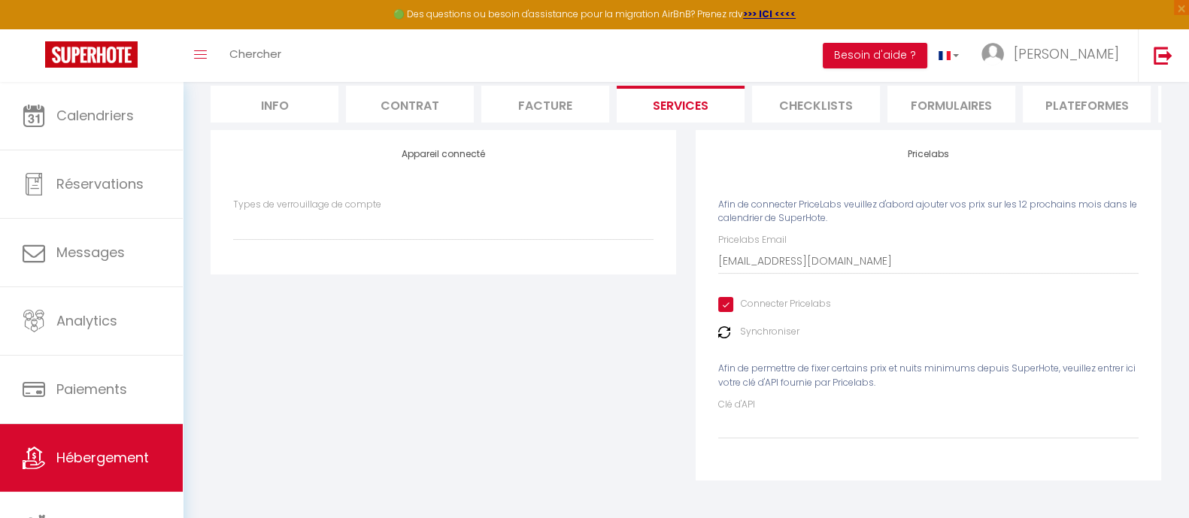
copy span "clé d'API fournie par Pricelabs."
click at [777, 412] on input "Clé d'API" at bounding box center [928, 425] width 420 height 27
click at [763, 434] on input "Clé d'API" at bounding box center [928, 425] width 420 height 27
paste input "298782"
click at [580, 400] on div "Appareil connecté Types de verrouillage de compte" at bounding box center [443, 315] width 485 height 370
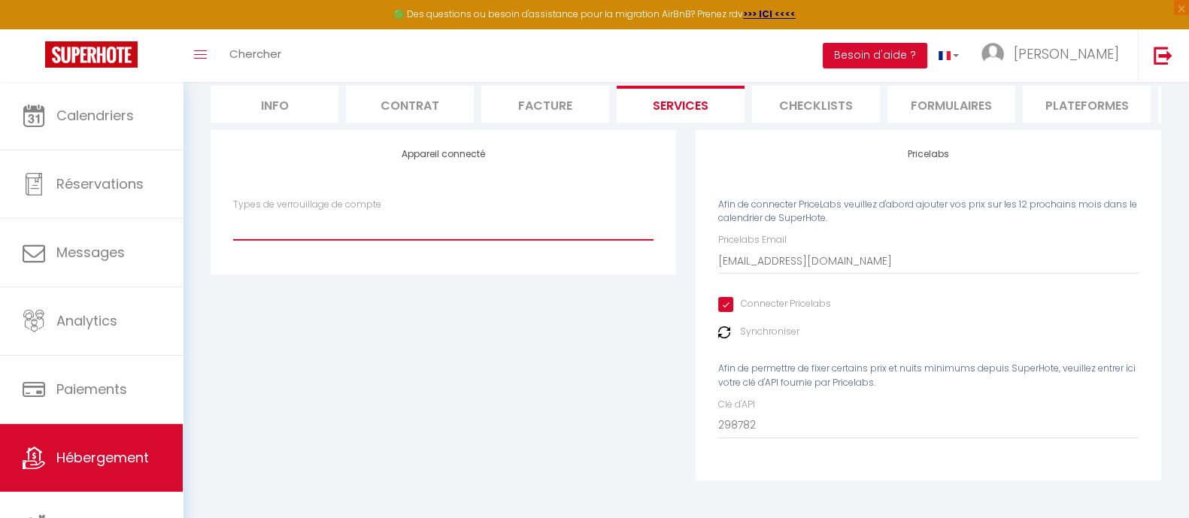
click at [340, 221] on select "Types de verrouillage de compte" at bounding box center [443, 225] width 420 height 29
click at [374, 398] on div "Appareil connecté Types de verrouillage de compte" at bounding box center [443, 315] width 485 height 370
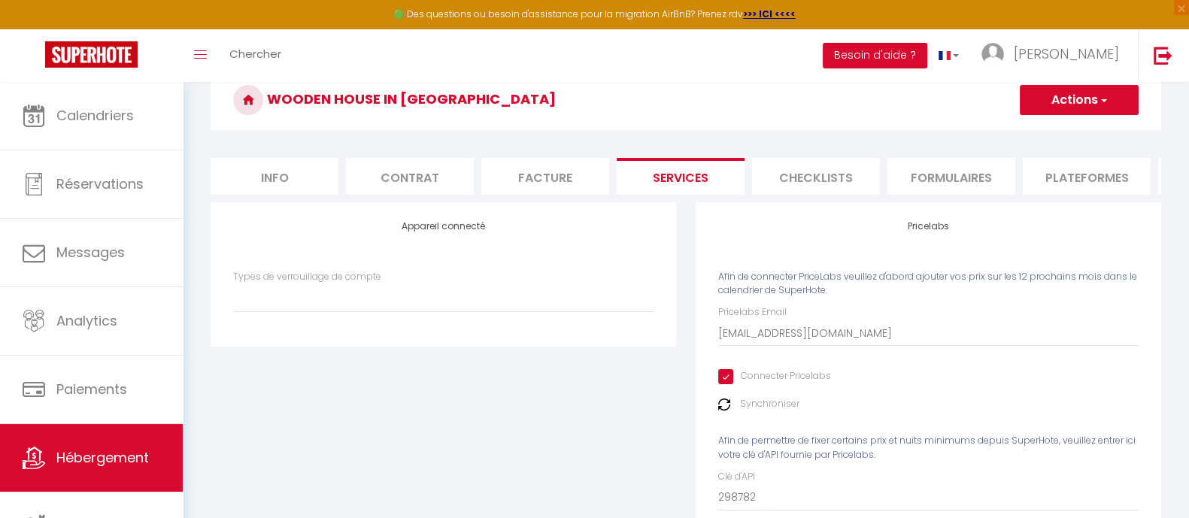
scroll to position [0, 0]
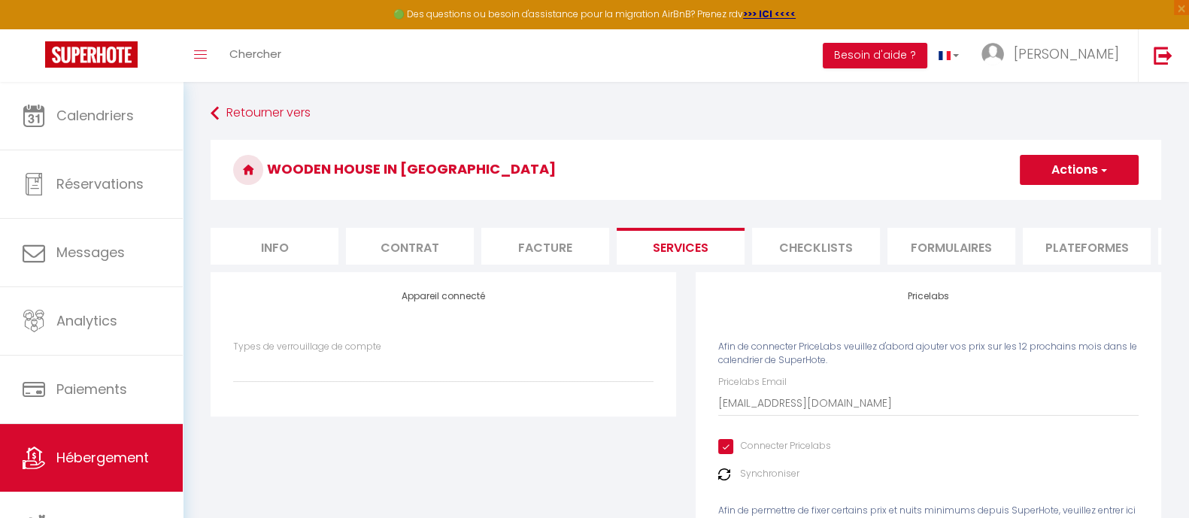
click at [1041, 162] on button "Actions" at bounding box center [1079, 170] width 119 height 30
click at [1065, 199] on link "Enregistrer" at bounding box center [1078, 203] width 119 height 20
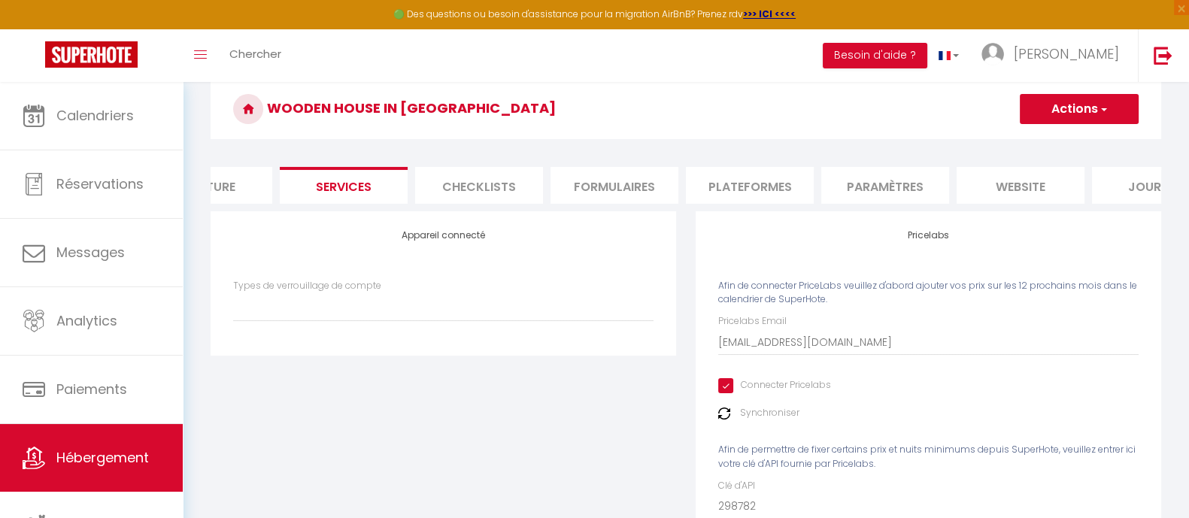
scroll to position [0, 403]
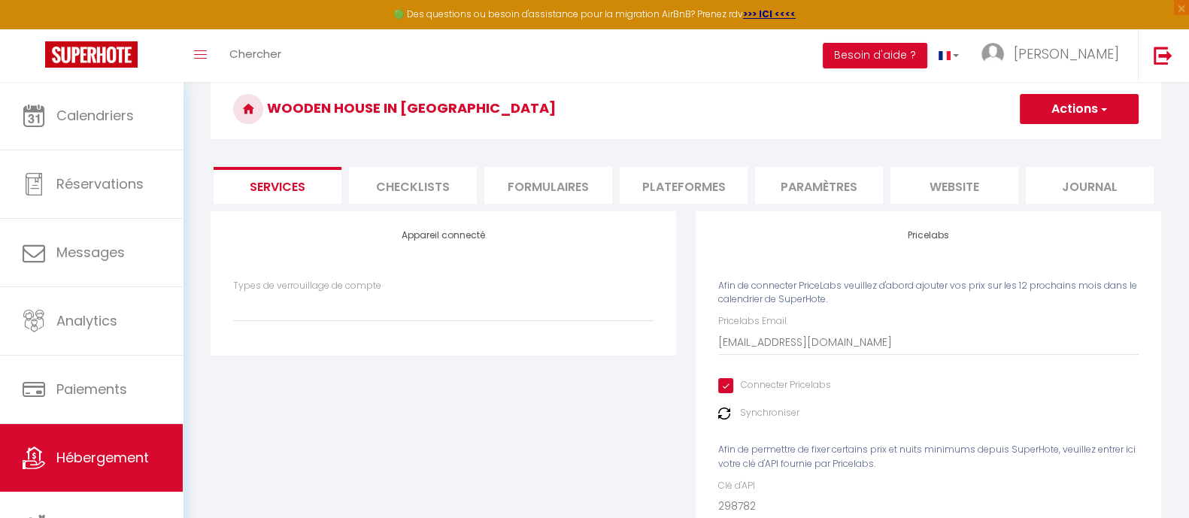
click at [974, 181] on li "website" at bounding box center [954, 185] width 128 height 37
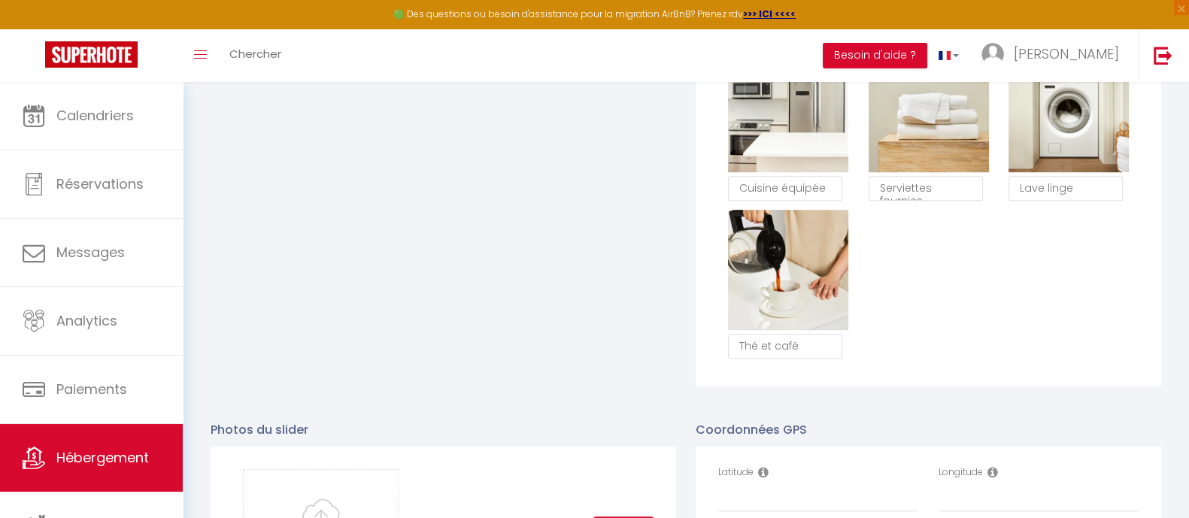
scroll to position [1283, 0]
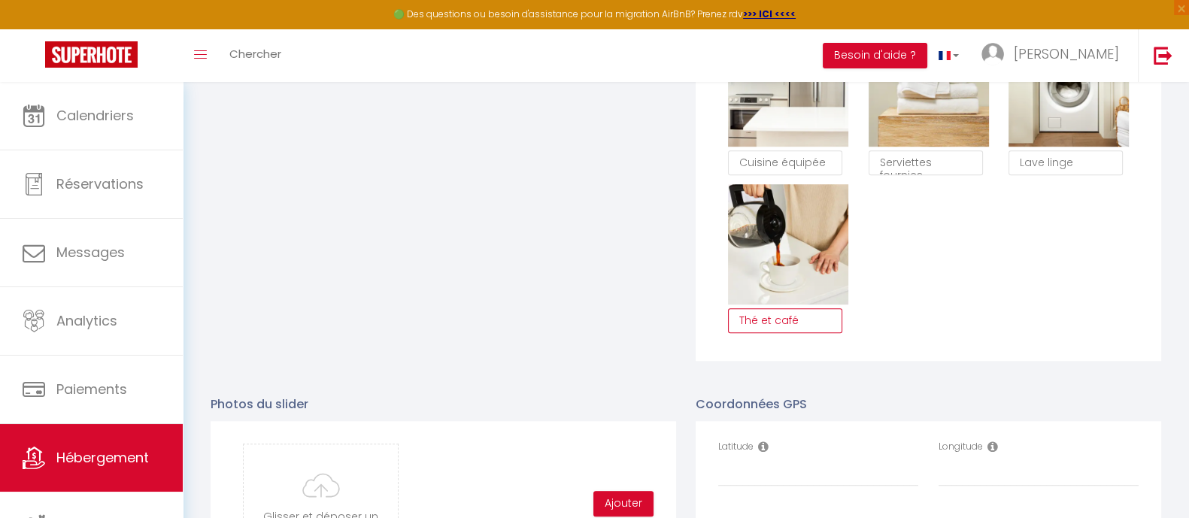
click at [765, 334] on textarea "Thé et café" at bounding box center [785, 321] width 114 height 26
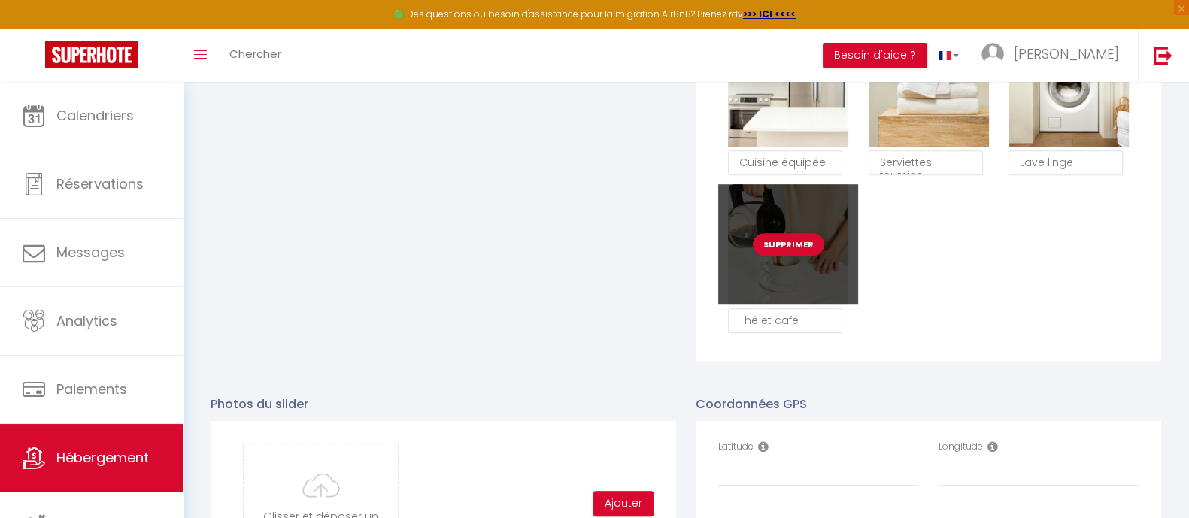
click at [789, 280] on div "Supprimer" at bounding box center [788, 244] width 140 height 120
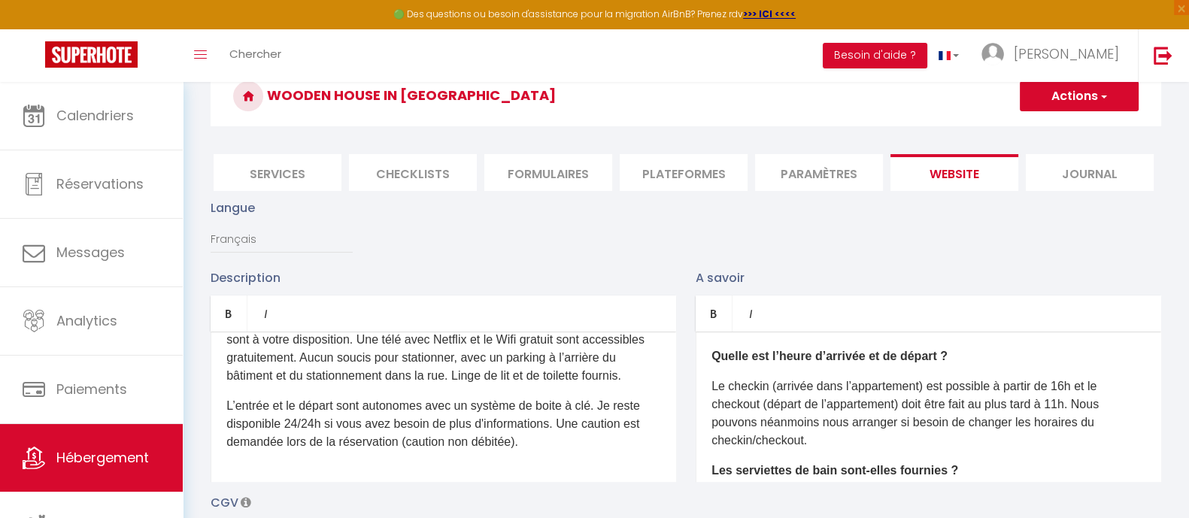
scroll to position [0, 0]
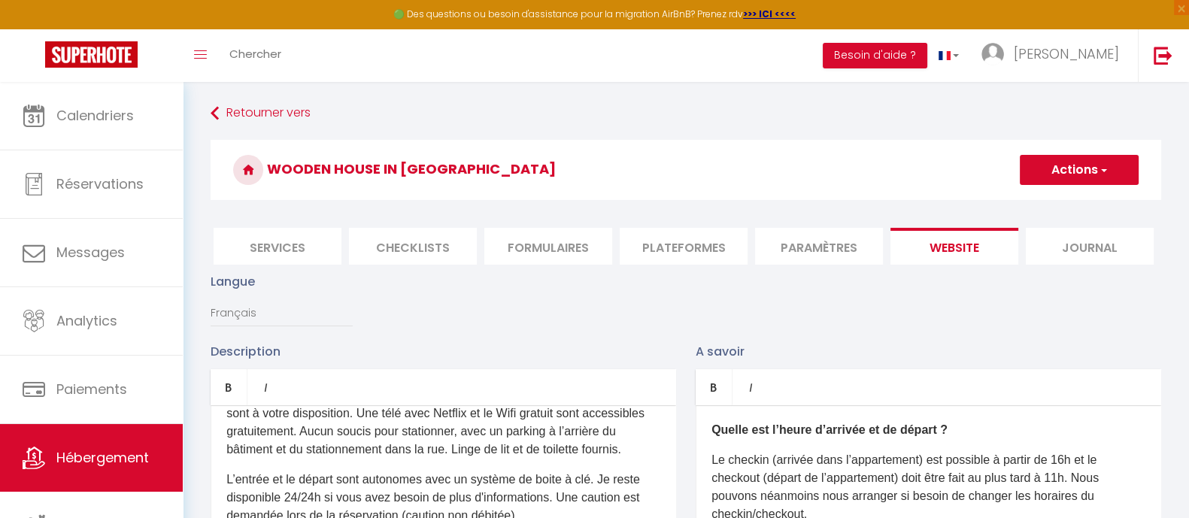
click at [844, 239] on li "Paramètres" at bounding box center [819, 246] width 128 height 37
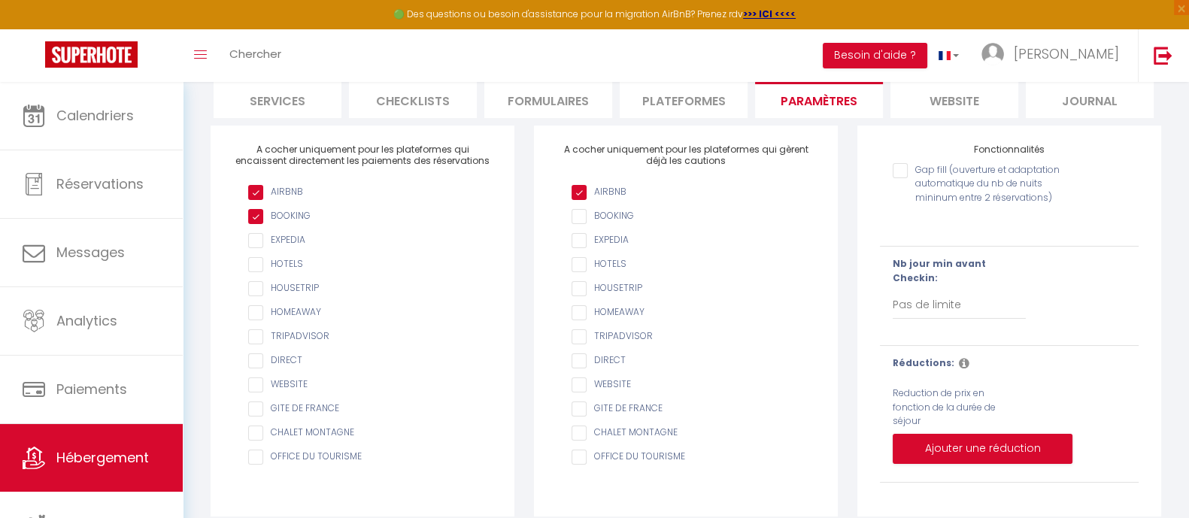
scroll to position [162, 0]
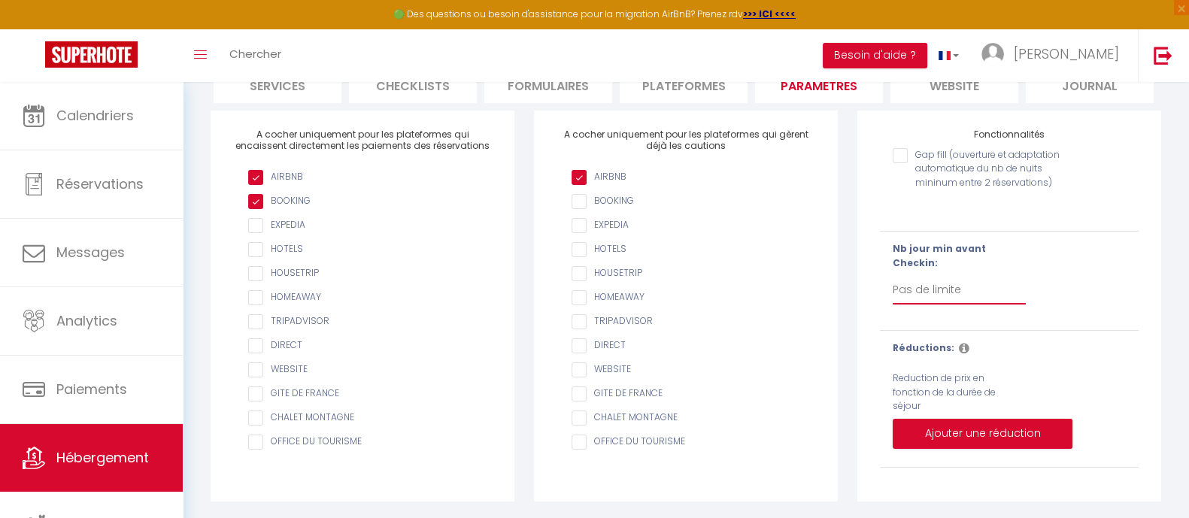
click at [952, 284] on select "Pas de limite 1 2 3 4 5 6 7" at bounding box center [959, 290] width 133 height 29
click at [893, 276] on select "Pas de limite 1 2 3 4 5 6 7" at bounding box center [959, 290] width 133 height 29
click at [959, 348] on icon at bounding box center [964, 348] width 11 height 12
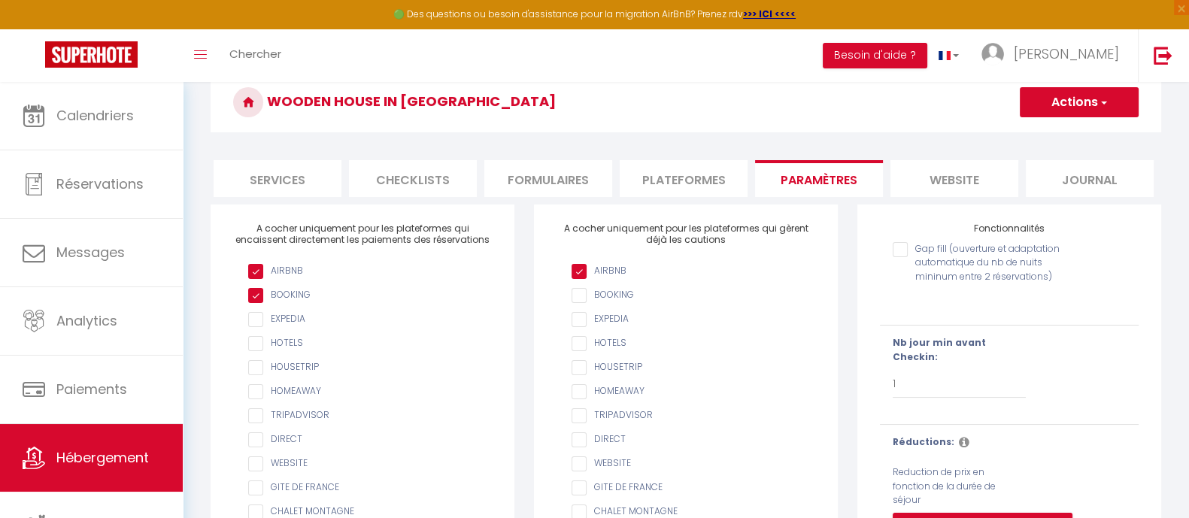
click at [906, 257] on input "Gap fill (ouverture et adaptation automatique du nb de nuits mininum entre 2 ré…" at bounding box center [987, 249] width 189 height 15
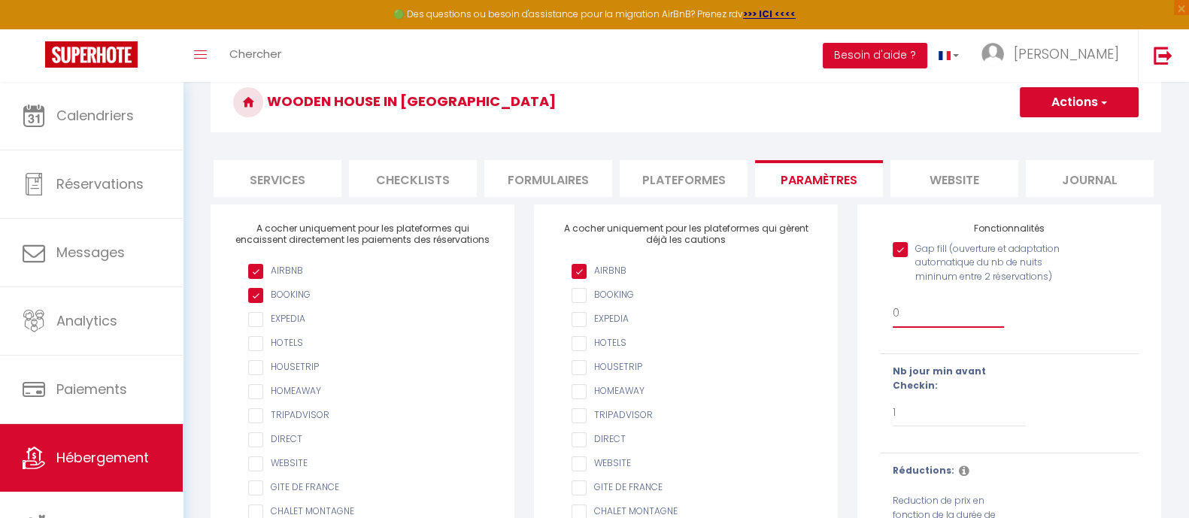
click at [904, 321] on select "0 + 1 % + 2 % + 3 % + 4 % + 5 % + 6 % + 7 % + 8 % + 9 % + 10 % + 11 % + 12 % + …" at bounding box center [948, 313] width 111 height 29
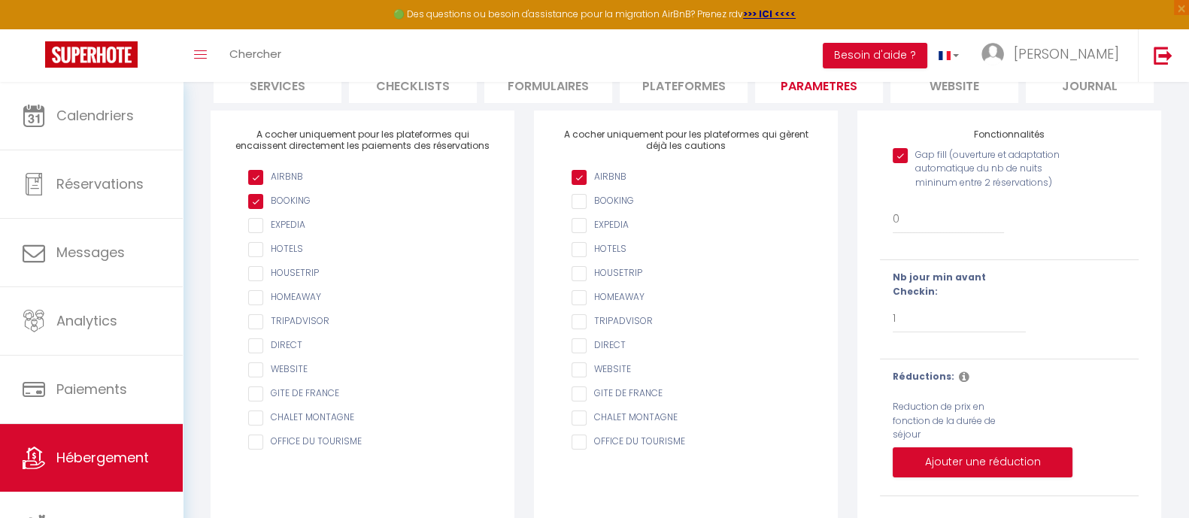
click at [253, 377] on input "checkbox" at bounding box center [370, 369] width 244 height 15
click at [250, 377] on input "checkbox" at bounding box center [370, 369] width 244 height 15
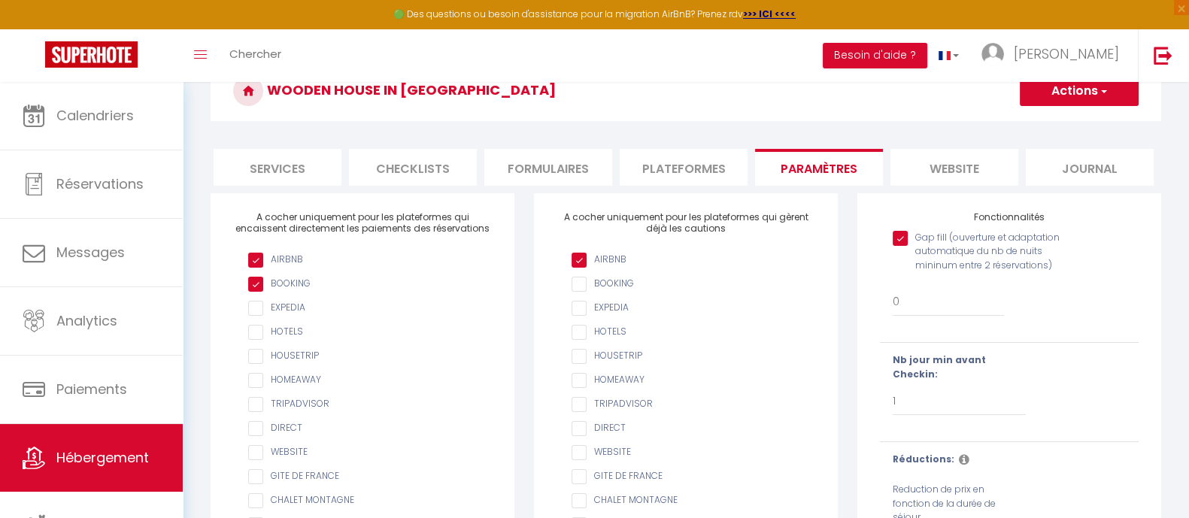
scroll to position [68, 0]
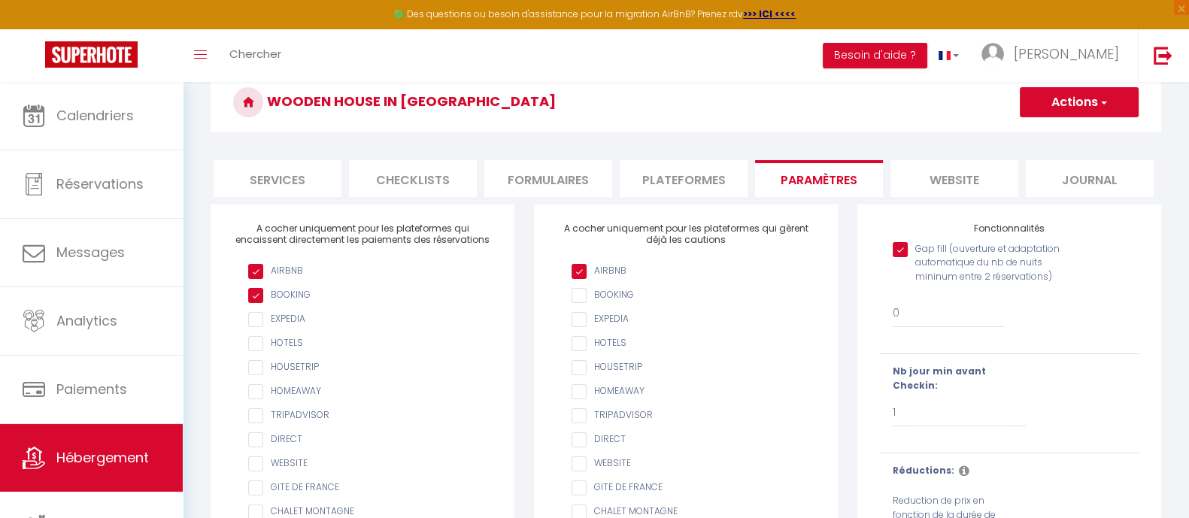
click at [658, 174] on li "Plateformes" at bounding box center [684, 178] width 128 height 37
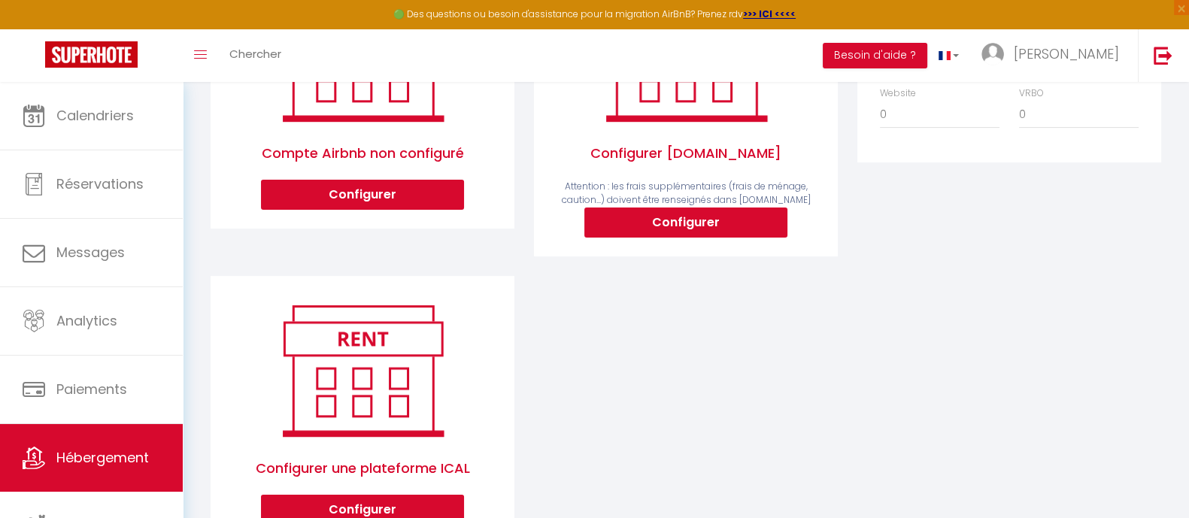
scroll to position [293, 0]
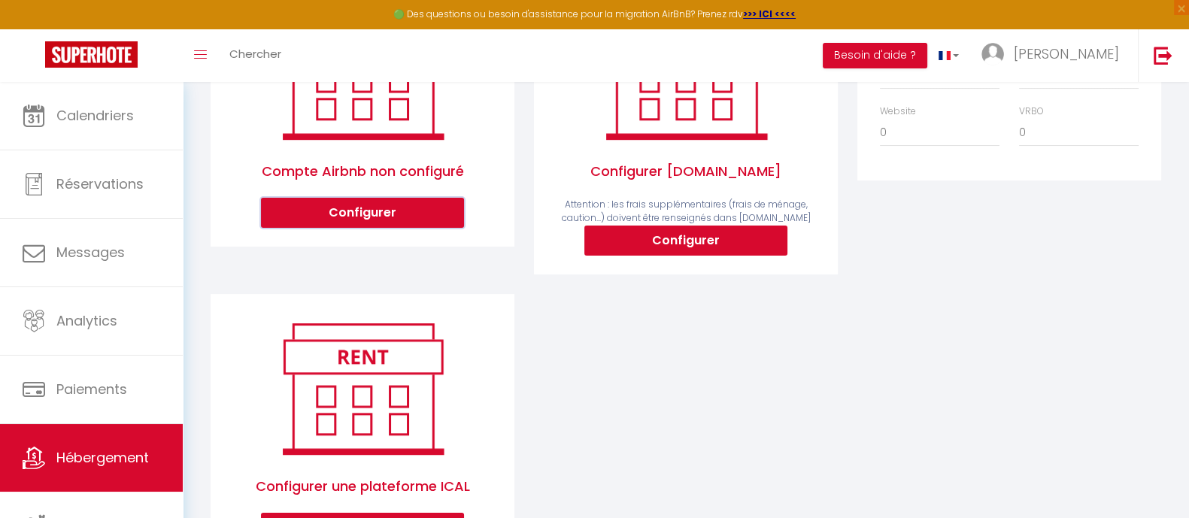
click at [381, 220] on button "Configurer" at bounding box center [362, 213] width 203 height 30
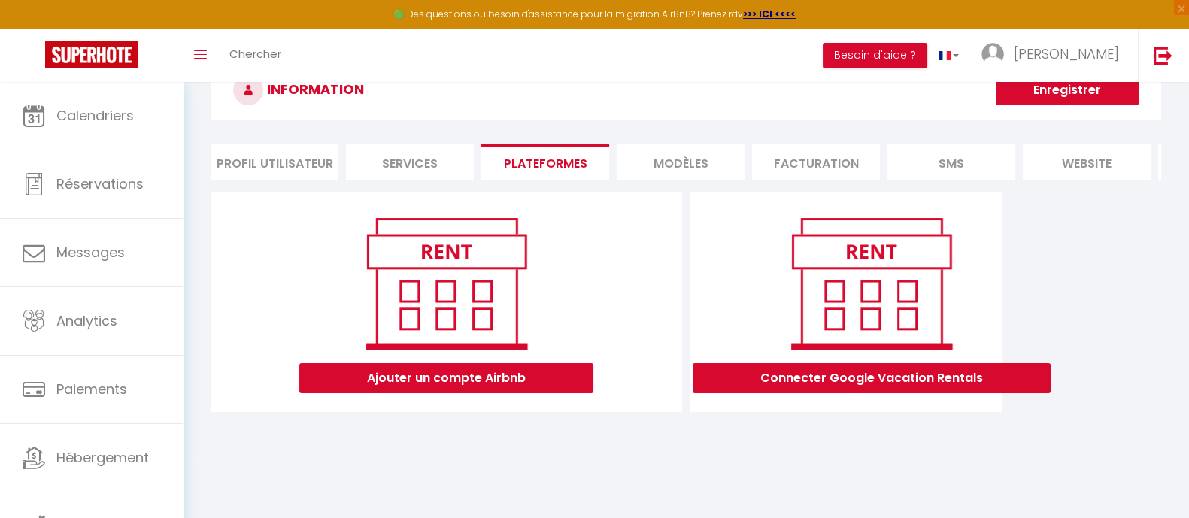
scroll to position [82, 0]
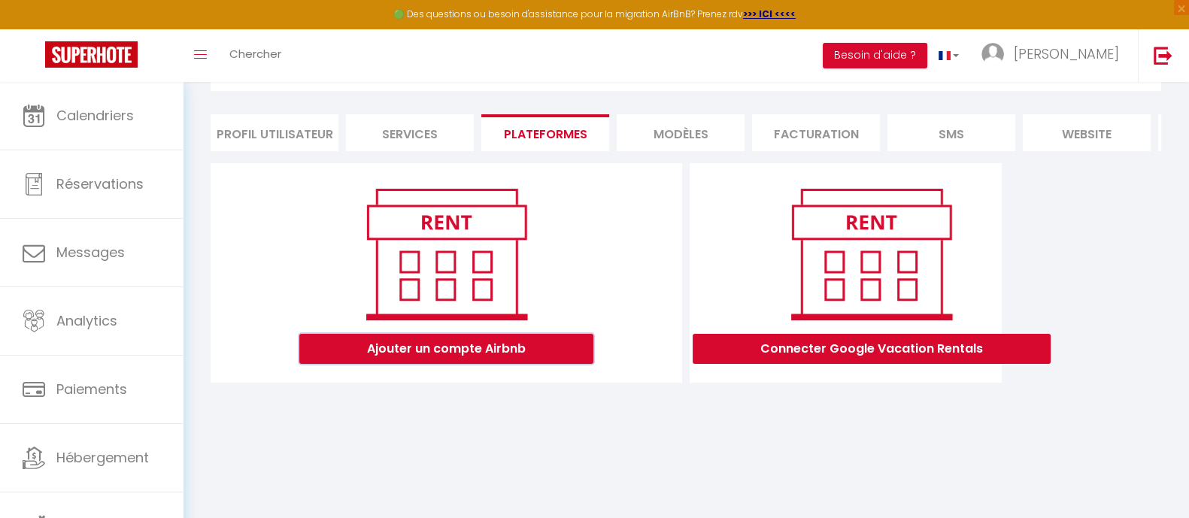
click at [459, 355] on button "Ajouter un compte Airbnb" at bounding box center [446, 349] width 294 height 30
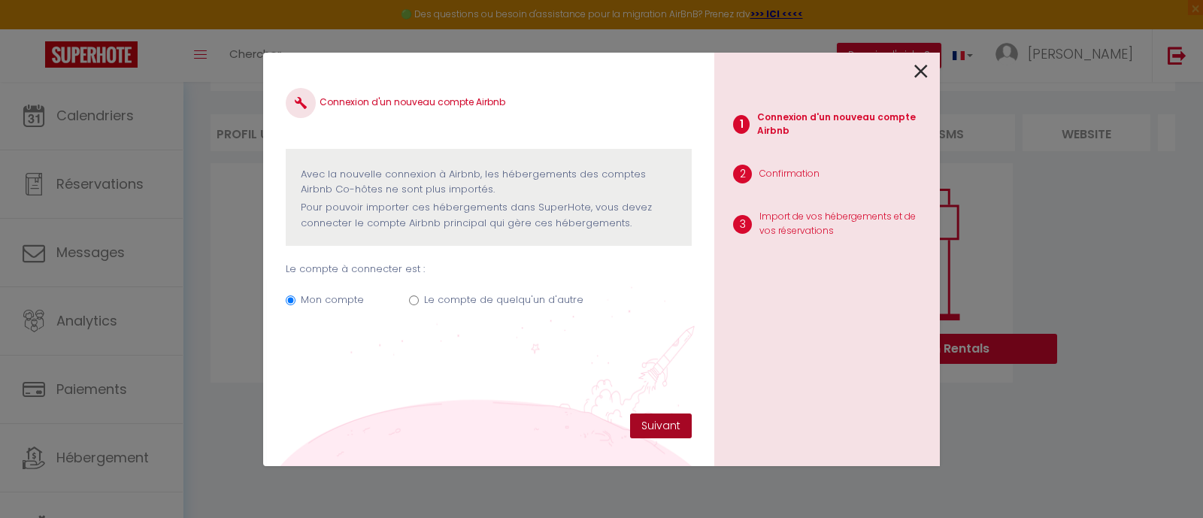
click at [676, 426] on button "Suivant" at bounding box center [661, 427] width 62 height 26
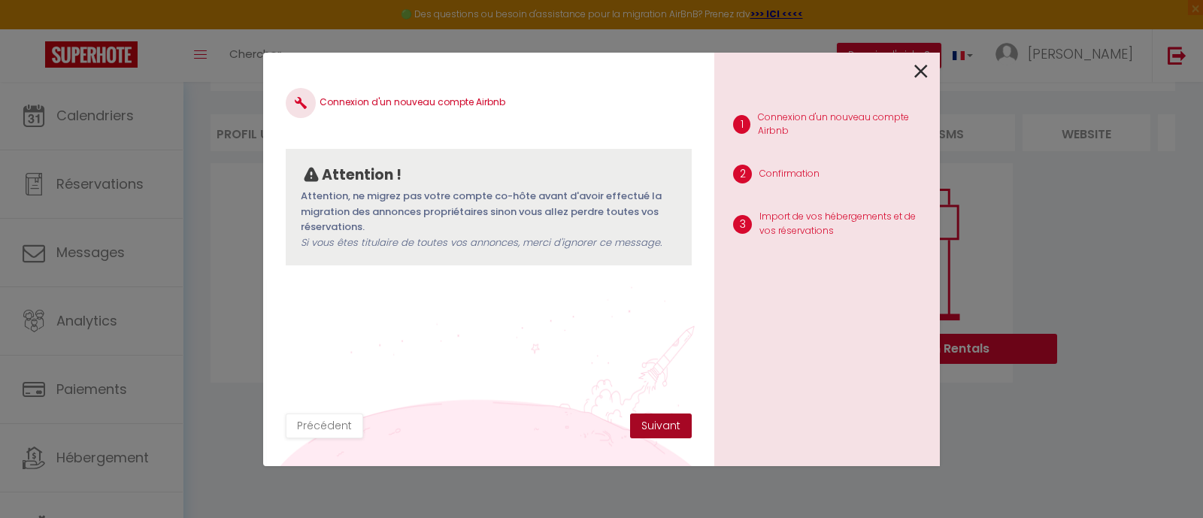
click at [671, 426] on button "Suivant" at bounding box center [661, 427] width 62 height 26
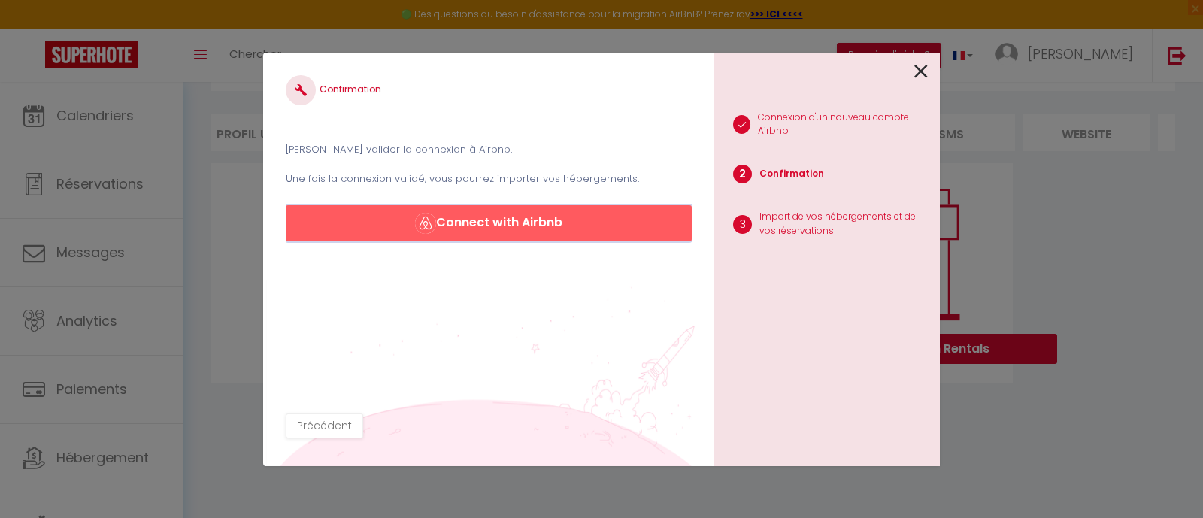
click at [509, 215] on button "Connect with Airbnb" at bounding box center [489, 223] width 406 height 36
click at [923, 73] on icon at bounding box center [921, 71] width 14 height 23
